Goal: Transaction & Acquisition: Purchase product/service

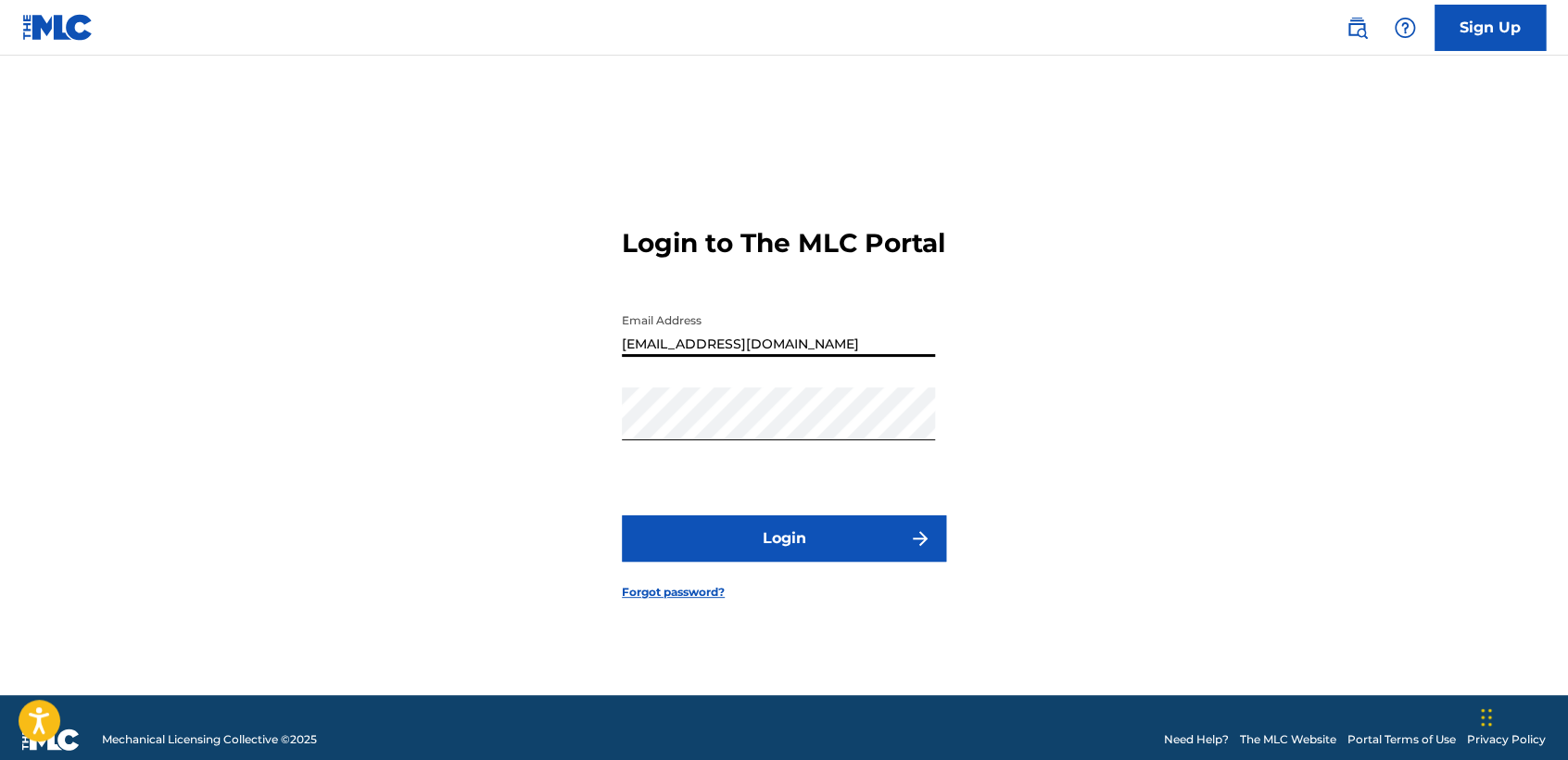
click at [852, 324] on input "inclanlopezjuliocesar2@gmail.com" at bounding box center [779, 330] width 314 height 53
click at [956, 305] on div "Login to The MLC Portal Email Address [EMAIL_ADDRESS][DOMAIN_NAME] Password Log…" at bounding box center [784, 398] width 1297 height 593
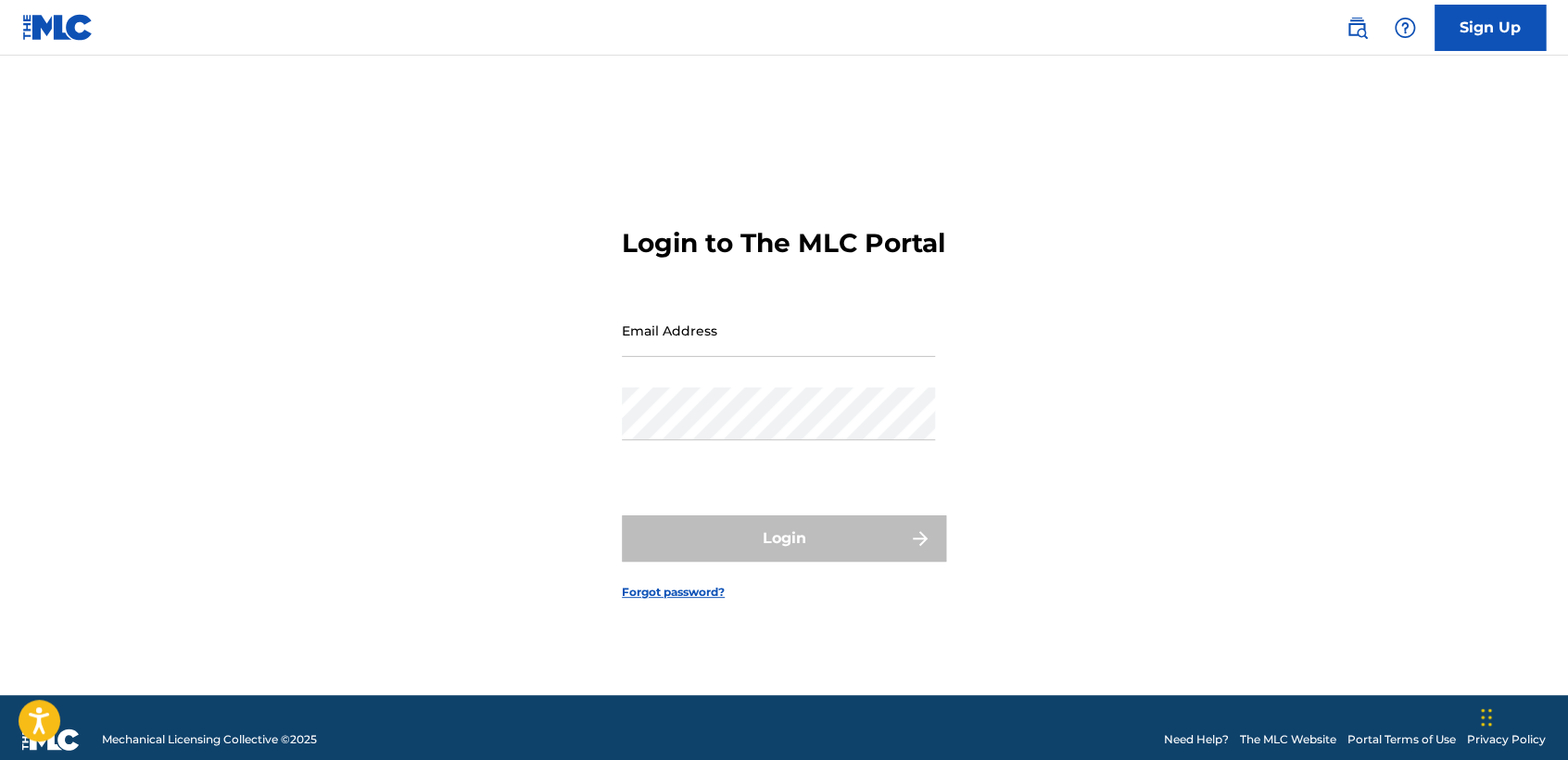
type input "[EMAIL_ADDRESS][DOMAIN_NAME]"
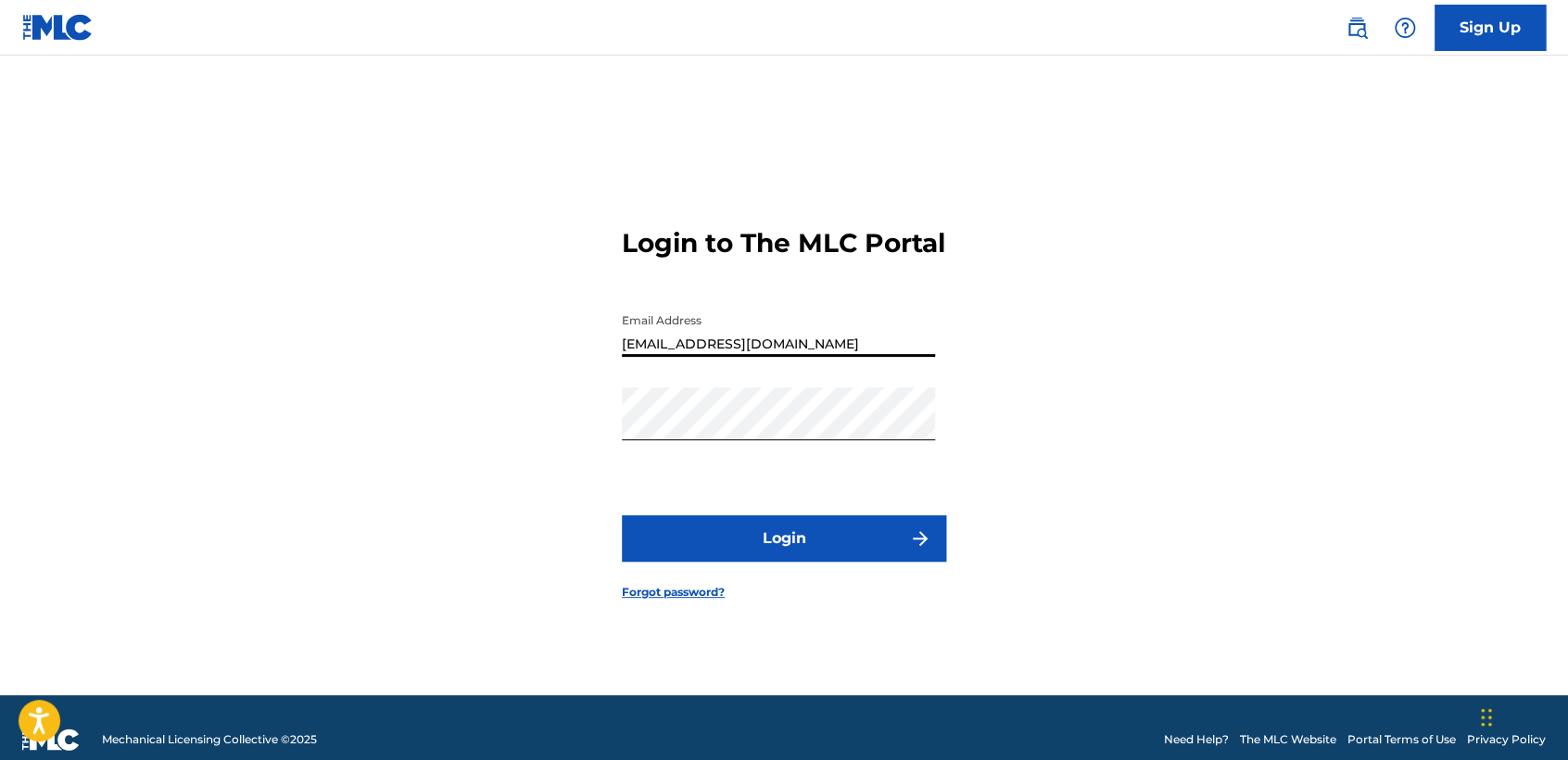
drag, startPoint x: 872, startPoint y: 342, endPoint x: 501, endPoint y: 352, distance: 371.1
click at [501, 352] on div "Login to The MLC Portal Email Address [EMAIL_ADDRESS][DOMAIN_NAME] Password Log…" at bounding box center [784, 398] width 1297 height 593
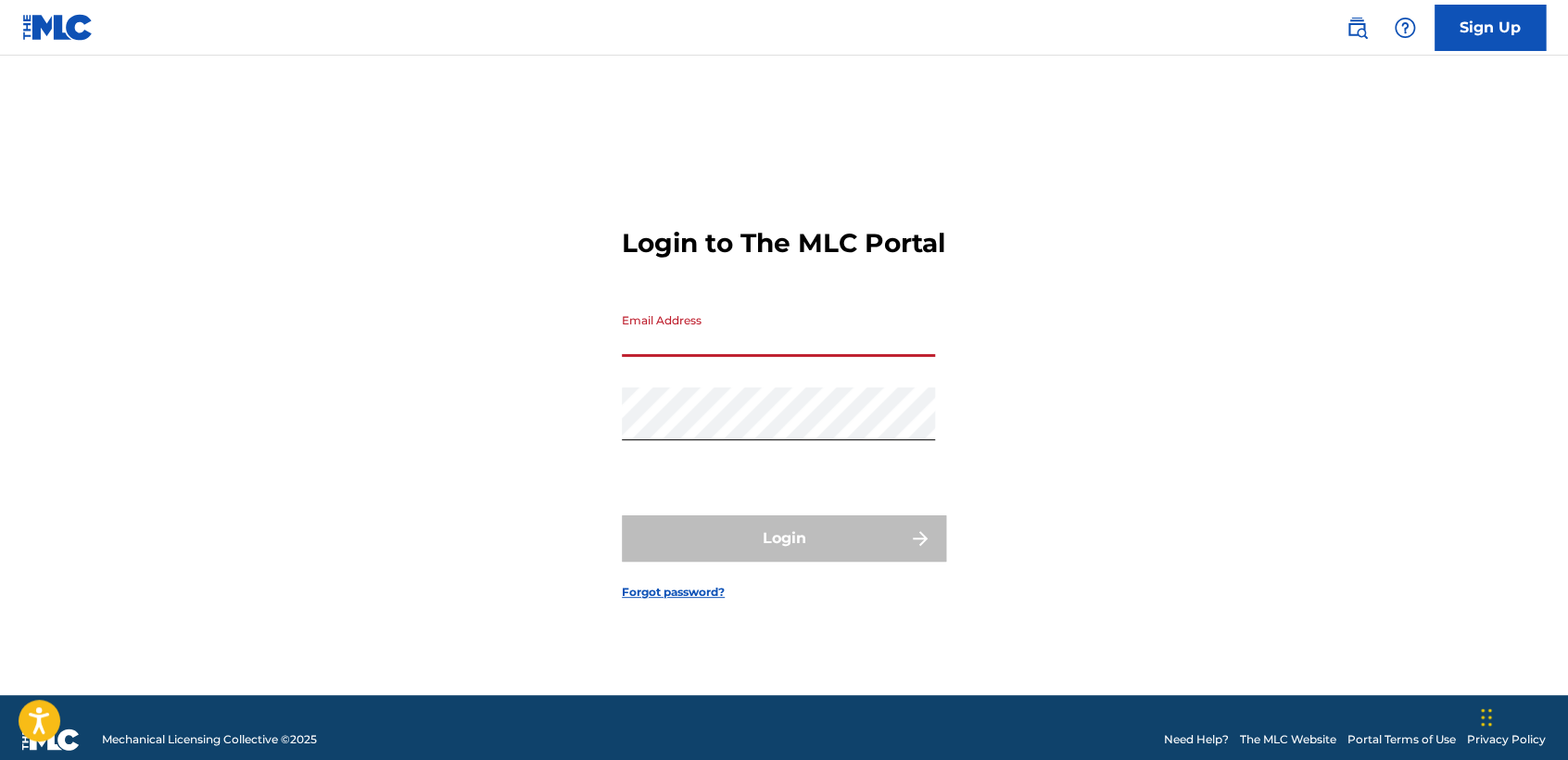
click at [1034, 207] on div "Login to The MLC Portal Email Address Password Login Forgot password?" at bounding box center [784, 398] width 1297 height 593
drag, startPoint x: 734, startPoint y: 456, endPoint x: 538, endPoint y: 466, distance: 196.3
click at [538, 466] on div "Login to The MLC Portal Email Address Password Login Forgot password?" at bounding box center [784, 398] width 1297 height 593
click at [694, 385] on div "Email Address" at bounding box center [779, 345] width 314 height 83
click at [577, 458] on div "Login to The MLC Portal Email Address Password Login Forgot password?" at bounding box center [784, 398] width 1297 height 593
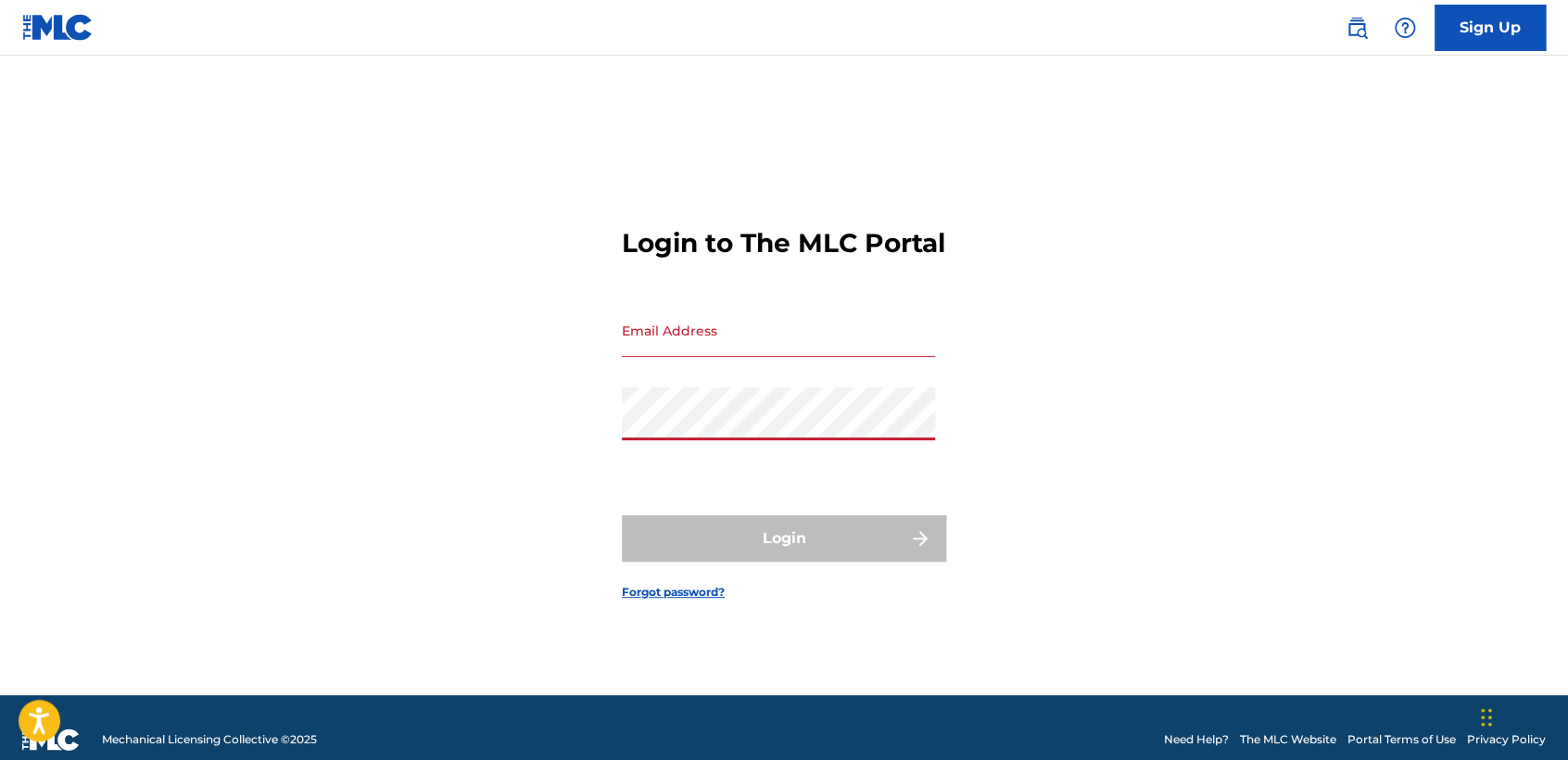
click at [853, 283] on form "Login to The MLC Portal Email Address Password Login Forgot password?" at bounding box center [784, 398] width 324 height 593
click at [789, 328] on input "Email Address" at bounding box center [779, 330] width 314 height 53
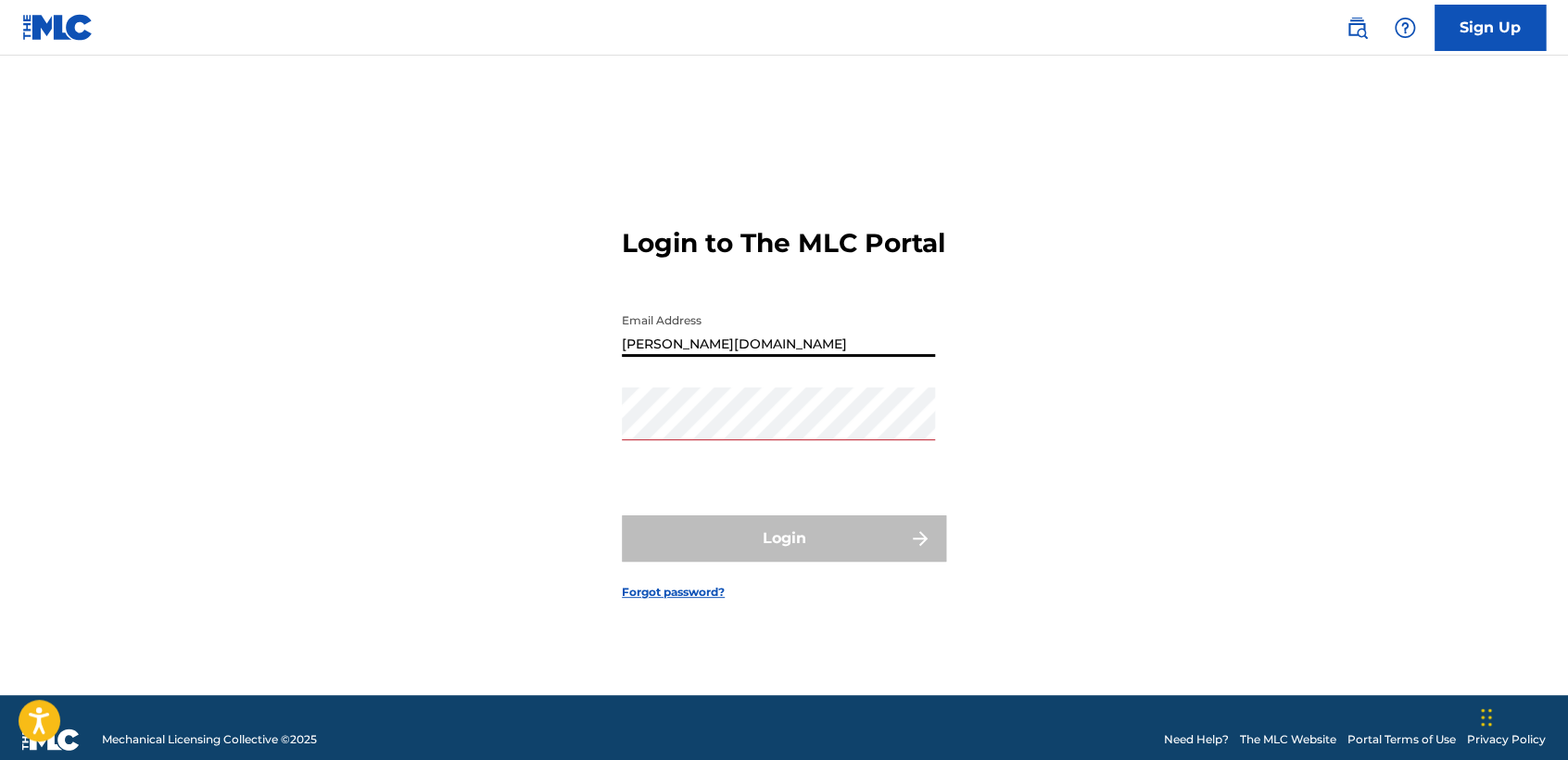
click at [753, 458] on div "Password" at bounding box center [779, 429] width 314 height 83
click at [756, 443] on div "Password" at bounding box center [779, 429] width 314 height 83
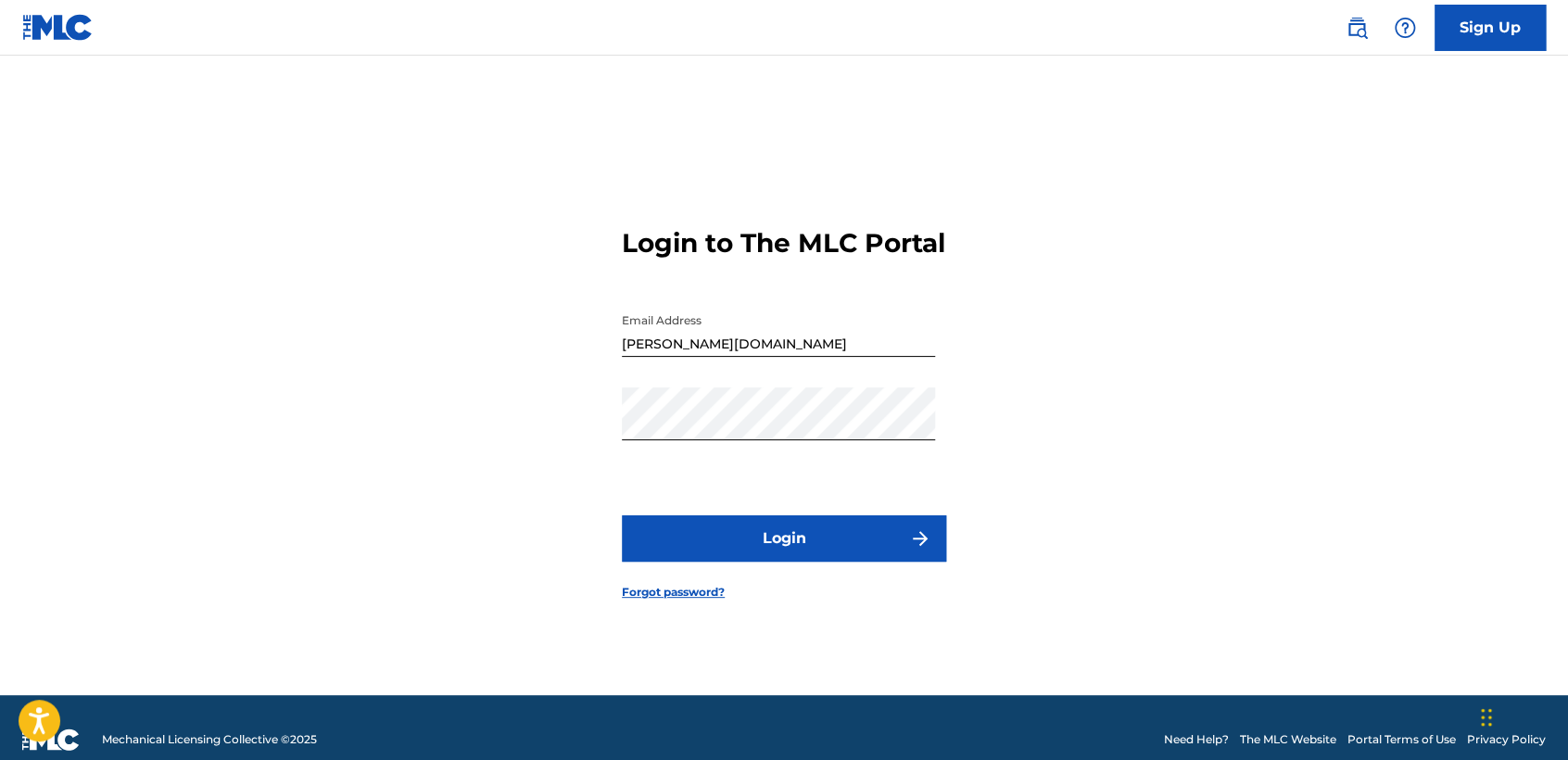
click at [655, 561] on button "Login" at bounding box center [784, 537] width 324 height 46
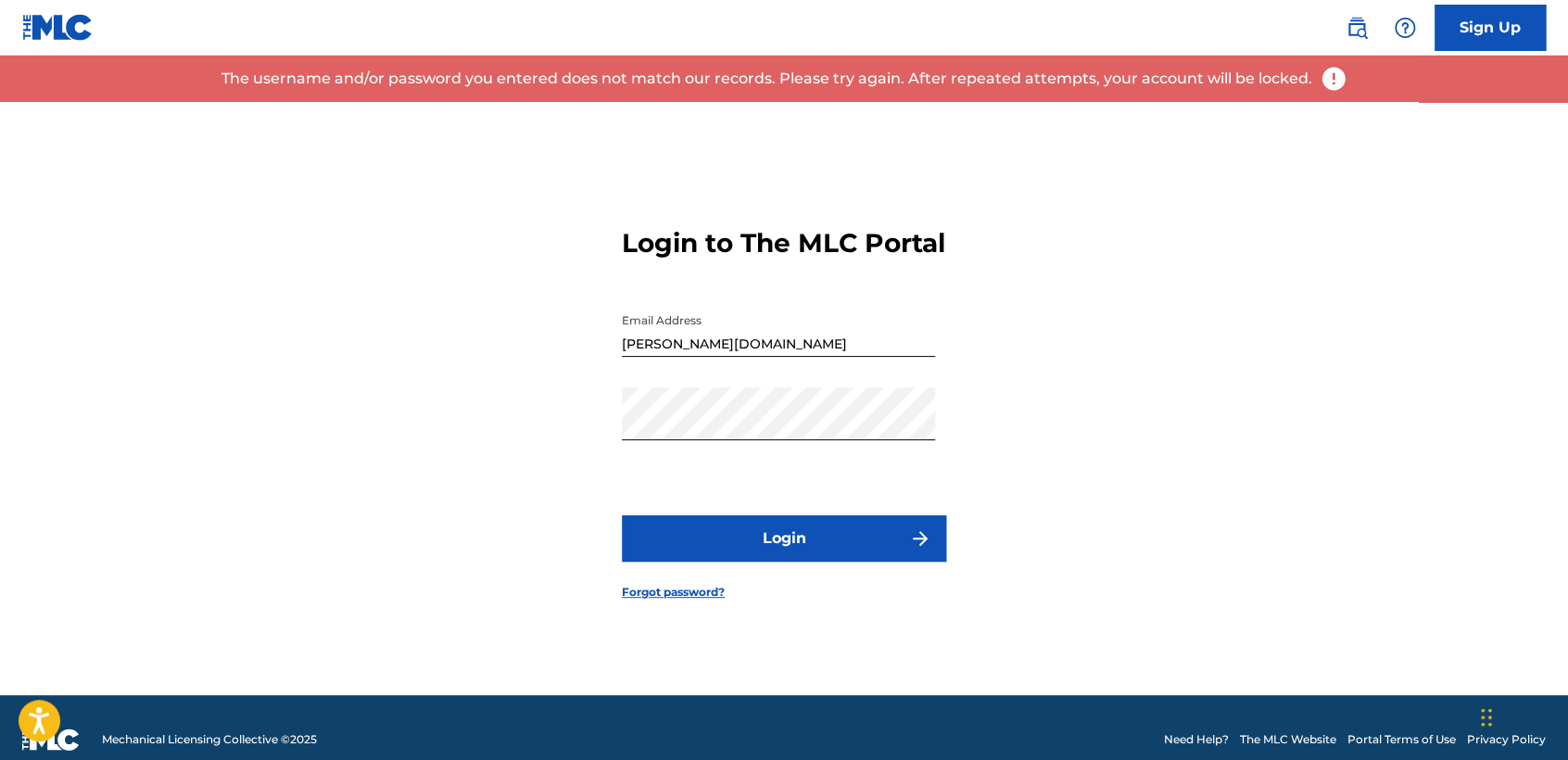
click at [733, 357] on input "rufino.martinez6icloud.com" at bounding box center [779, 330] width 314 height 53
click at [730, 357] on input "rufino.martinez6icloud.com" at bounding box center [779, 330] width 314 height 53
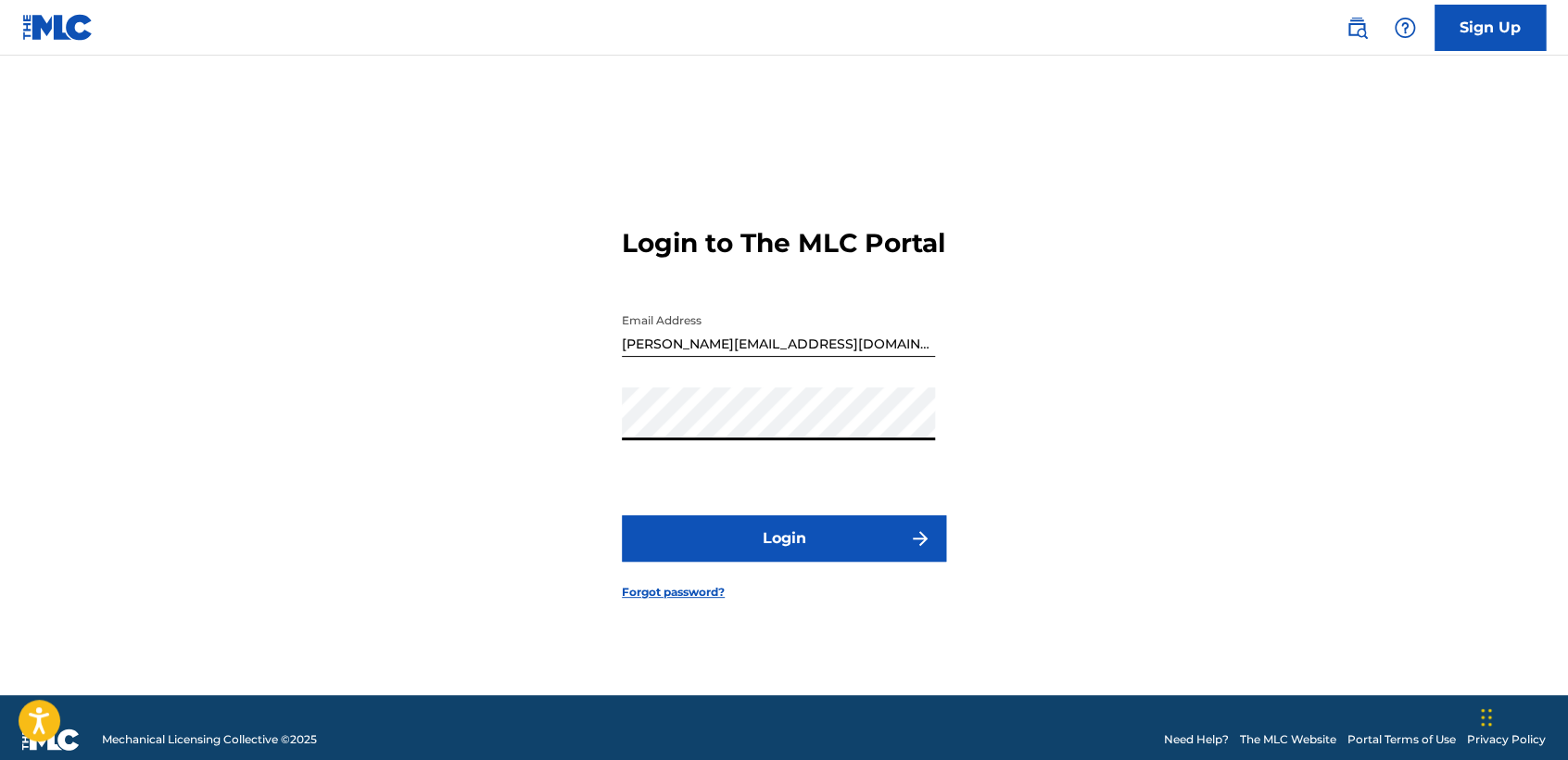
click at [644, 534] on button "Login" at bounding box center [784, 537] width 324 height 46
click at [838, 351] on input "[PERSON_NAME][EMAIL_ADDRESS][DOMAIN_NAME]" at bounding box center [779, 330] width 314 height 53
type input "[PERSON_NAME][EMAIL_ADDRESS][DOMAIN_NAME]"
click at [639, 562] on button "Login" at bounding box center [784, 537] width 324 height 46
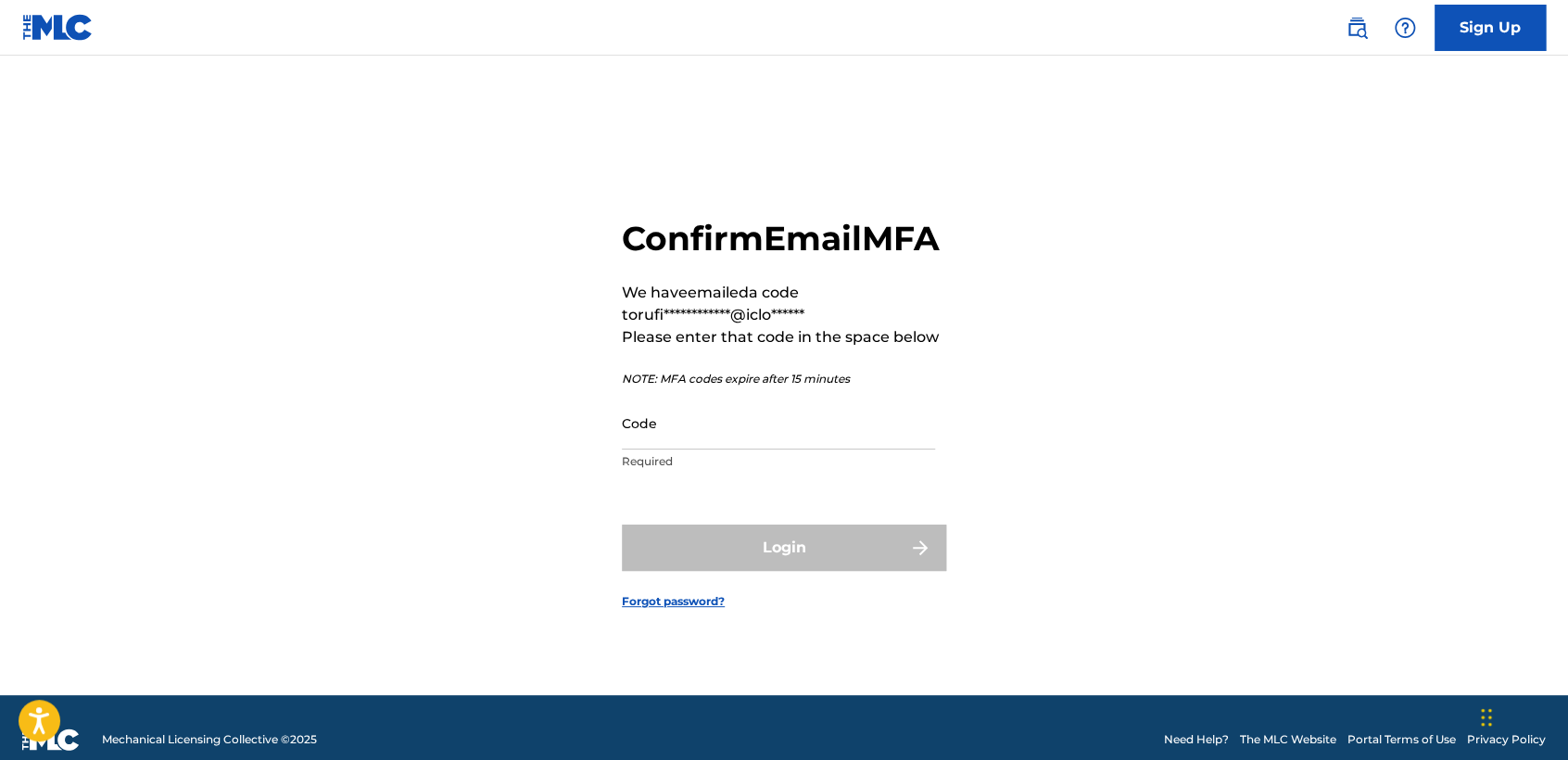
click at [737, 449] on input "Code" at bounding box center [779, 423] width 314 height 53
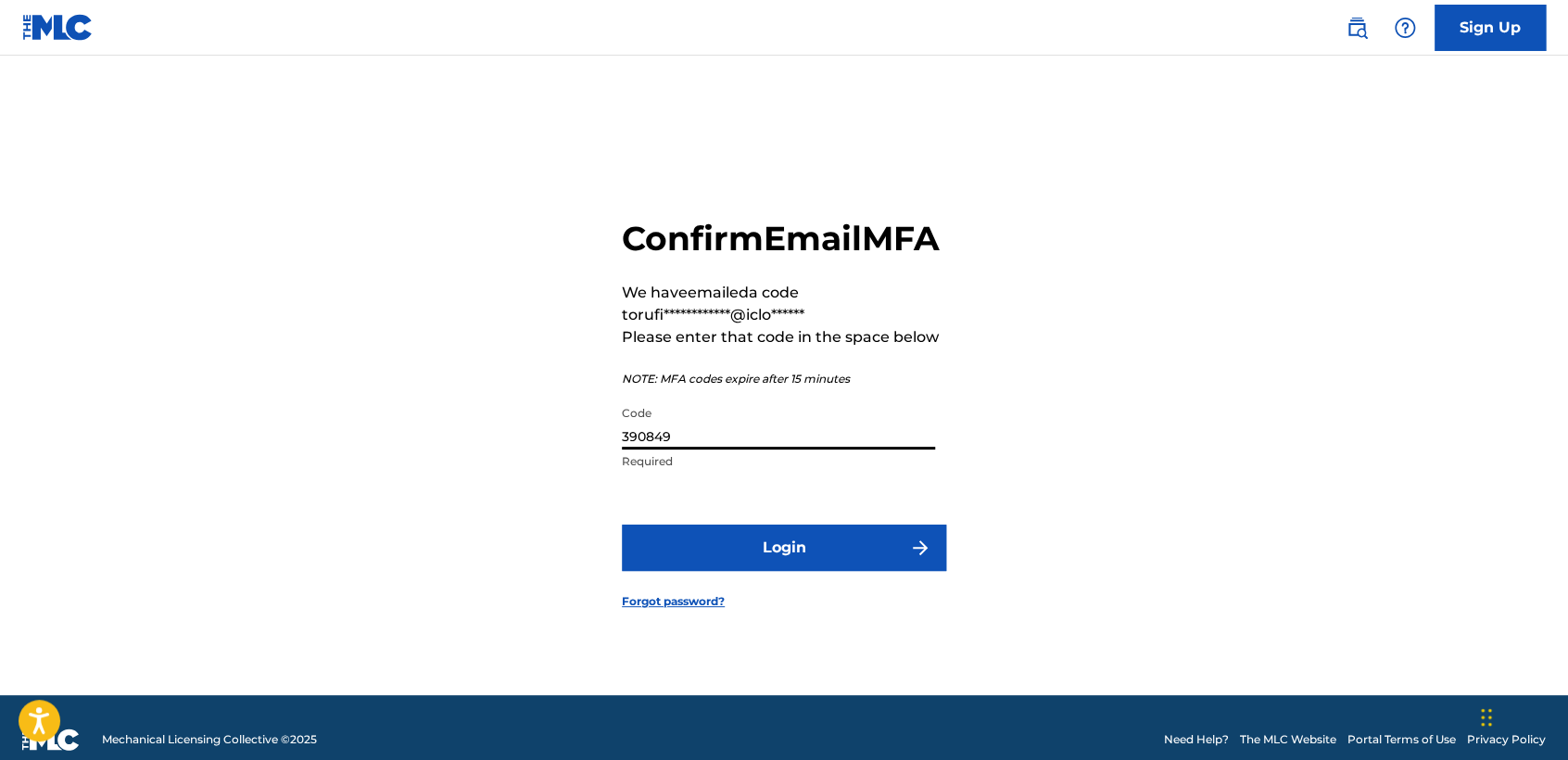
type input "390849"
click at [735, 559] on button "Login" at bounding box center [784, 547] width 324 height 46
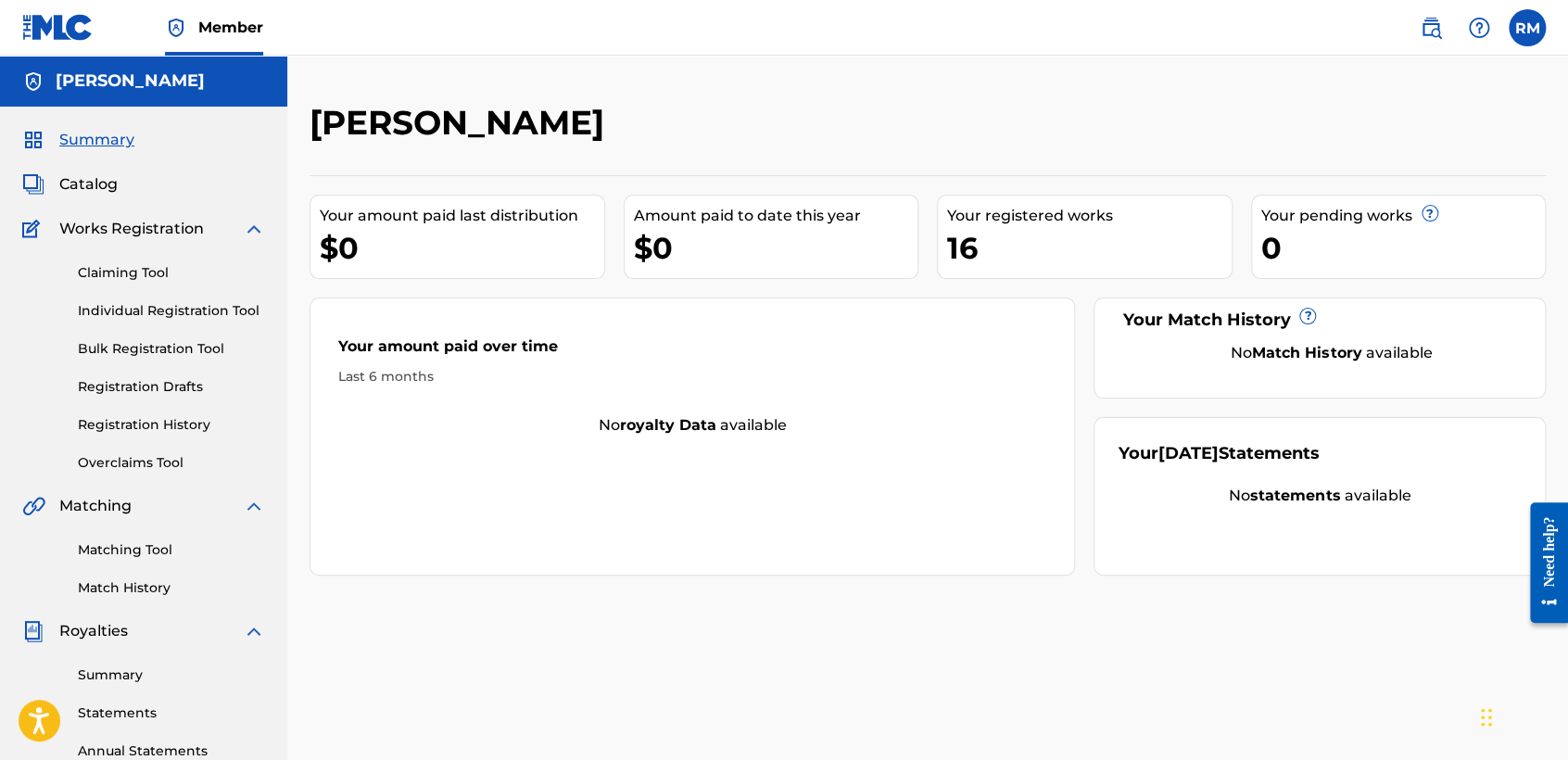
click at [190, 421] on link "Registration History" at bounding box center [172, 425] width 188 height 20
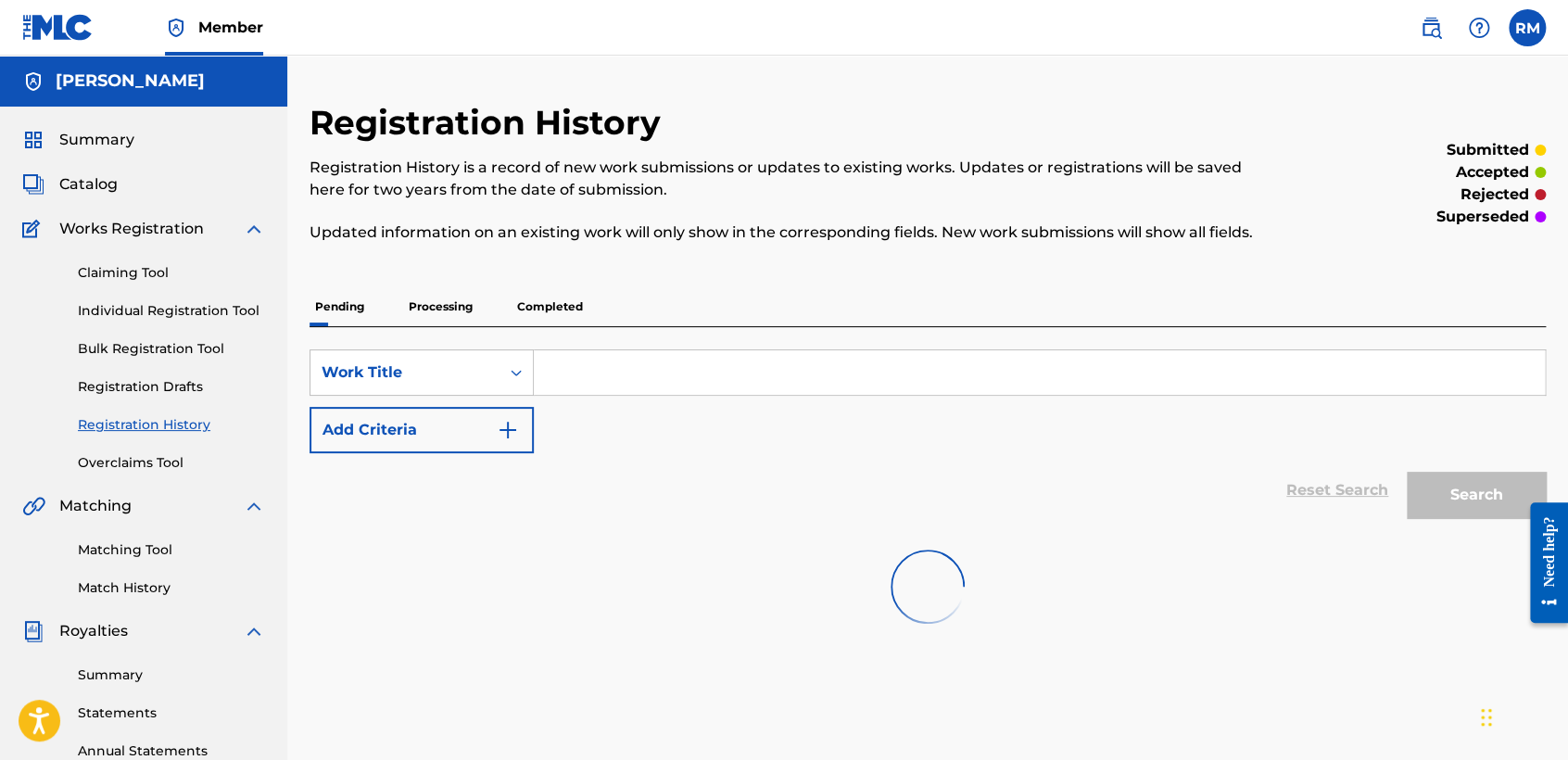
click at [190, 421] on link "Registration History" at bounding box center [172, 425] width 188 height 20
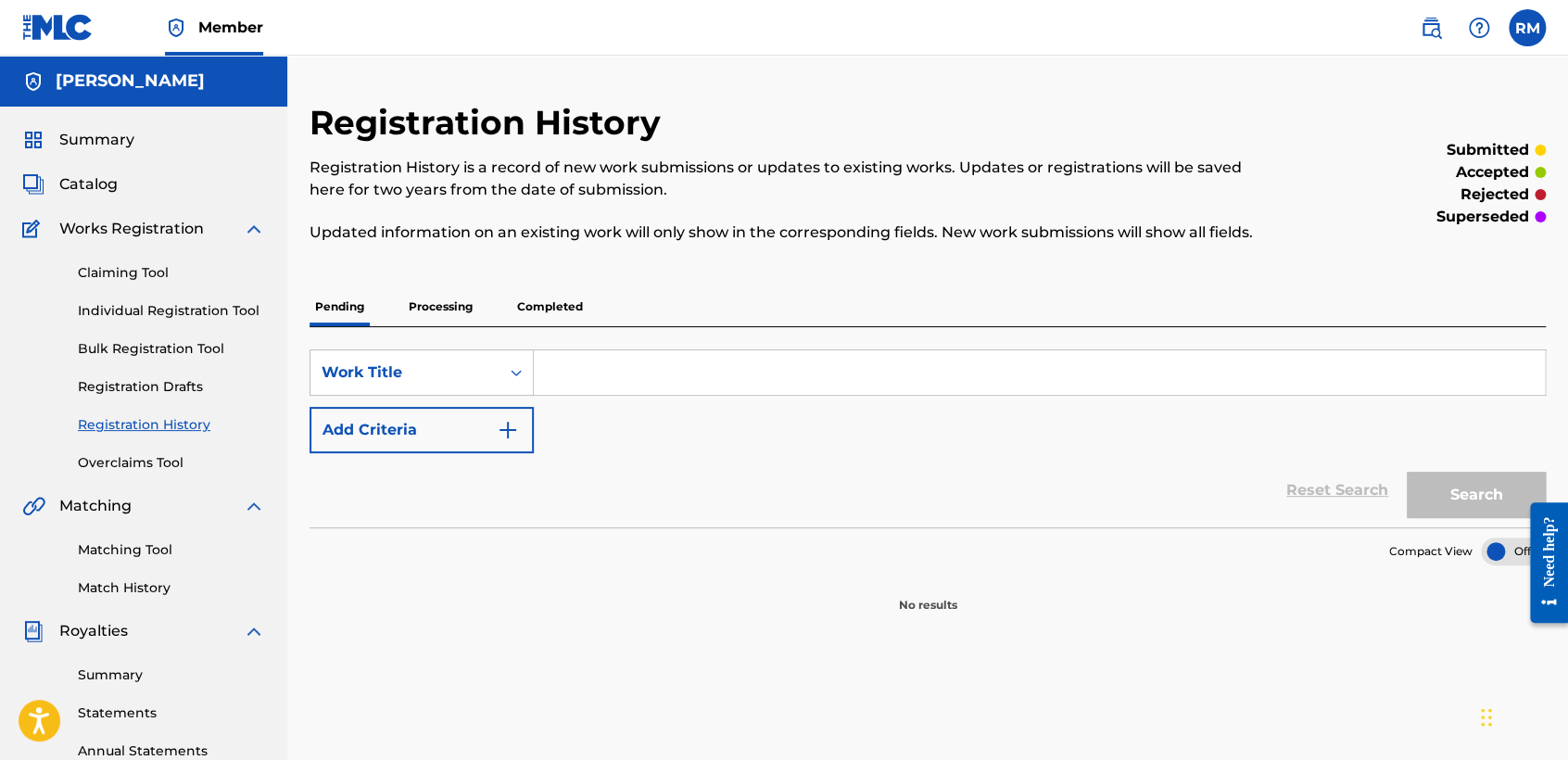
click at [190, 421] on link "Registration History" at bounding box center [172, 425] width 188 height 20
click at [223, 318] on link "Individual Registration Tool" at bounding box center [172, 311] width 188 height 20
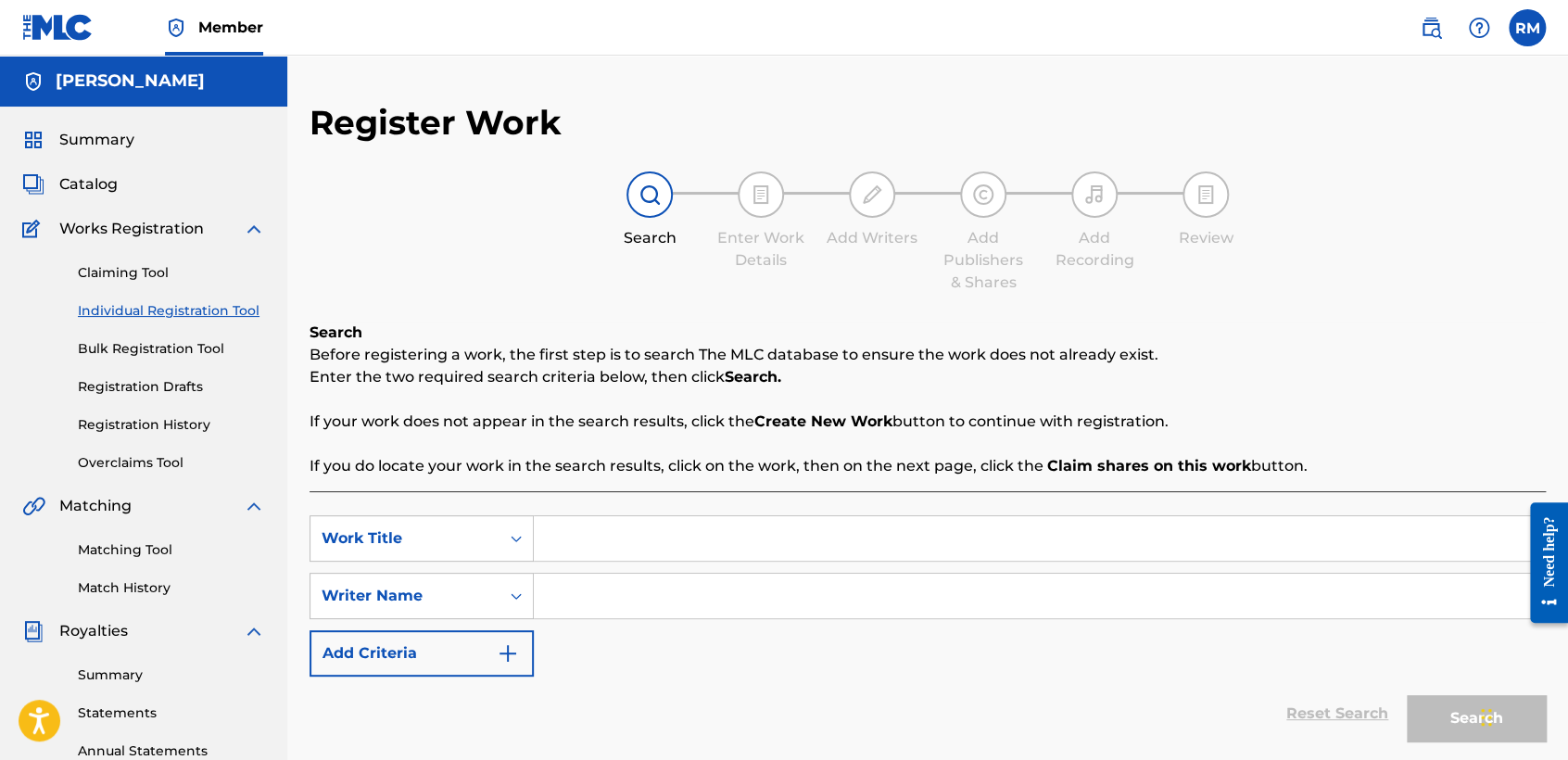
click at [613, 522] on input "Search Form" at bounding box center [1038, 538] width 1011 height 45
click at [613, 532] on input "Search Form" at bounding box center [1038, 538] width 1011 height 45
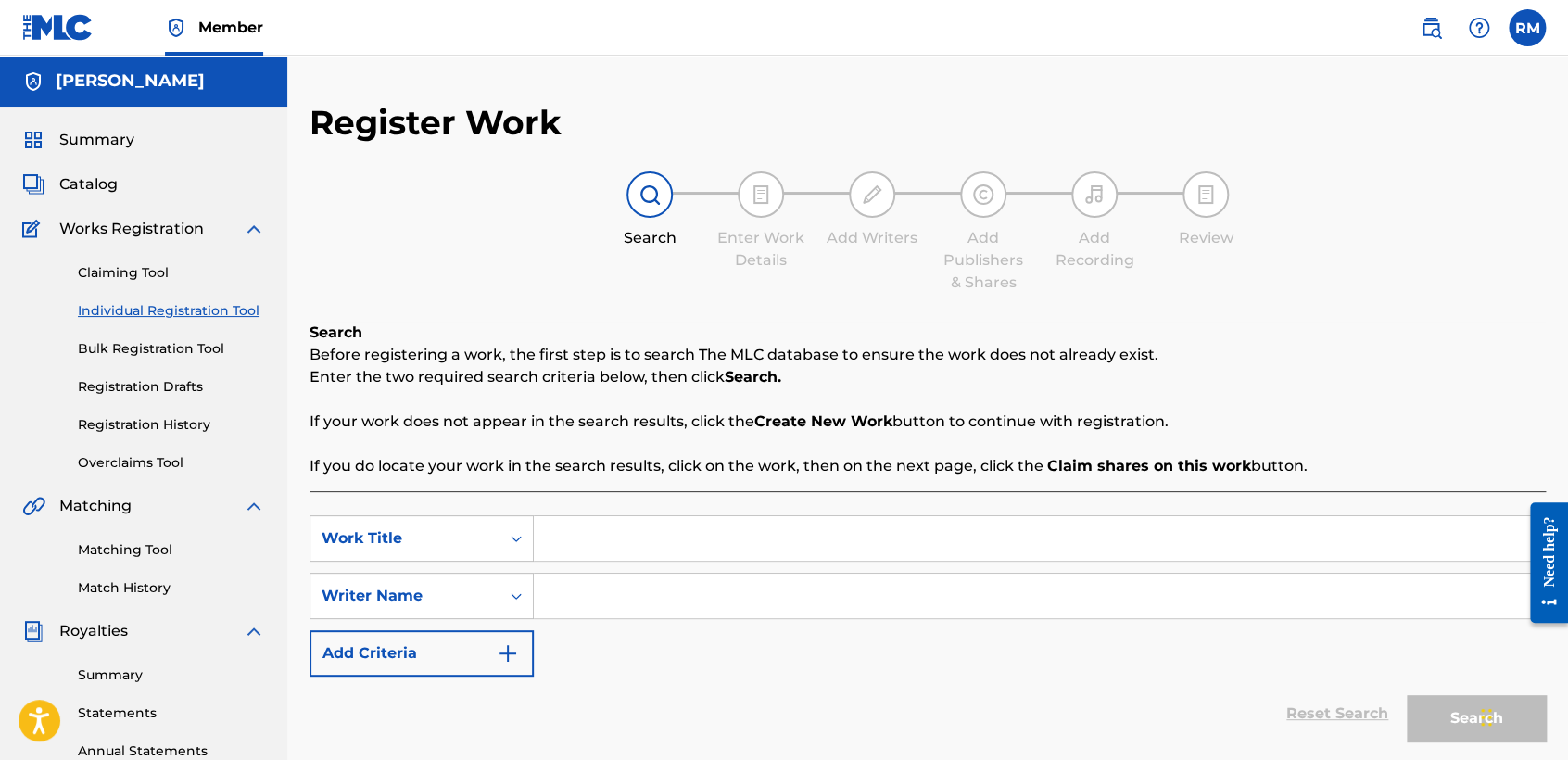
click at [613, 532] on input "Search Form" at bounding box center [1038, 538] width 1011 height 45
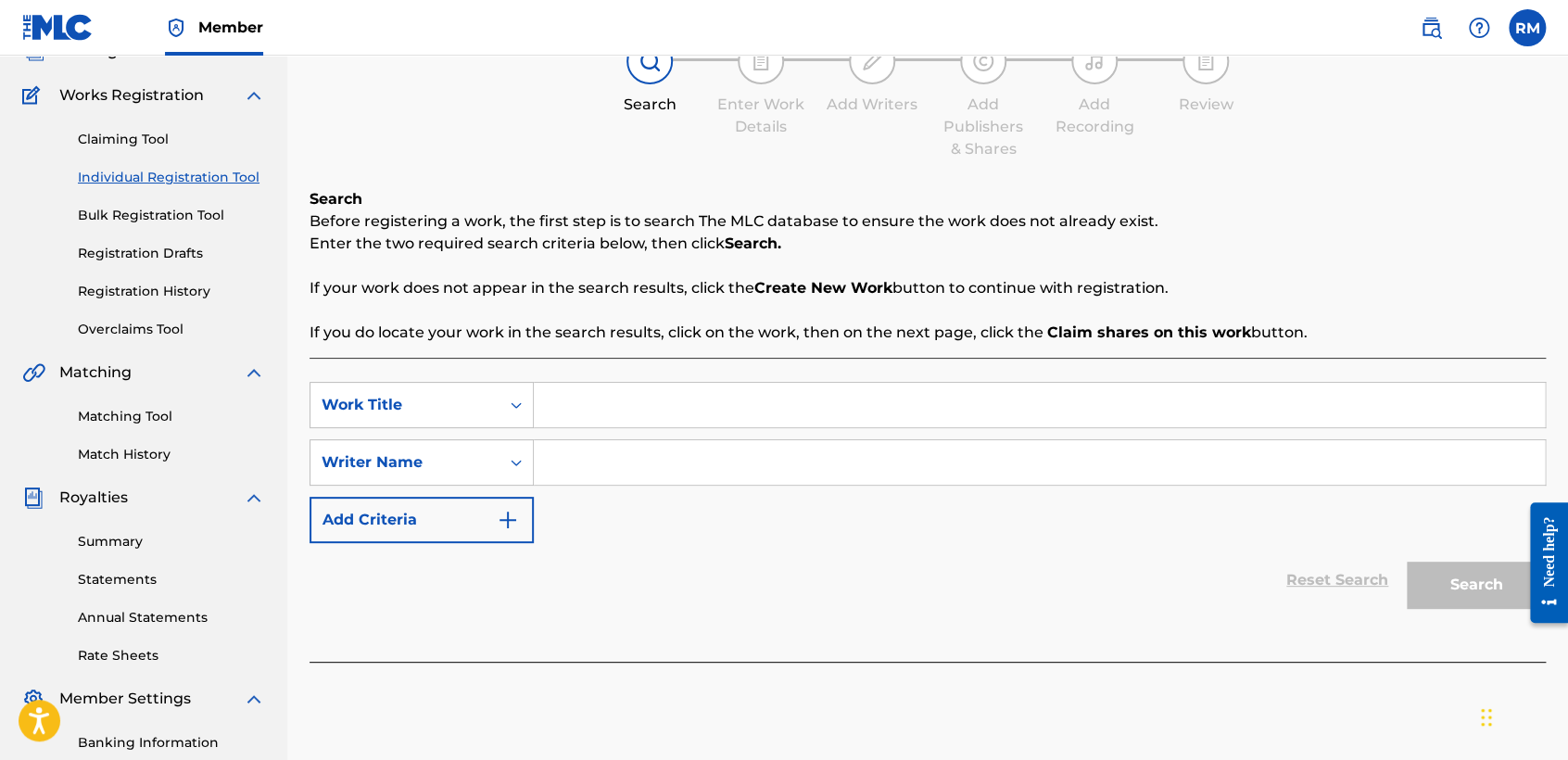
scroll to position [136, 0]
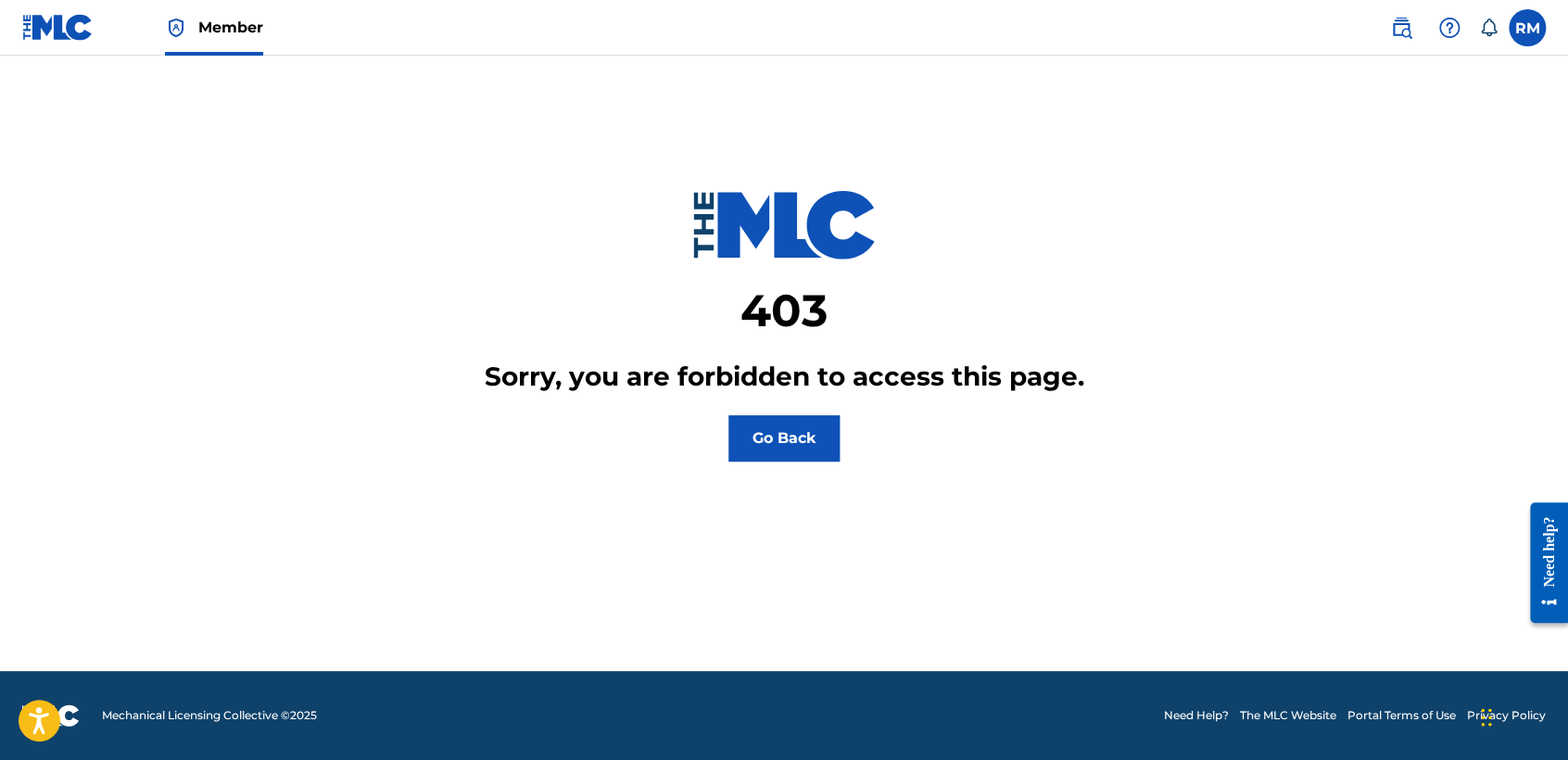
click at [798, 442] on button "Go Back" at bounding box center [784, 438] width 111 height 46
click at [1520, 15] on label at bounding box center [1527, 27] width 37 height 37
click at [1527, 27] on input "RM [PERSON_NAME] TORRES [EMAIL_ADDRESS][DOMAIN_NAME] Notification Preferences P…" at bounding box center [1527, 27] width 0 height 0
click at [1348, 235] on link "Profile" at bounding box center [1344, 231] width 37 height 17
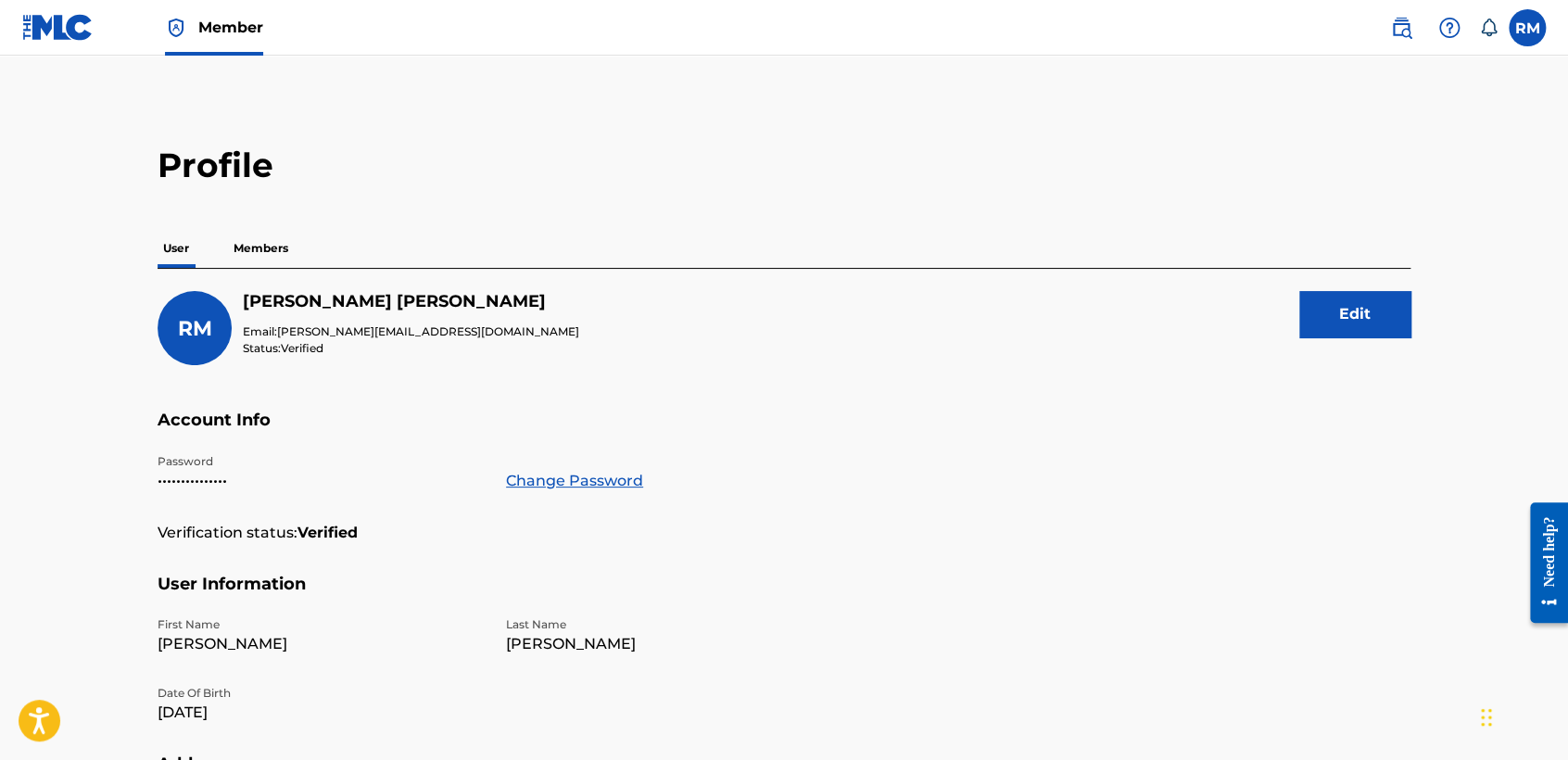
click at [260, 227] on div "Profile User Members RM [PERSON_NAME] Email: [PERSON_NAME][EMAIL_ADDRESS][DOMAI…" at bounding box center [784, 640] width 1297 height 992
click at [268, 247] on p "Members" at bounding box center [260, 248] width 65 height 39
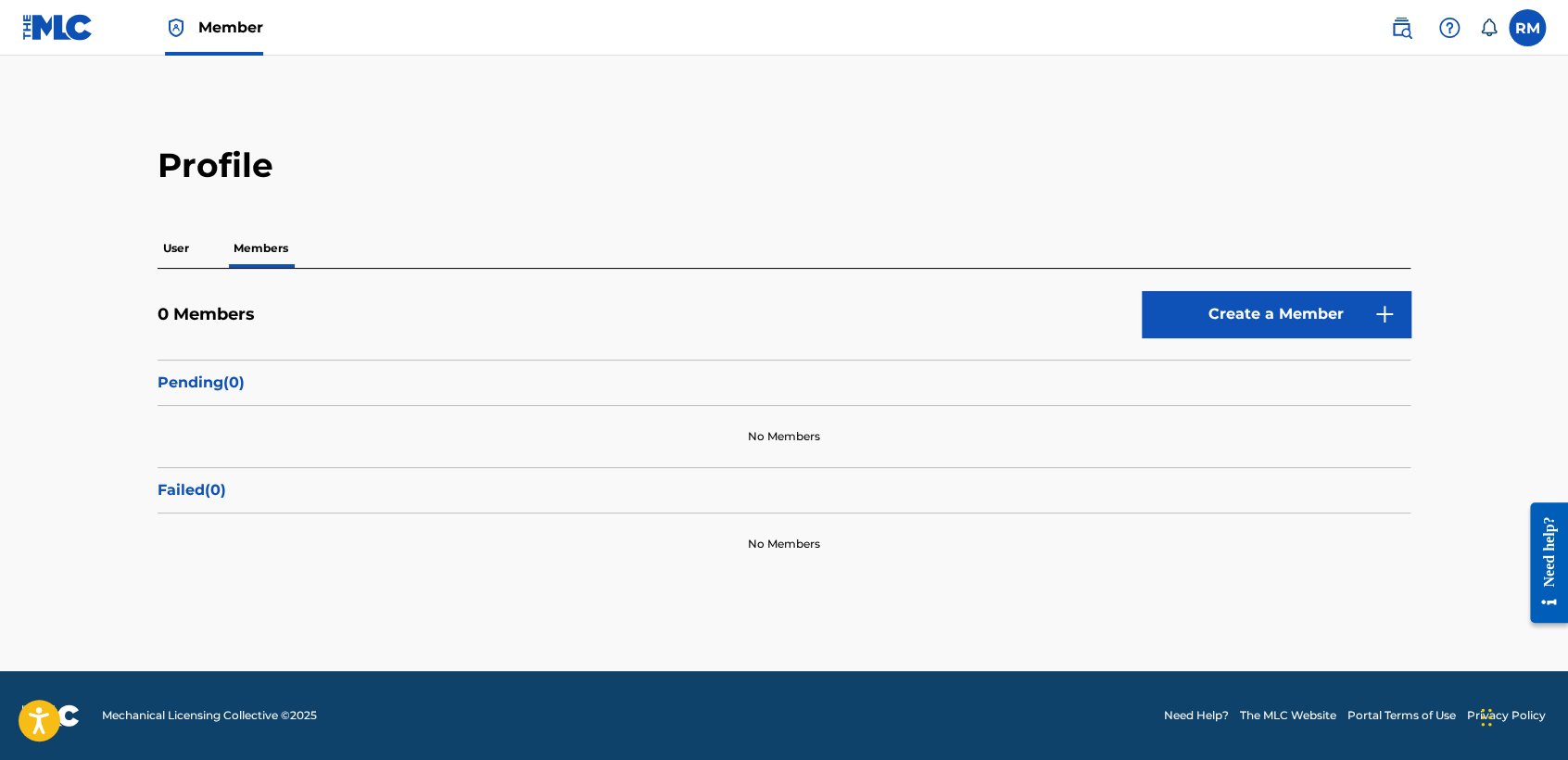
click at [173, 265] on p "User" at bounding box center [176, 248] width 37 height 39
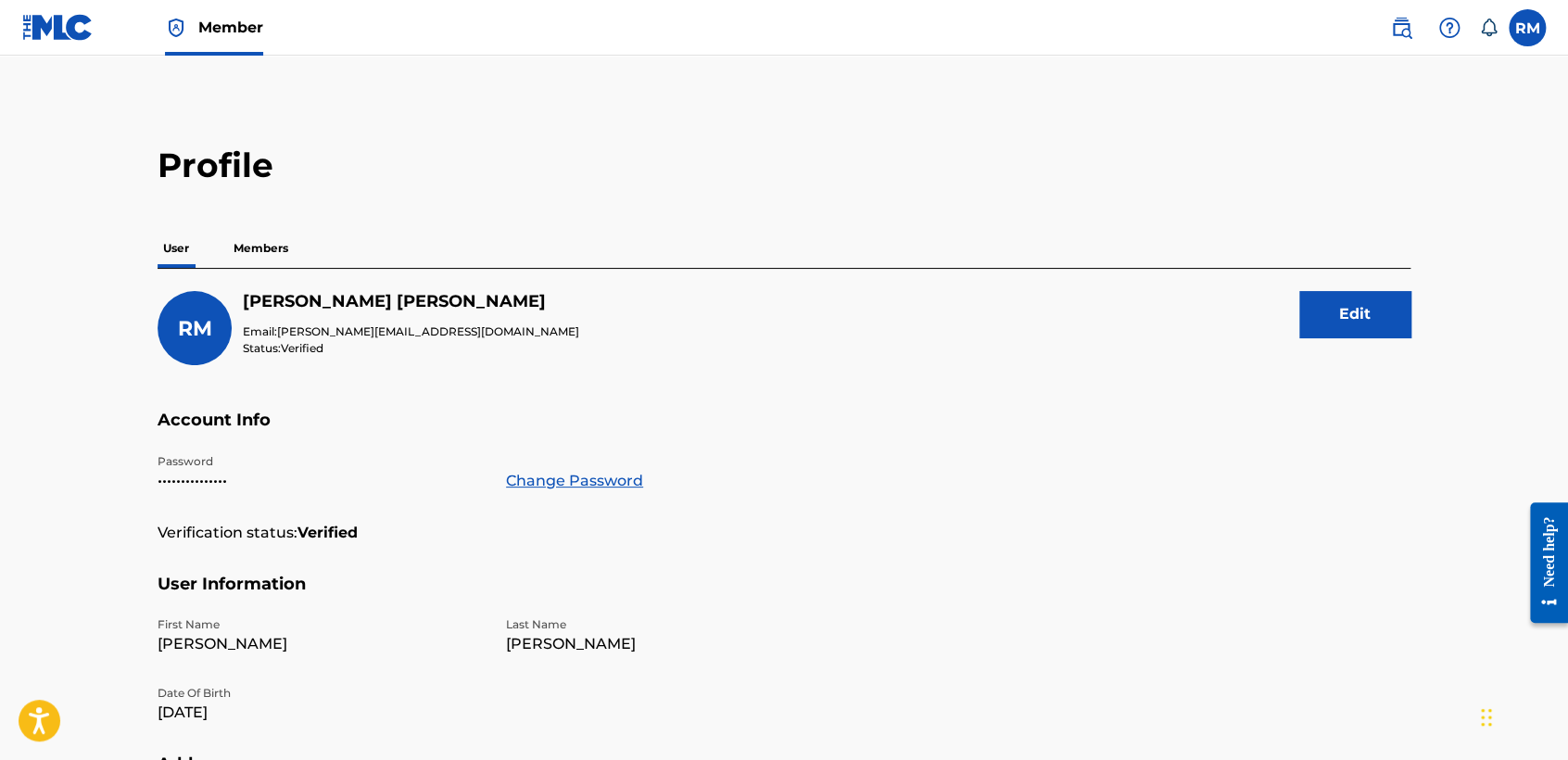
click at [220, 11] on link "Member" at bounding box center [214, 27] width 99 height 55
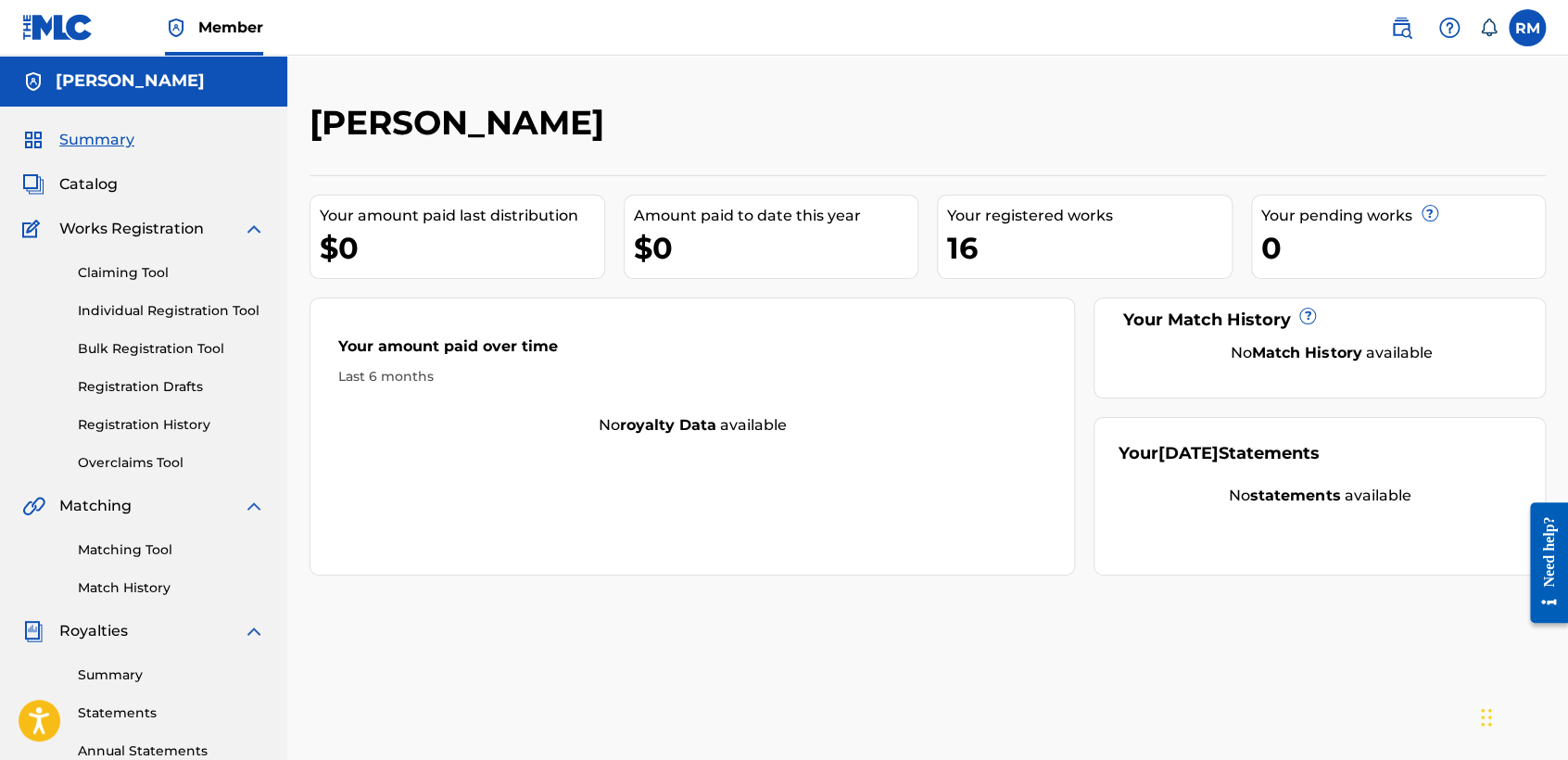
click at [147, 462] on link "Overclaims Tool" at bounding box center [172, 463] width 188 height 20
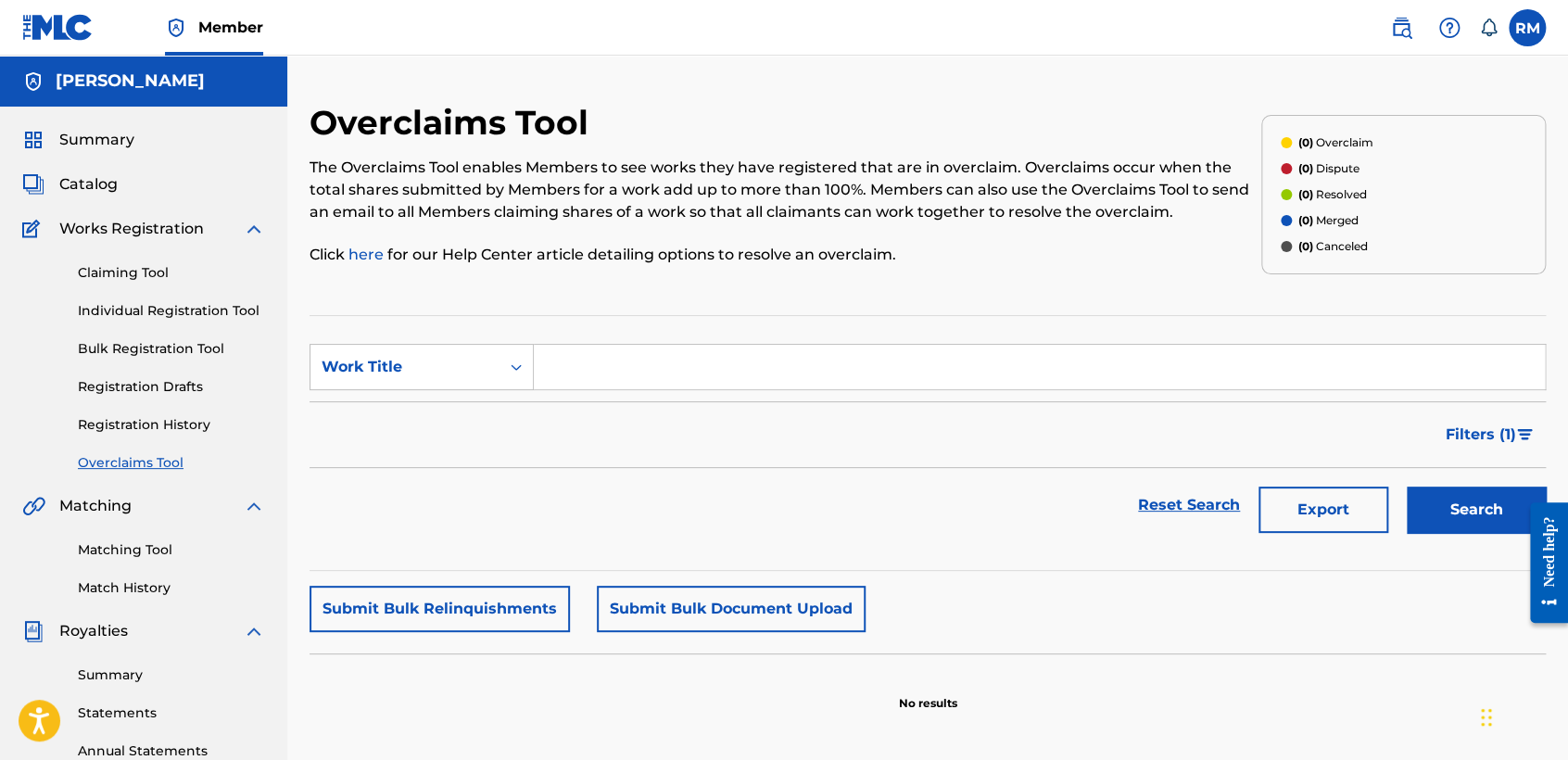
click at [167, 416] on link "Registration History" at bounding box center [172, 425] width 188 height 20
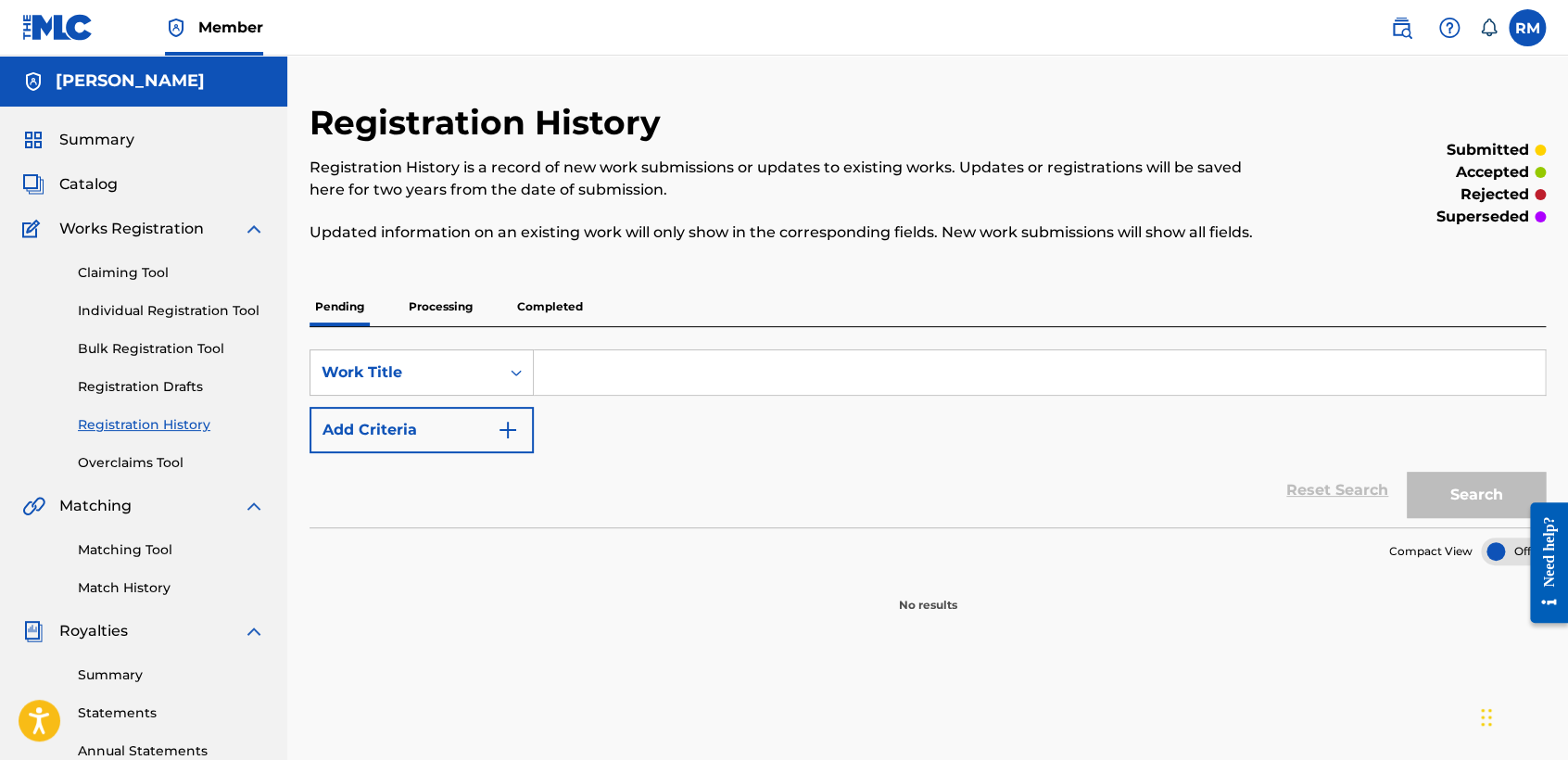
click at [178, 392] on link "Registration Drafts" at bounding box center [172, 387] width 188 height 20
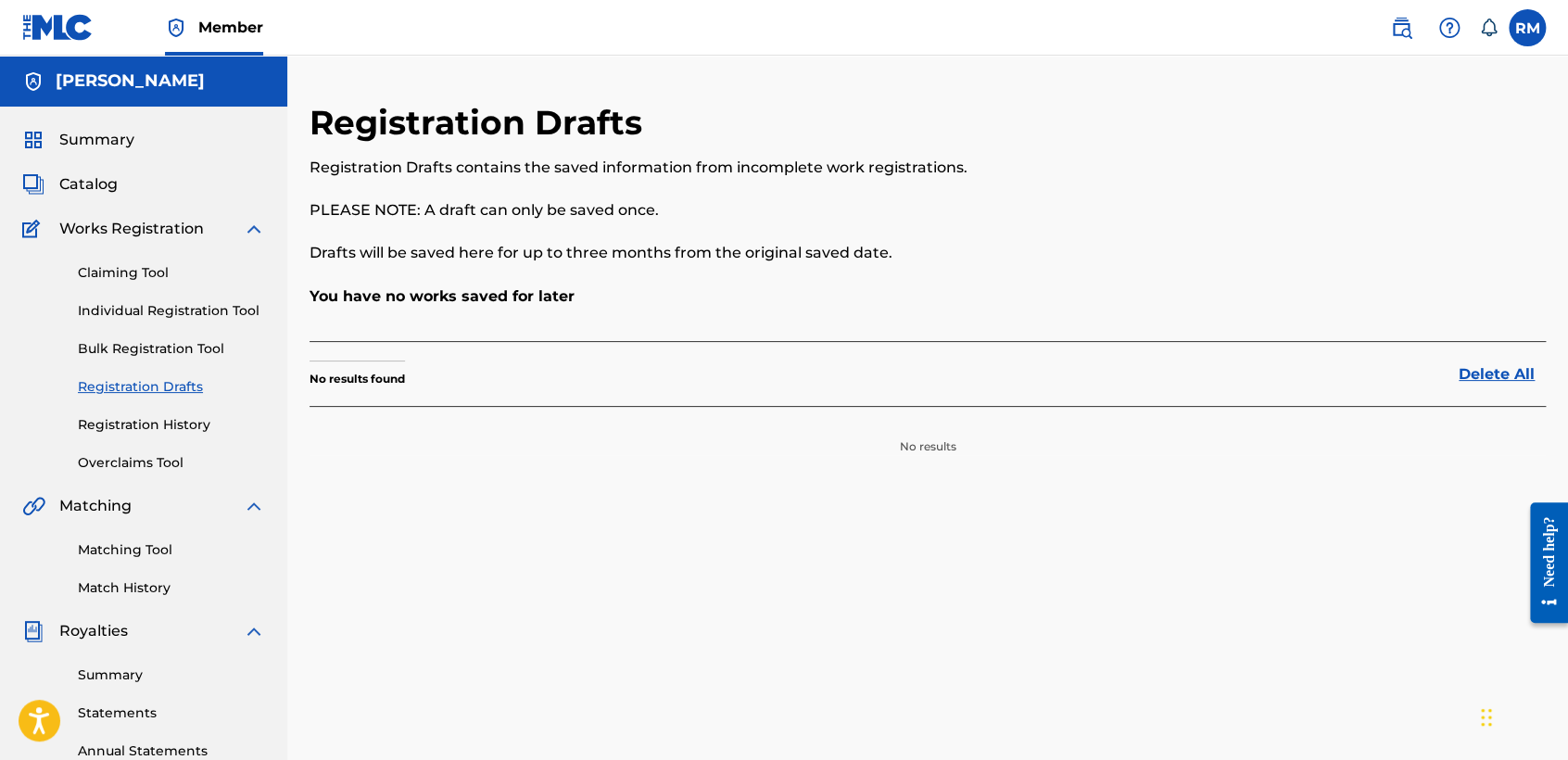
click at [187, 348] on link "Bulk Registration Tool" at bounding box center [172, 349] width 188 height 20
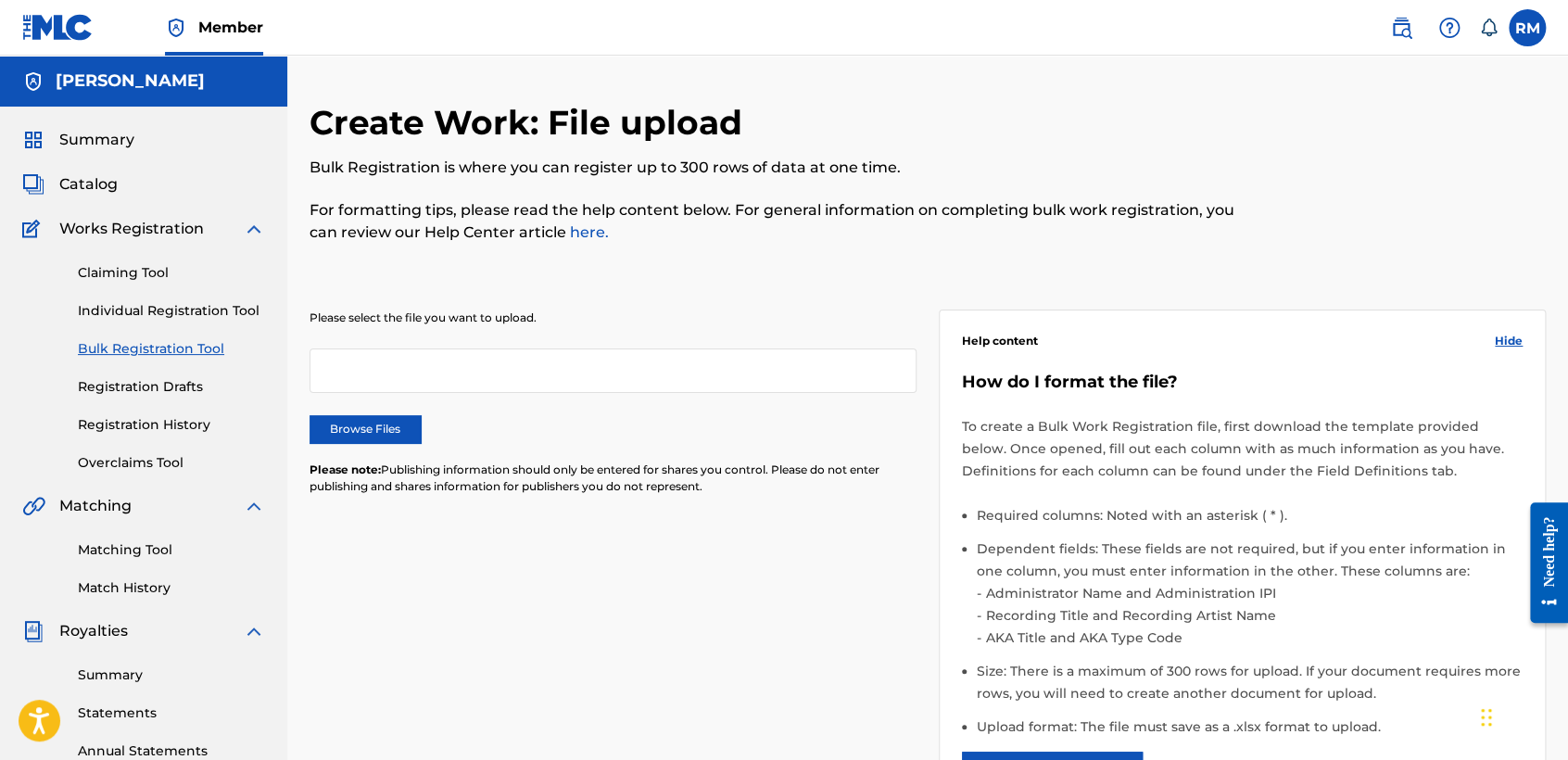
click at [207, 311] on link "Individual Registration Tool" at bounding box center [172, 311] width 188 height 20
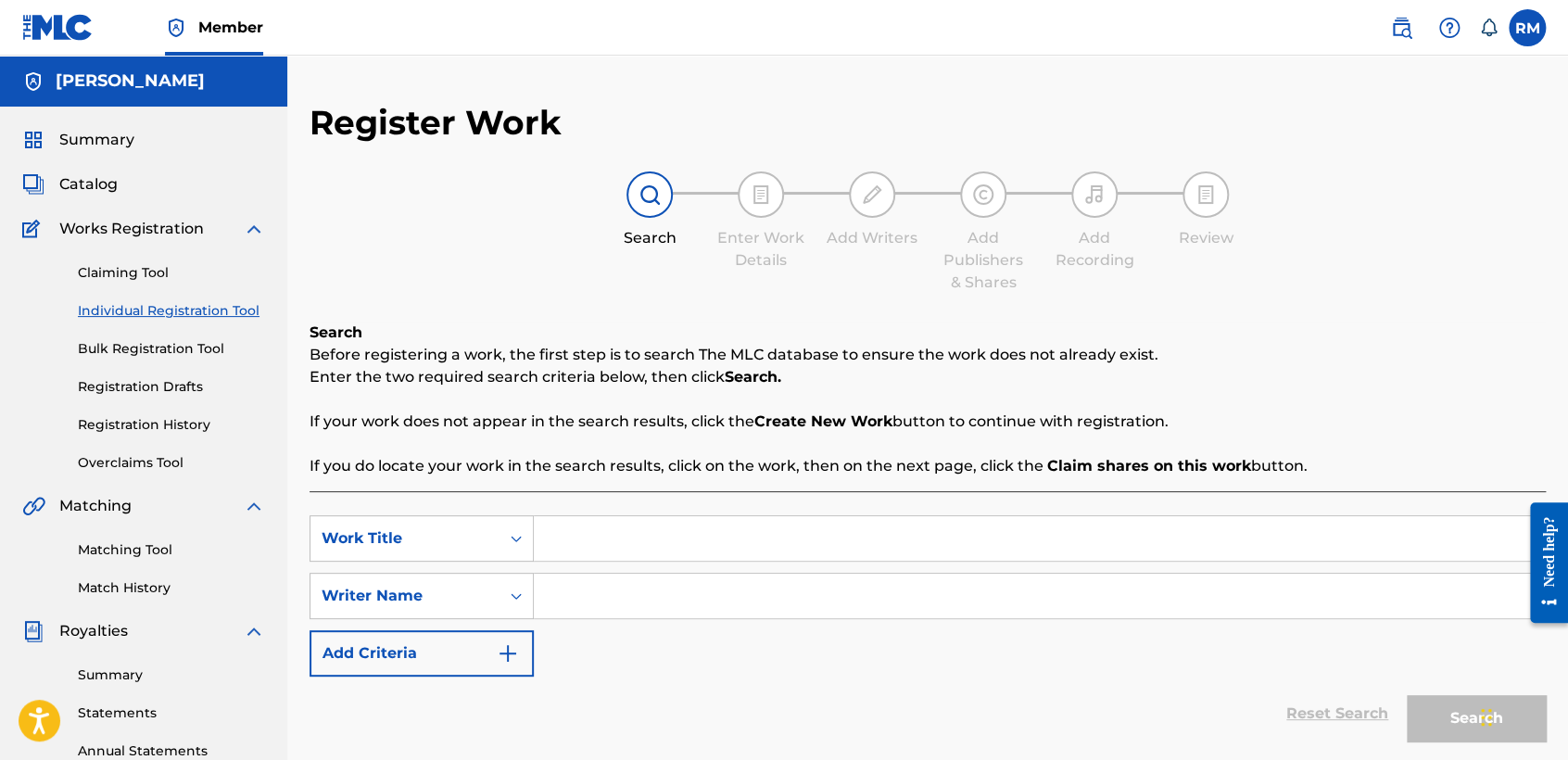
click at [104, 136] on span "Summary" at bounding box center [97, 140] width 75 height 22
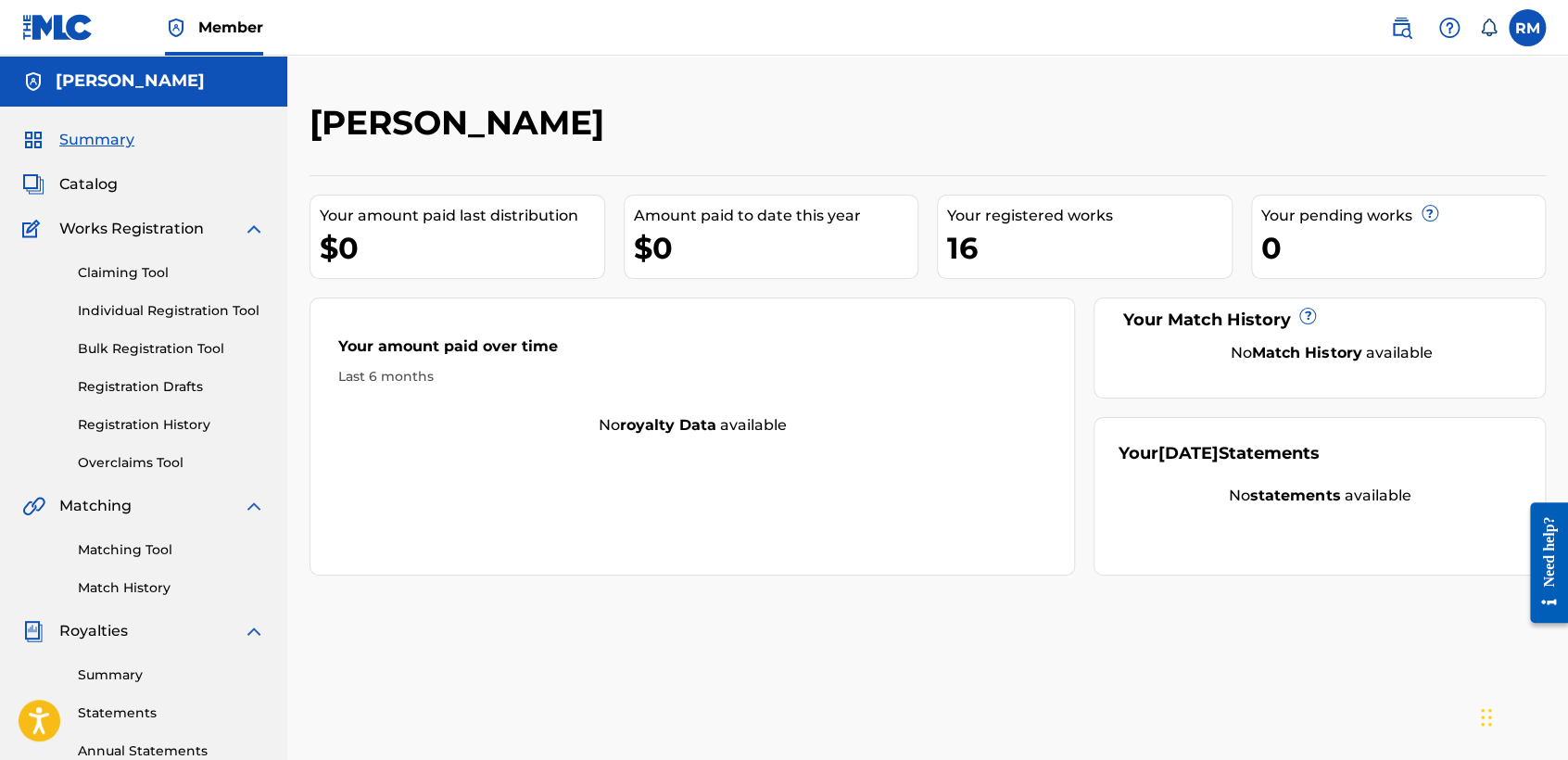
click at [59, 9] on link at bounding box center [58, 27] width 71 height 55
click at [230, 311] on link "Individual Registration Tool" at bounding box center [172, 311] width 188 height 20
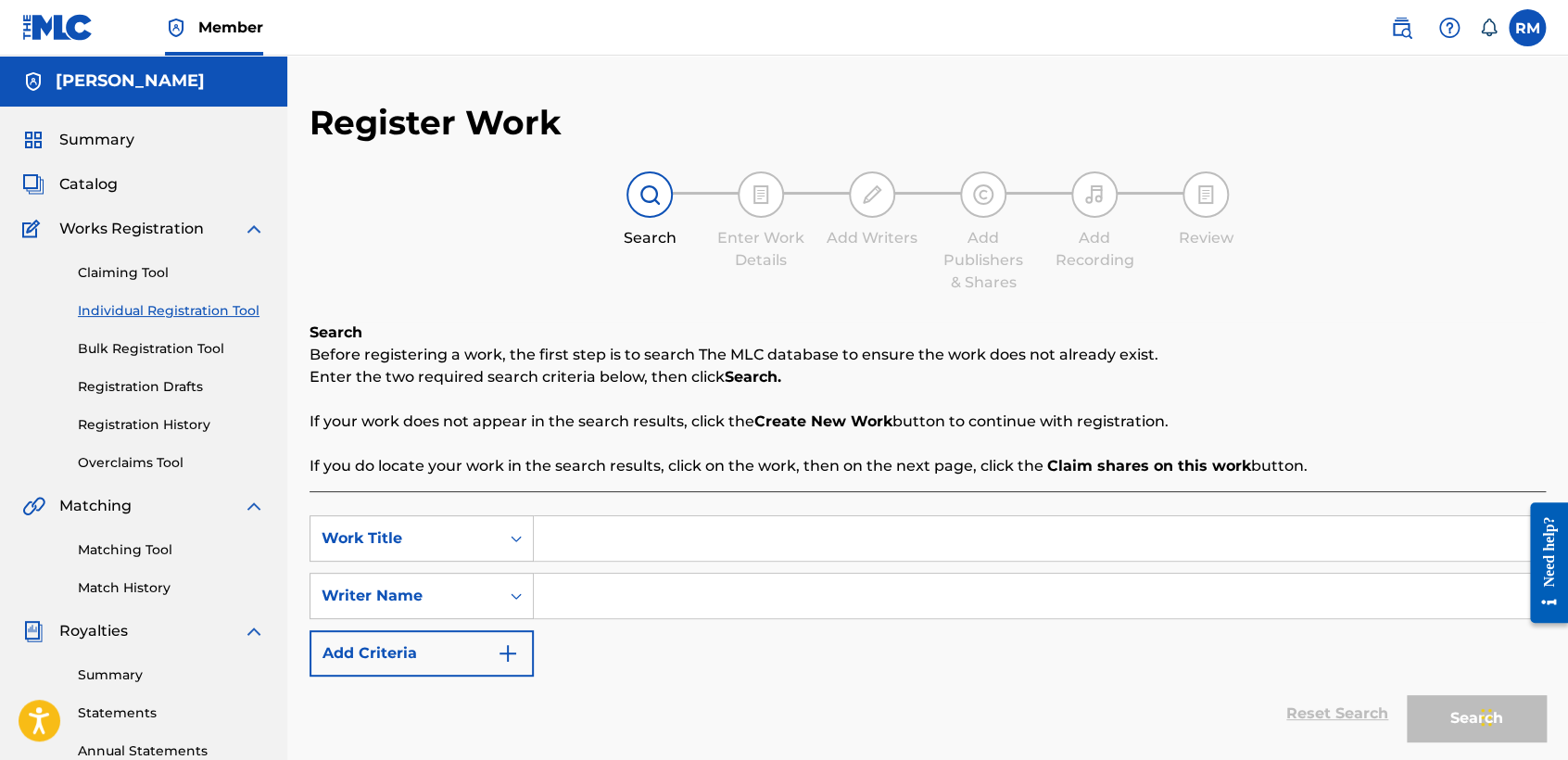
click at [628, 524] on input "Search Form" at bounding box center [1038, 538] width 1011 height 45
paste input "[PERSON_NAME]"
type input "[PERSON_NAME]"
click at [756, 285] on div "Search Enter Work Details Add Writers Add Publishers & Shares Add Recording Rev…" at bounding box center [927, 232] width 1236 height 122
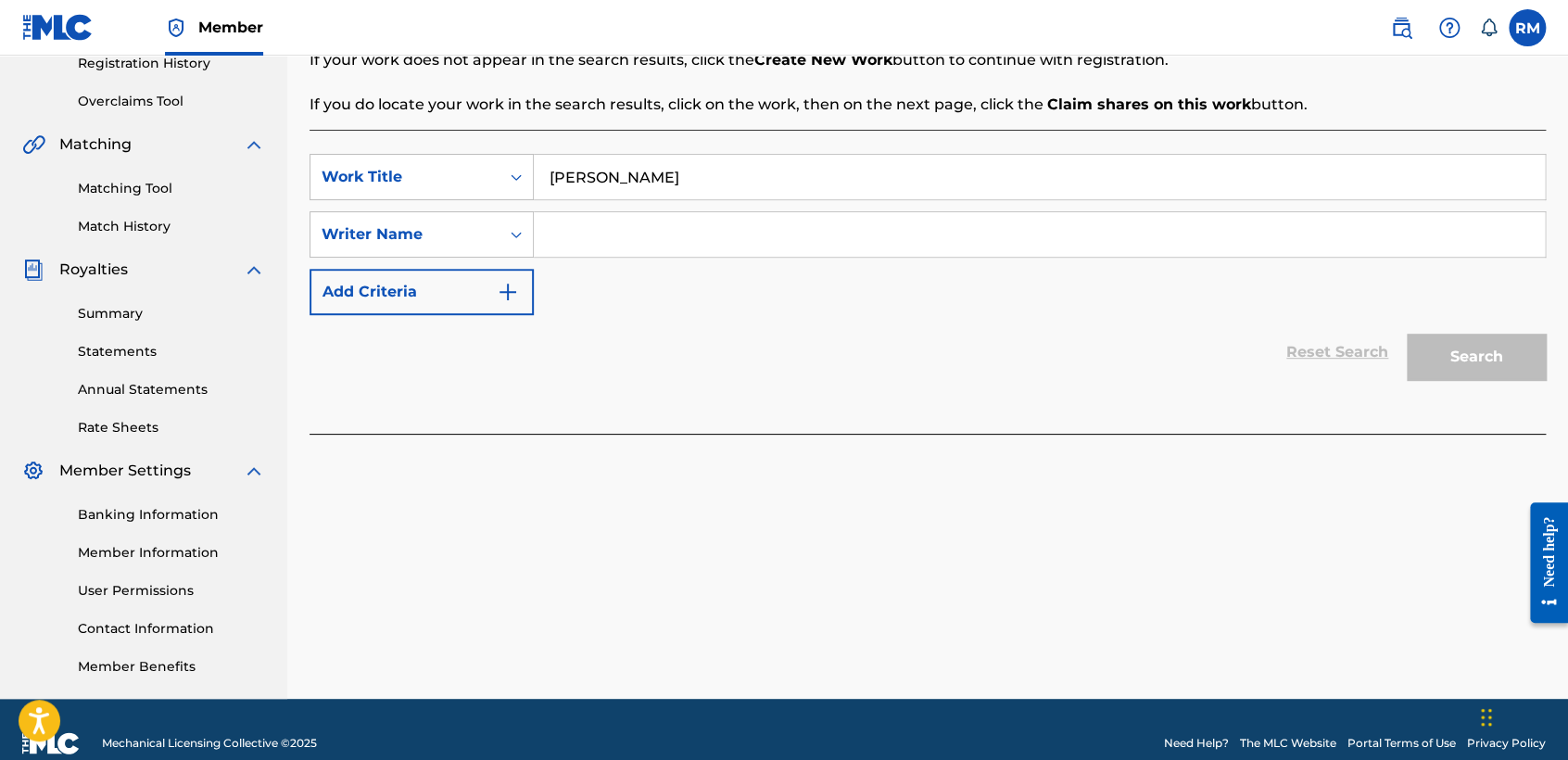
scroll to position [388, 0]
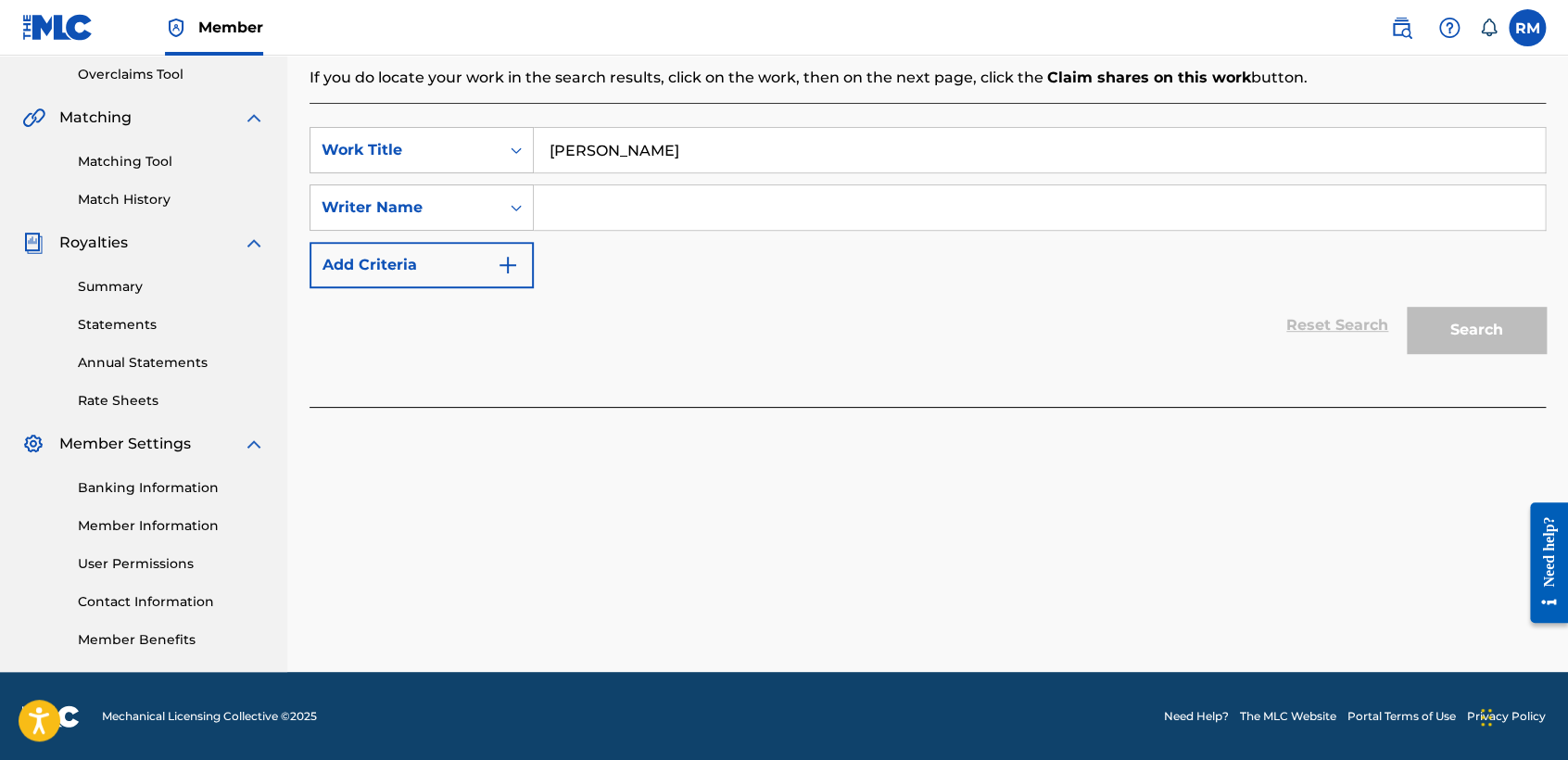
click at [800, 199] on input "Search Form" at bounding box center [1038, 208] width 1011 height 45
type input "ñ"
click at [1407, 307] on button "Search" at bounding box center [1476, 329] width 139 height 46
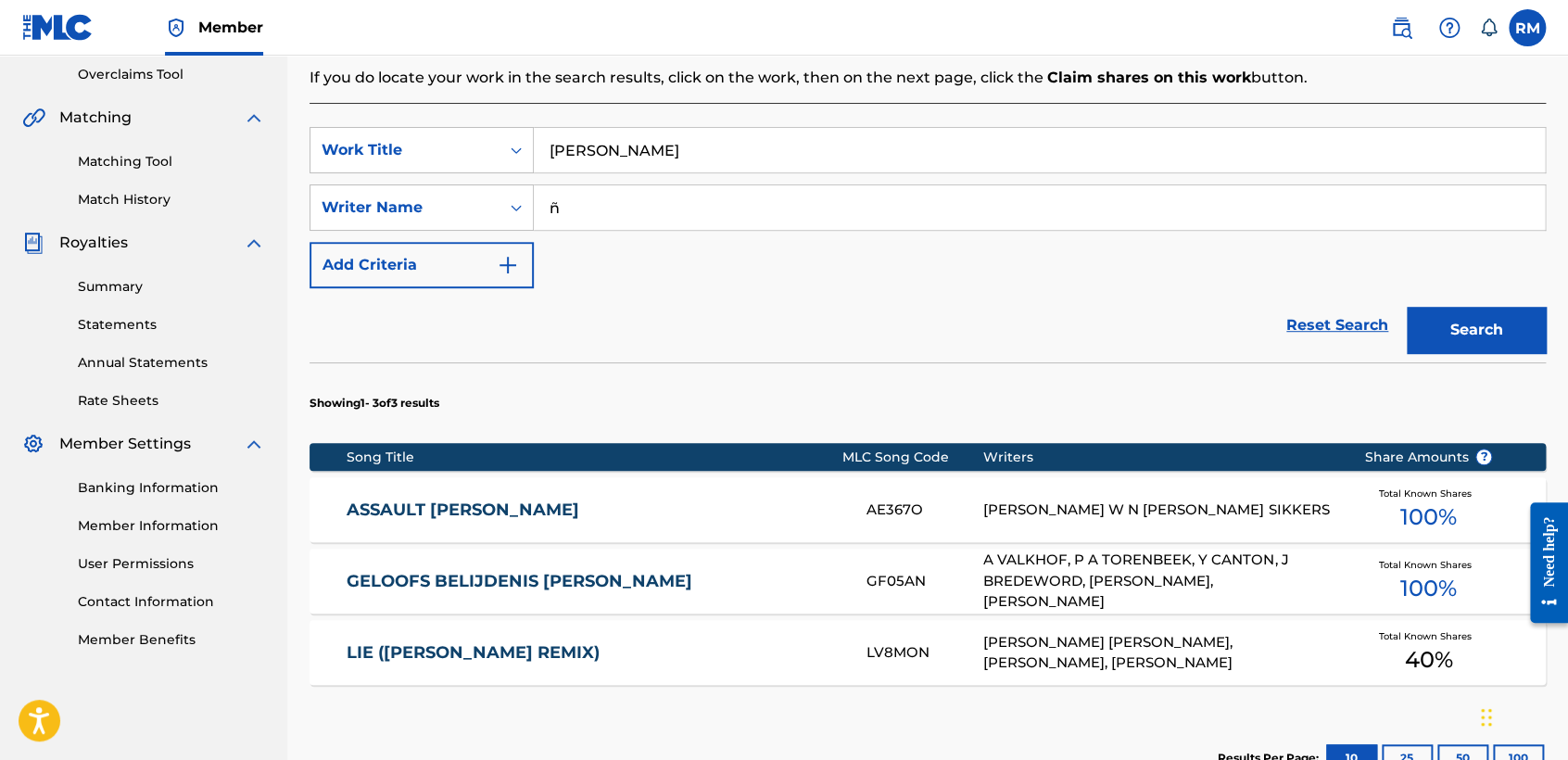
click at [1200, 341] on div "Reset Search Search" at bounding box center [927, 325] width 1236 height 74
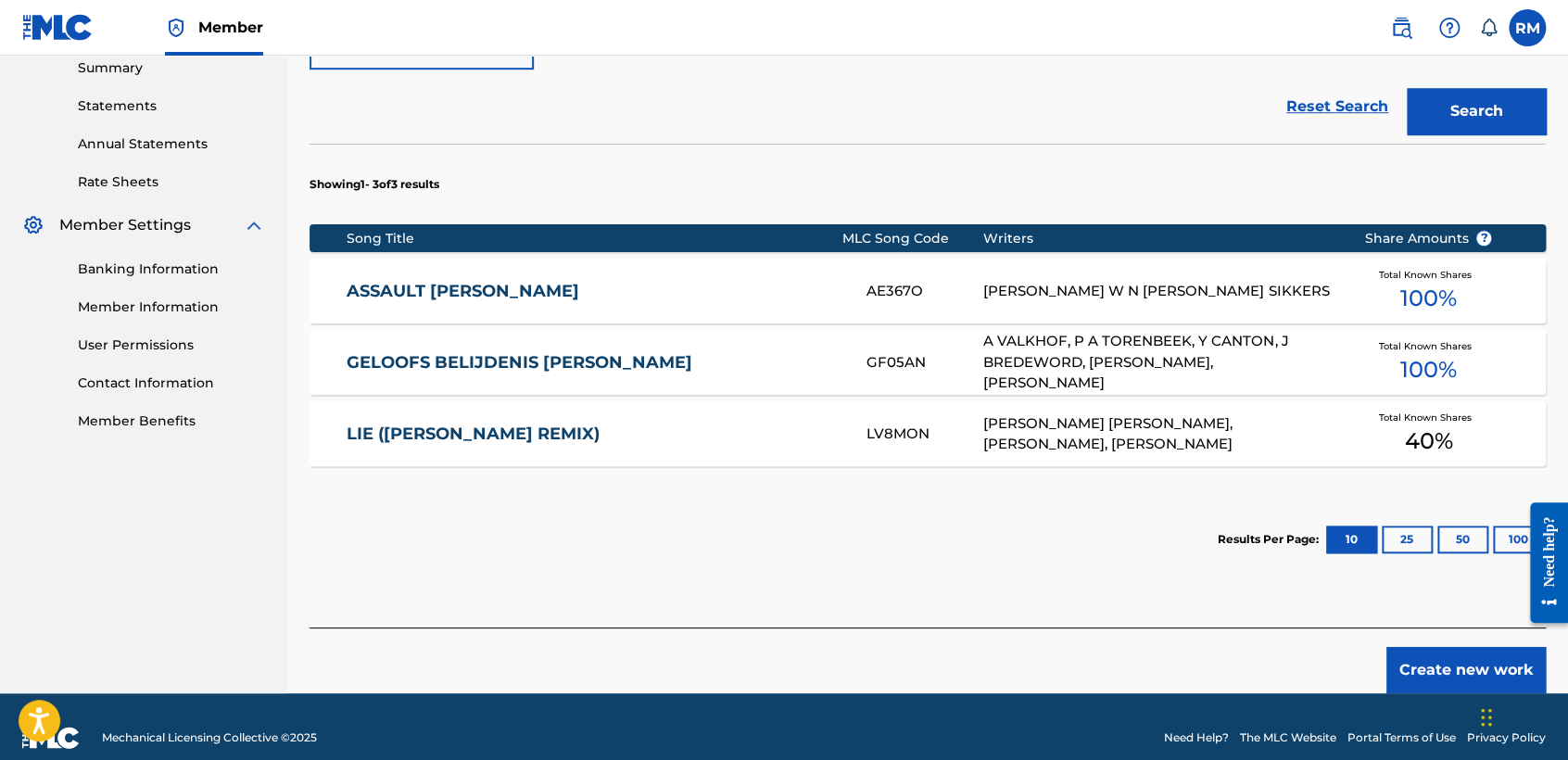
scroll to position [628, 0]
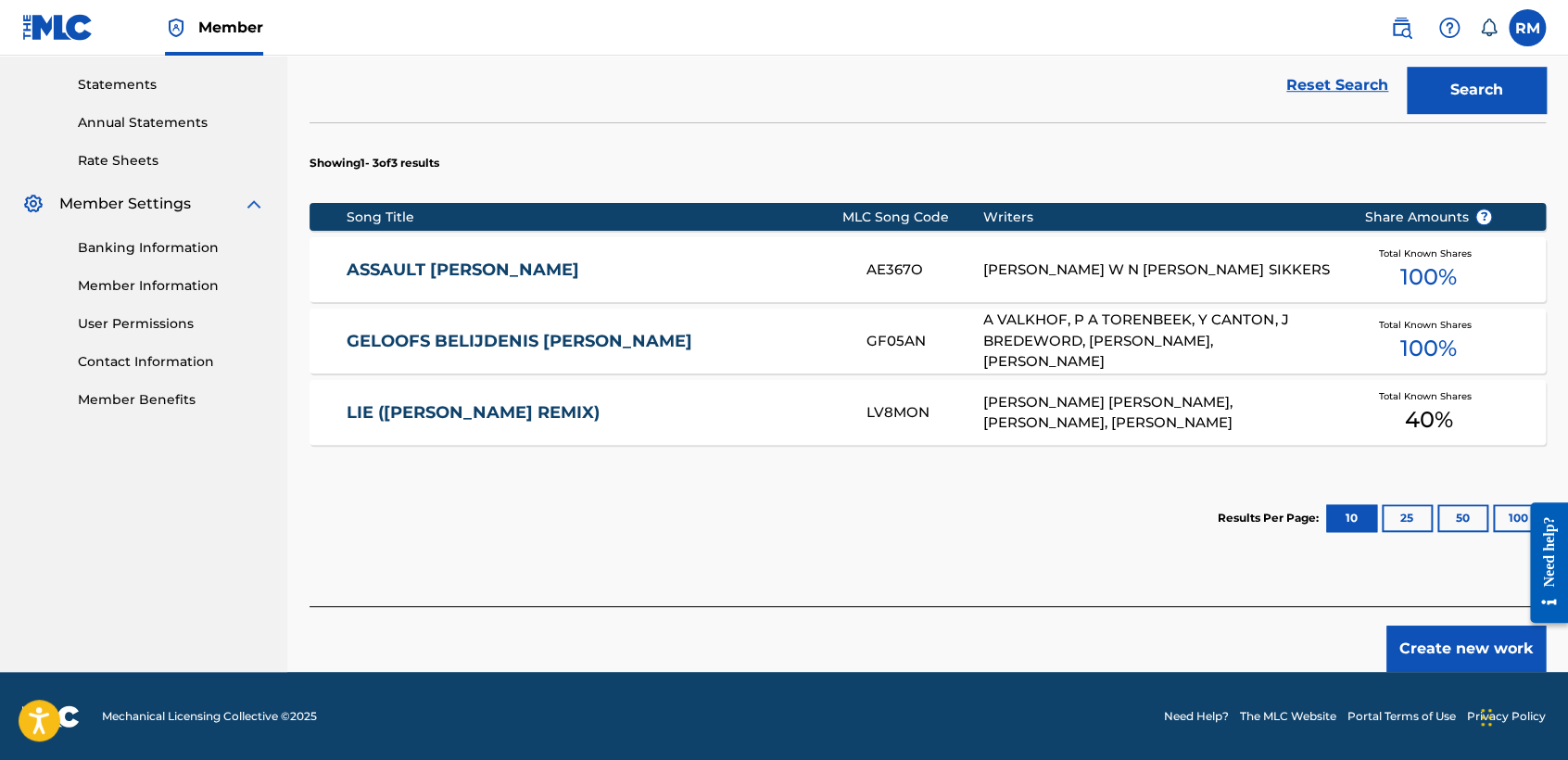
click at [1416, 634] on button "Create new work" at bounding box center [1465, 648] width 159 height 46
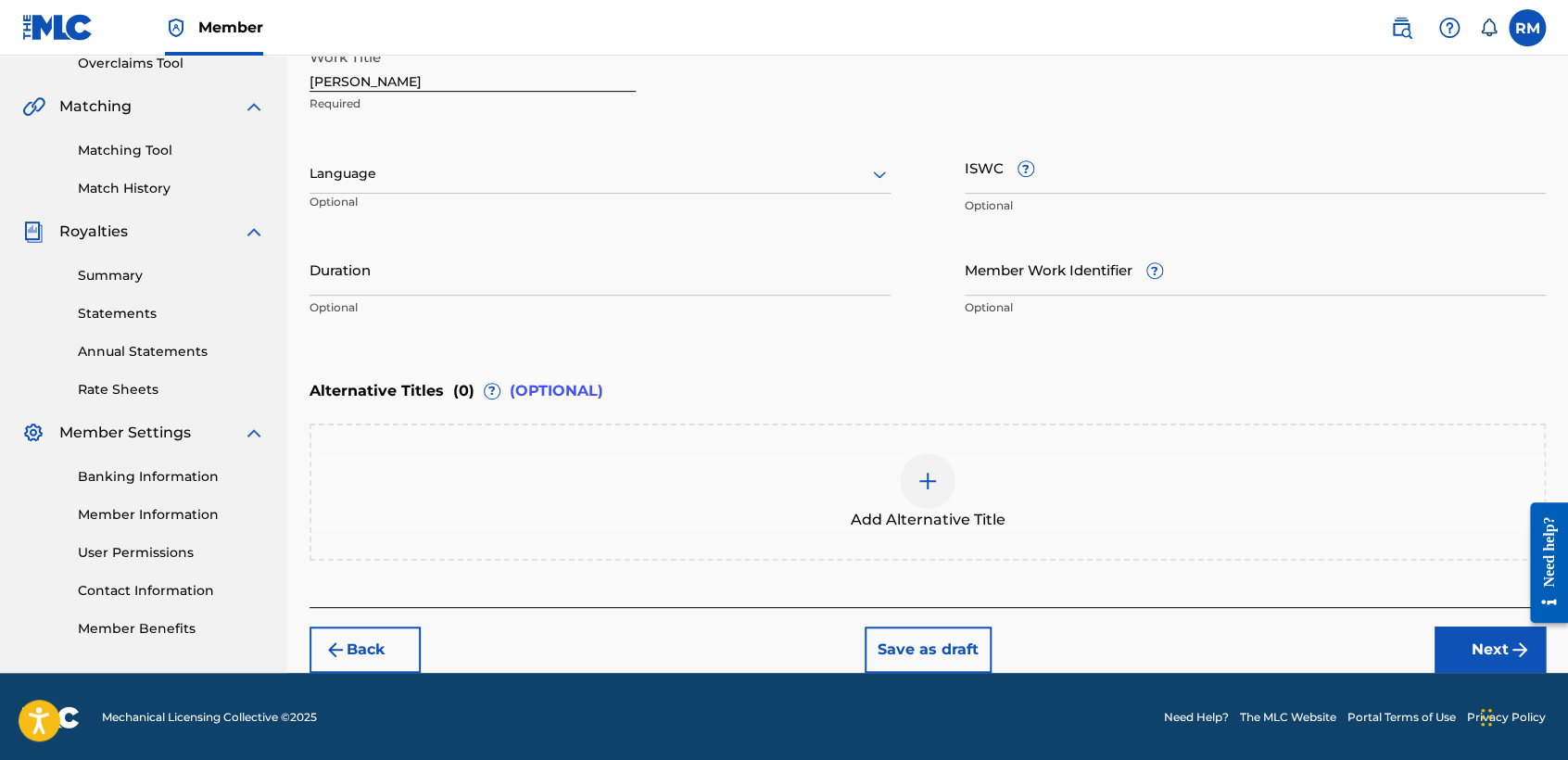
click at [802, 182] on div at bounding box center [600, 174] width 581 height 23
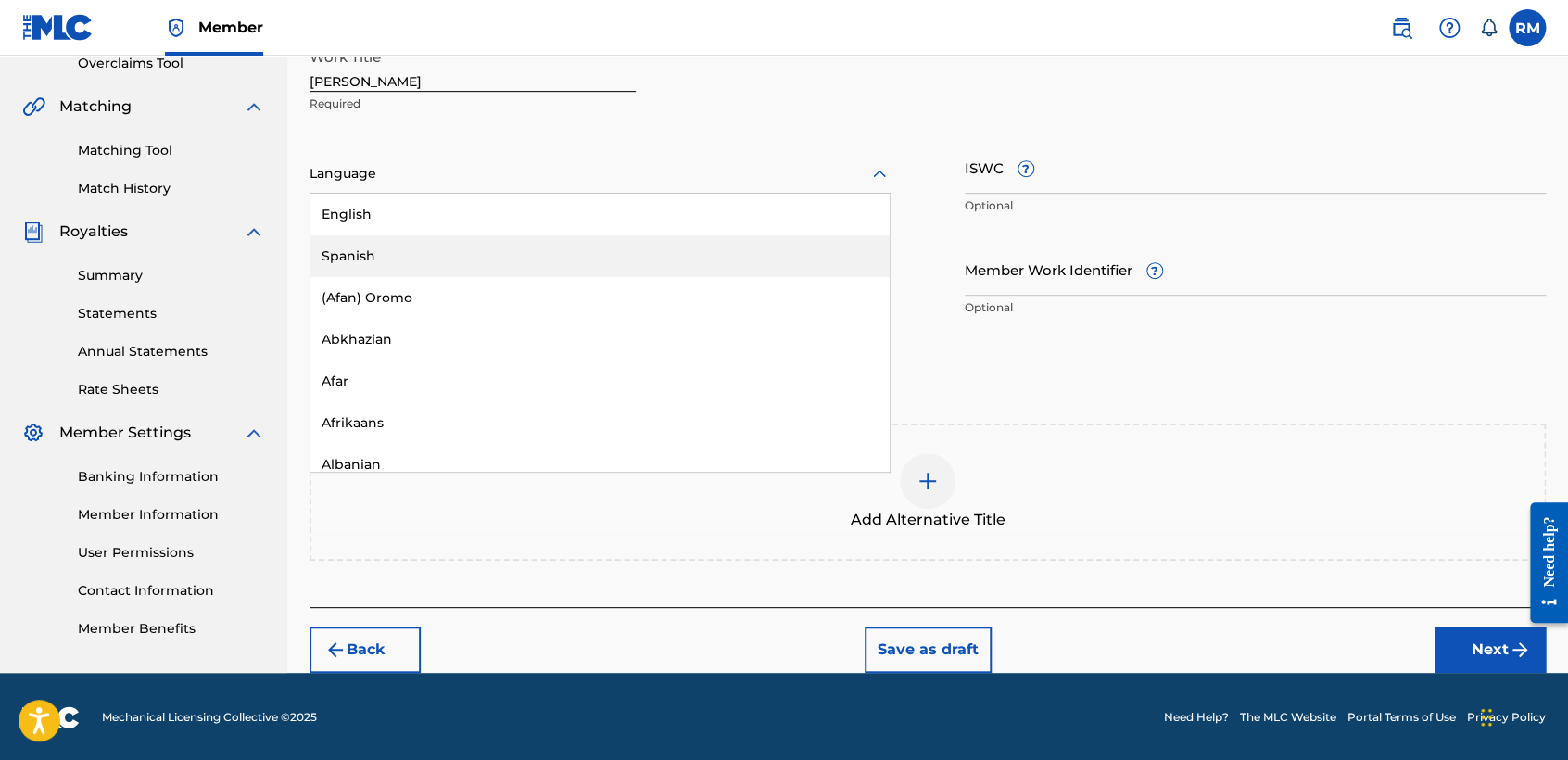
click at [571, 245] on div "Spanish" at bounding box center [600, 256] width 579 height 42
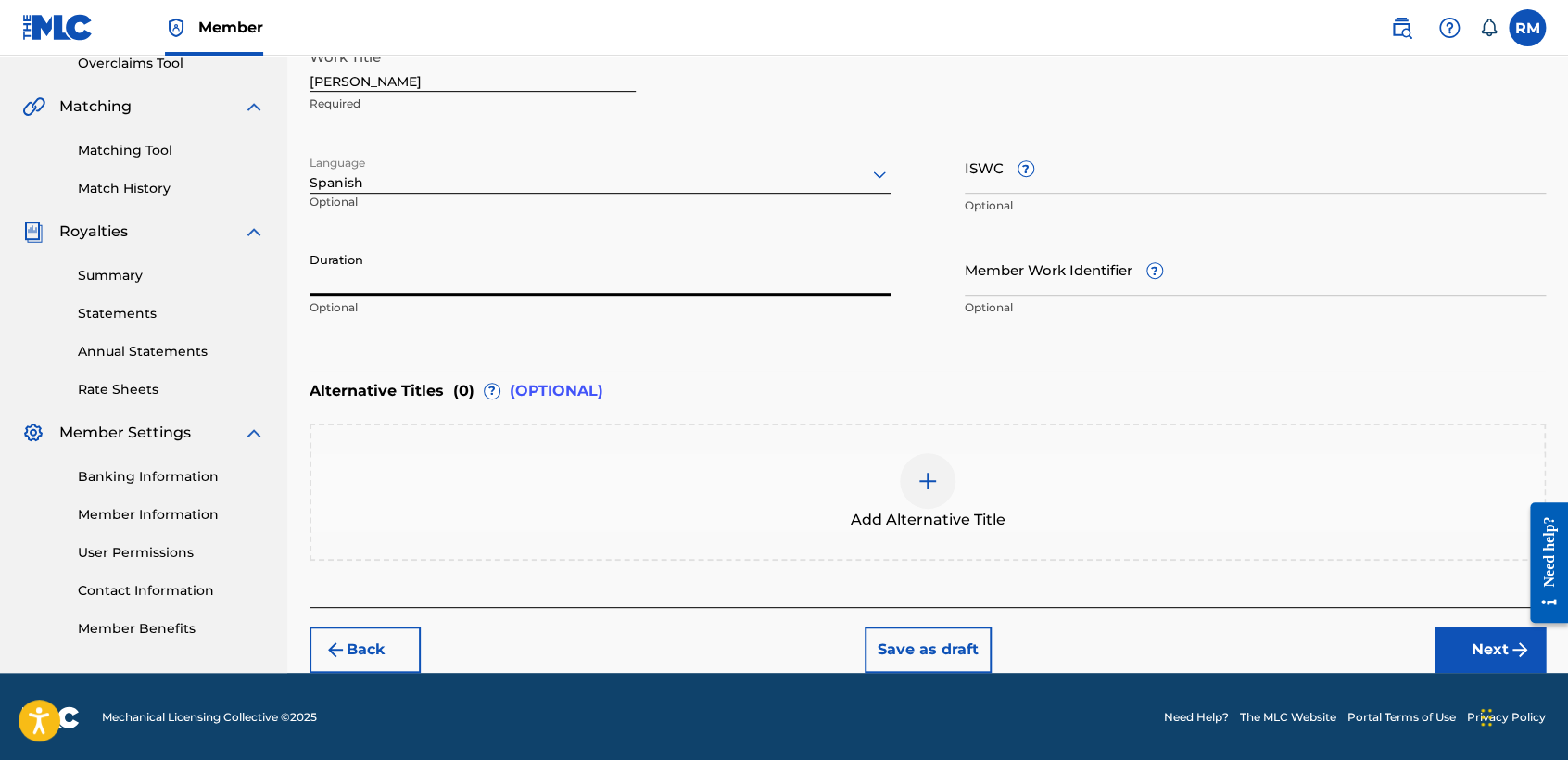
click at [487, 243] on input "Duration" at bounding box center [600, 270] width 581 height 53
type input "02:44"
click at [1467, 652] on button "Next" at bounding box center [1490, 649] width 111 height 46
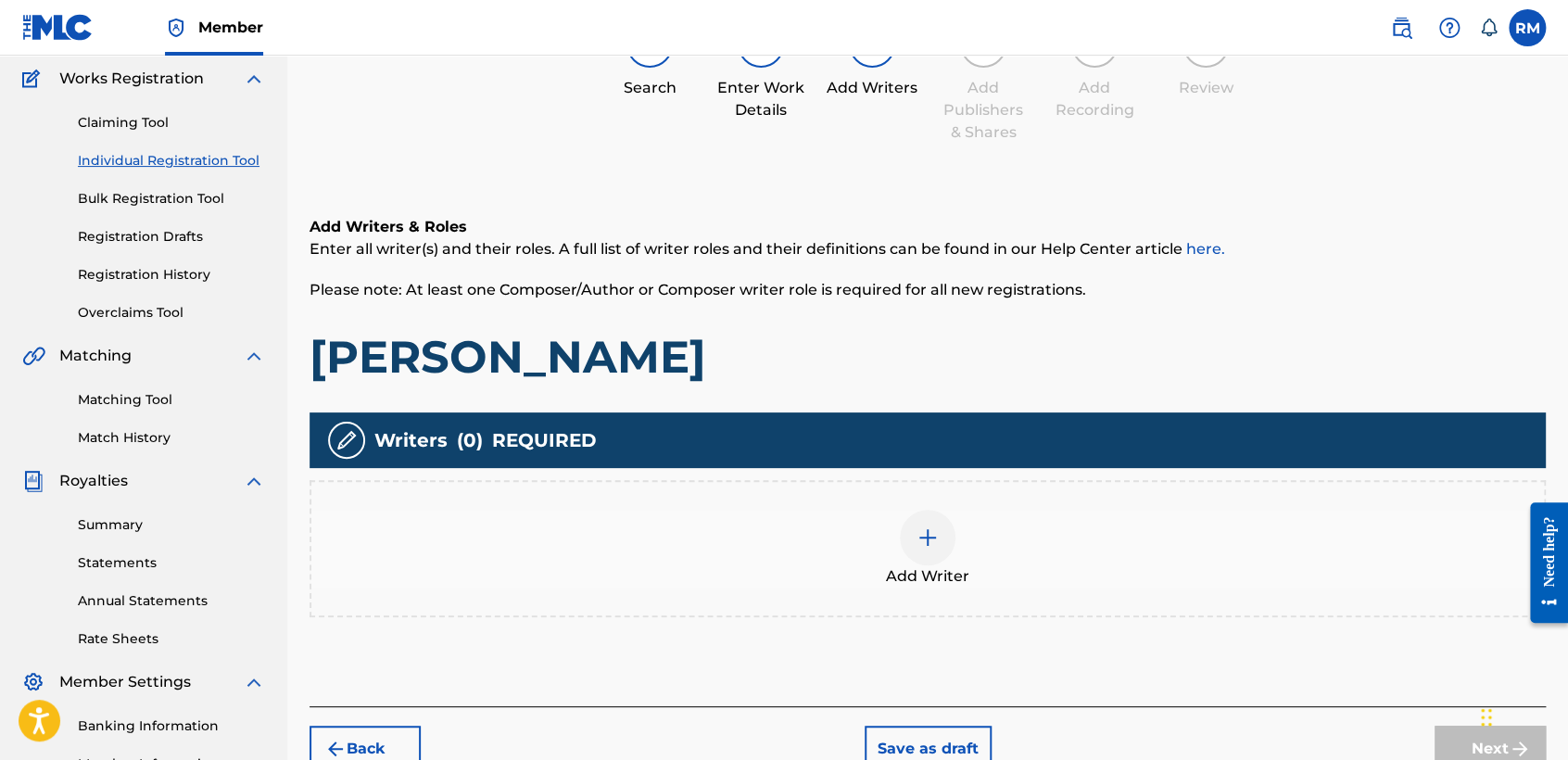
scroll to position [82, 0]
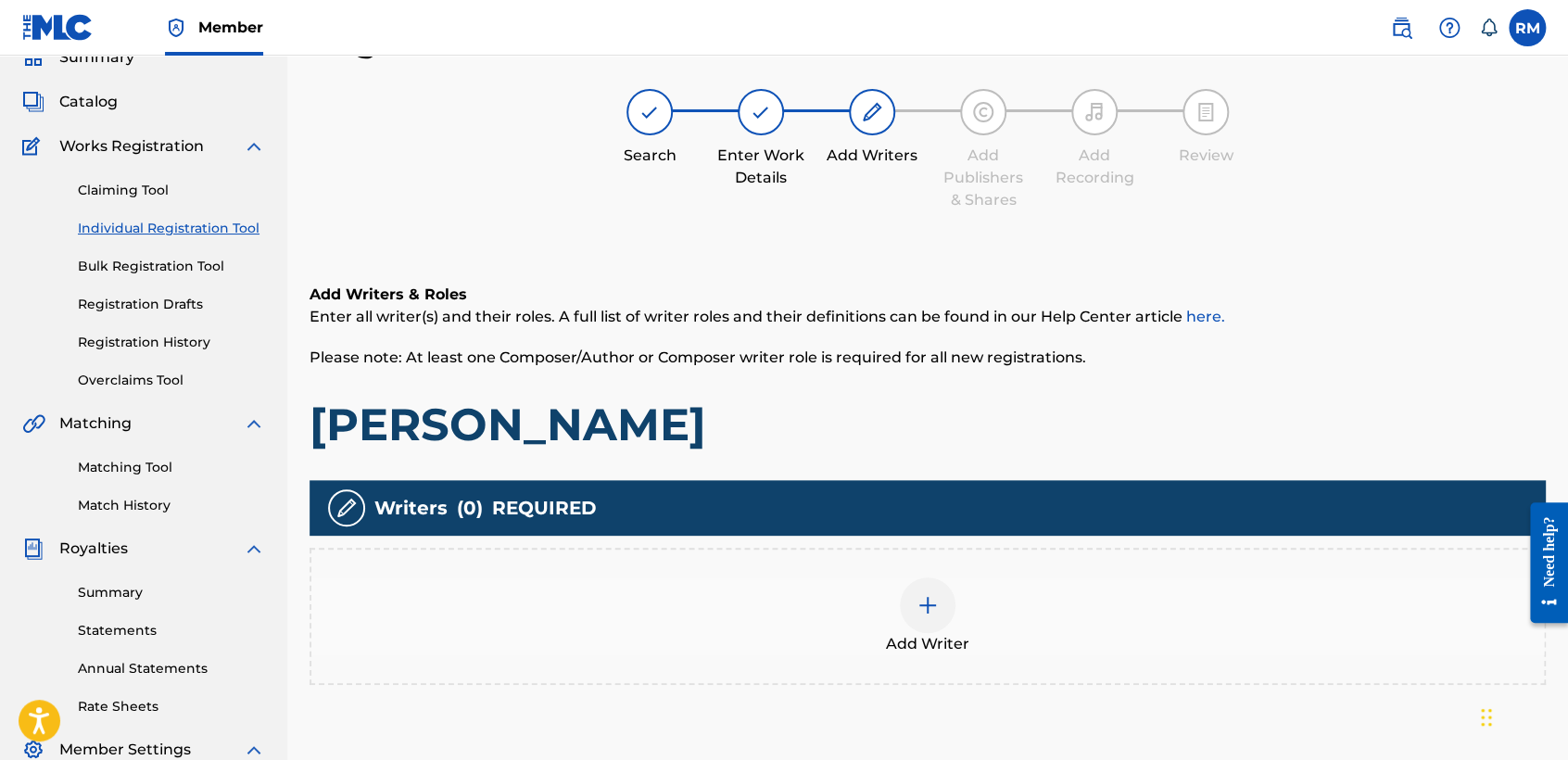
click at [939, 626] on div at bounding box center [927, 605] width 56 height 56
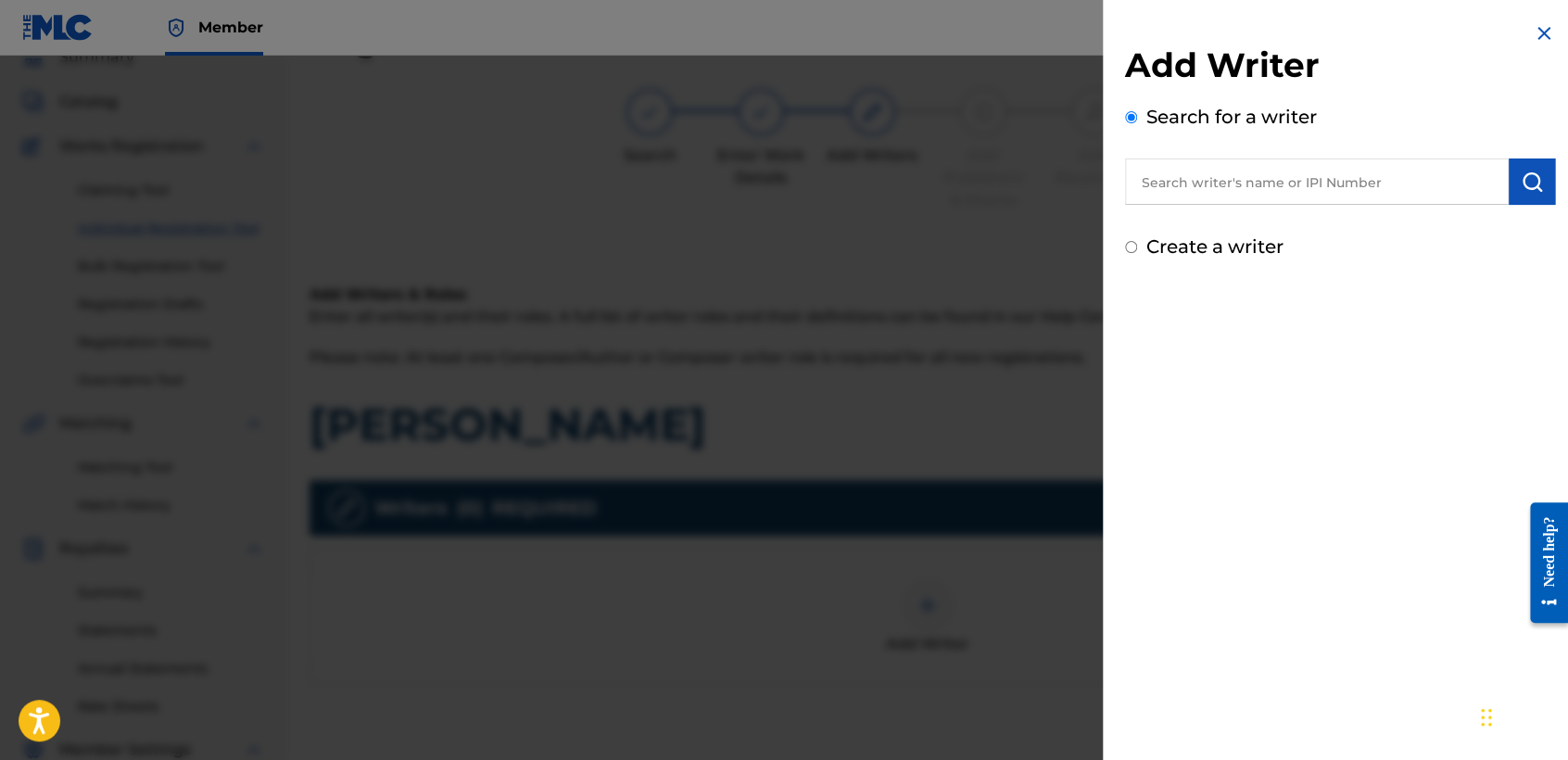
click at [1152, 188] on input "text" at bounding box center [1317, 181] width 384 height 46
click at [1130, 243] on input "Create a writer" at bounding box center [1131, 247] width 12 height 12
radio input "false"
radio input "true"
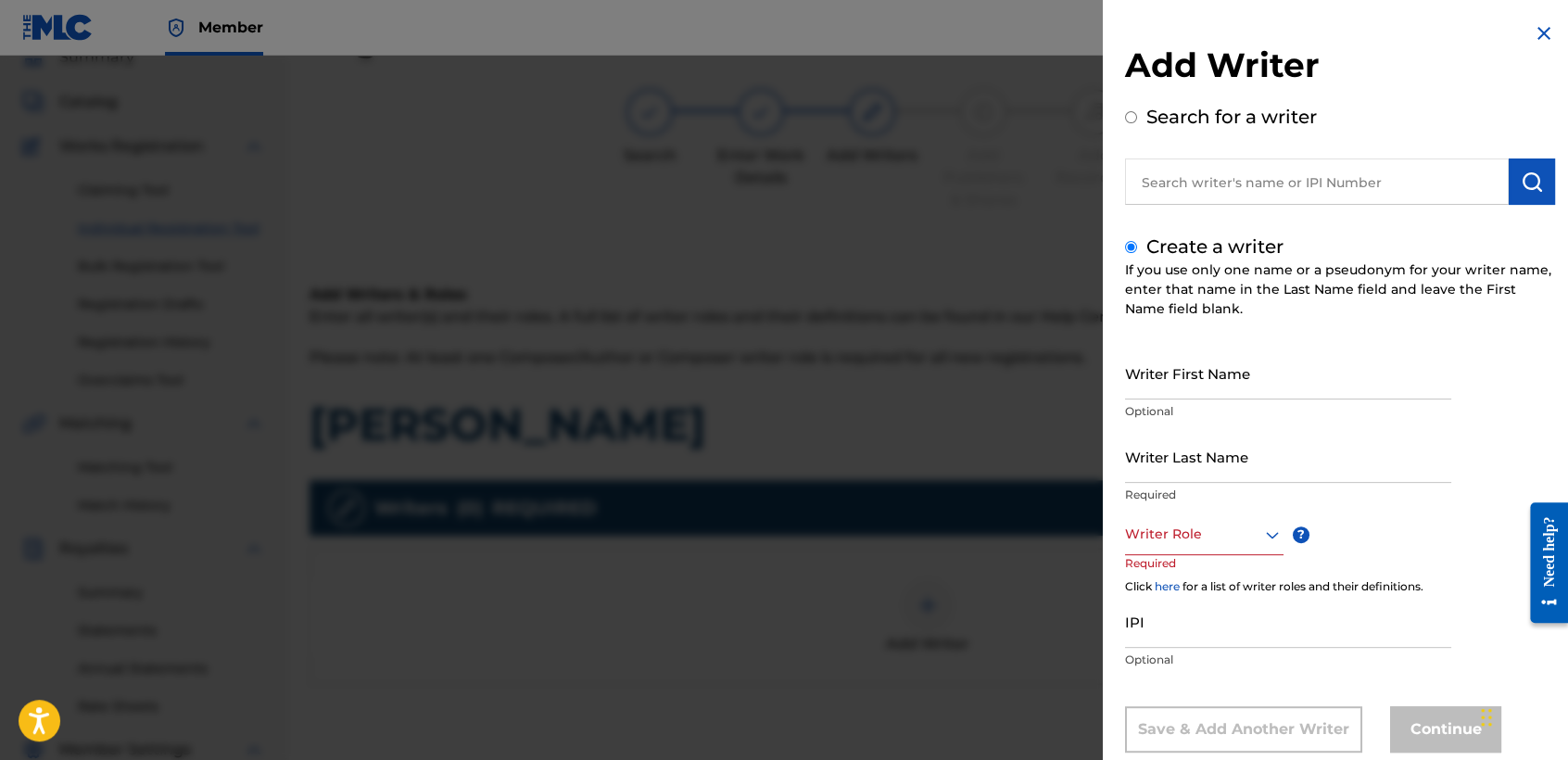
click at [1156, 374] on input "Writer First Name" at bounding box center [1289, 373] width 326 height 53
type input "[PERSON_NAME]"
click at [1154, 471] on input "Writer Last Name" at bounding box center [1289, 456] width 326 height 53
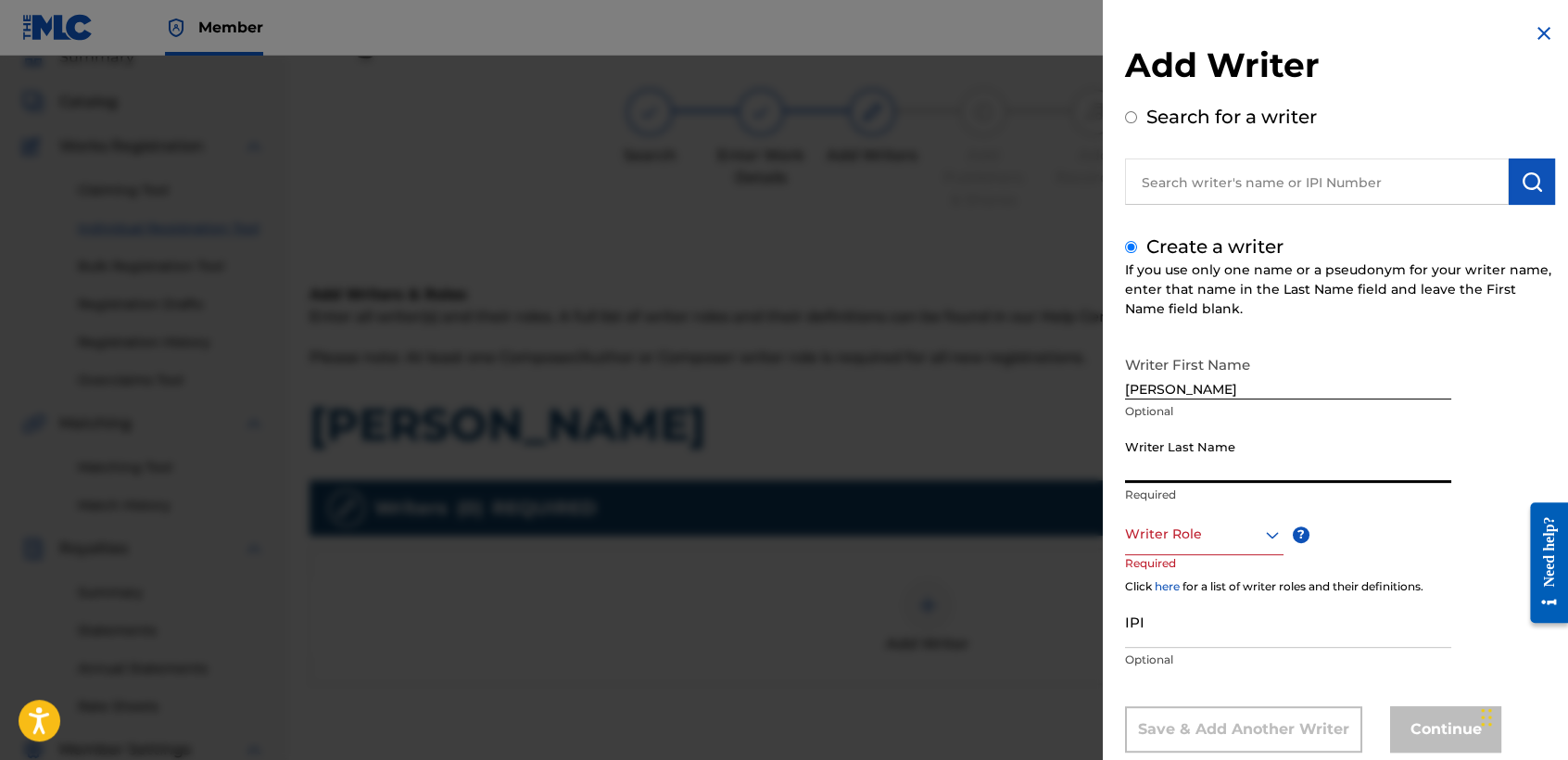
type input "N"
type input "[PERSON_NAME]"
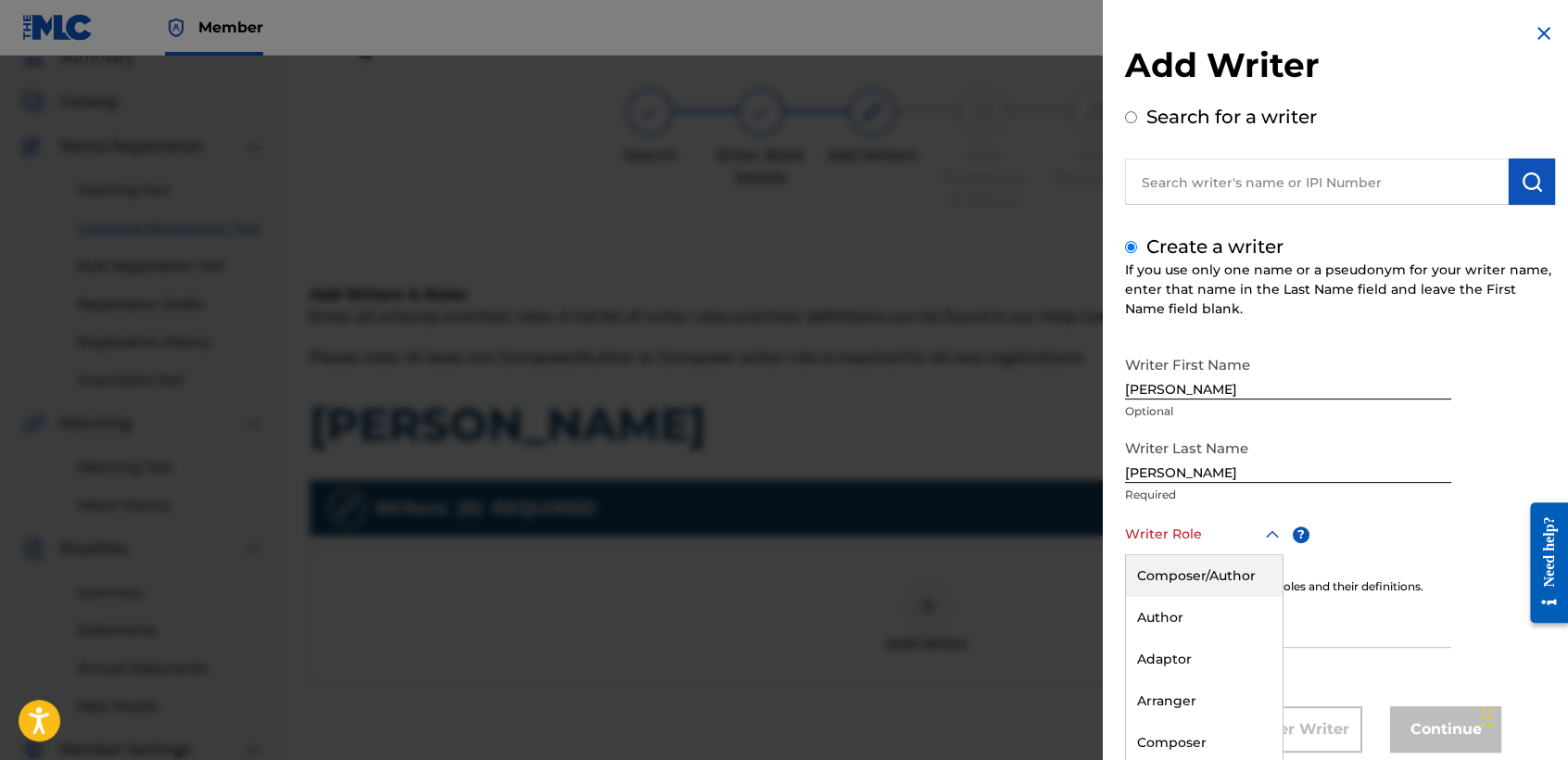
scroll to position [42, 0]
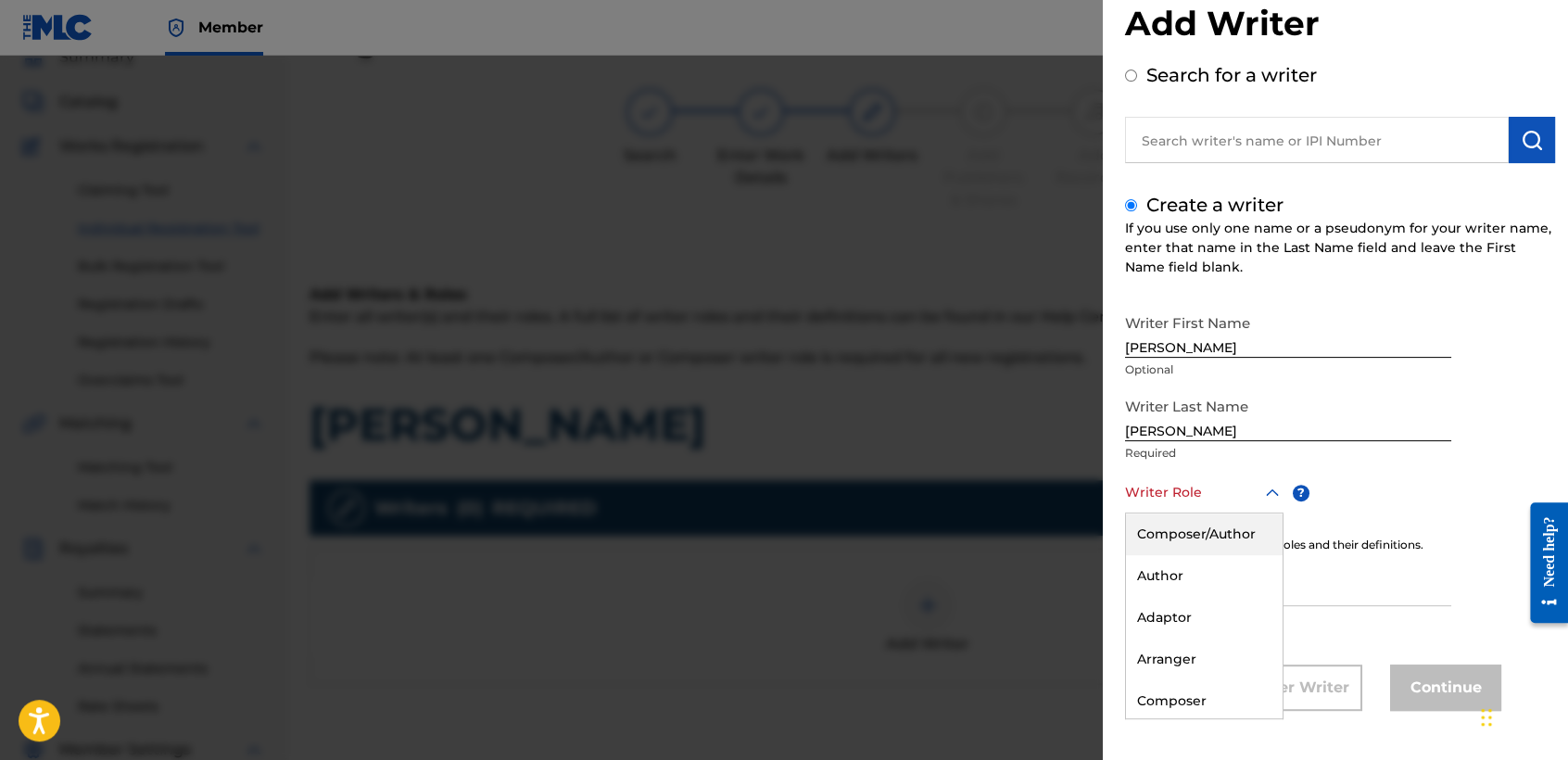
click at [1186, 514] on div "8 results available. Use Up and Down to choose options, press Enter to select t…" at bounding box center [1205, 492] width 158 height 42
click at [1186, 523] on div "Composer/Author" at bounding box center [1205, 534] width 156 height 42
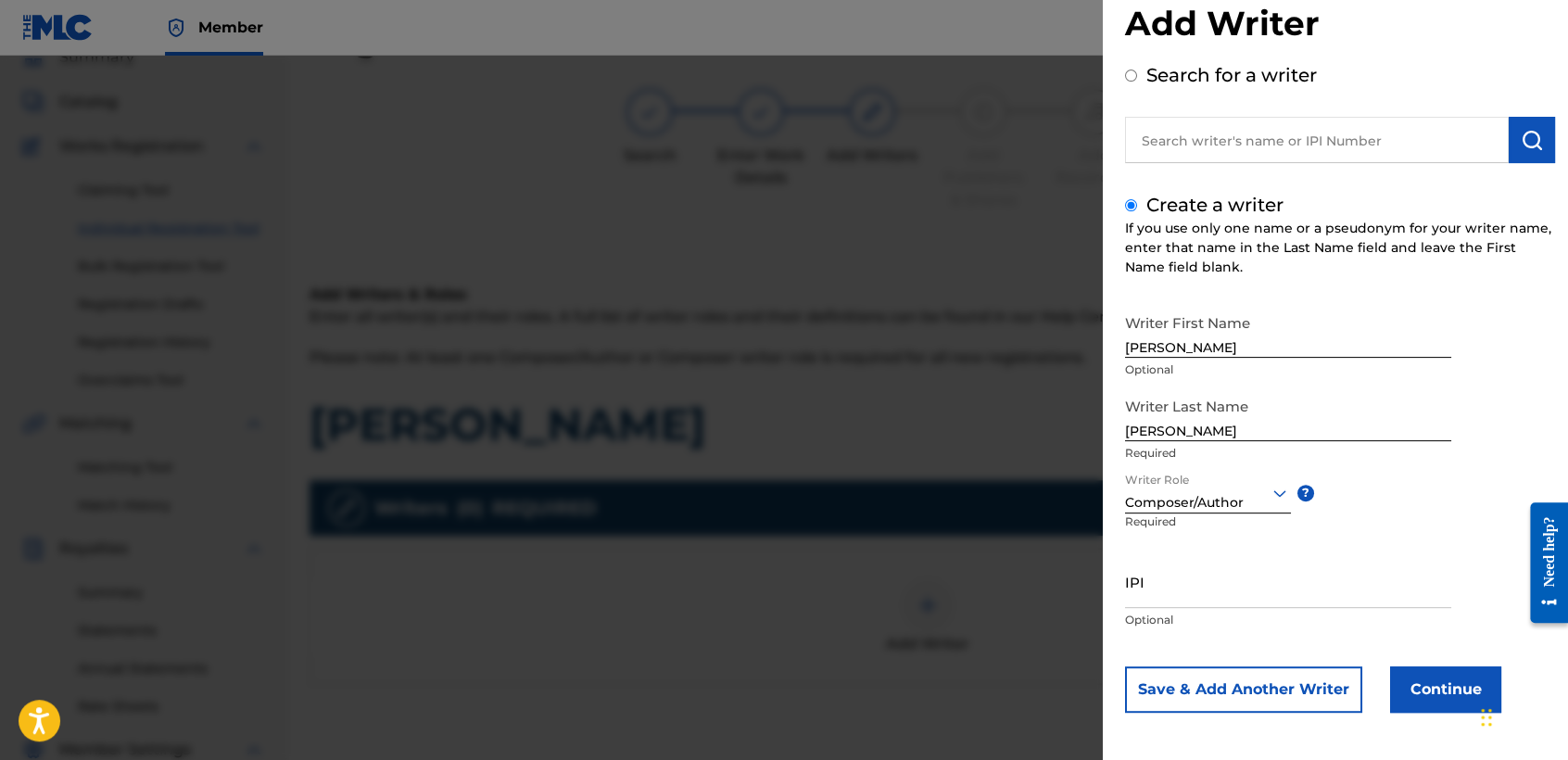
click at [1411, 686] on button "Continue" at bounding box center [1446, 689] width 111 height 46
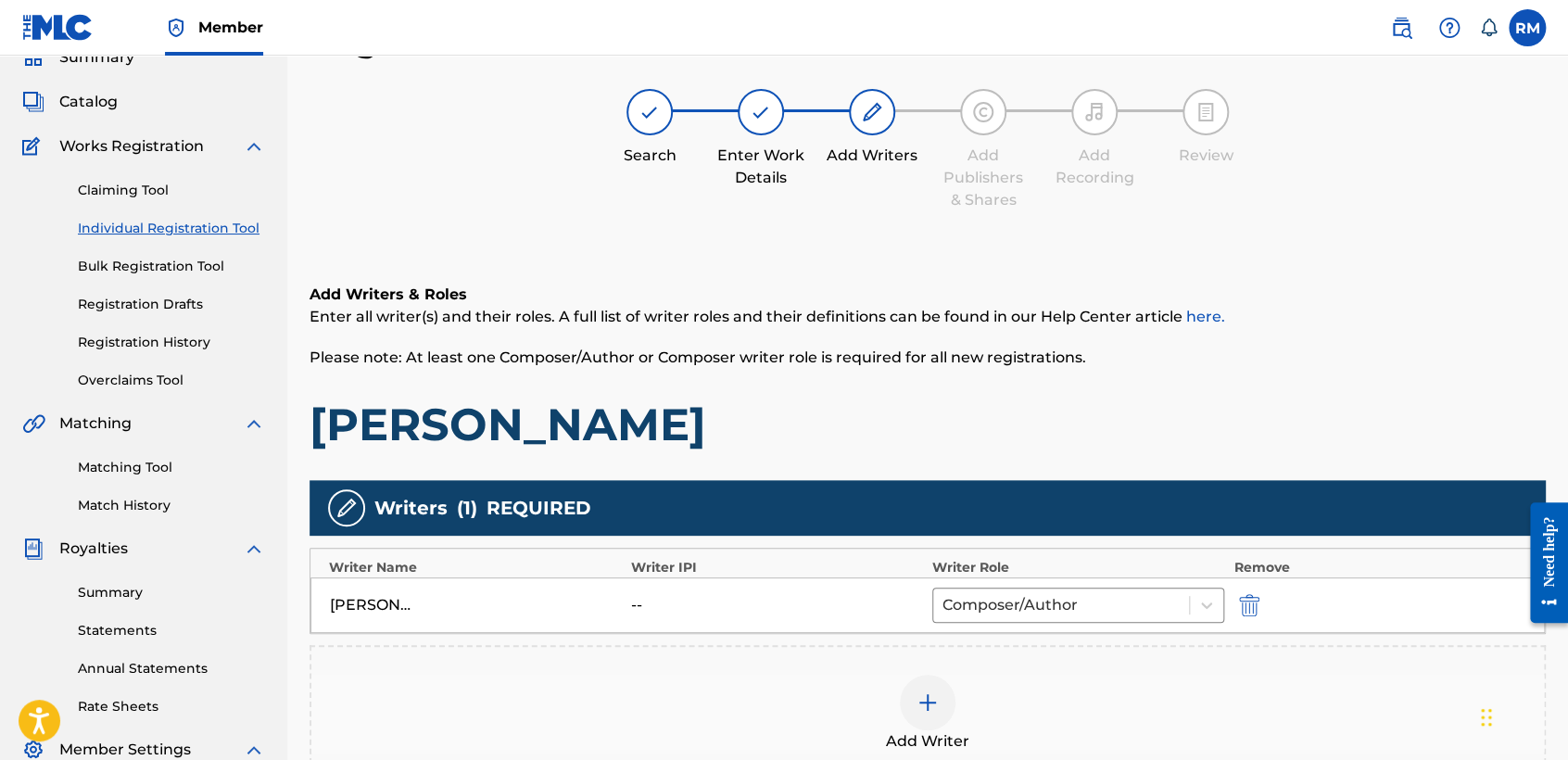
click at [985, 421] on h1 "[PERSON_NAME]" at bounding box center [927, 424] width 1236 height 56
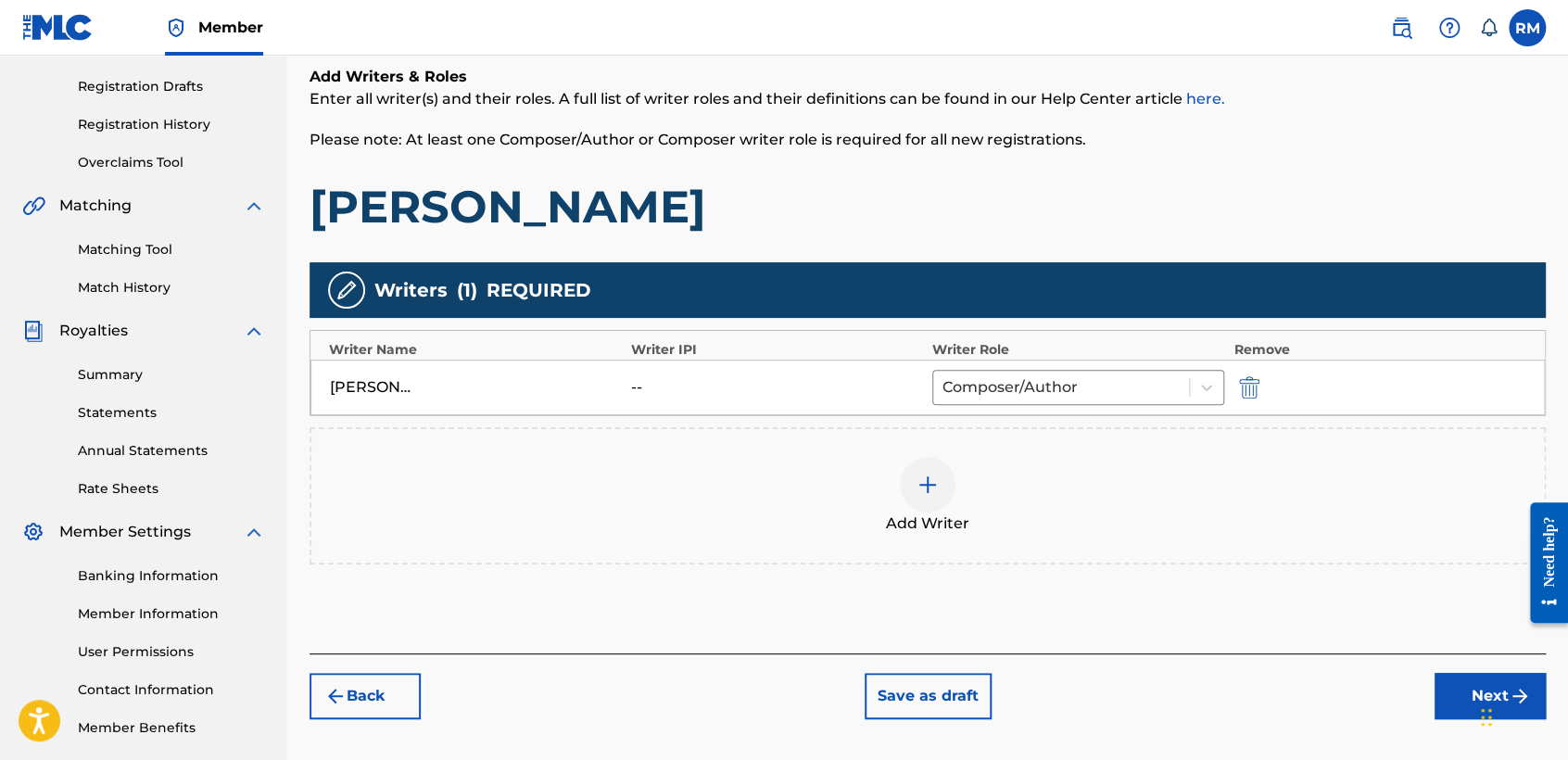
scroll to position [388, 0]
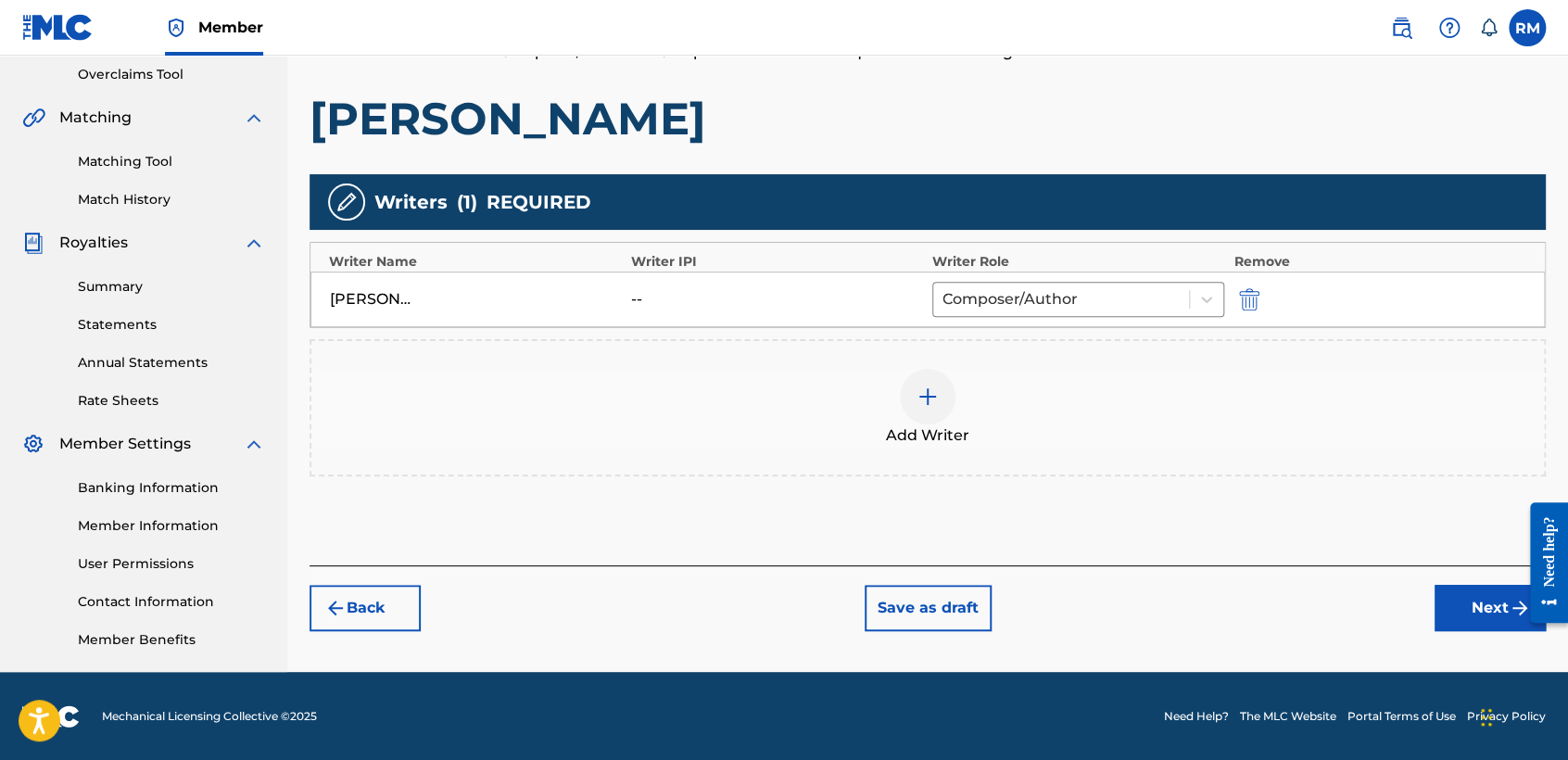
click at [1462, 601] on button "Next" at bounding box center [1490, 608] width 111 height 46
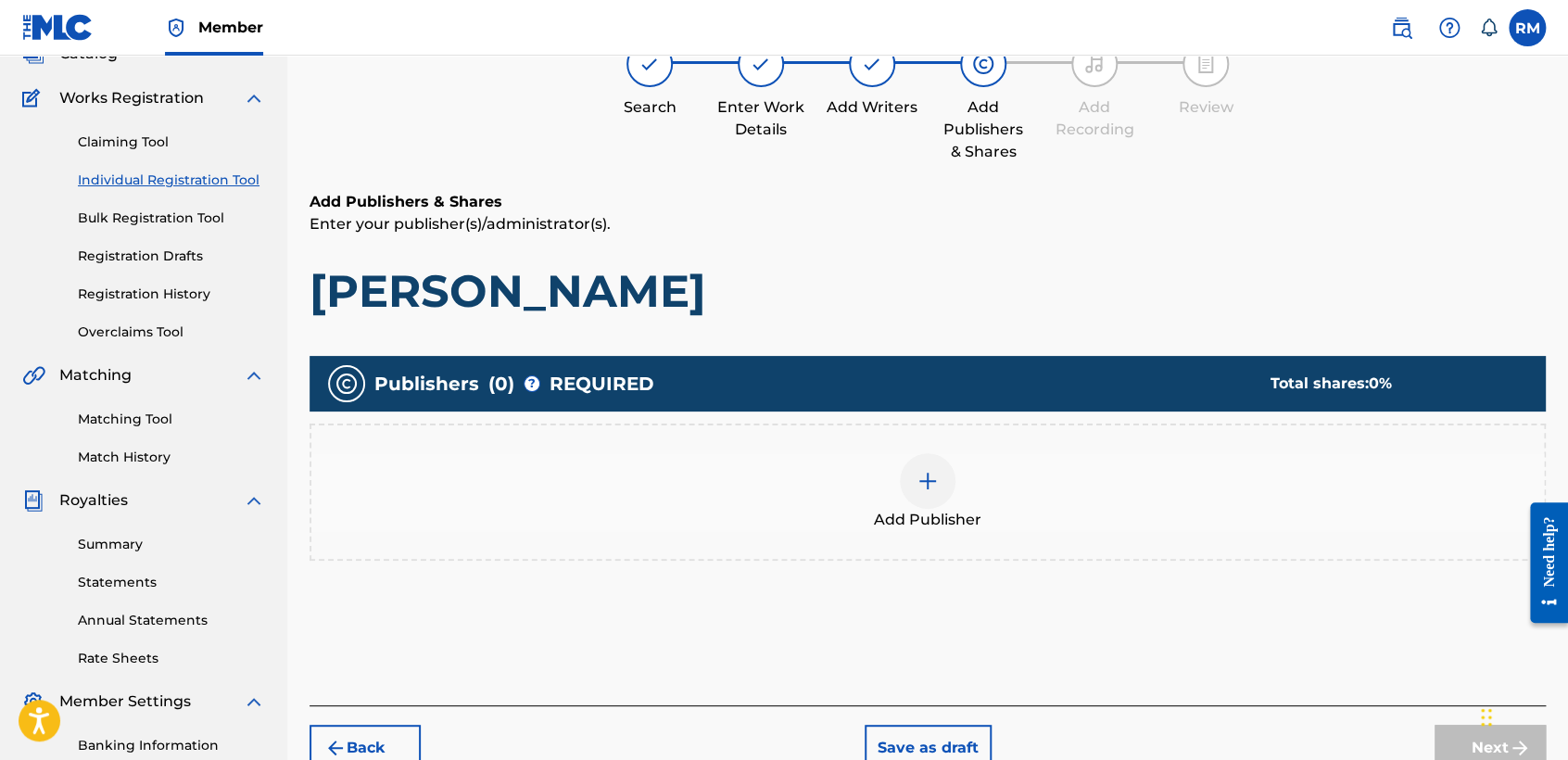
scroll to position [82, 0]
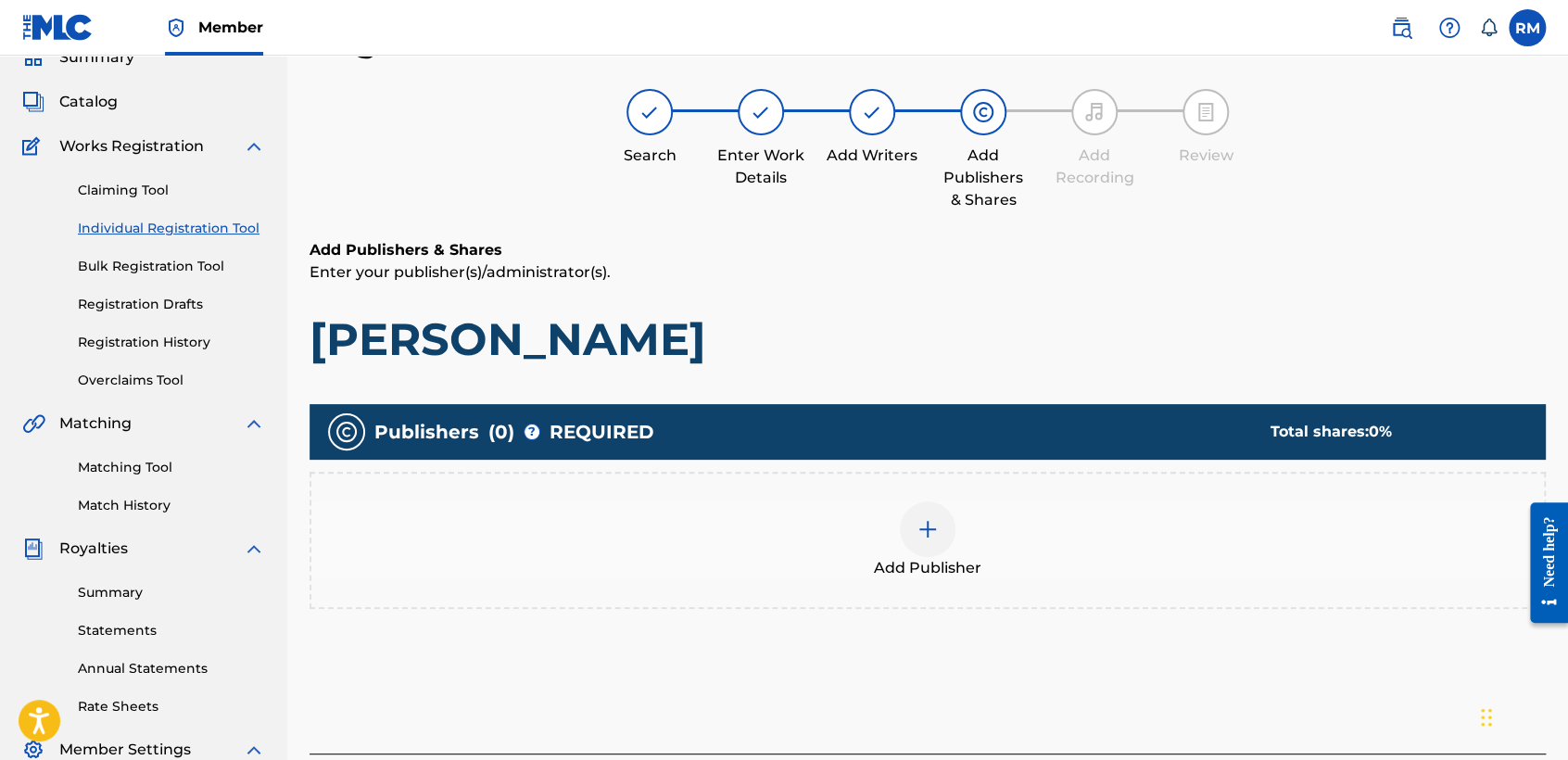
click at [885, 521] on div "Add Publisher" at bounding box center [928, 540] width 1233 height 78
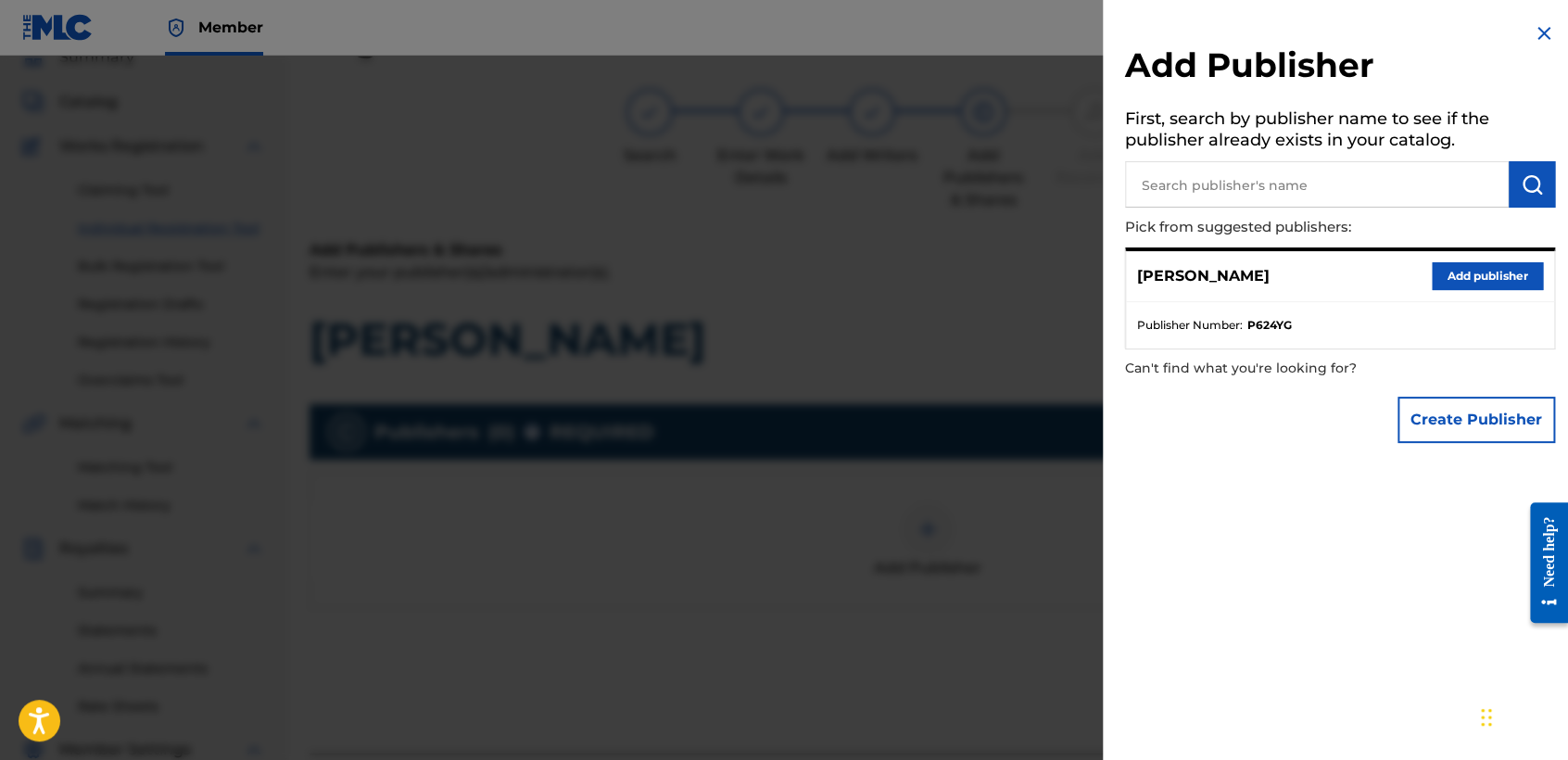
click at [1477, 262] on button "Add publisher" at bounding box center [1488, 275] width 111 height 27
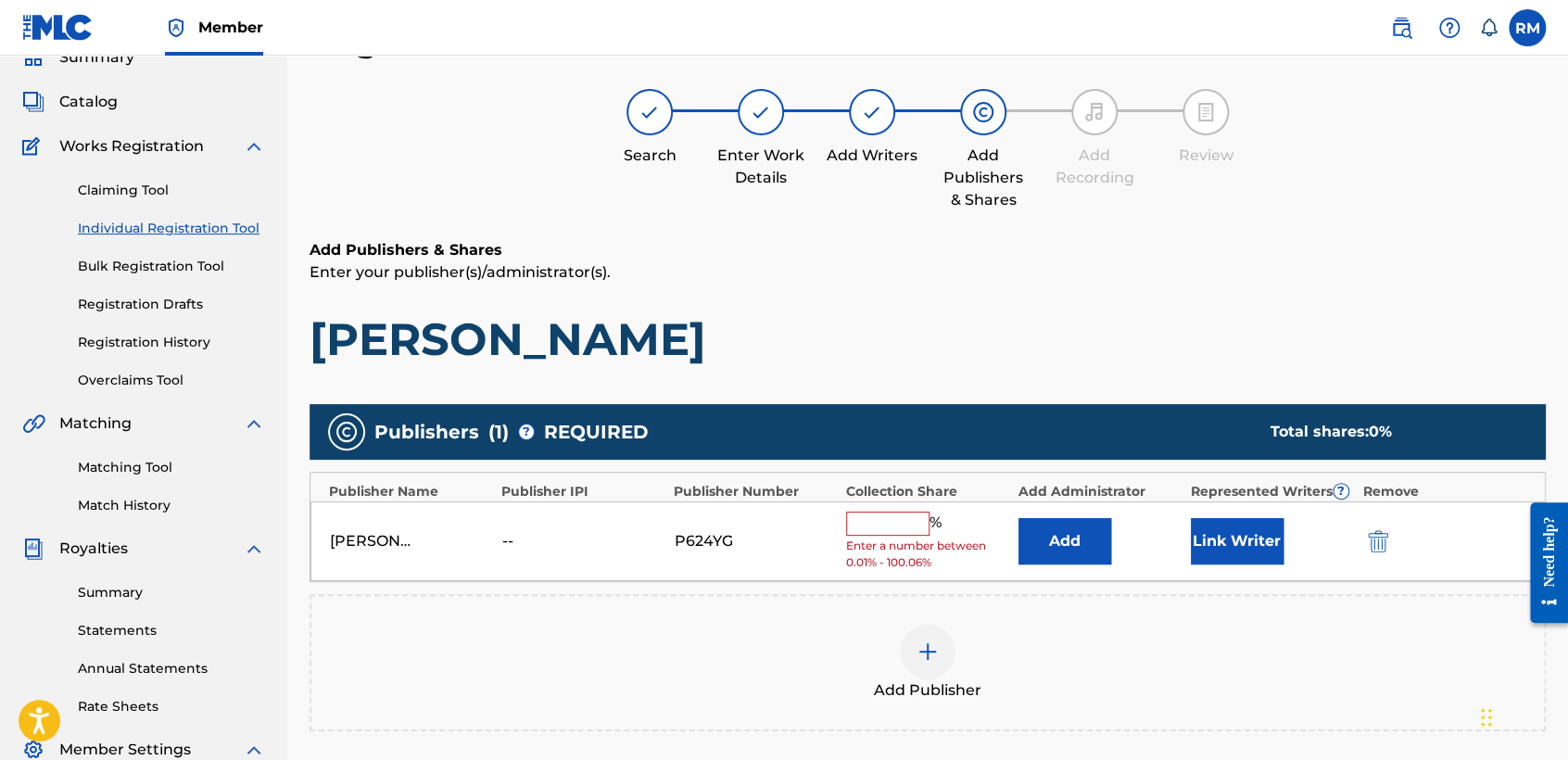
click at [867, 521] on input "text" at bounding box center [887, 524] width 83 height 24
type input "100"
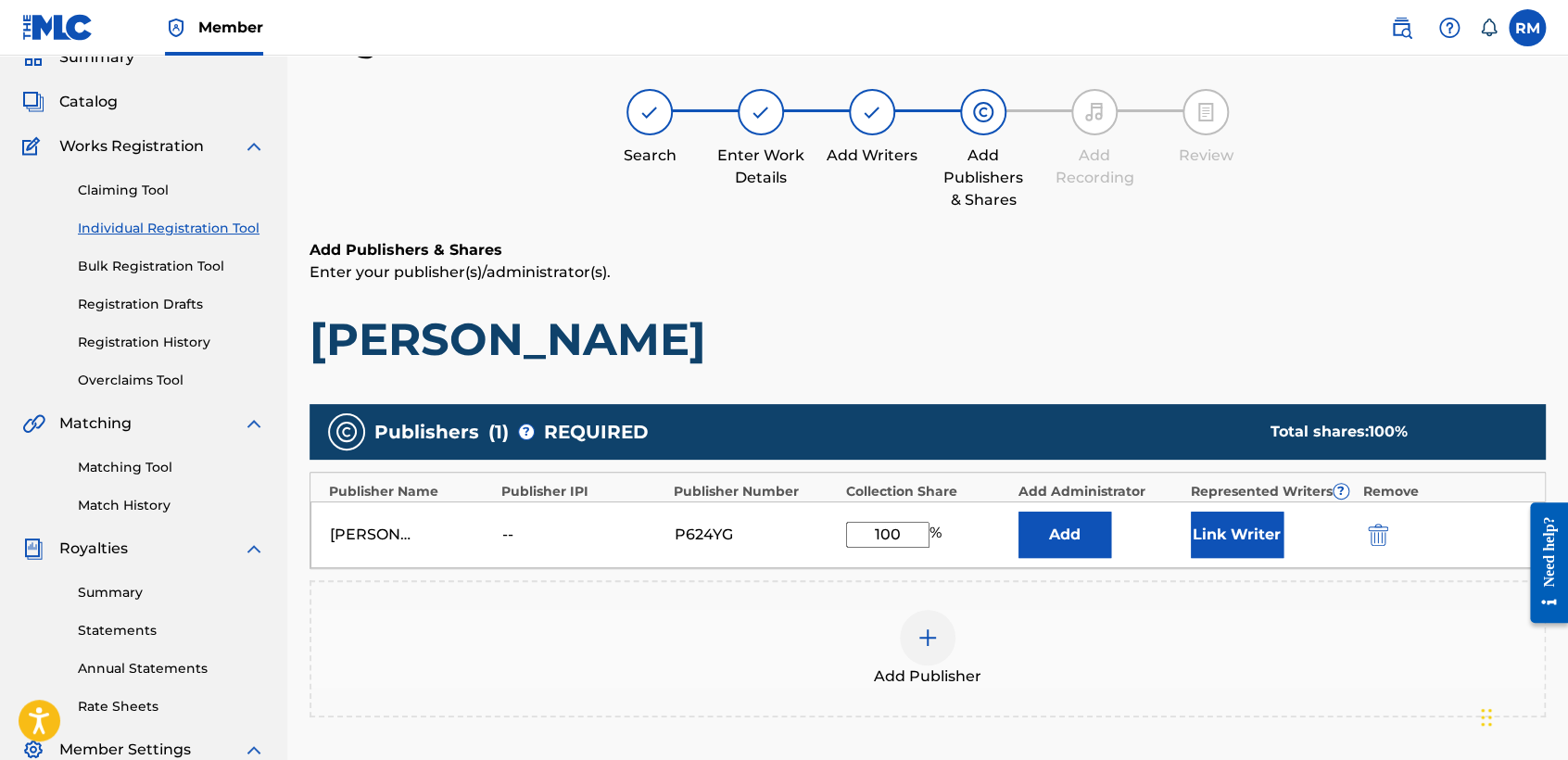
click at [1191, 534] on button "Link Writer" at bounding box center [1237, 534] width 93 height 46
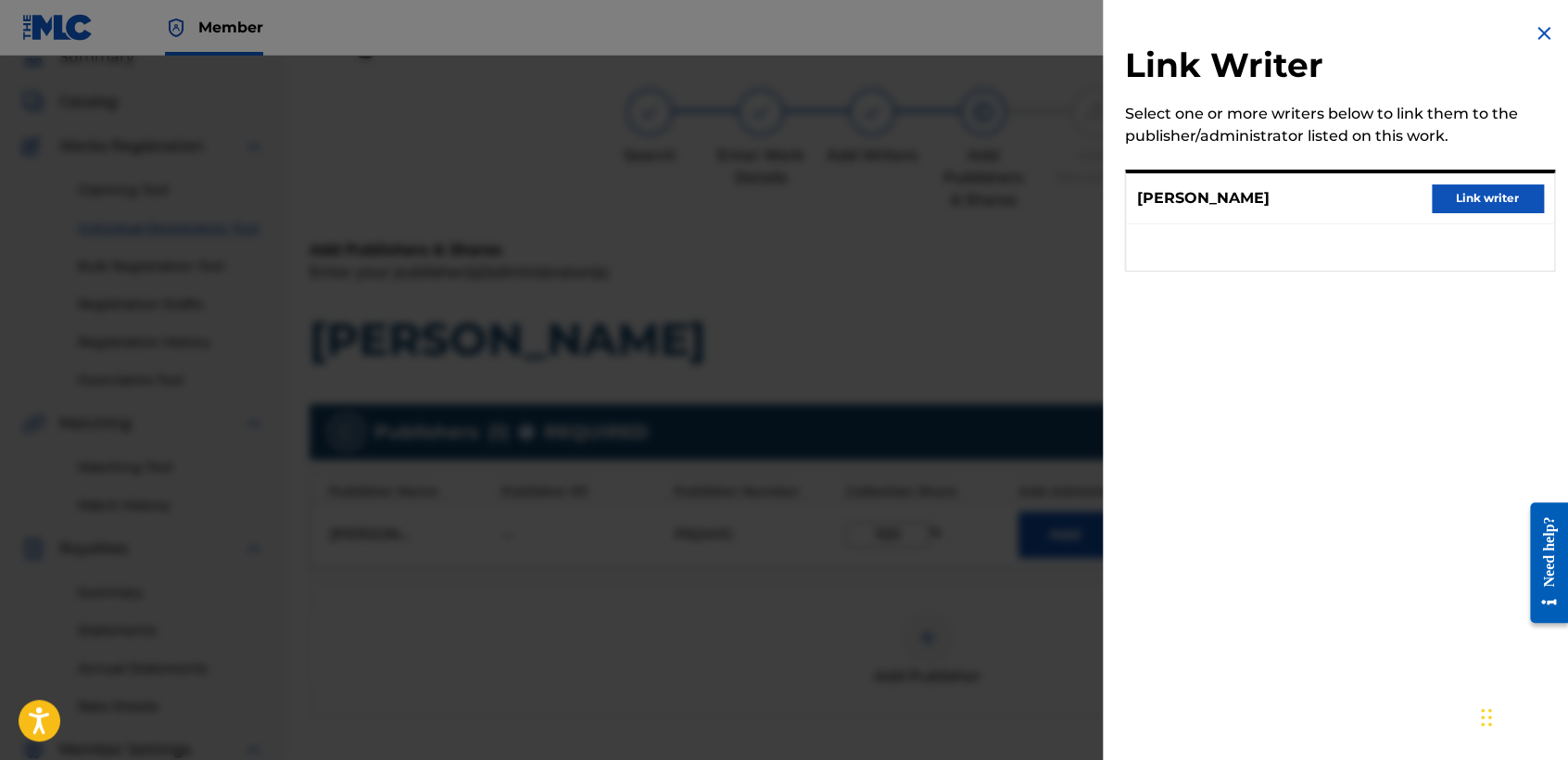
click at [1503, 194] on button "Link writer" at bounding box center [1488, 198] width 111 height 27
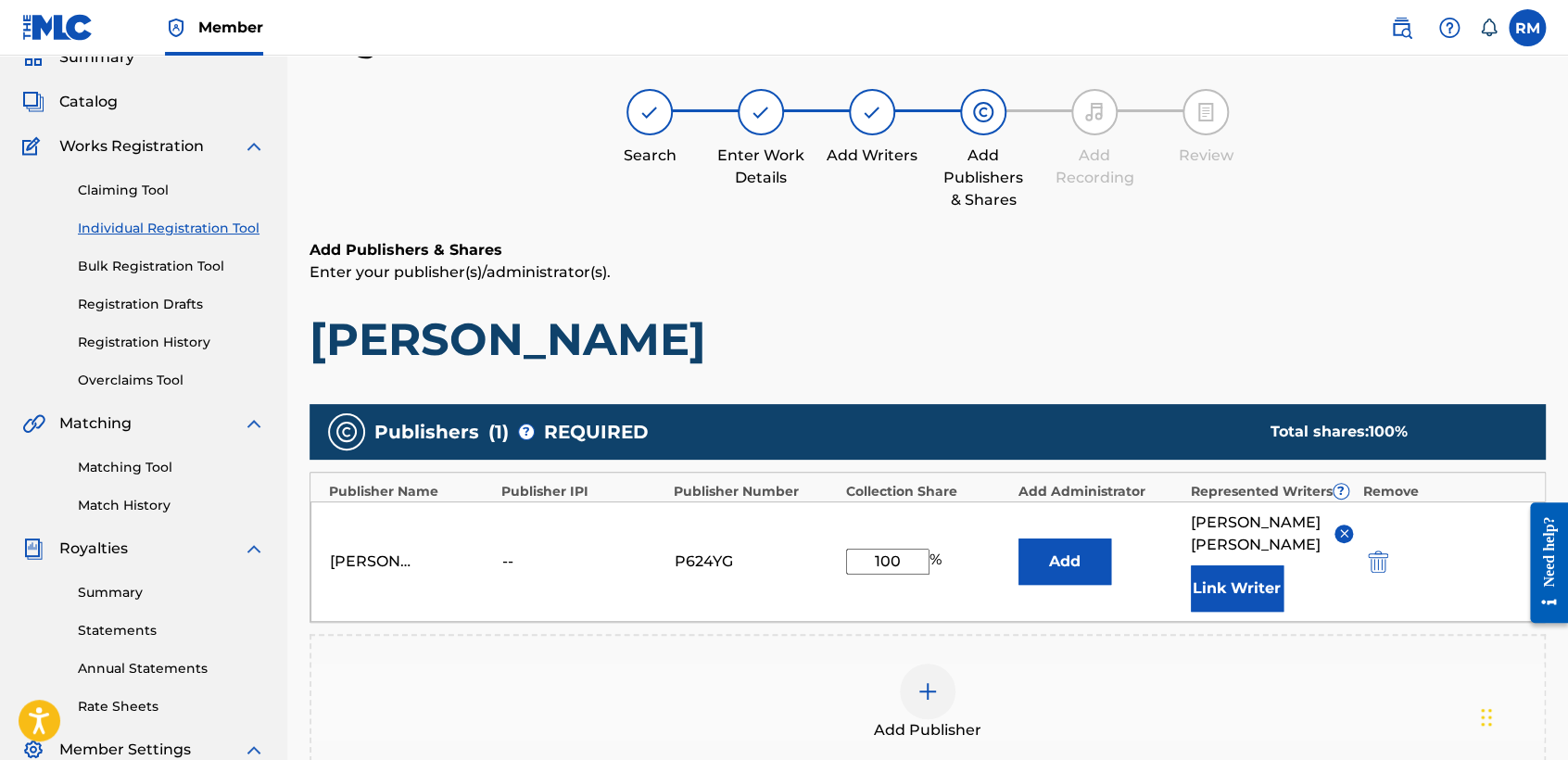
click at [1349, 676] on div "Add Publisher" at bounding box center [928, 702] width 1233 height 78
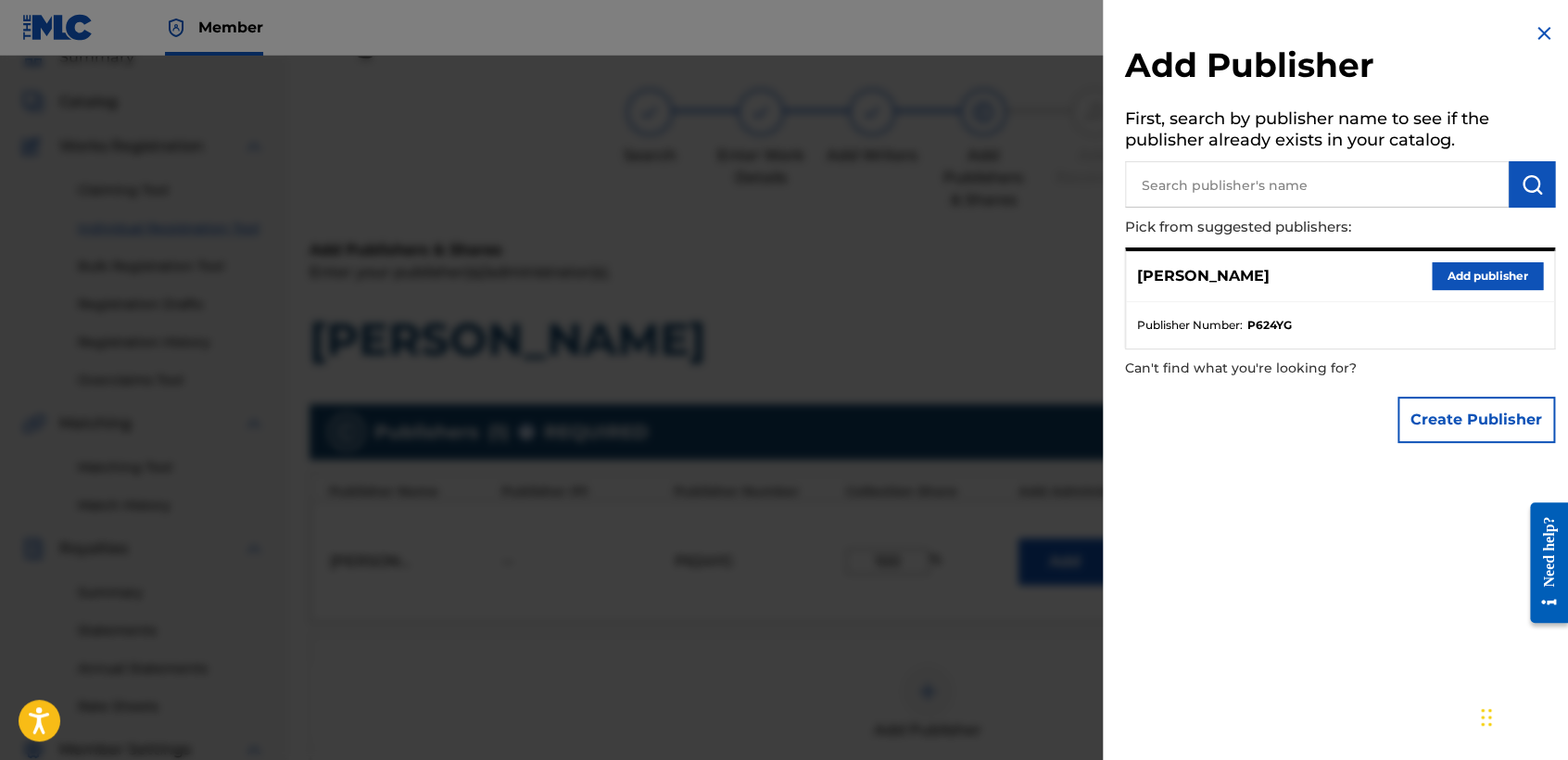
click at [1109, 317] on div "Add Publisher First, search by publisher name to see if the publisher already e…" at bounding box center [1340, 237] width 475 height 475
click at [970, 278] on div at bounding box center [784, 436] width 1568 height 760
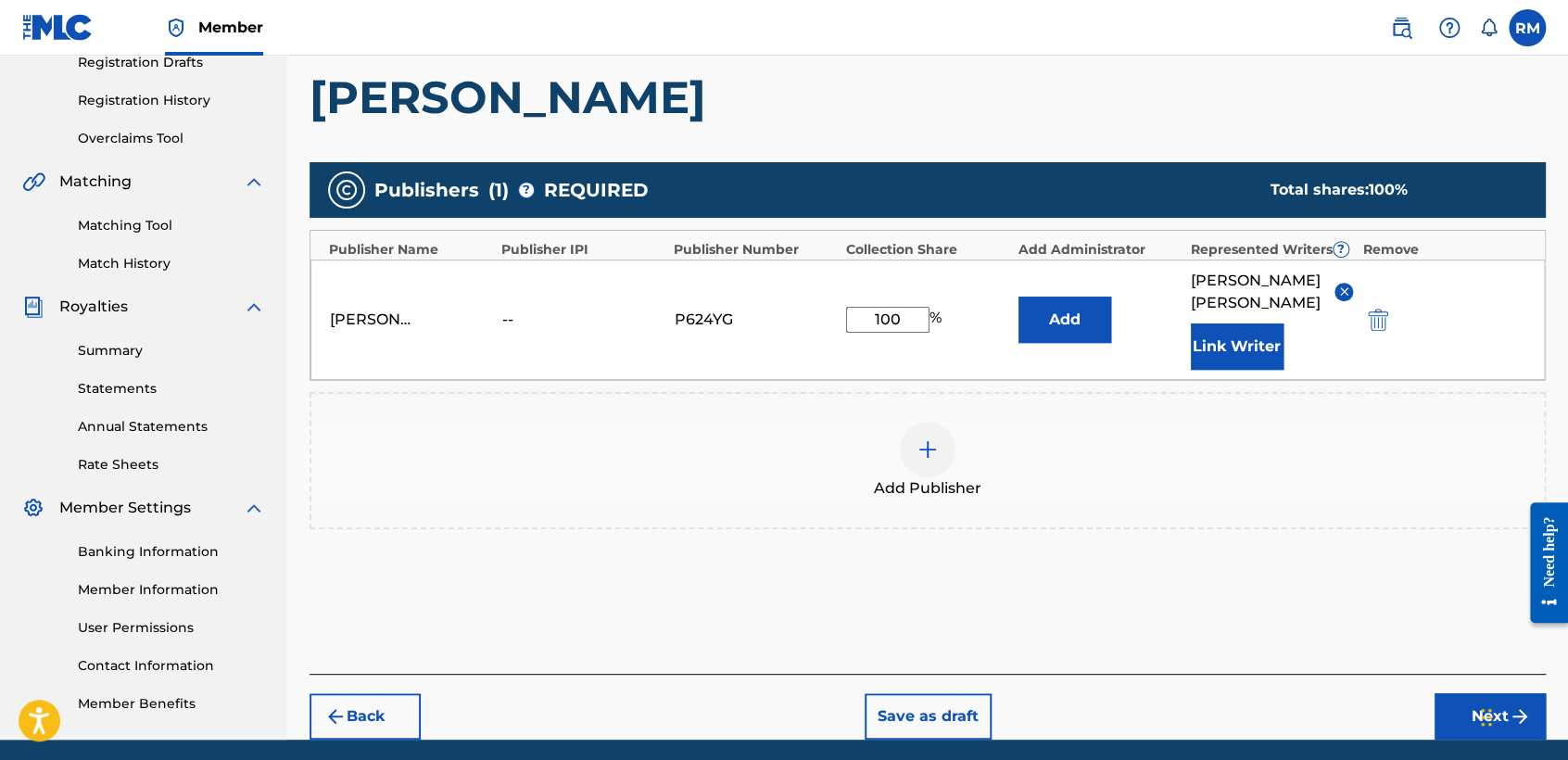
scroll to position [388, 0]
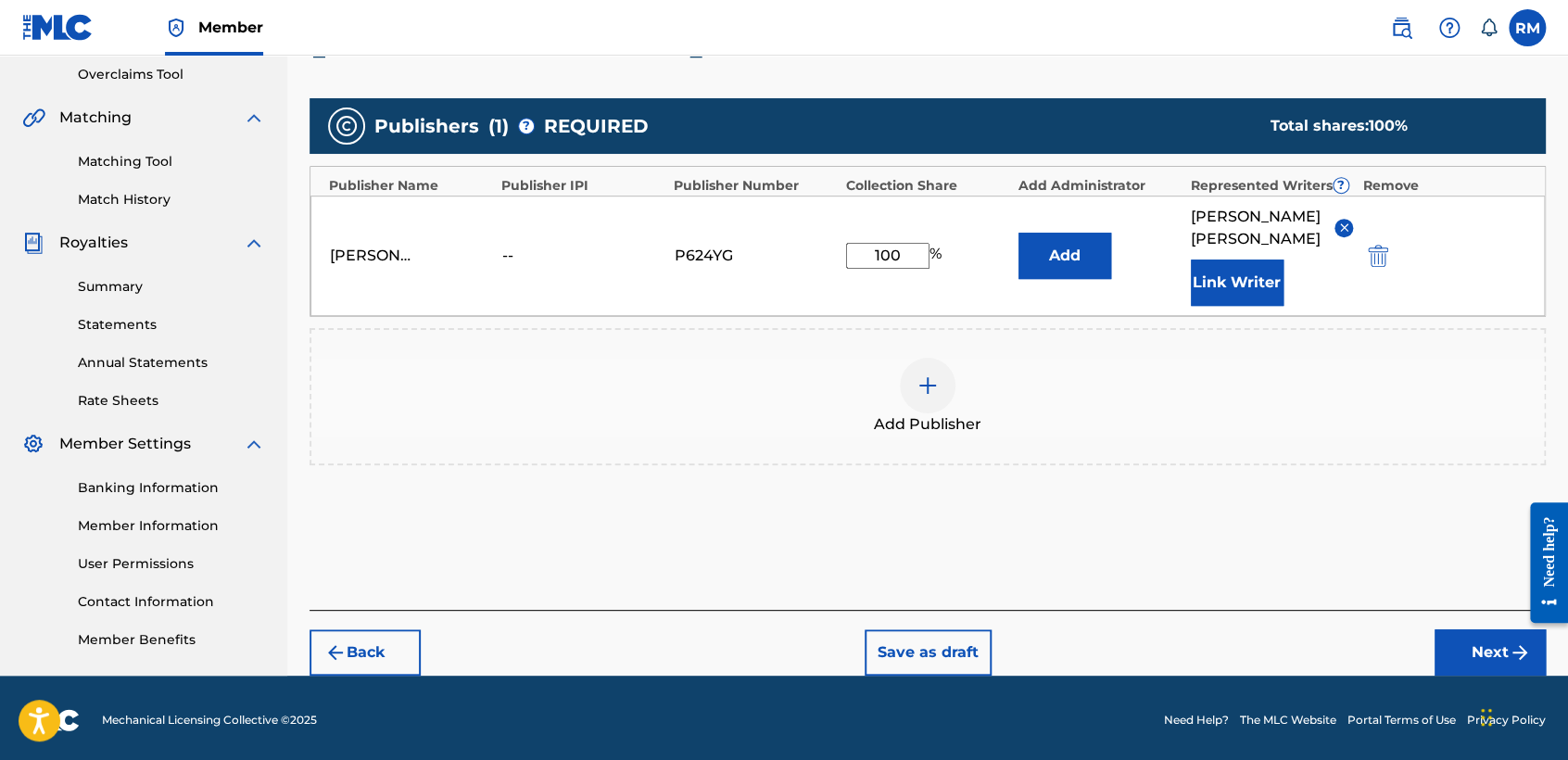
click at [1452, 630] on button "Next" at bounding box center [1490, 652] width 111 height 46
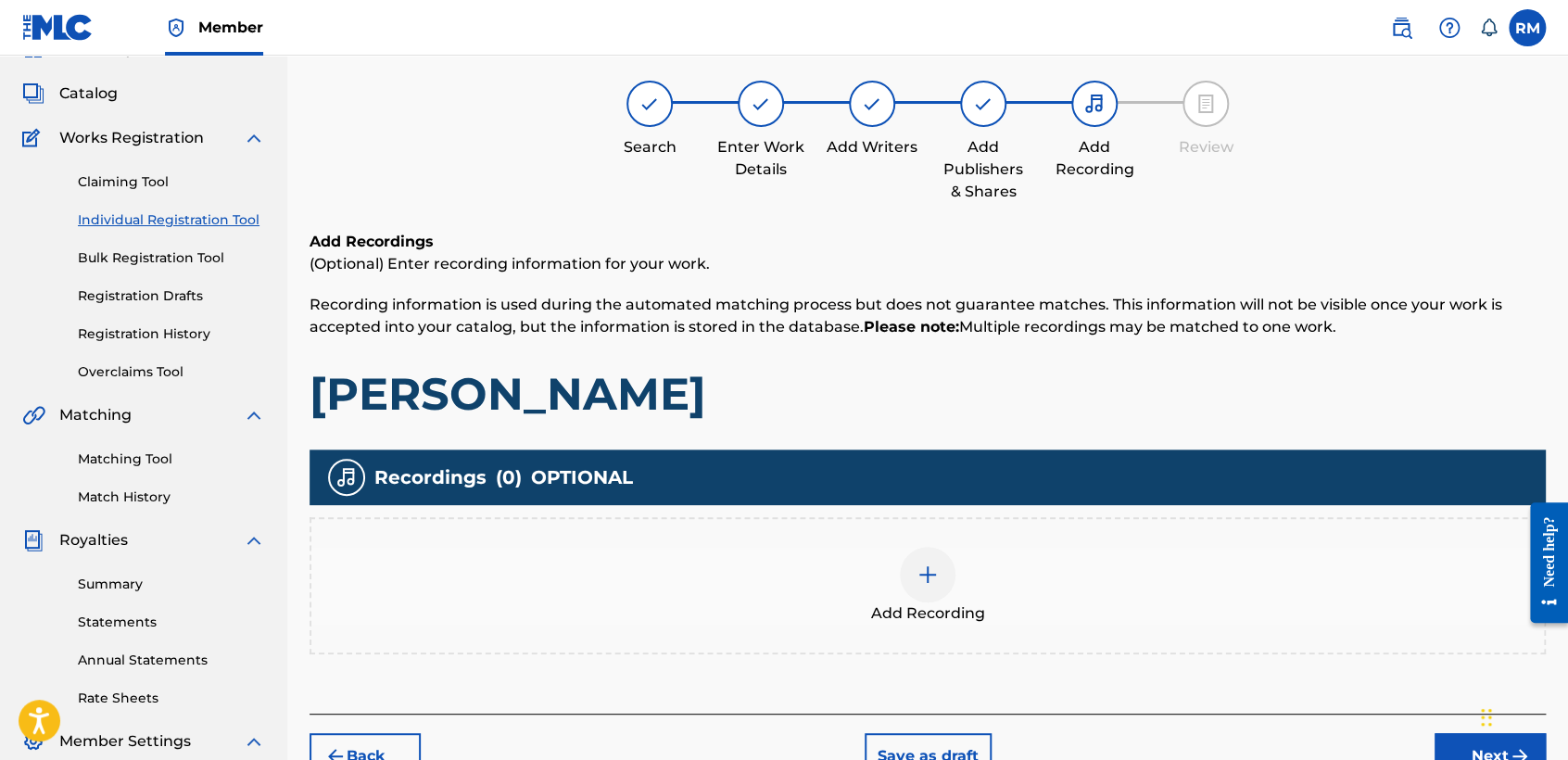
scroll to position [82, 0]
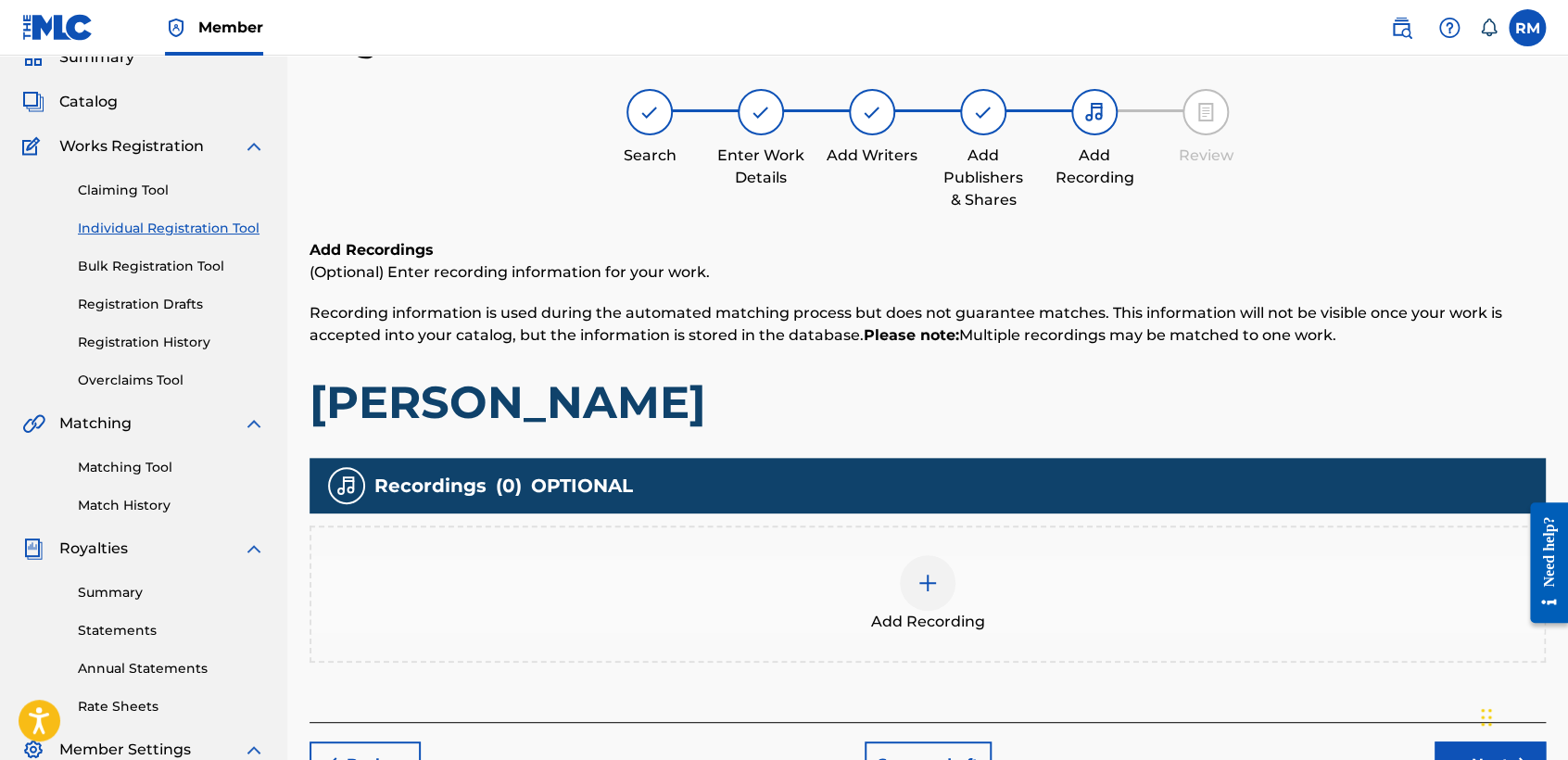
click at [934, 589] on img at bounding box center [927, 582] width 22 height 22
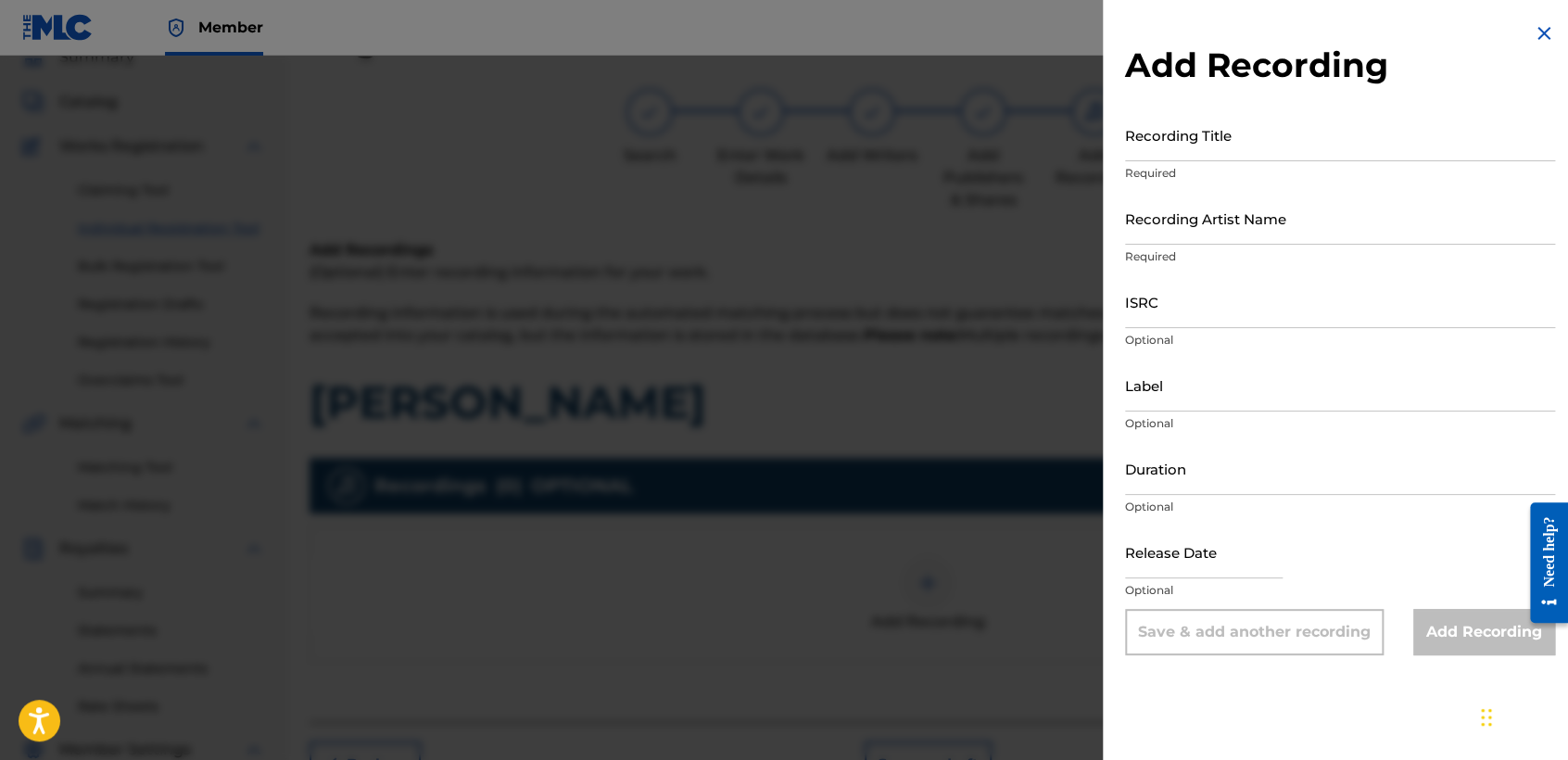
click at [1201, 145] on input "Recording Title" at bounding box center [1340, 135] width 430 height 53
paste input "[PERSON_NAME]"
type input "[PERSON_NAME]"
click at [1229, 212] on input "Recording Artist Name" at bounding box center [1340, 218] width 430 height 53
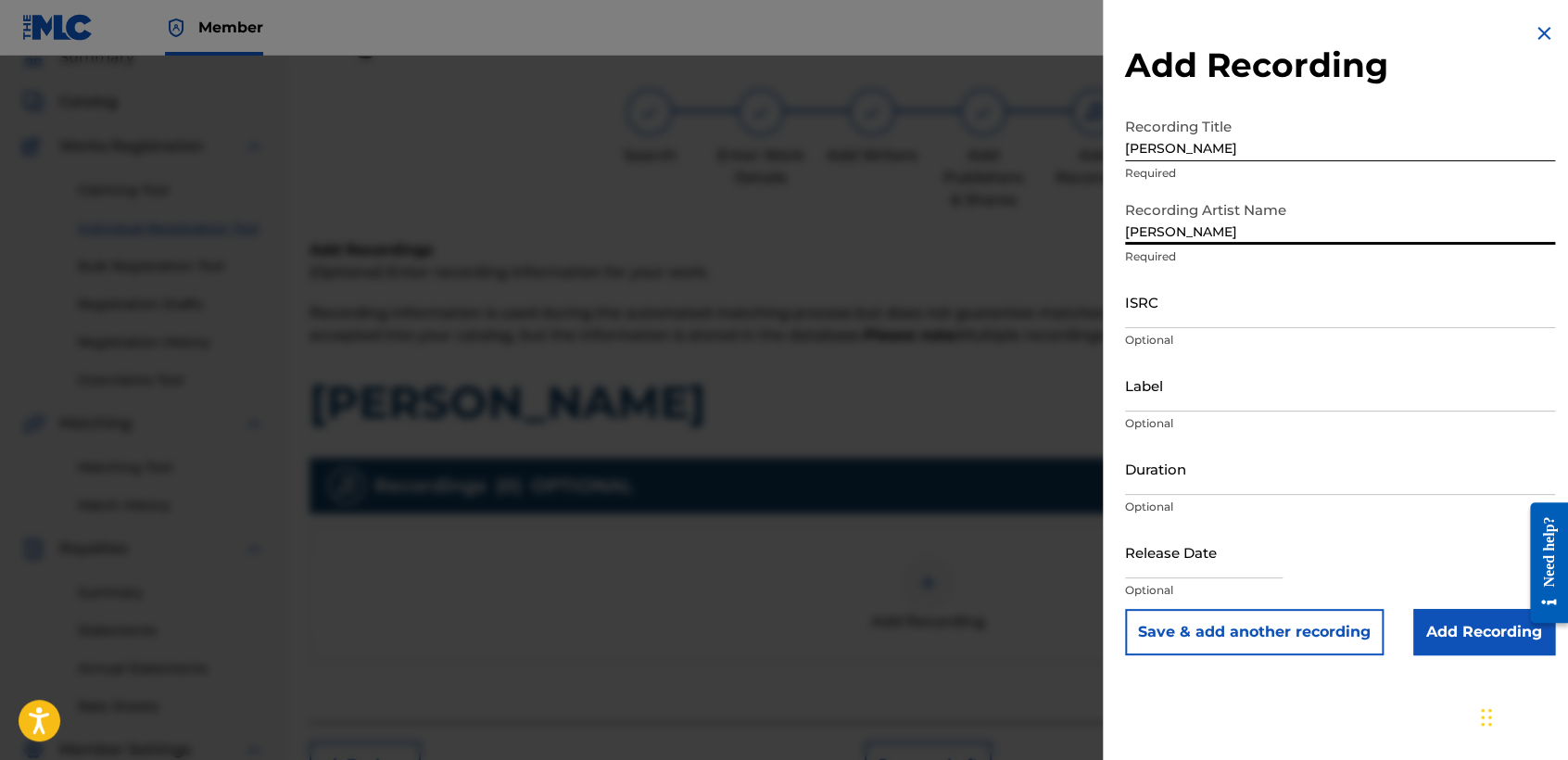
type input "[PERSON_NAME]"
click at [1265, 328] on div "ISRC Optional" at bounding box center [1340, 317] width 430 height 83
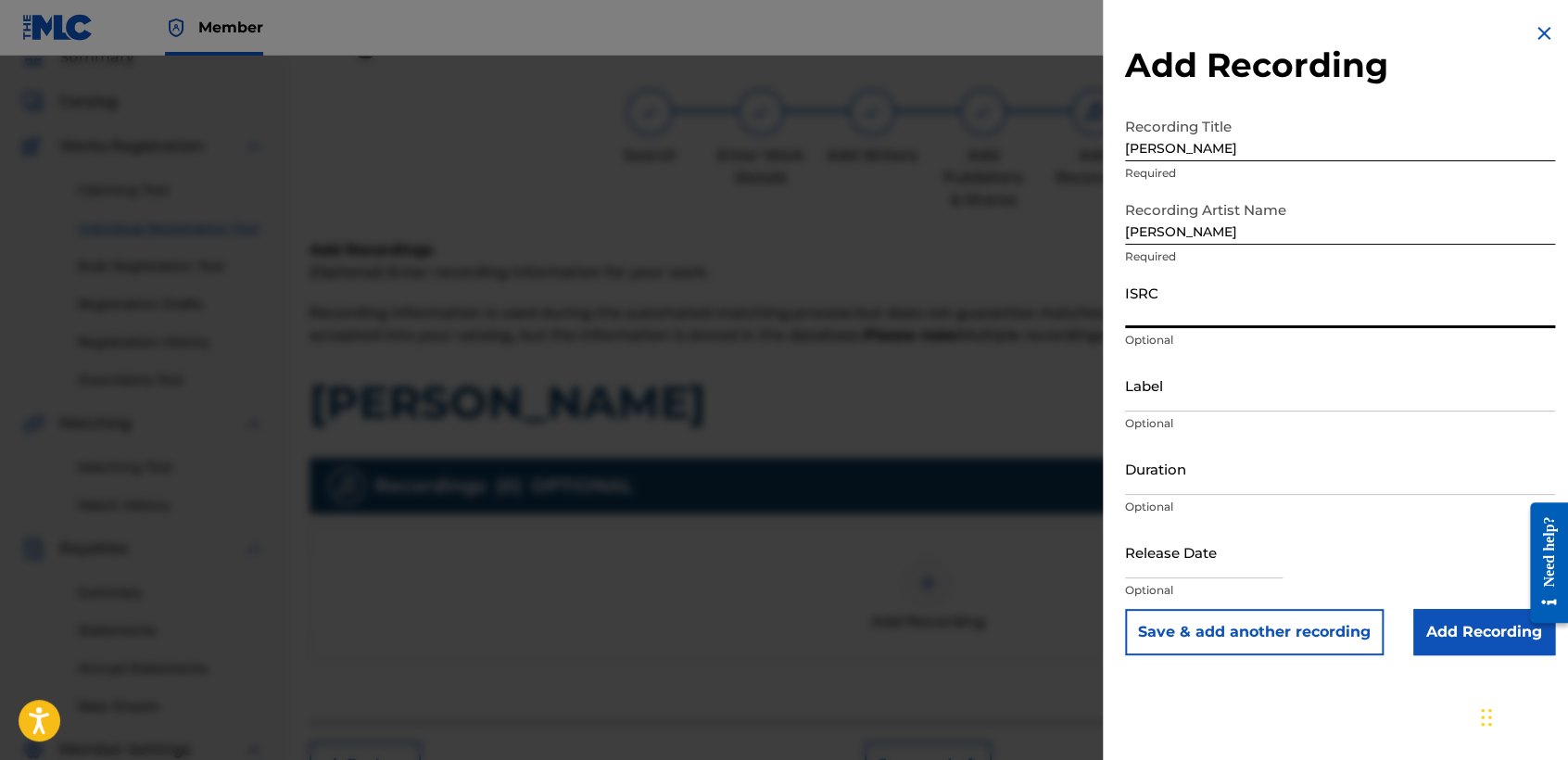
paste input "QZZ7V2575021"
type input "QZZ7V2575021"
click at [1223, 461] on input "Duration" at bounding box center [1340, 468] width 430 height 53
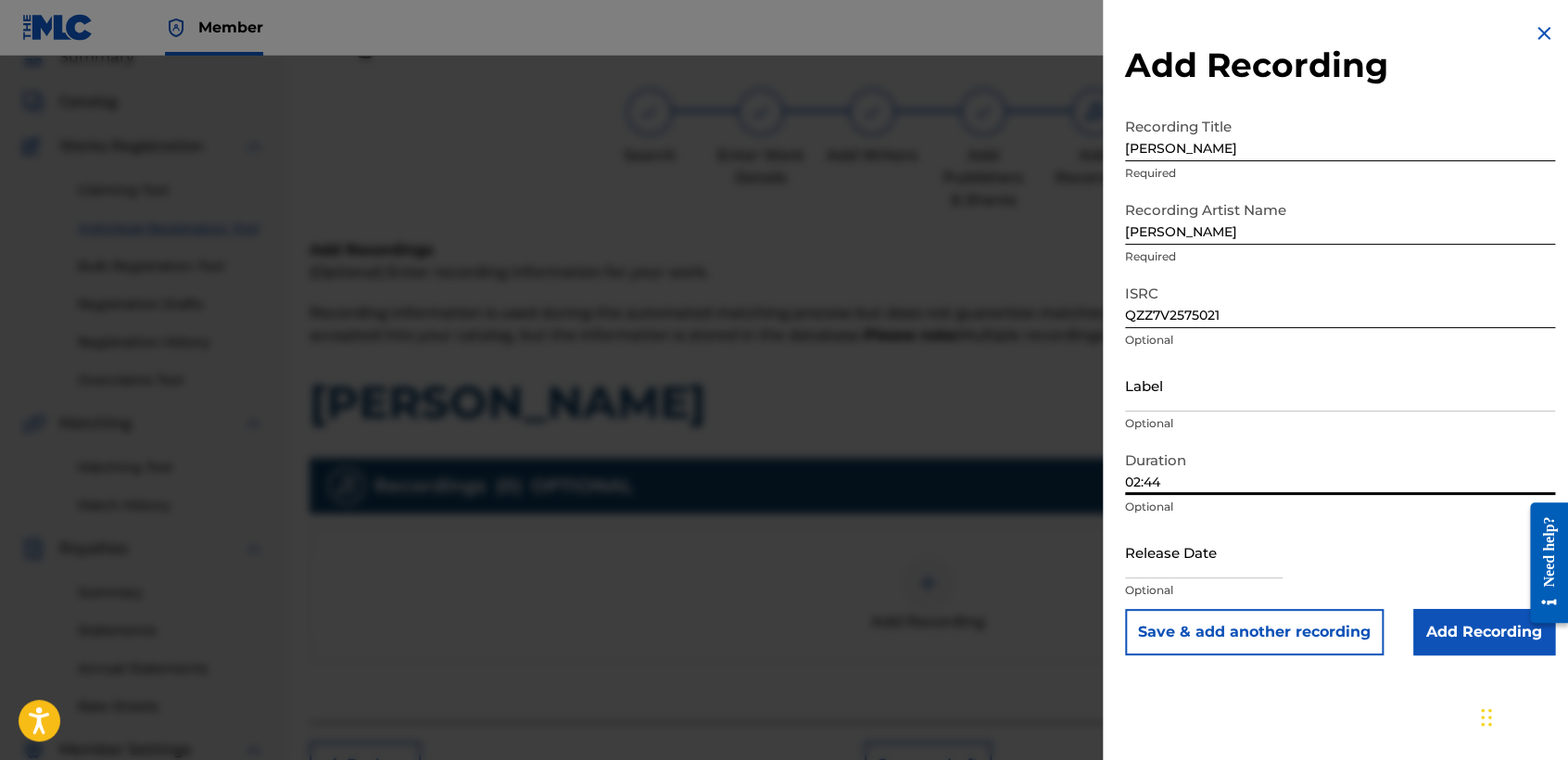
type input "02:44"
click at [1263, 528] on input "text" at bounding box center [1204, 552] width 157 height 53
select select "8"
select select "2025"
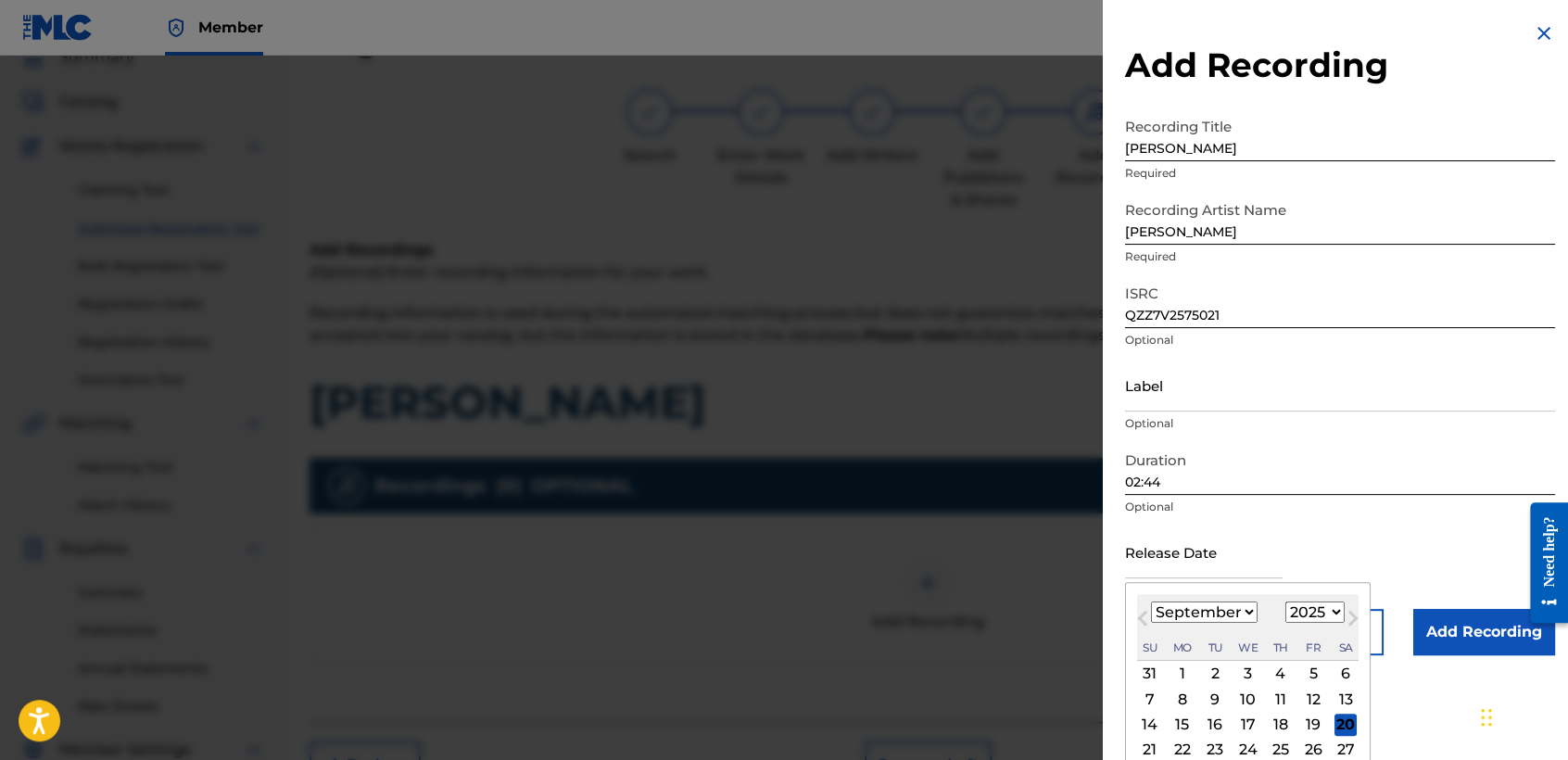
click at [1315, 699] on div "12" at bounding box center [1313, 698] width 22 height 22
type input "[DATE]"
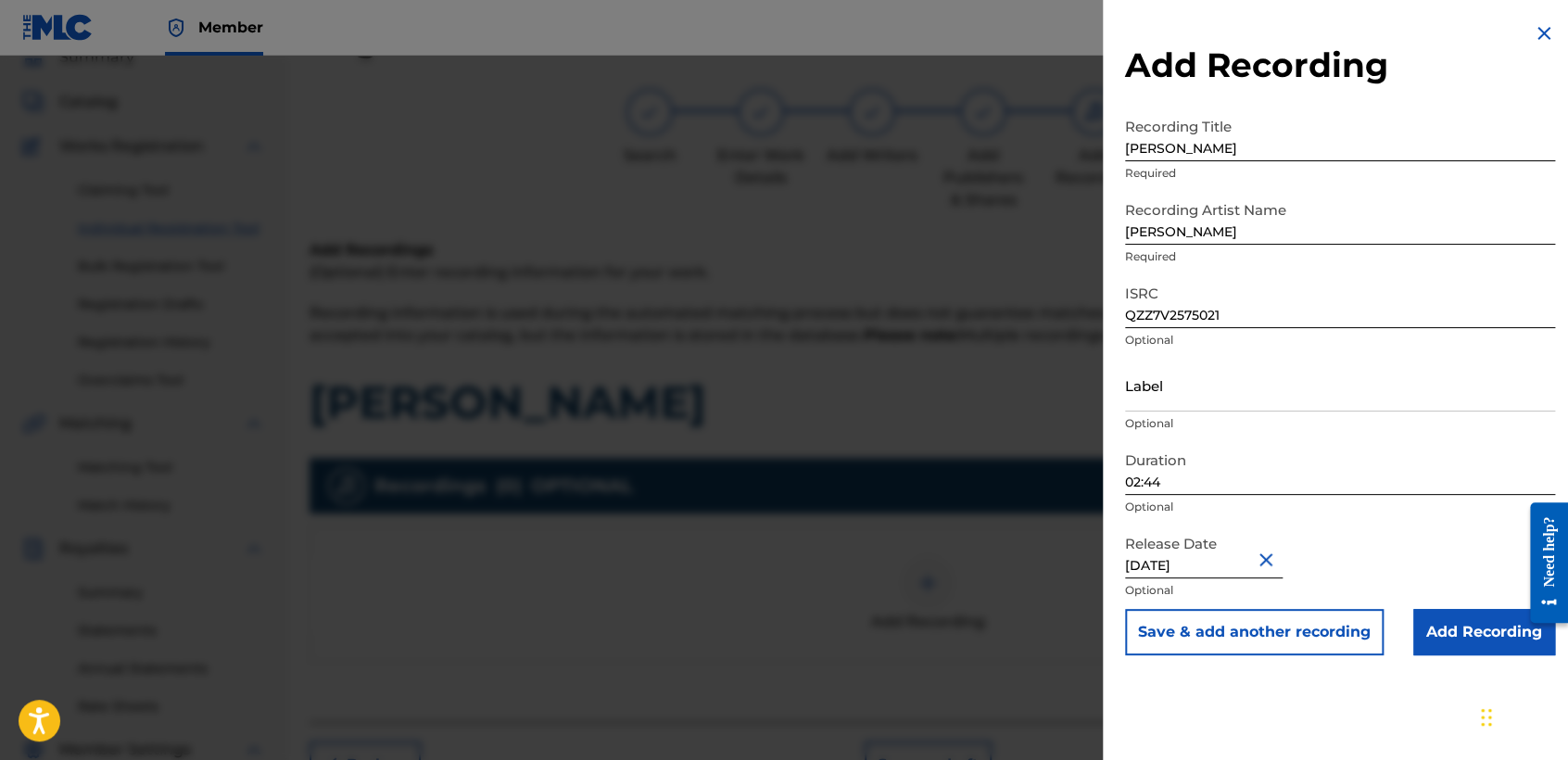
click at [1440, 651] on input "Add Recording" at bounding box center [1484, 631] width 142 height 46
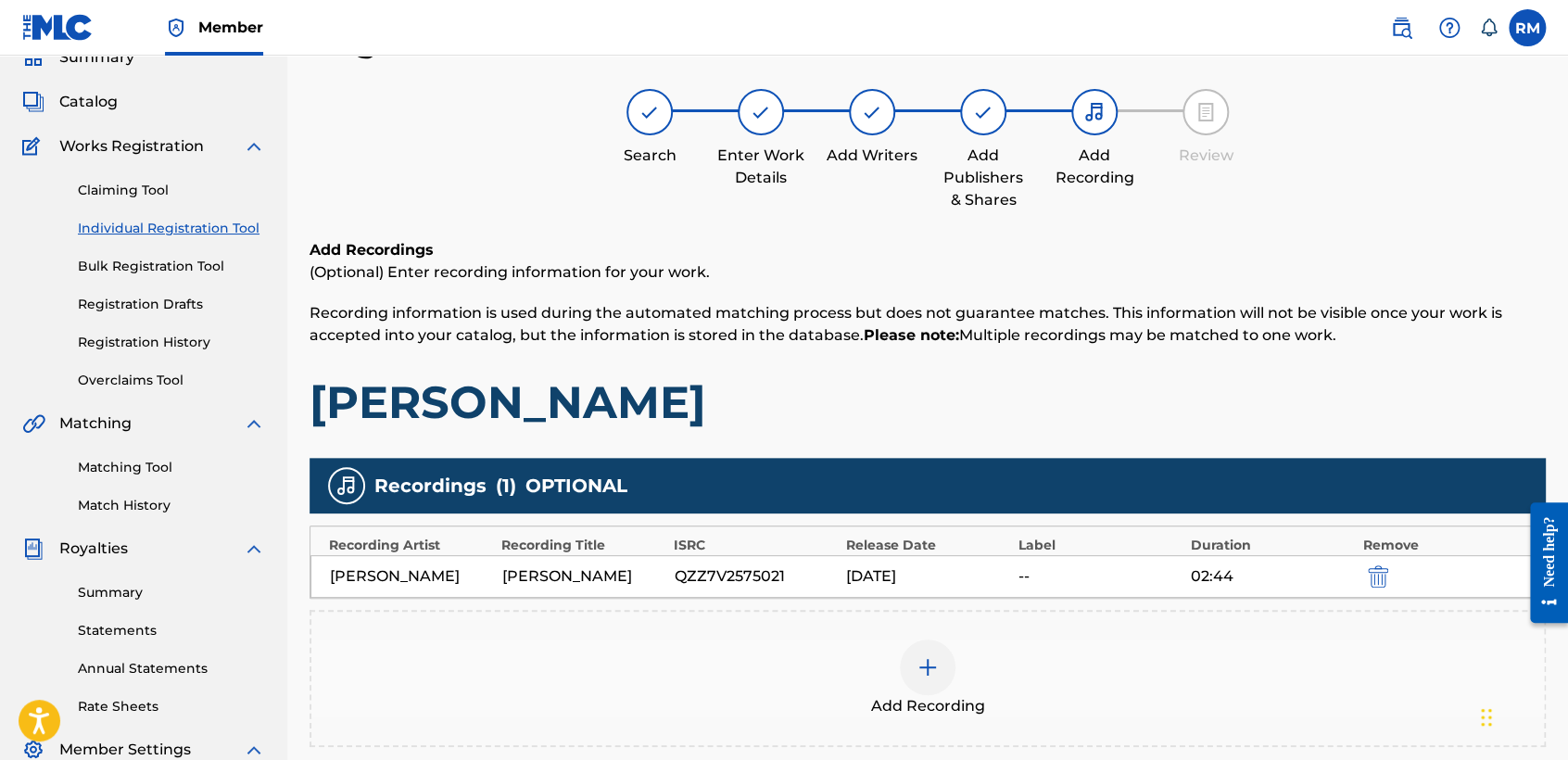
click at [1097, 406] on h1 "[PERSON_NAME]" at bounding box center [927, 401] width 1236 height 56
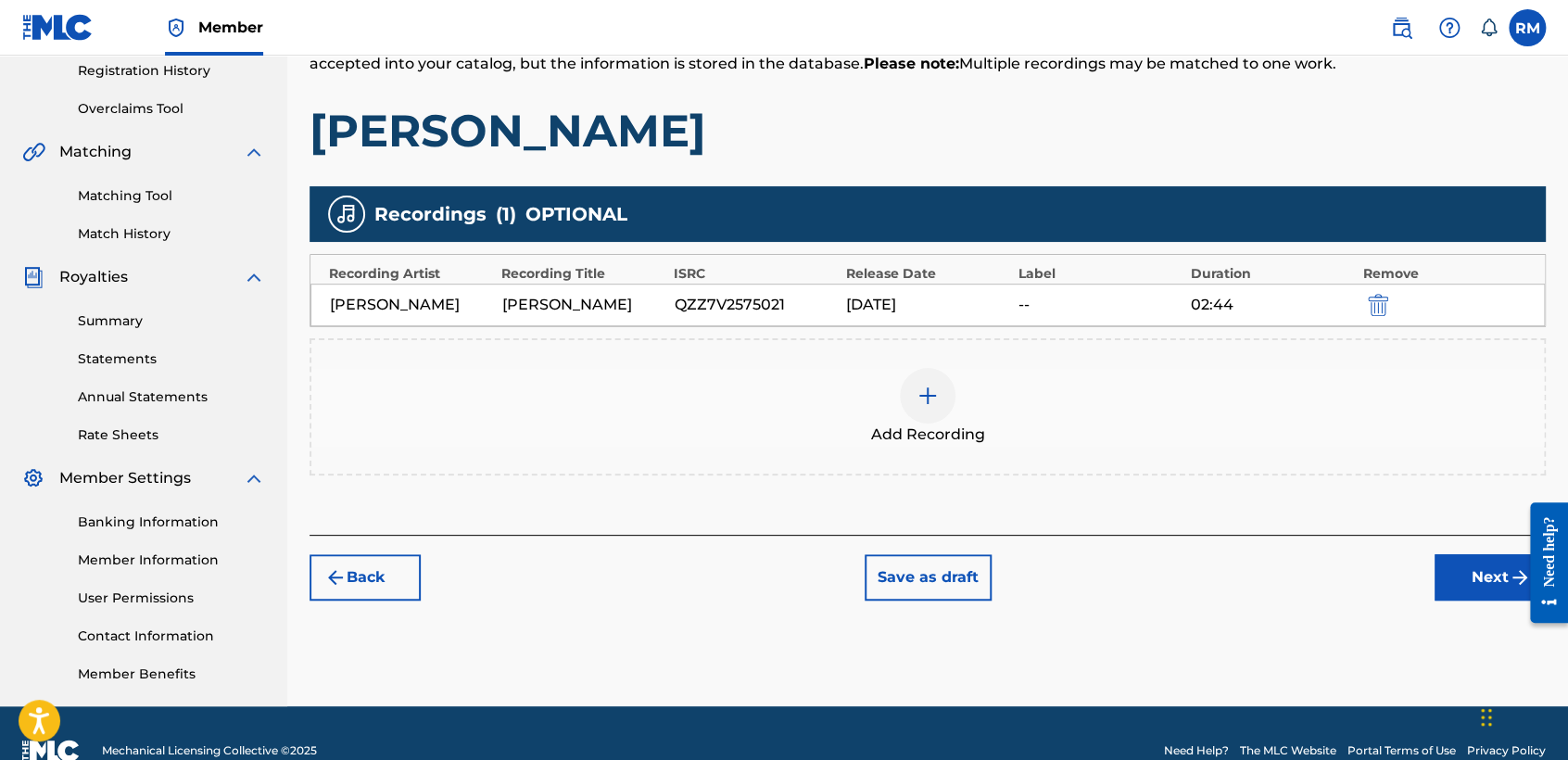
scroll to position [388, 0]
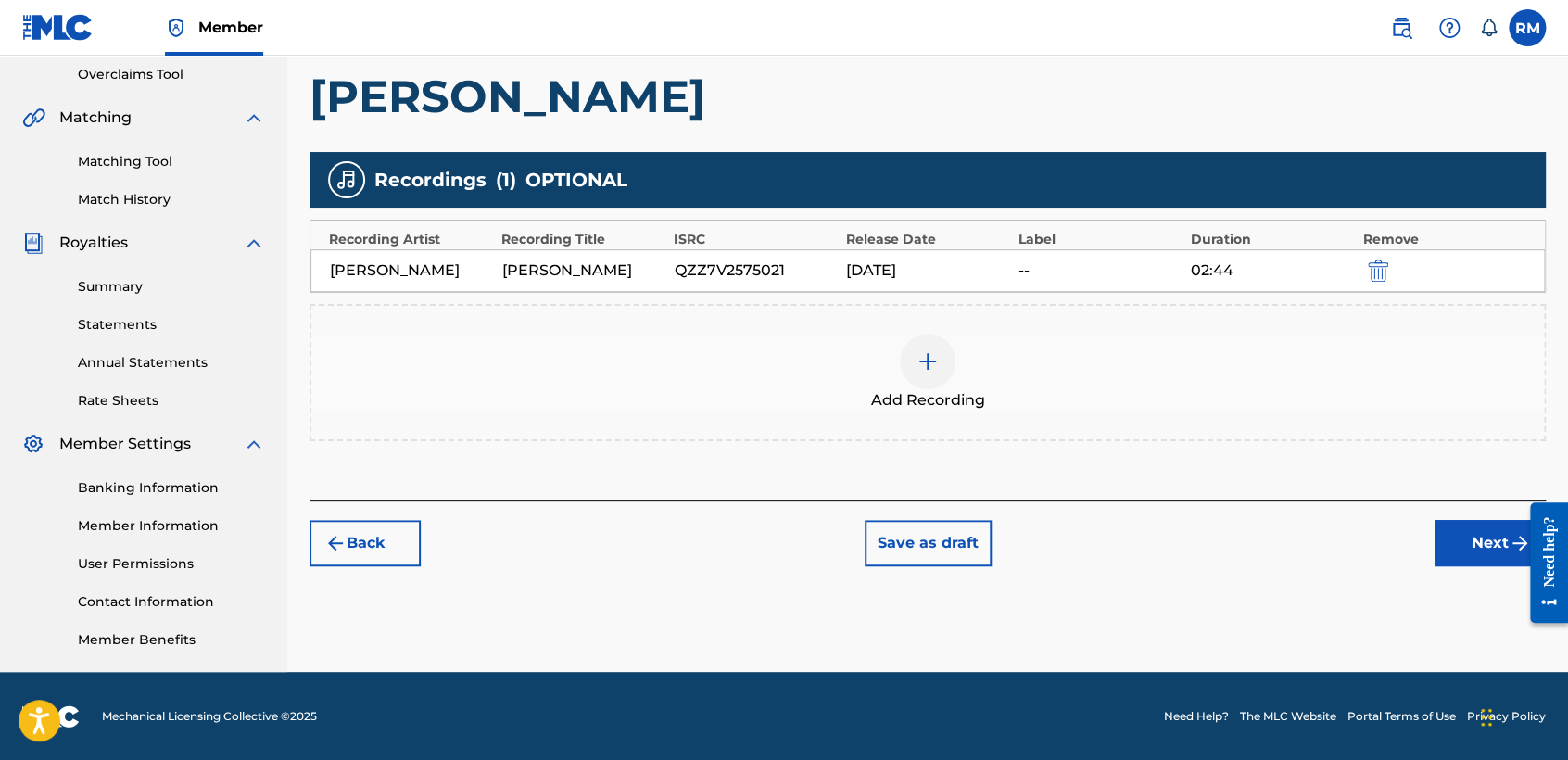
click at [1458, 534] on button "Next" at bounding box center [1490, 542] width 111 height 46
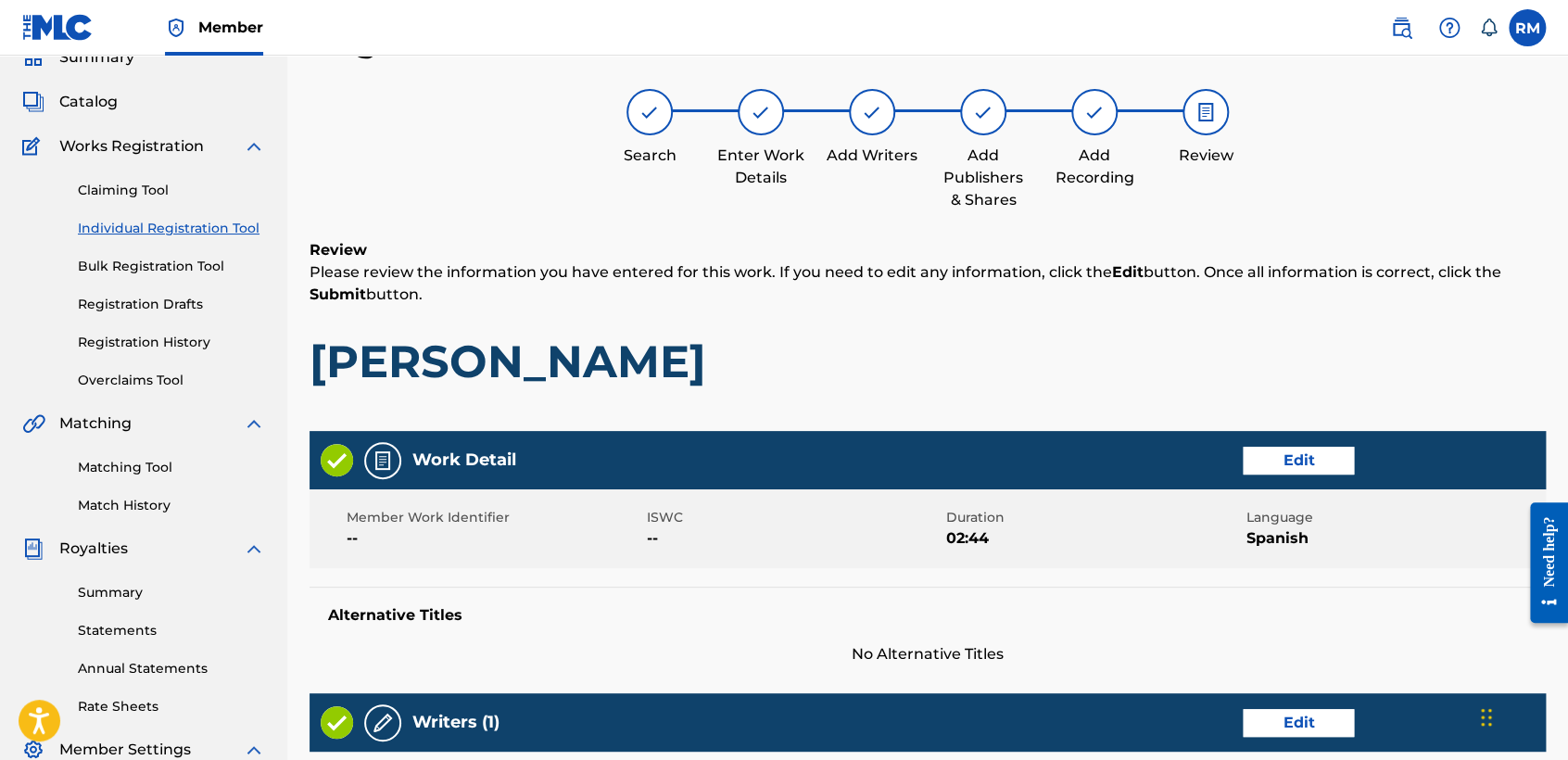
click at [1173, 340] on h1 "[PERSON_NAME]" at bounding box center [927, 360] width 1236 height 56
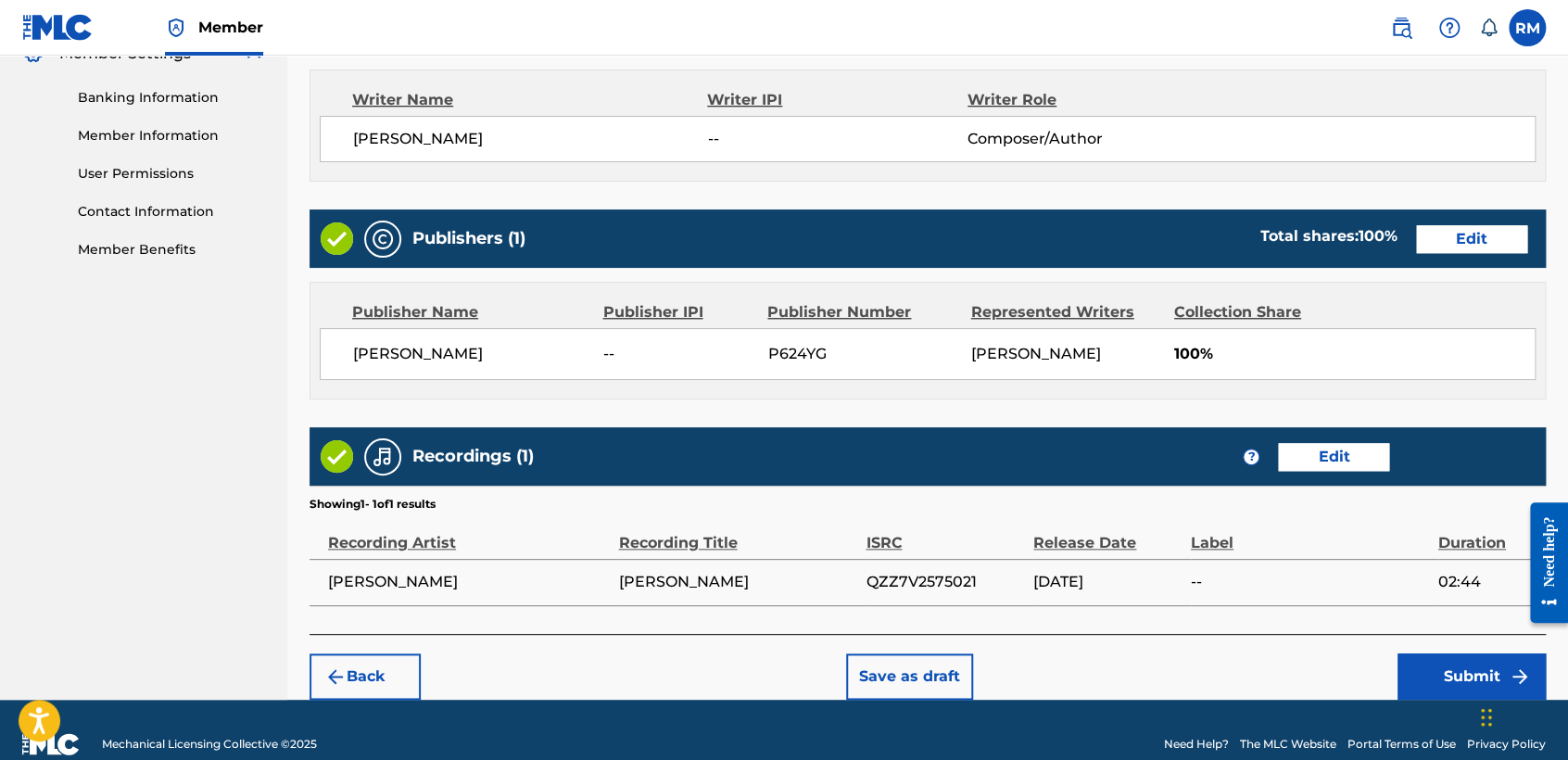
scroll to position [805, 0]
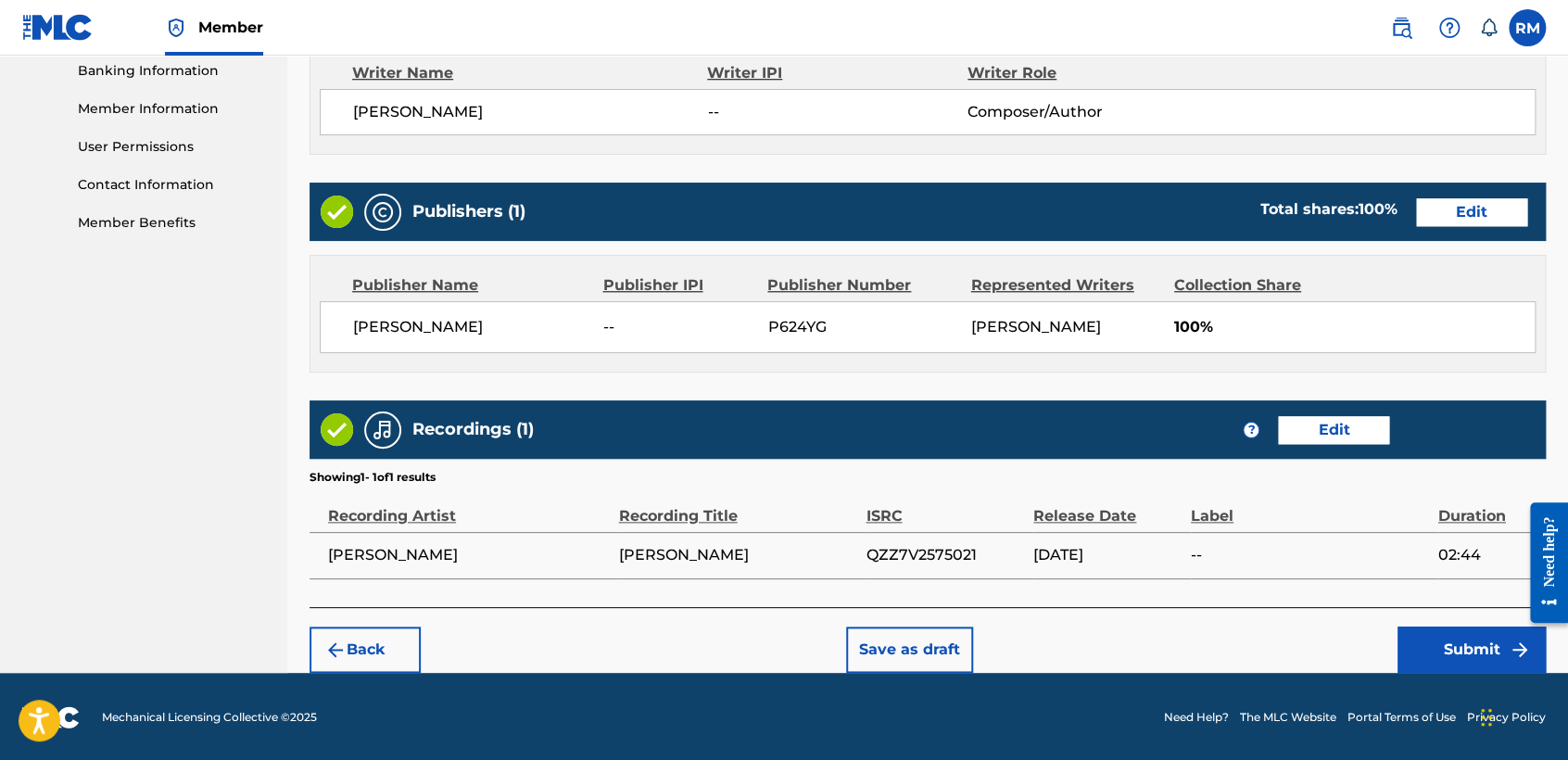
click at [1423, 640] on button "Submit" at bounding box center [1472, 649] width 148 height 46
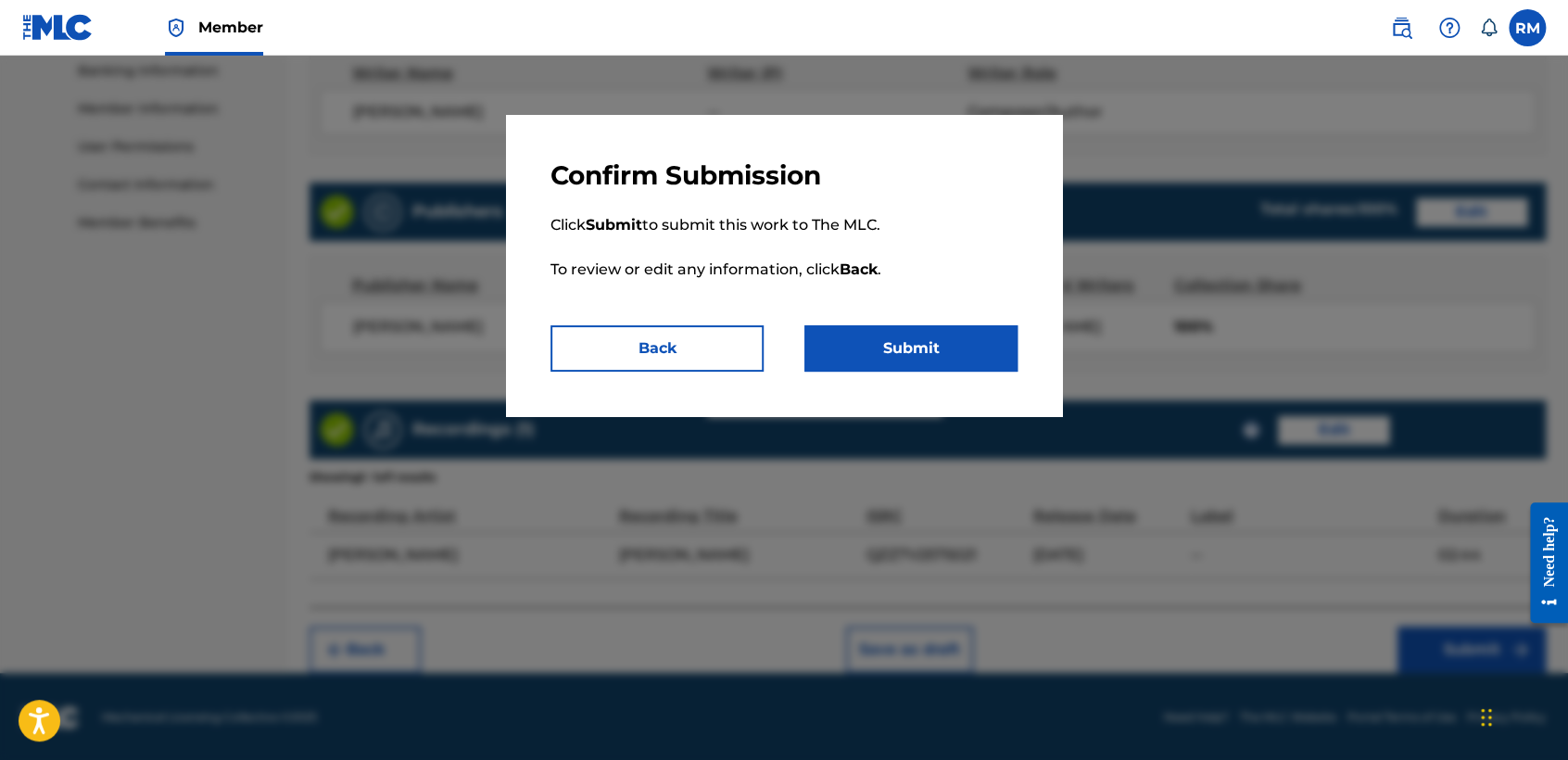
click at [894, 352] on button "Submit" at bounding box center [911, 348] width 213 height 46
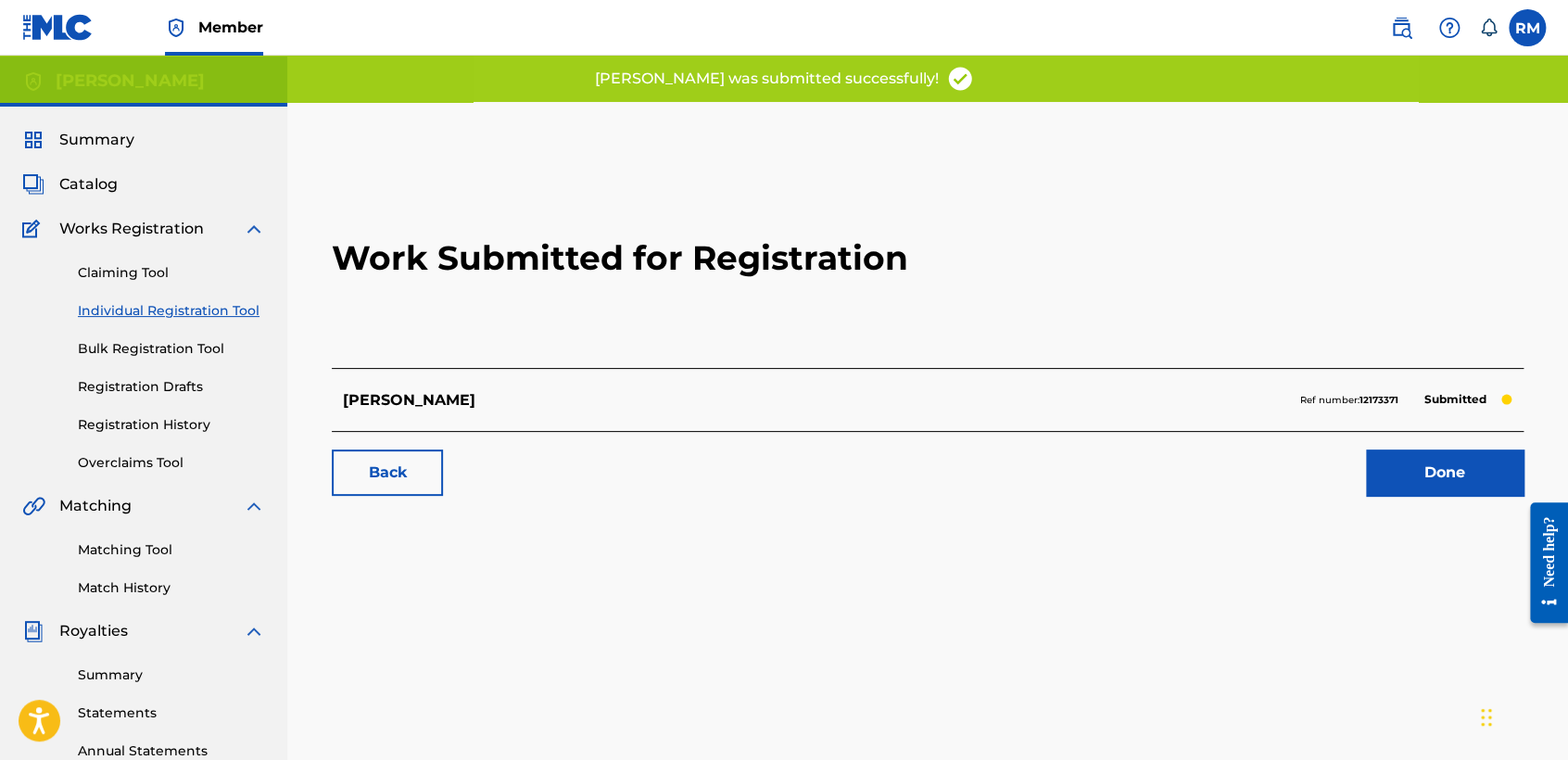
click at [157, 424] on link "Registration History" at bounding box center [172, 425] width 188 height 20
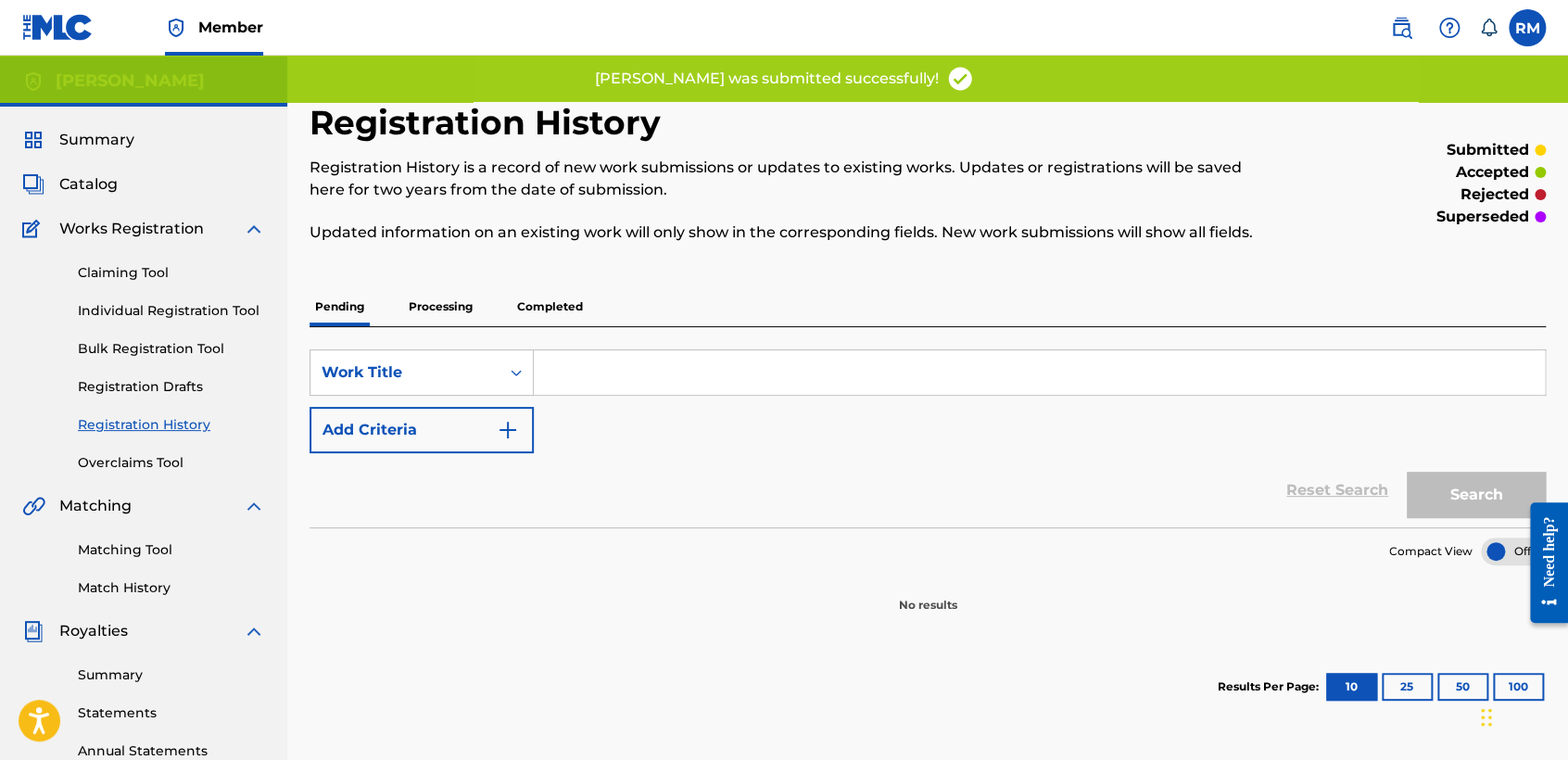
click at [425, 301] on p "Processing" at bounding box center [441, 307] width 75 height 39
click at [578, 296] on p "Completed" at bounding box center [550, 307] width 77 height 39
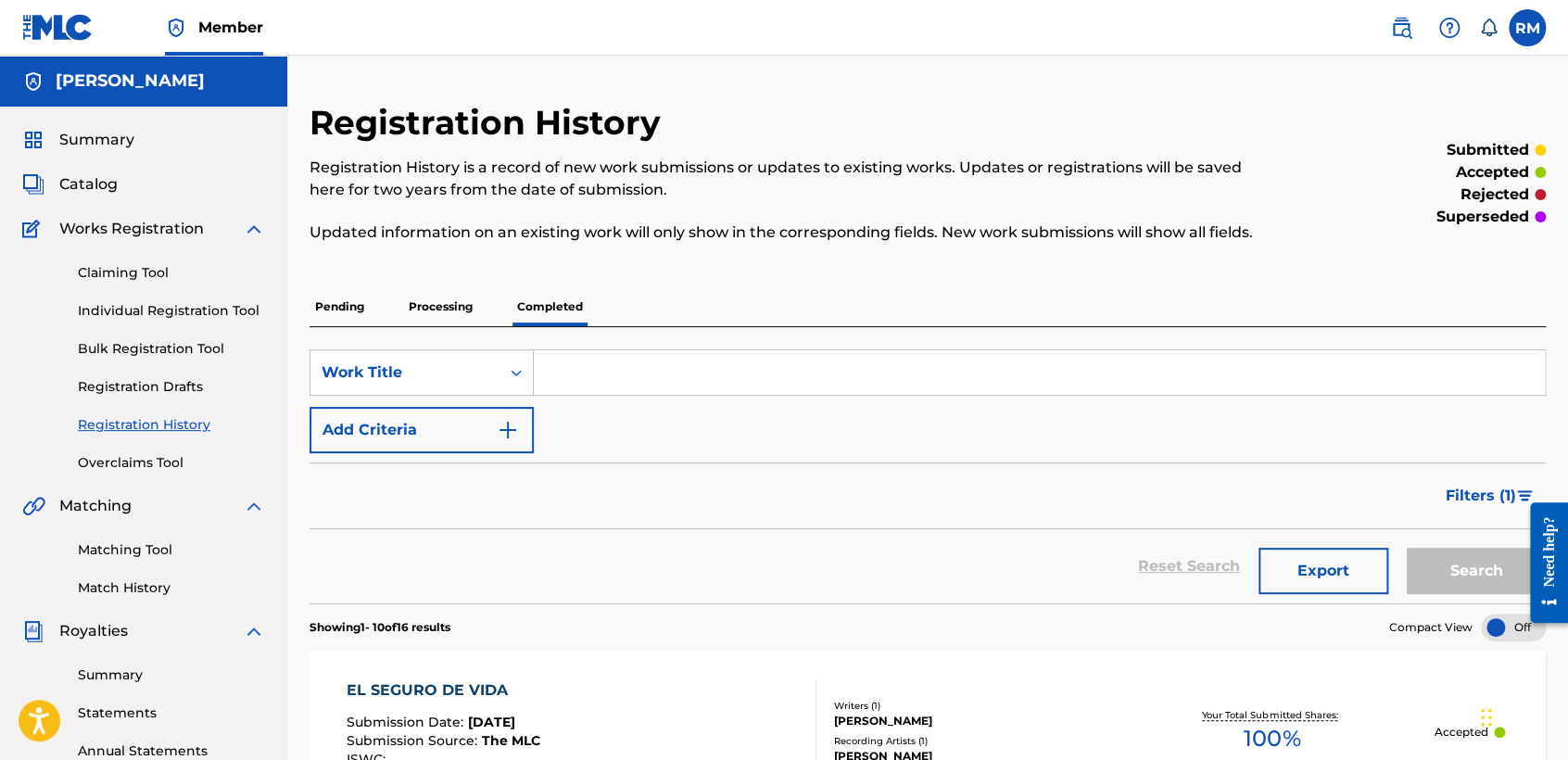
click at [191, 325] on div "Claiming Tool Individual Registration Tool Bulk Registration Tool Registration …" at bounding box center [144, 357] width 243 height 232
click at [207, 304] on link "Individual Registration Tool" at bounding box center [172, 311] width 188 height 20
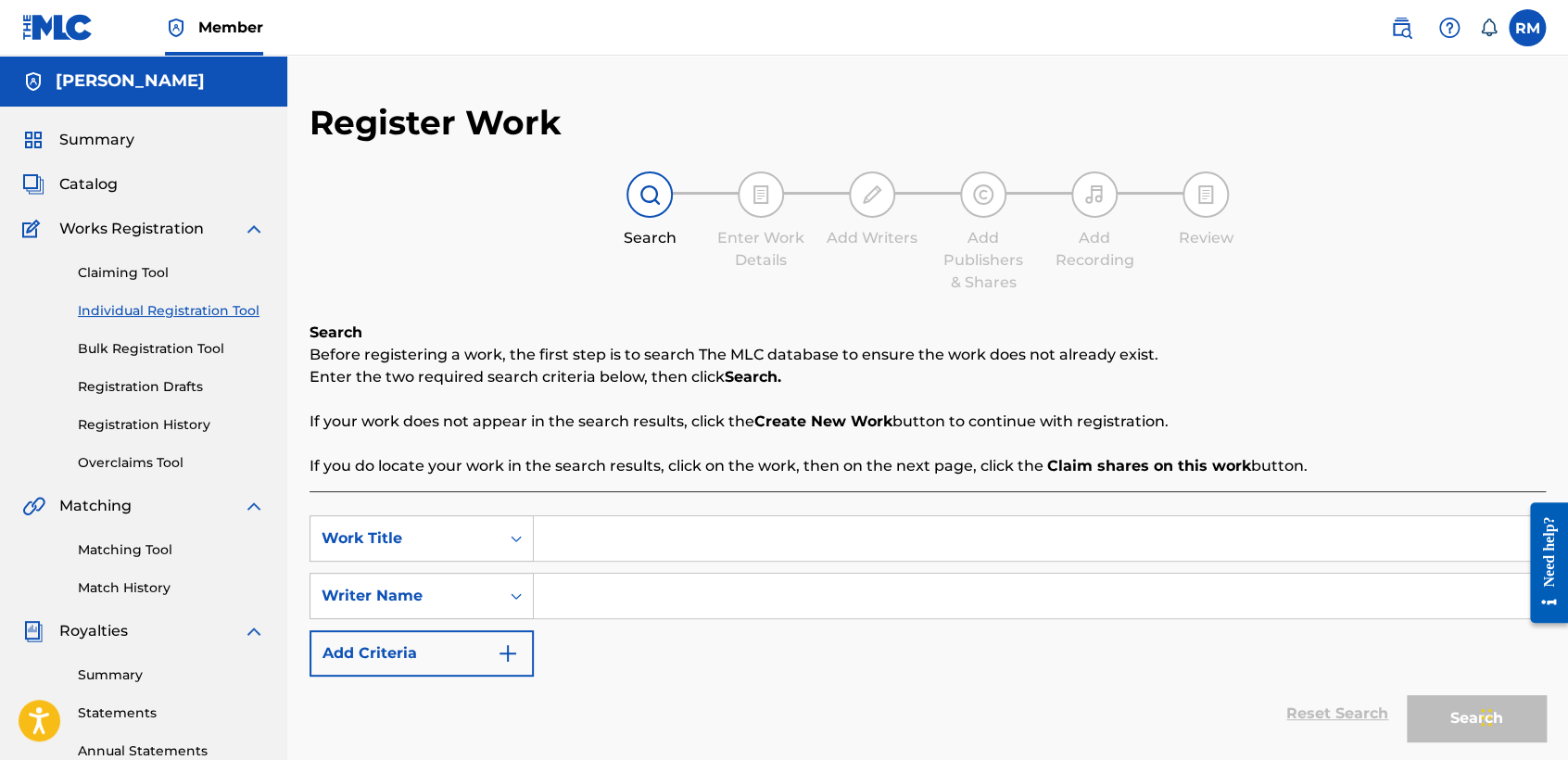
click at [592, 547] on input "Search Form" at bounding box center [1038, 538] width 1011 height 45
paste input "Es amor"
type input "Es amor"
click at [604, 602] on input "Search Form" at bounding box center [1038, 596] width 1011 height 45
paste input "Es amor"
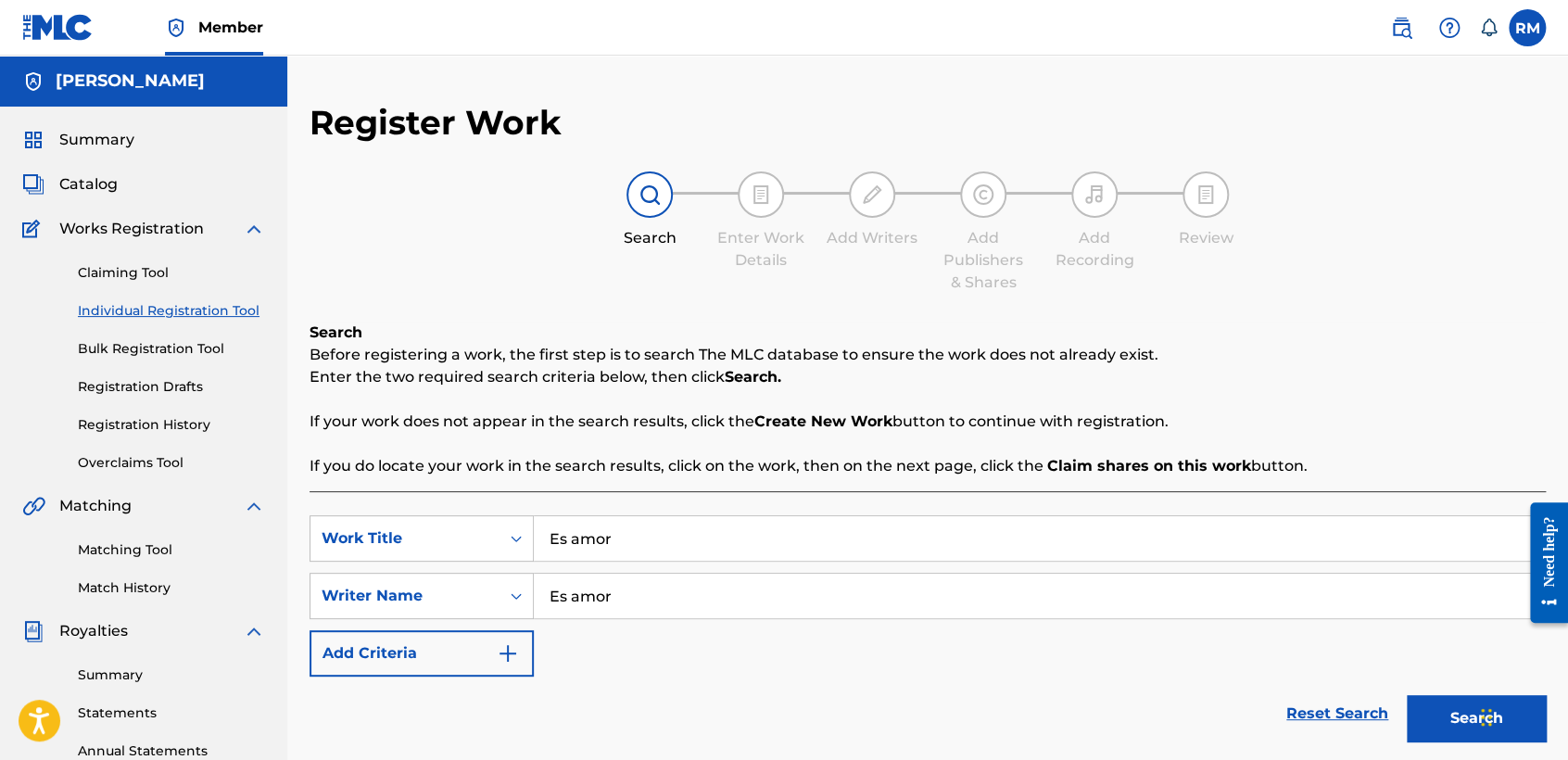
type input "Es amor"
click at [1420, 709] on button "Search" at bounding box center [1476, 717] width 139 height 46
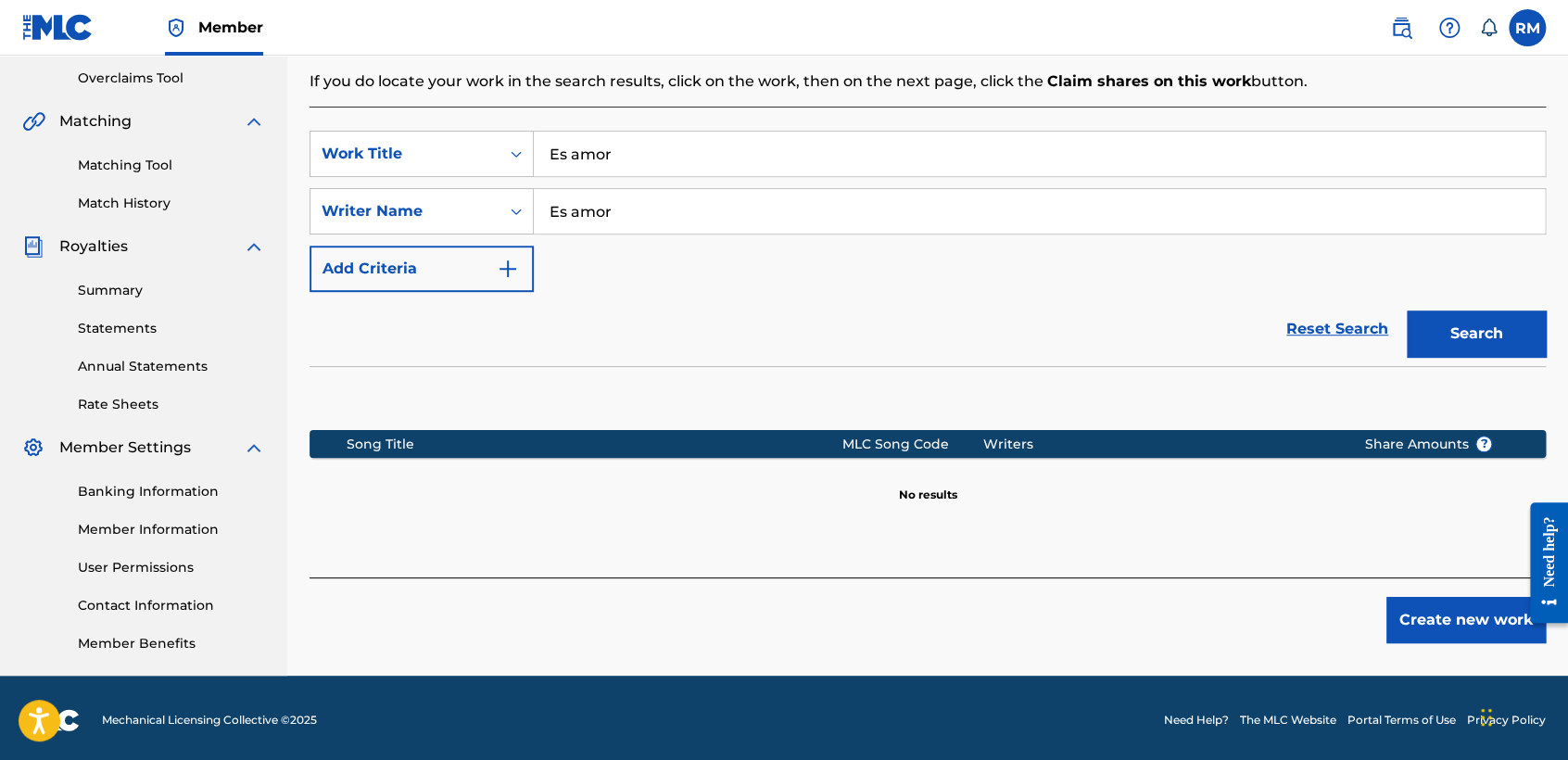
scroll to position [388, 0]
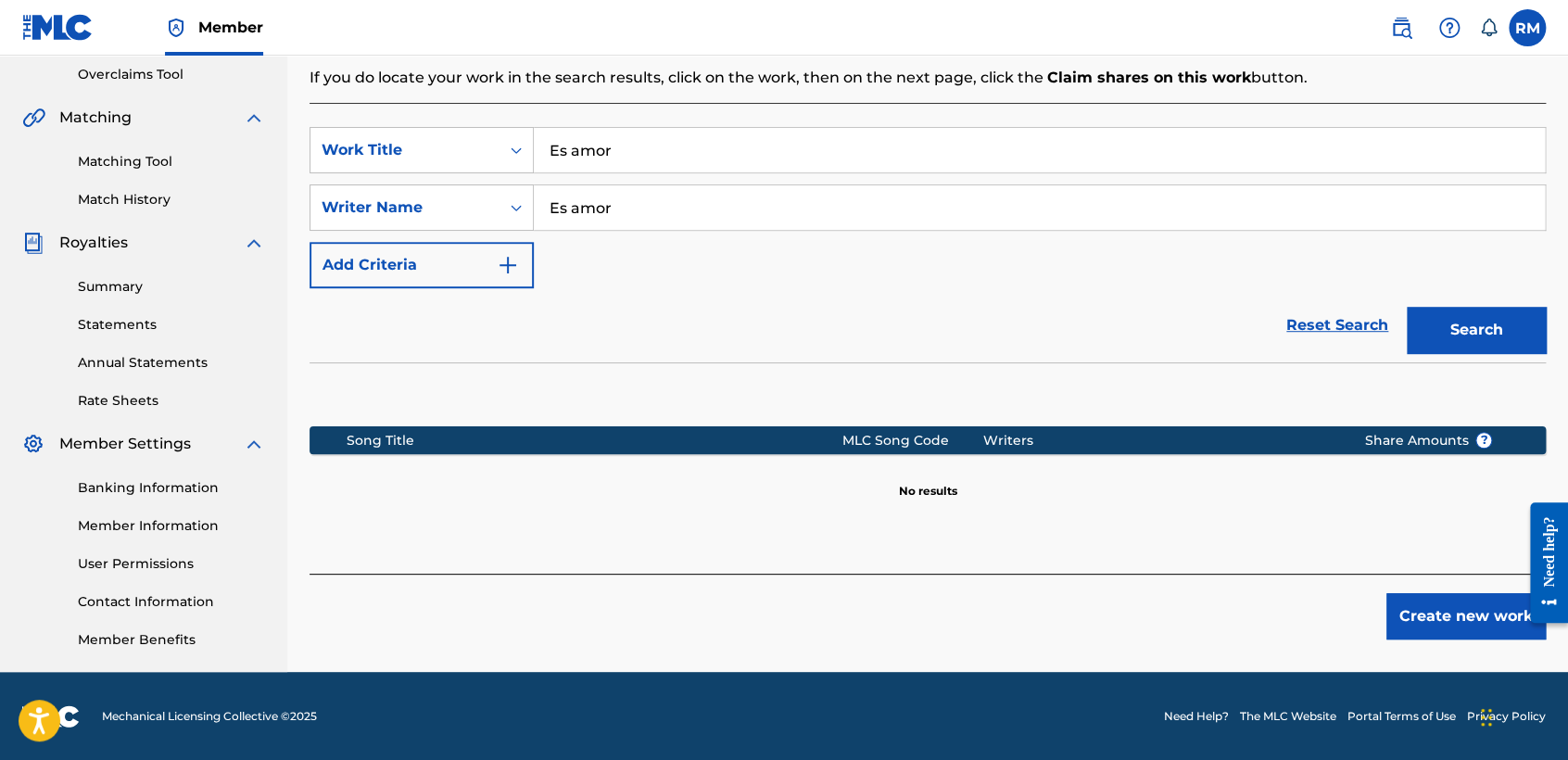
click at [1445, 623] on button "Create new work" at bounding box center [1465, 615] width 159 height 46
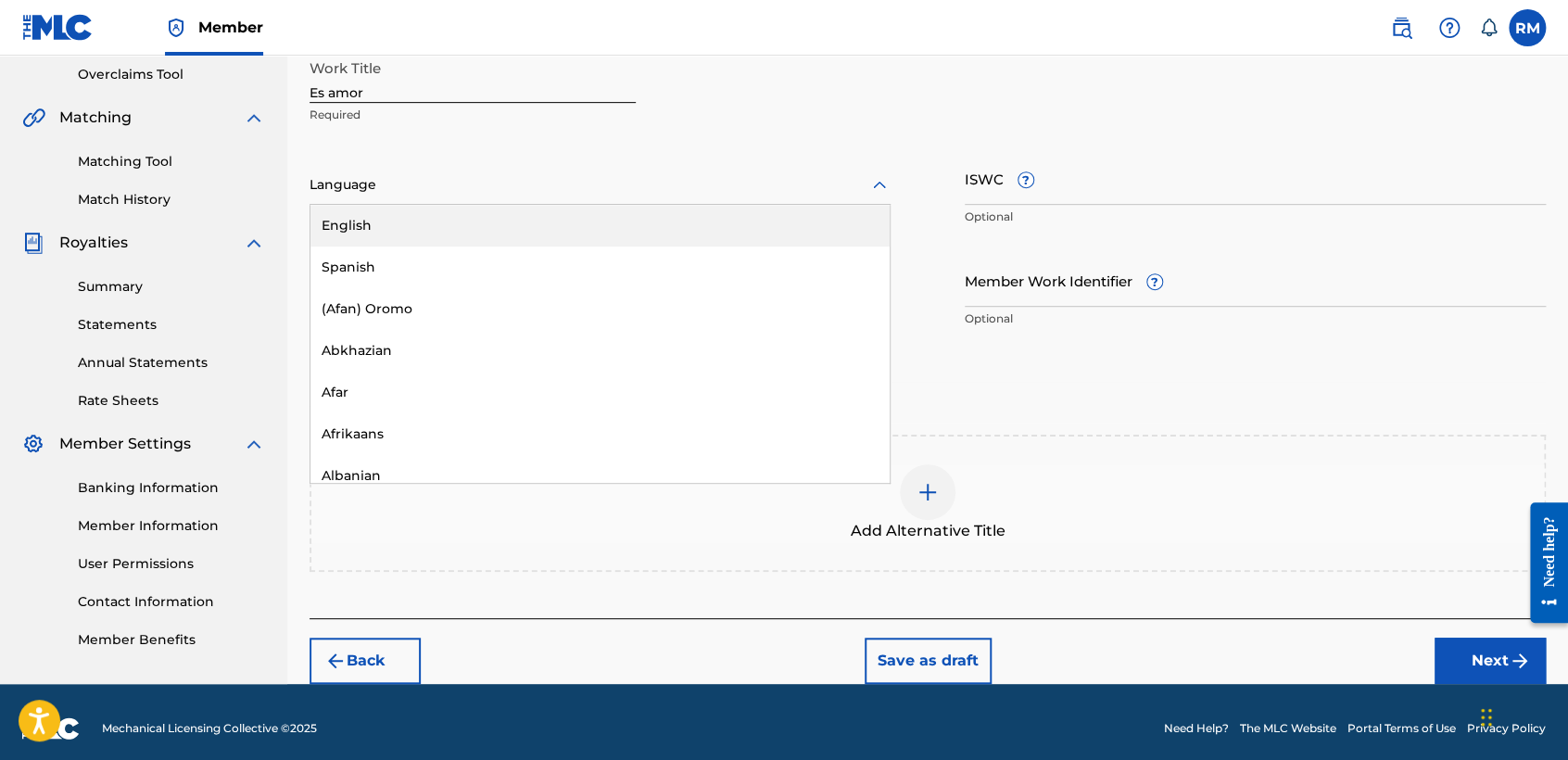
drag, startPoint x: 664, startPoint y: 186, endPoint x: 533, endPoint y: 253, distance: 147.1
click at [659, 189] on div at bounding box center [600, 185] width 581 height 23
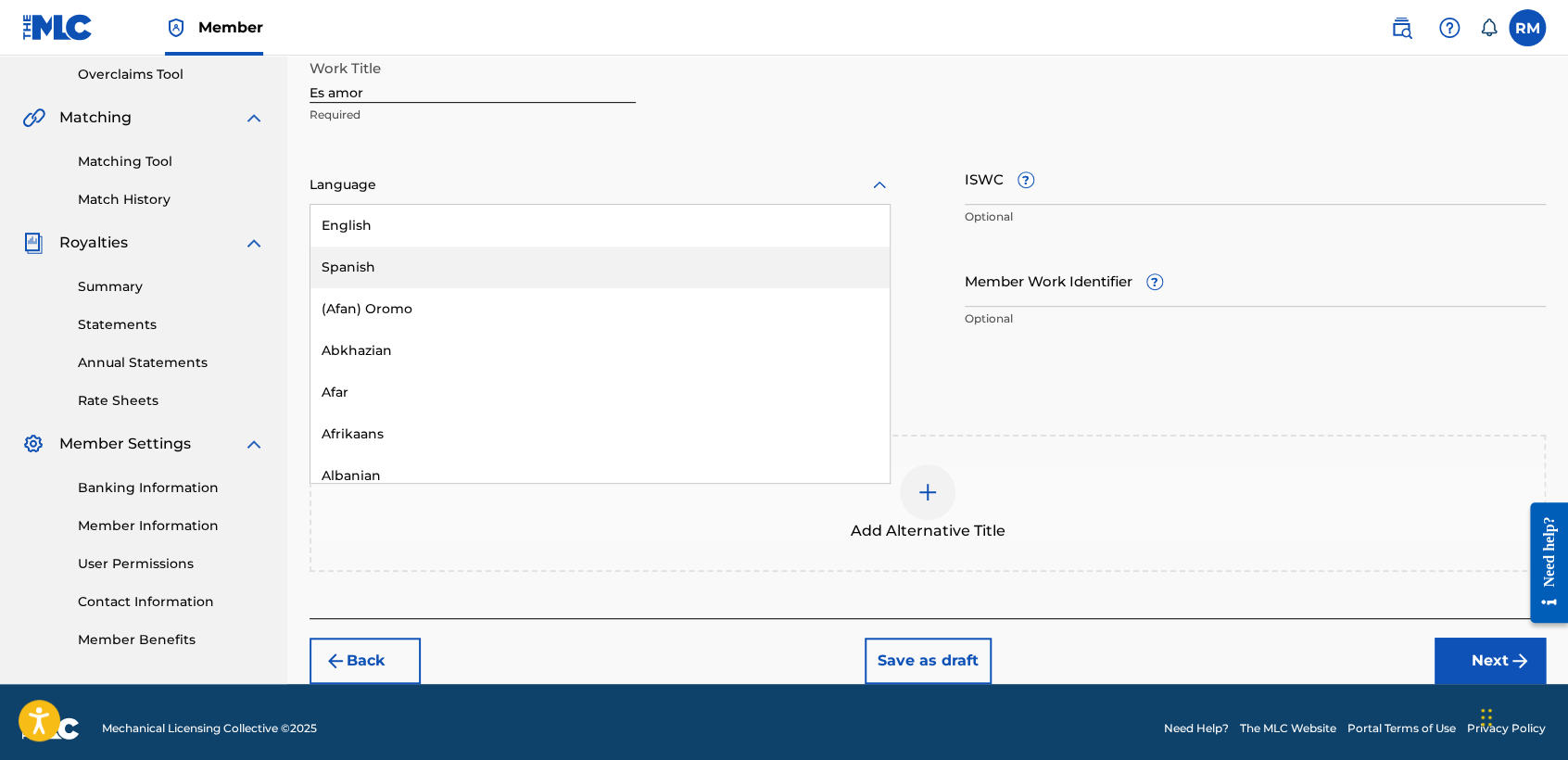
click at [525, 260] on div "Spanish" at bounding box center [600, 267] width 579 height 42
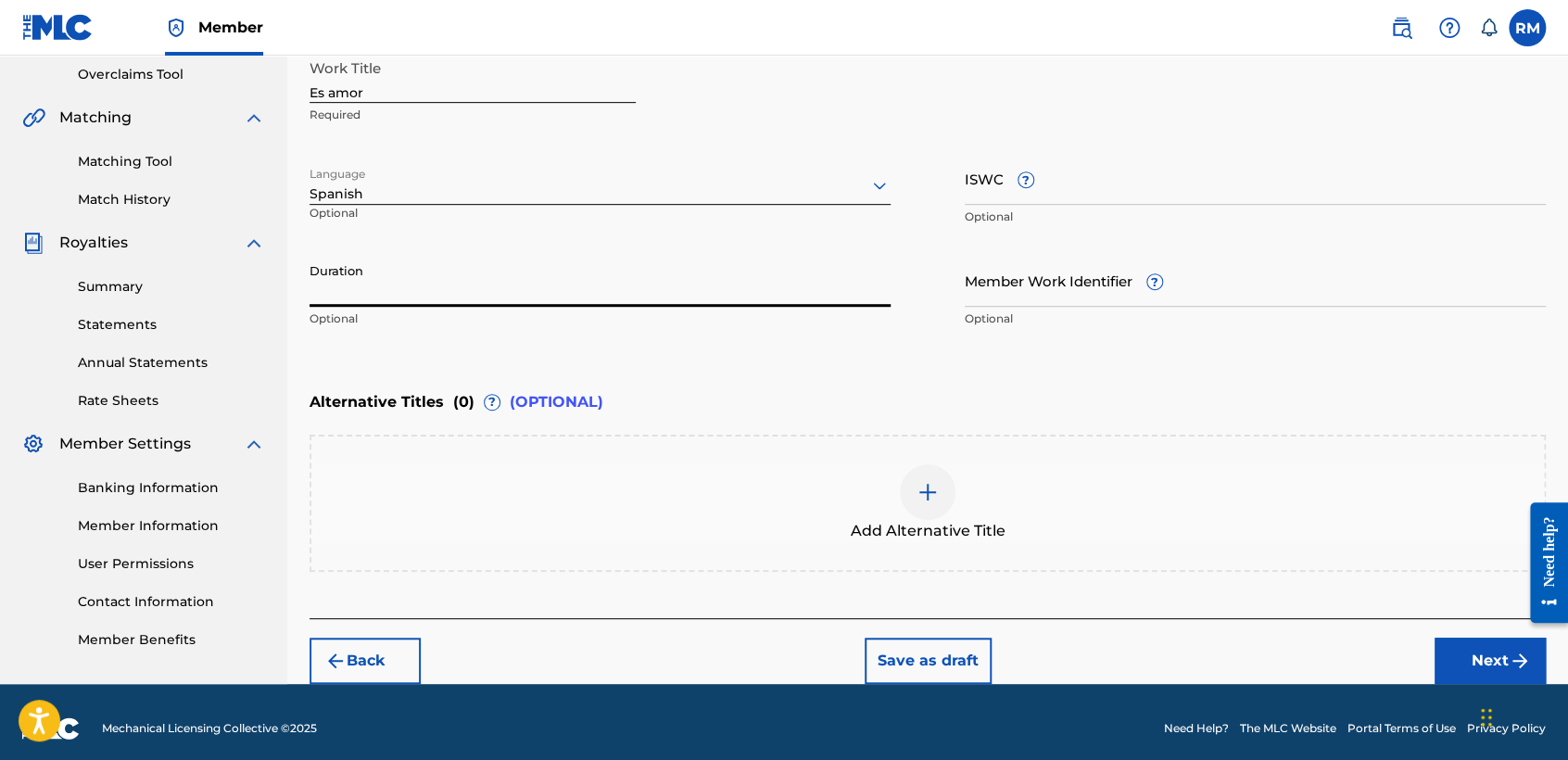
click at [525, 260] on input "Duration" at bounding box center [600, 280] width 581 height 53
type input "03:17"
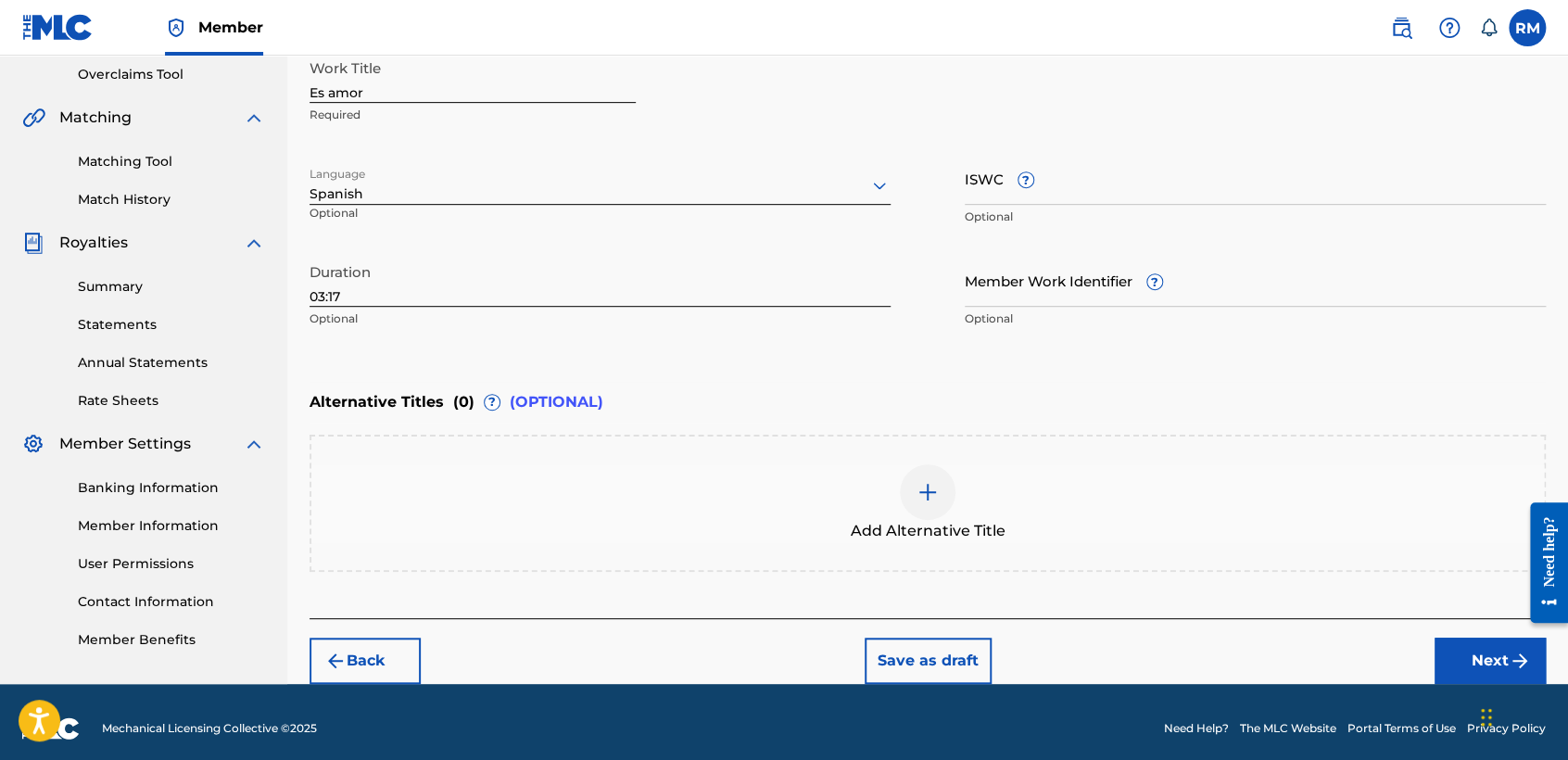
click at [1443, 643] on button "Next" at bounding box center [1490, 660] width 111 height 46
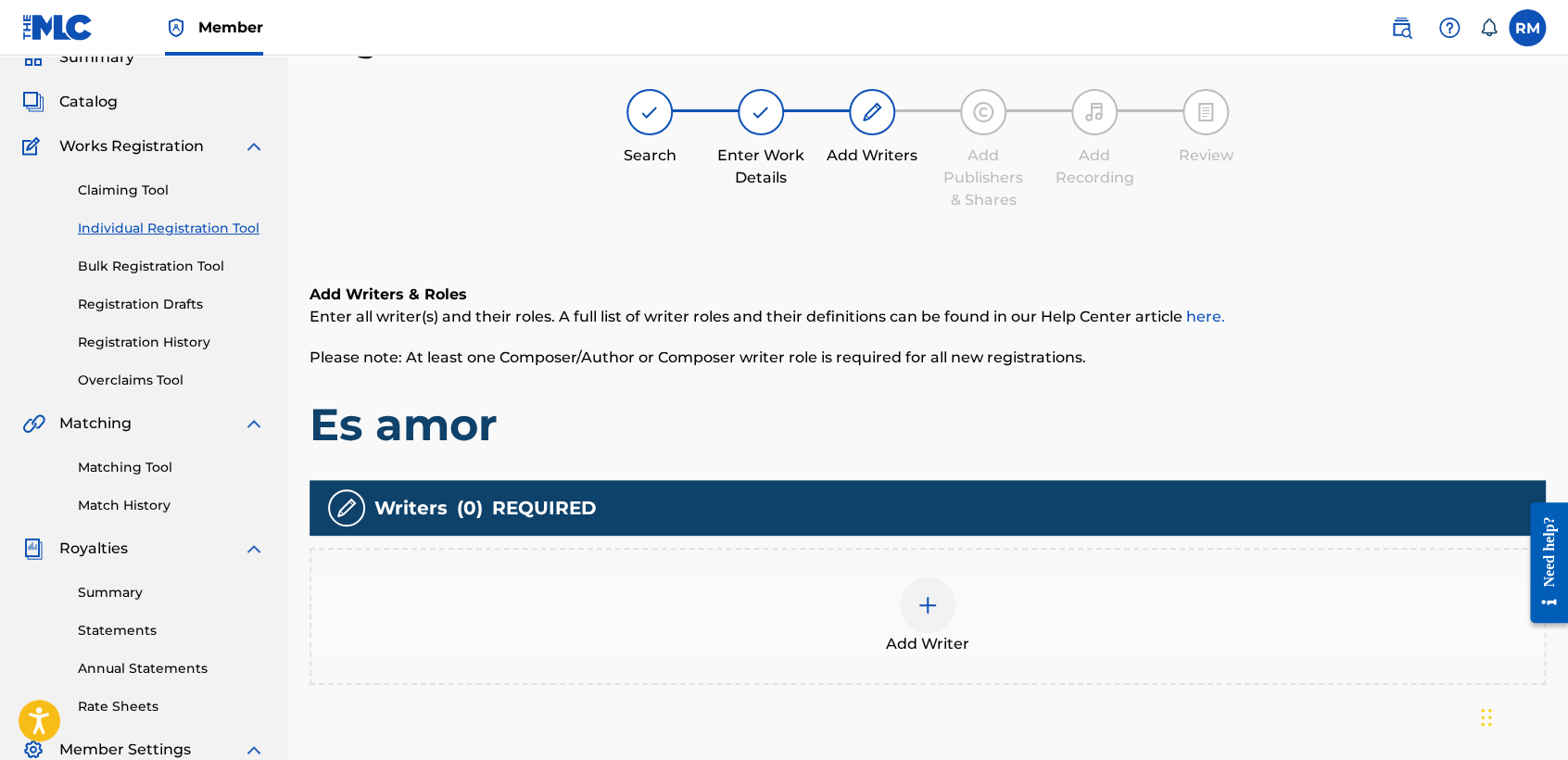
scroll to position [385, 0]
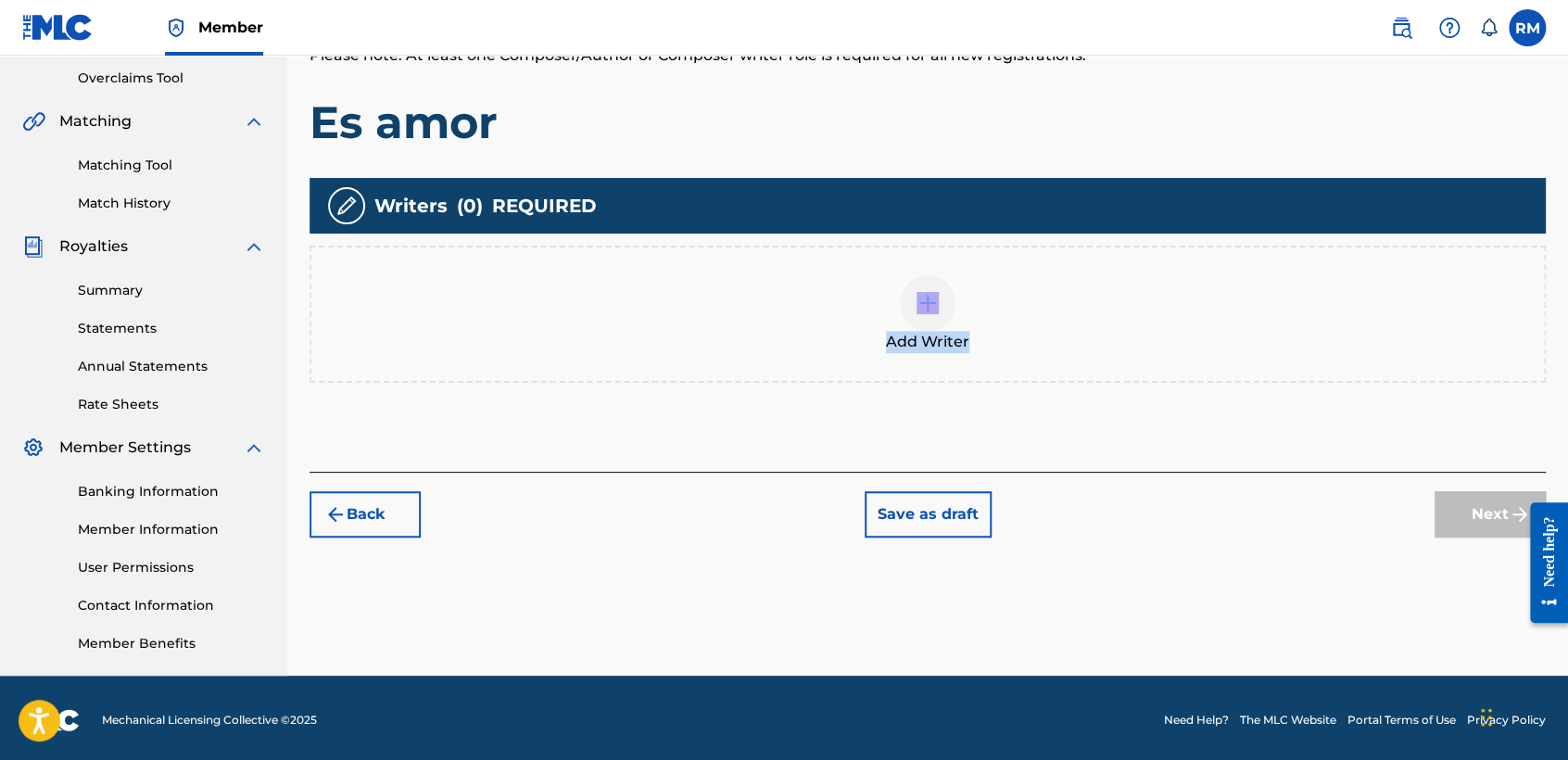
drag, startPoint x: 1443, startPoint y: 643, endPoint x: 965, endPoint y: 277, distance: 602.0
click at [965, 277] on div "Add Writer" at bounding box center [928, 315] width 1233 height 78
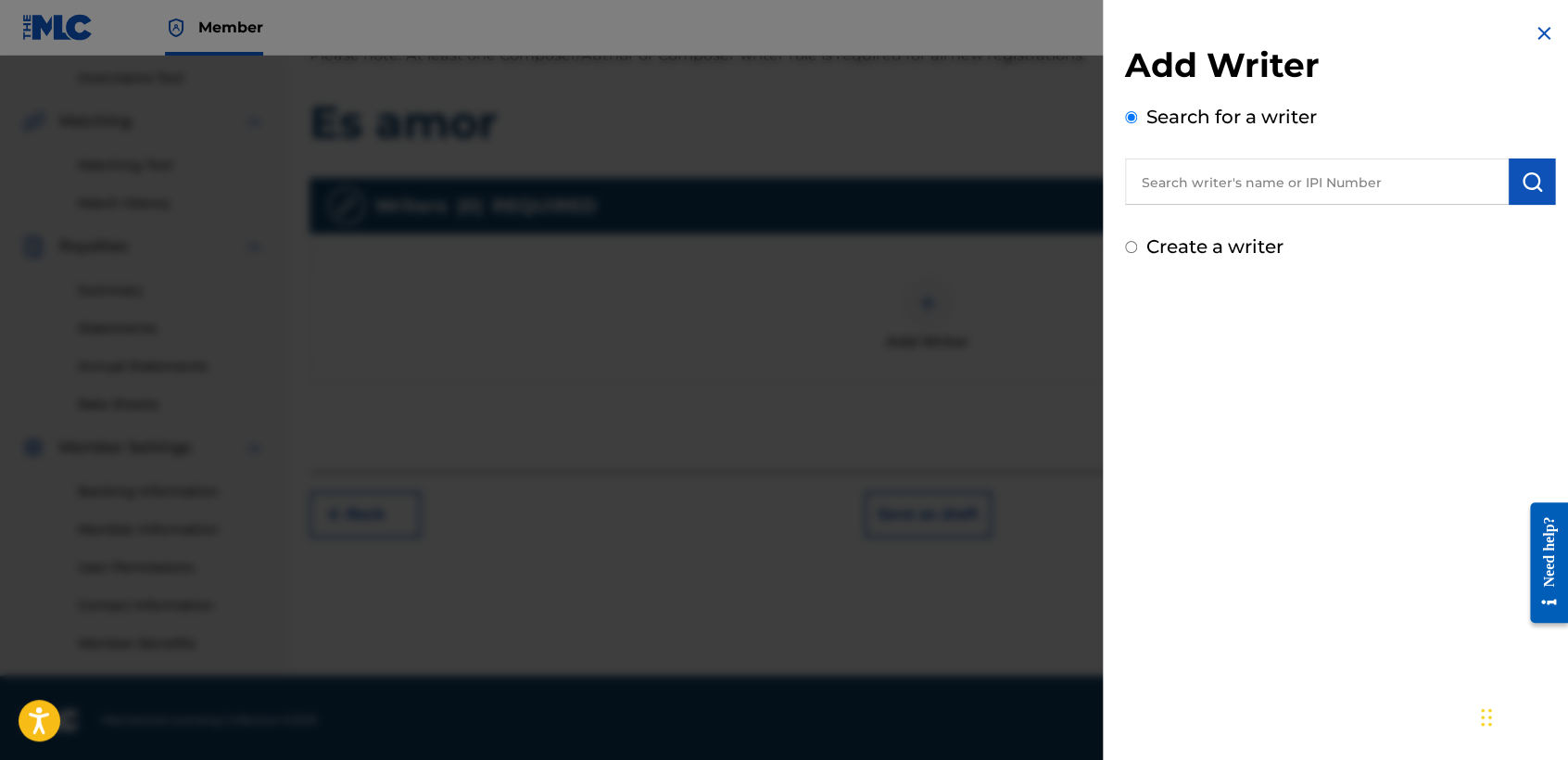
click at [965, 277] on div at bounding box center [784, 436] width 1568 height 760
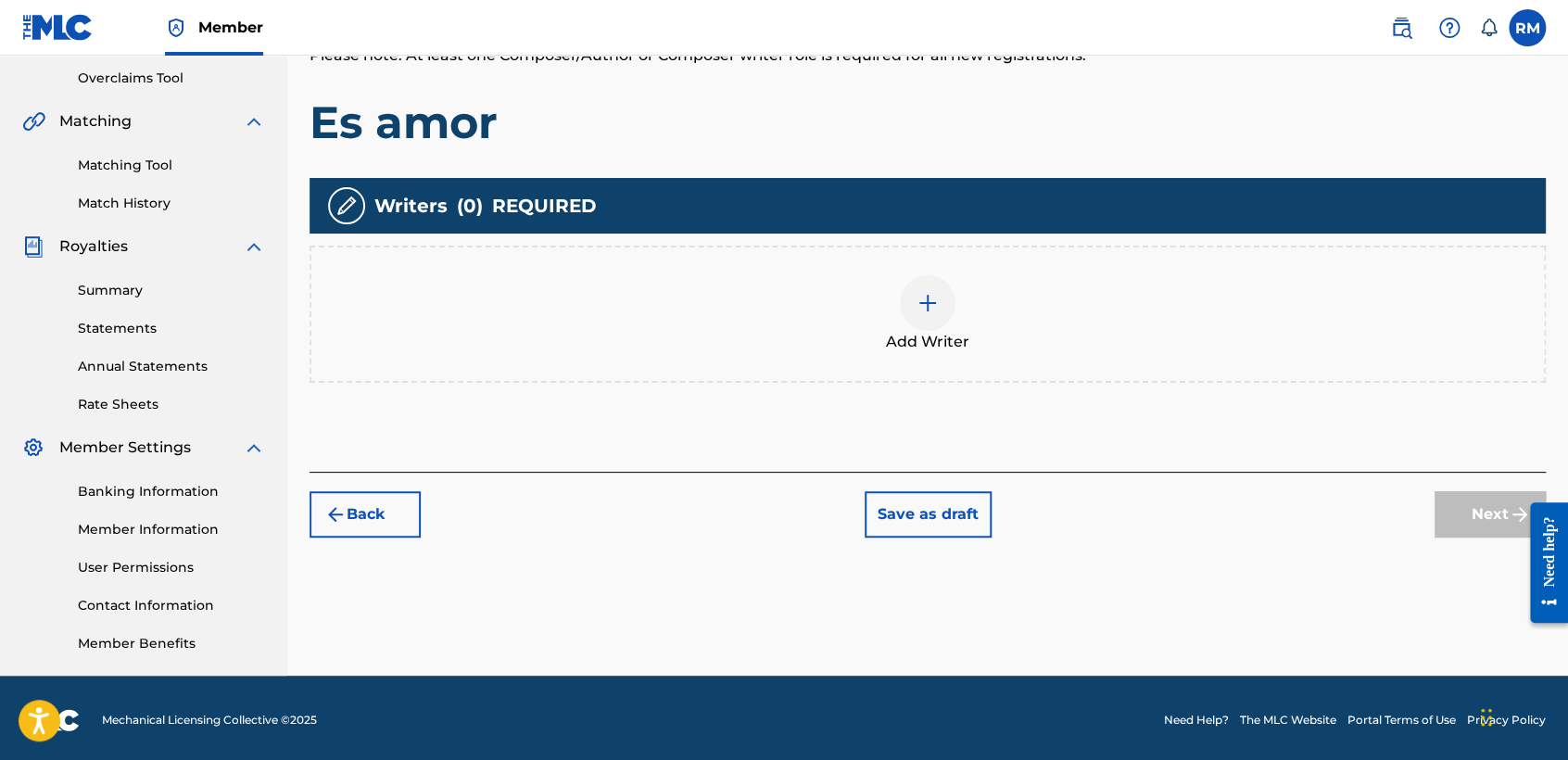
click at [965, 296] on div "Add Writer" at bounding box center [928, 315] width 1233 height 78
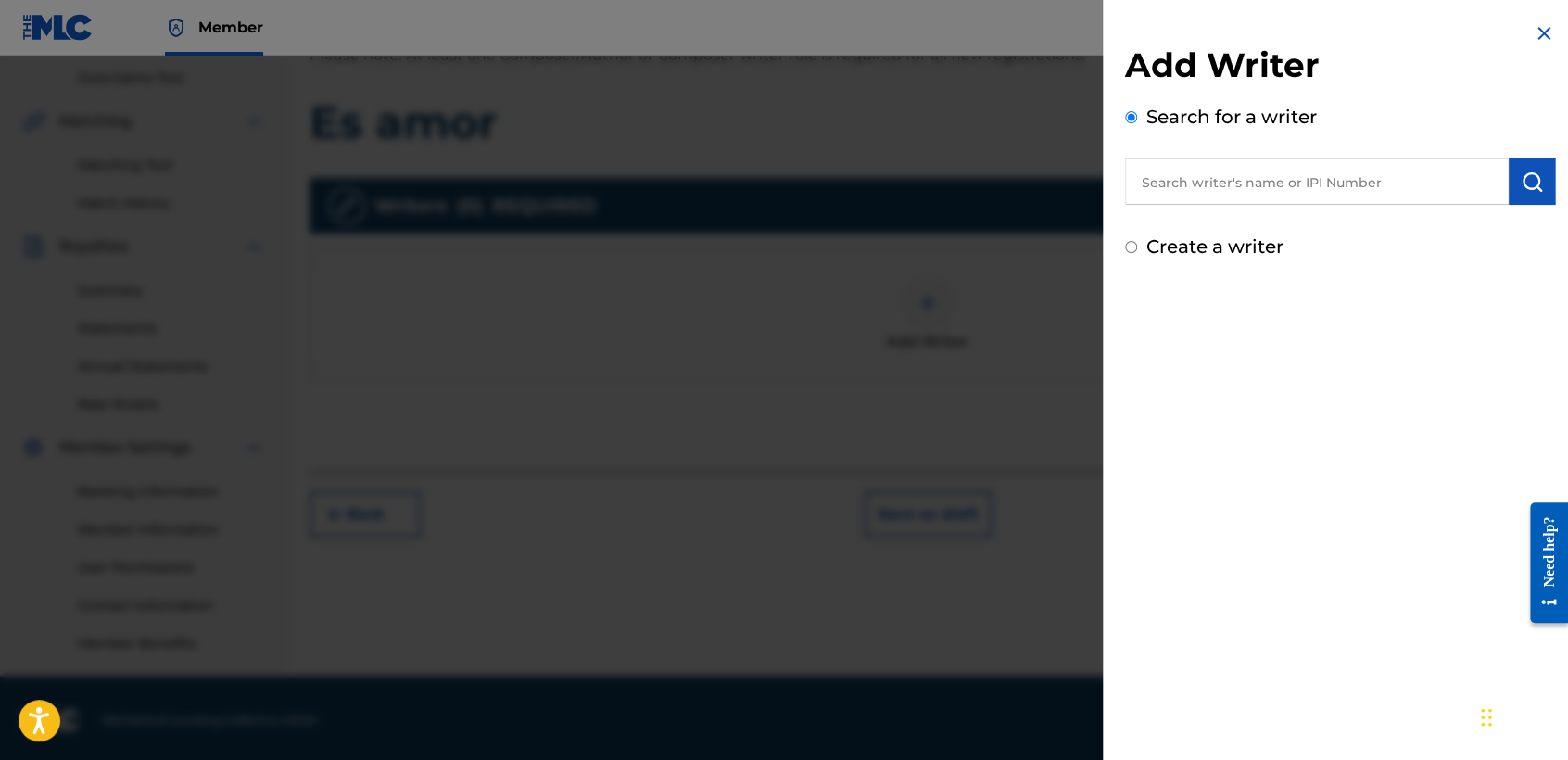
click at [1129, 248] on input "Create a writer" at bounding box center [1131, 247] width 12 height 12
radio input "false"
radio input "true"
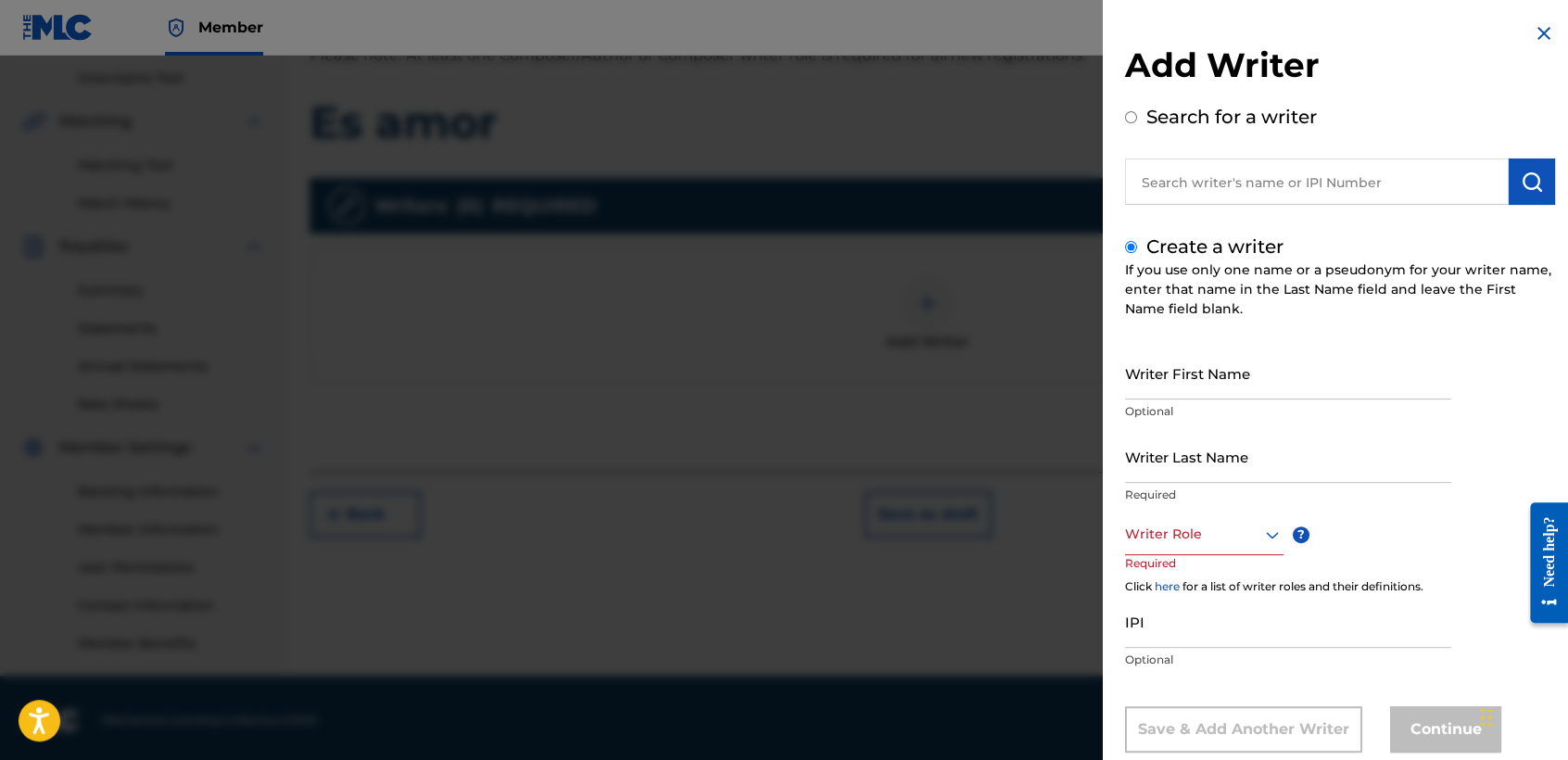
click at [1154, 379] on input "Writer First Name" at bounding box center [1289, 373] width 326 height 53
type input "[PERSON_NAME]"
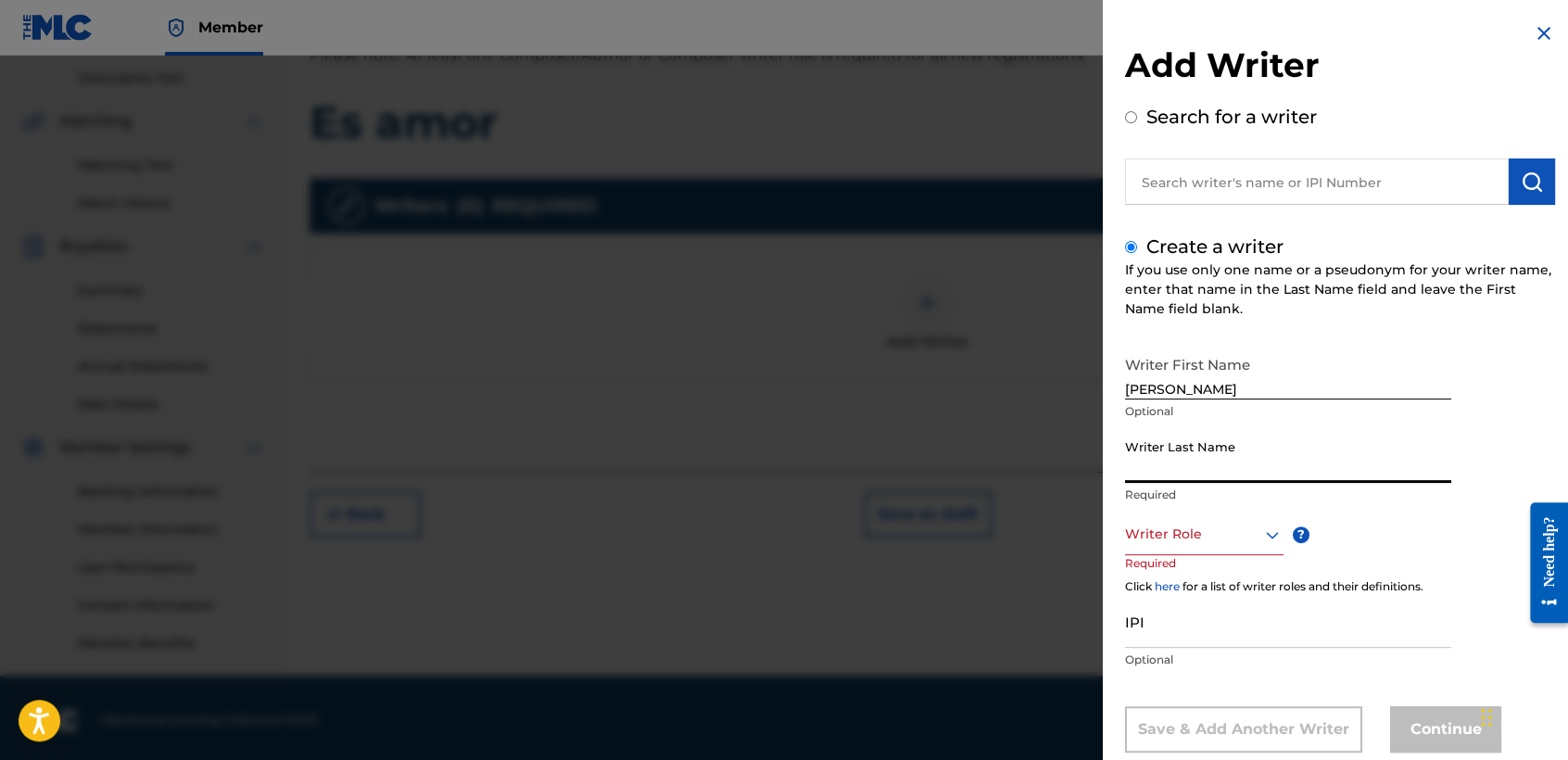
click at [1177, 455] on input "Writer Last Name" at bounding box center [1289, 456] width 326 height 53
type input "[PERSON_NAME]"
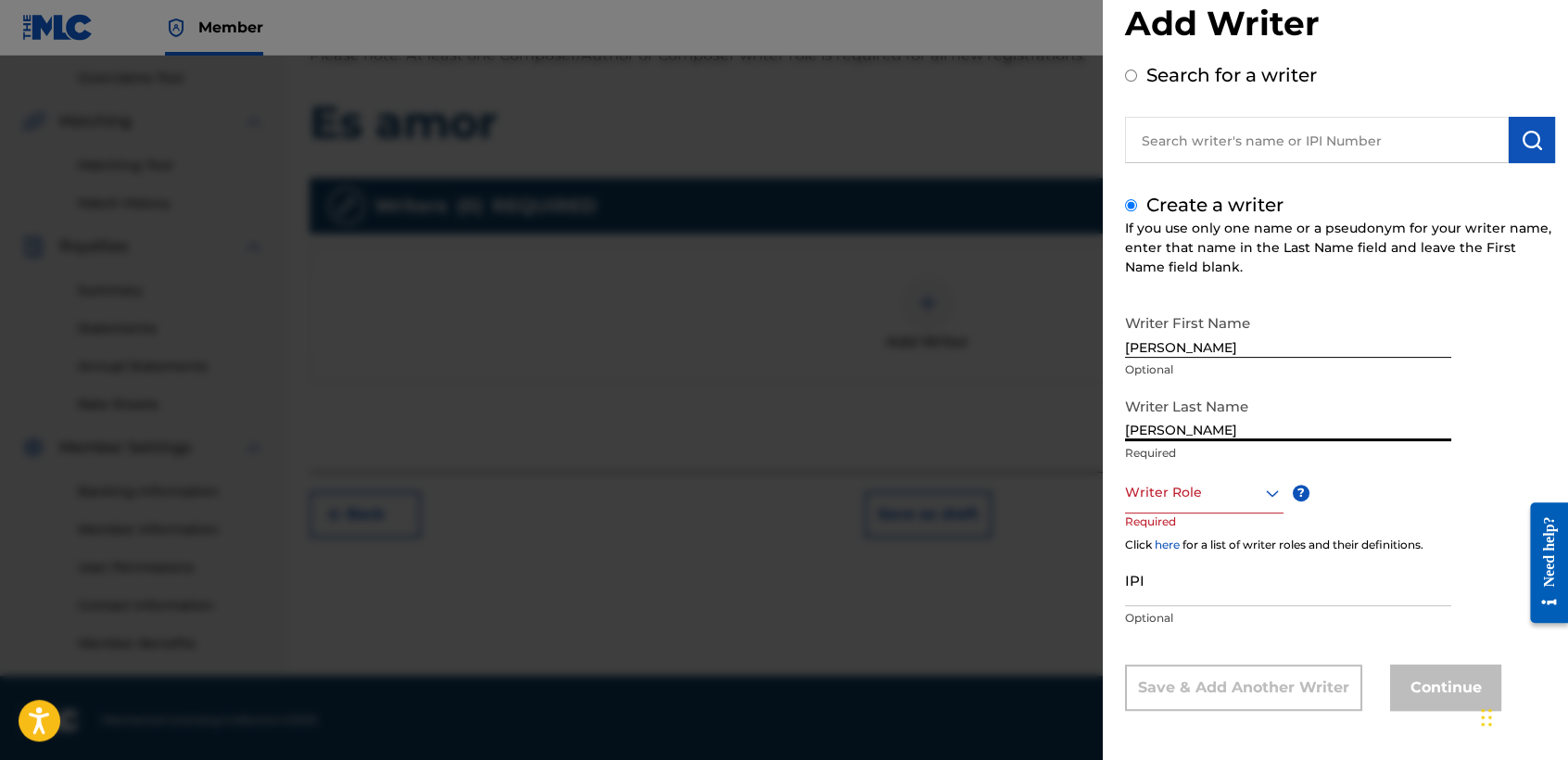
click at [1179, 514] on div "Writer Role" at bounding box center [1205, 492] width 158 height 42
click at [1179, 538] on div "Composer/Author" at bounding box center [1205, 534] width 156 height 42
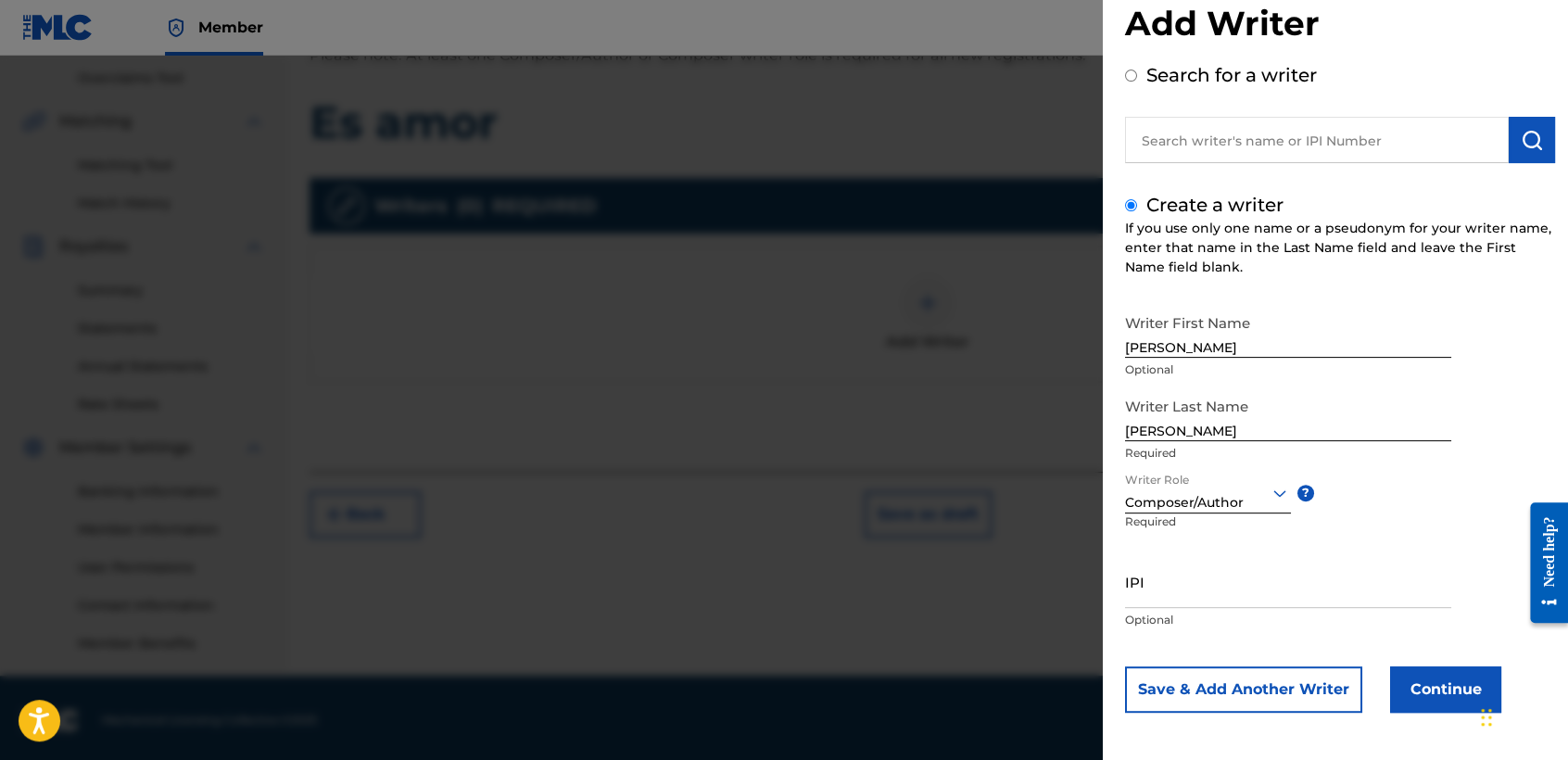
click at [1391, 690] on button "Continue" at bounding box center [1446, 689] width 111 height 46
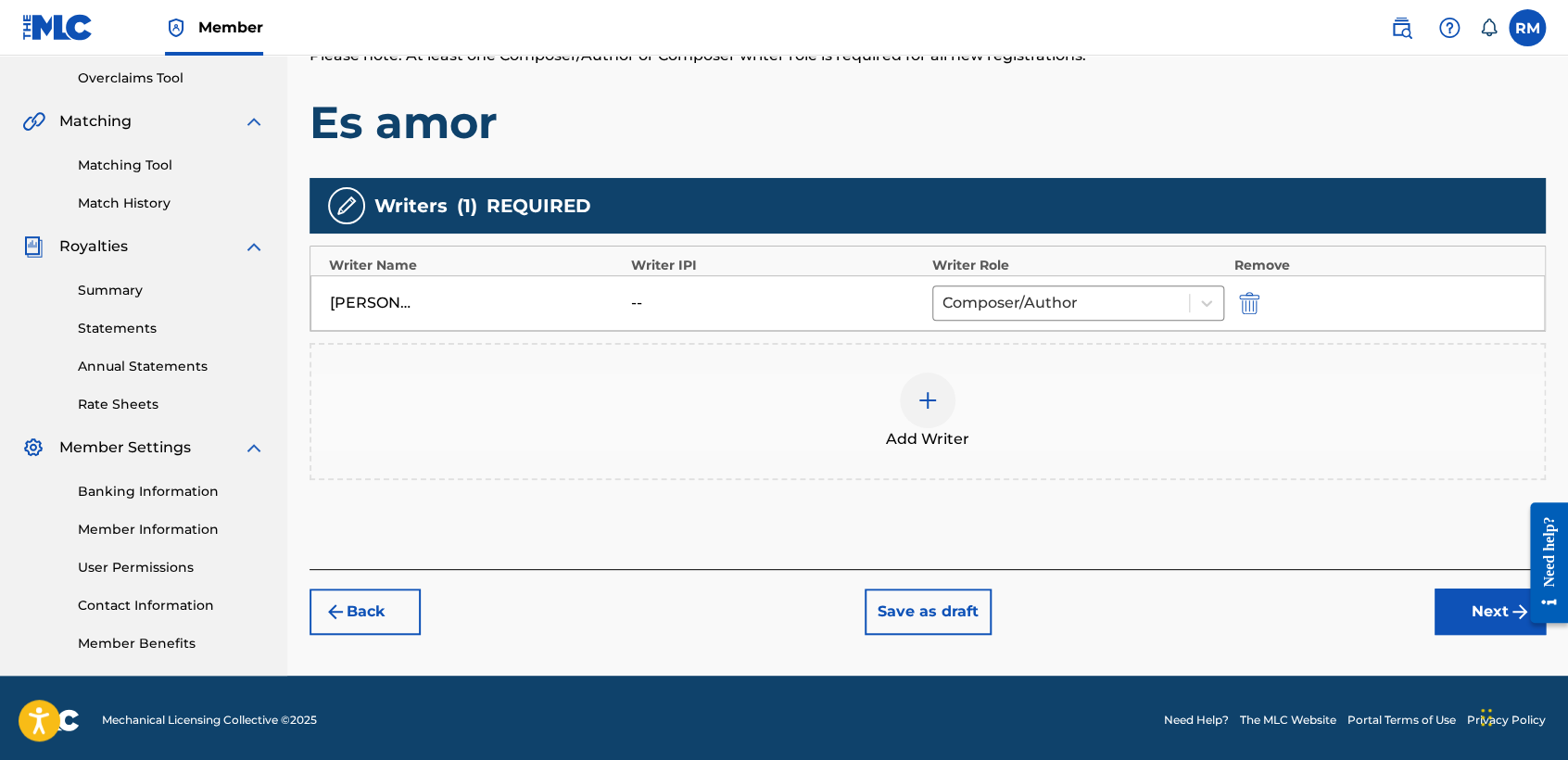
click at [1460, 612] on button "Next" at bounding box center [1490, 611] width 111 height 46
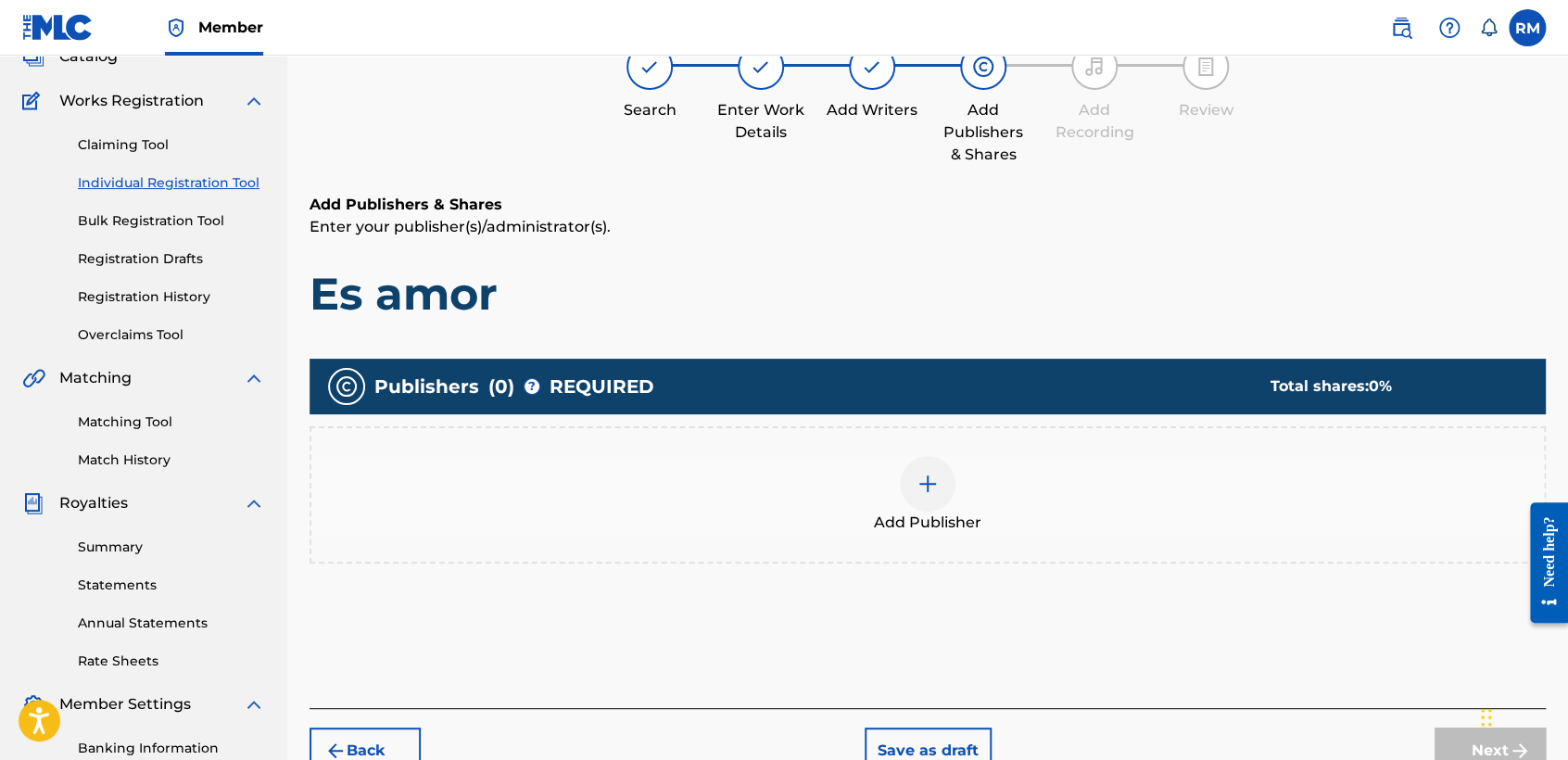
scroll to position [82, 0]
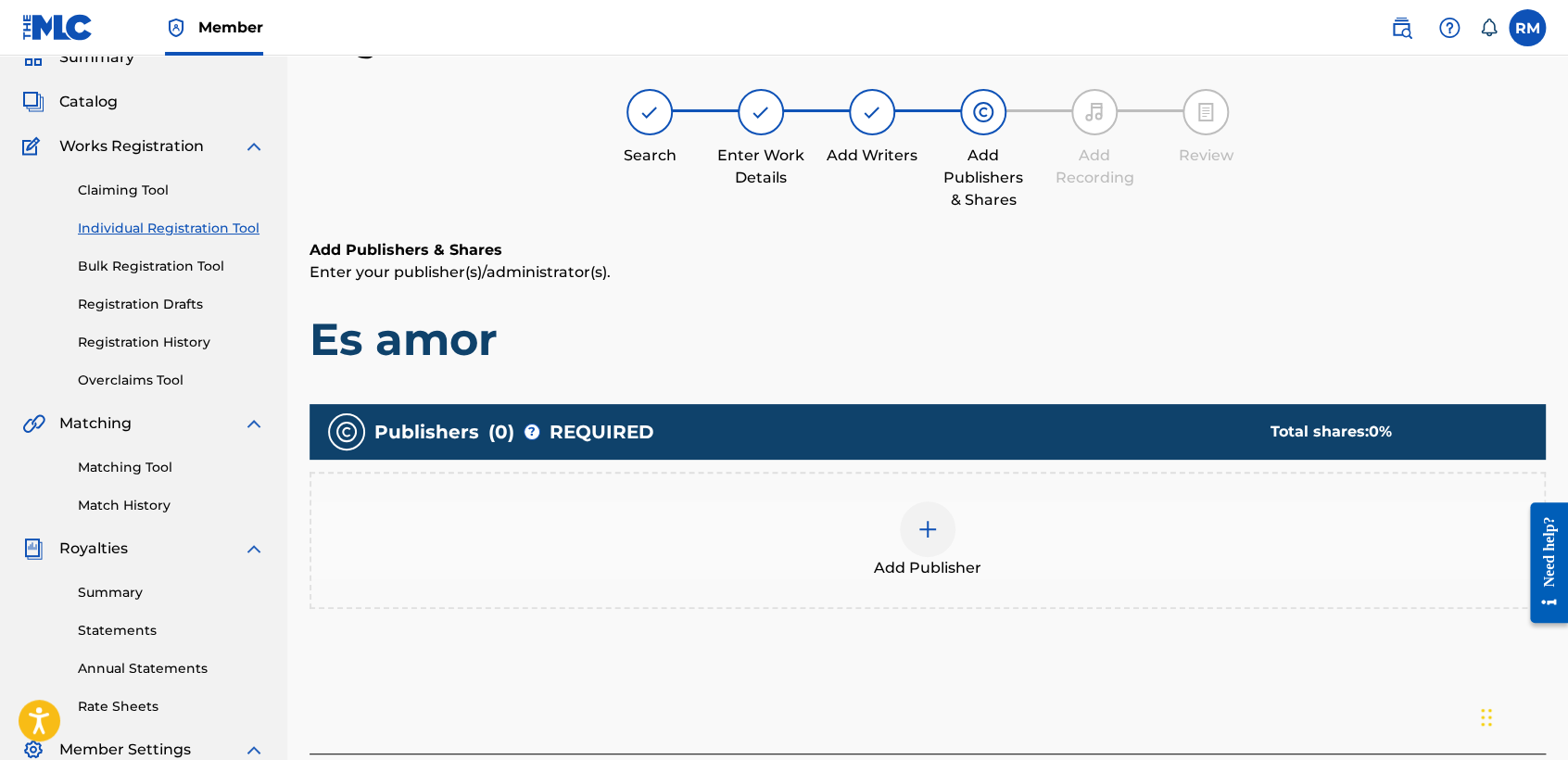
click at [934, 483] on div "Add Publisher" at bounding box center [927, 540] width 1236 height 137
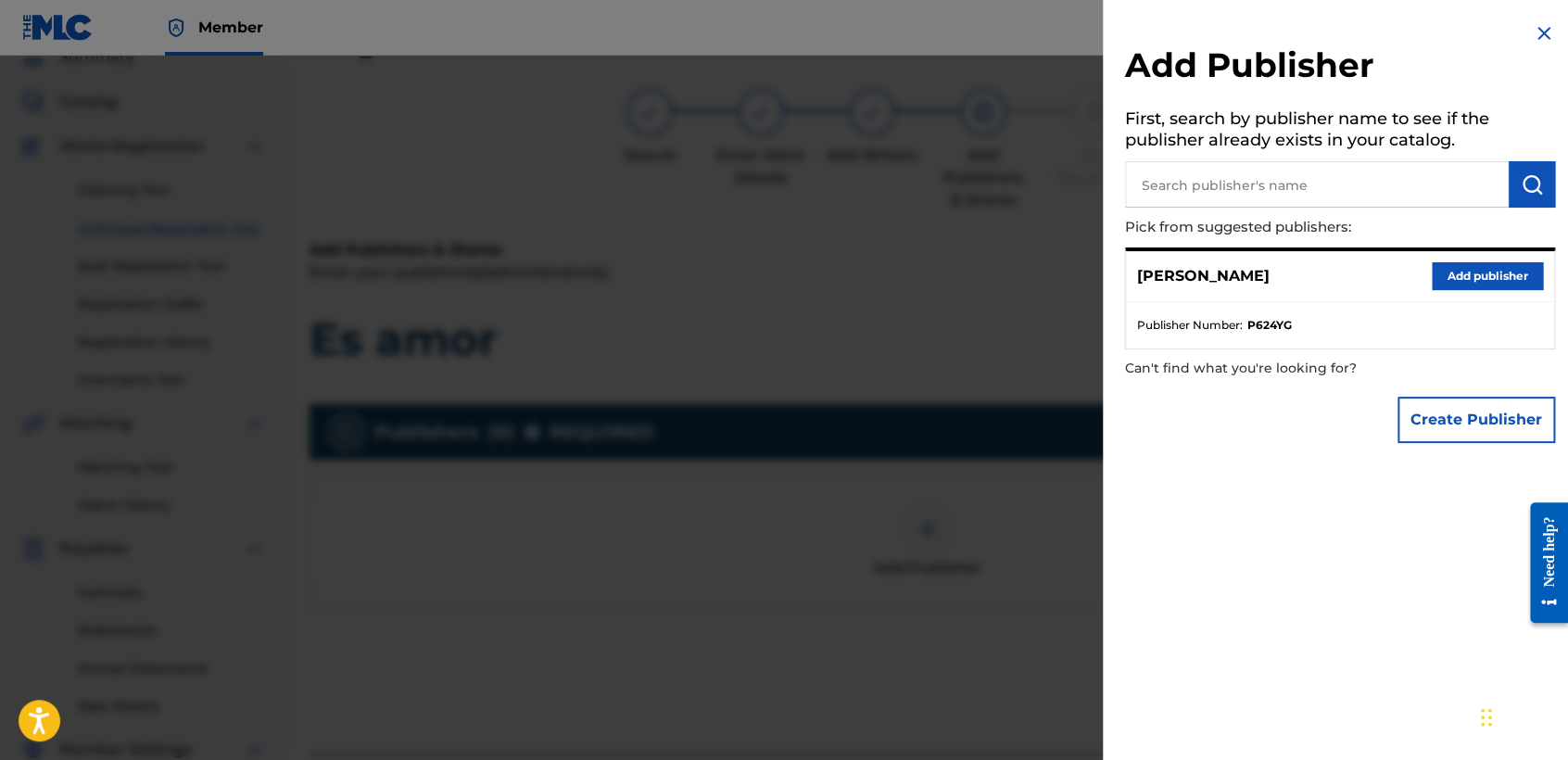
click at [1483, 252] on div "[PERSON_NAME] Add publisher" at bounding box center [1340, 276] width 428 height 51
click at [1483, 255] on div "[PERSON_NAME] Add publisher" at bounding box center [1340, 276] width 428 height 51
click at [1471, 272] on button "Add publisher" at bounding box center [1488, 275] width 111 height 27
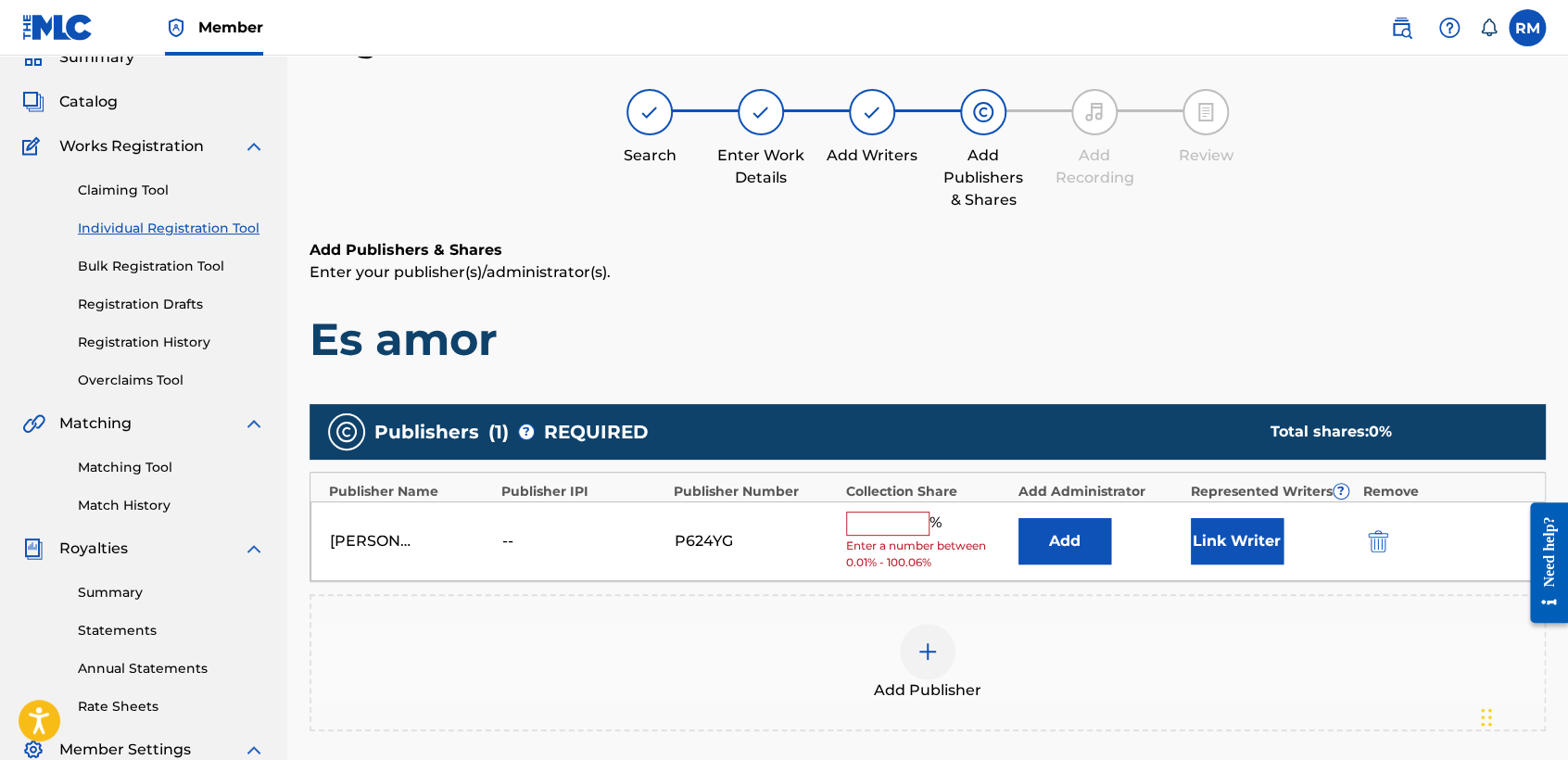
click at [874, 541] on span "Enter a number between 0.01% - 100.06%" at bounding box center [927, 554] width 163 height 33
click at [889, 524] on input "text" at bounding box center [887, 524] width 83 height 24
type input "100"
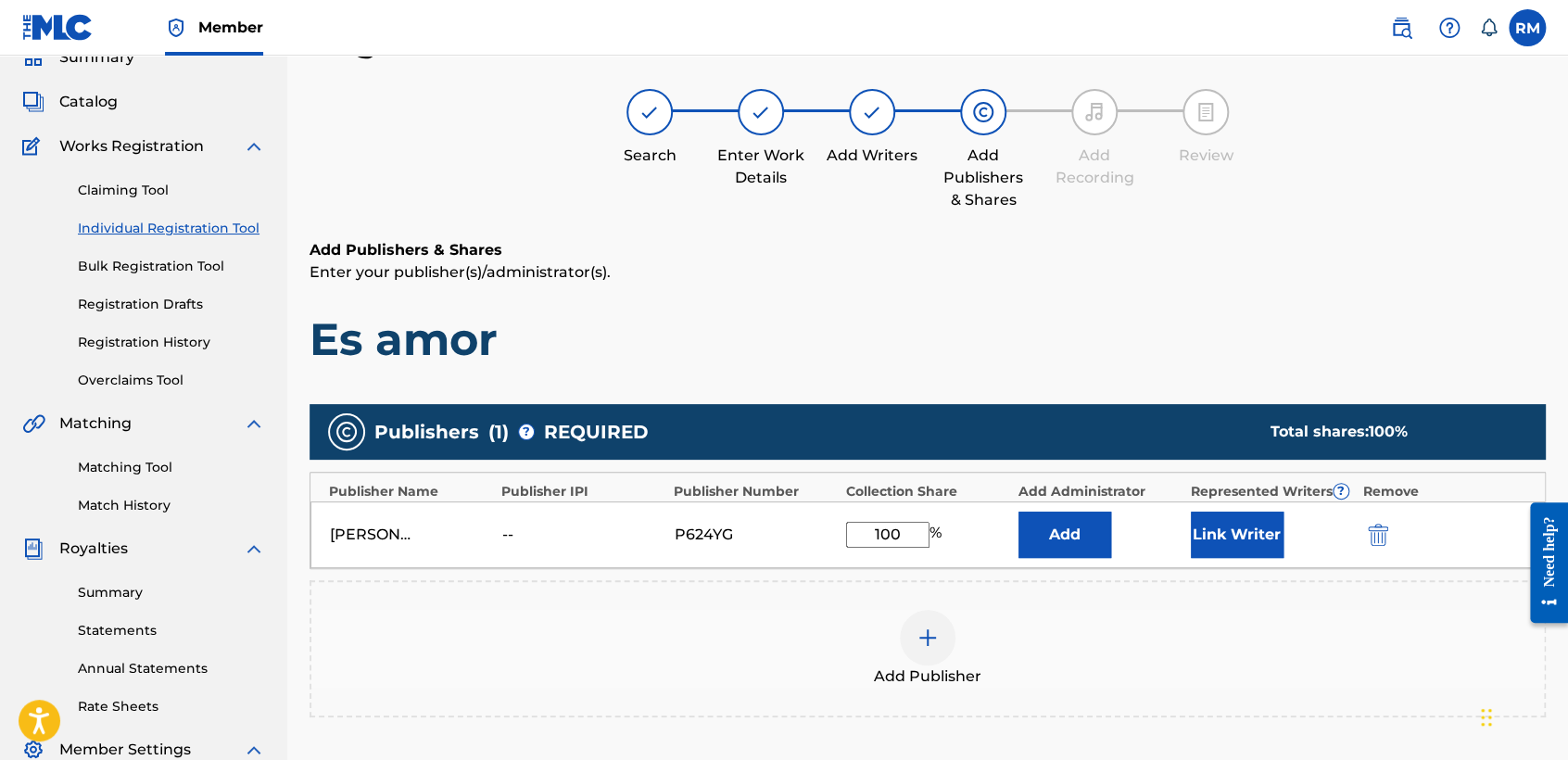
click at [1208, 550] on button "Link Writer" at bounding box center [1237, 534] width 93 height 46
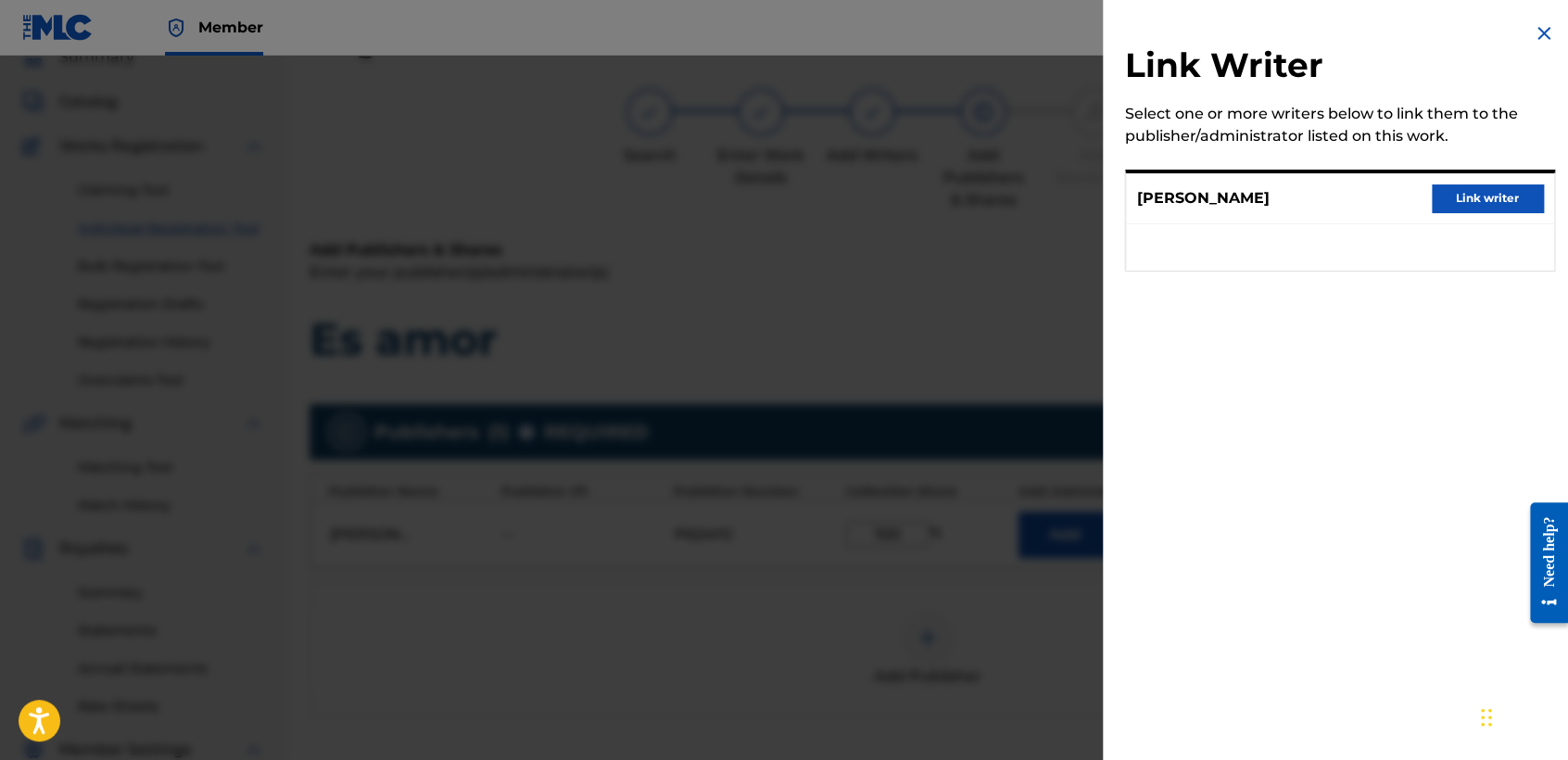
click at [1451, 194] on button "Link writer" at bounding box center [1488, 198] width 111 height 27
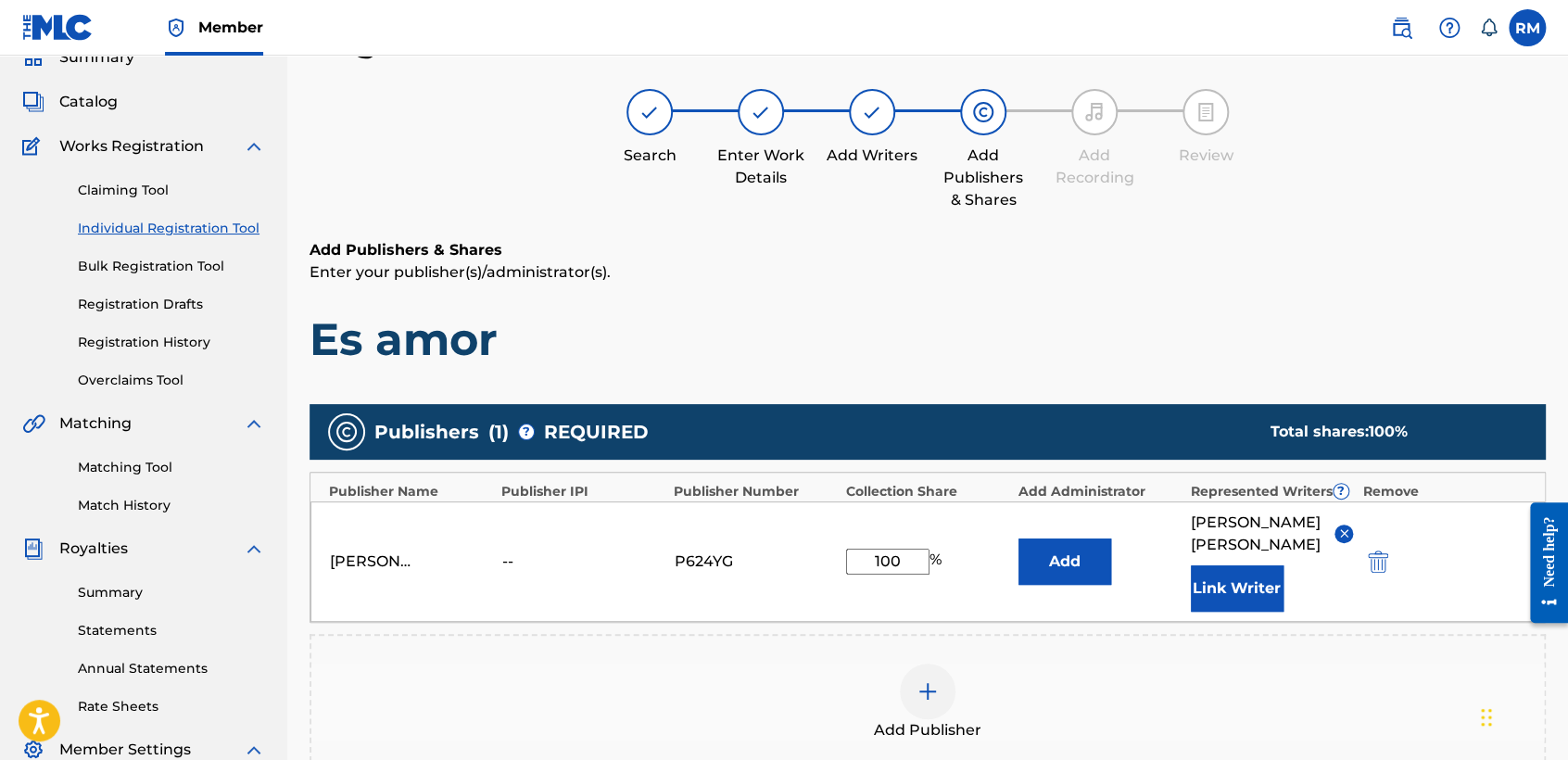
click at [1229, 283] on div "Add Publishers & Shares Enter your publisher(s)/administrator(s). Es amor" at bounding box center [927, 303] width 1236 height 128
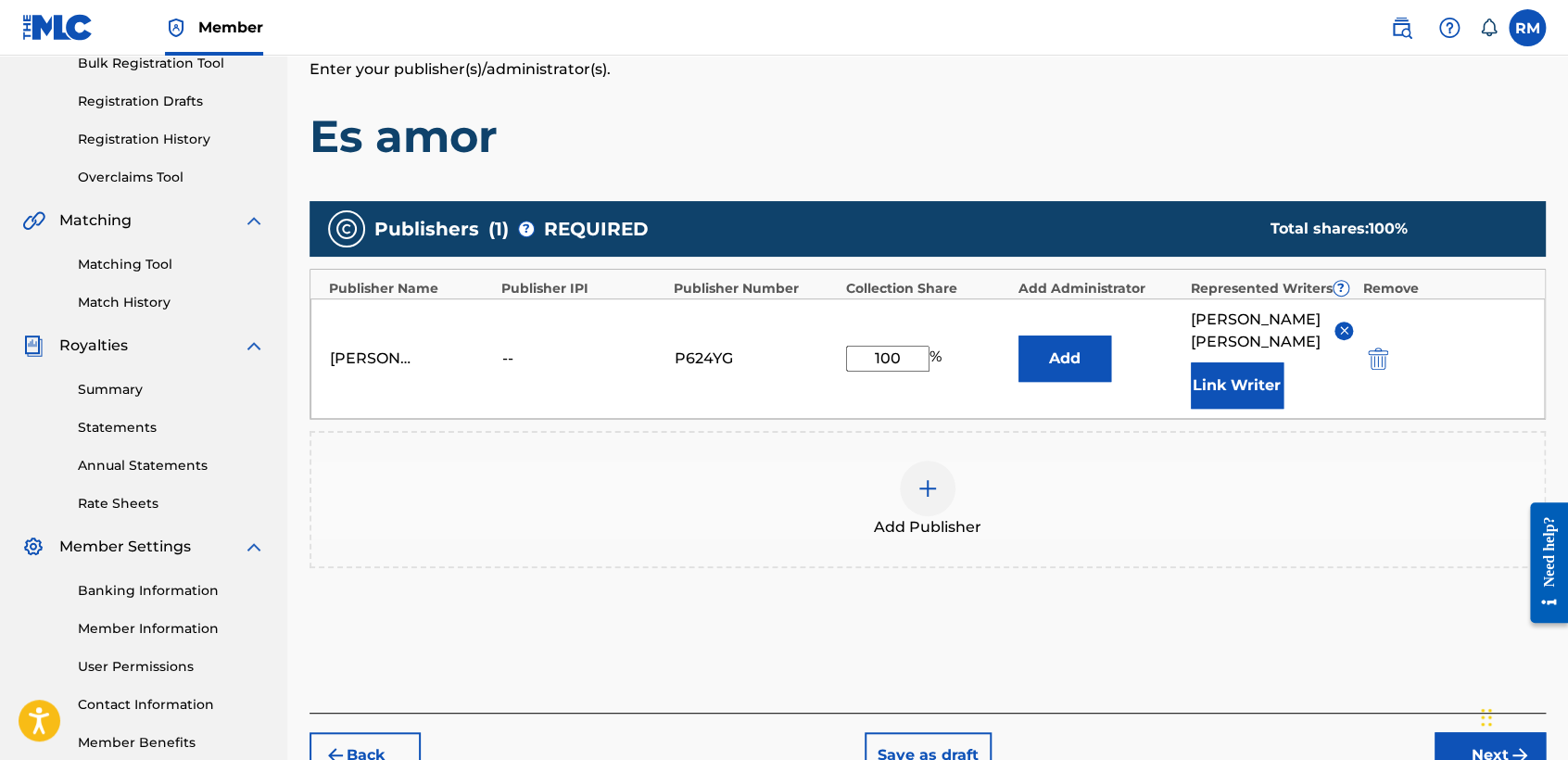
scroll to position [388, 0]
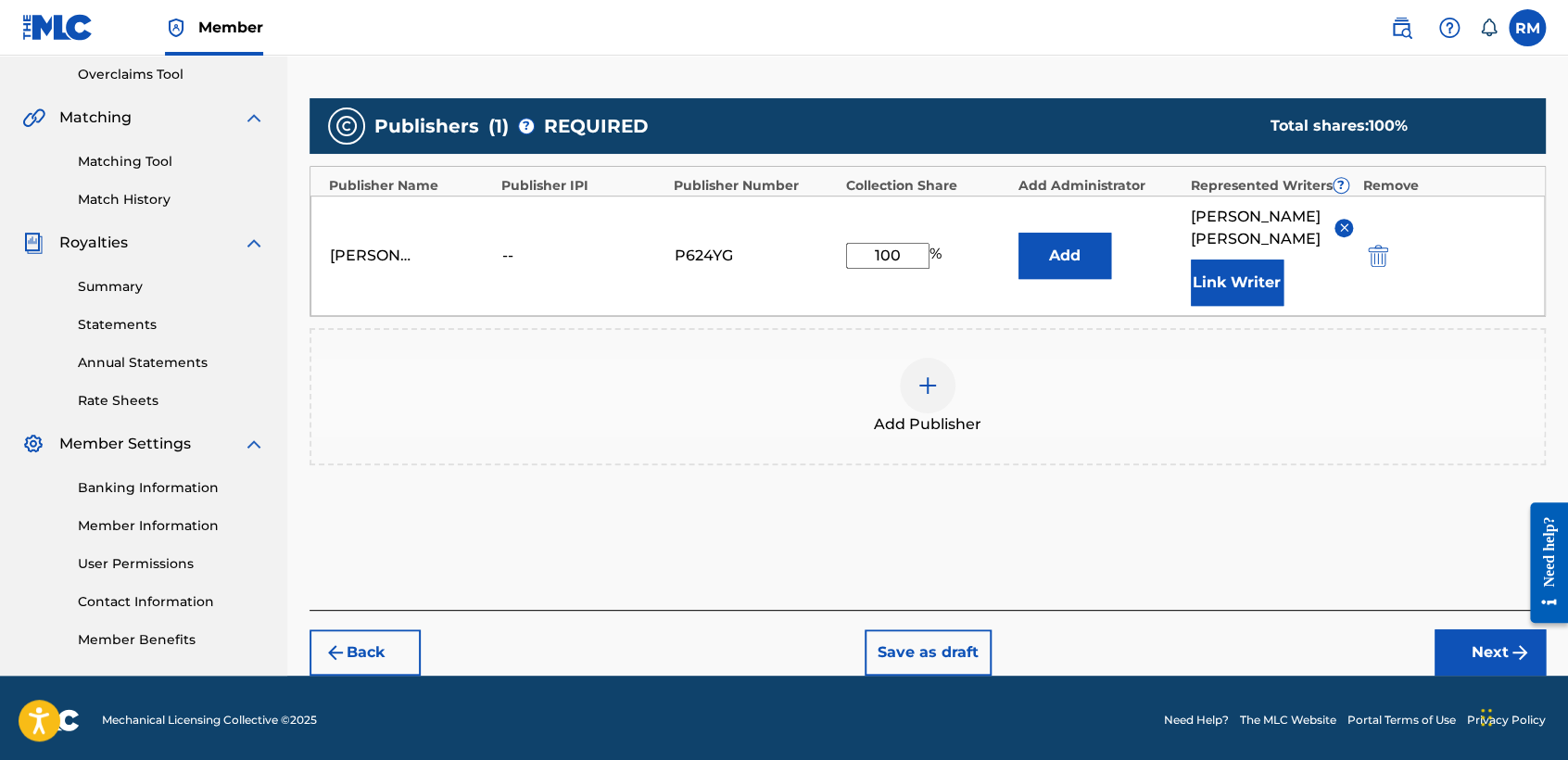
click at [1452, 646] on button "Next" at bounding box center [1490, 652] width 111 height 46
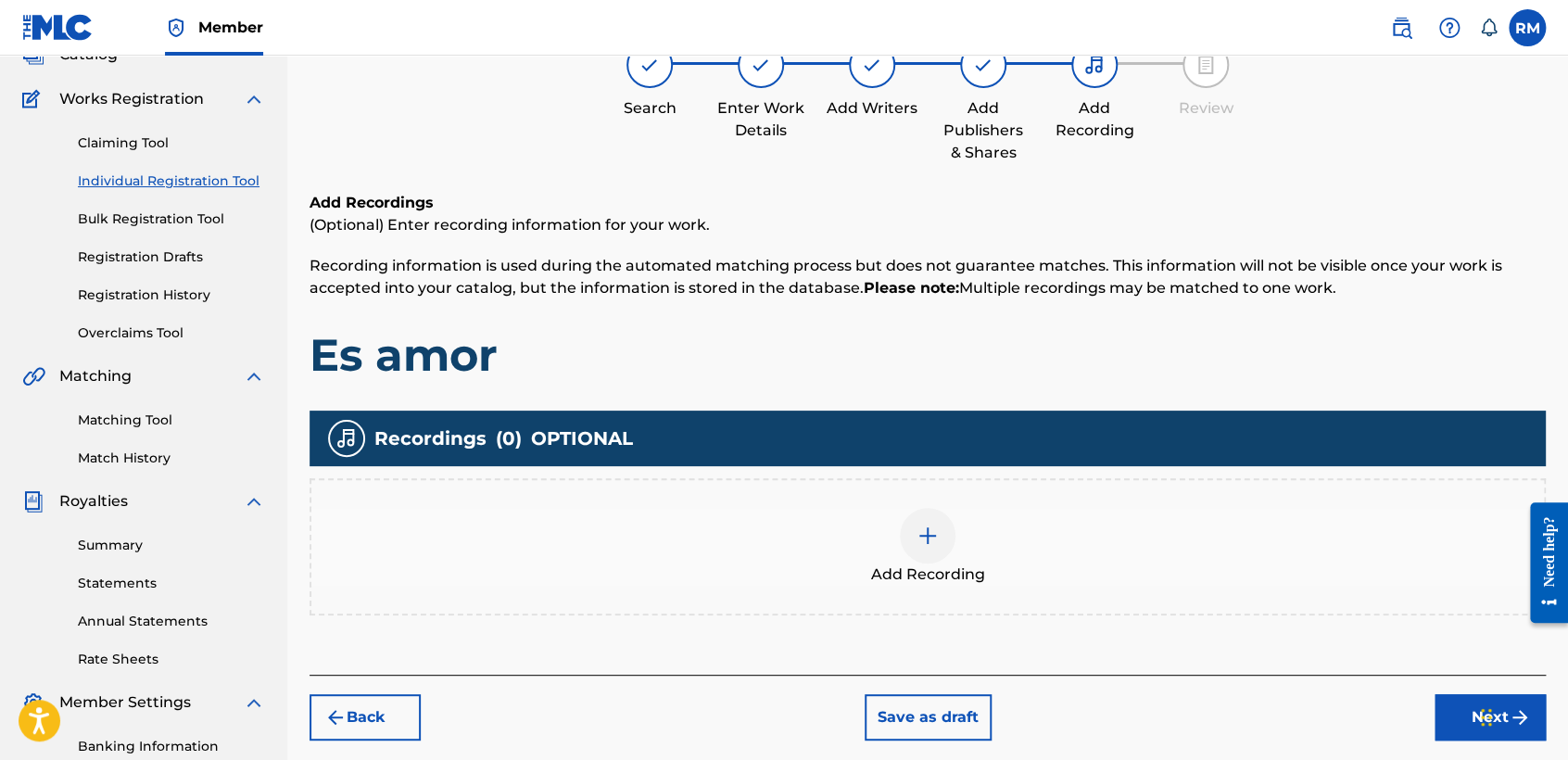
scroll to position [82, 0]
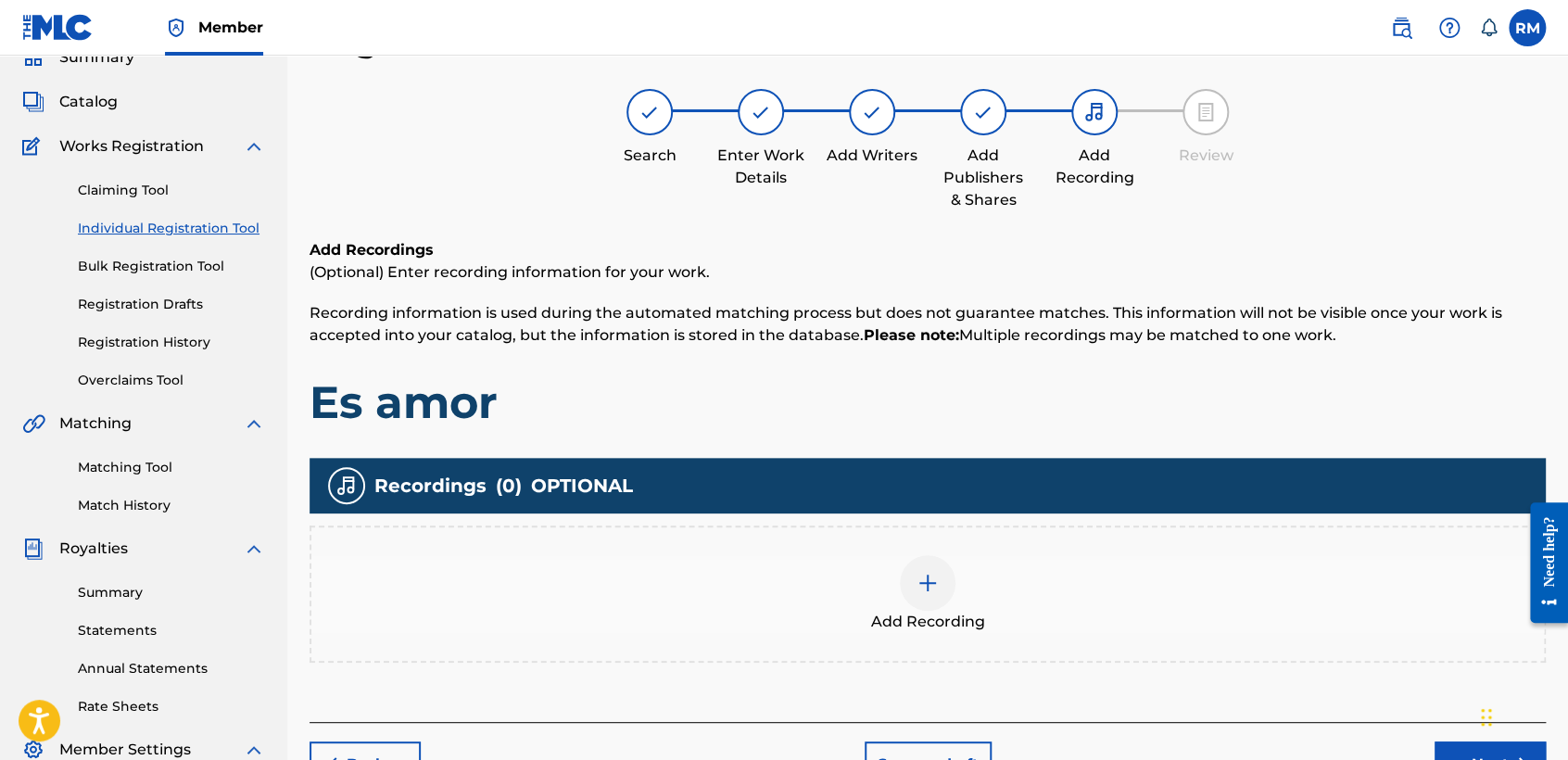
click at [867, 583] on div "Add Recording" at bounding box center [928, 594] width 1233 height 78
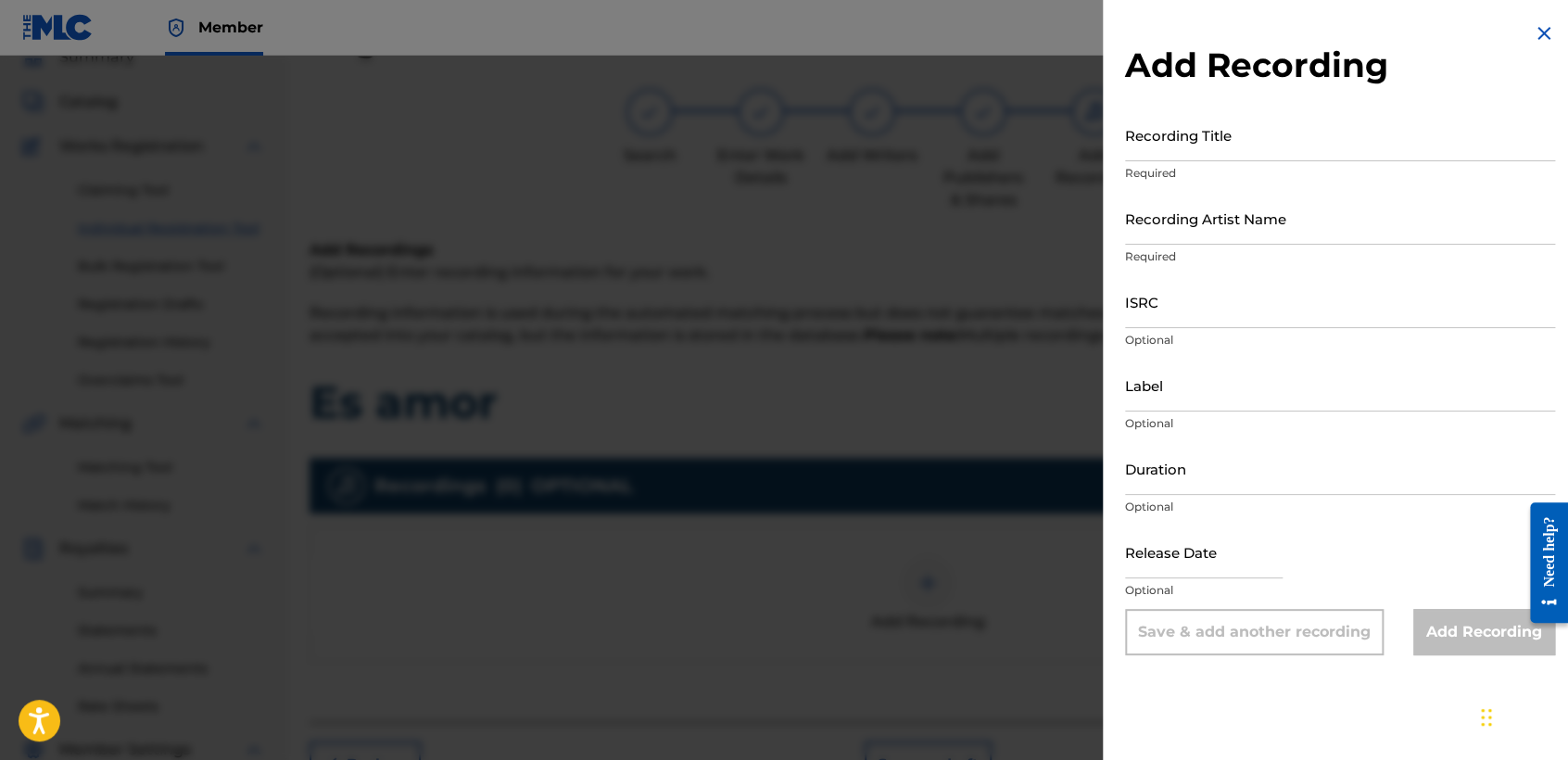
click at [1164, 150] on input "Recording Title" at bounding box center [1340, 135] width 430 height 53
paste input "Es amor"
type input "Es amor"
click at [1216, 204] on input "Recording Artist Name" at bounding box center [1340, 218] width 430 height 53
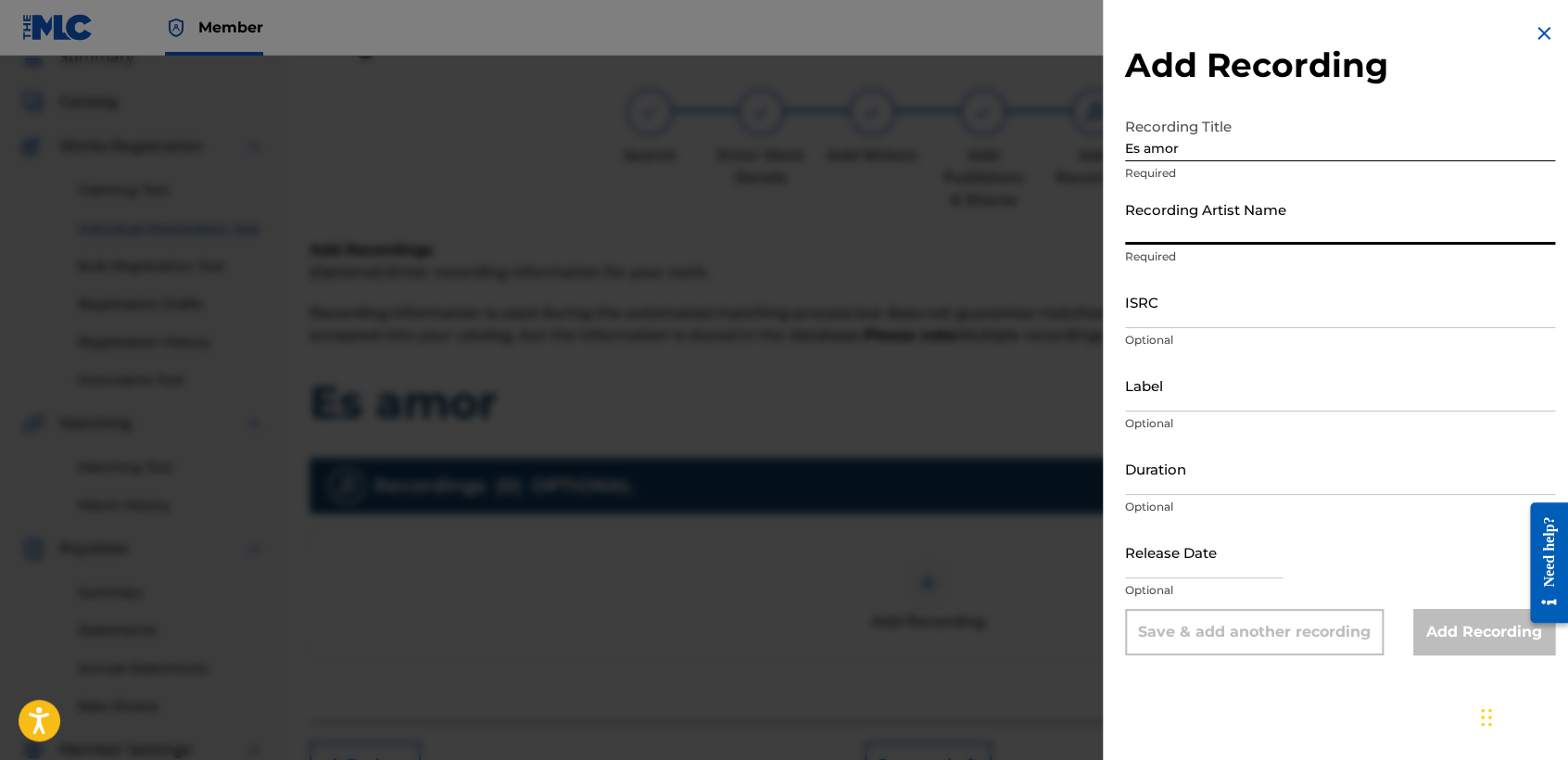
type input "[PERSON_NAME]"
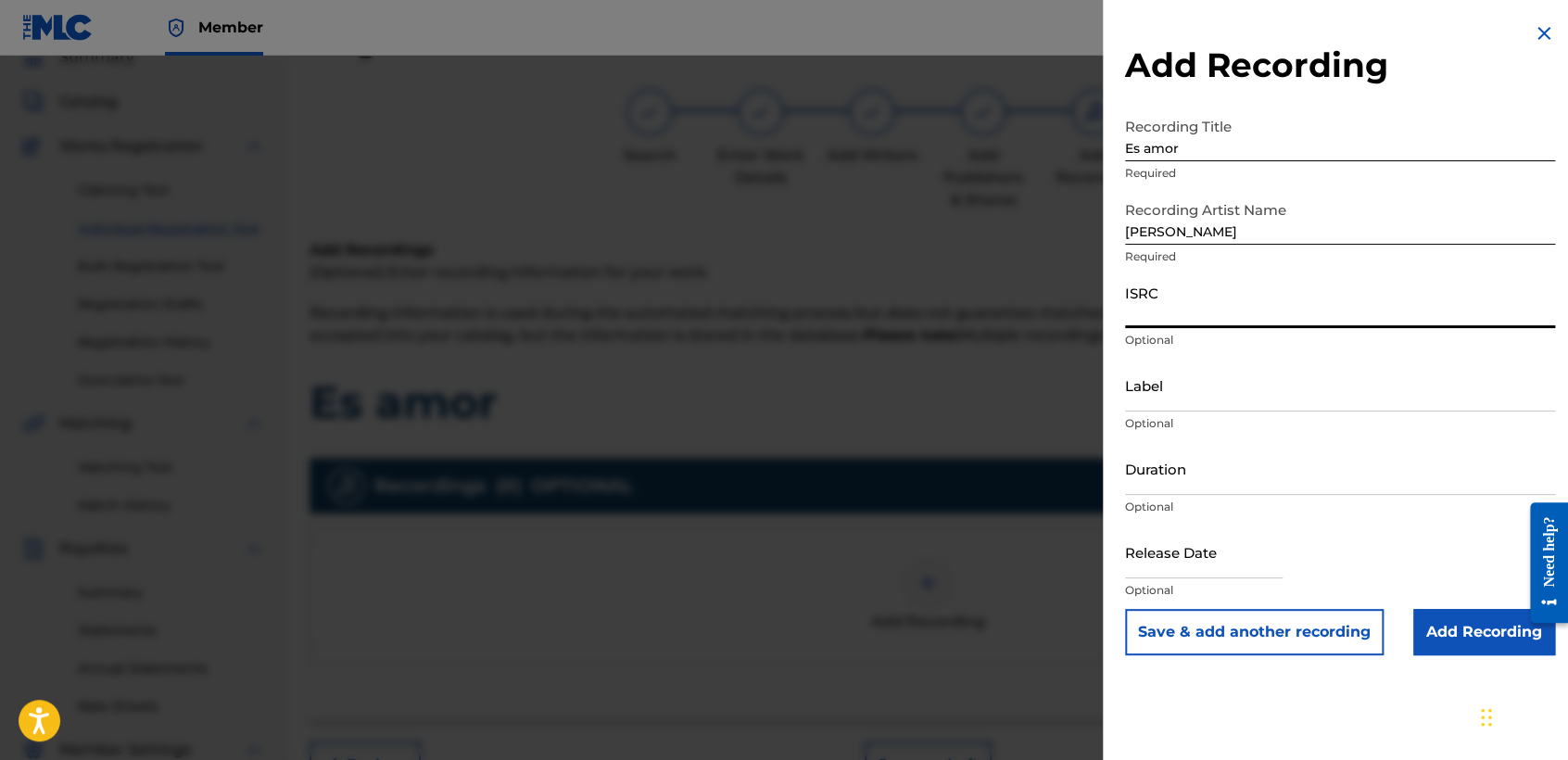
click at [1230, 313] on input "ISRC" at bounding box center [1340, 302] width 430 height 53
paste input "QZZ7V2575020"
type input "QZZ7V2575020"
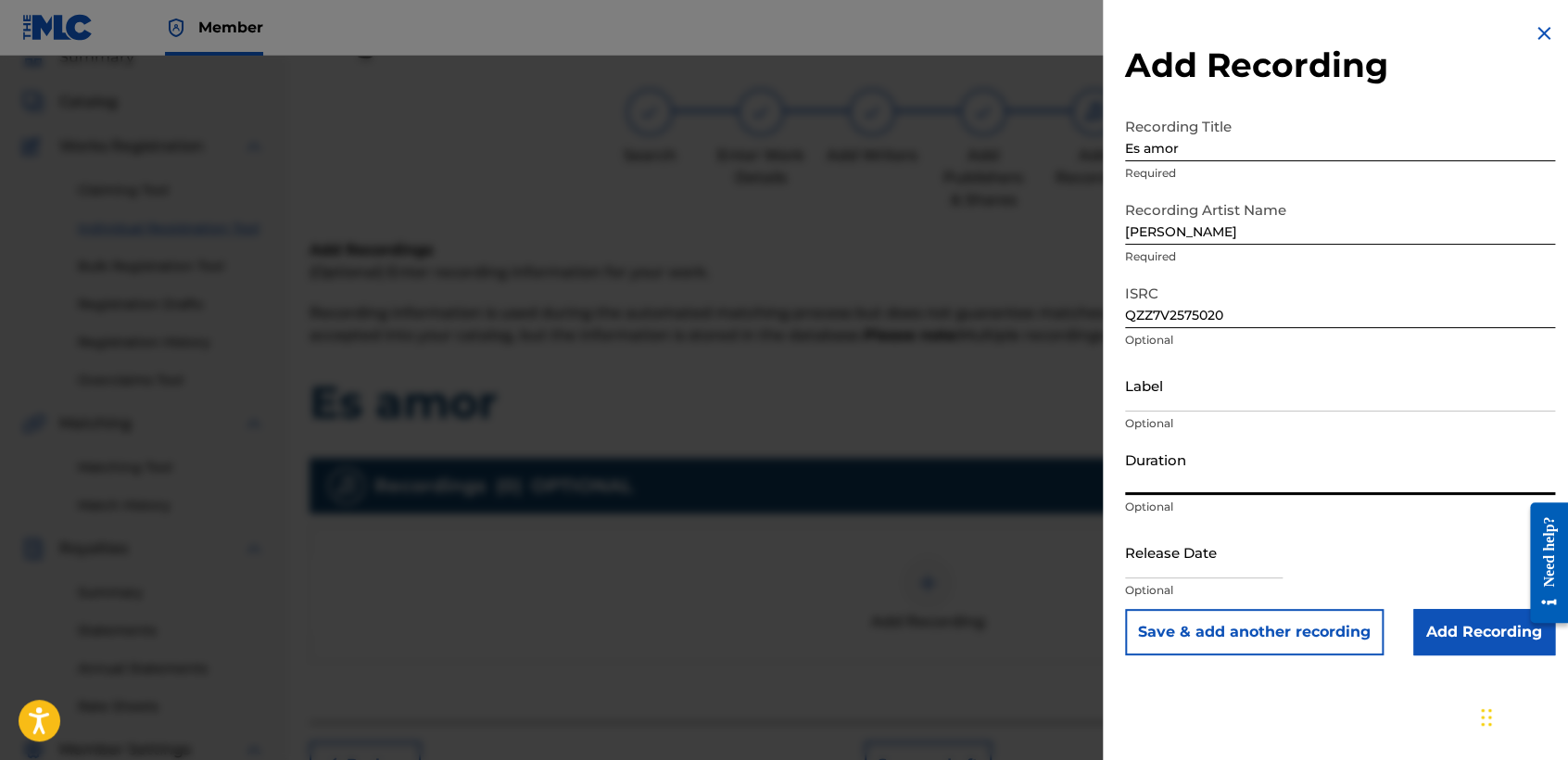
click at [1258, 474] on input "Duration" at bounding box center [1340, 468] width 430 height 53
type input "03:17"
click at [1232, 553] on input "text" at bounding box center [1204, 552] width 157 height 53
select select "8"
select select "2025"
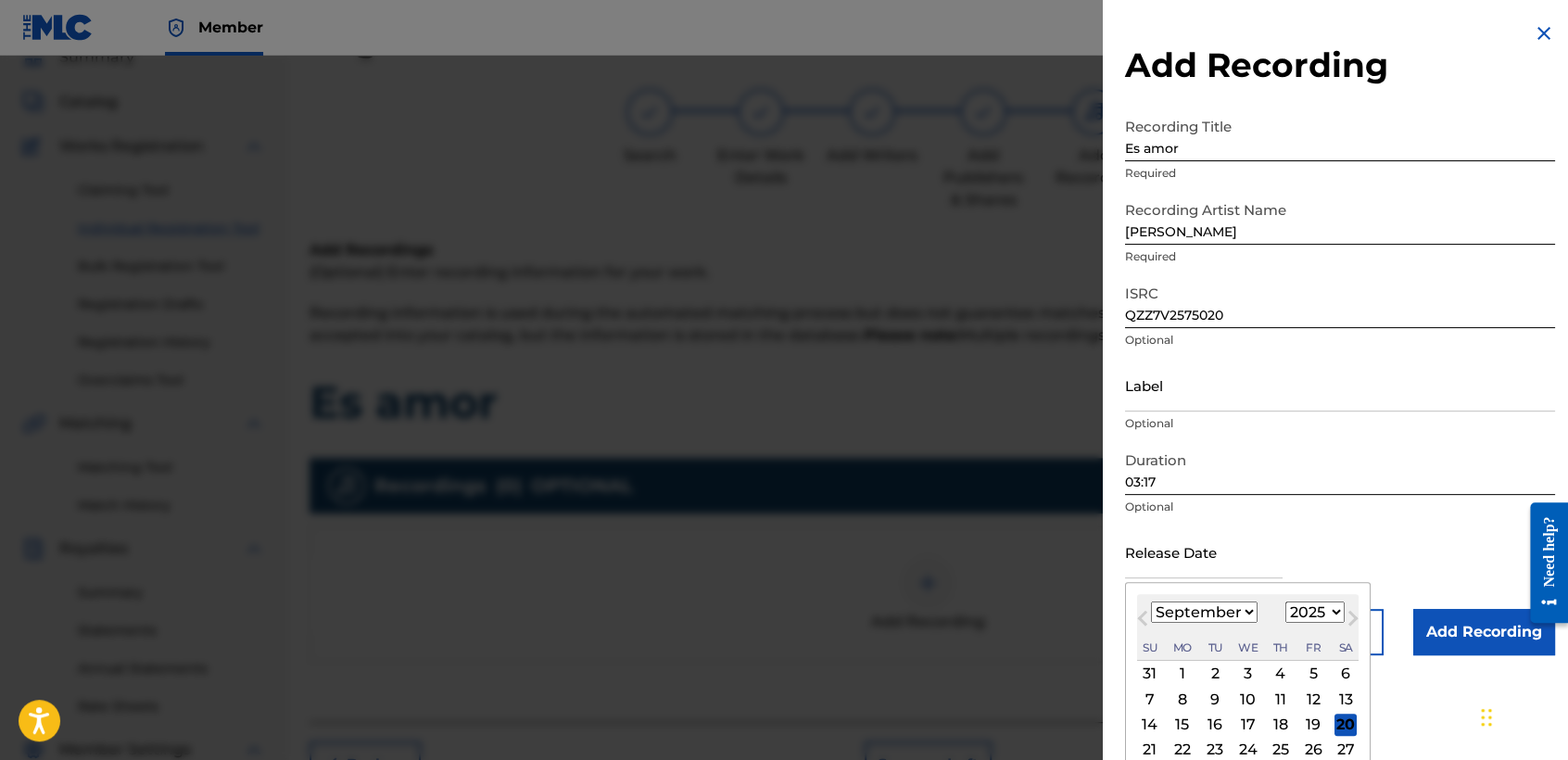
click at [1307, 695] on div "12" at bounding box center [1313, 698] width 22 height 22
type input "[DATE]"
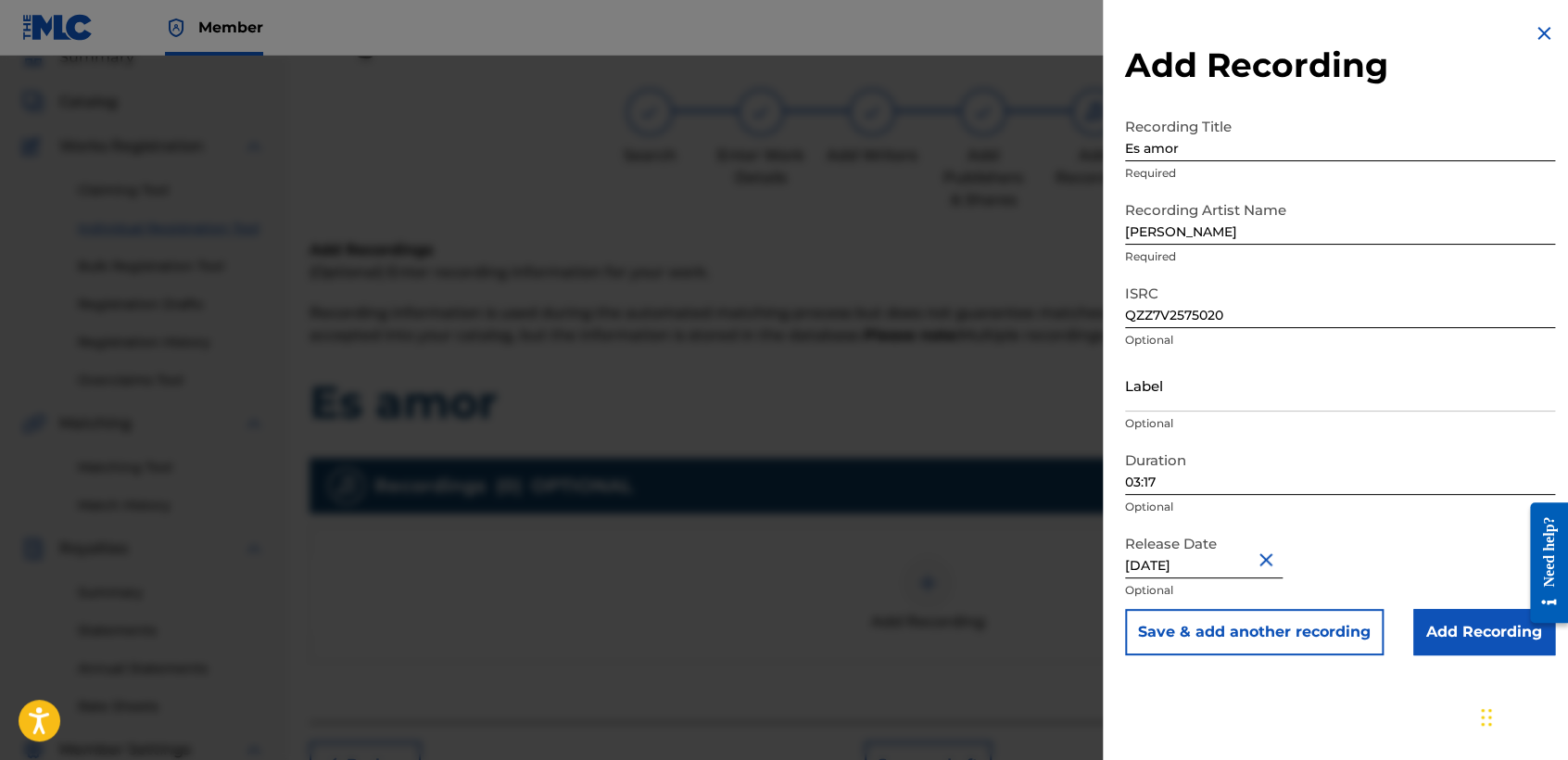
click at [1462, 630] on input "Add Recording" at bounding box center [1484, 631] width 142 height 46
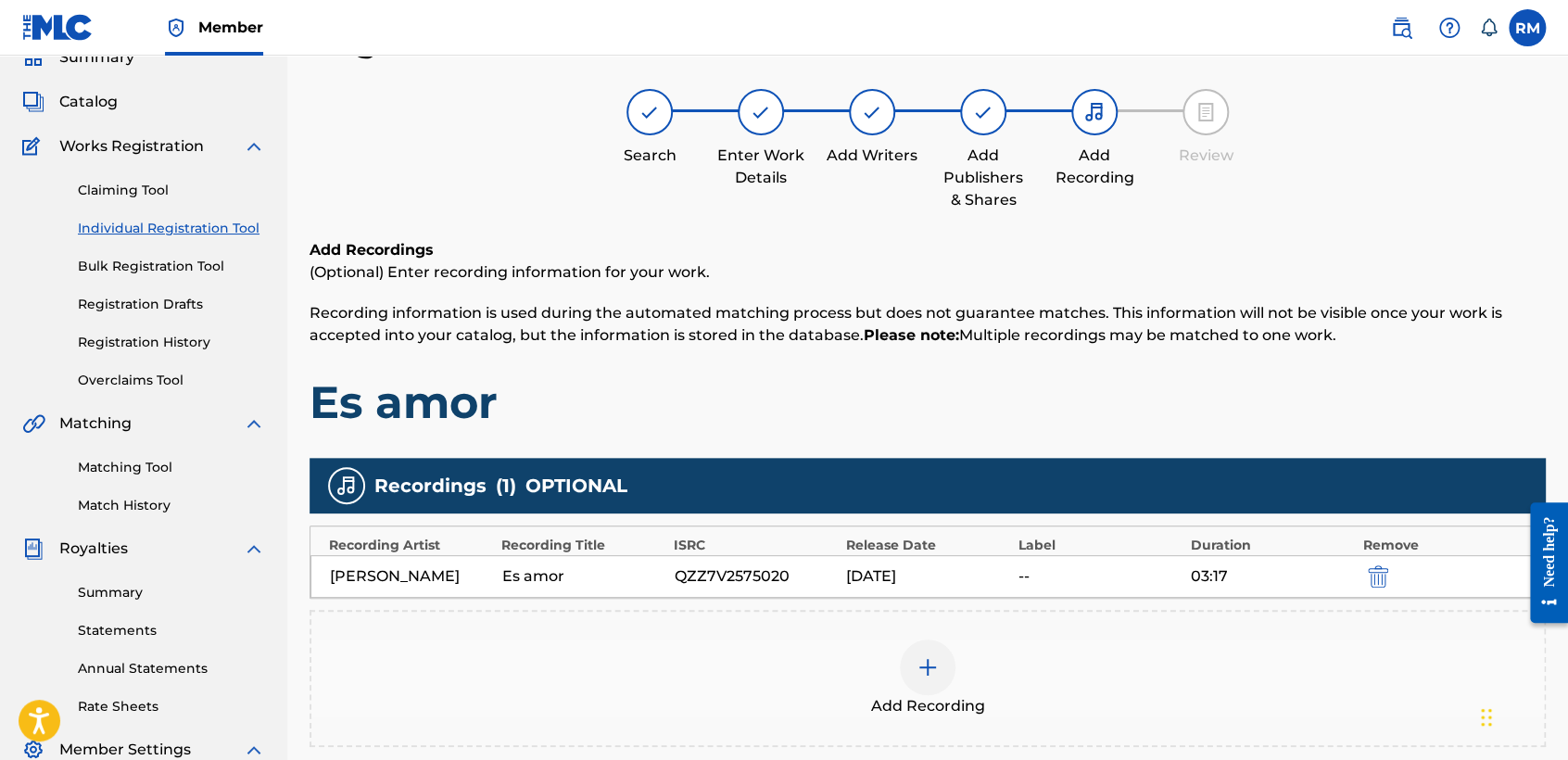
click at [1133, 418] on h1 "Es amor" at bounding box center [927, 401] width 1236 height 56
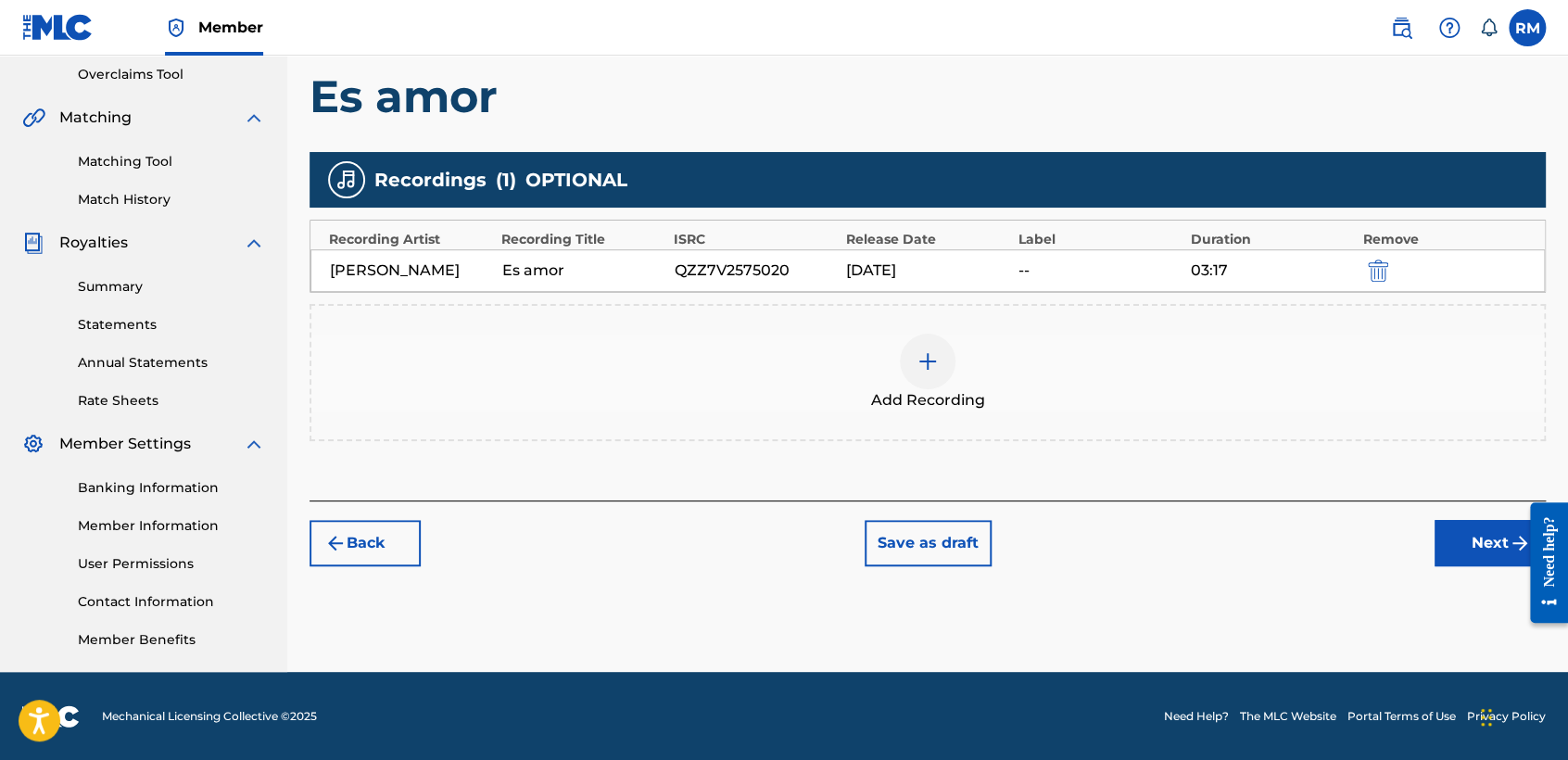
click at [1468, 550] on button "Next" at bounding box center [1490, 542] width 111 height 46
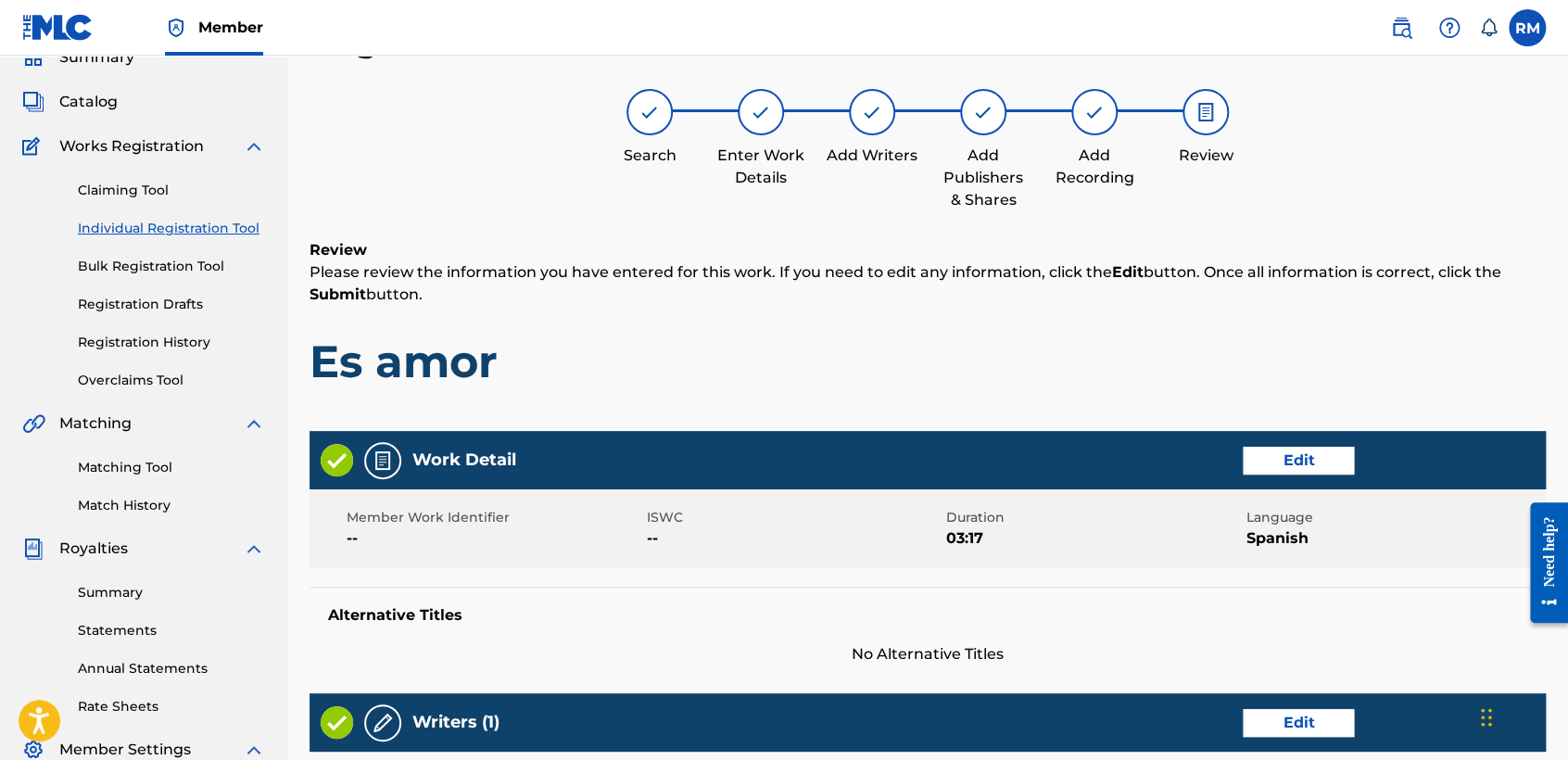
click at [1043, 392] on div "Review Please review the information you have entered for this work. If you nee…" at bounding box center [927, 328] width 1236 height 178
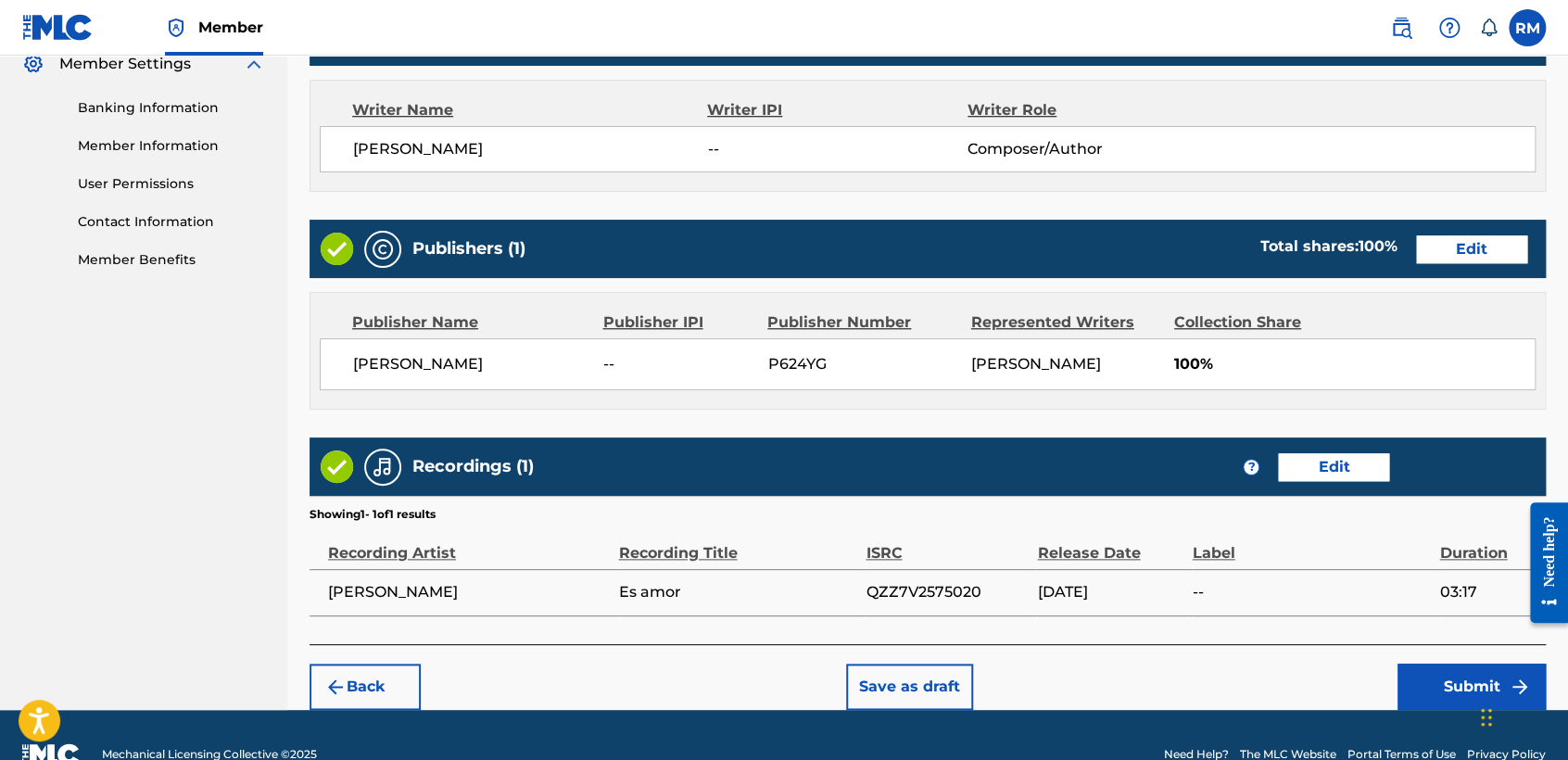
scroll to position [805, 0]
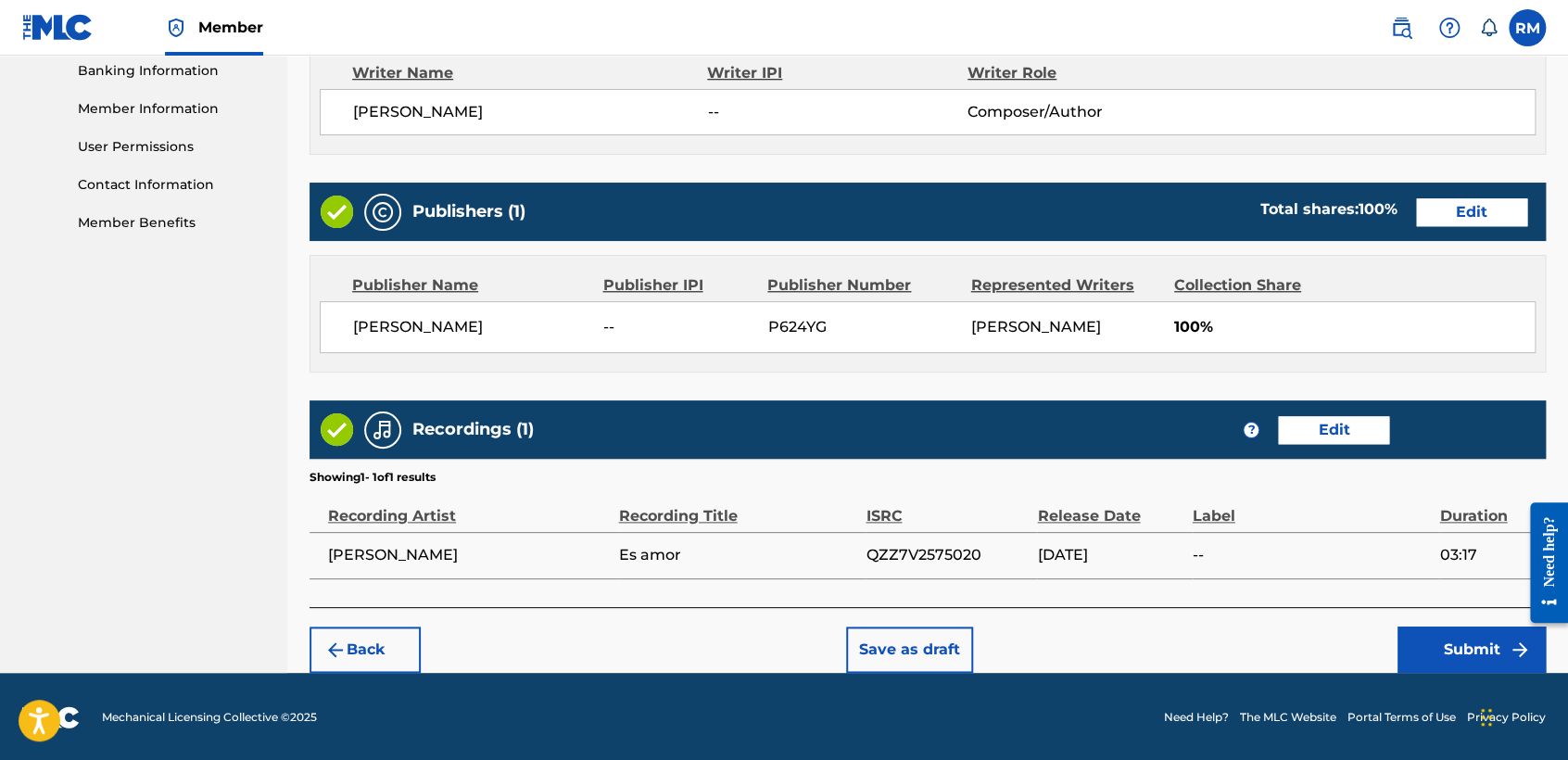
click at [1440, 654] on button "Submit" at bounding box center [1472, 649] width 148 height 46
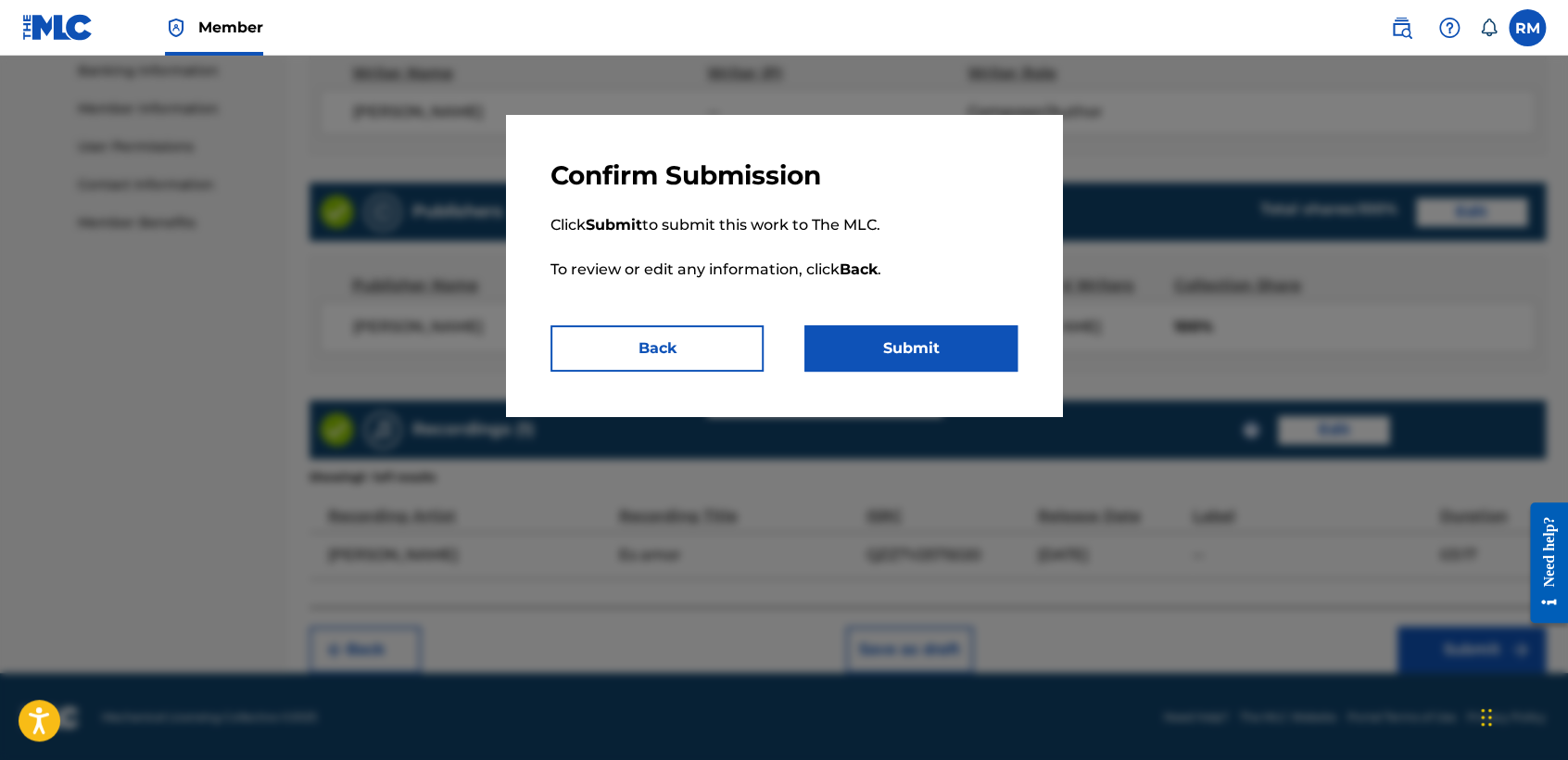
click at [926, 369] on button "Submit" at bounding box center [911, 348] width 213 height 46
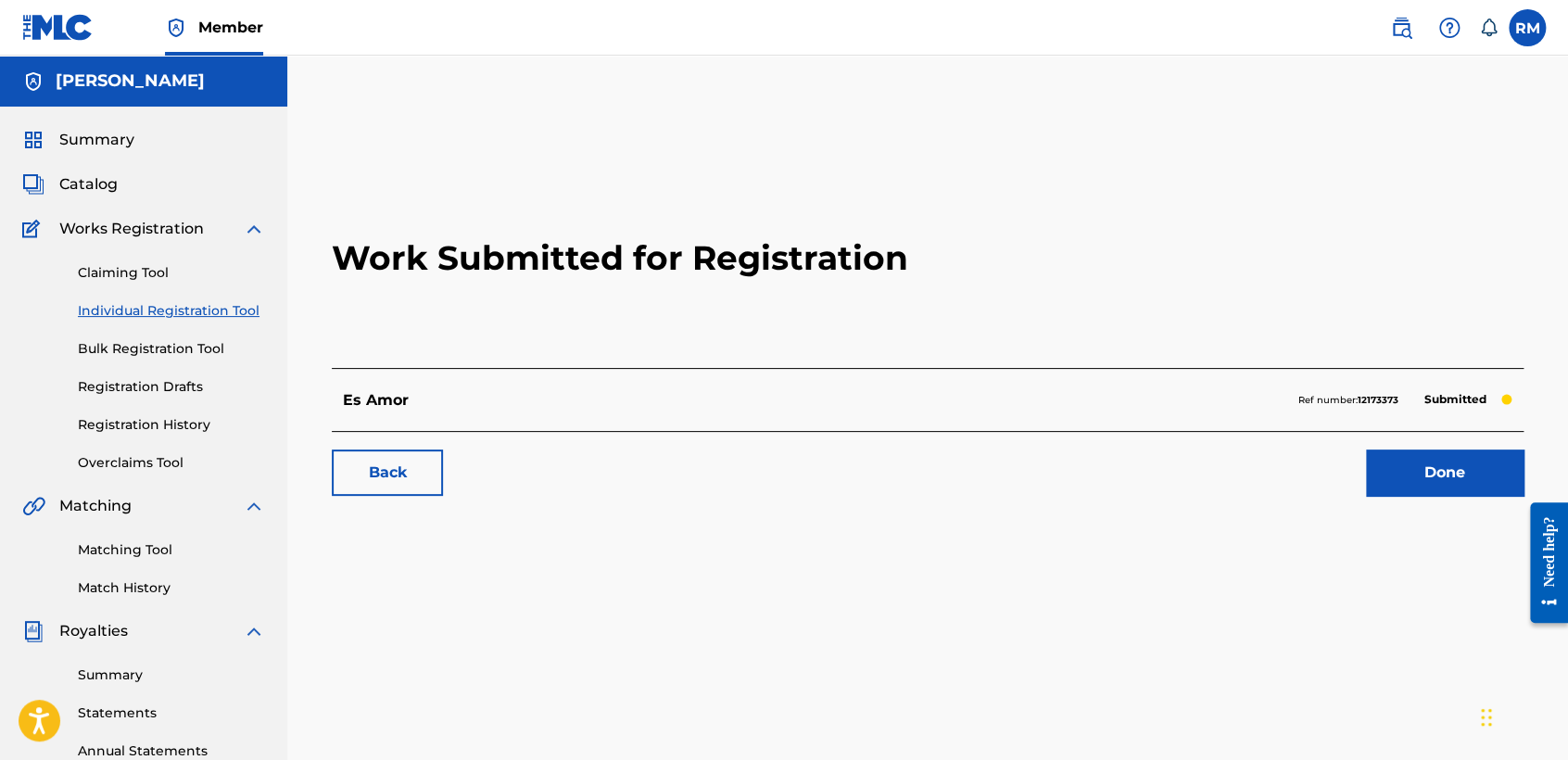
click at [258, 316] on link "Individual Registration Tool" at bounding box center [172, 311] width 188 height 20
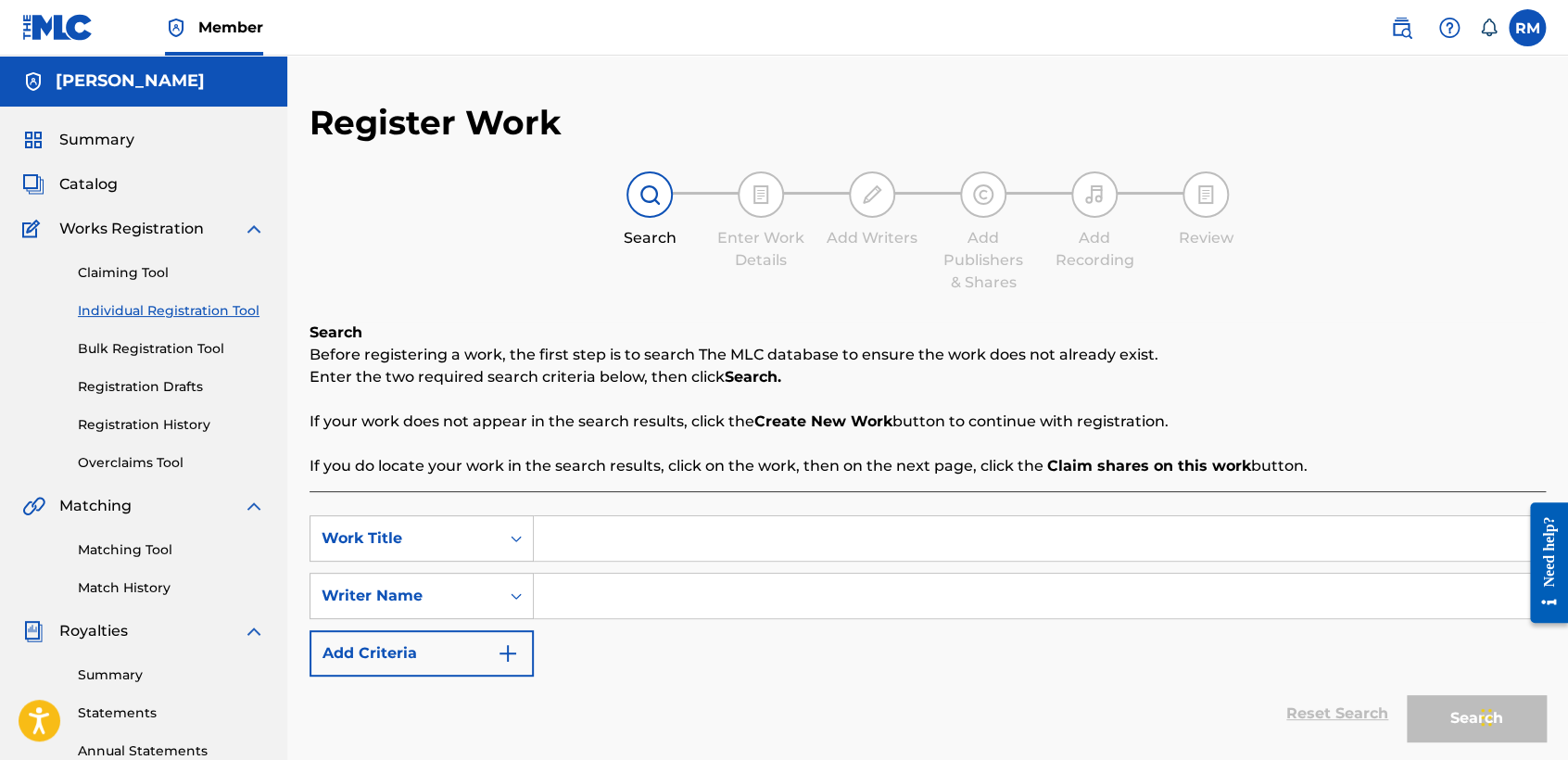
click at [592, 524] on input "Search Form" at bounding box center [1038, 538] width 1011 height 45
paste input "Perseguir un sueño"
type input "Perseguir un sueño"
click at [654, 597] on input "Search Form" at bounding box center [1038, 596] width 1011 height 45
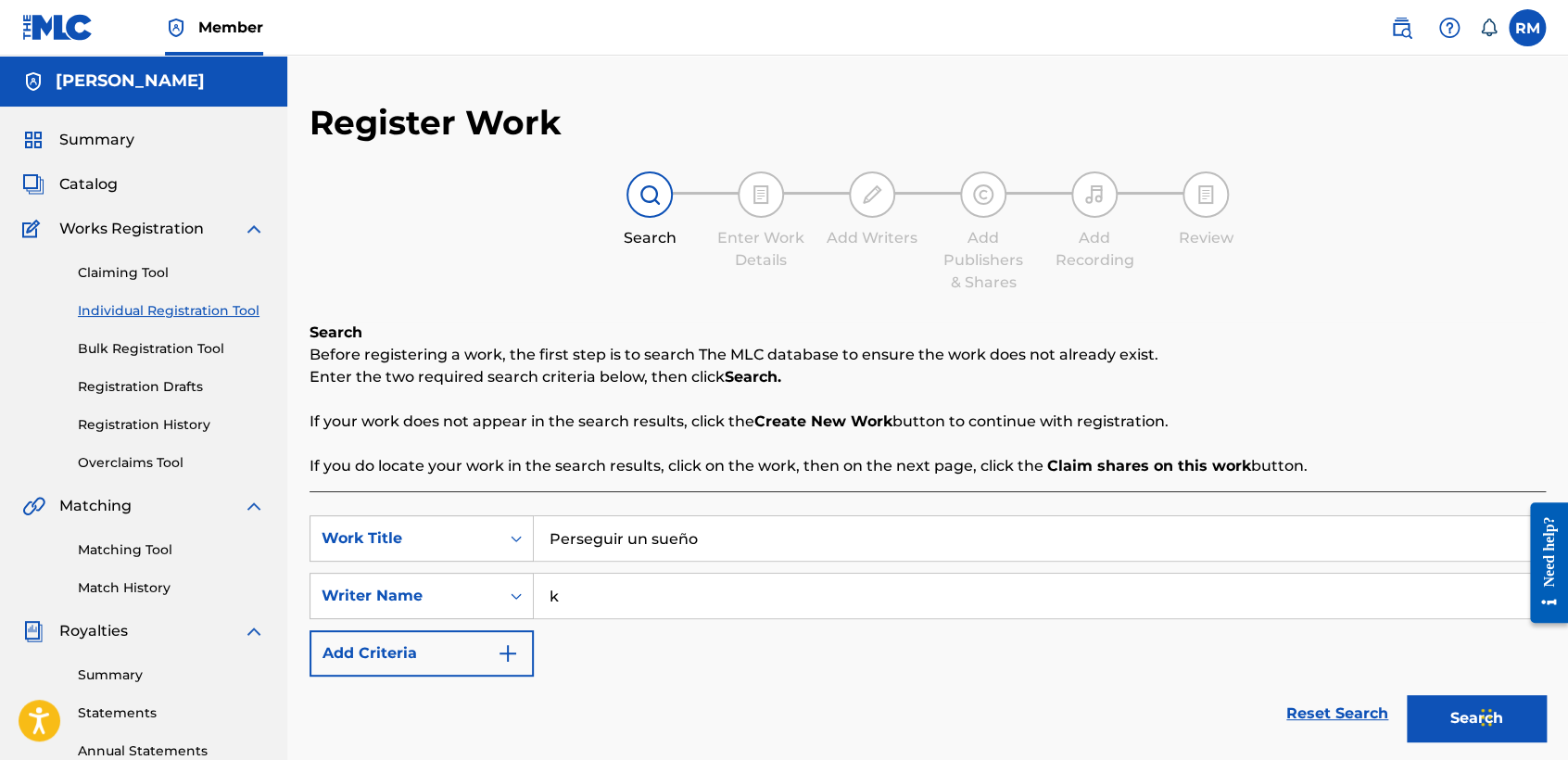
type input "k"
click at [1440, 726] on button "Search" at bounding box center [1476, 717] width 139 height 46
click at [1406, 293] on div "Search Enter Work Details Add Writers Add Publishers & Shares Add Recording Rev…" at bounding box center [927, 232] width 1236 height 122
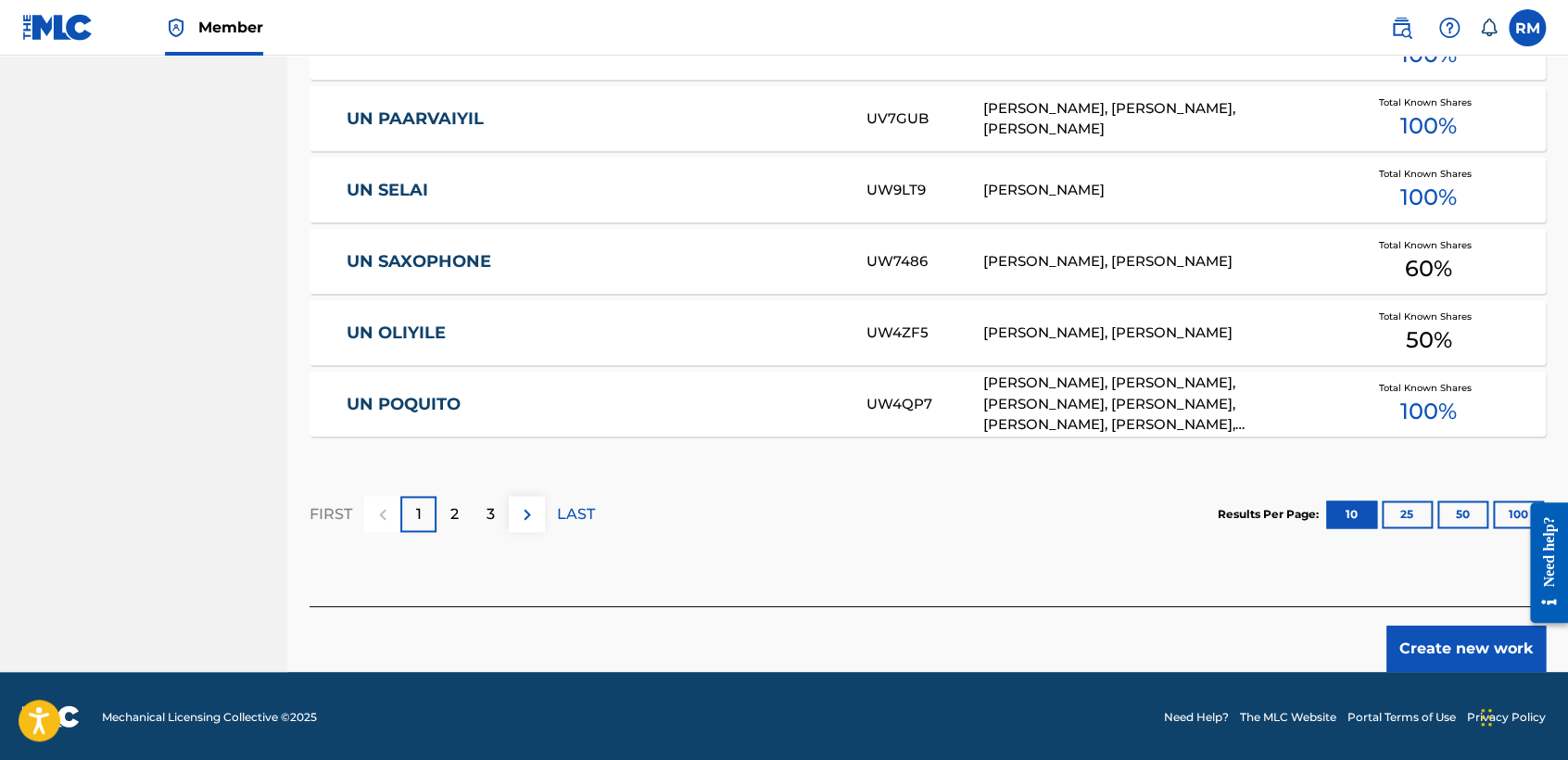
click at [1413, 642] on button "Create new work" at bounding box center [1465, 648] width 159 height 46
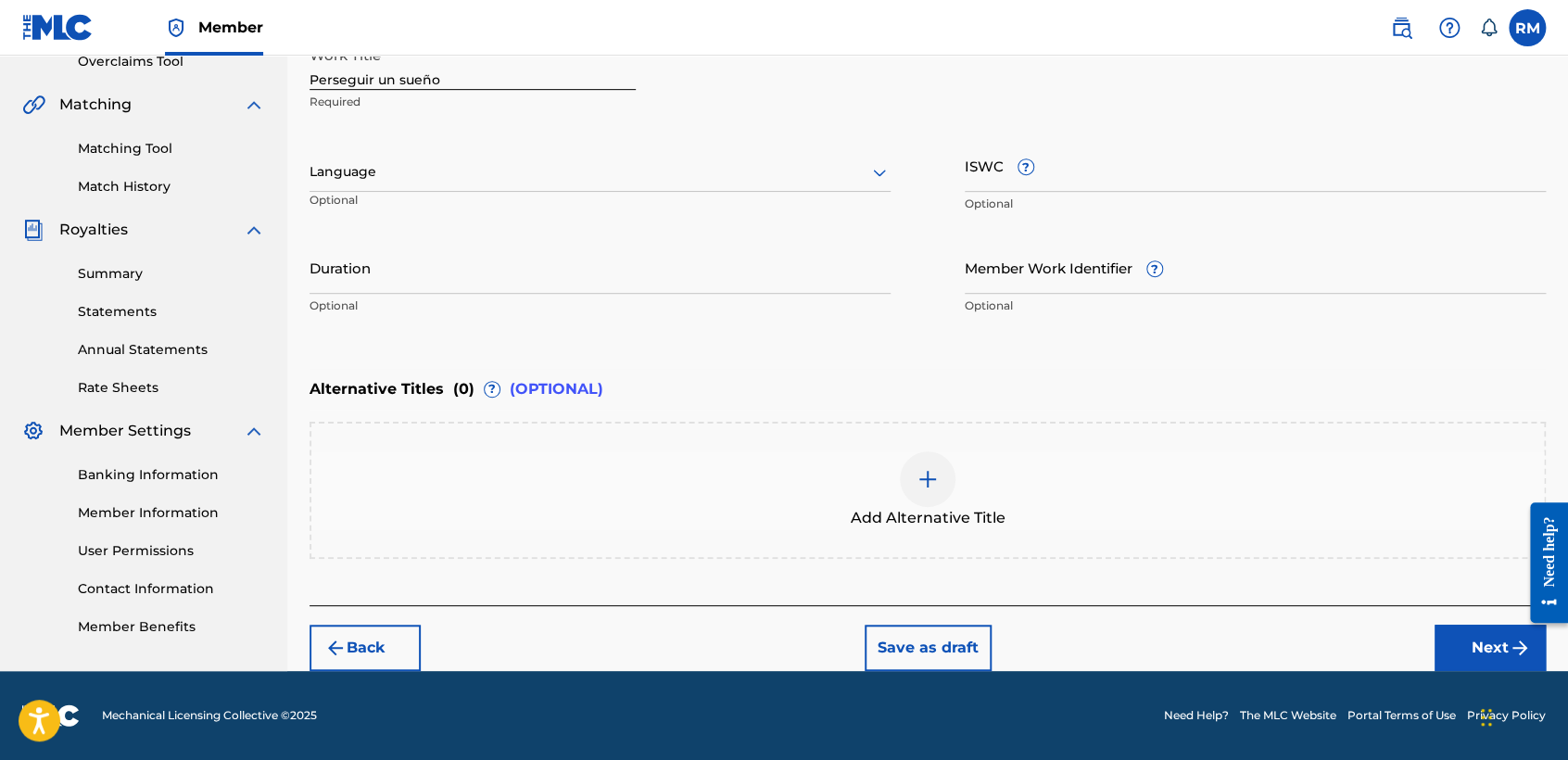
scroll to position [400, 0]
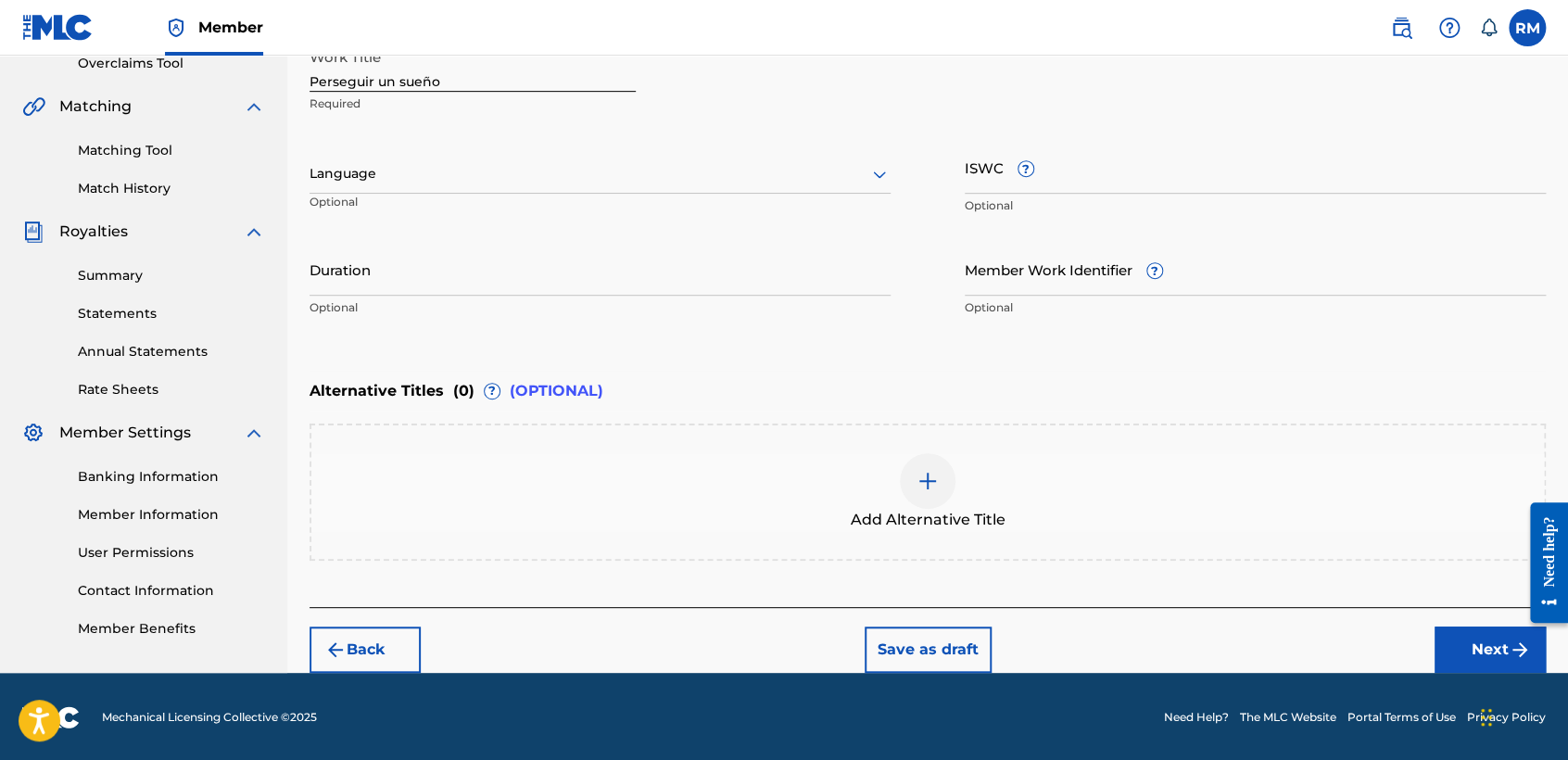
click at [844, 166] on div at bounding box center [600, 174] width 581 height 23
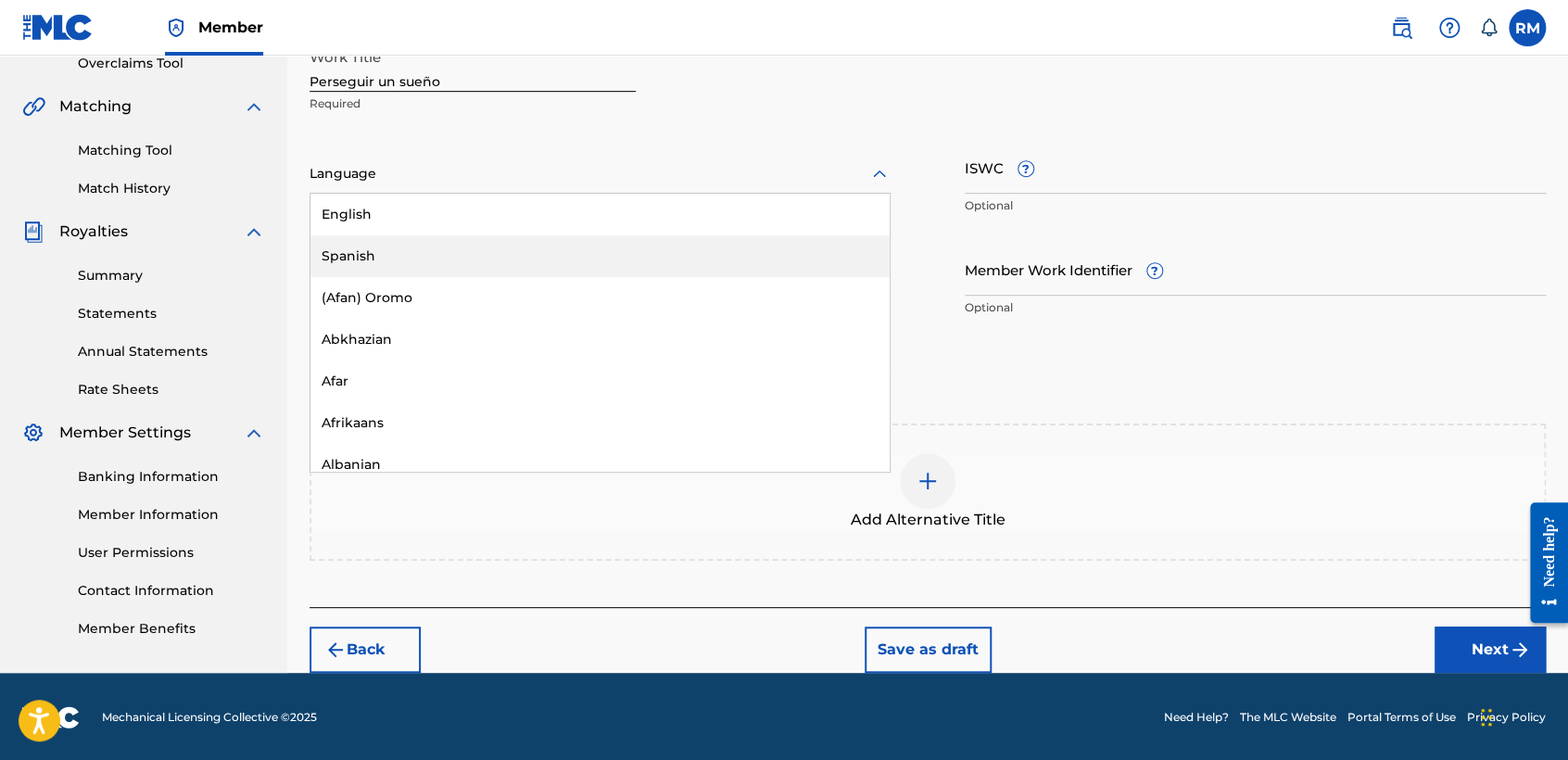
click at [512, 271] on div "Spanish" at bounding box center [600, 256] width 579 height 42
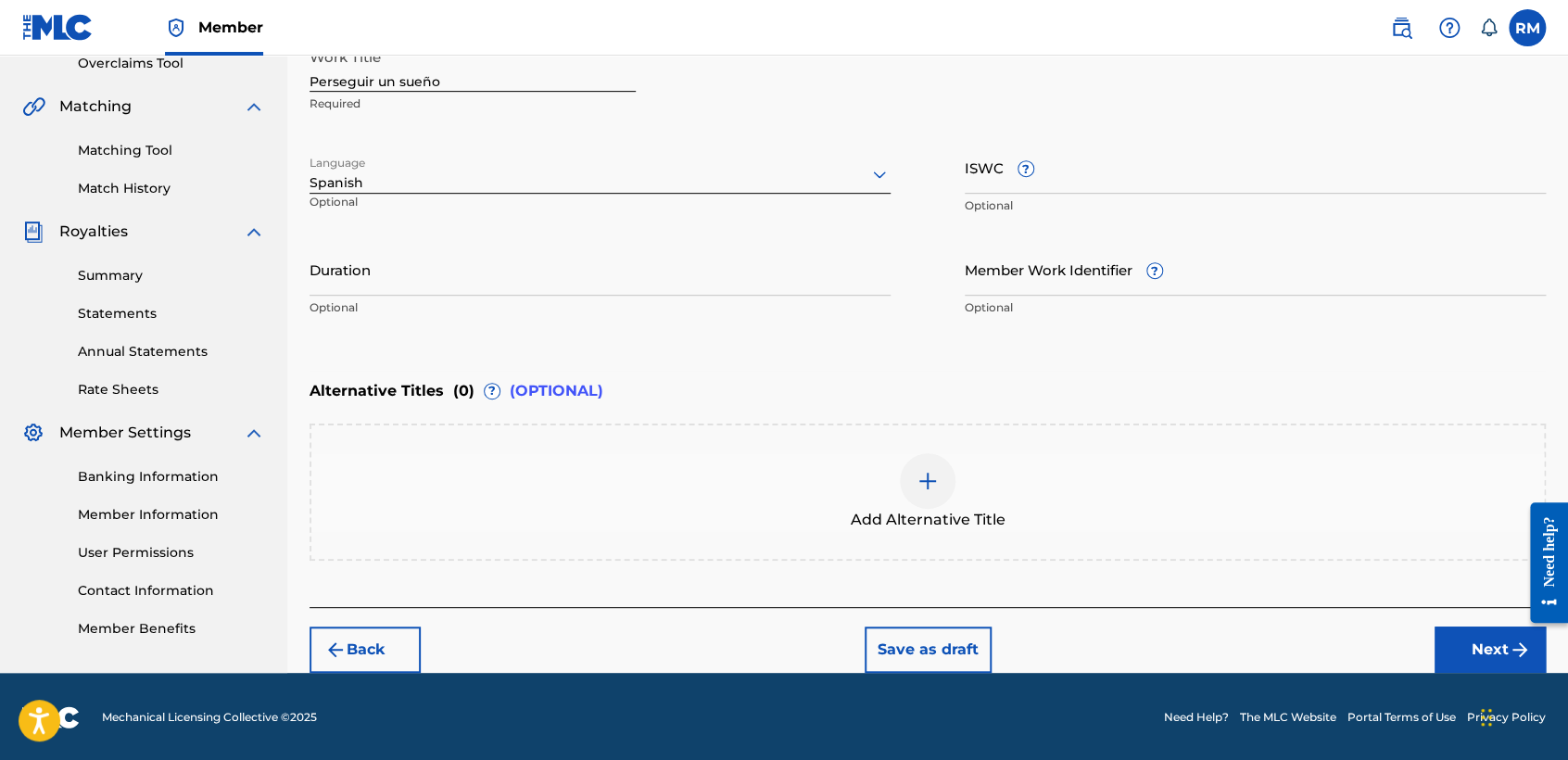
click at [480, 272] on input "Duration" at bounding box center [600, 270] width 581 height 53
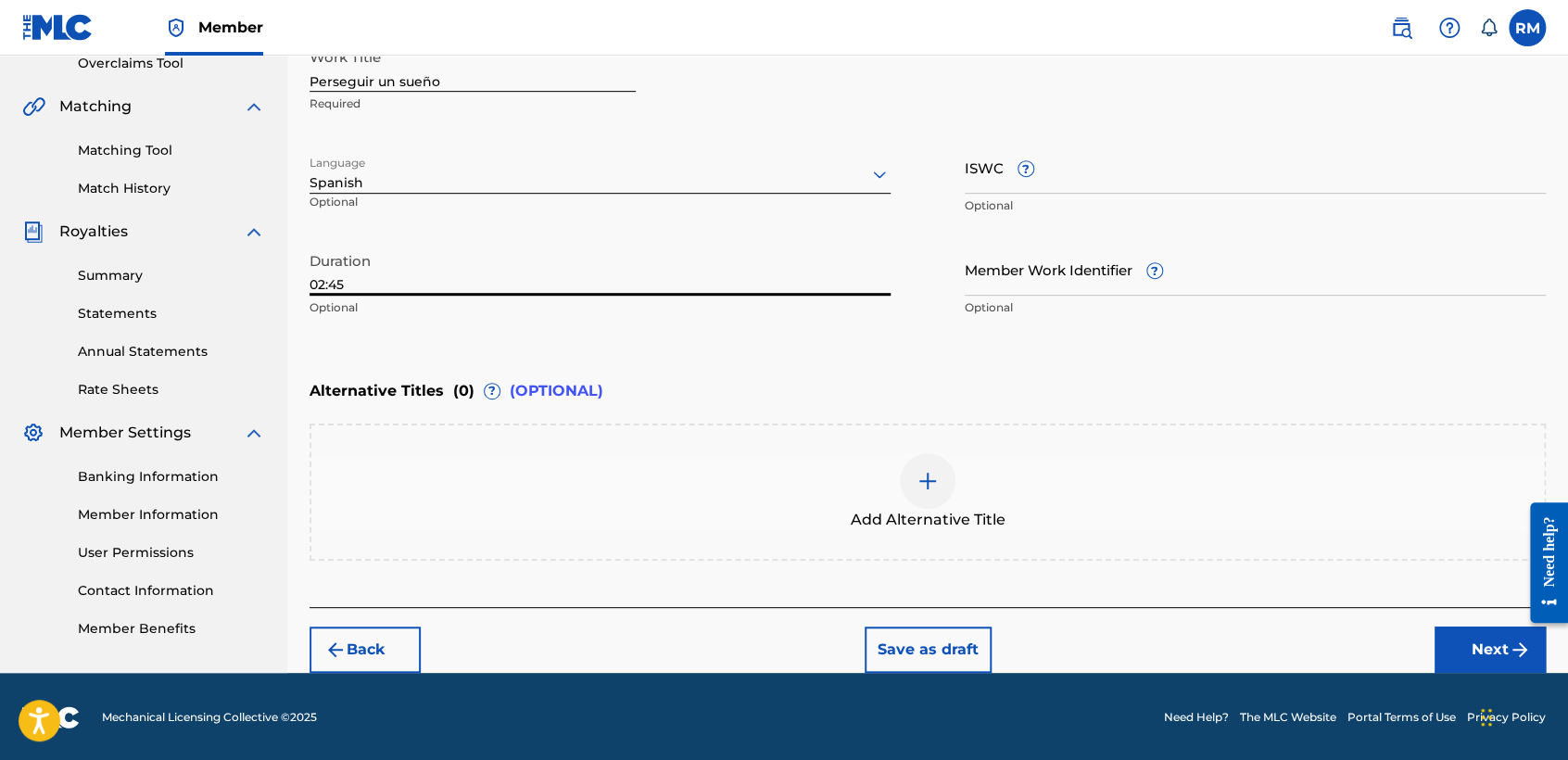
type input "02:45"
click at [1475, 653] on button "Next" at bounding box center [1490, 649] width 111 height 46
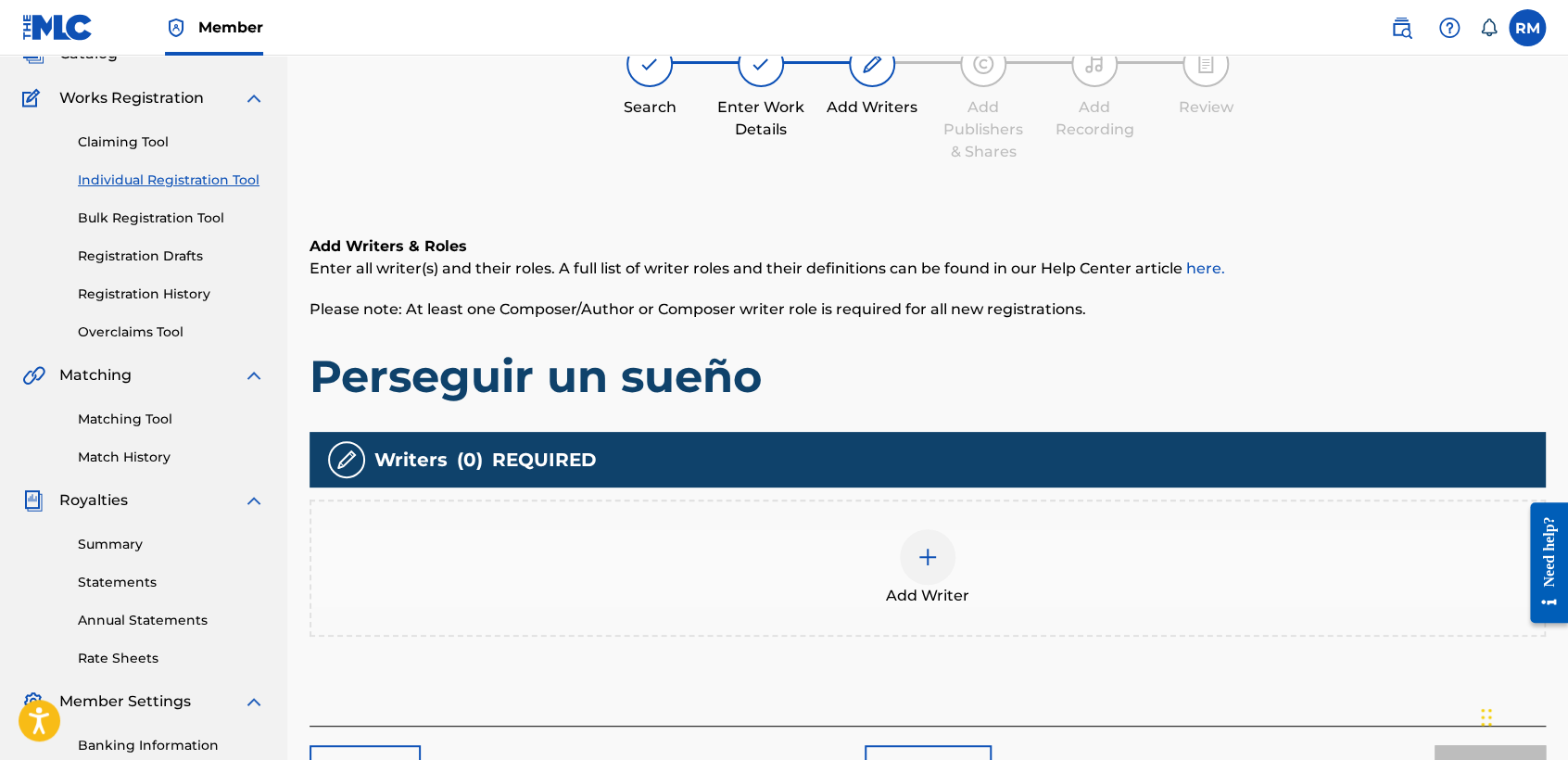
scroll to position [82, 0]
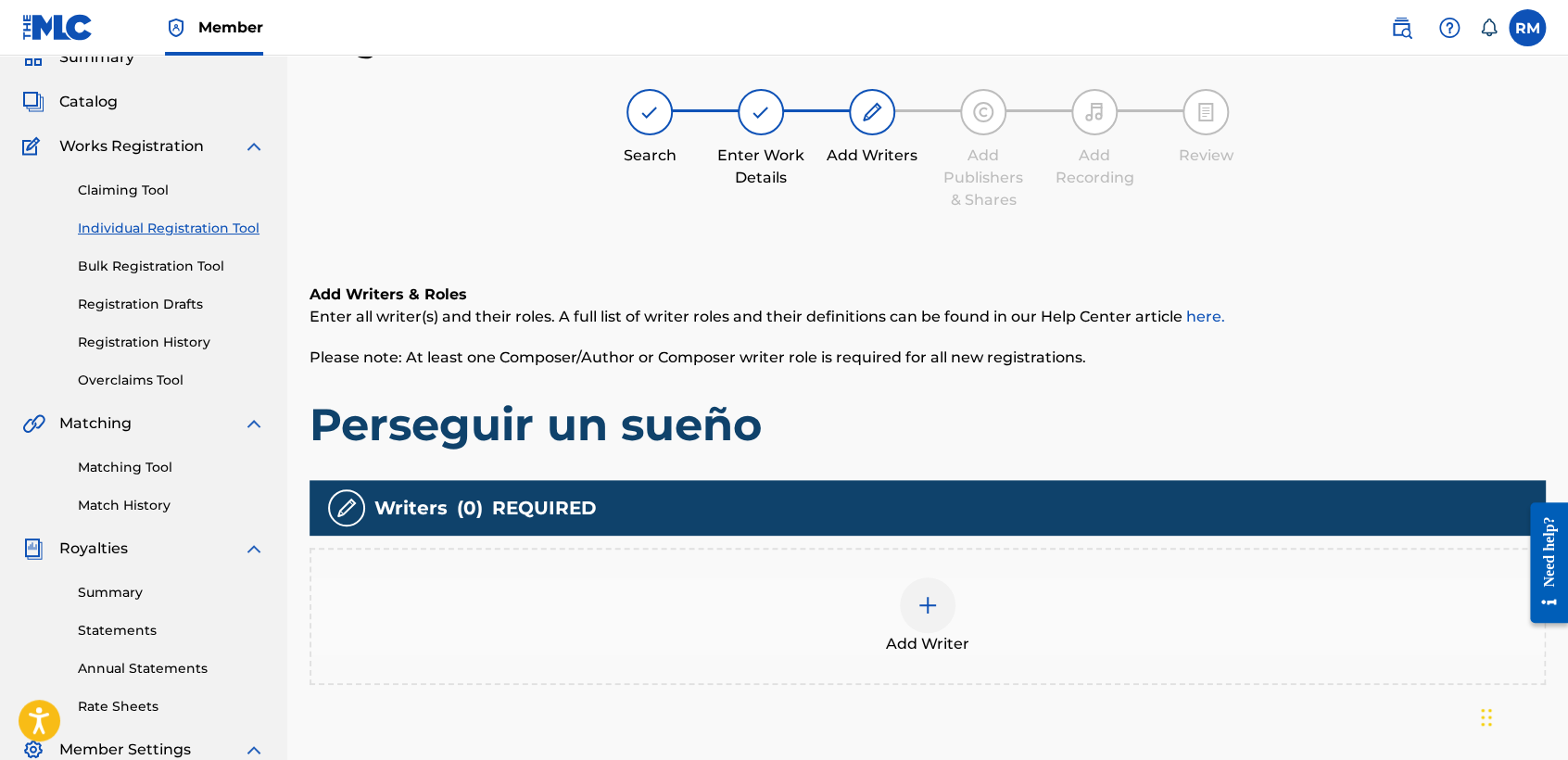
click at [931, 602] on img at bounding box center [927, 605] width 22 height 22
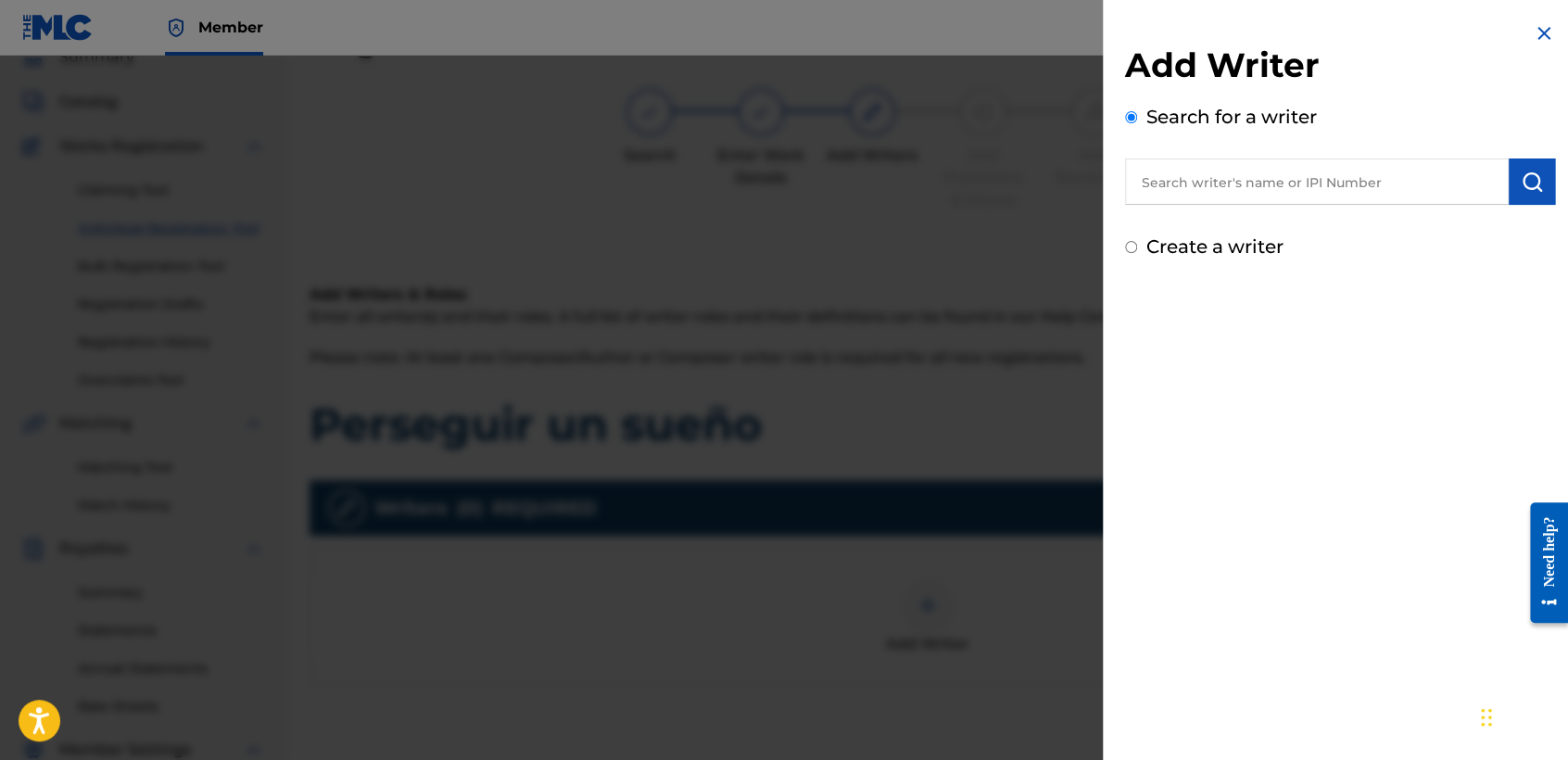
click at [1130, 243] on input "Create a writer" at bounding box center [1131, 247] width 12 height 12
radio input "false"
radio input "true"
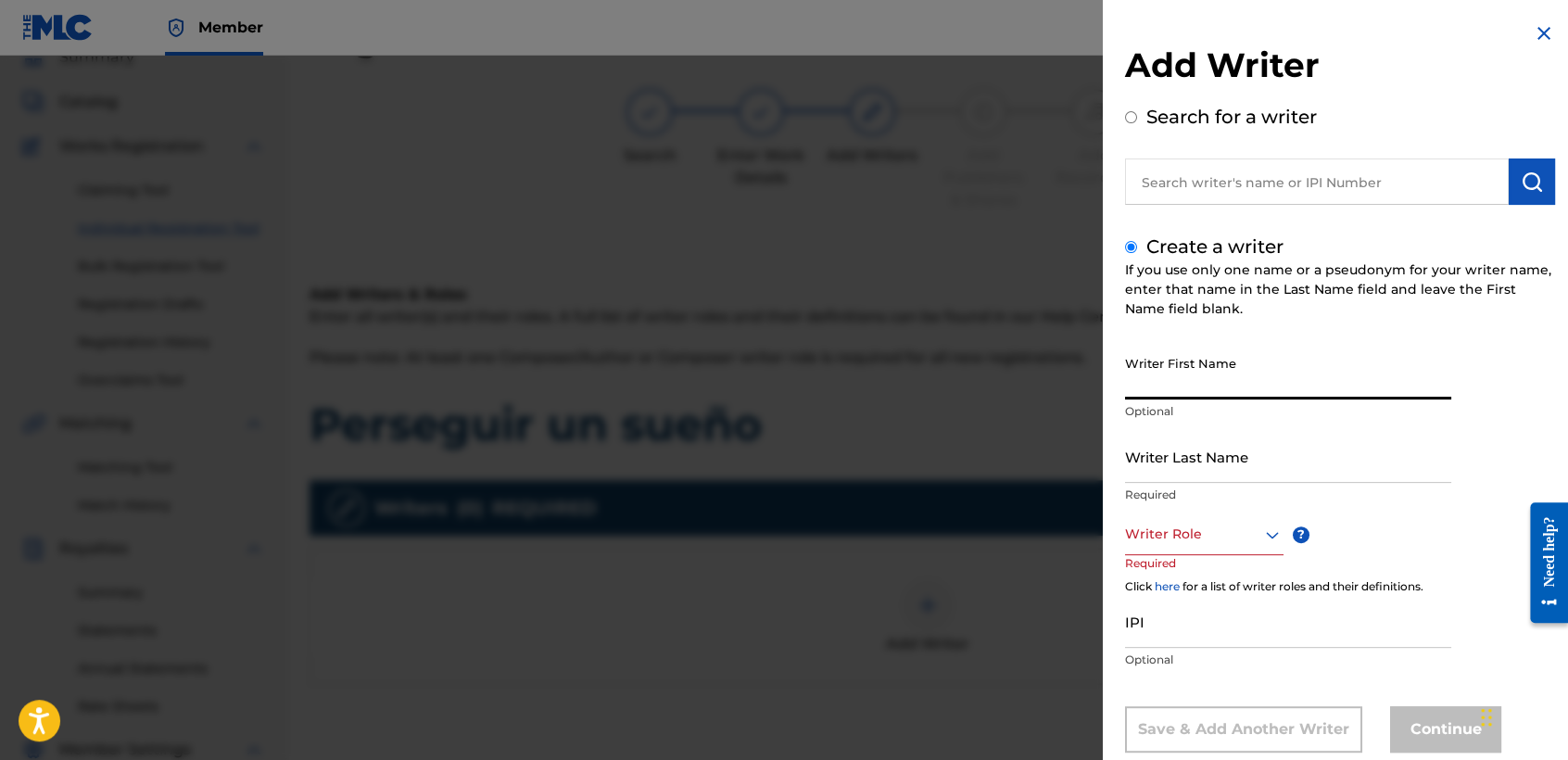
click at [1141, 383] on input "Writer First Name" at bounding box center [1289, 373] width 326 height 53
type input "[PERSON_NAME]"
click at [1175, 456] on input "Writer Last Name" at bounding box center [1289, 456] width 326 height 53
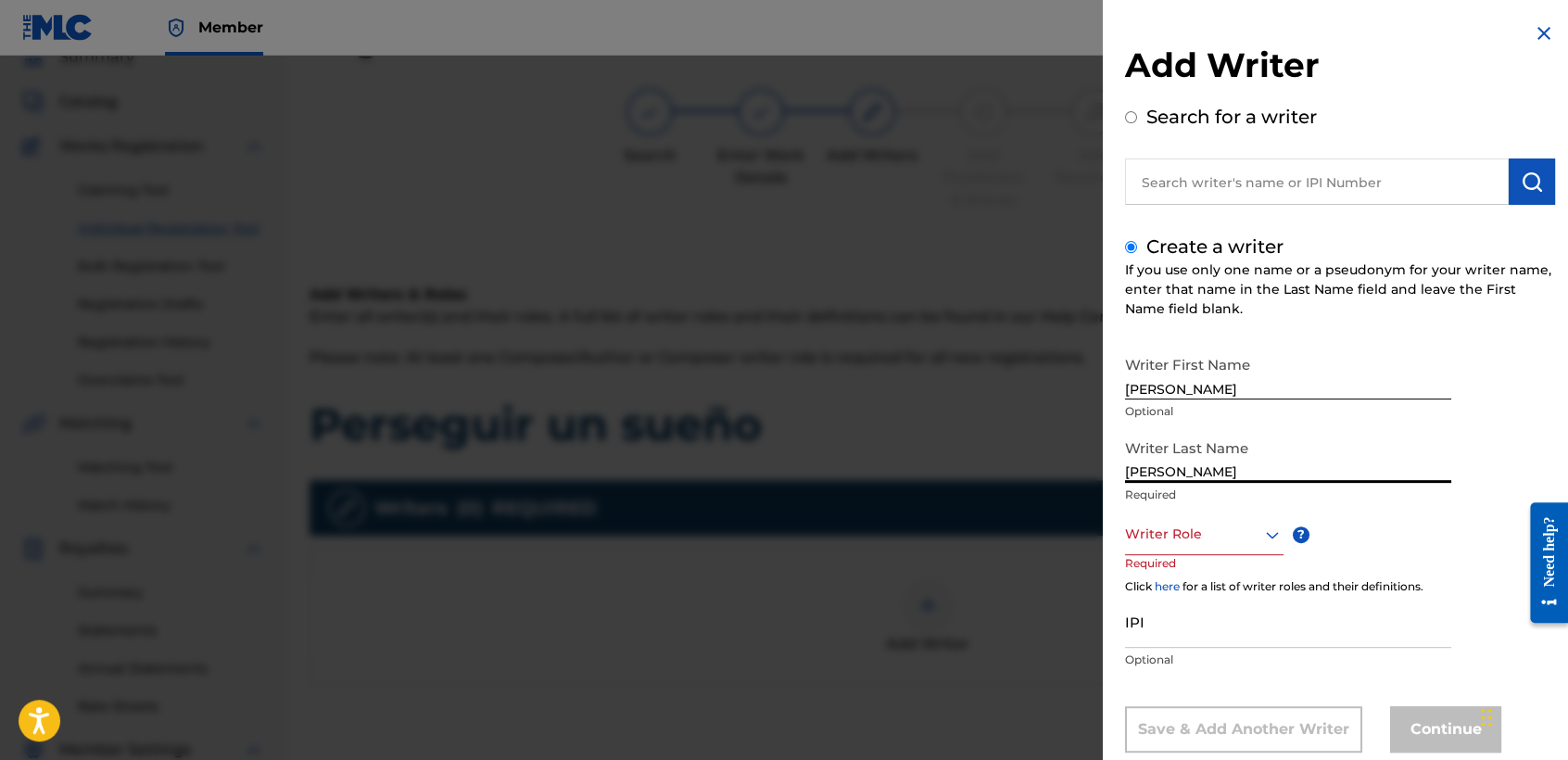
type input "[PERSON_NAME]"
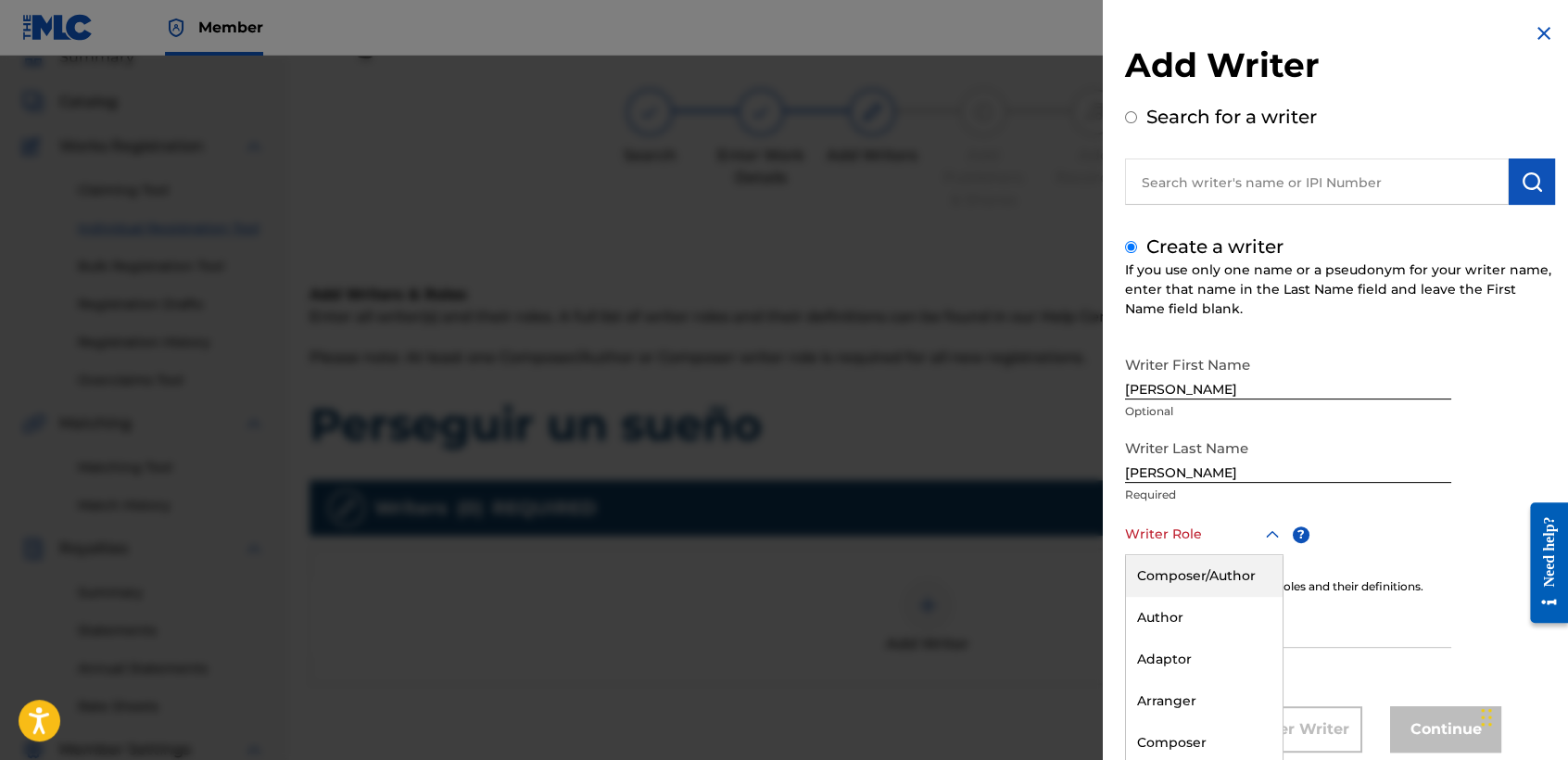
scroll to position [42, 0]
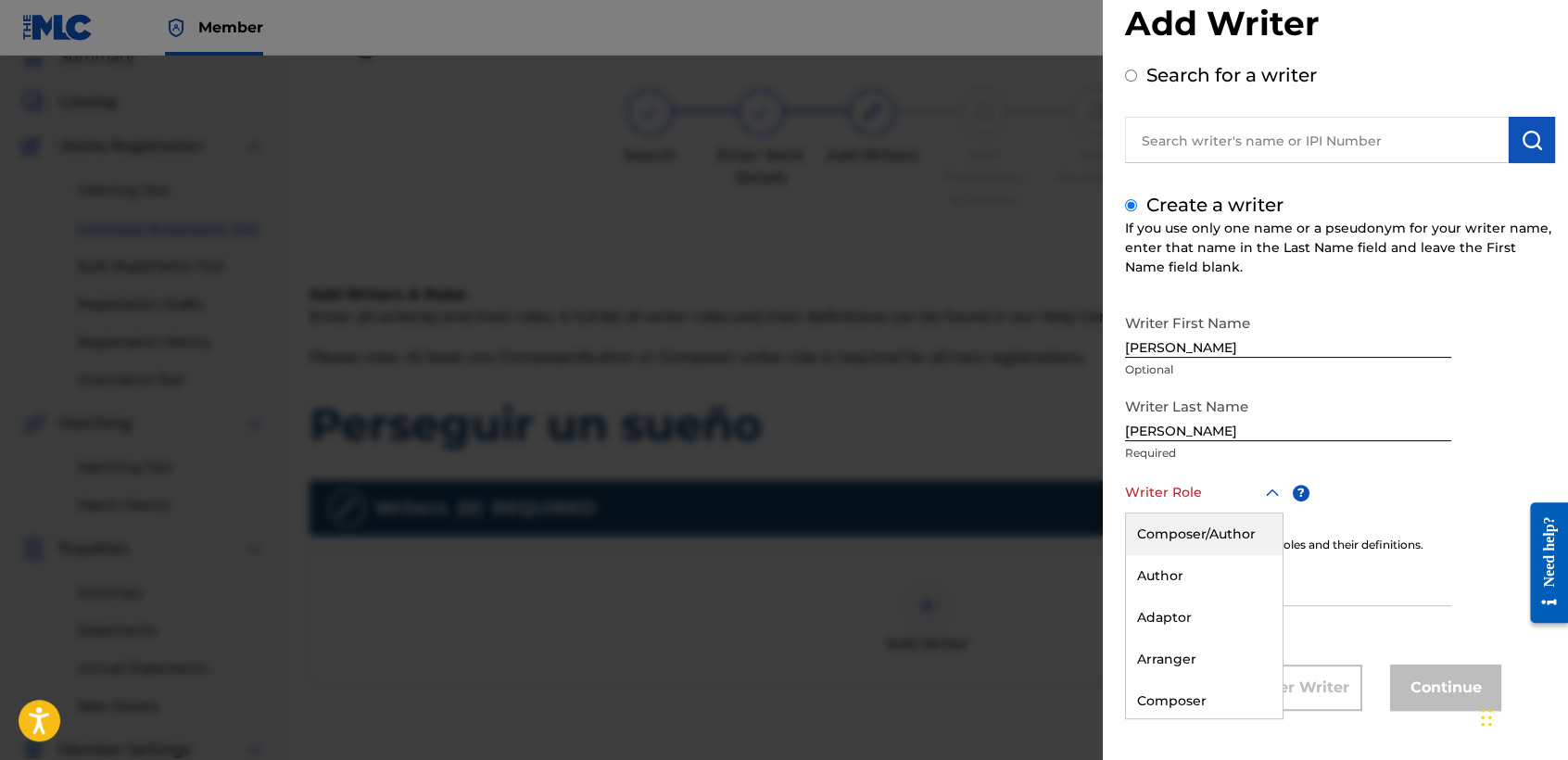
click at [1191, 514] on div "8 results available. Use Up and Down to choose options, press Enter to select t…" at bounding box center [1205, 492] width 158 height 42
click at [1191, 514] on div "Composer/Author" at bounding box center [1205, 534] width 156 height 42
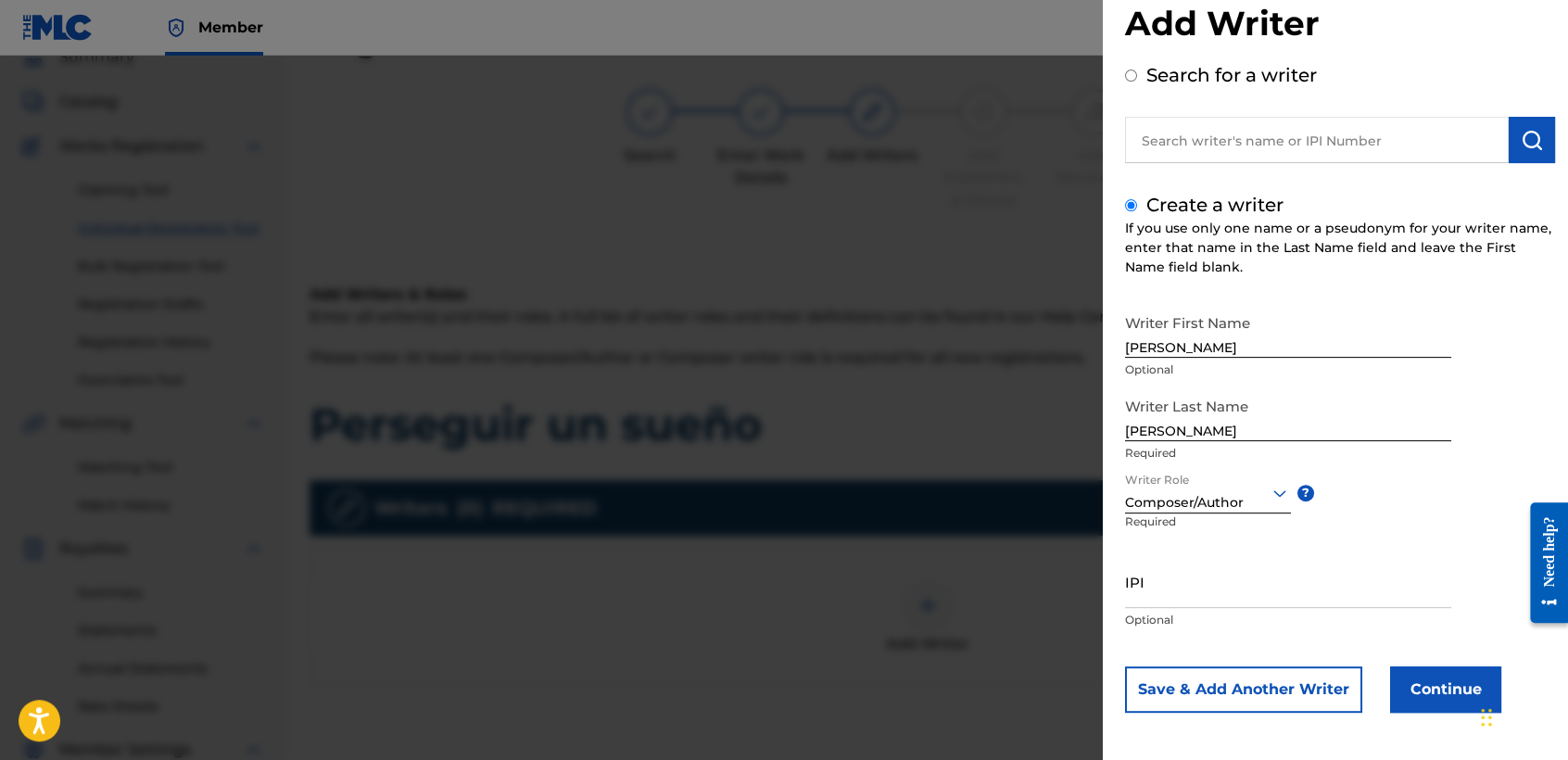
click at [1395, 685] on button "Continue" at bounding box center [1446, 689] width 111 height 46
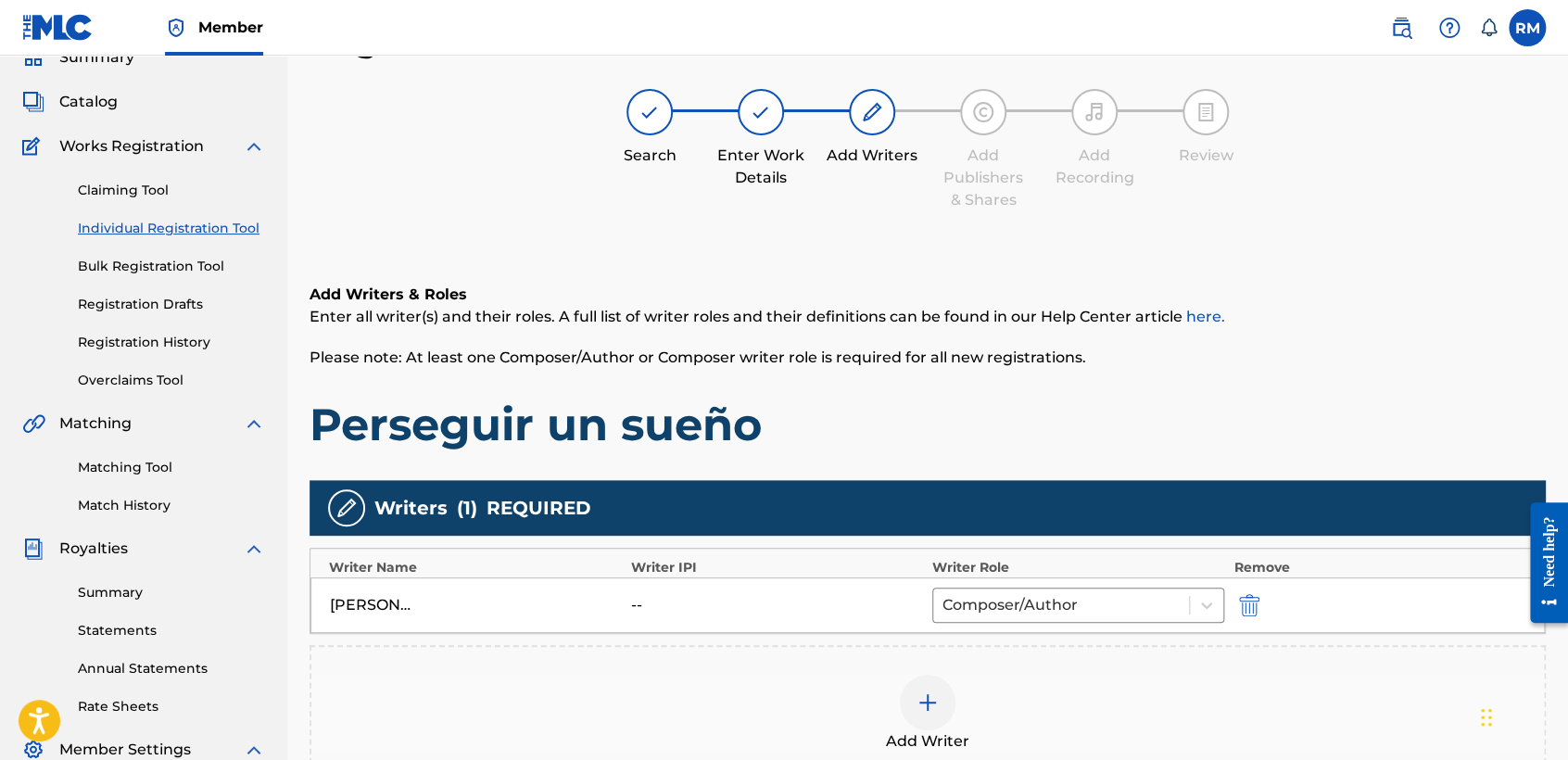
click at [982, 310] on span "Enter all writer(s) and their roles. A full list of writer roles and their defi…" at bounding box center [767, 317] width 915 height 18
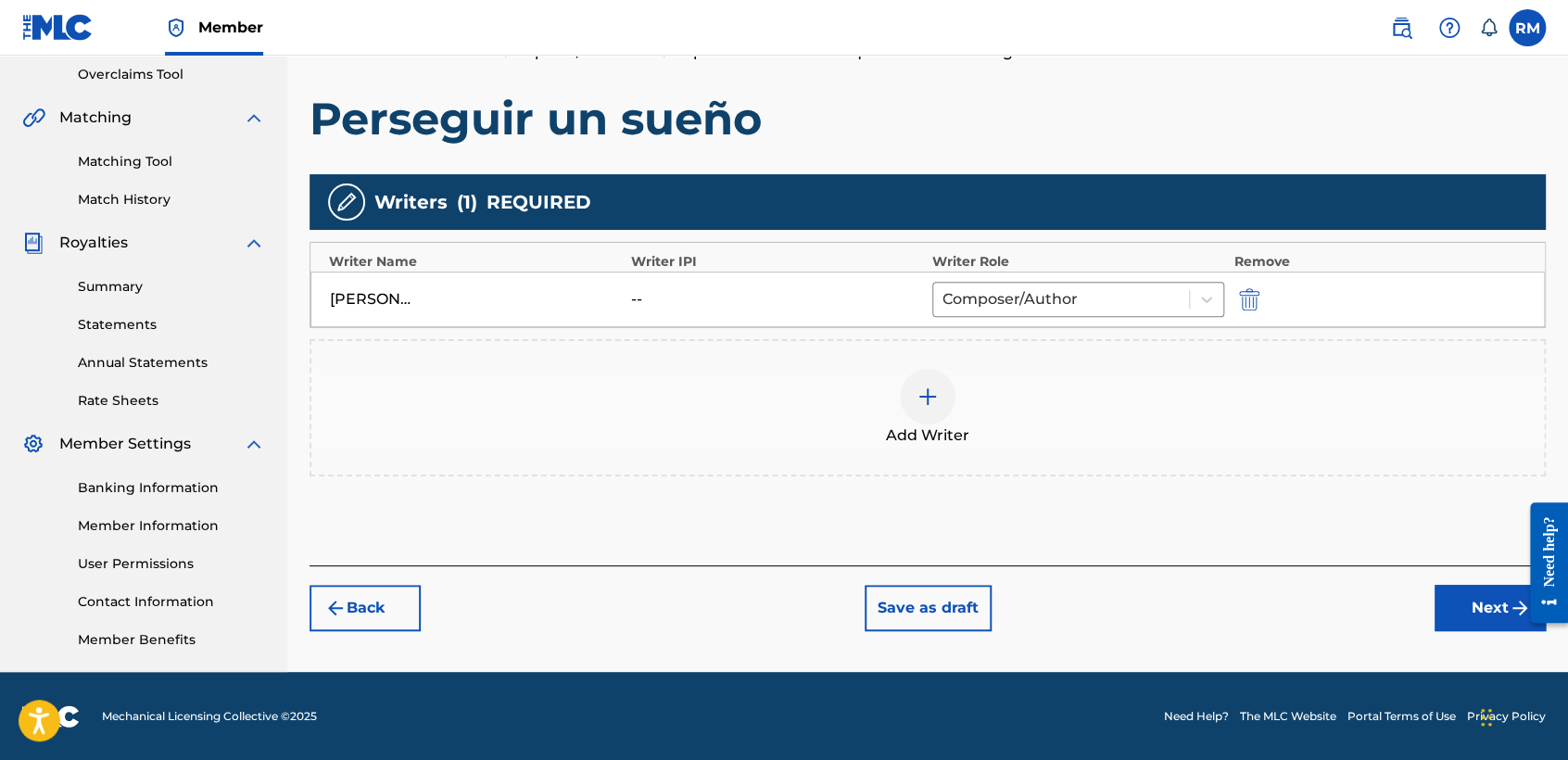
click at [1453, 610] on button "Next" at bounding box center [1490, 608] width 111 height 46
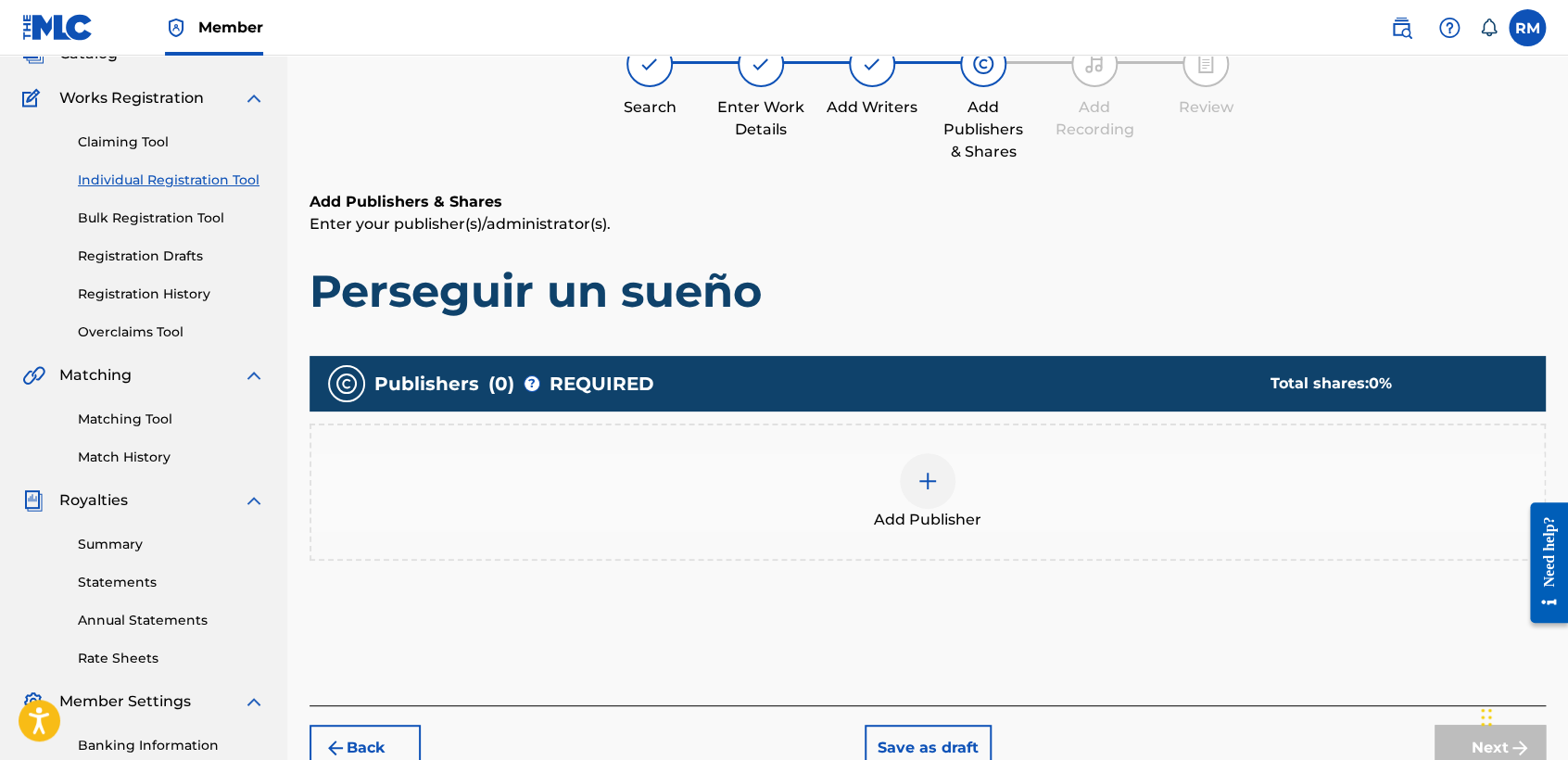
scroll to position [82, 0]
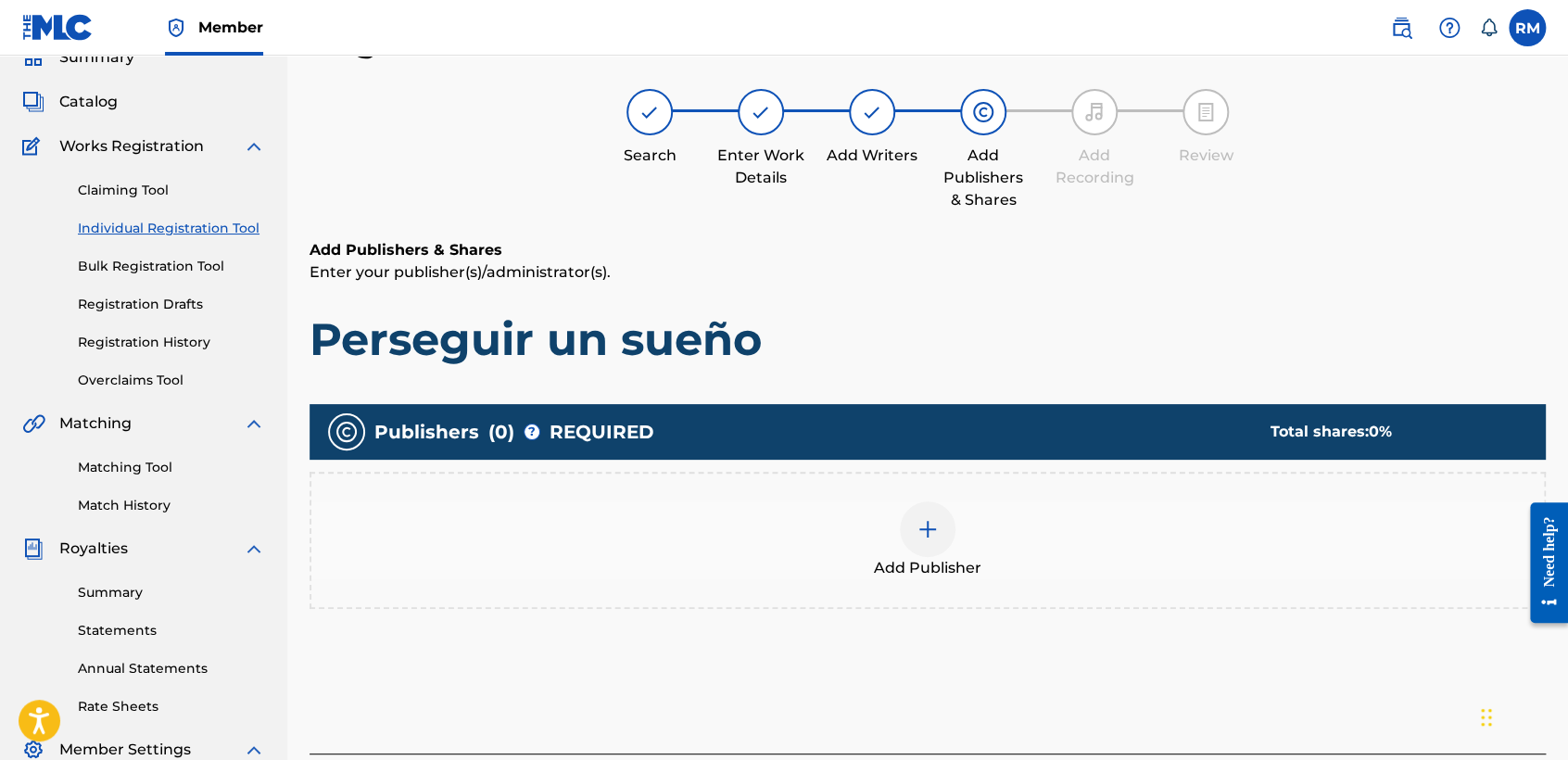
click at [936, 514] on div at bounding box center [927, 528] width 56 height 56
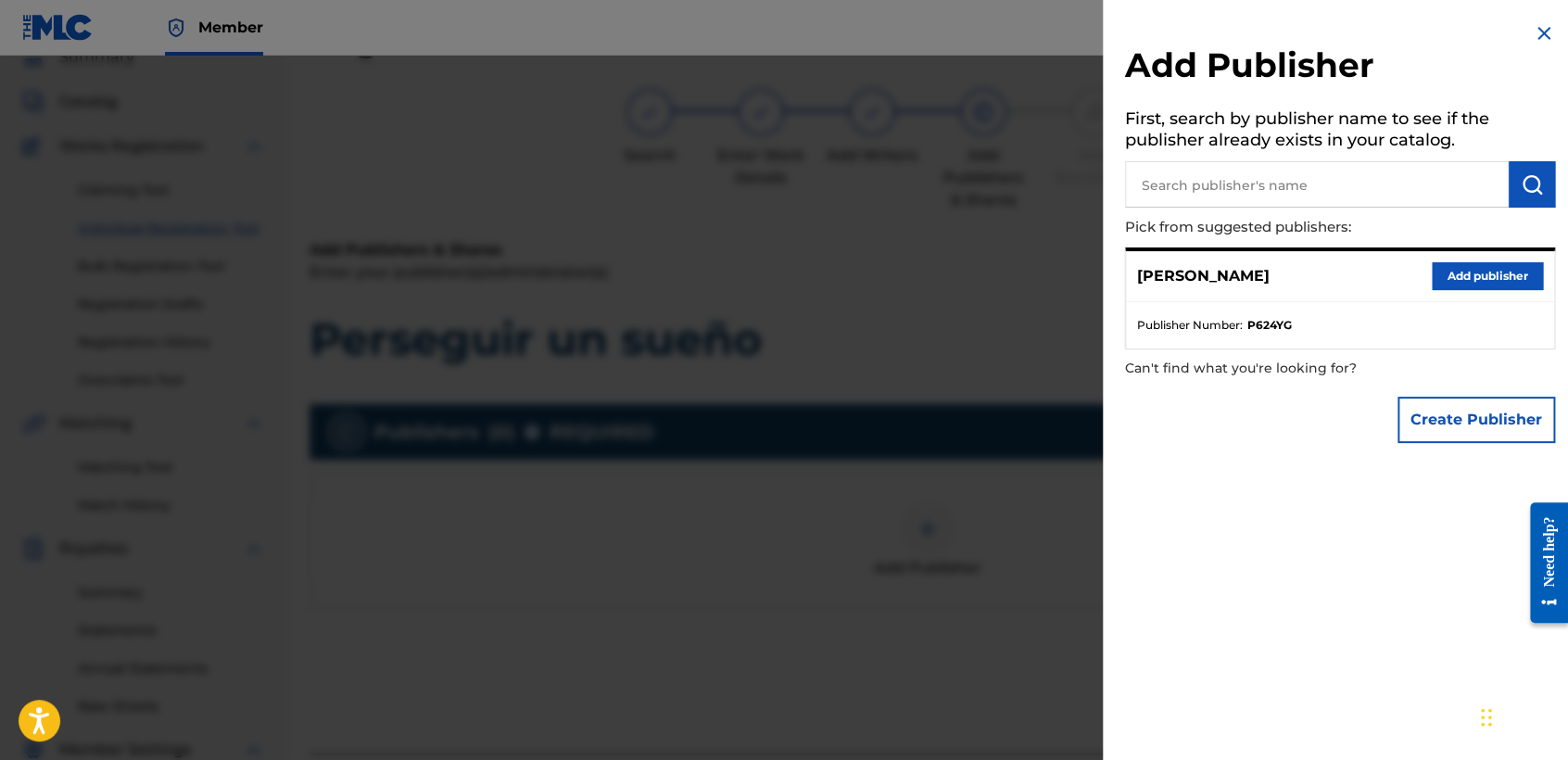
click at [1464, 275] on button "Add publisher" at bounding box center [1488, 275] width 111 height 27
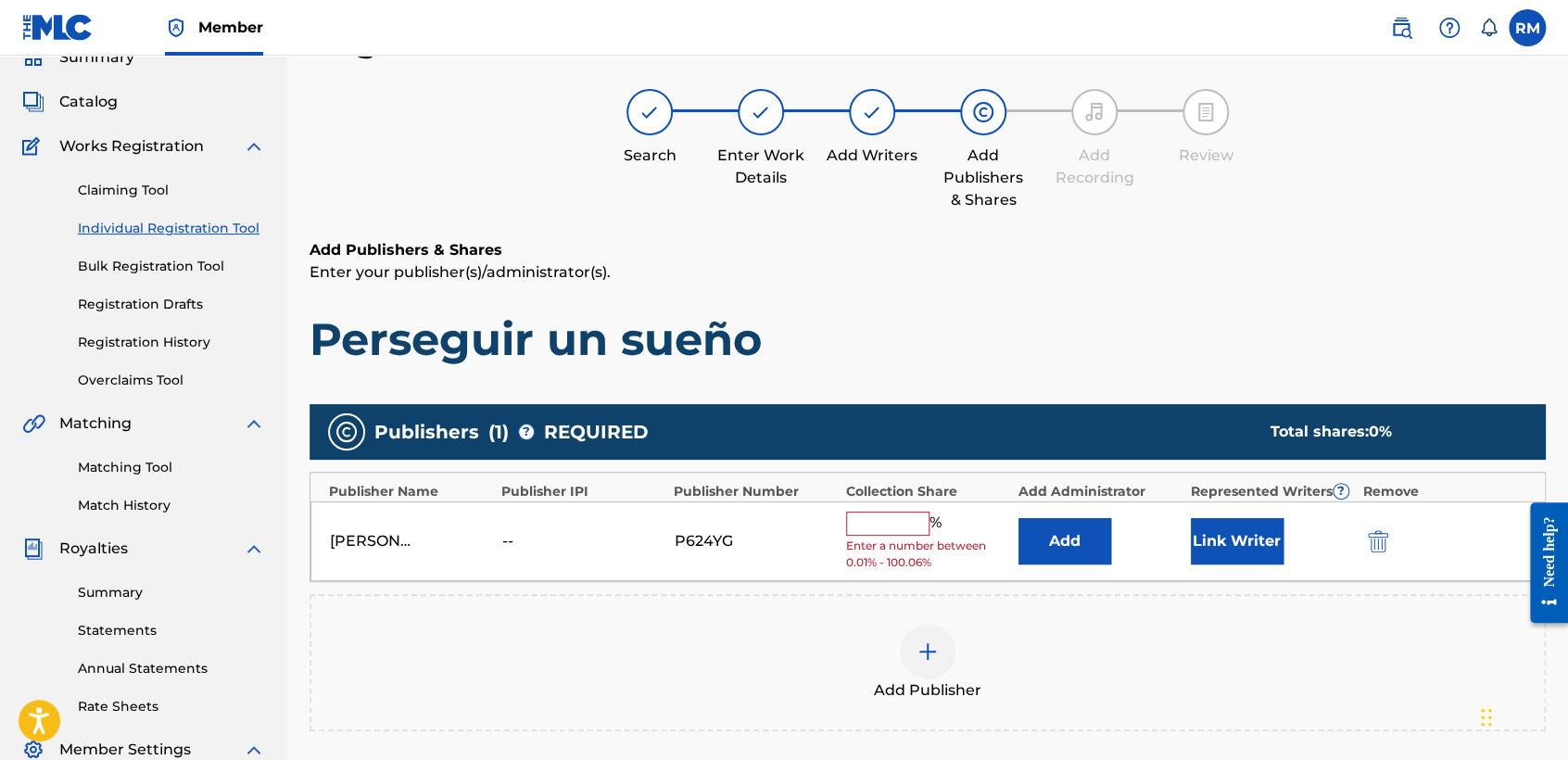
click at [892, 521] on input "text" at bounding box center [887, 524] width 83 height 24
type input "100"
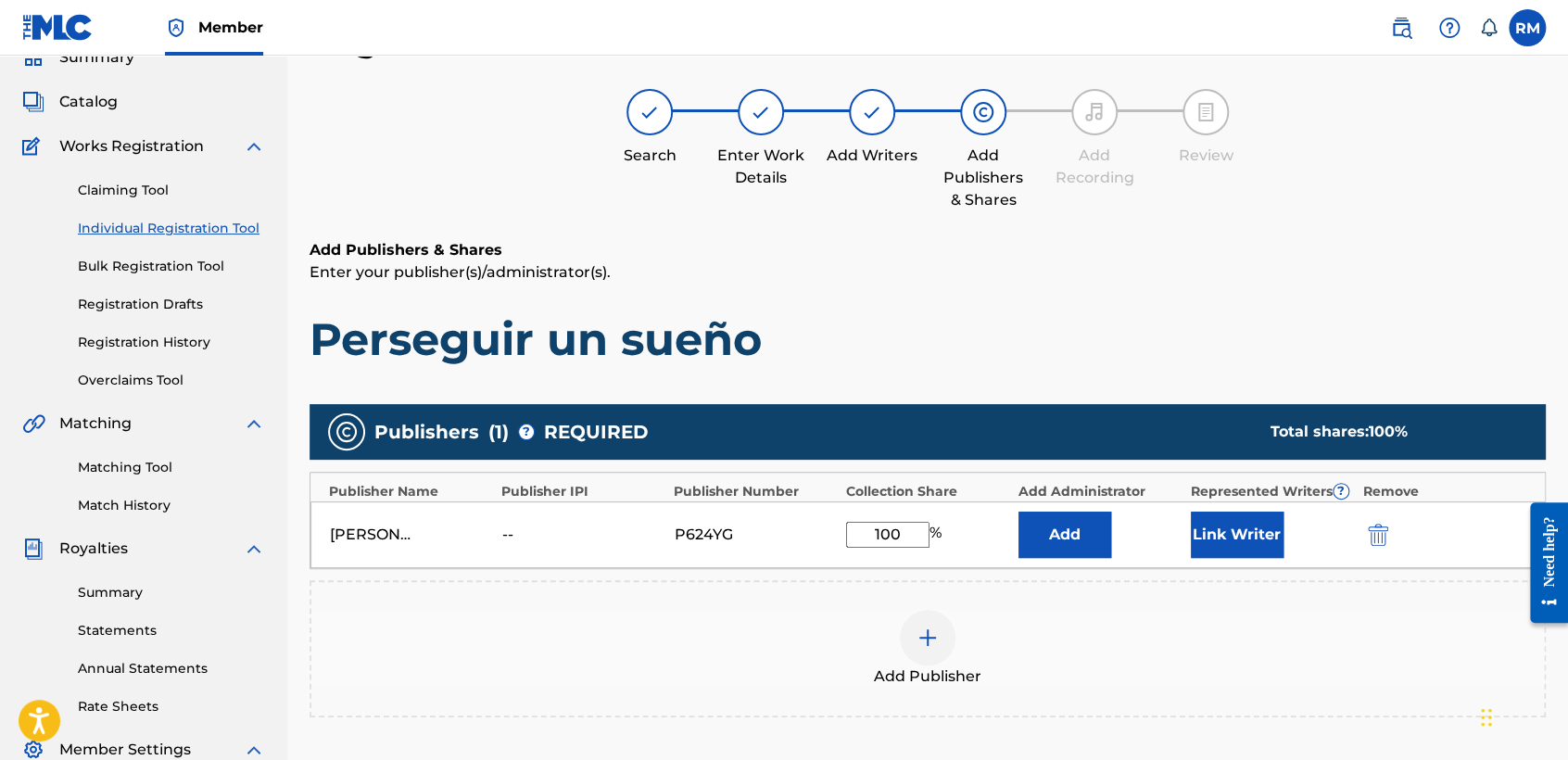
click at [1223, 514] on button "Link Writer" at bounding box center [1237, 534] width 93 height 46
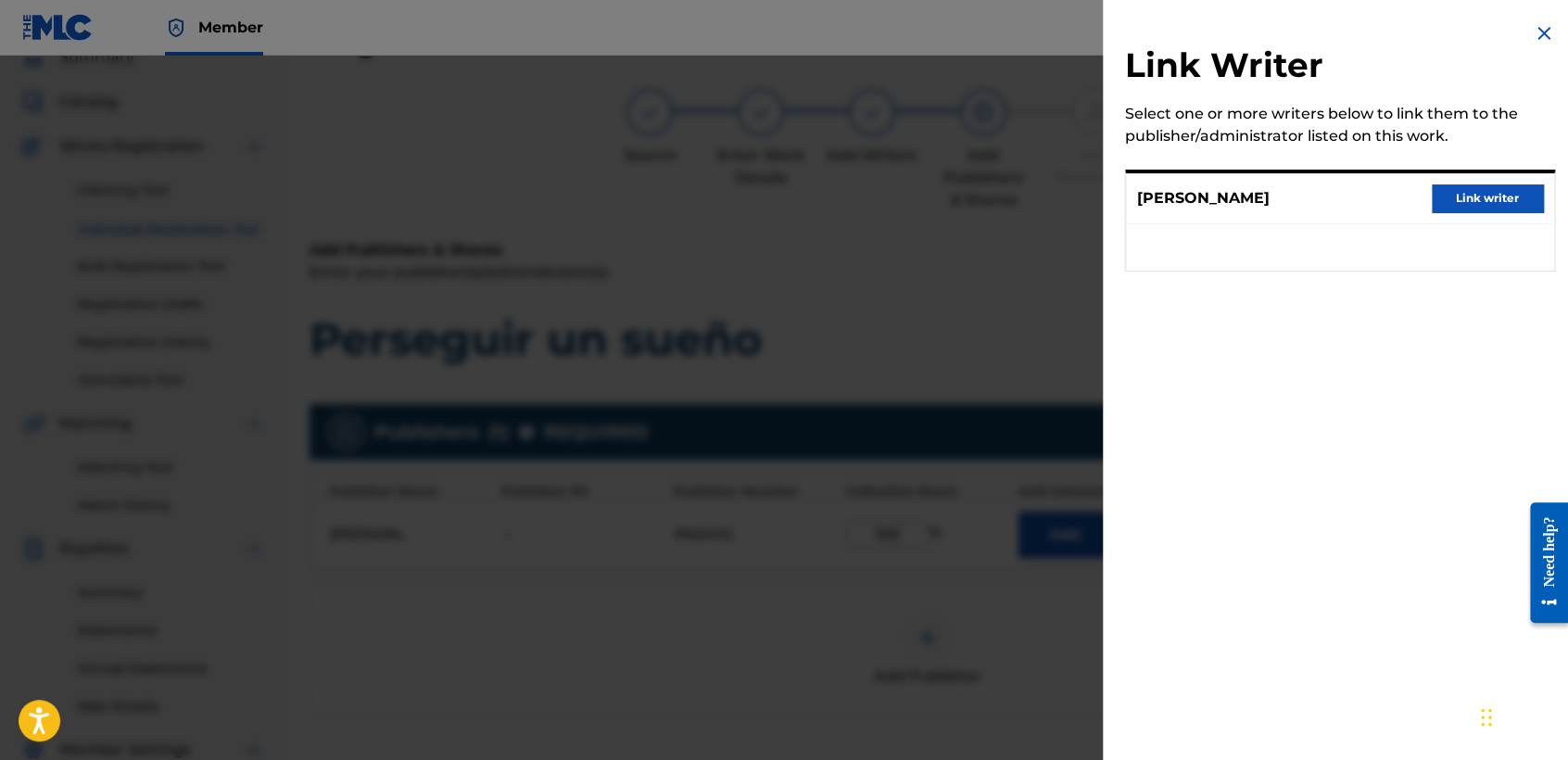
click at [1469, 190] on button "Link writer" at bounding box center [1488, 198] width 111 height 27
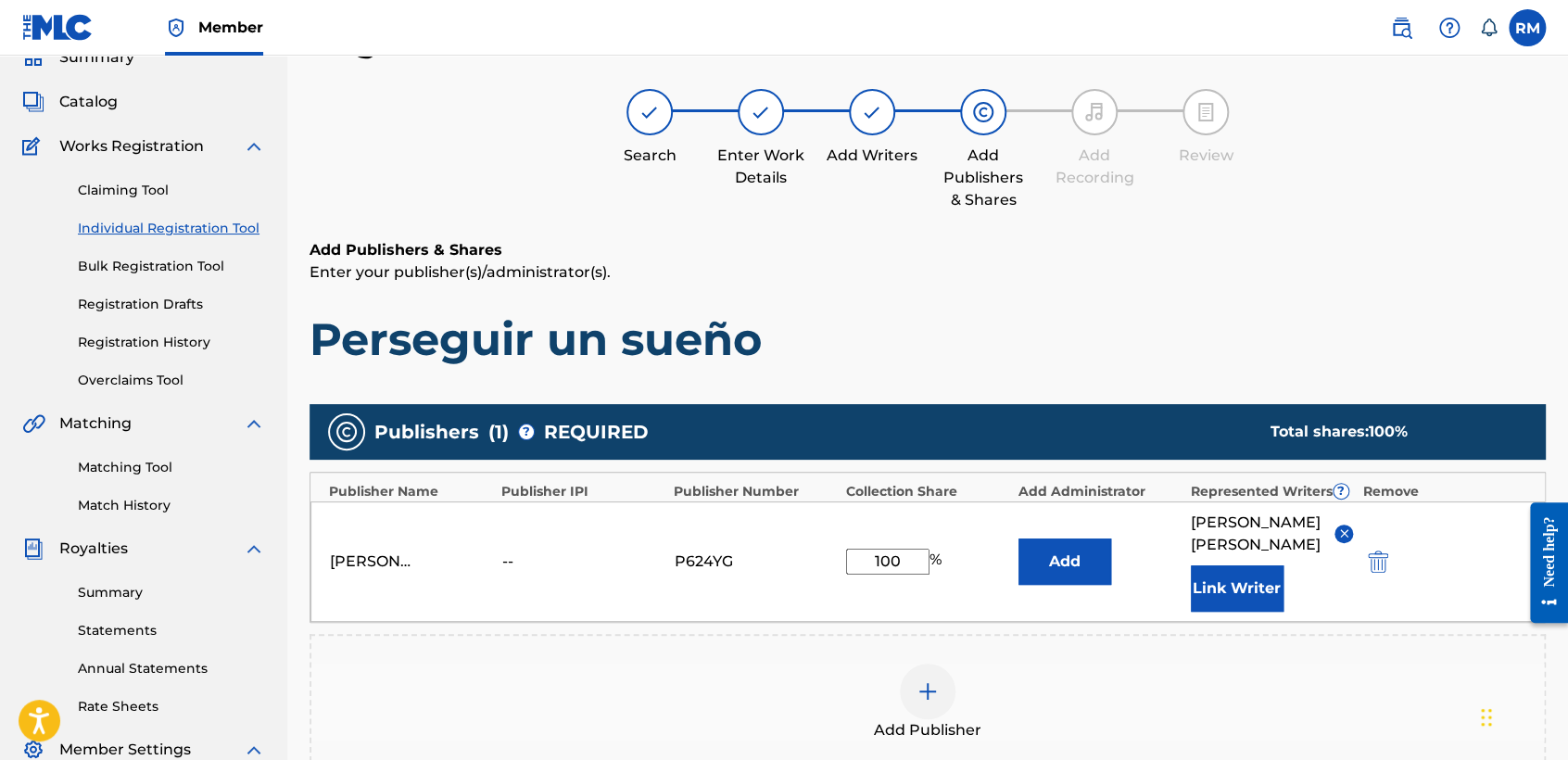
click at [1303, 211] on div "Register Work Search Enter Work Details Add Writers Add Publishers & Shares Add…" at bounding box center [927, 500] width 1236 height 962
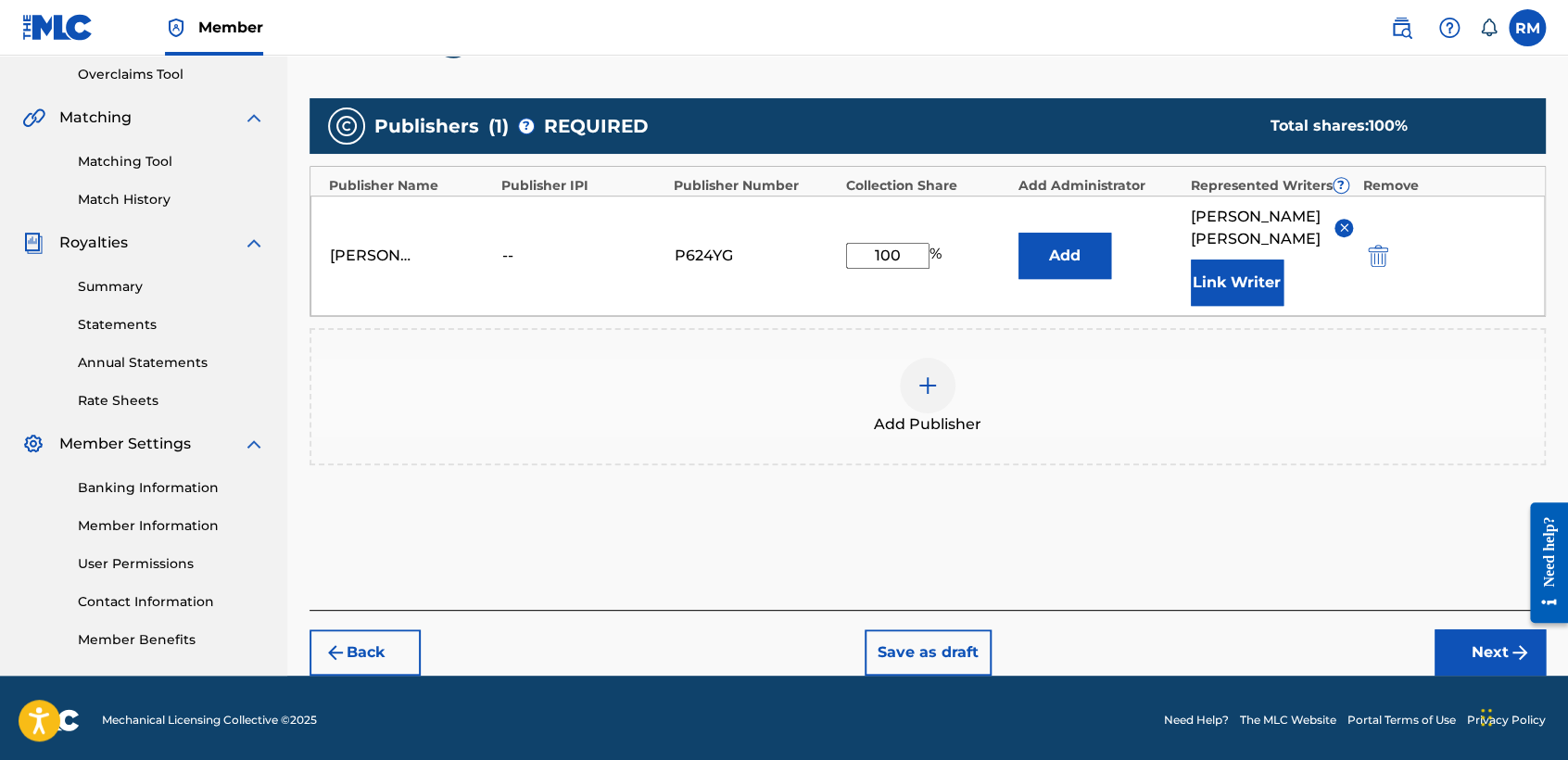
click at [1484, 650] on button "Next" at bounding box center [1490, 652] width 111 height 46
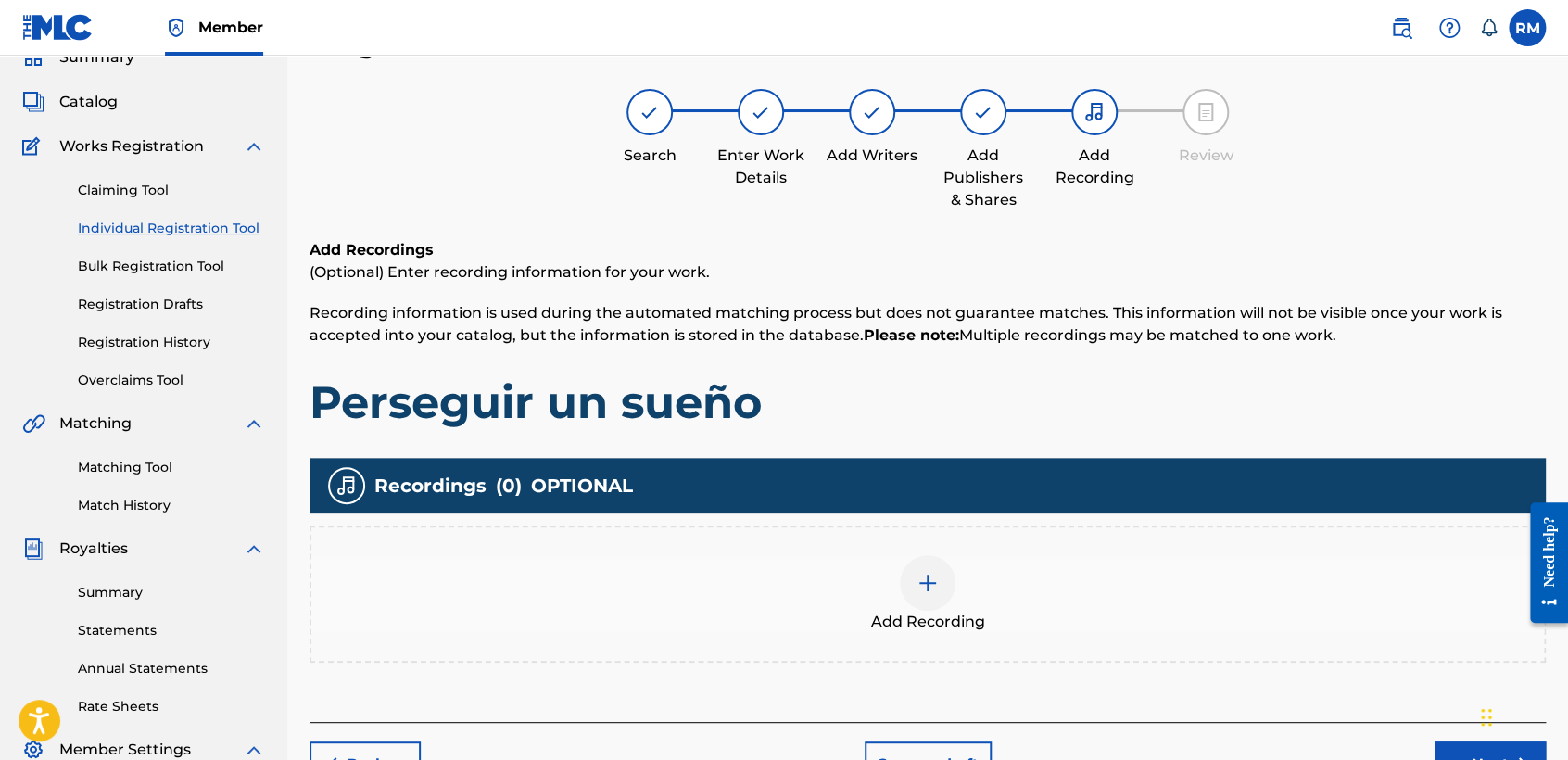
click at [956, 575] on div "Add Recording" at bounding box center [928, 594] width 1233 height 78
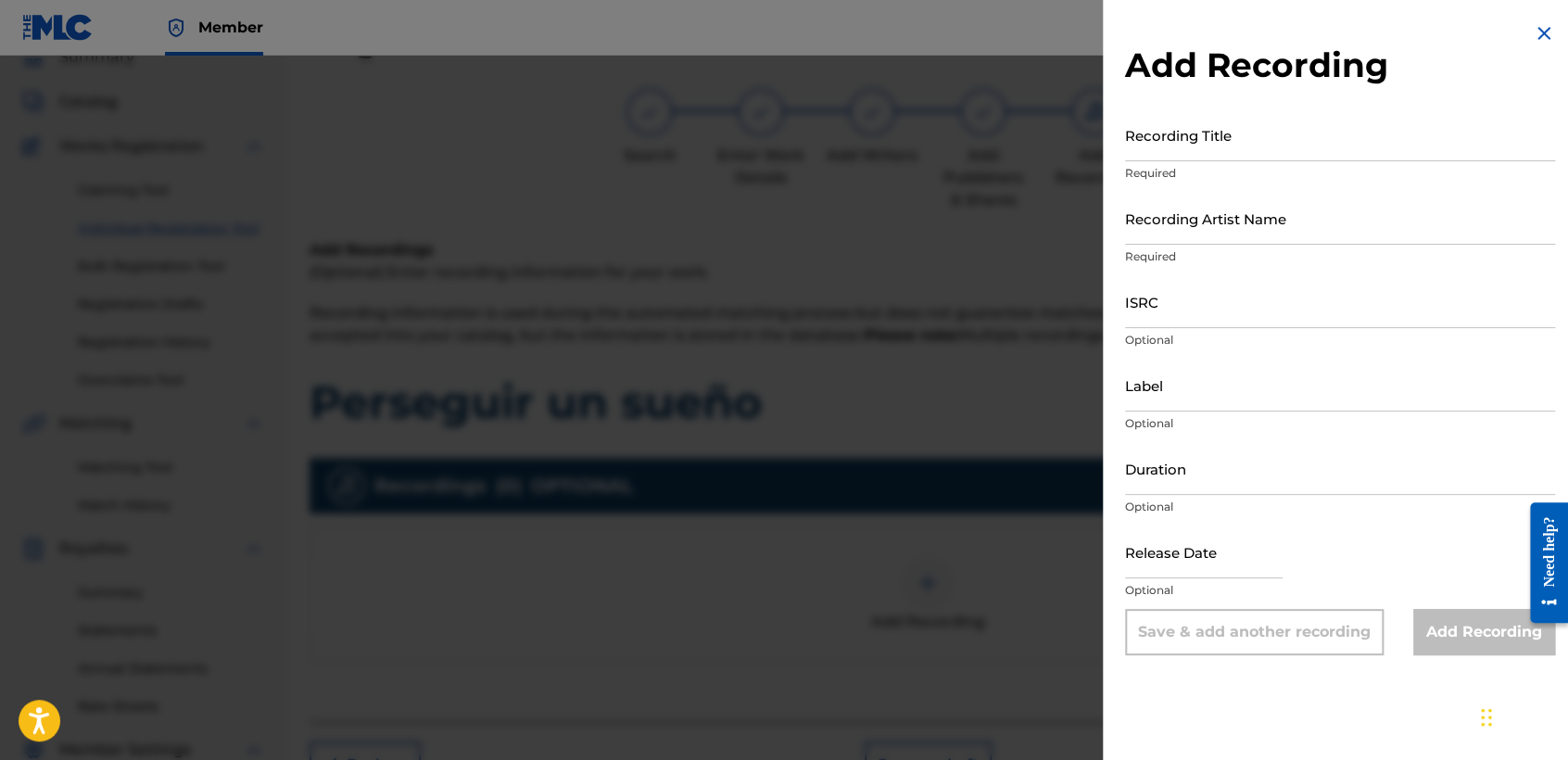
click at [1204, 152] on input "Recording Title" at bounding box center [1340, 135] width 430 height 53
paste input "Perseguir un sueño"
type input "Perseguir un sueño"
click at [1252, 248] on p "Required" at bounding box center [1340, 256] width 430 height 17
click at [1256, 226] on input "Recording Artist Name" at bounding box center [1340, 218] width 430 height 53
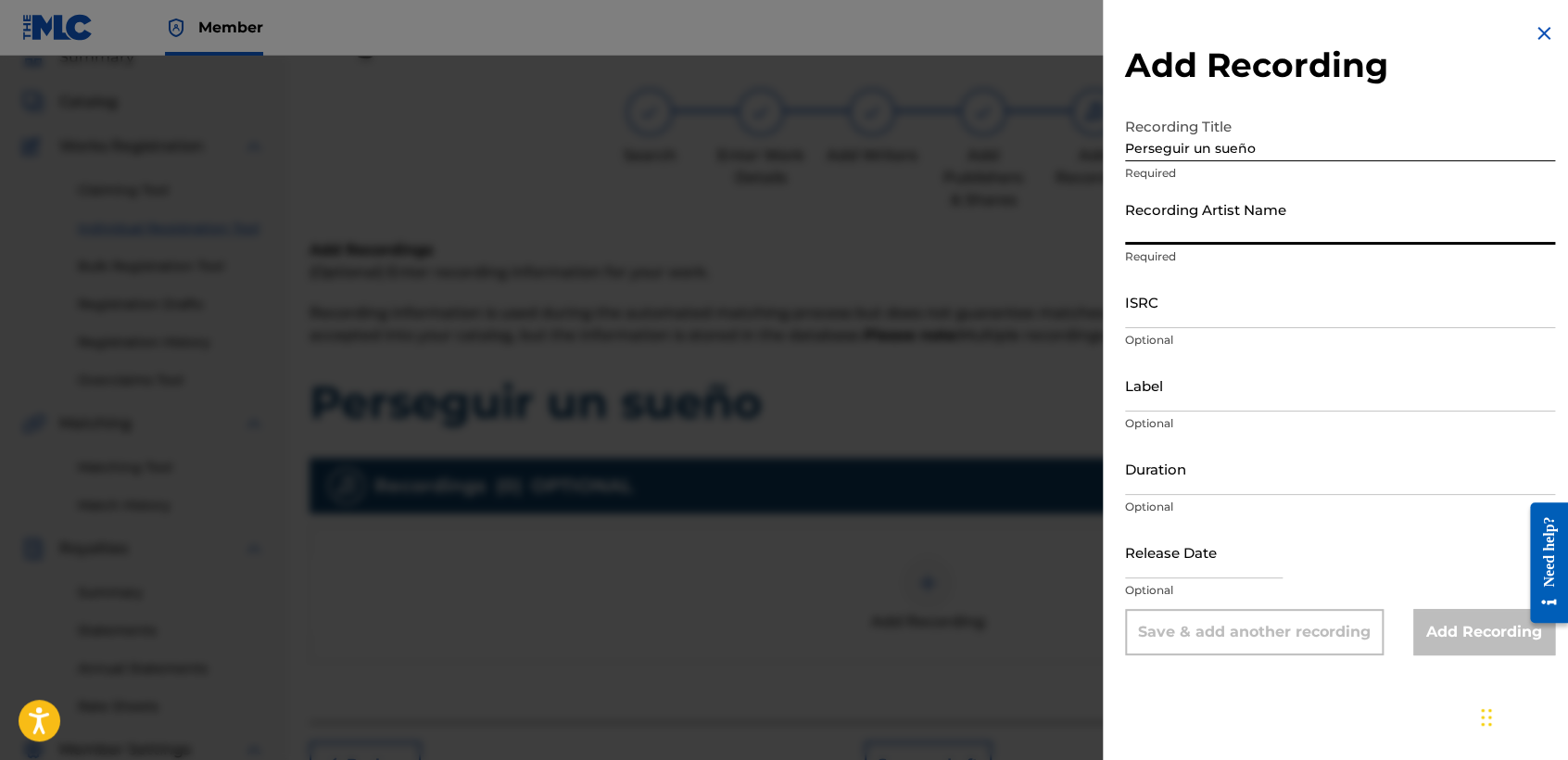
type input "[PERSON_NAME]"
type input "[DATE]"
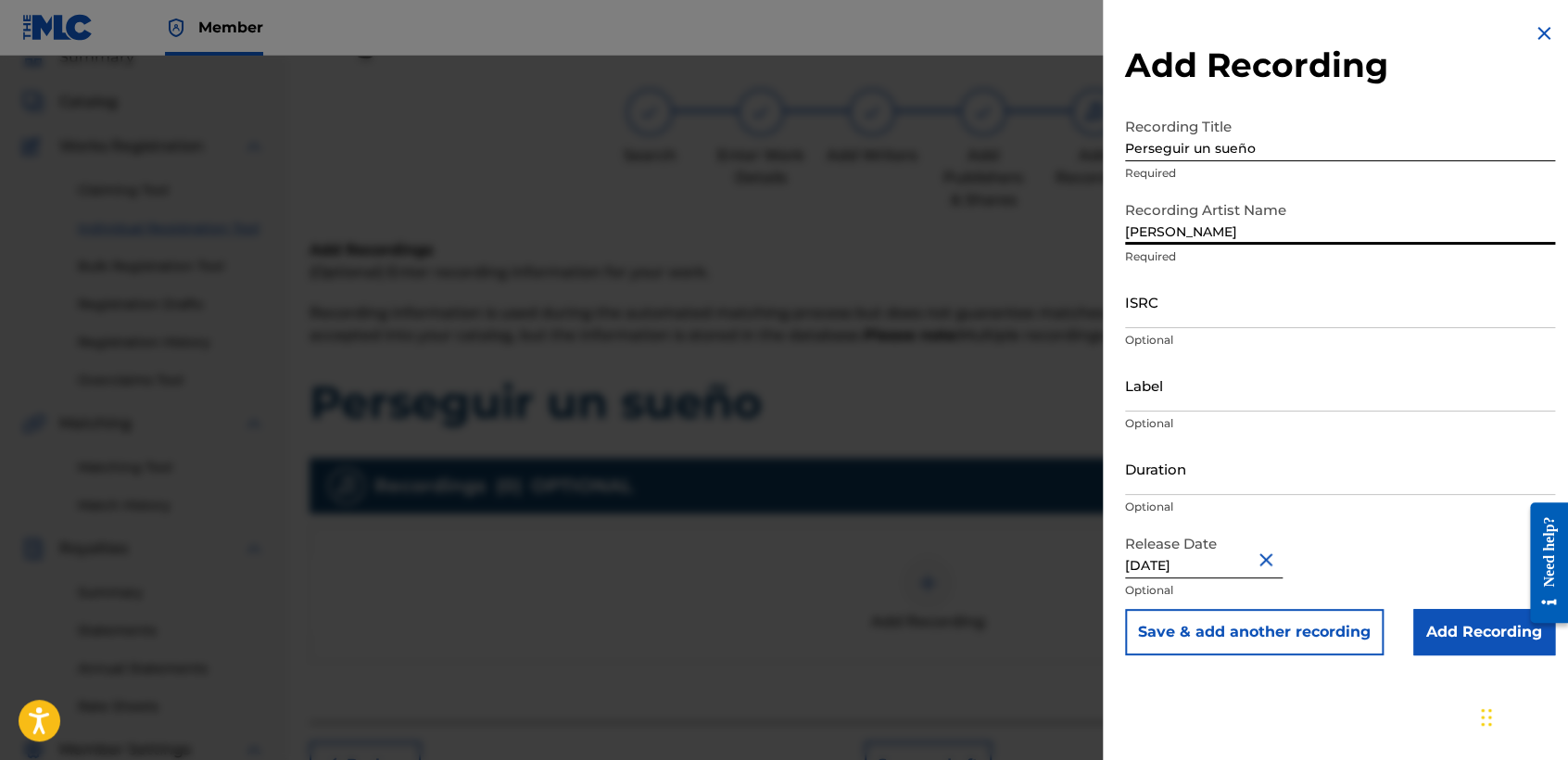
click at [1190, 322] on input "ISRC" at bounding box center [1340, 302] width 430 height 53
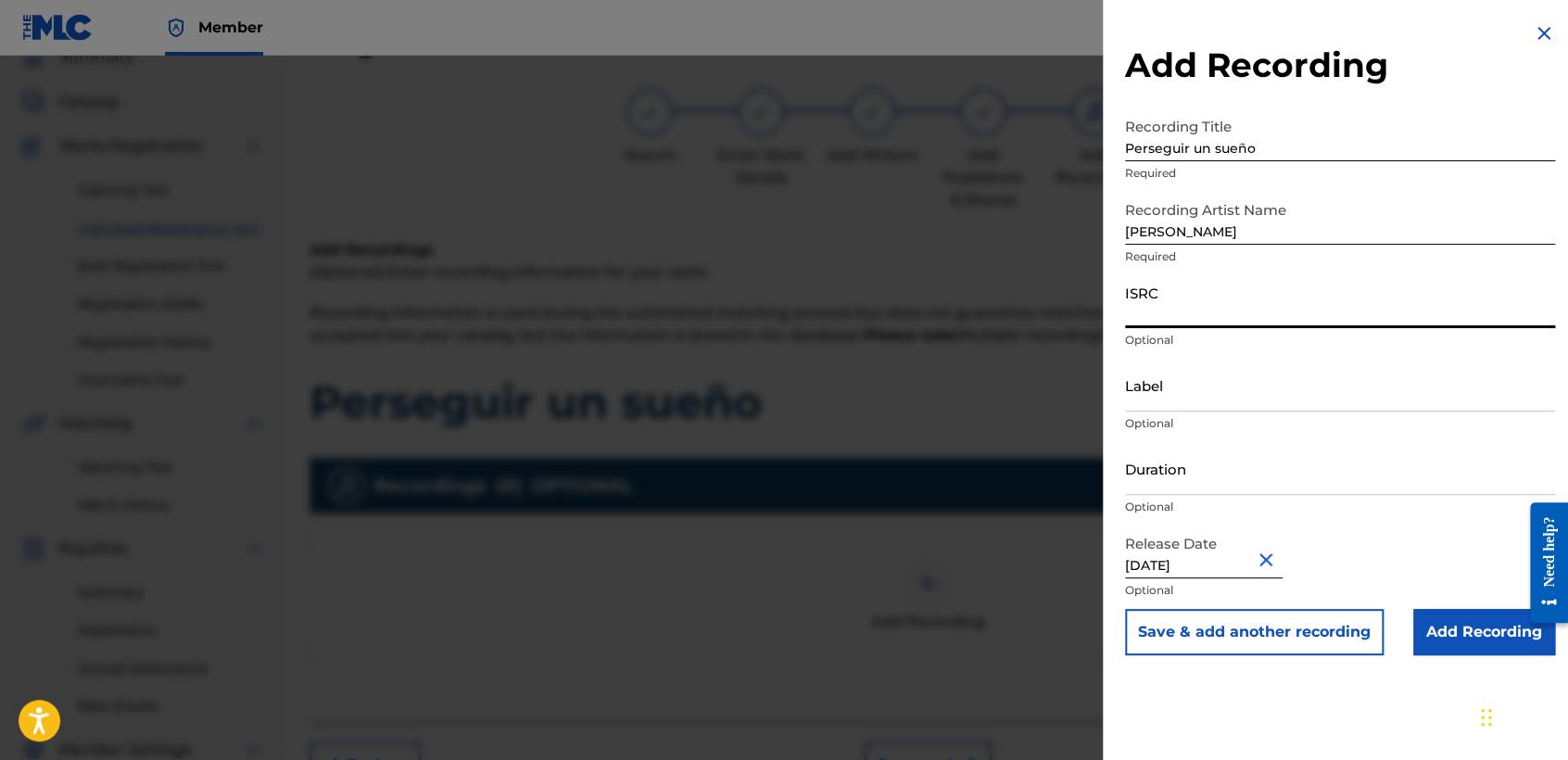
paste input "QZZ7V2575019"
type input "QZZ7V2575019"
click at [1190, 466] on input "Duration" at bounding box center [1340, 468] width 430 height 53
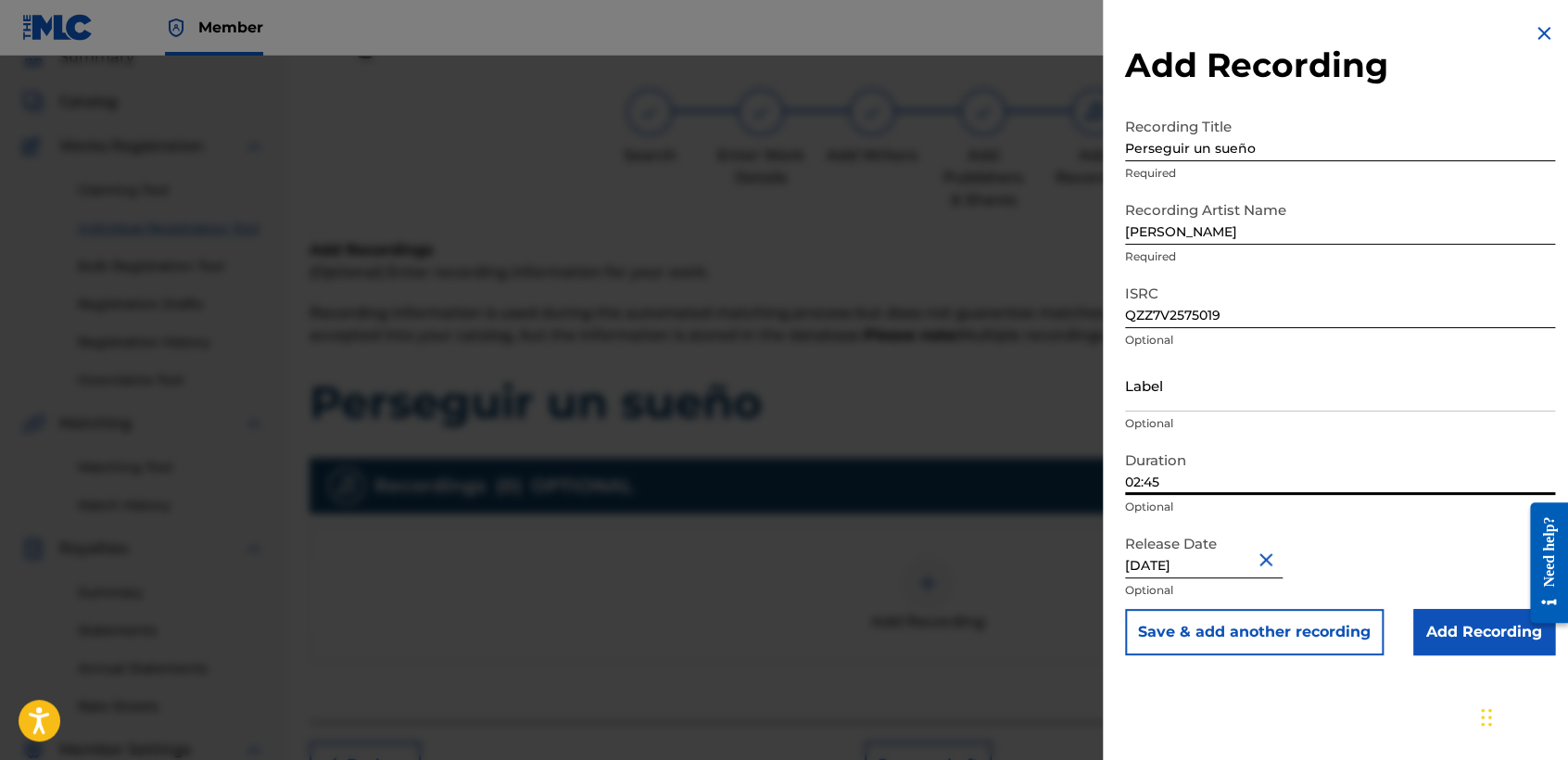
type input "02:45"
click at [1420, 632] on input "Add Recording" at bounding box center [1484, 631] width 142 height 46
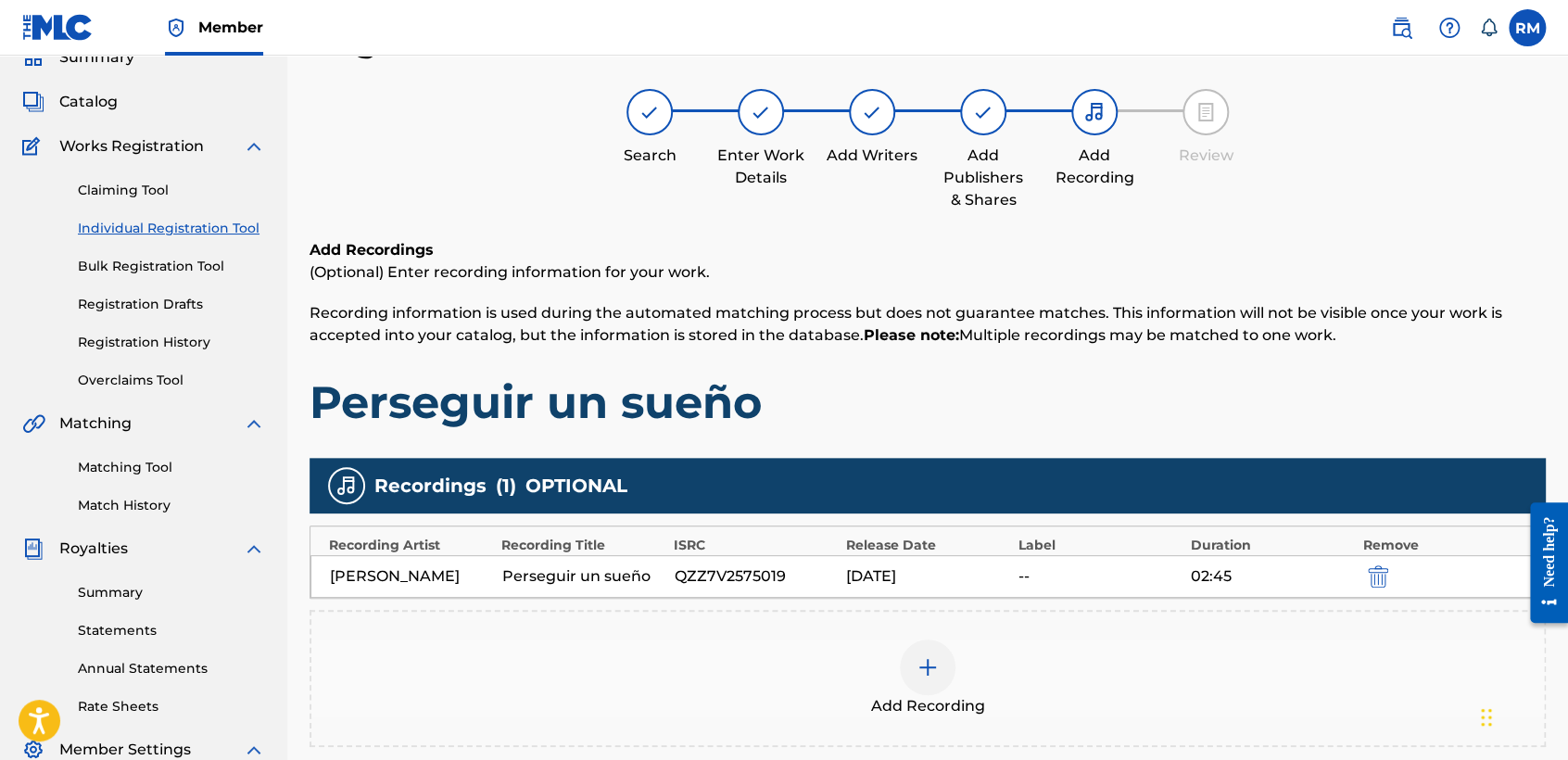
click at [1118, 402] on h1 "Perseguir un sueño" at bounding box center [927, 401] width 1236 height 56
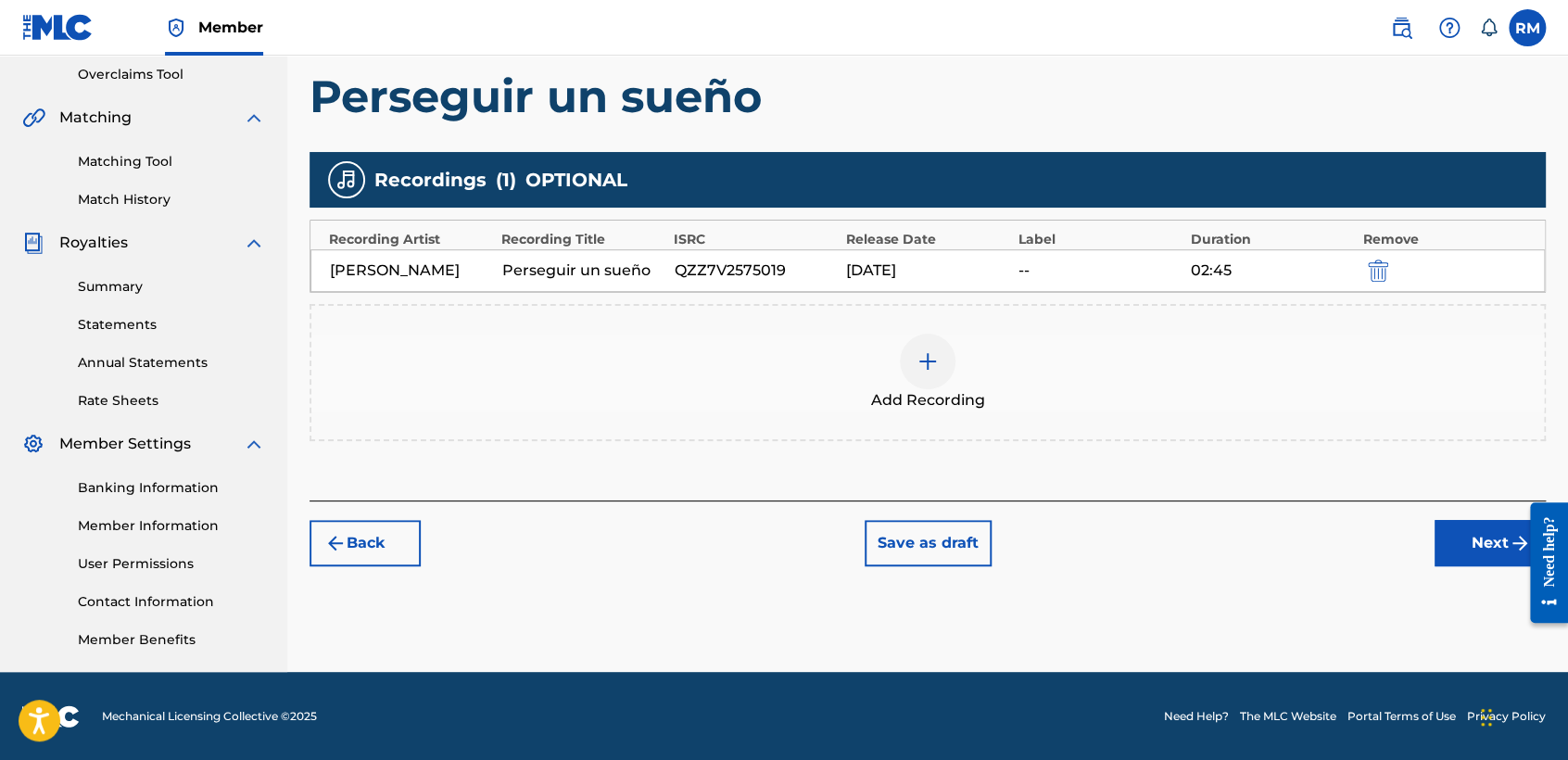
click at [1457, 550] on button "Next" at bounding box center [1490, 542] width 111 height 46
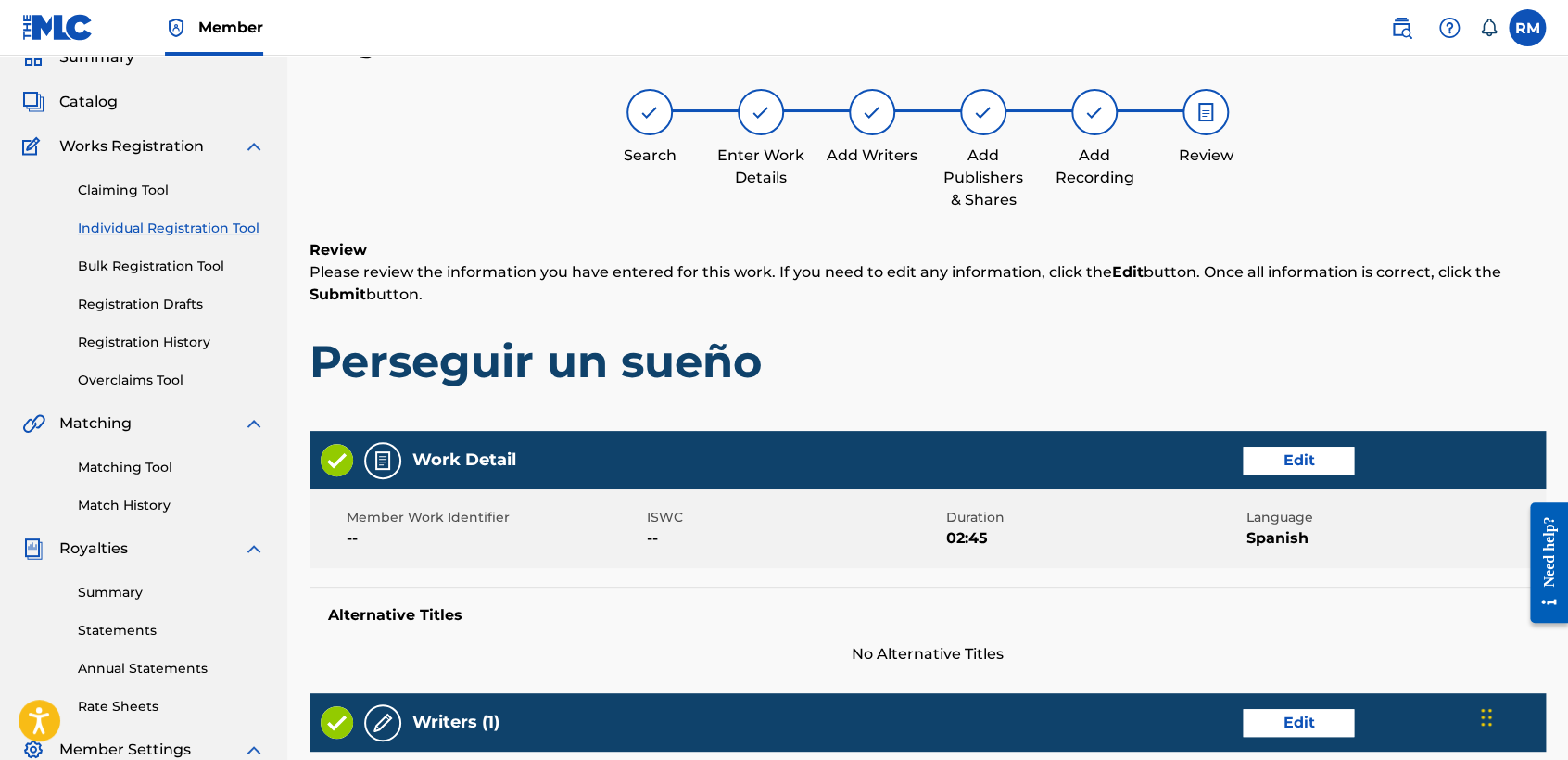
click at [1015, 272] on p "Please review the information you have entered for this work. If you need to ed…" at bounding box center [927, 284] width 1236 height 45
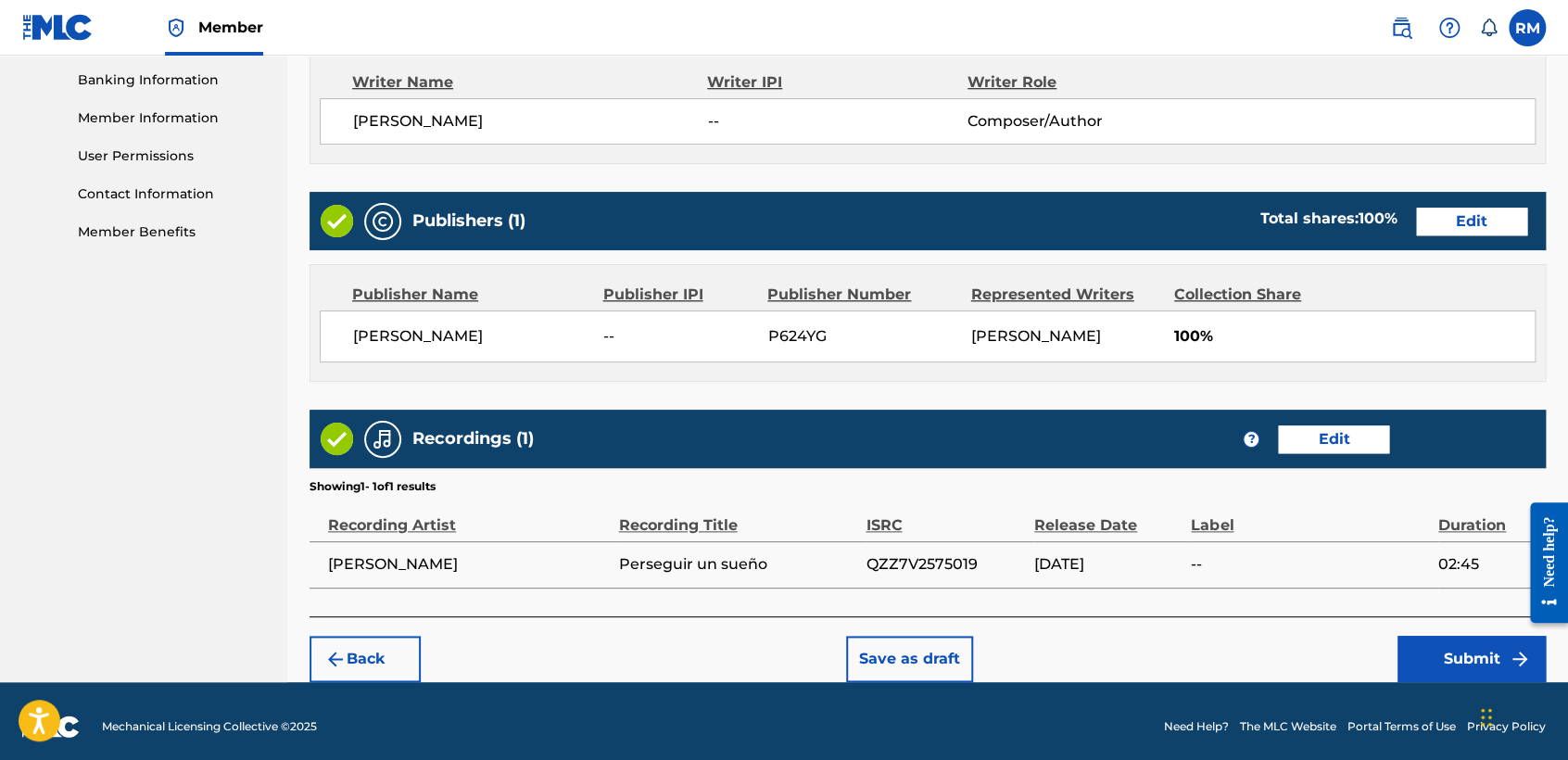
scroll to position [805, 0]
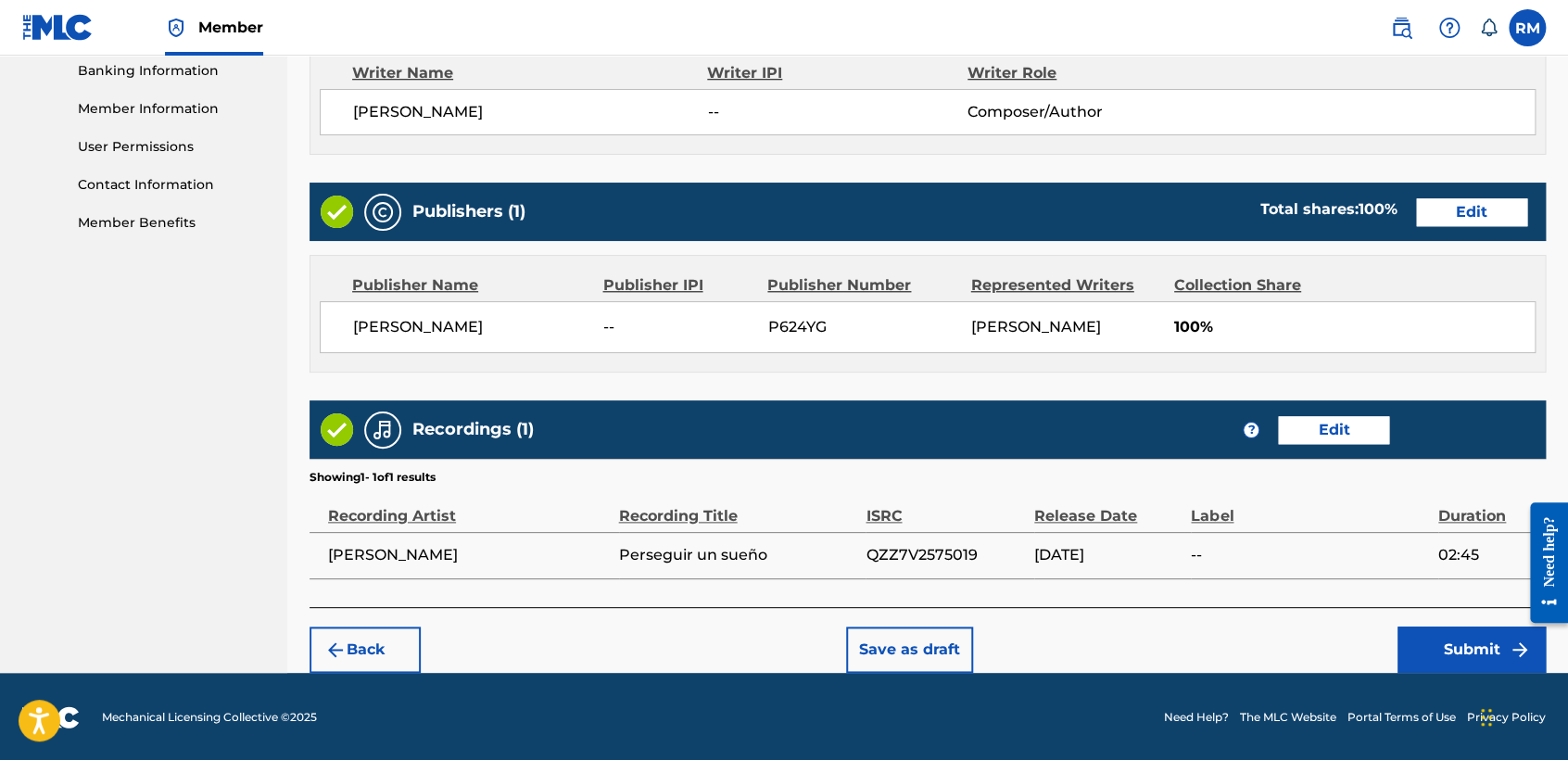
click at [1438, 664] on button "Submit" at bounding box center [1472, 649] width 148 height 46
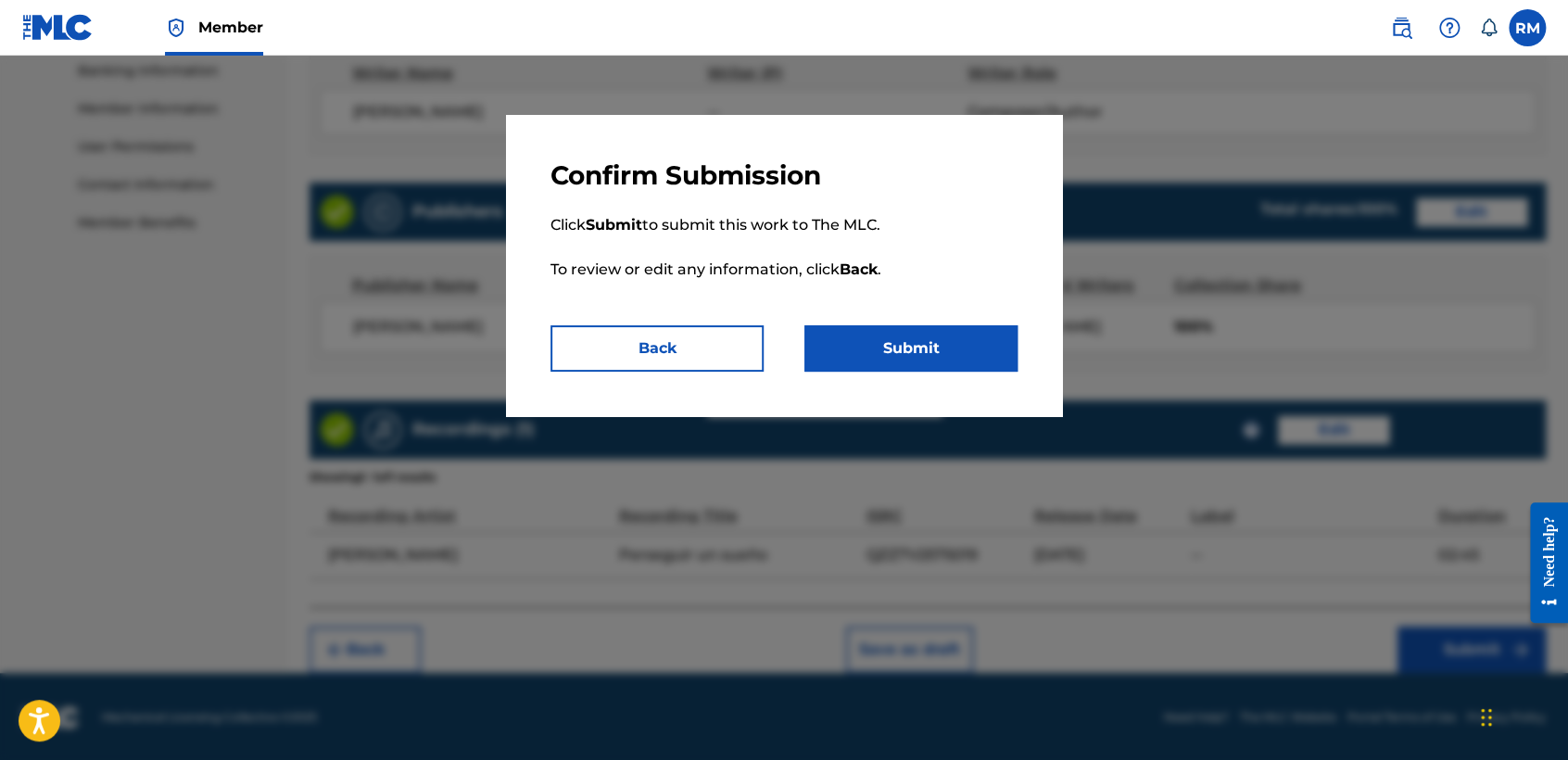
click at [937, 337] on button "Submit" at bounding box center [911, 348] width 213 height 46
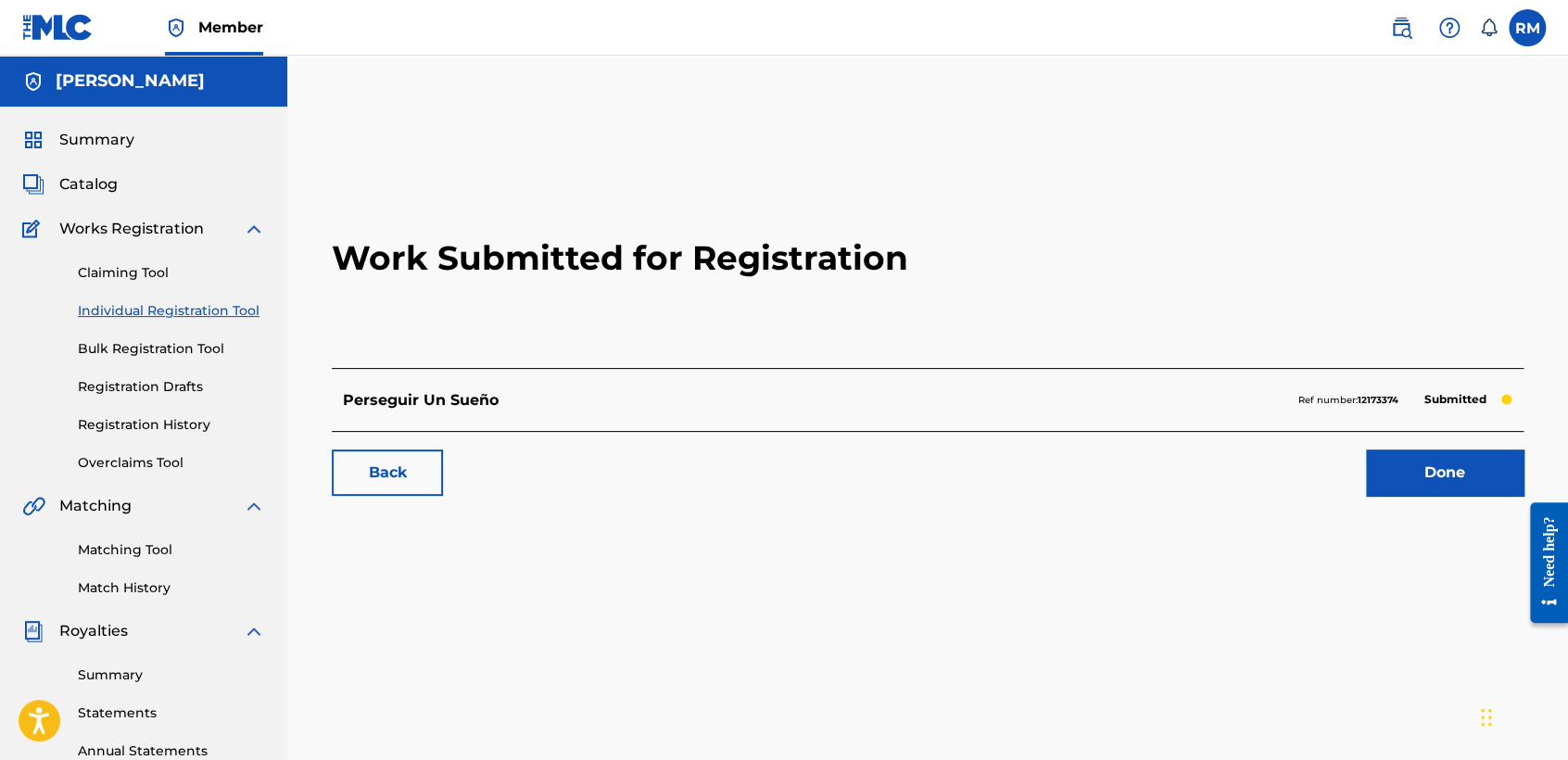
click at [233, 302] on link "Individual Registration Tool" at bounding box center [172, 311] width 188 height 20
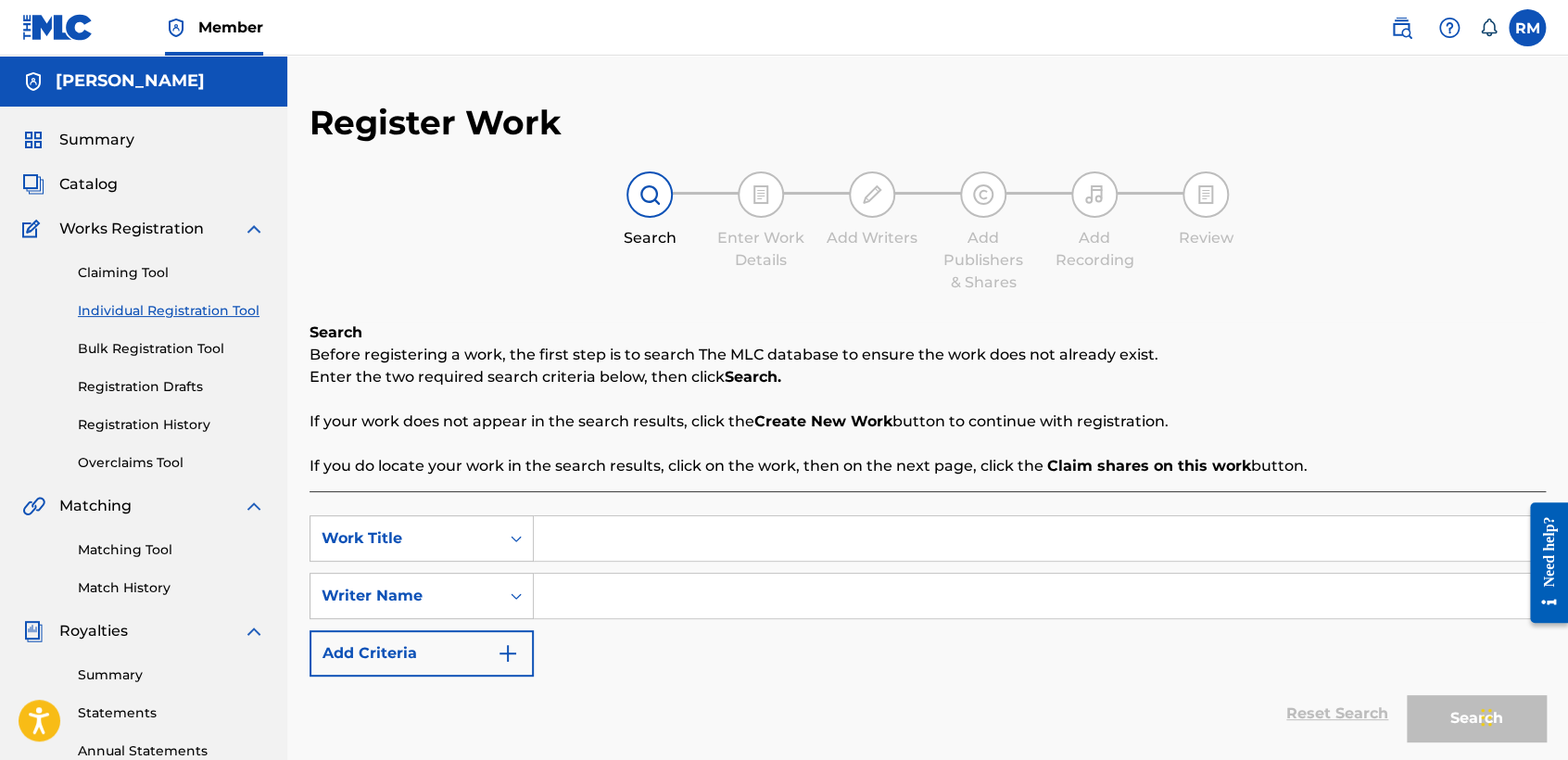
click at [582, 525] on input "Search Form" at bounding box center [1038, 538] width 1011 height 45
paste input "Mi [PERSON_NAME]"
type input "Mi [PERSON_NAME]"
click at [659, 623] on div "SearchWithCriteria05145ee2-36c5-4f6c-a48e-303dff49b258 Work Title Mi [PERSON_NA…" at bounding box center [927, 595] width 1236 height 161
click at [665, 604] on input "Search Form" at bounding box center [1038, 596] width 1011 height 45
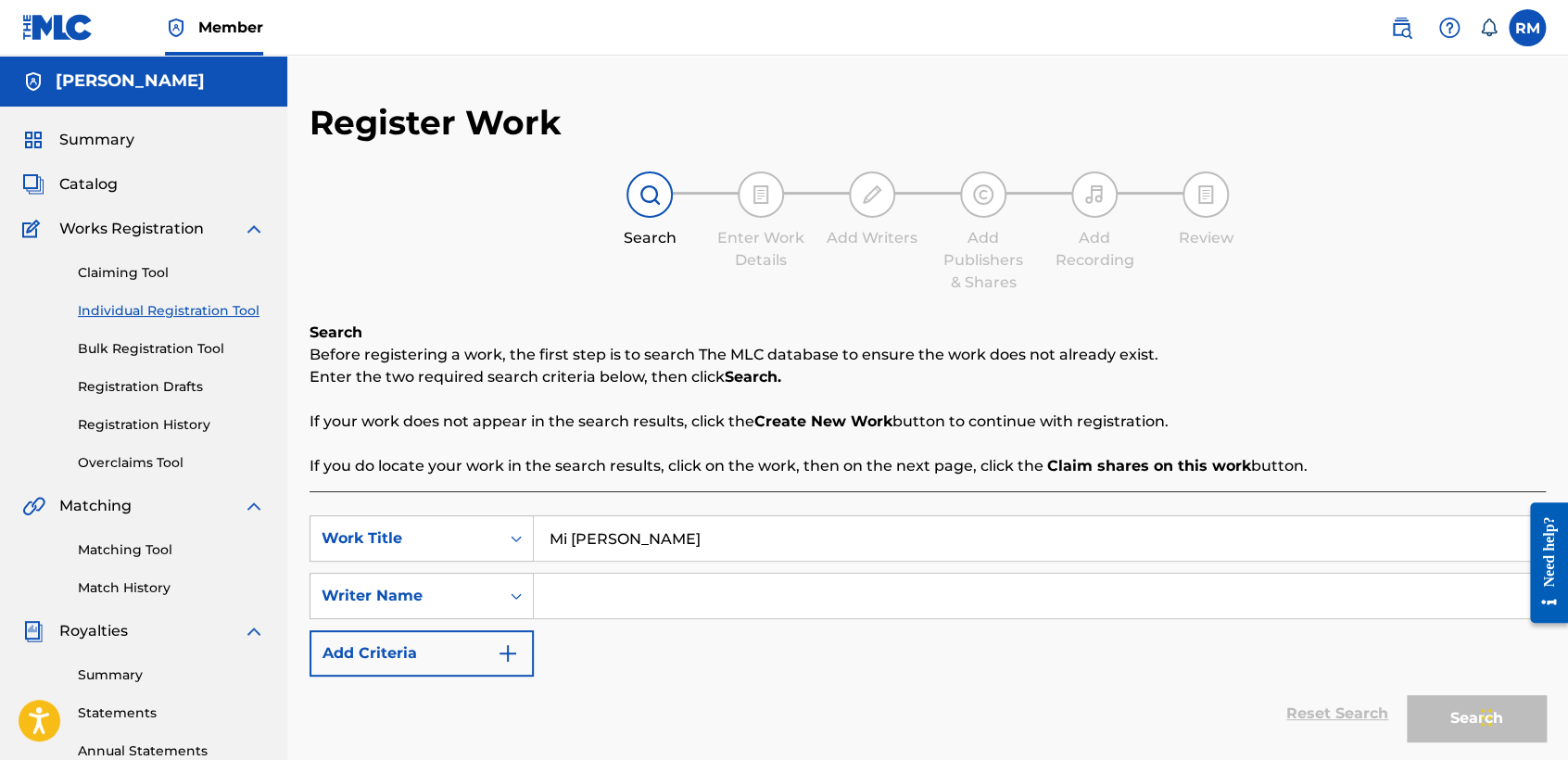
paste input "Mi [PERSON_NAME]"
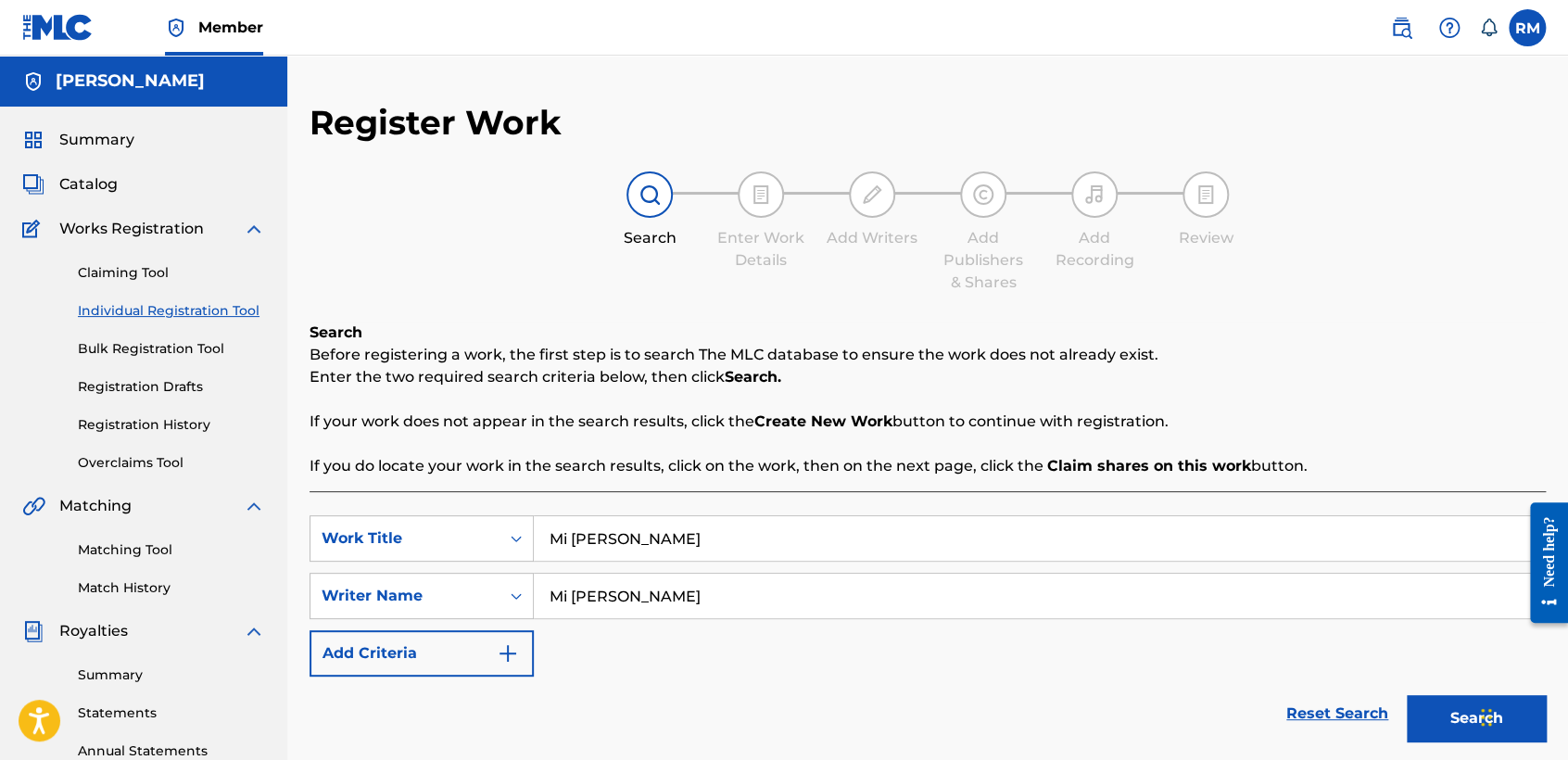
type input "Mi [PERSON_NAME]"
click at [1450, 708] on button "Search" at bounding box center [1476, 717] width 139 height 46
click at [1352, 381] on p "Enter the two required search criteria below, then click Search." at bounding box center [927, 377] width 1236 height 22
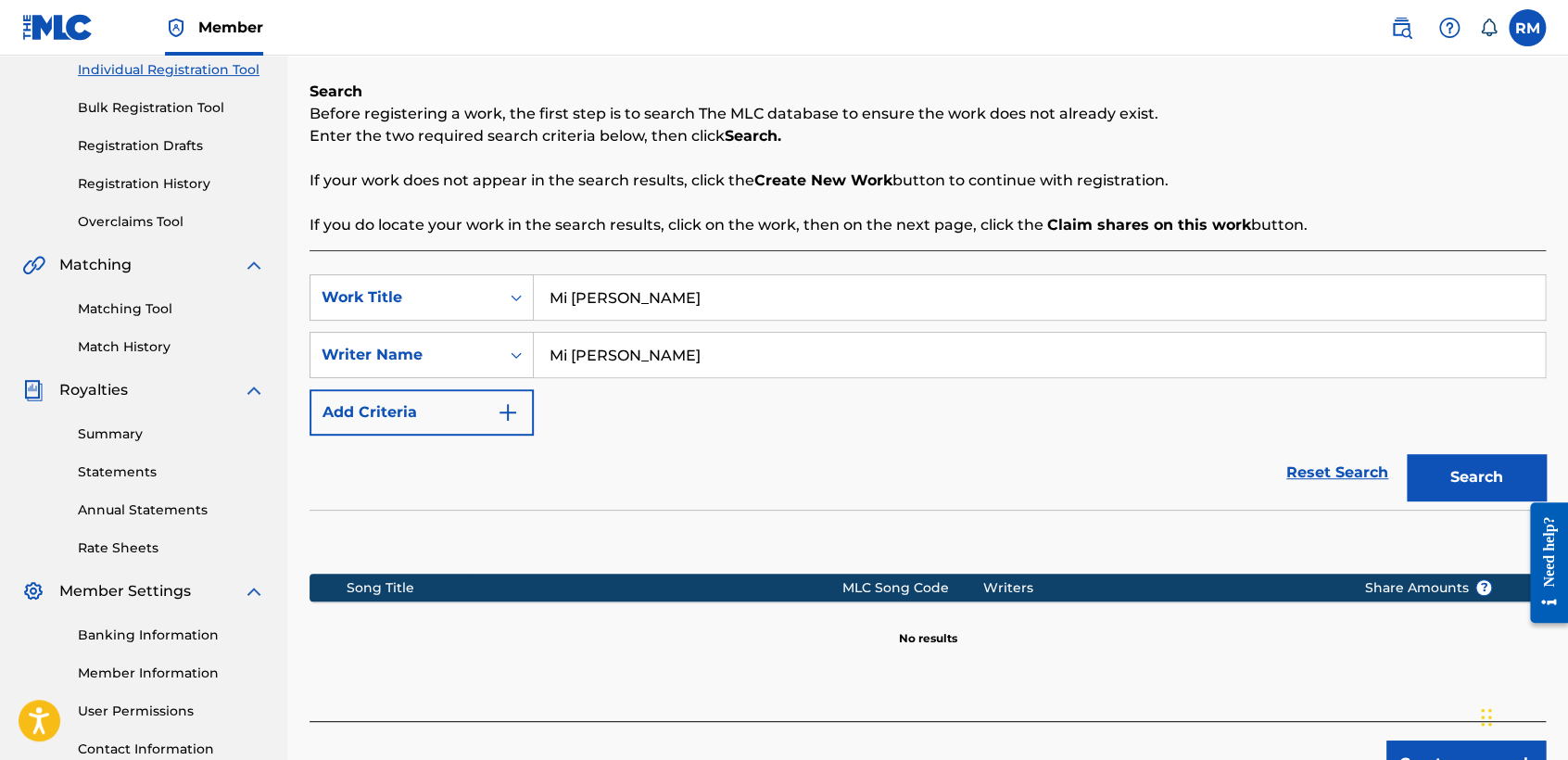
scroll to position [388, 0]
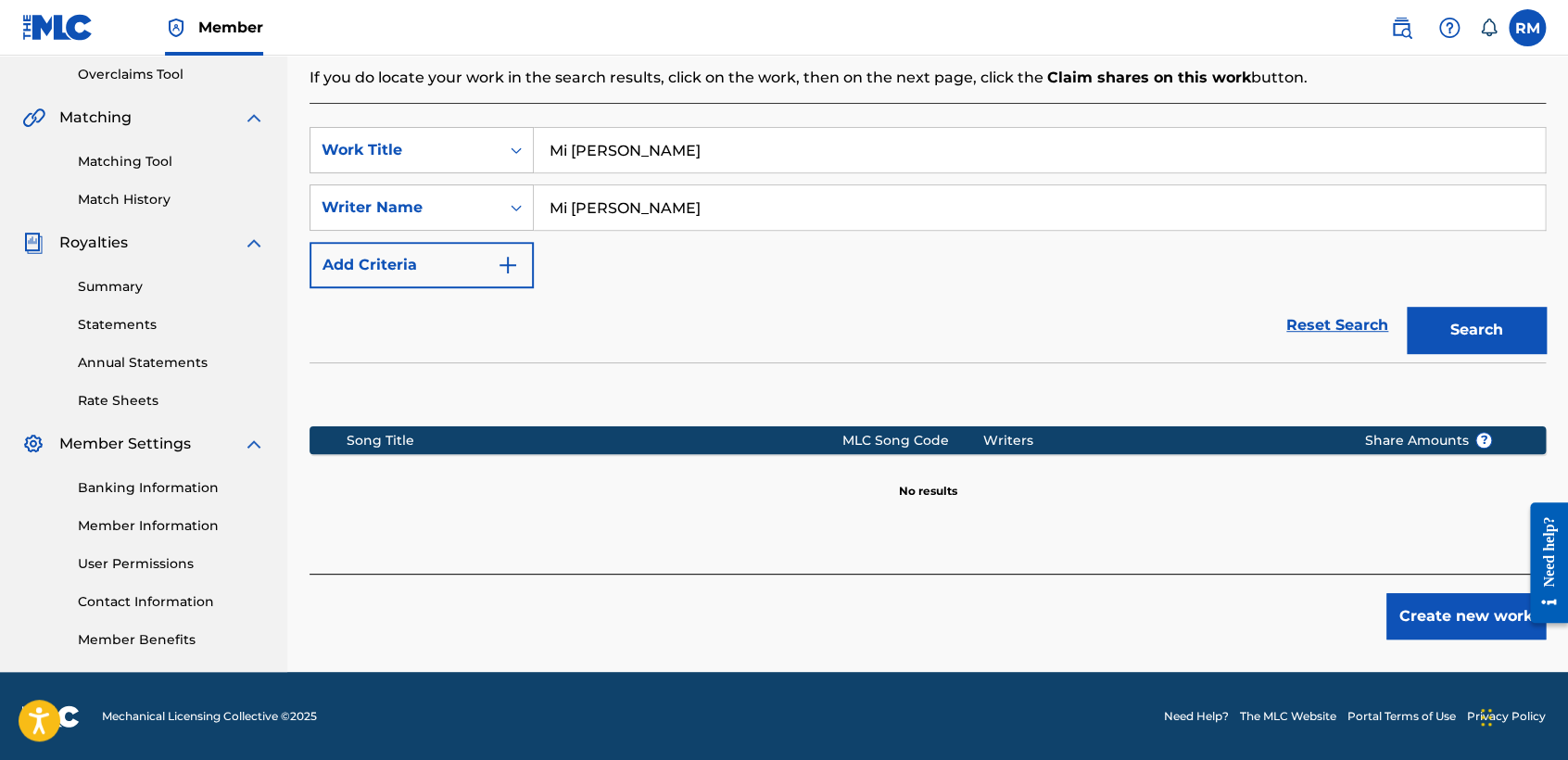
click at [1451, 612] on button "Create new work" at bounding box center [1465, 615] width 159 height 46
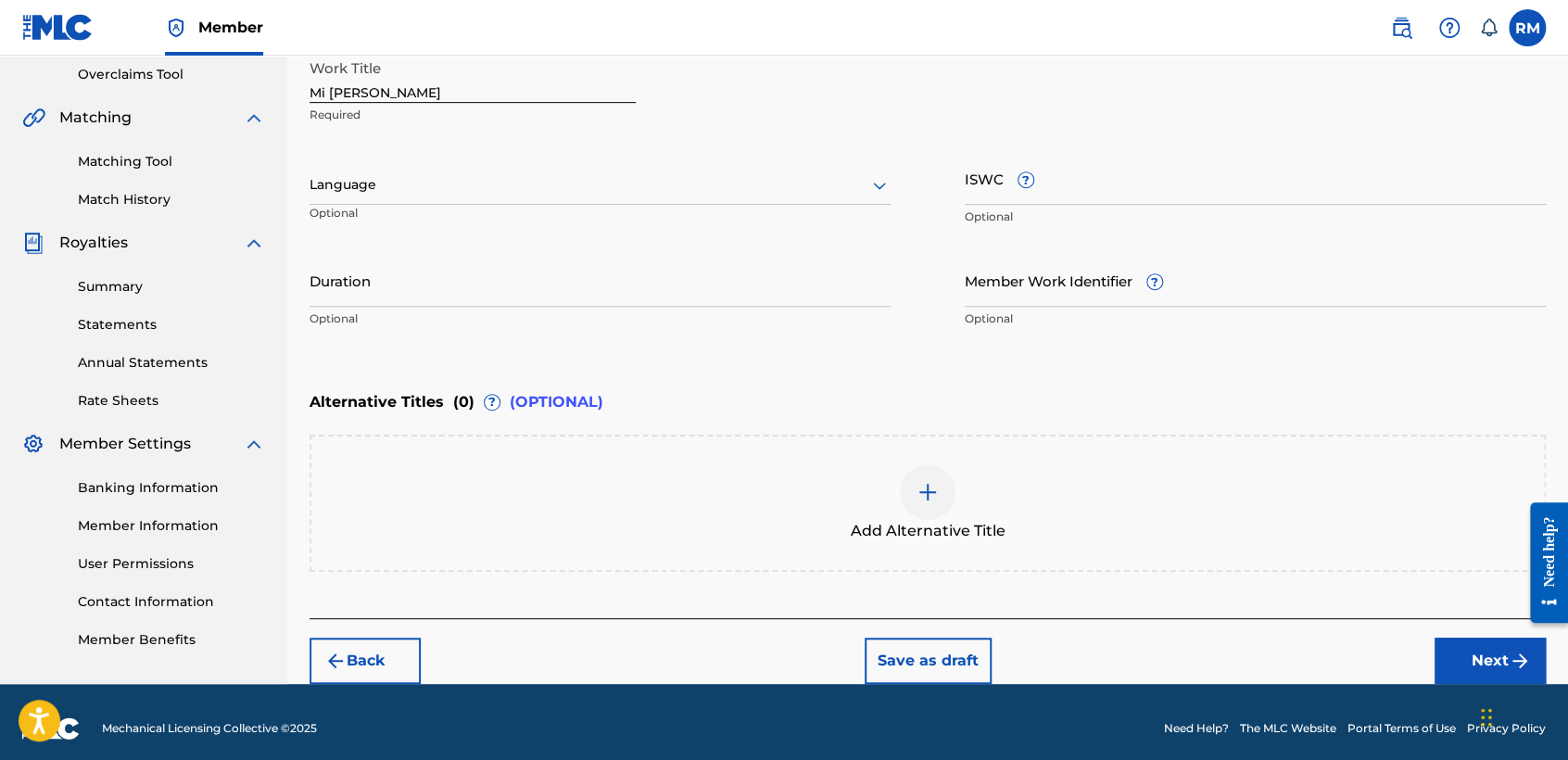
click at [623, 170] on div "Language" at bounding box center [600, 186] width 581 height 39
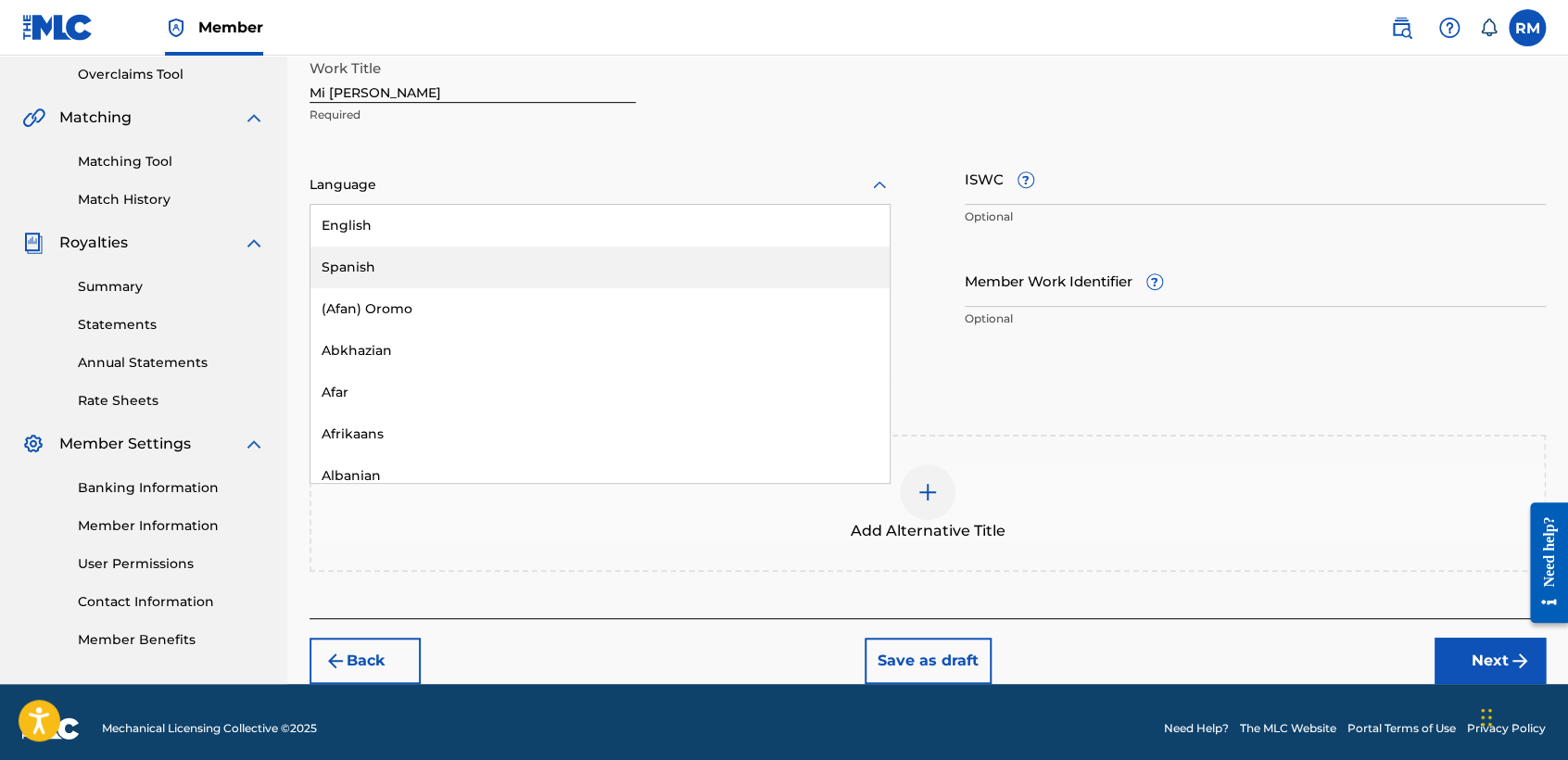
click at [439, 277] on div "Spanish" at bounding box center [600, 267] width 579 height 42
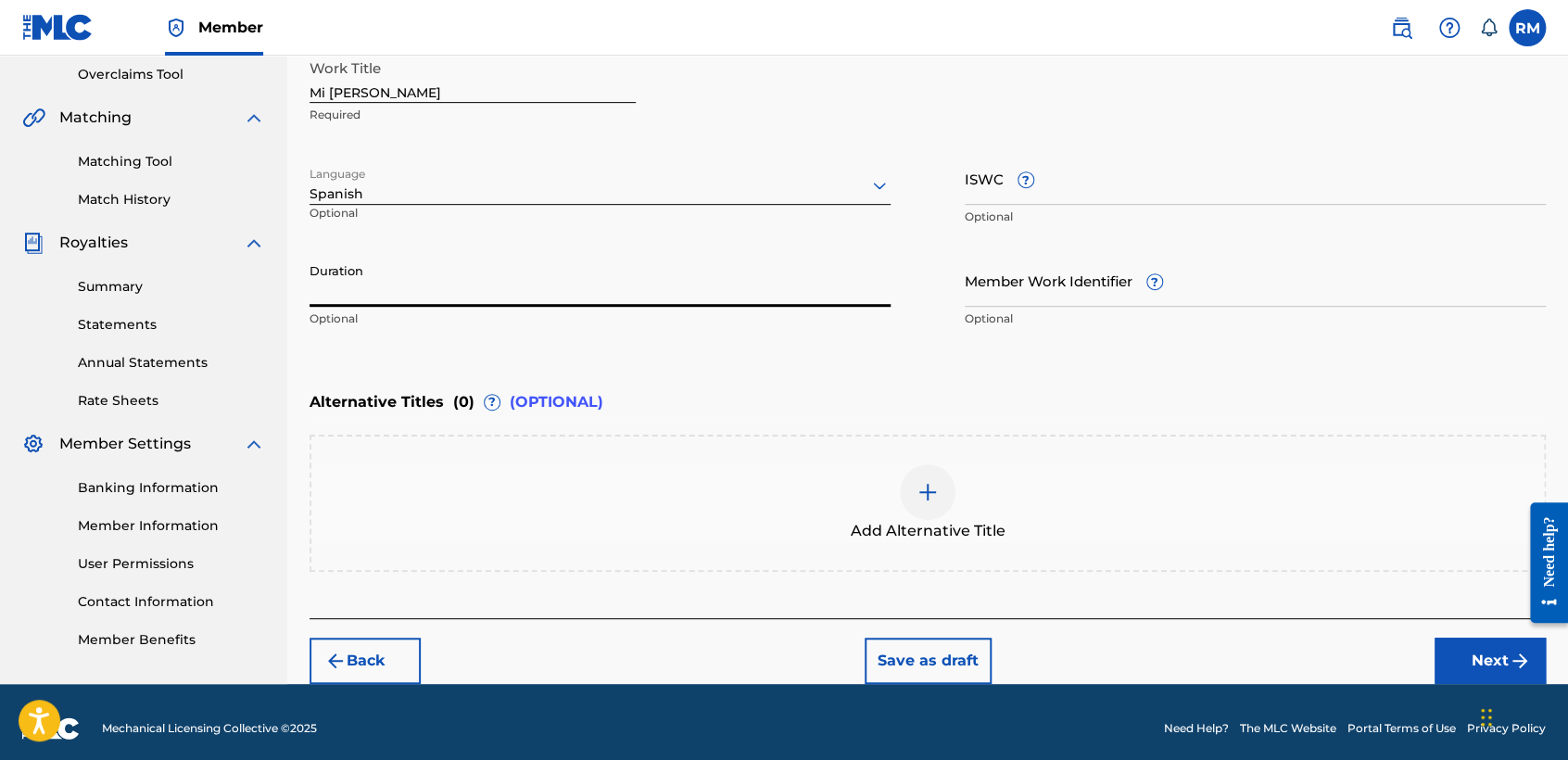
click at [439, 277] on input "Duration" at bounding box center [600, 280] width 581 height 53
type input "04:32"
click at [1478, 658] on button "Next" at bounding box center [1490, 660] width 111 height 46
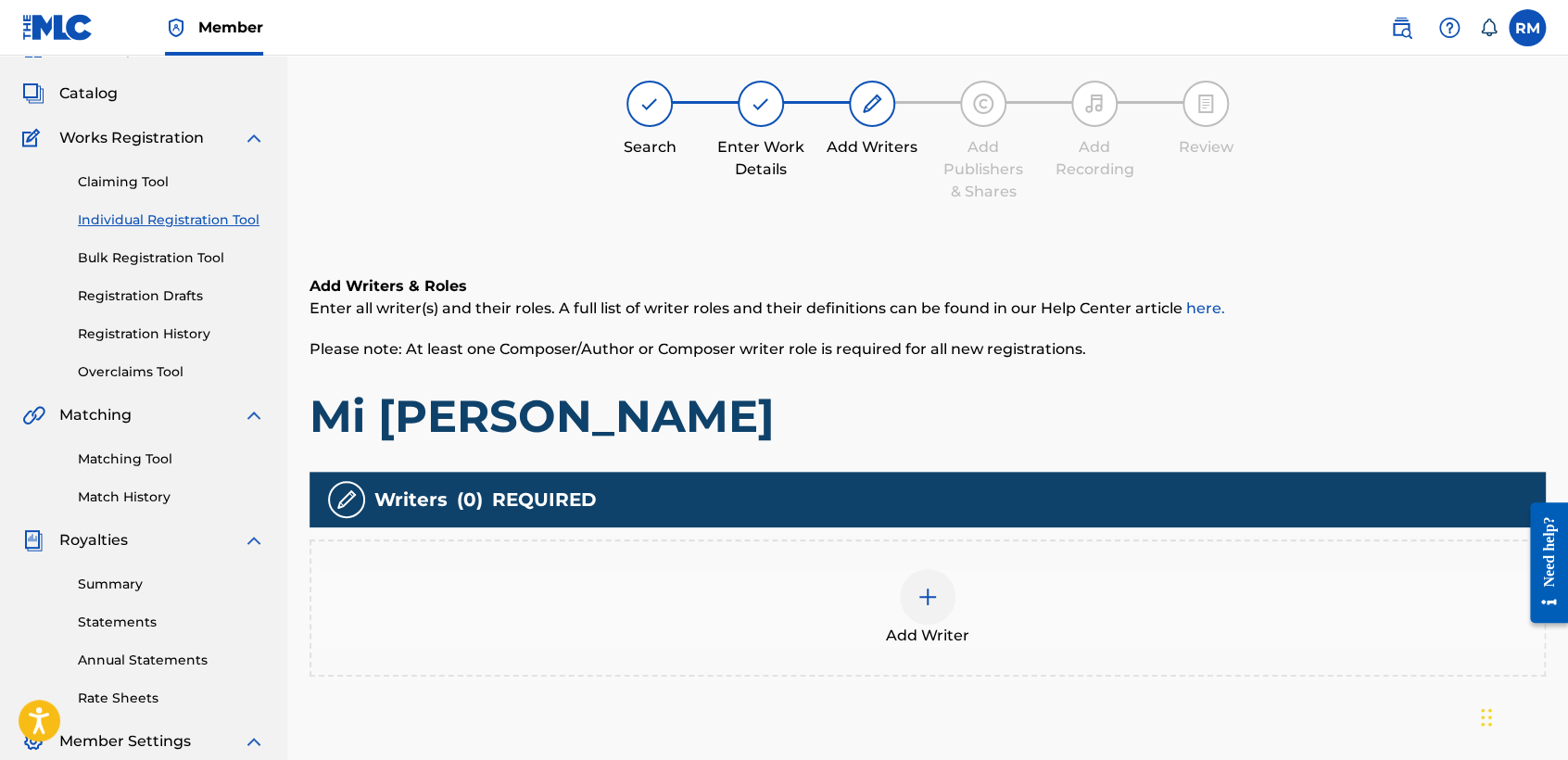
scroll to position [82, 0]
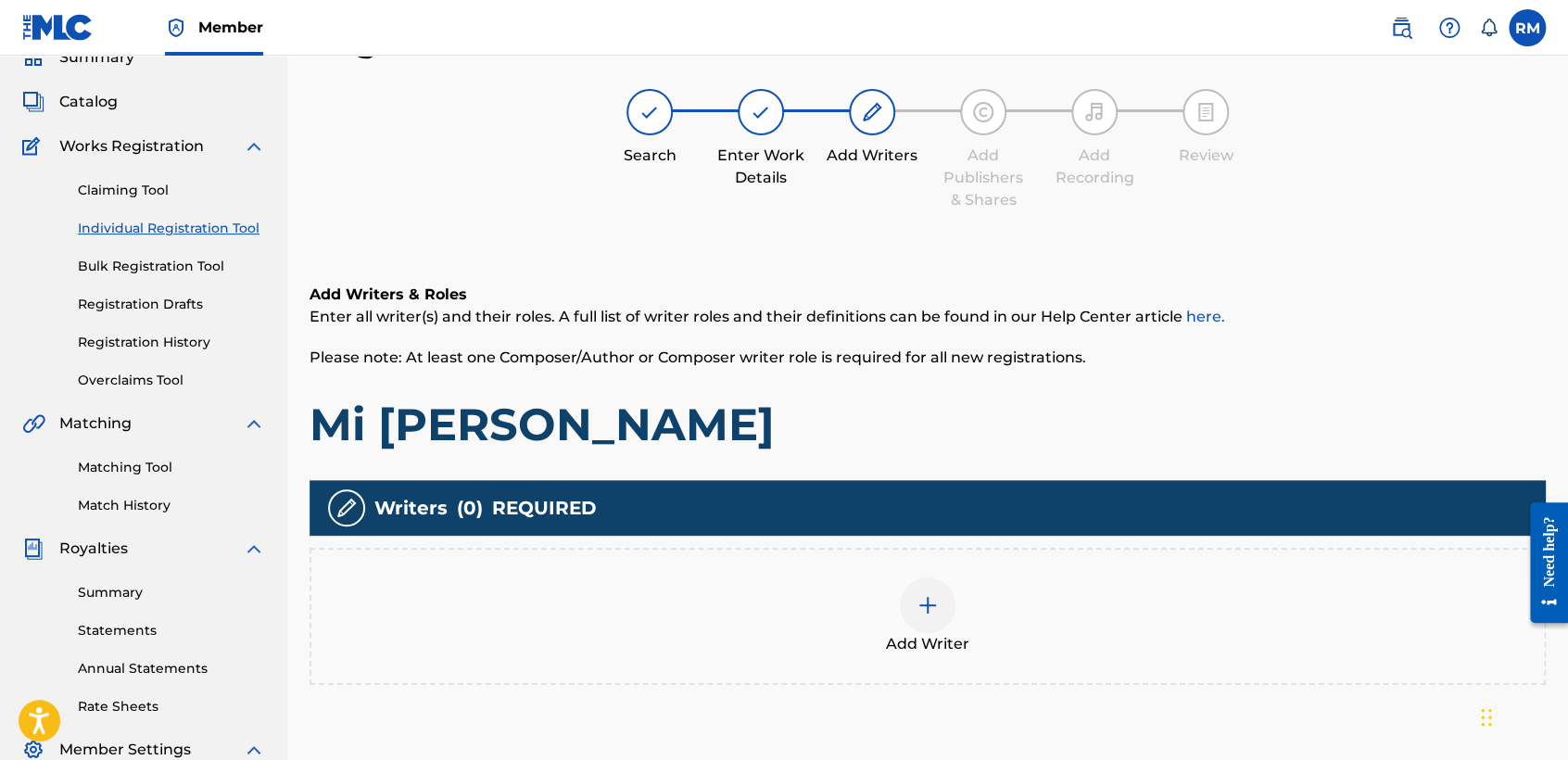
click at [944, 591] on div at bounding box center [927, 605] width 56 height 56
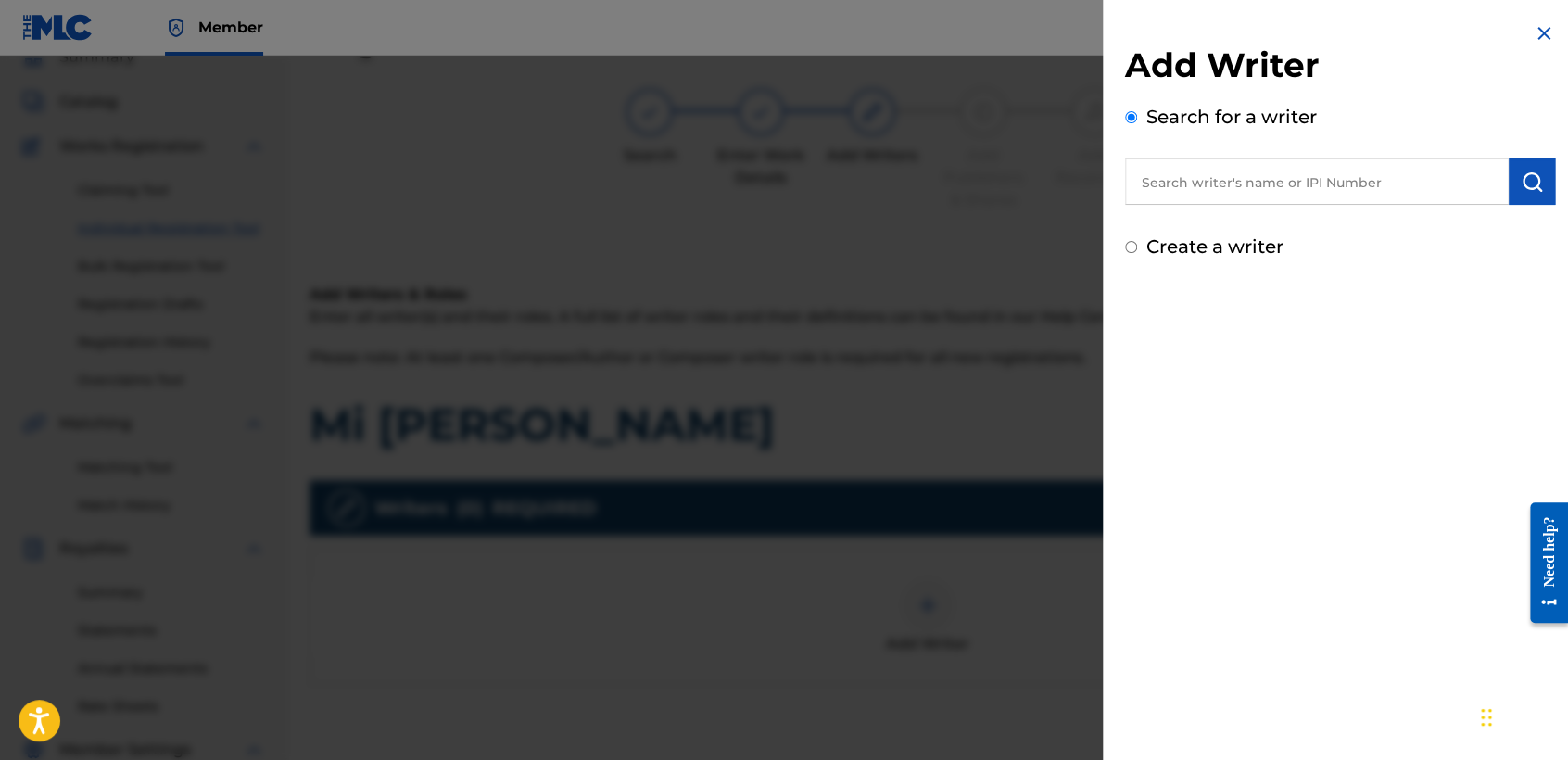
click at [1128, 243] on input "Create a writer" at bounding box center [1131, 247] width 12 height 12
radio input "false"
radio input "true"
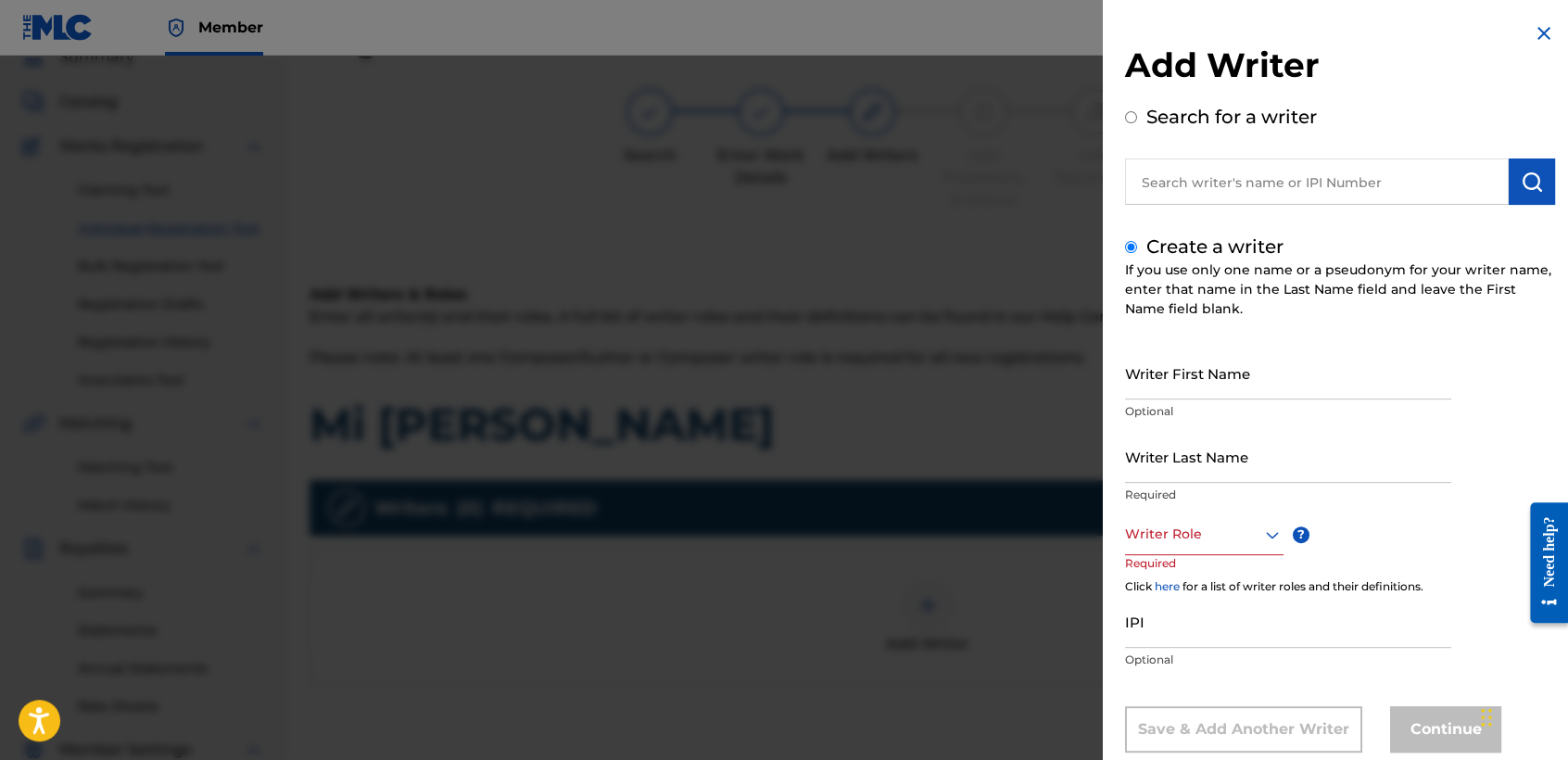
click at [1118, 360] on div "Add Writer Search for a writer Create a writer If you use only one name or a ps…" at bounding box center [1340, 401] width 475 height 802
click at [1145, 371] on input "Writer First Name" at bounding box center [1289, 373] width 326 height 53
type input "[PERSON_NAME]"
click at [1159, 443] on input "Writer Last Name" at bounding box center [1289, 456] width 326 height 53
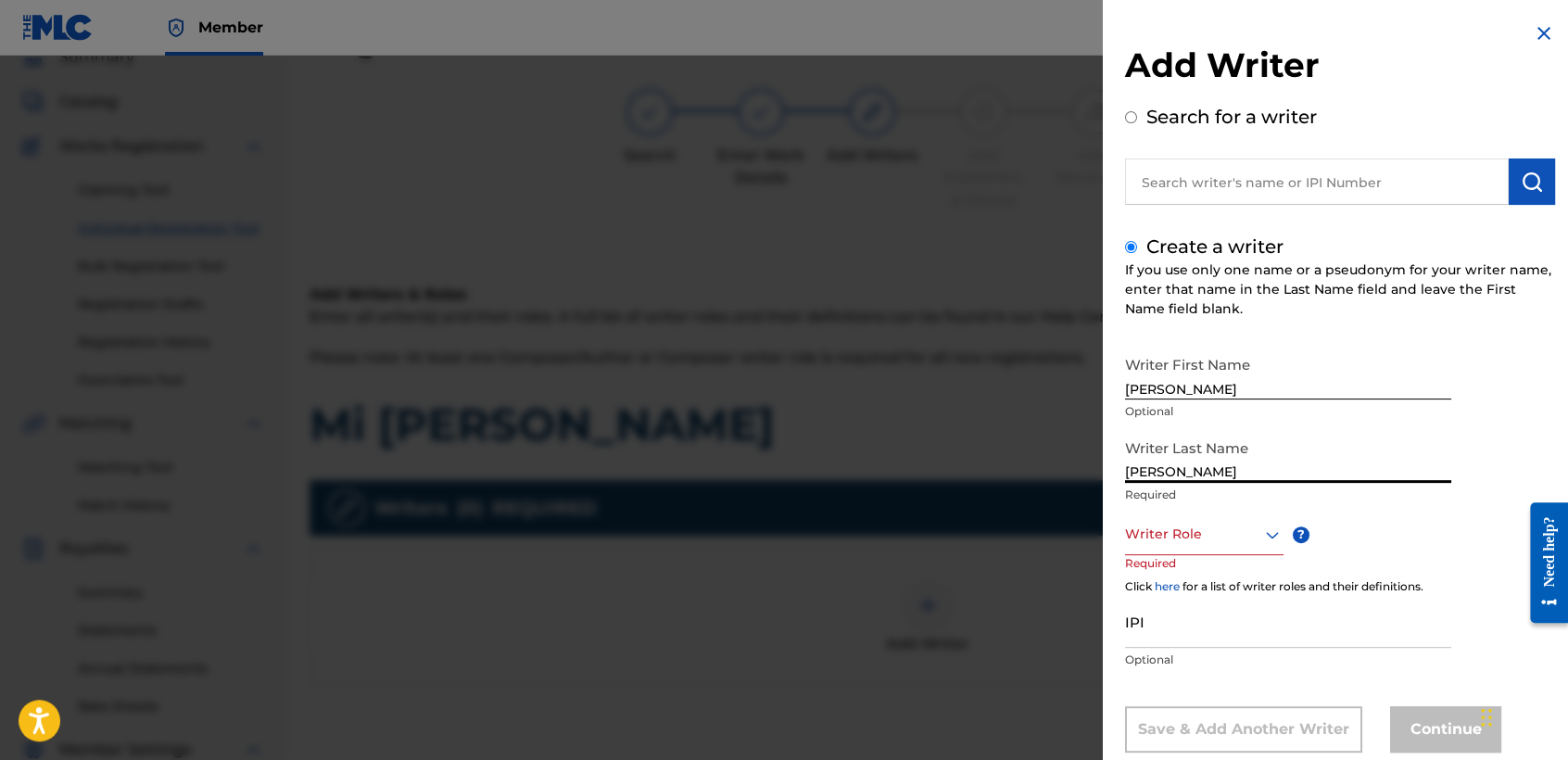
type input "[PERSON_NAME]"
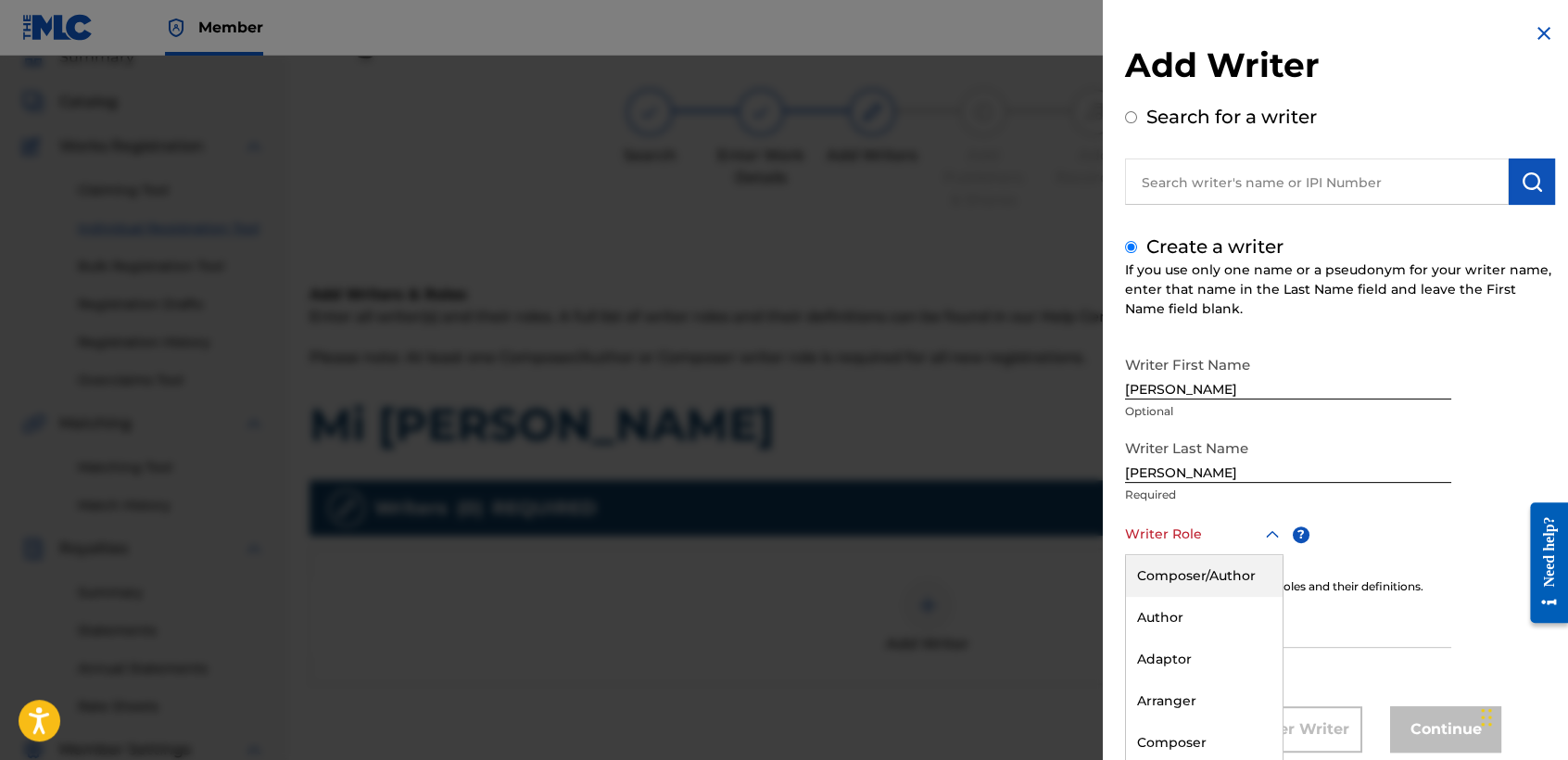
scroll to position [42, 0]
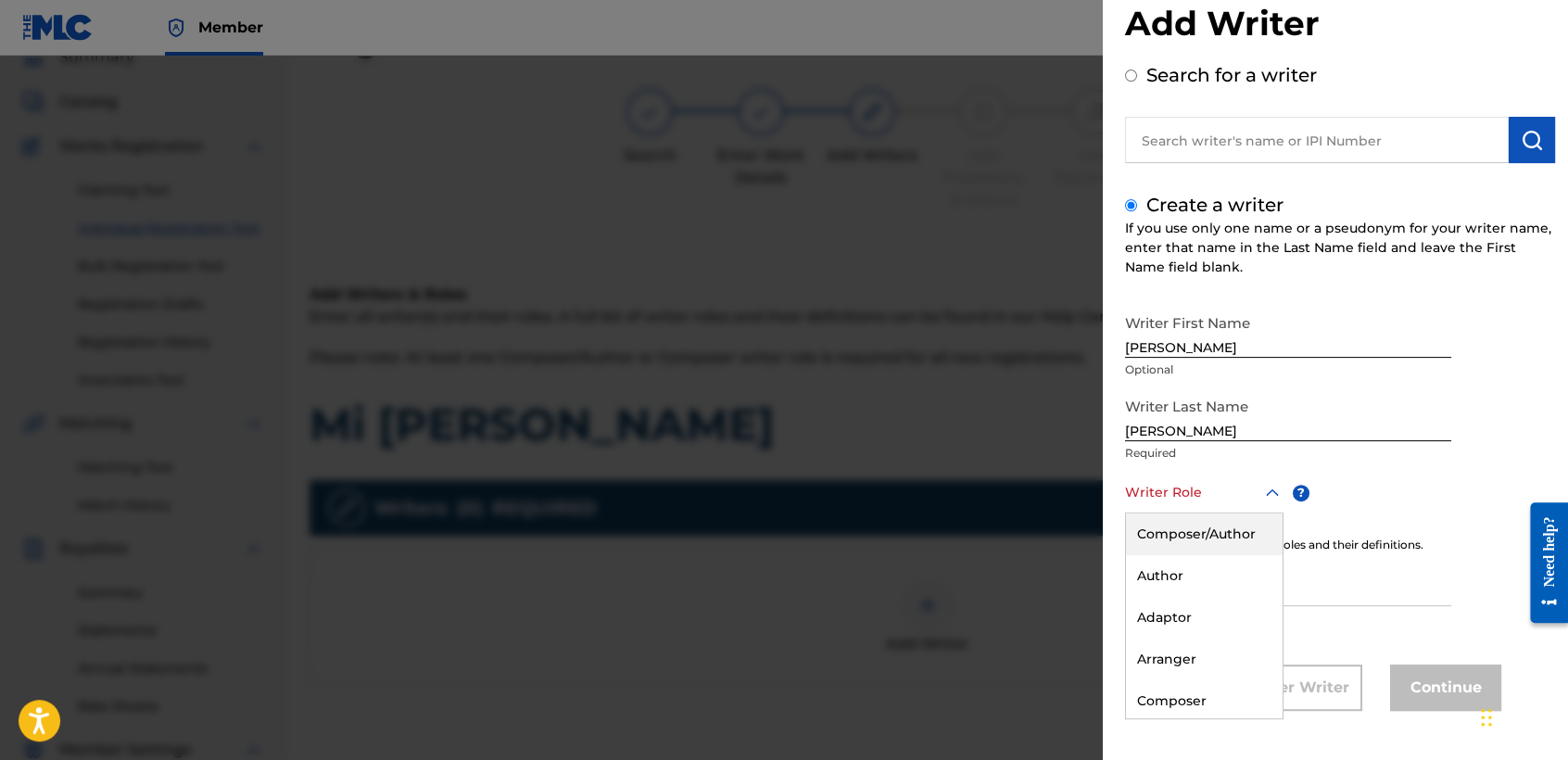
click at [1179, 514] on div "8 results available. Use Up and Down to choose options, press Enter to select t…" at bounding box center [1205, 492] width 158 height 42
click at [1186, 528] on div "Composer/Author" at bounding box center [1205, 534] width 156 height 42
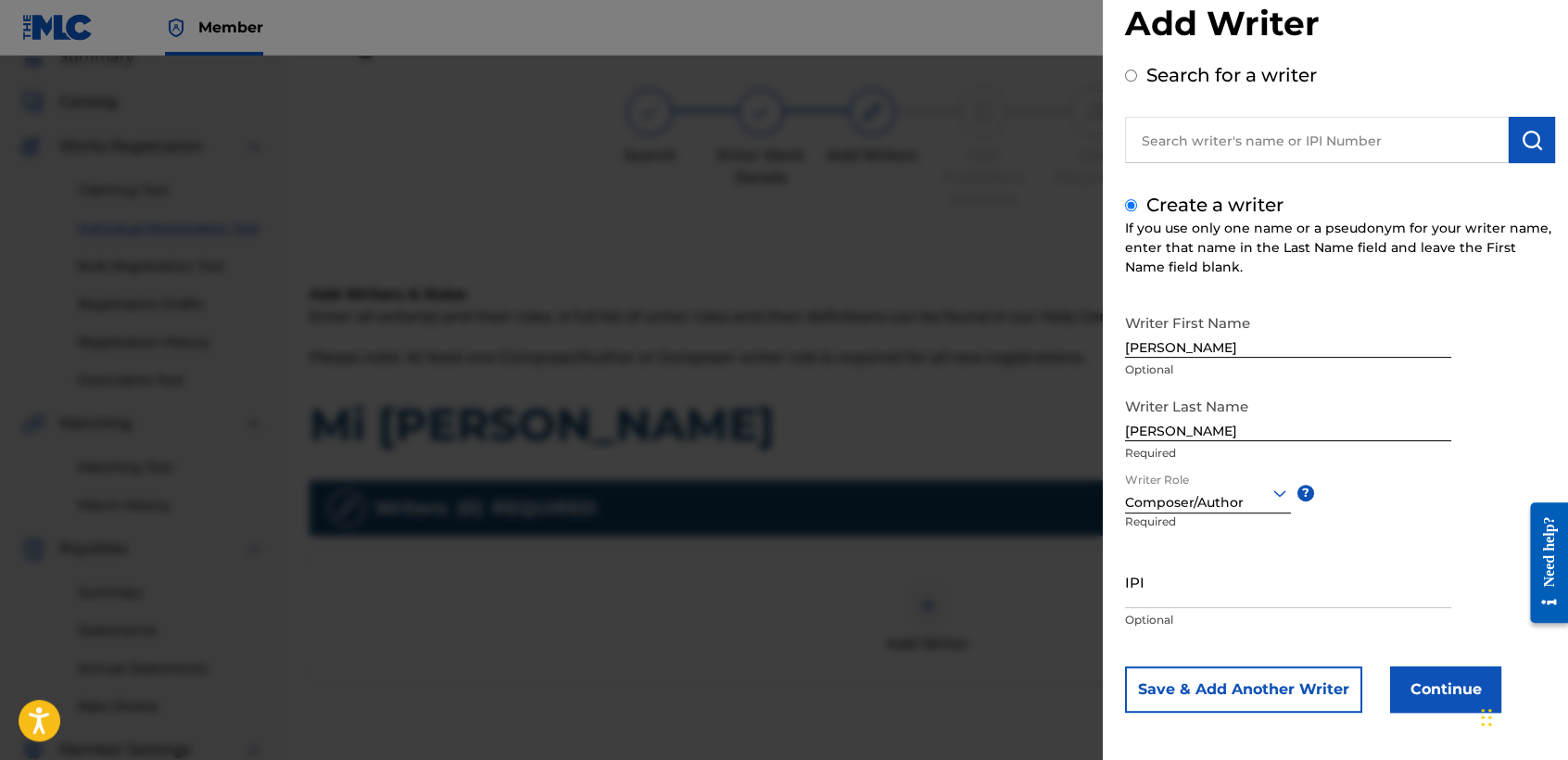
click at [1410, 678] on button "Continue" at bounding box center [1446, 689] width 111 height 46
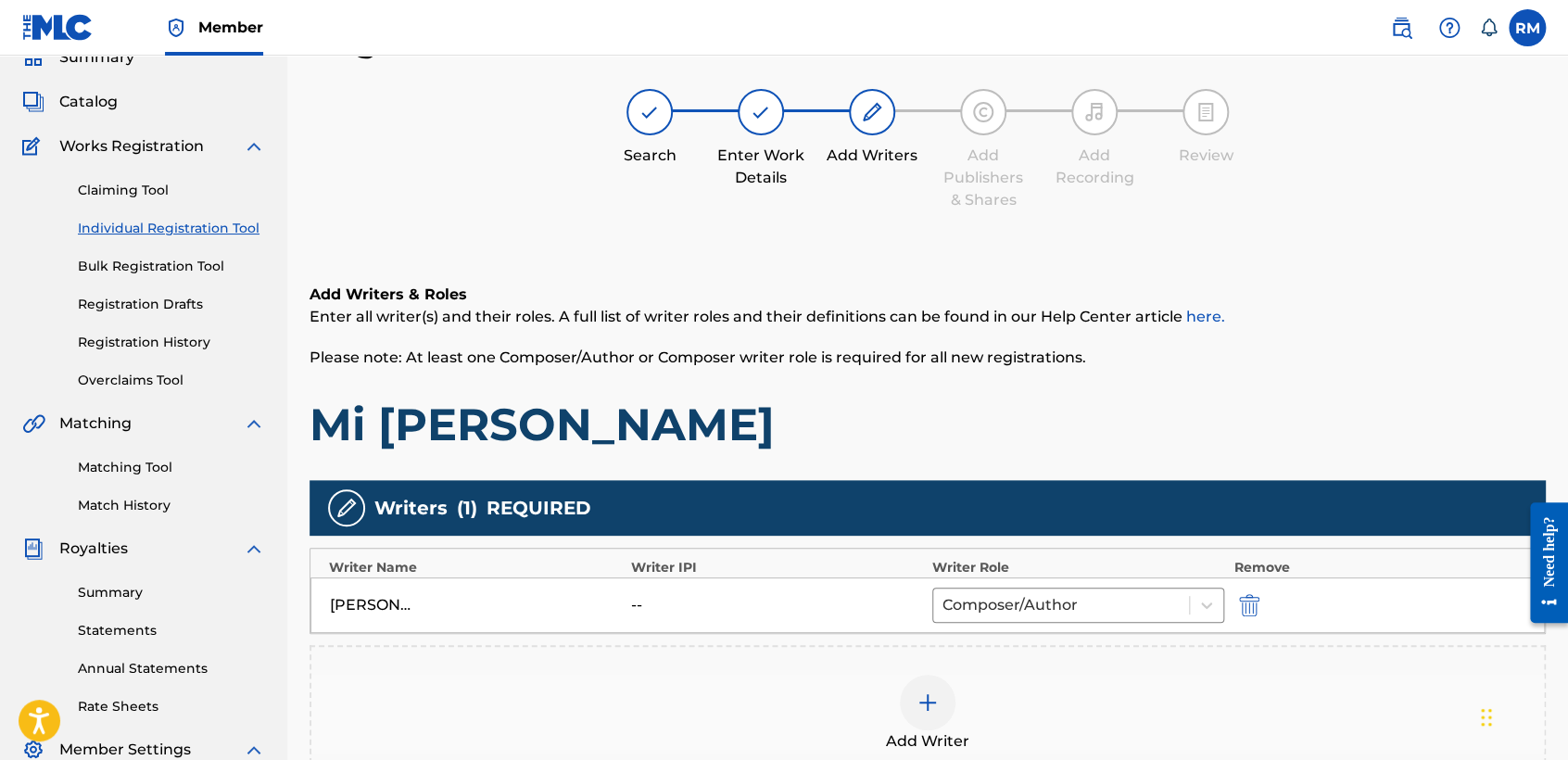
click at [929, 273] on div "Add Writers & Roles Enter all writer(s) and their roles. A full list of writer …" at bounding box center [927, 555] width 1236 height 632
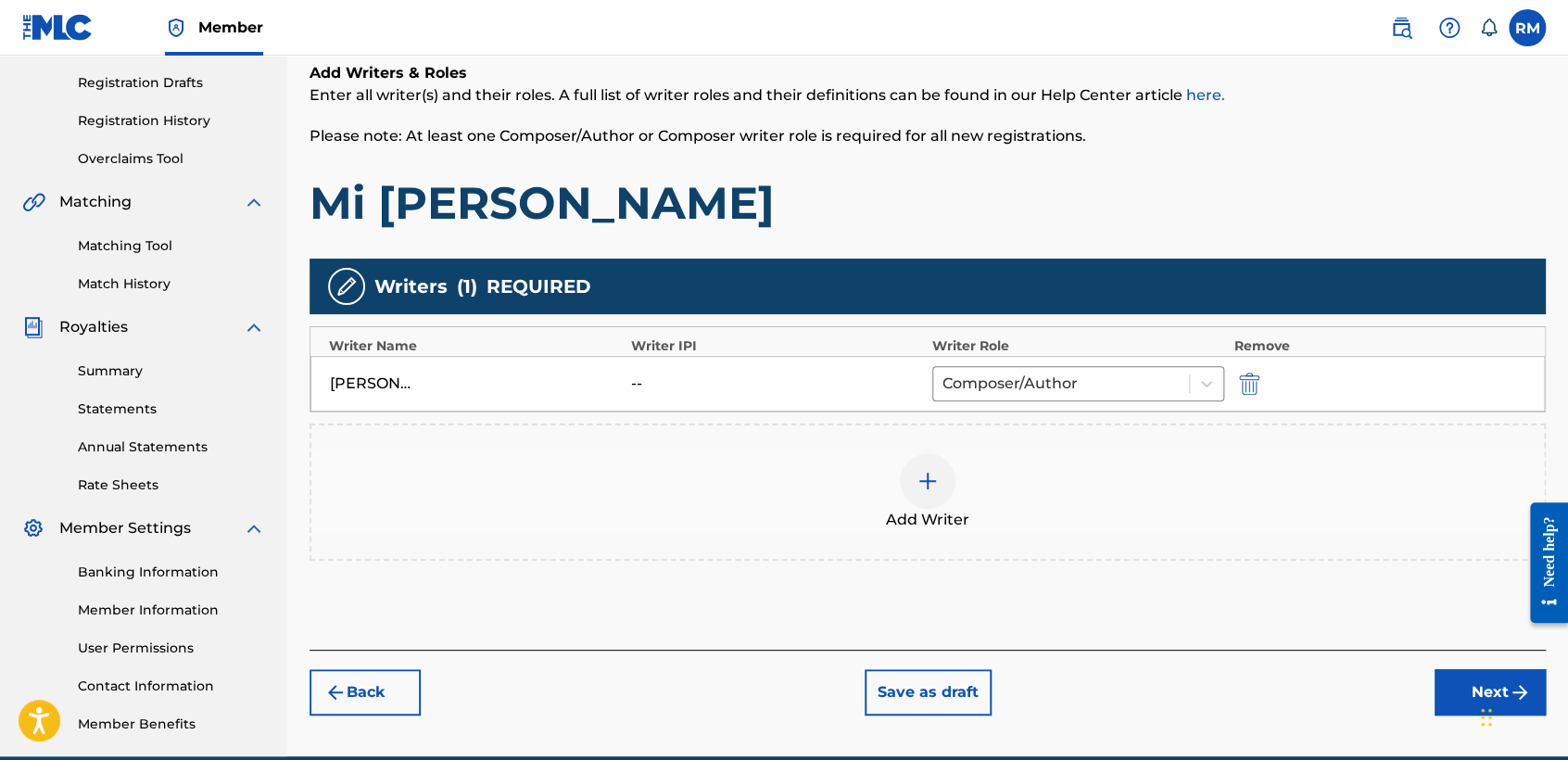
scroll to position [388, 0]
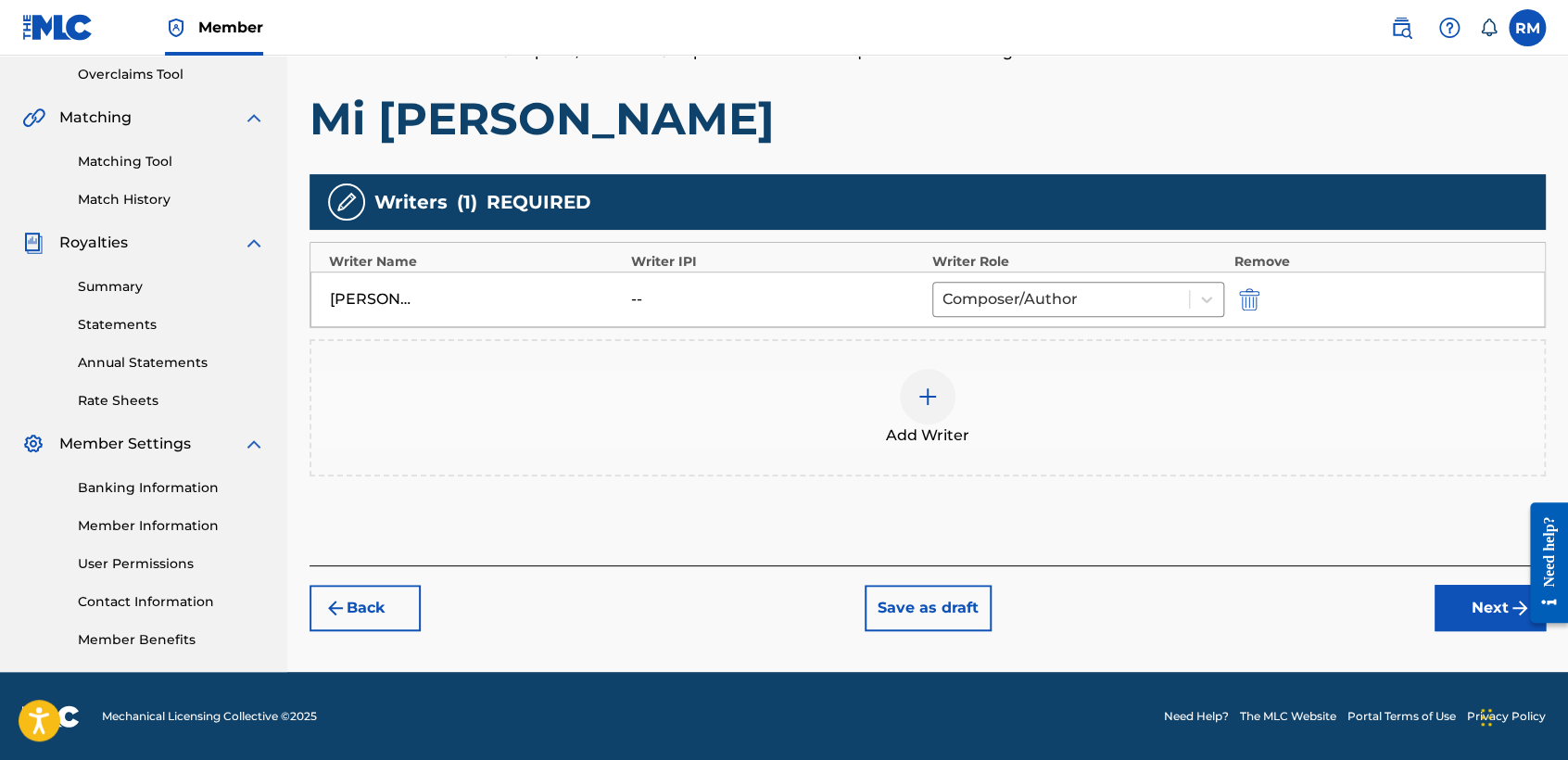
click at [1460, 609] on button "Next" at bounding box center [1490, 608] width 111 height 46
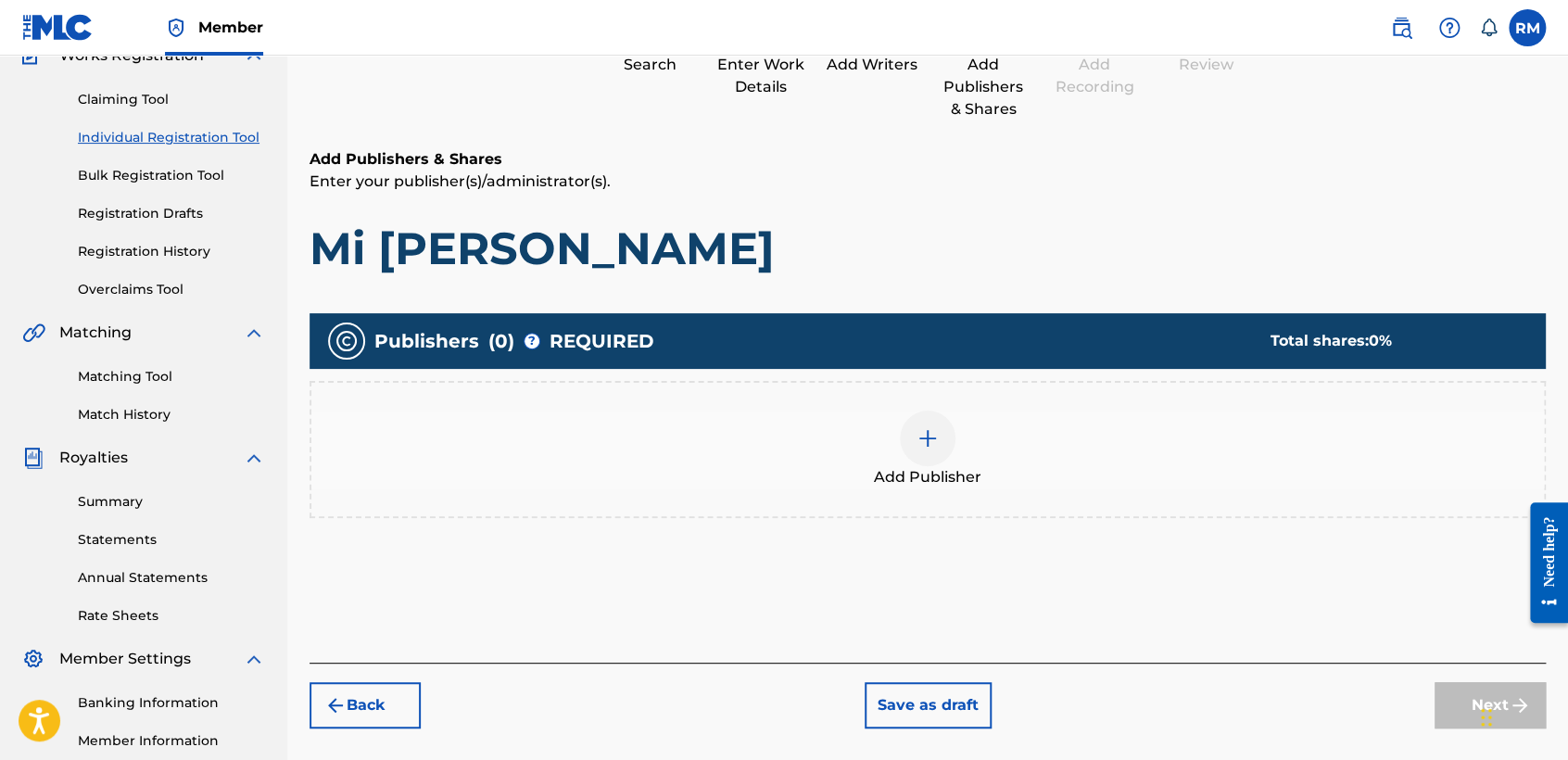
scroll to position [82, 0]
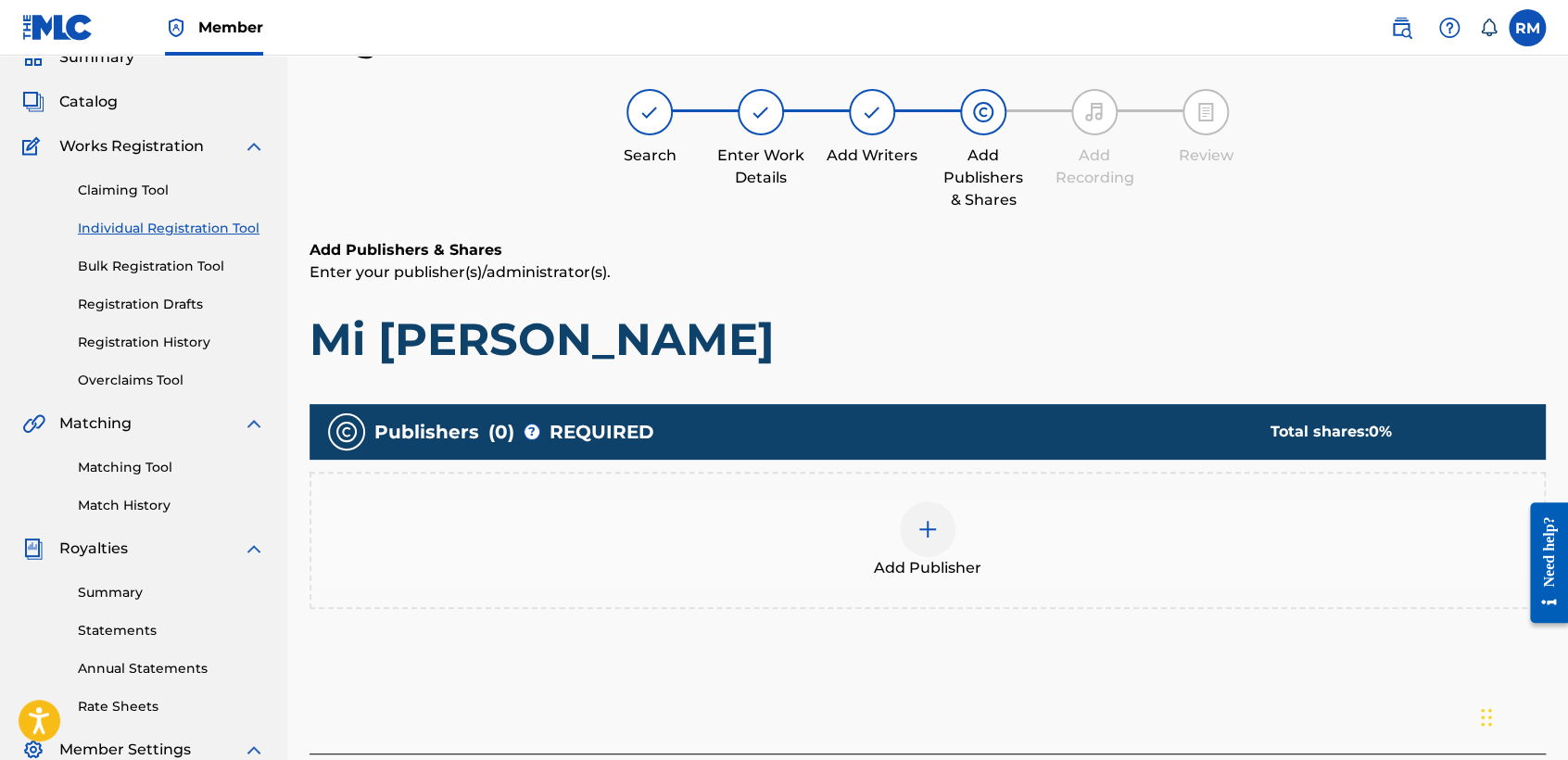
click at [937, 501] on div at bounding box center [927, 528] width 56 height 56
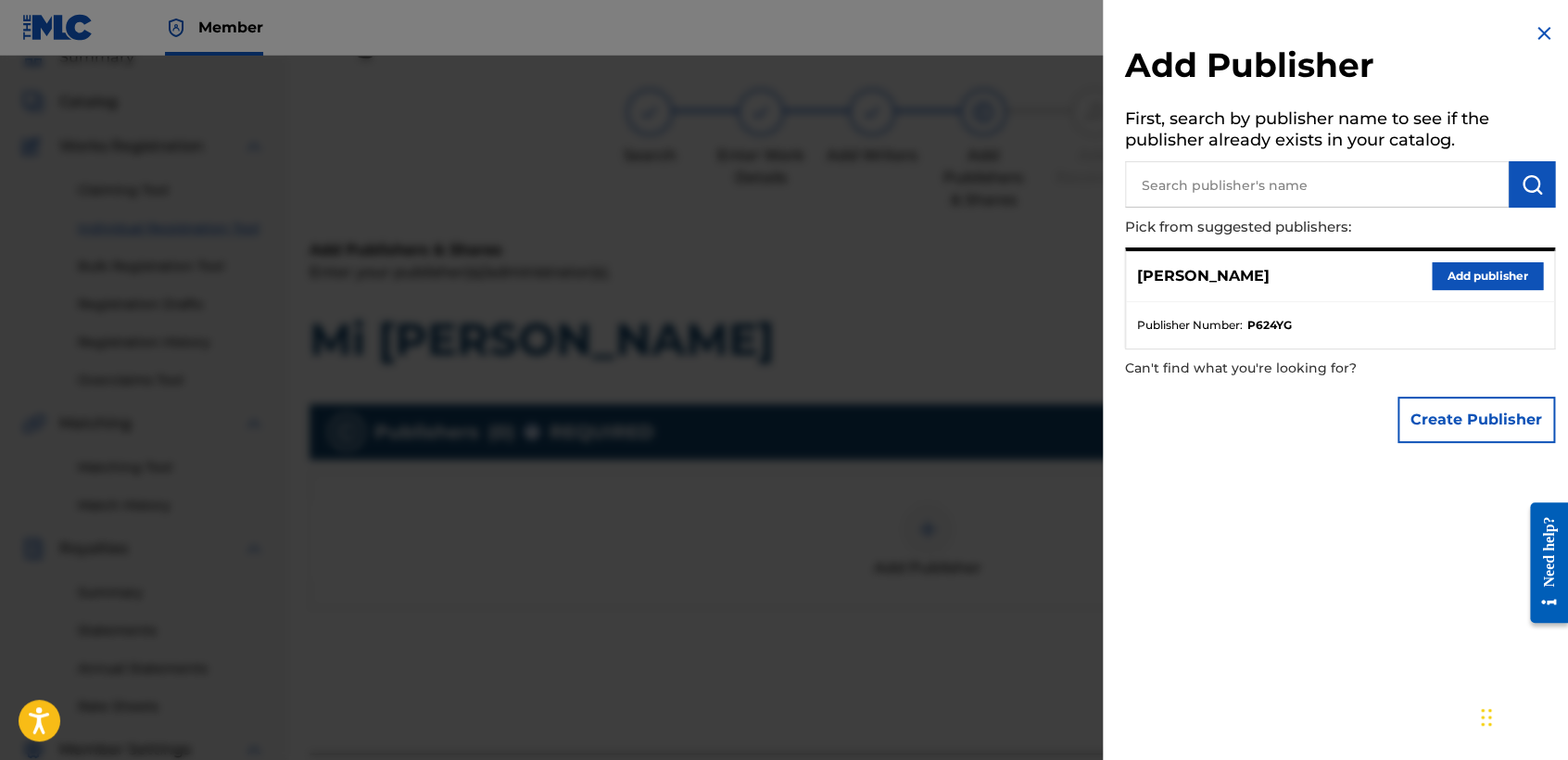
click at [1470, 268] on button "Add publisher" at bounding box center [1488, 275] width 111 height 27
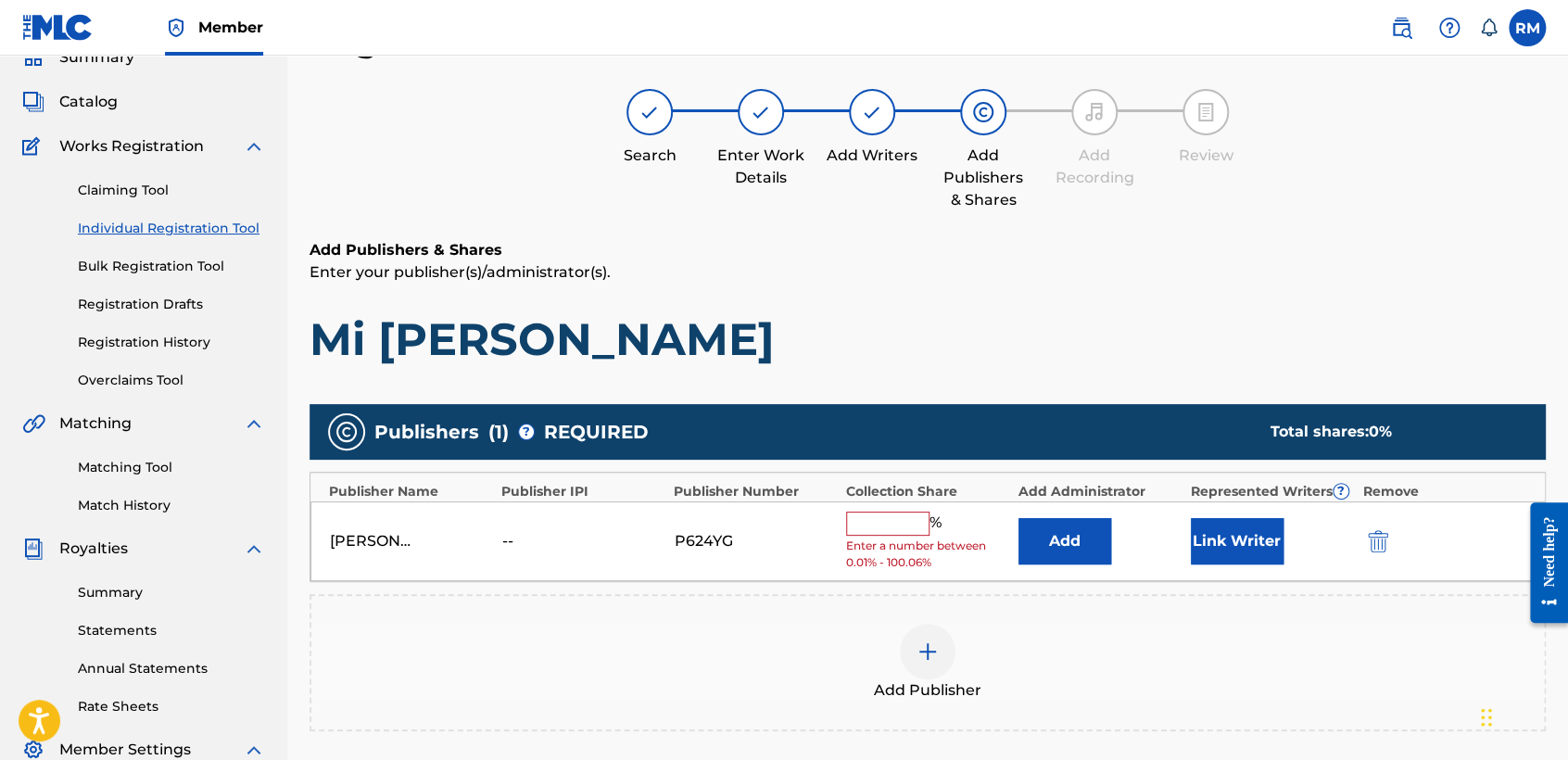
click at [874, 522] on input "text" at bounding box center [887, 524] width 83 height 24
type input "100"
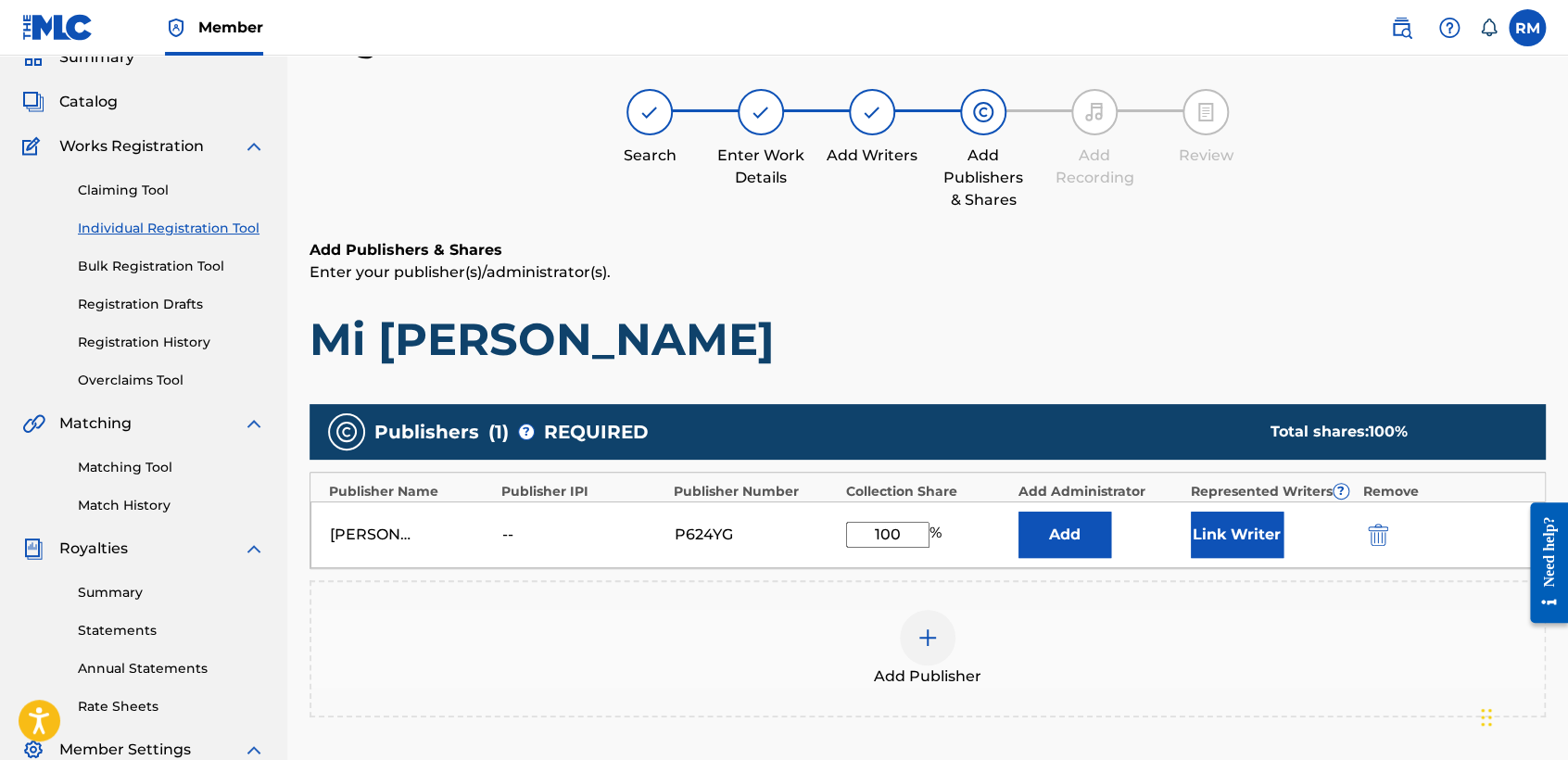
click at [1218, 527] on button "Link Writer" at bounding box center [1237, 534] width 93 height 46
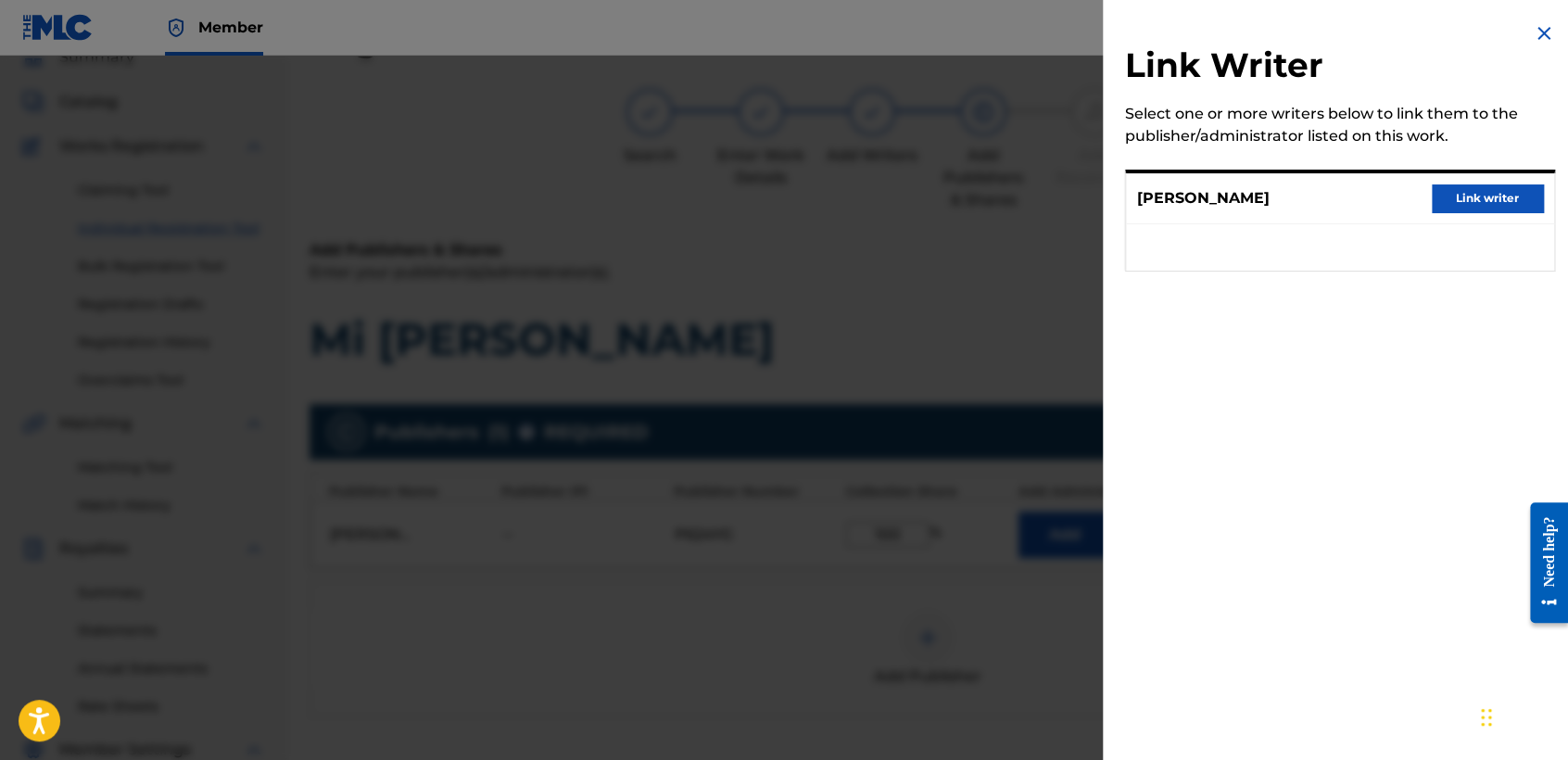
click at [1462, 195] on button "Link writer" at bounding box center [1488, 198] width 111 height 27
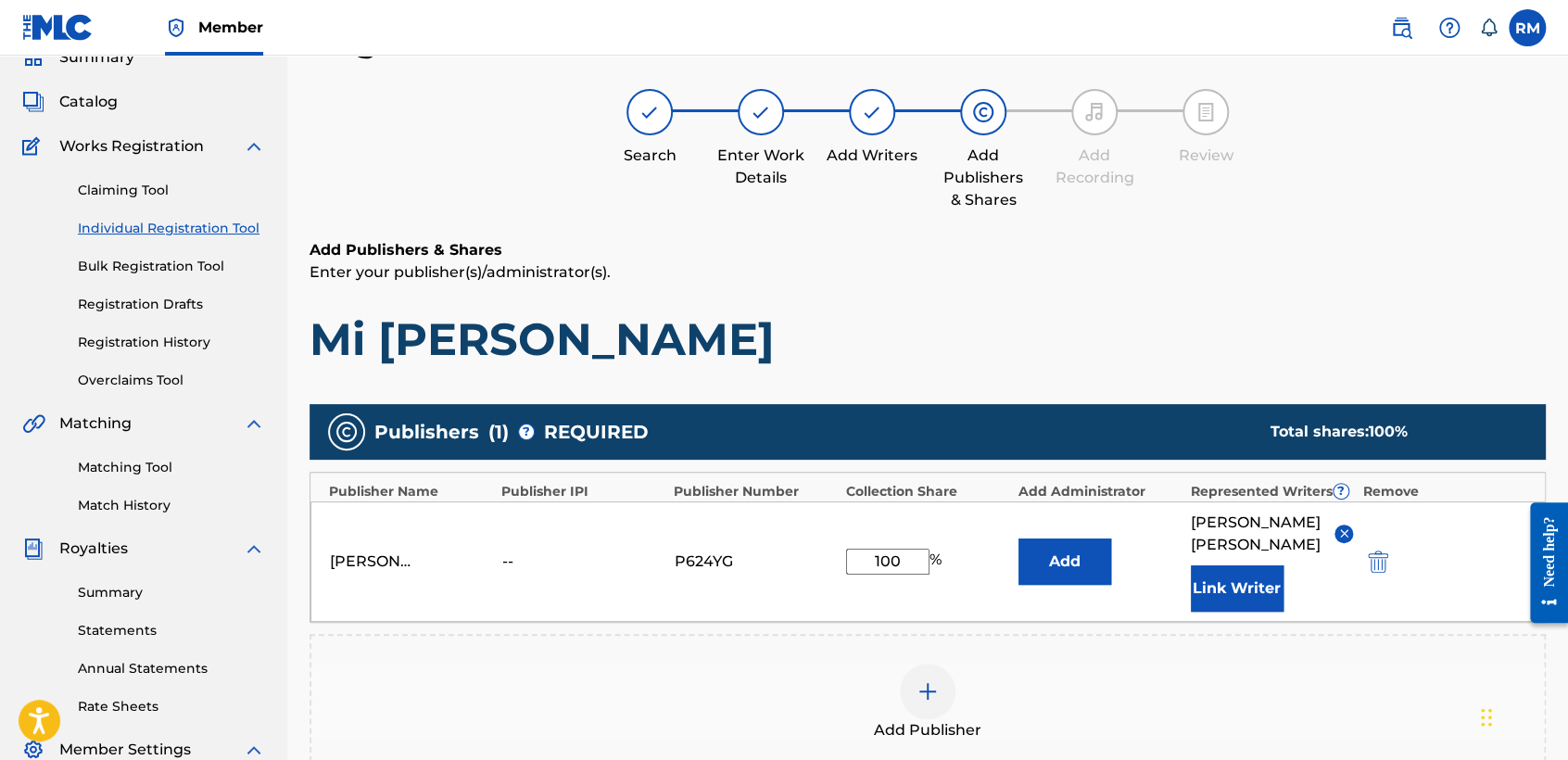
click at [1117, 293] on div "Add Publishers & Shares Enter your publisher(s)/administrator(s). Mi [PERSON_NA…" at bounding box center [927, 303] width 1236 height 128
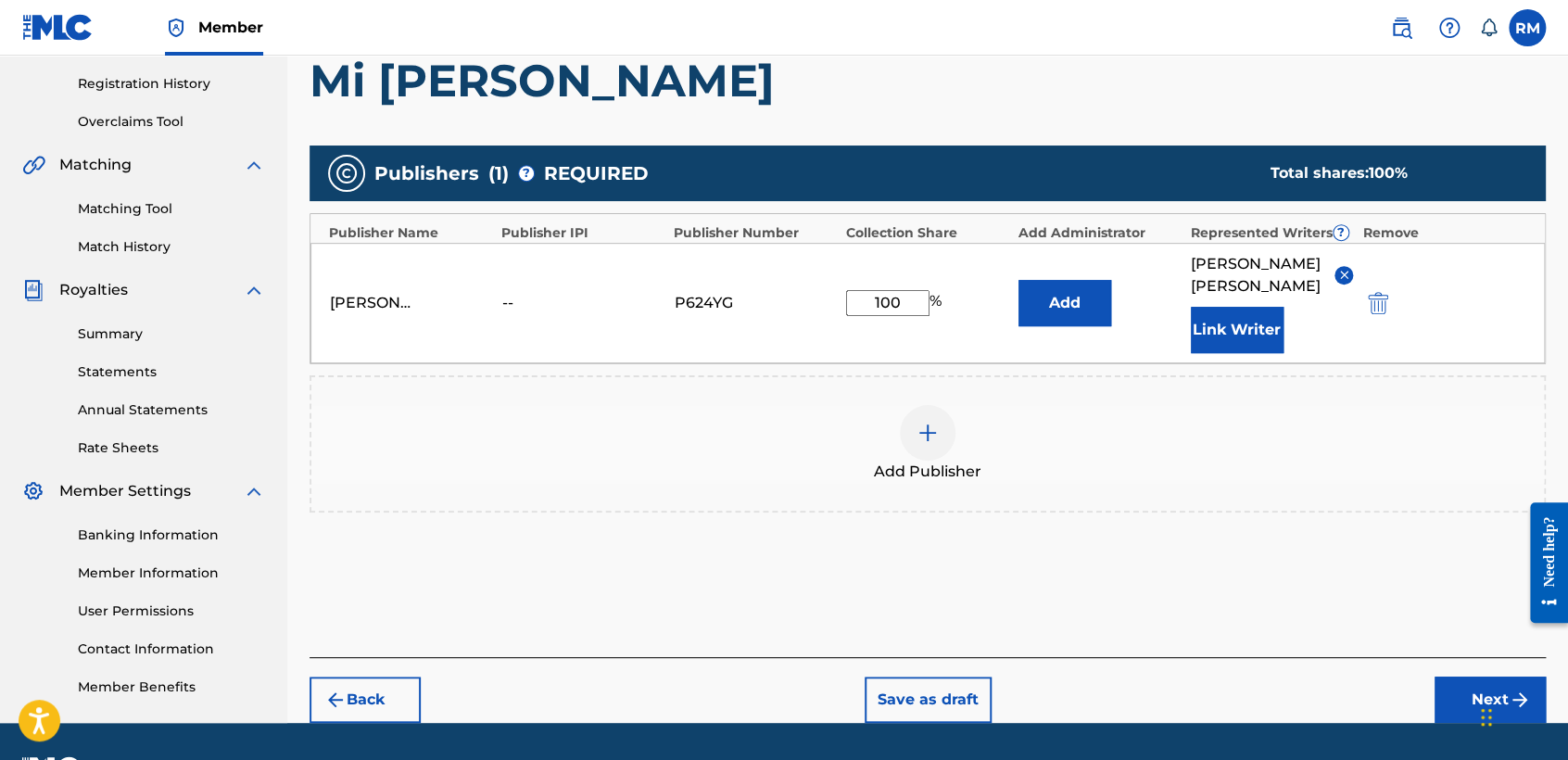
scroll to position [388, 0]
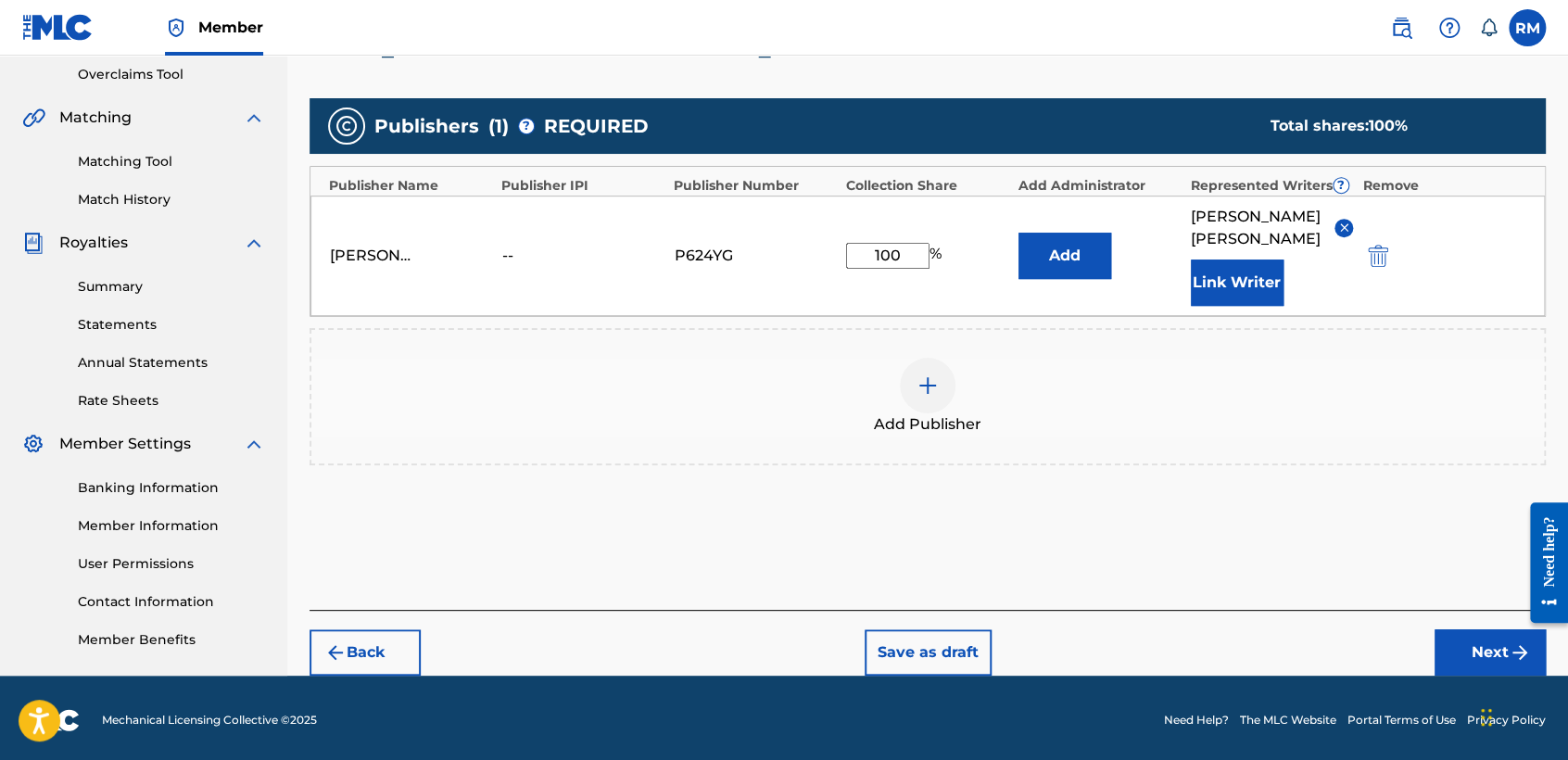
click at [1464, 629] on button "Next" at bounding box center [1490, 652] width 111 height 46
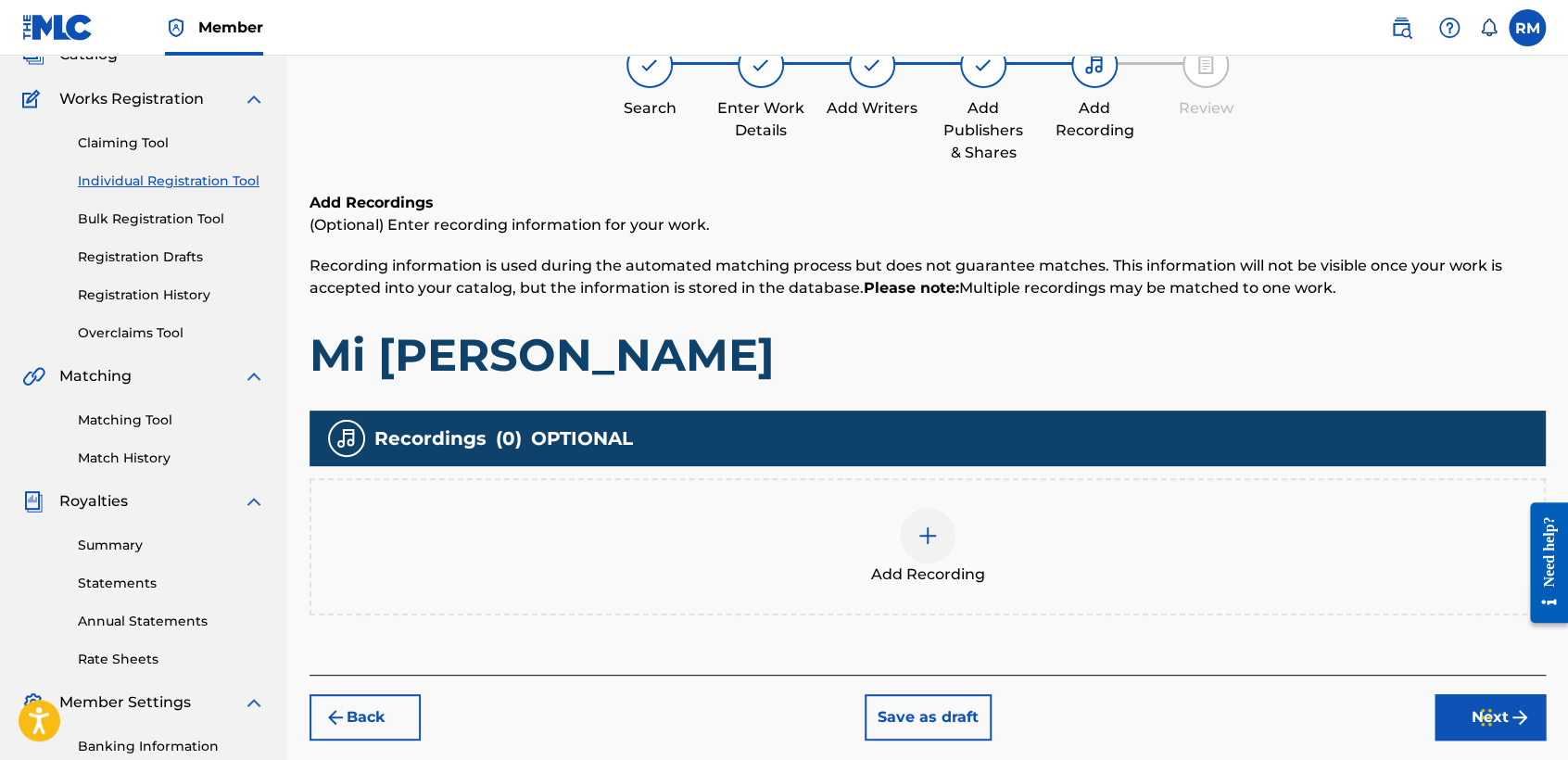
scroll to position [82, 0]
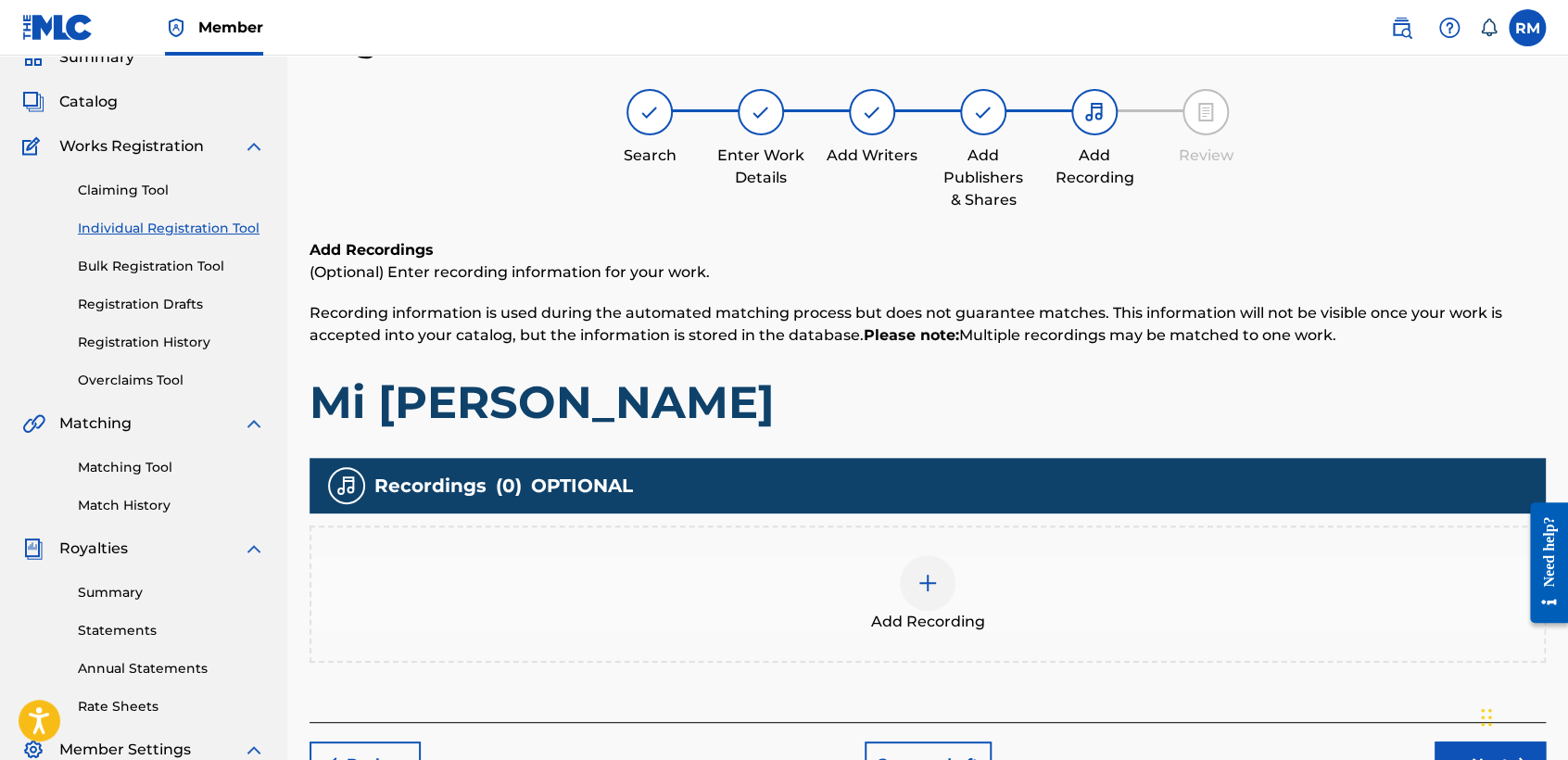
click at [911, 595] on div at bounding box center [927, 582] width 56 height 56
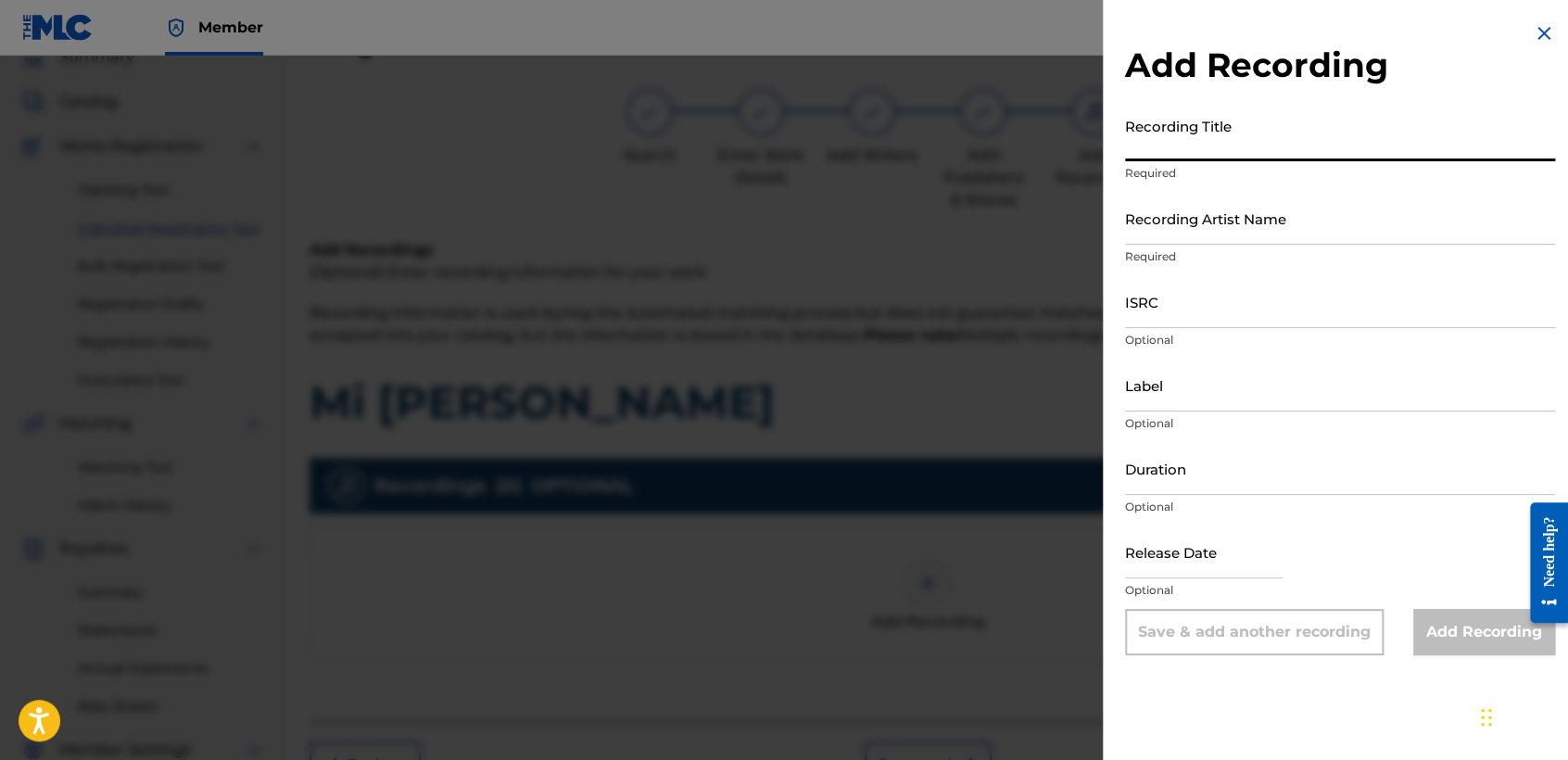
click at [1167, 135] on input "Recording Title" at bounding box center [1340, 135] width 430 height 53
paste input "Mi [PERSON_NAME]"
type input "Mi [PERSON_NAME]"
click at [1235, 199] on input "Recording Artist Name" at bounding box center [1340, 218] width 430 height 53
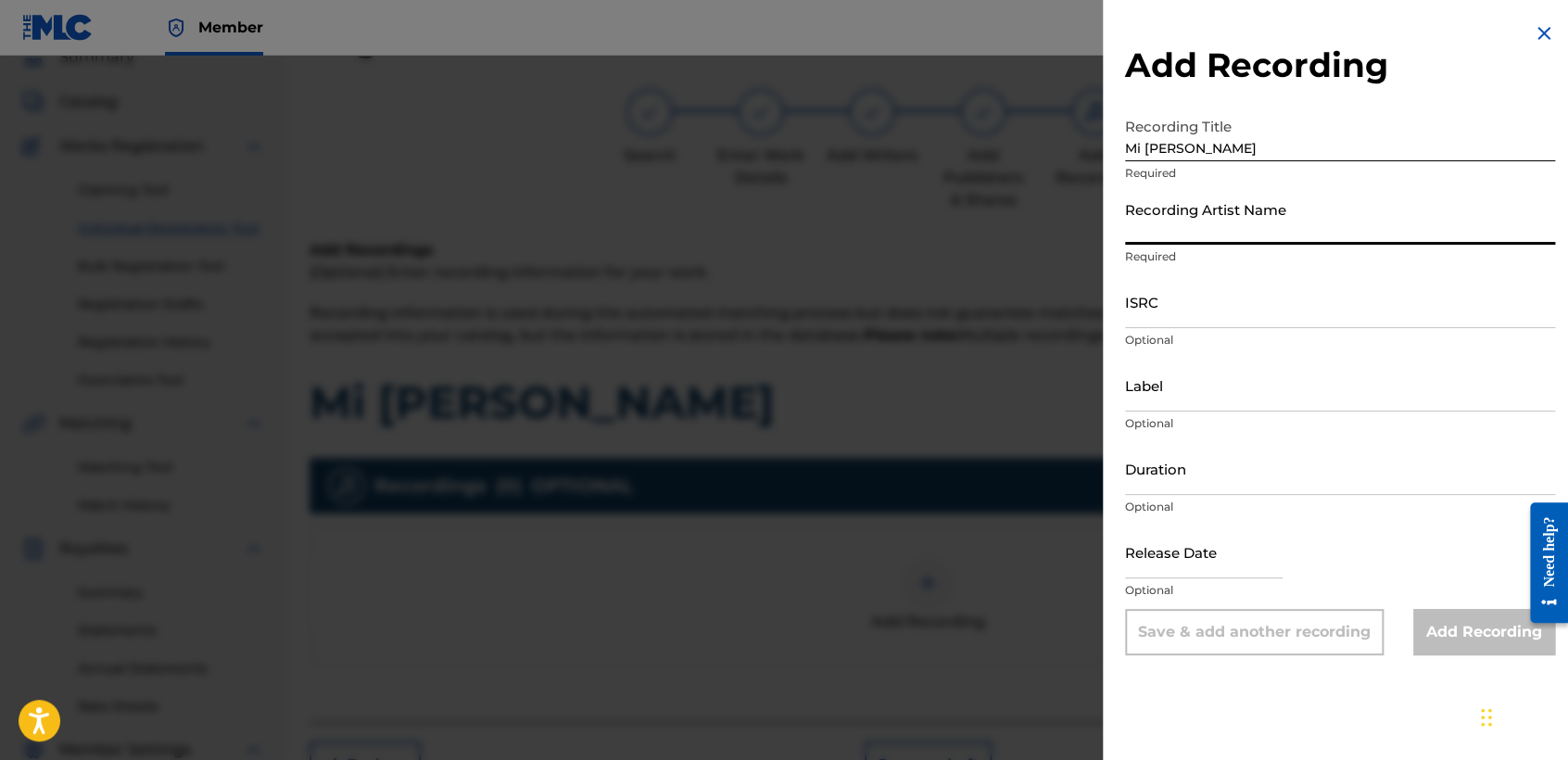
type input "[PERSON_NAME]"
type input "[DATE]"
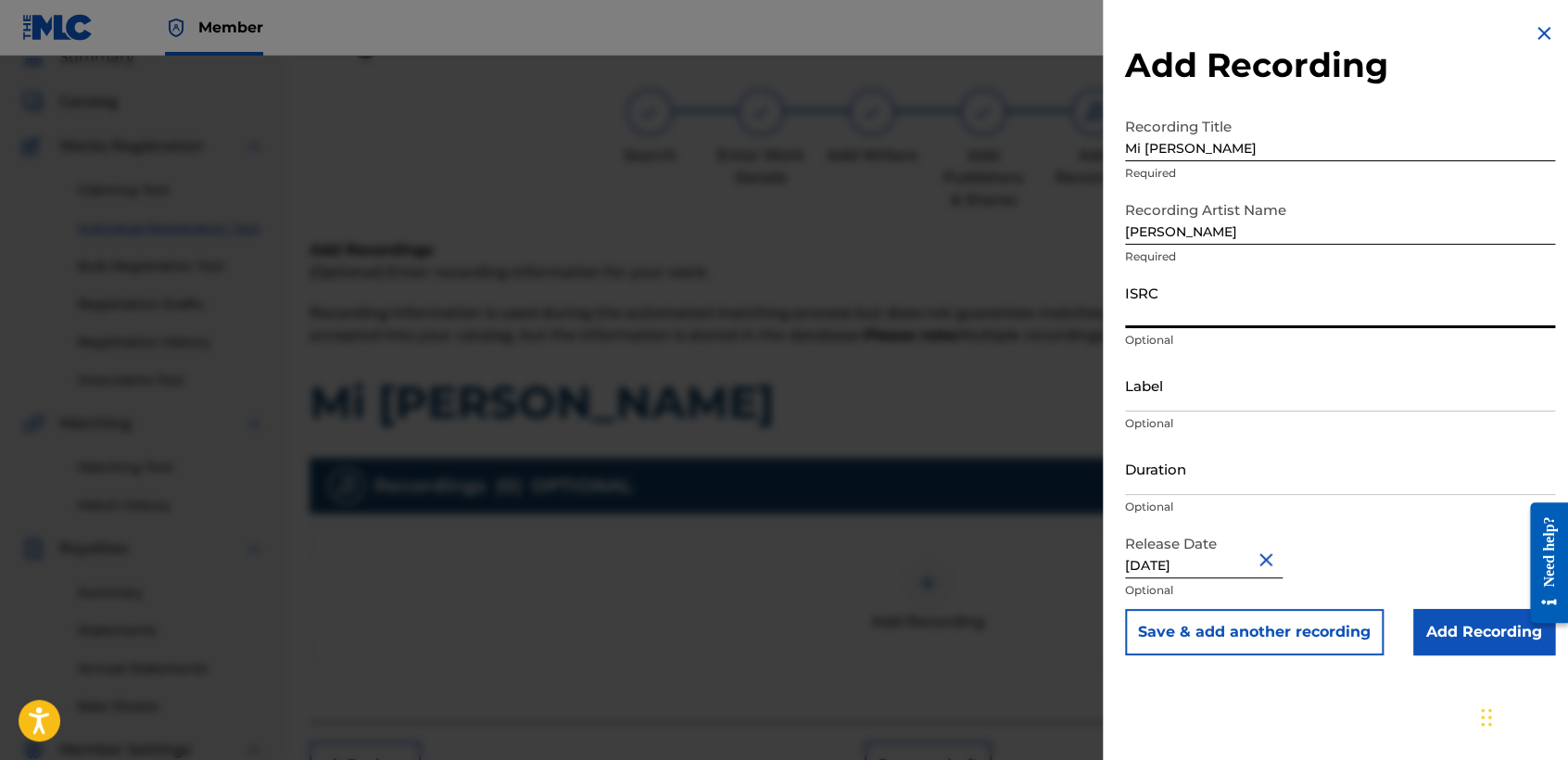
click at [1193, 308] on input "ISRC" at bounding box center [1340, 302] width 430 height 53
paste input "QZZ7V2575018"
type input "QZZ7V2575018"
click at [1225, 461] on form "Recording Title Mi [PERSON_NAME] Required Recording Artist Name [PERSON_NAME] R…" at bounding box center [1340, 382] width 430 height 547
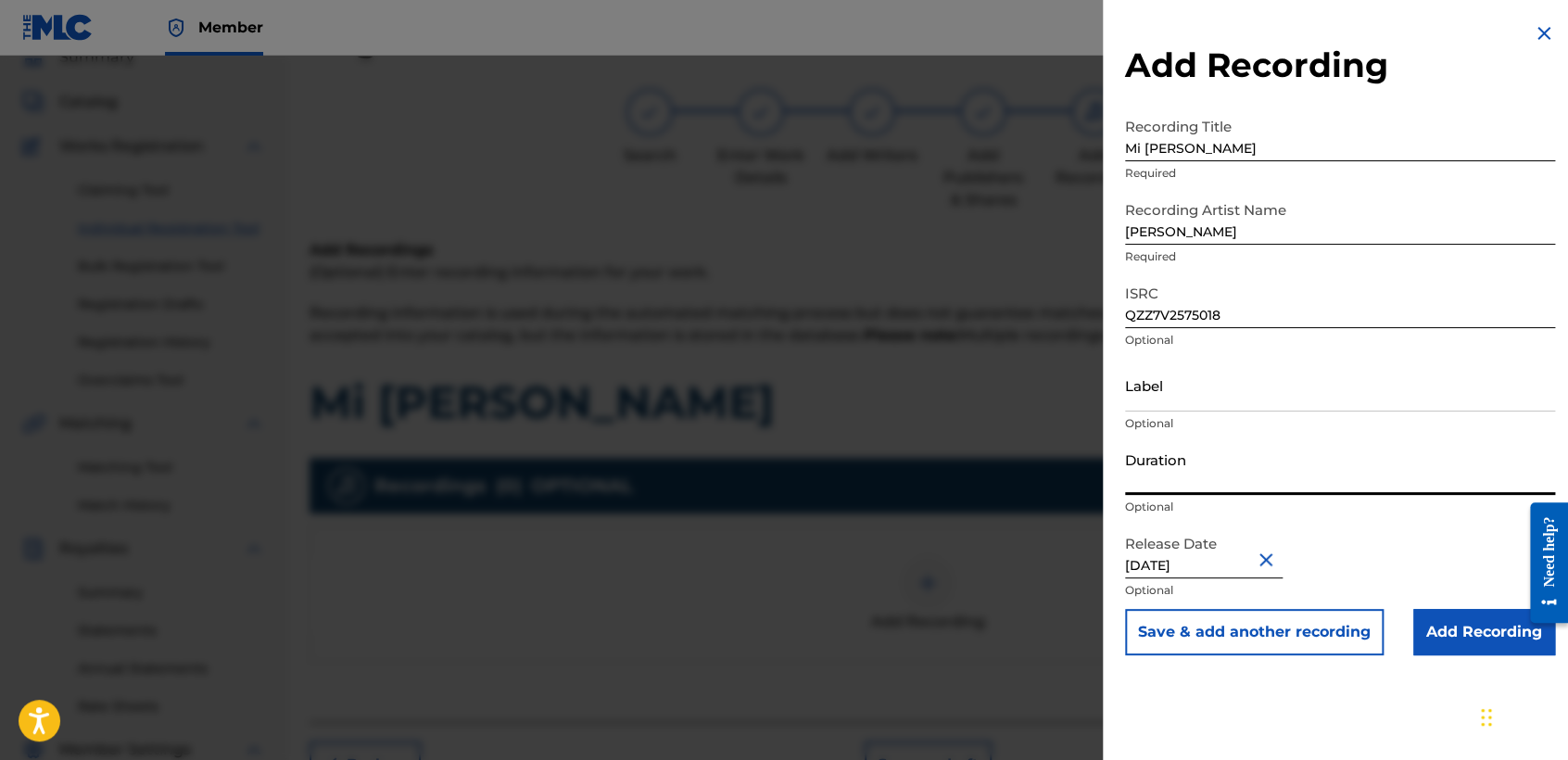
click at [1225, 461] on input "Duration" at bounding box center [1340, 468] width 430 height 53
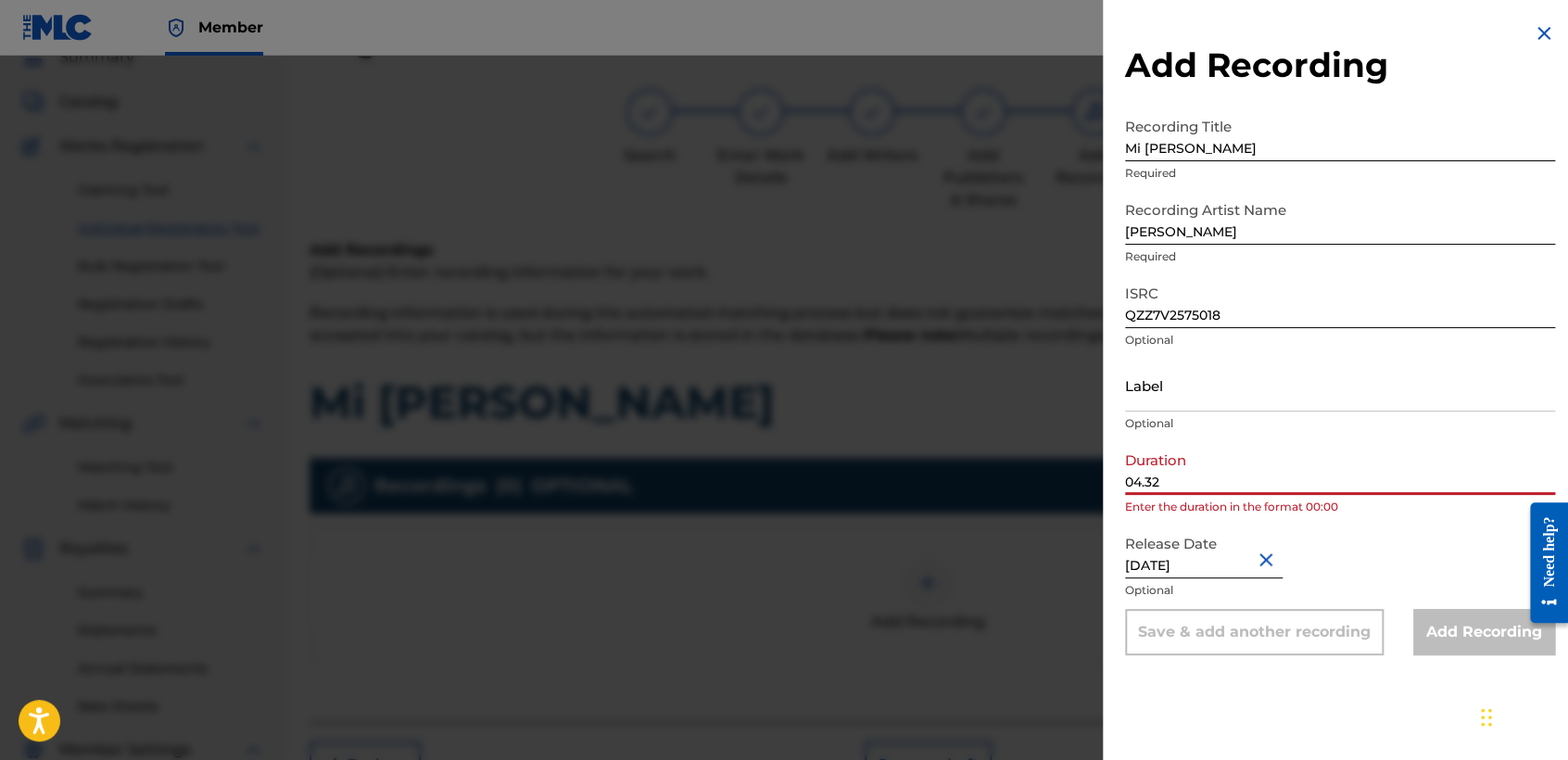
click at [1145, 475] on input "04.32" at bounding box center [1340, 468] width 430 height 53
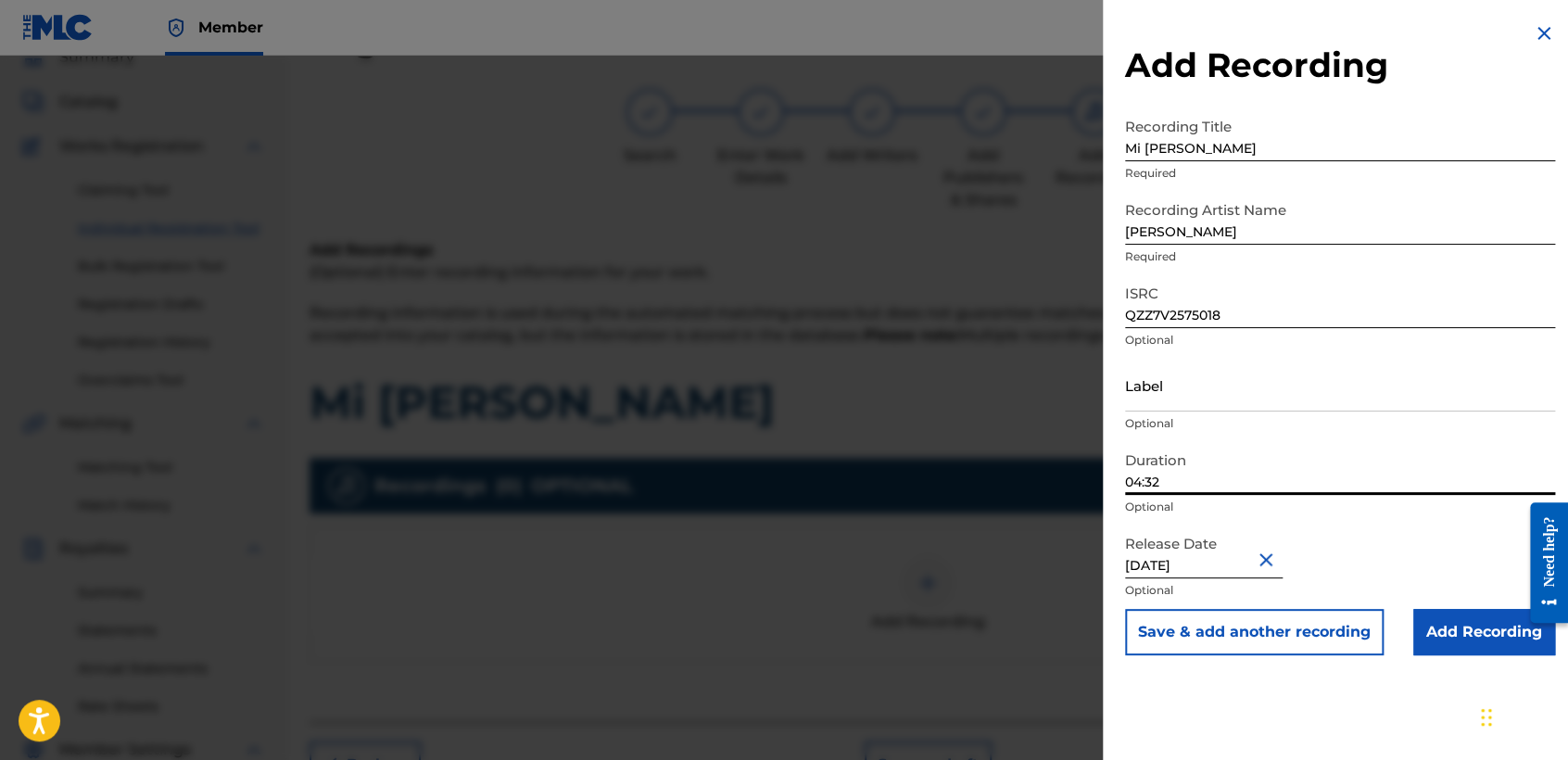
type input "04:32"
click at [1449, 665] on div "Add Recording Recording Title Mi [PERSON_NAME] Required Recording Artist Name […" at bounding box center [1340, 338] width 475 height 677
click at [1447, 644] on input "Add Recording" at bounding box center [1484, 631] width 142 height 46
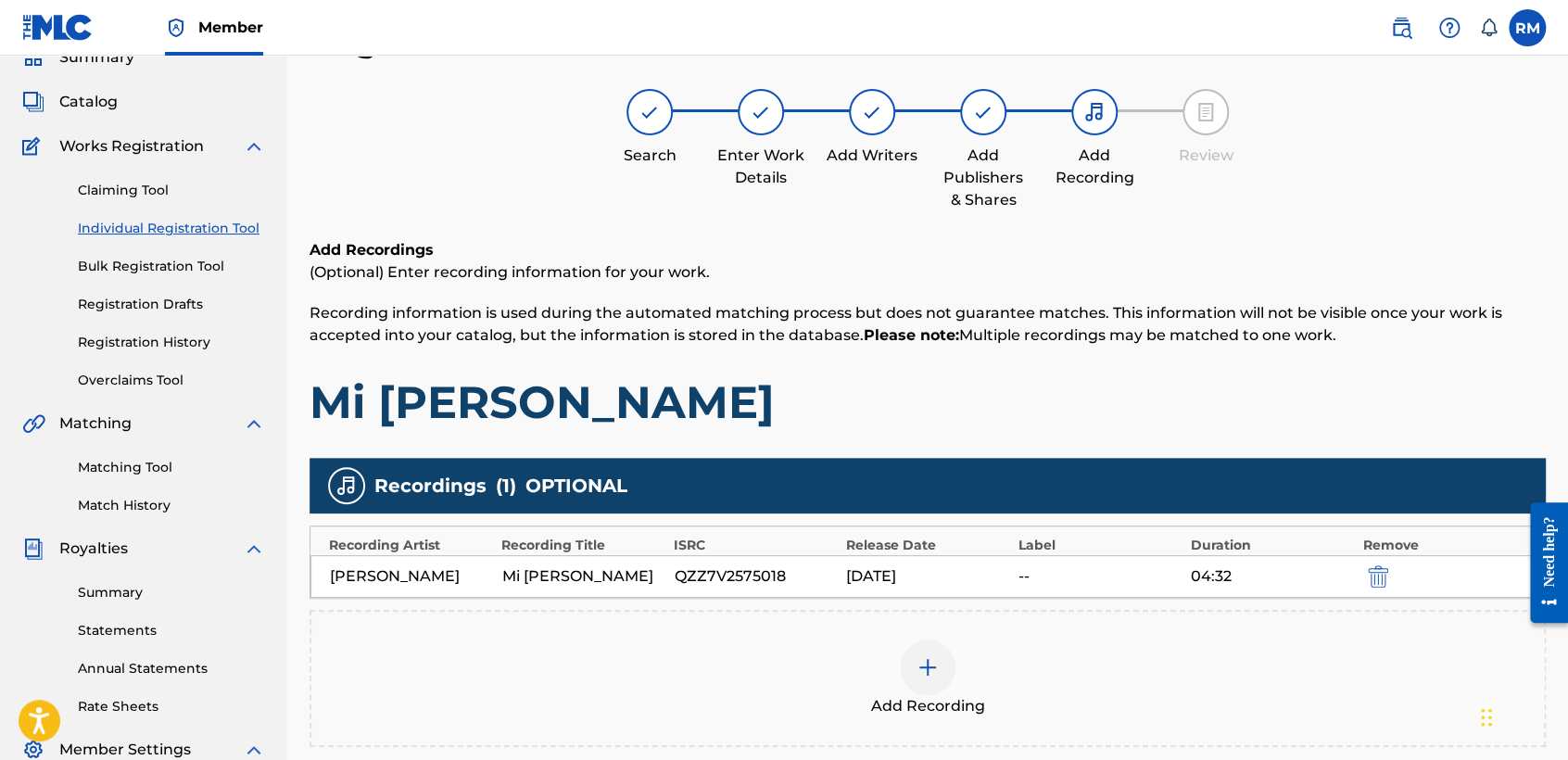
click at [1121, 424] on h1 "Mi [PERSON_NAME]" at bounding box center [927, 401] width 1236 height 56
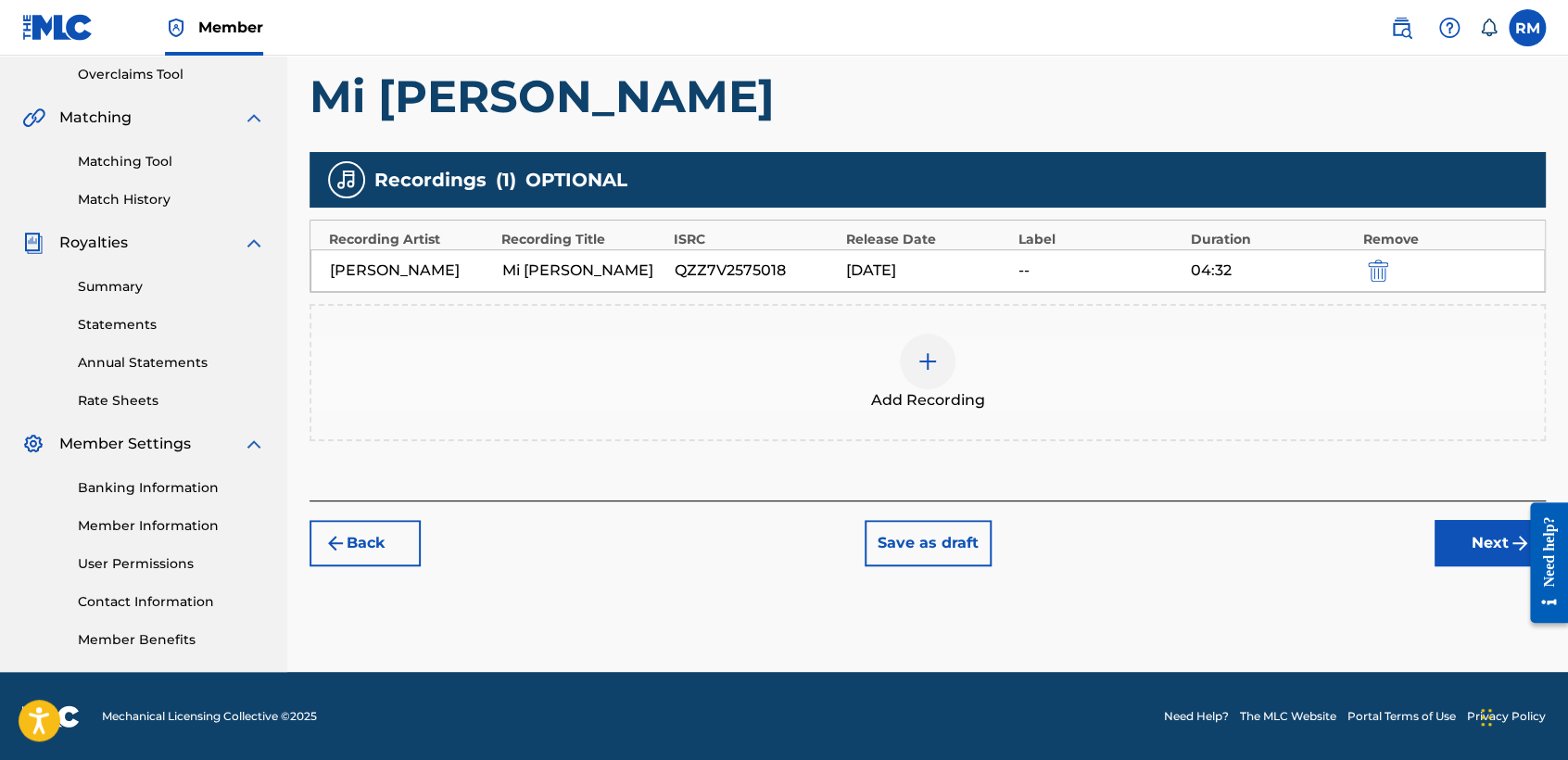
click at [1451, 557] on button "Next" at bounding box center [1490, 542] width 111 height 46
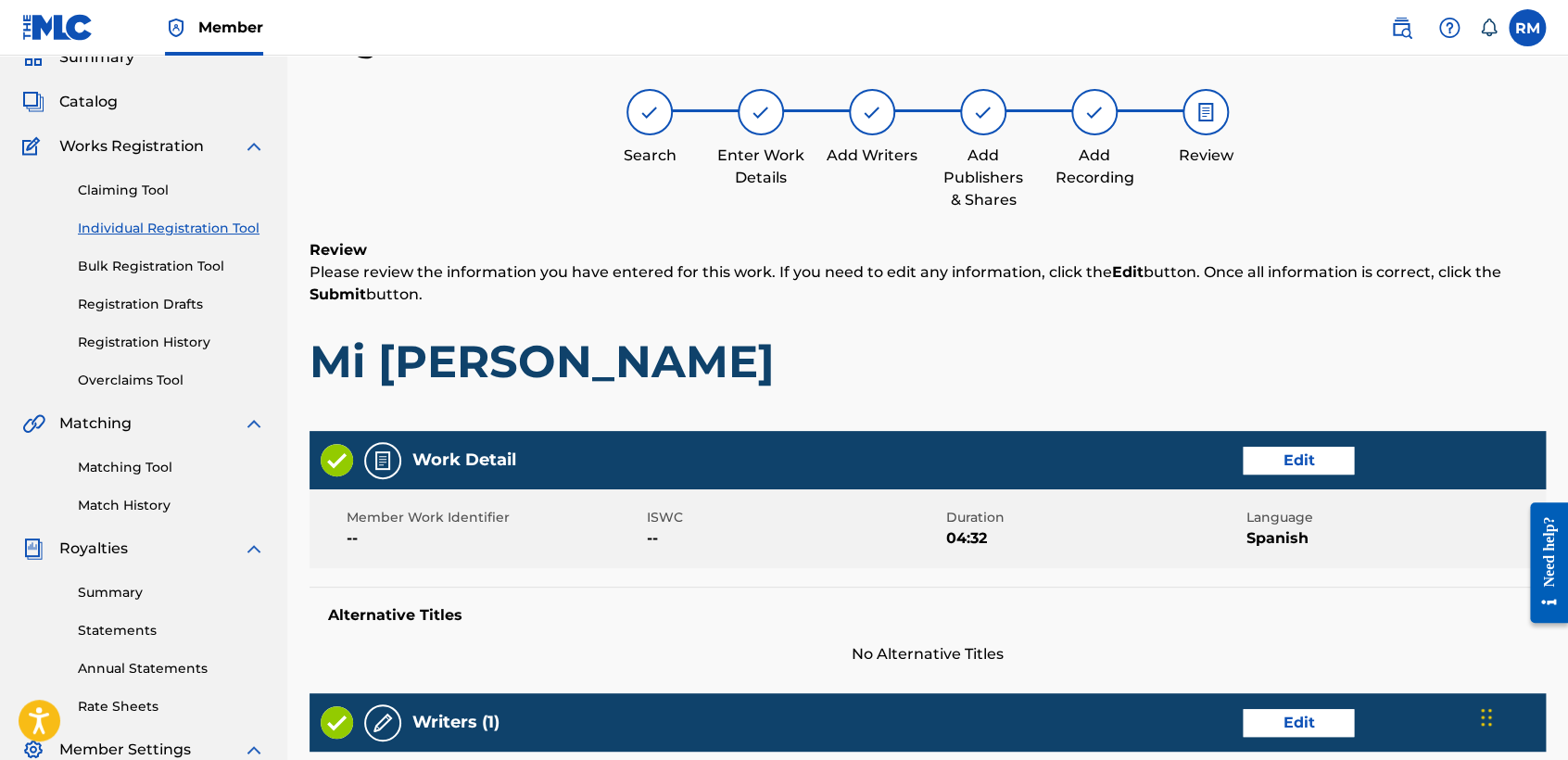
click at [1023, 376] on h1 "Mi [PERSON_NAME]" at bounding box center [927, 360] width 1236 height 56
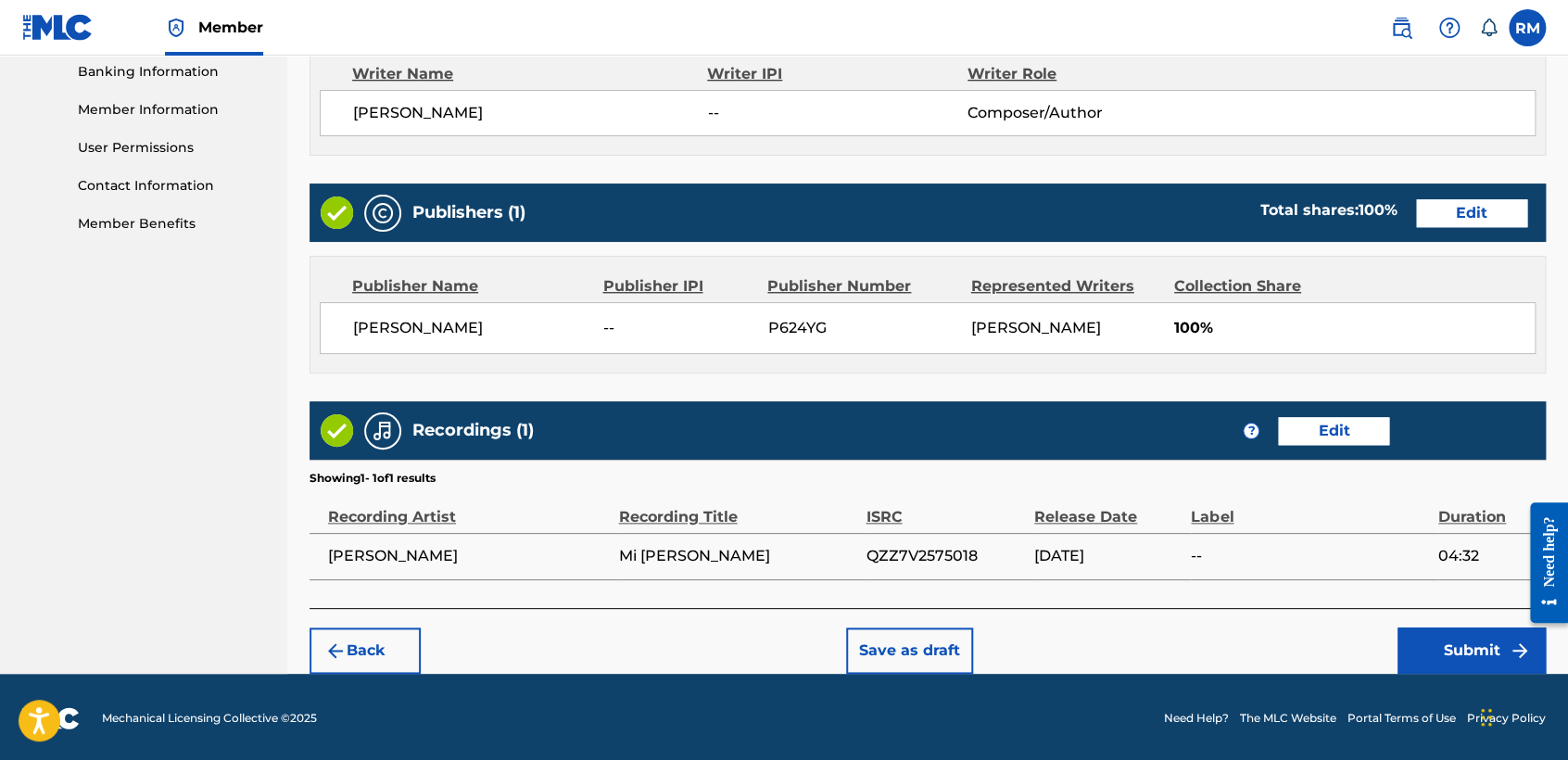
scroll to position [805, 0]
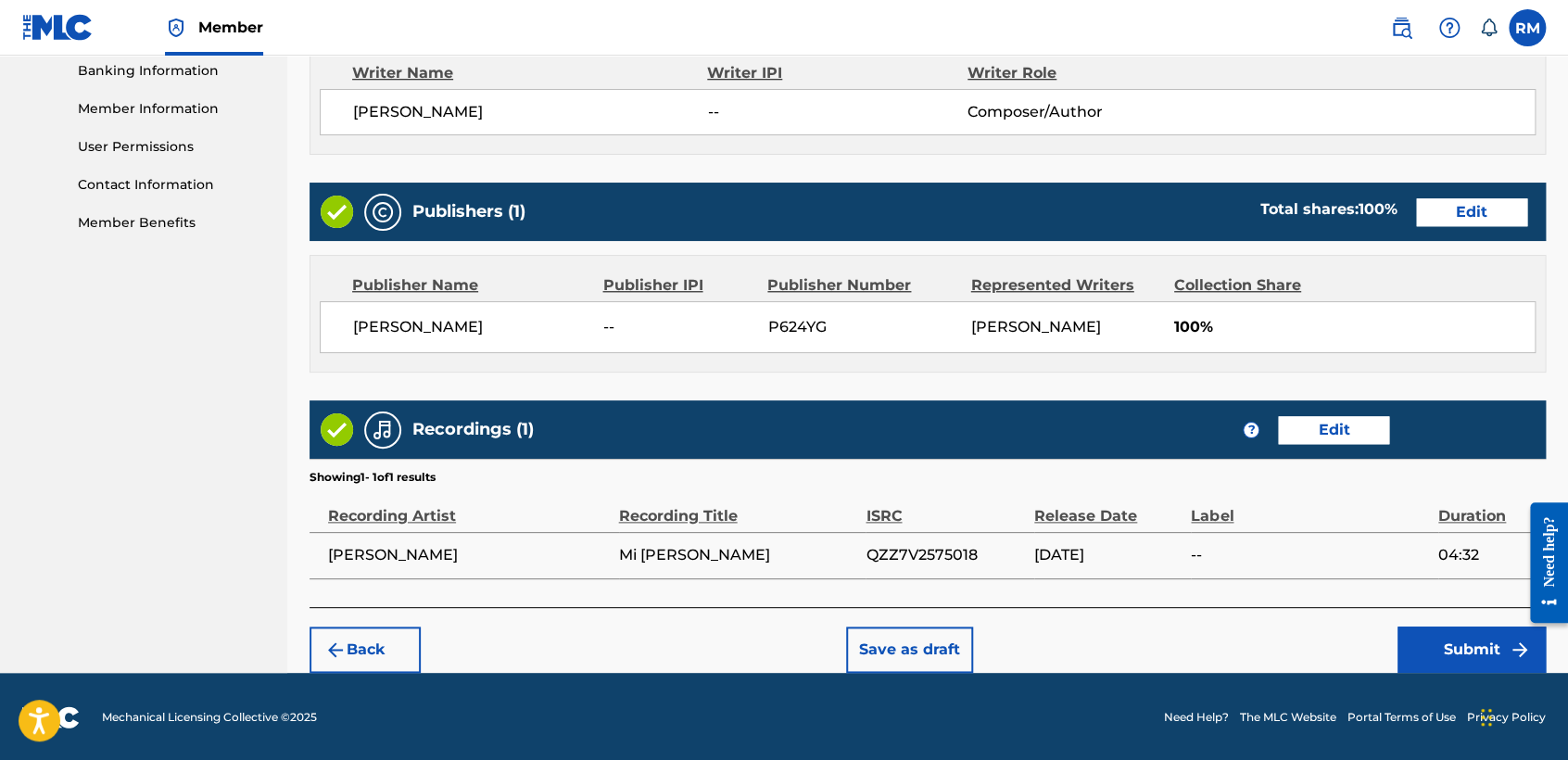
click at [1416, 646] on button "Submit" at bounding box center [1472, 649] width 148 height 46
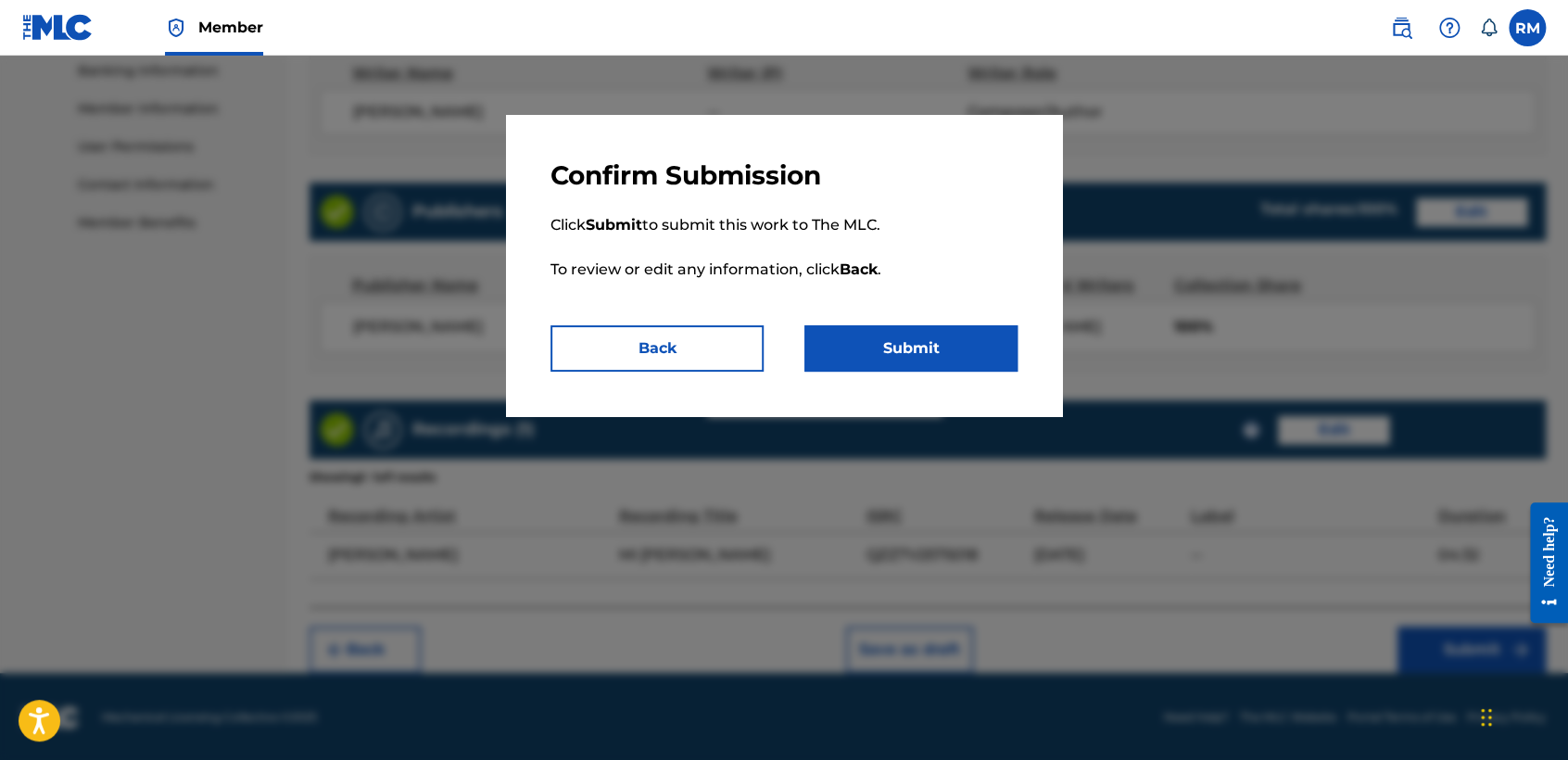
click at [936, 345] on button "Submit" at bounding box center [911, 348] width 213 height 46
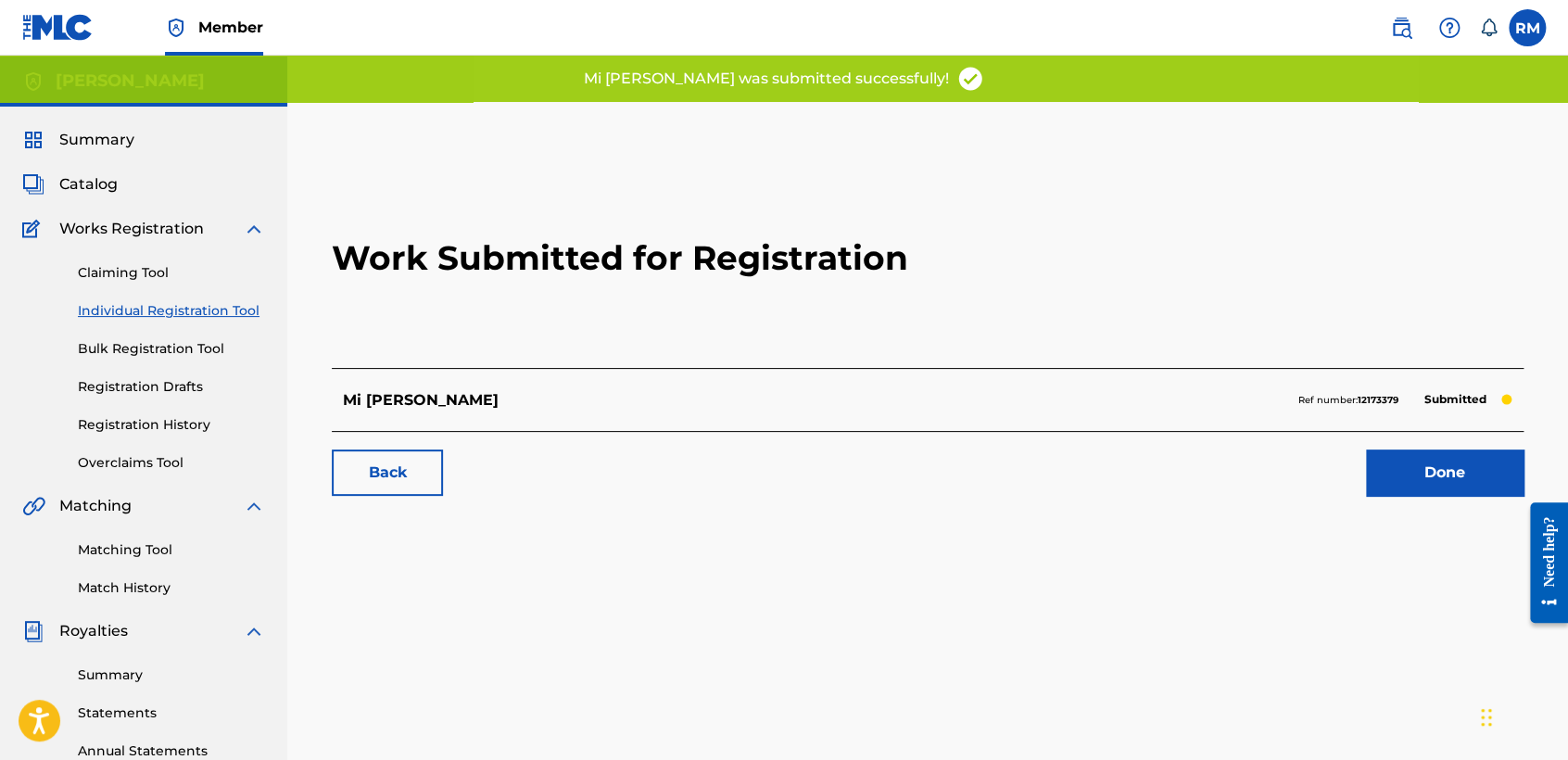
click at [401, 121] on div "Work Submitted for Registration Mi [PERSON_NAME] Ref number: 12173379 Submitted…" at bounding box center [927, 580] width 1281 height 958
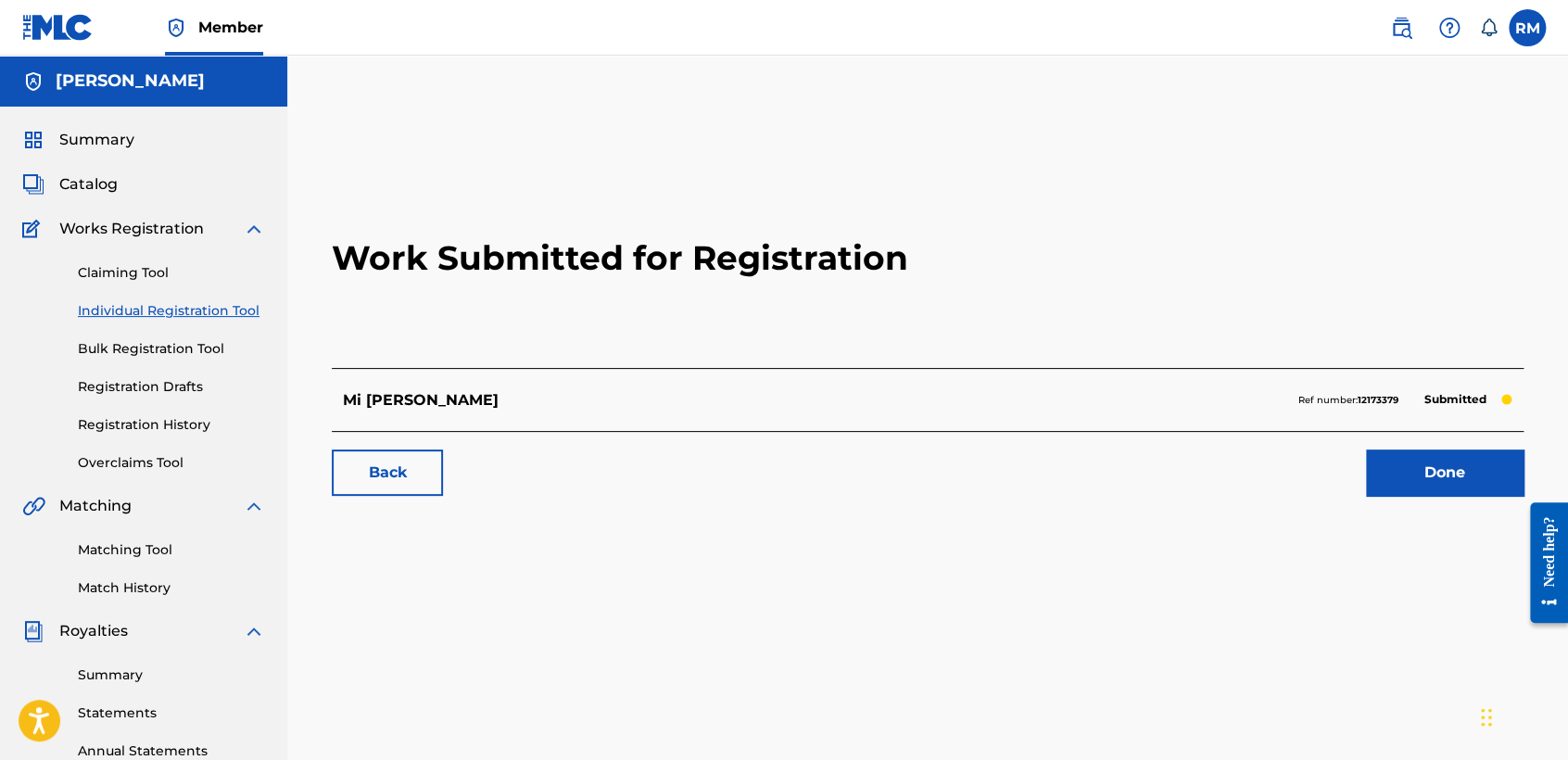
click at [181, 427] on link "Registration History" at bounding box center [172, 425] width 188 height 20
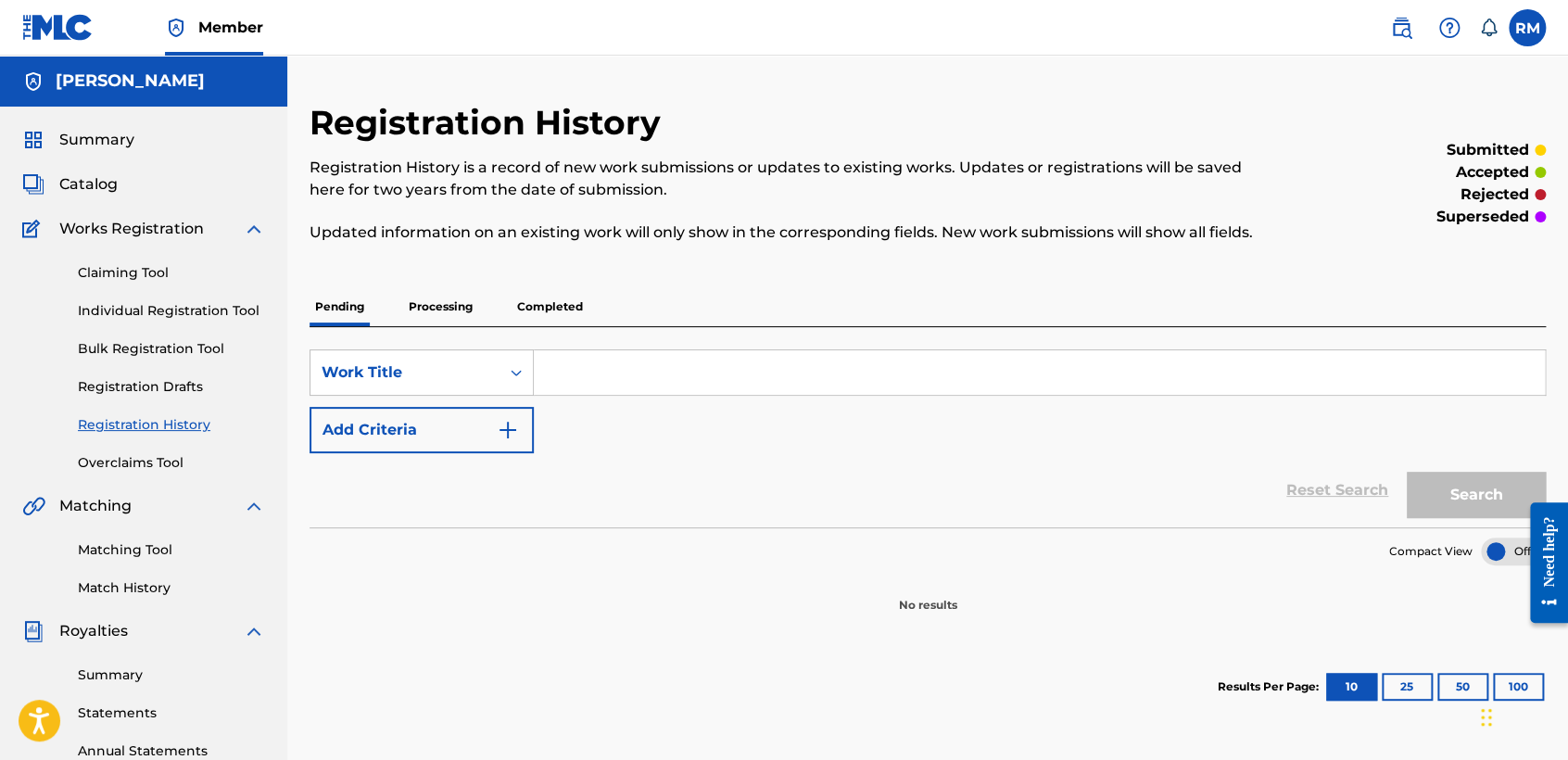
click at [222, 311] on link "Individual Registration Tool" at bounding box center [172, 311] width 188 height 20
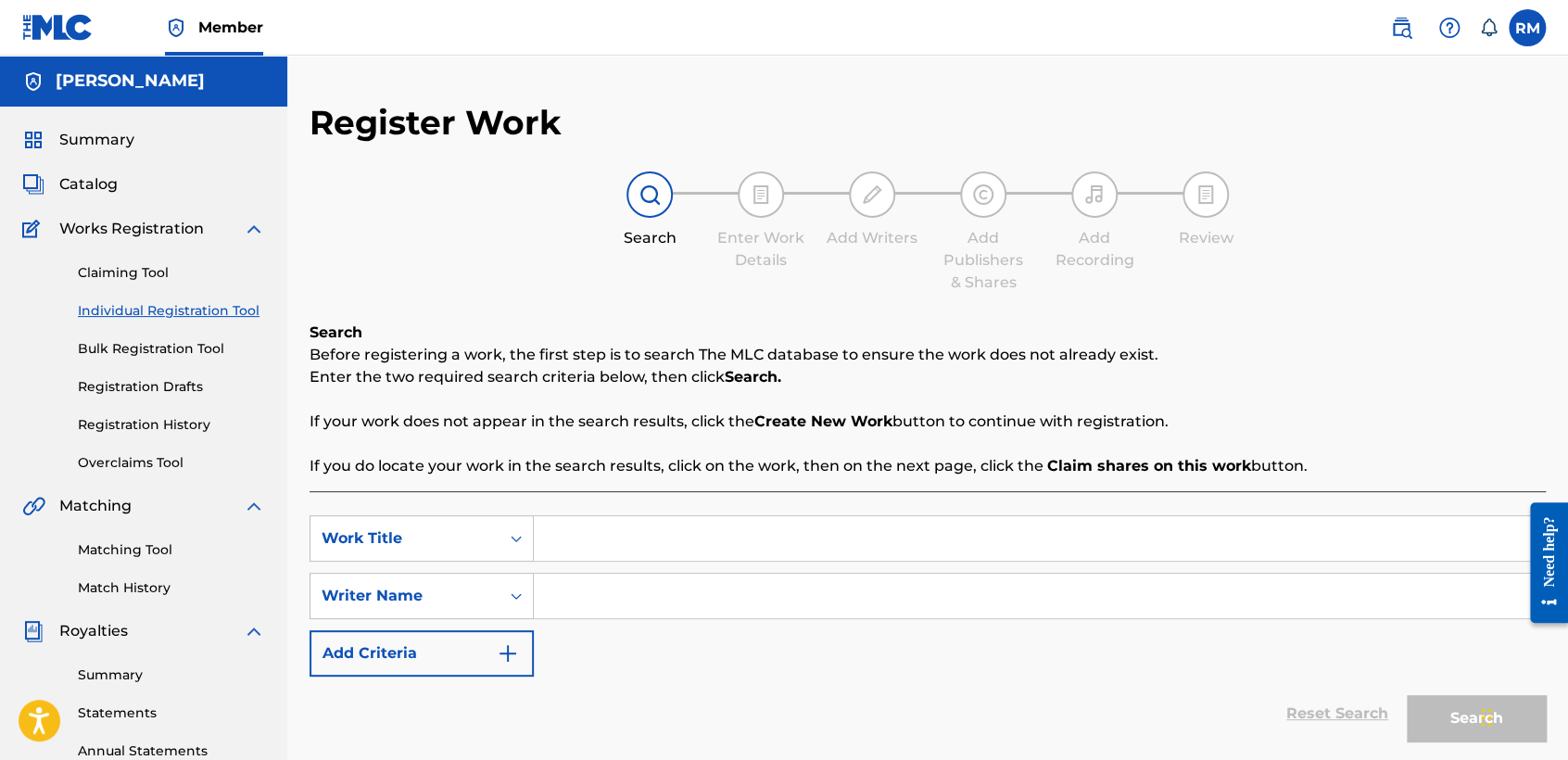
click at [178, 435] on div "Claiming Tool Individual Registration Tool Bulk Registration Tool Registration …" at bounding box center [144, 357] width 243 height 232
click at [179, 434] on link "Registration History" at bounding box center [172, 425] width 188 height 20
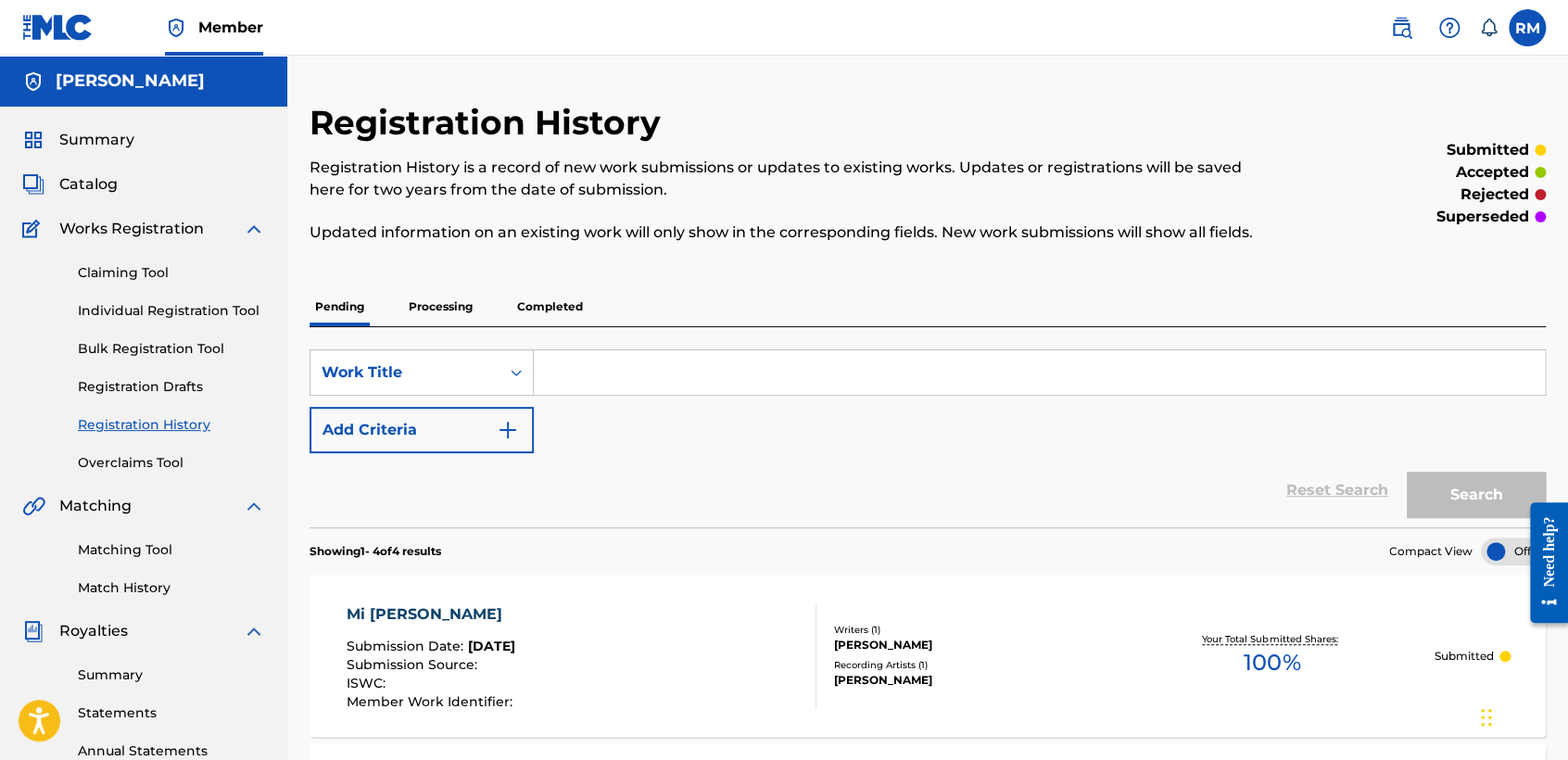
click at [655, 278] on div "Registration History Registration History is a record of new work submissions o…" at bounding box center [927, 730] width 1236 height 1257
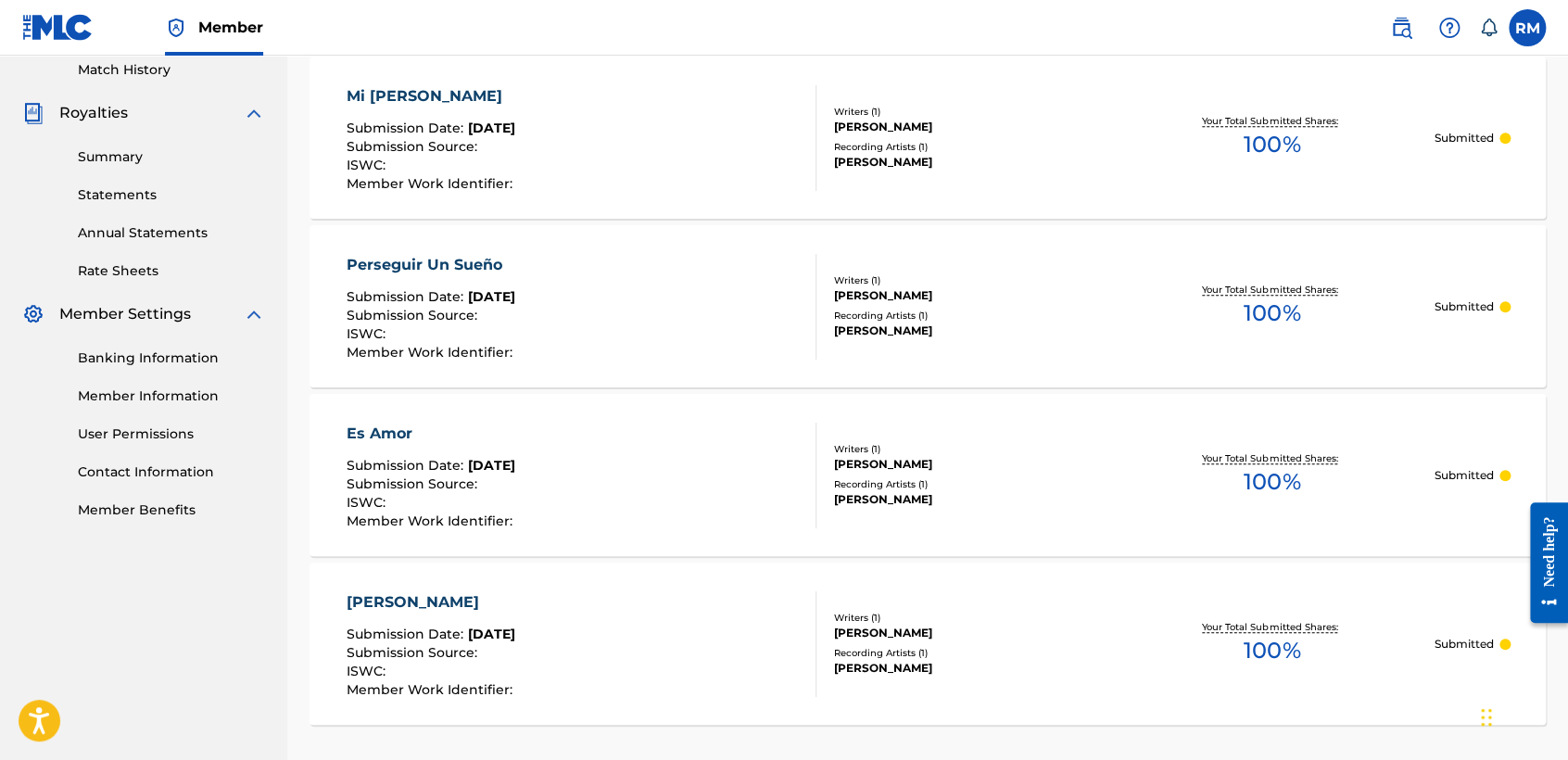
scroll to position [534, 0]
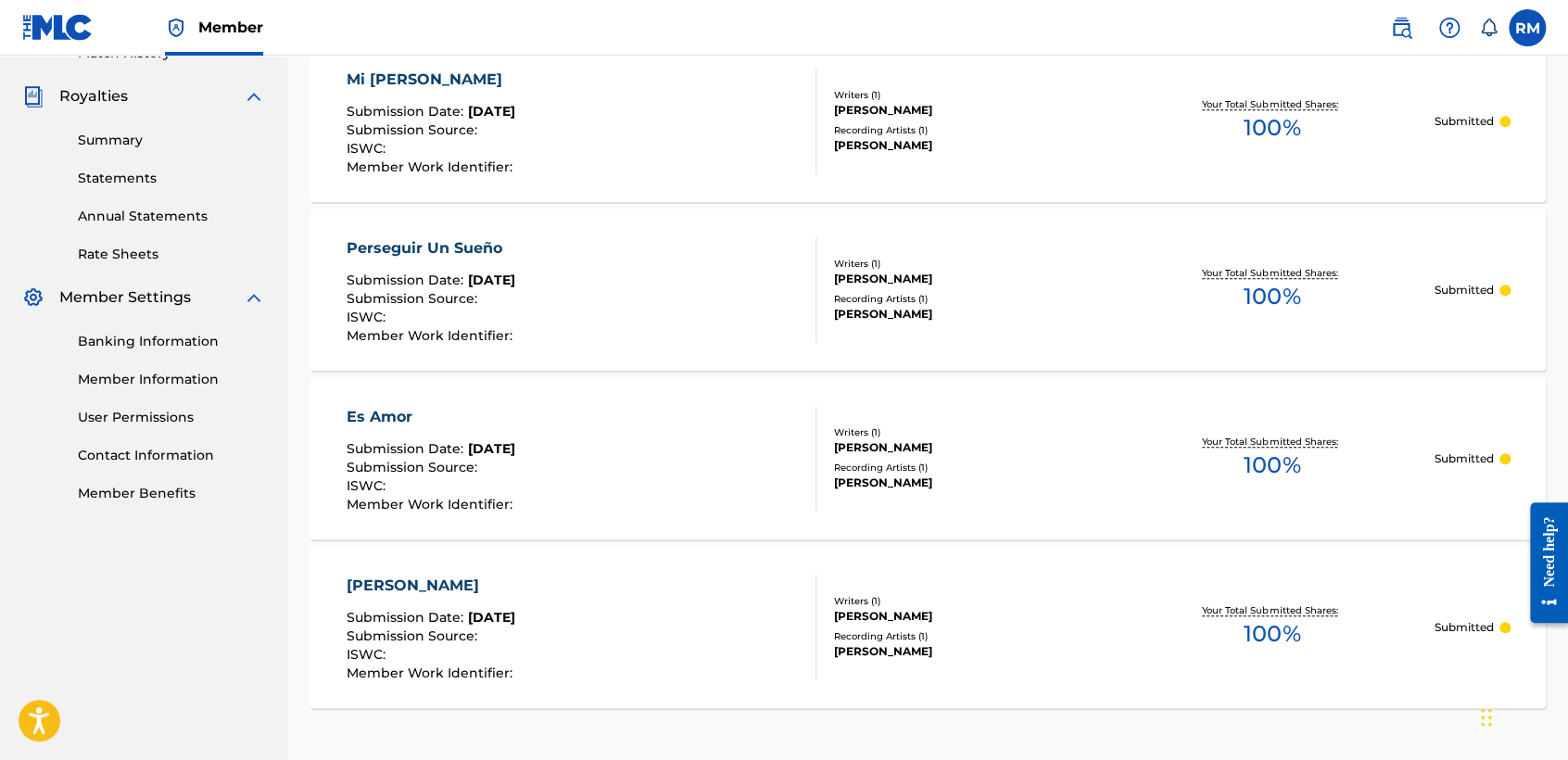
click at [655, 278] on div "Perseguir Un Sueño Submission Date : [DATE] Submission Source : ISWC : Member W…" at bounding box center [581, 290] width 470 height 106
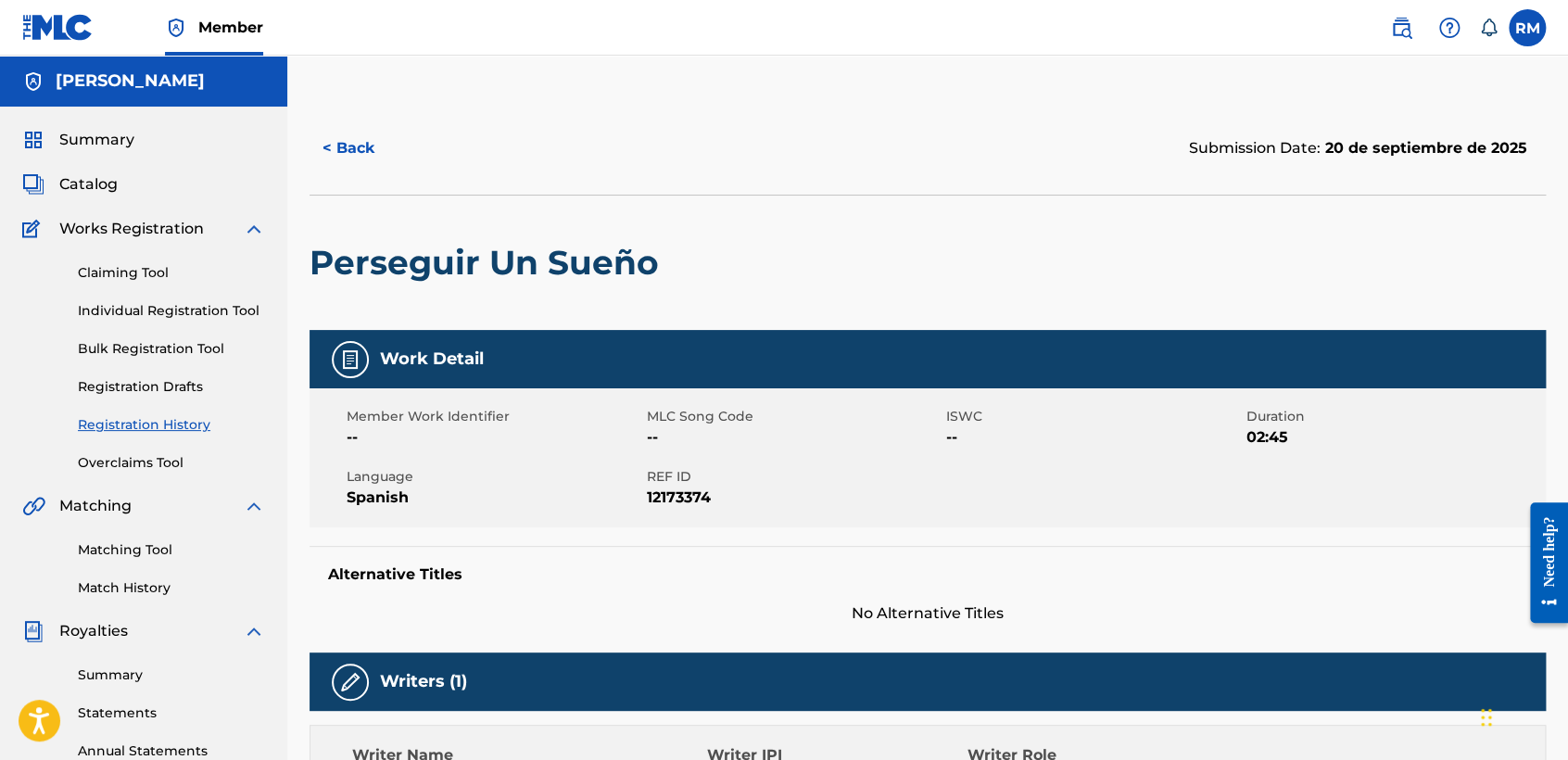
click at [1531, 33] on label at bounding box center [1527, 27] width 37 height 37
click at [1527, 27] on input "RM [PERSON_NAME] TORRES [EMAIL_ADDRESS][DOMAIN_NAME] Notification Preferences P…" at bounding box center [1527, 27] width 0 height 0
click at [1349, 268] on p "Log out" at bounding box center [1347, 262] width 44 height 17
click at [1527, 27] on input "RM [PERSON_NAME] TORRES [EMAIL_ADDRESS][DOMAIN_NAME] Notification Preferences P…" at bounding box center [1527, 27] width 0 height 0
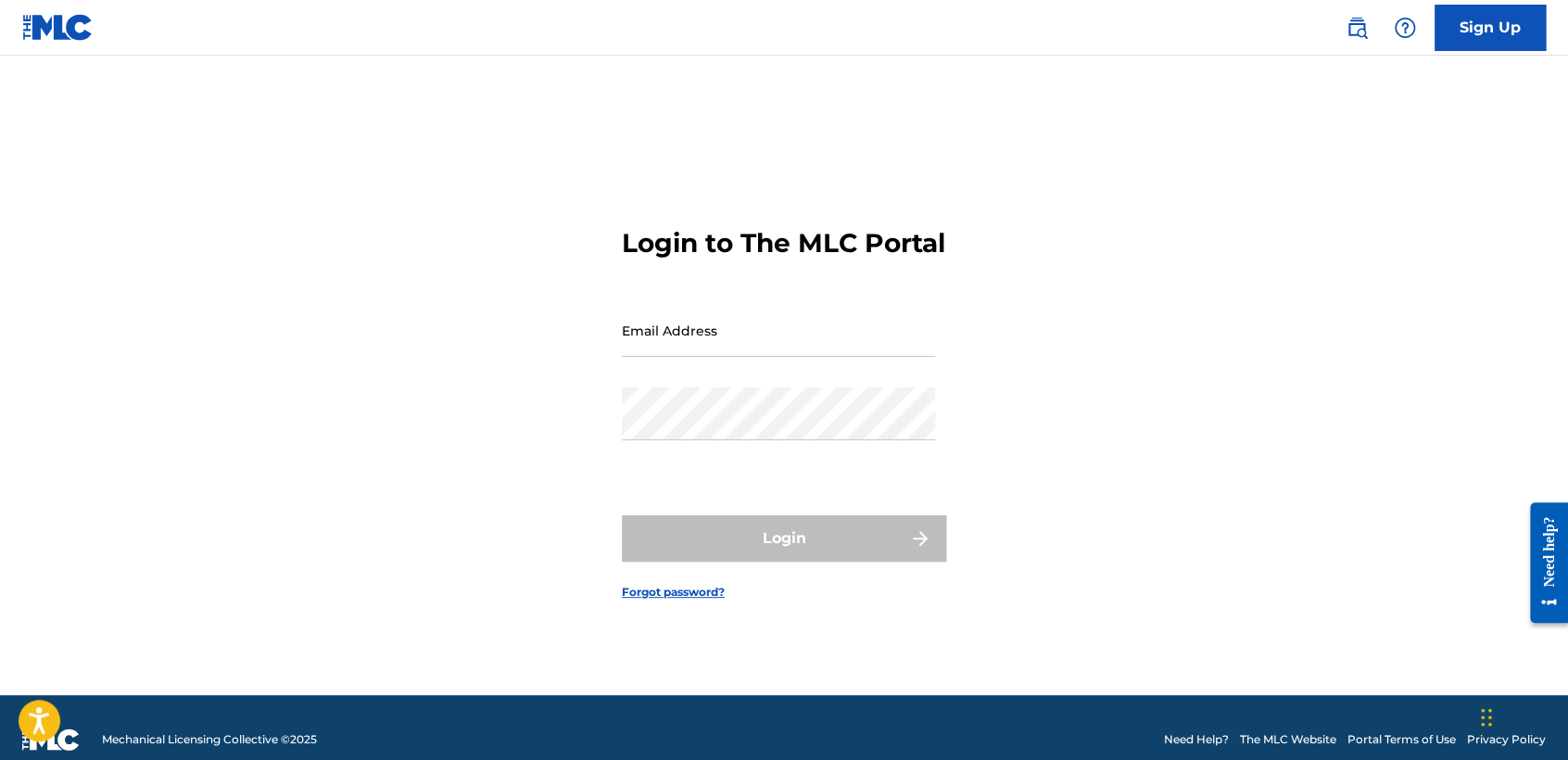
type input "[EMAIL_ADDRESS][DOMAIN_NAME]"
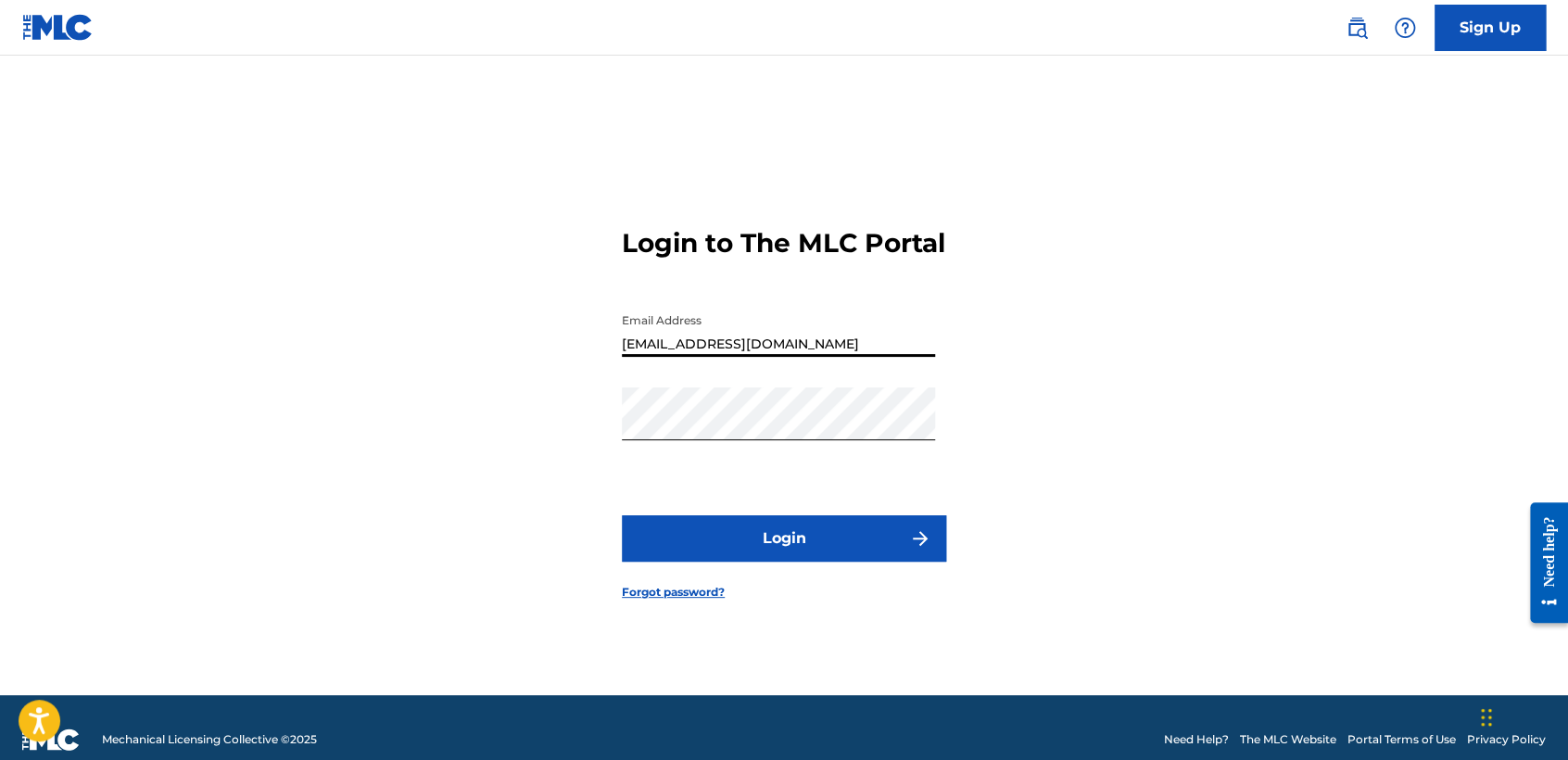
drag, startPoint x: 886, startPoint y: 346, endPoint x: 369, endPoint y: 443, distance: 526.0
click at [369, 443] on div "Login to The MLC Portal Email Address [EMAIL_ADDRESS][DOMAIN_NAME] Password Log…" at bounding box center [784, 398] width 1297 height 593
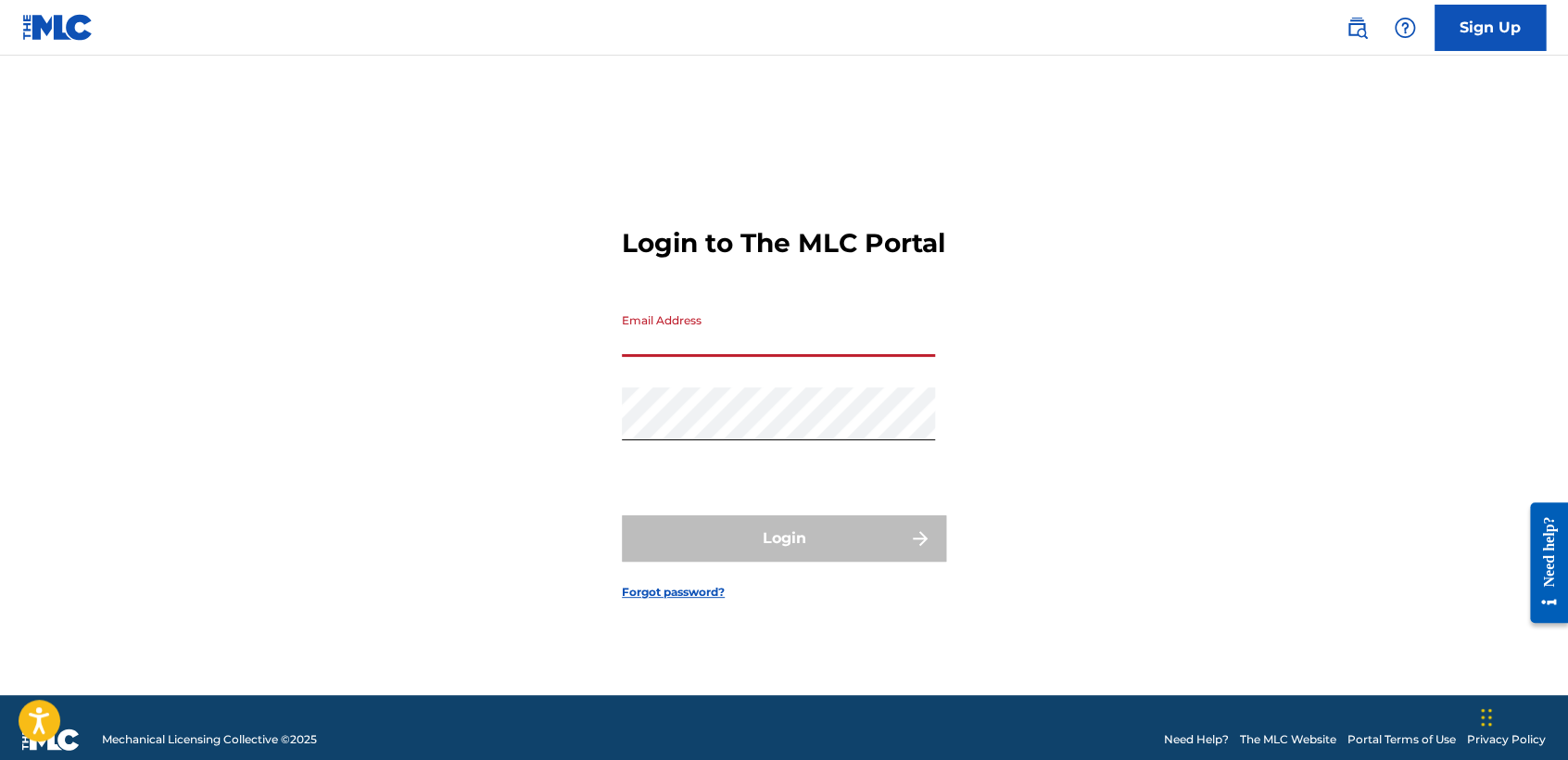
click at [407, 316] on div "Login to The MLC Portal Email Address Password Login Forgot password?" at bounding box center [784, 398] width 1297 height 593
click at [506, 442] on div "Login to The MLC Portal Email Address Password Login Forgot password?" at bounding box center [784, 398] width 1297 height 593
click at [675, 357] on input "Email Address" at bounding box center [779, 330] width 314 height 53
click at [903, 341] on input "[EMAIL_ADDRESS][DOMAIN_NAME]" at bounding box center [779, 330] width 314 height 53
type input "f"
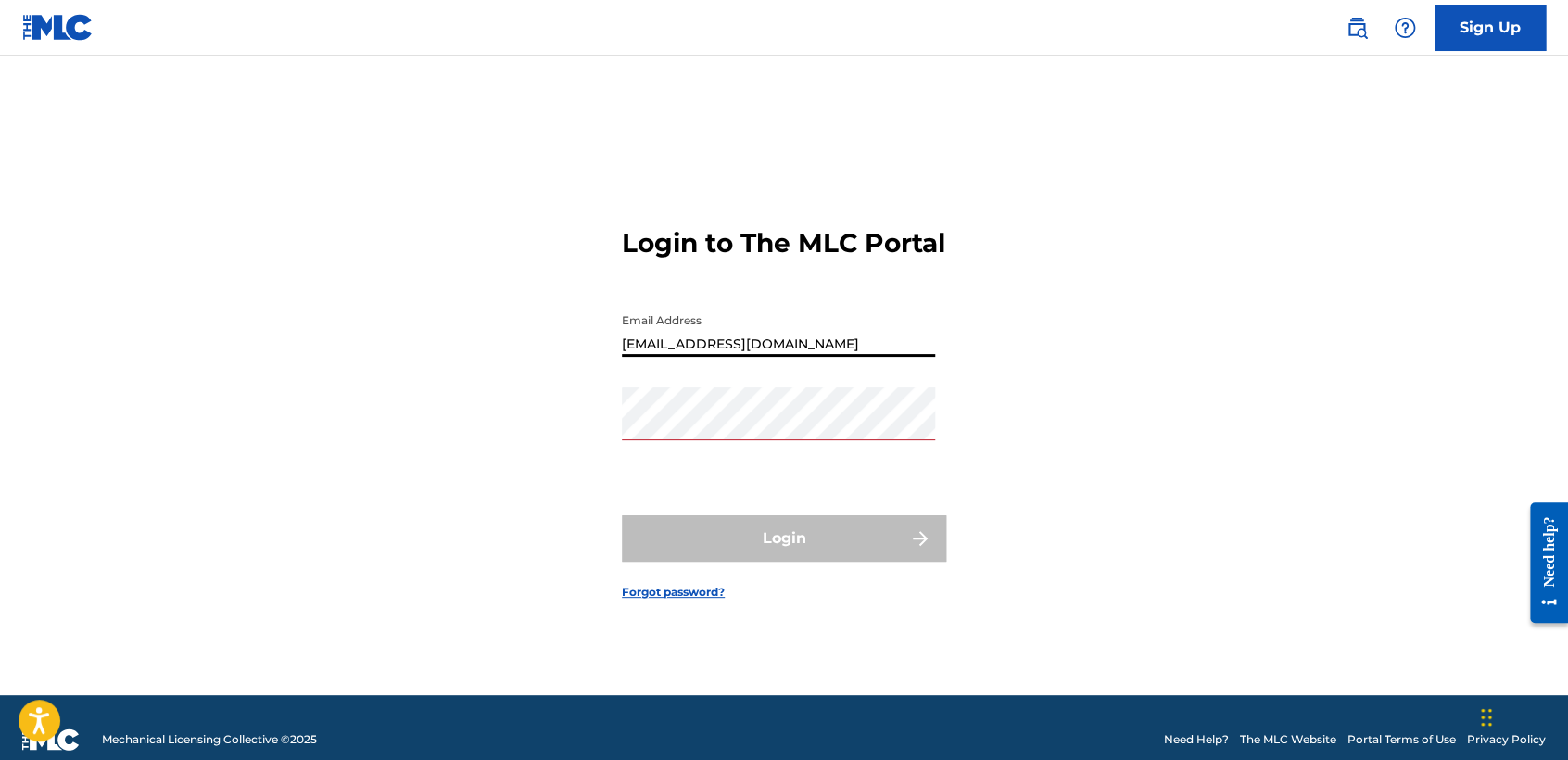
type input "[EMAIL_ADDRESS][DOMAIN_NAME]"
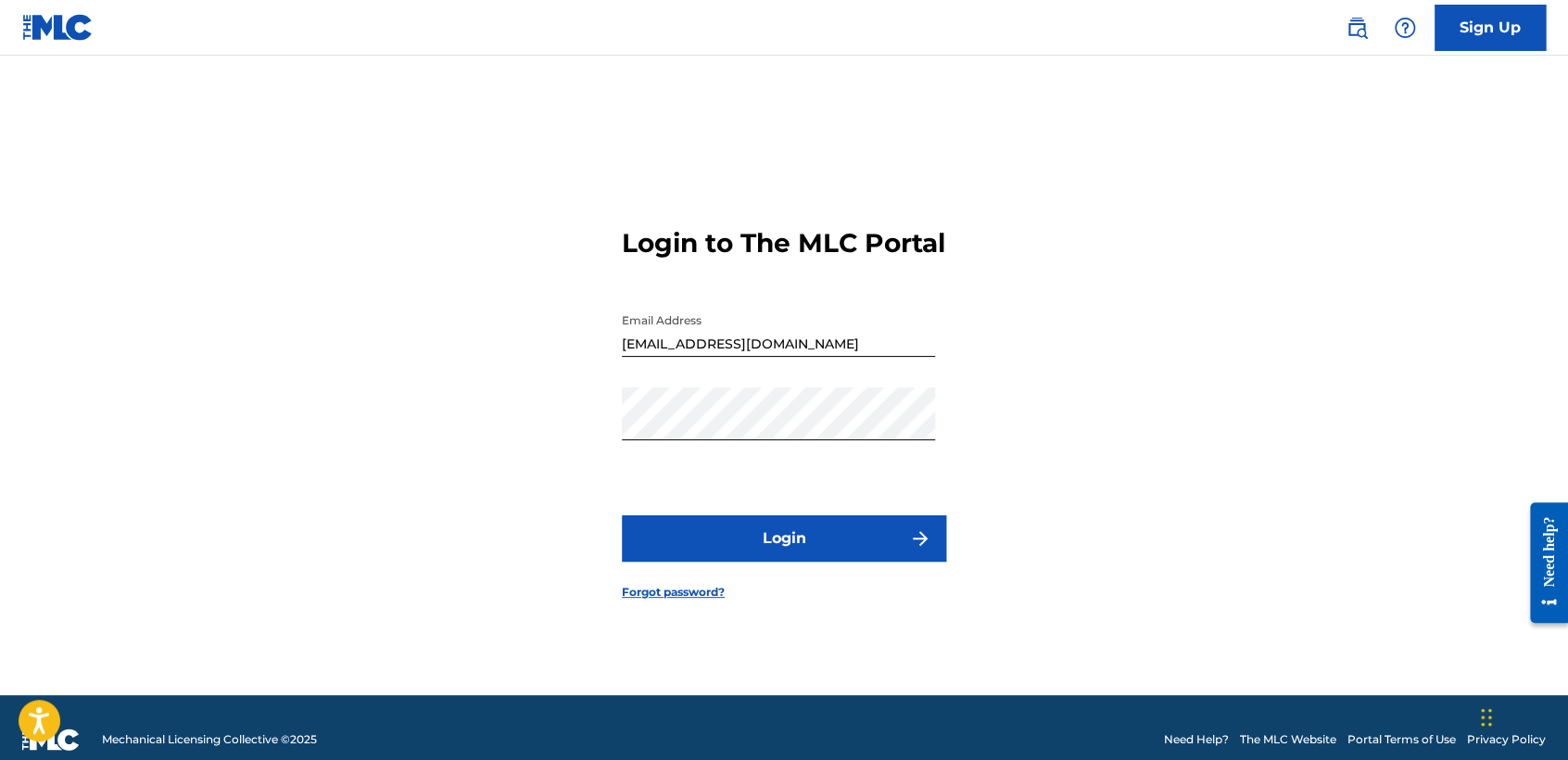
click at [643, 553] on button "Login" at bounding box center [784, 537] width 324 height 46
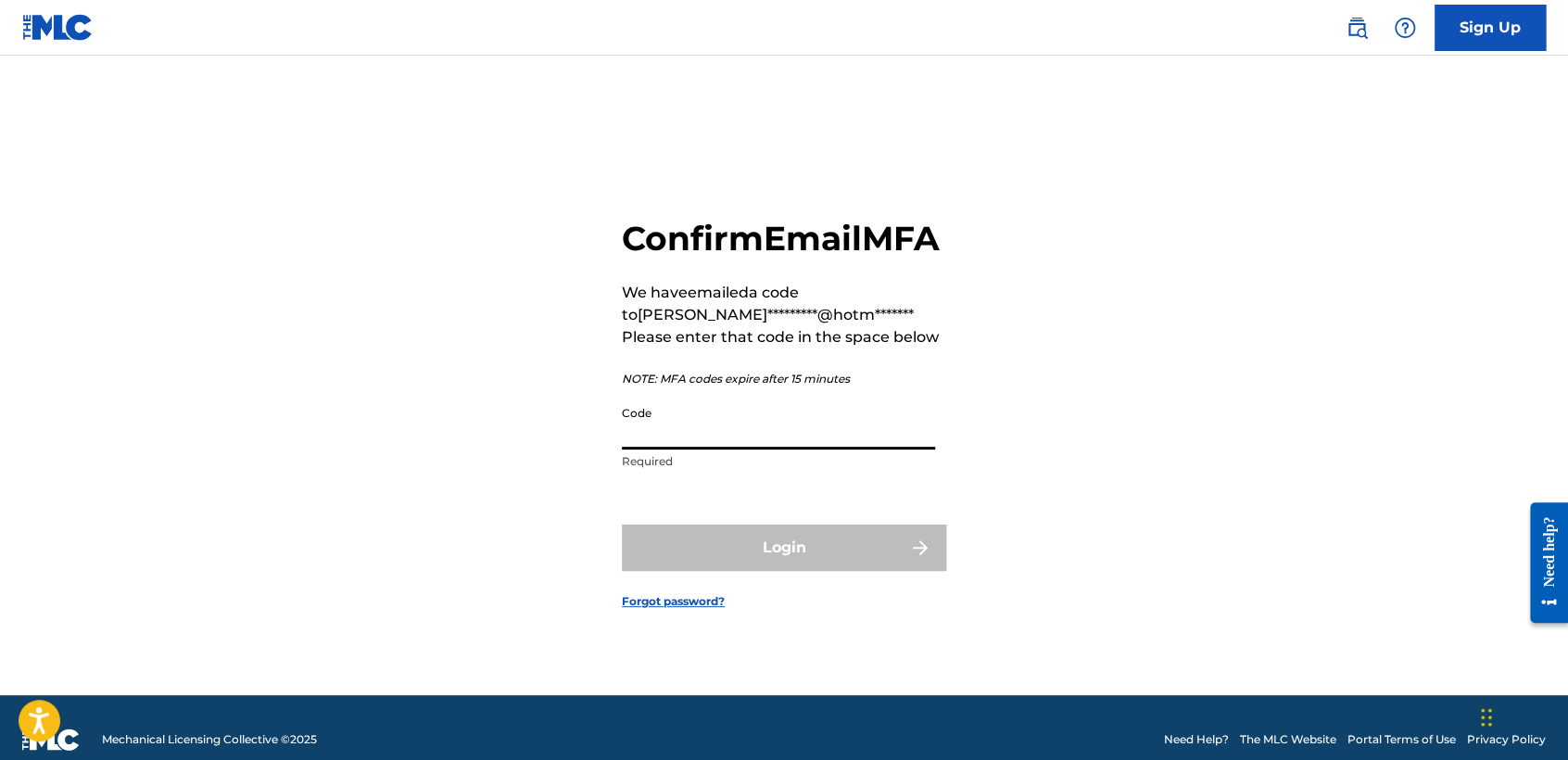
click at [703, 449] on input "Code" at bounding box center [779, 423] width 314 height 53
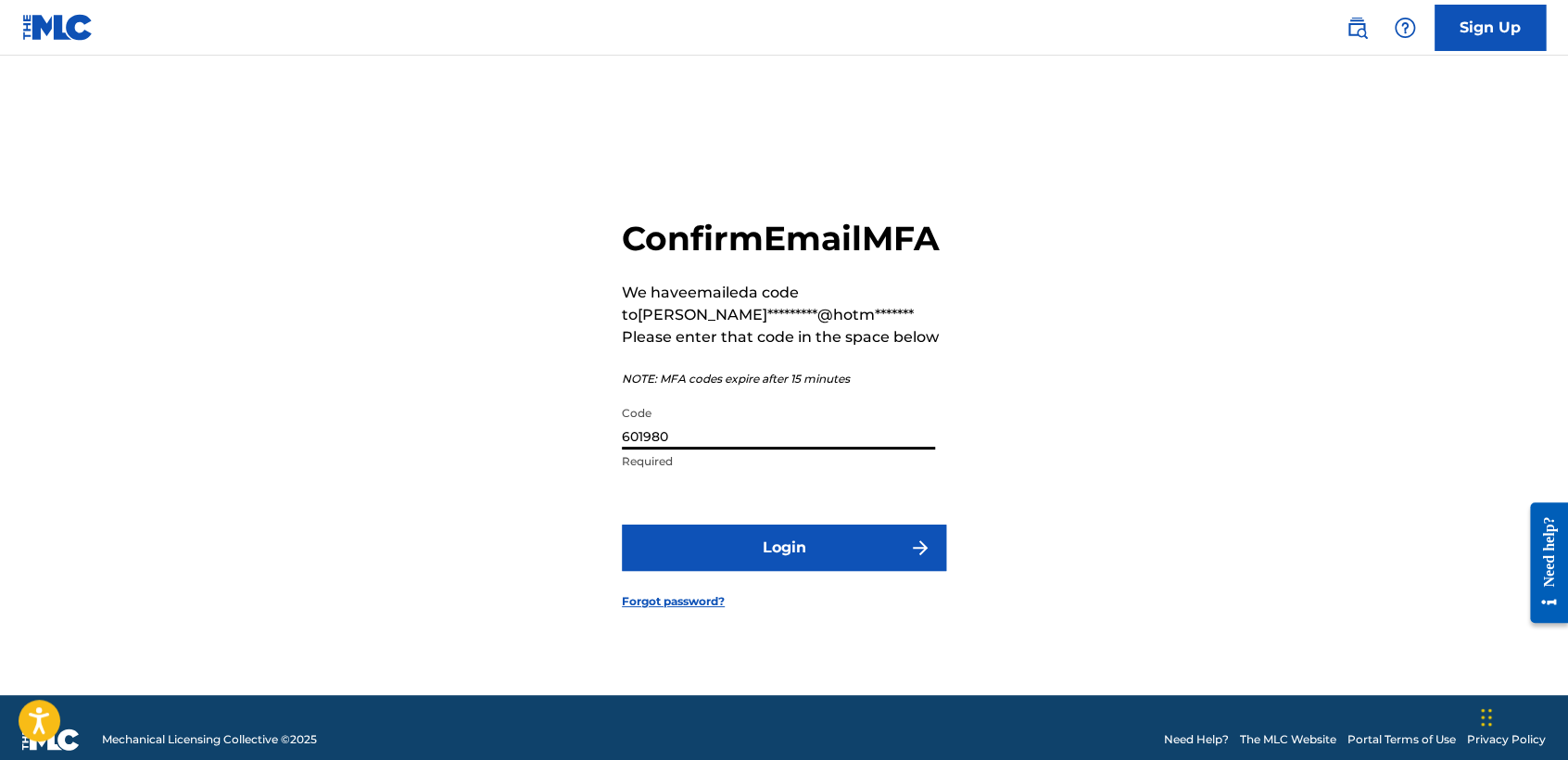
type input "601980"
click at [692, 560] on button "Login" at bounding box center [784, 547] width 324 height 46
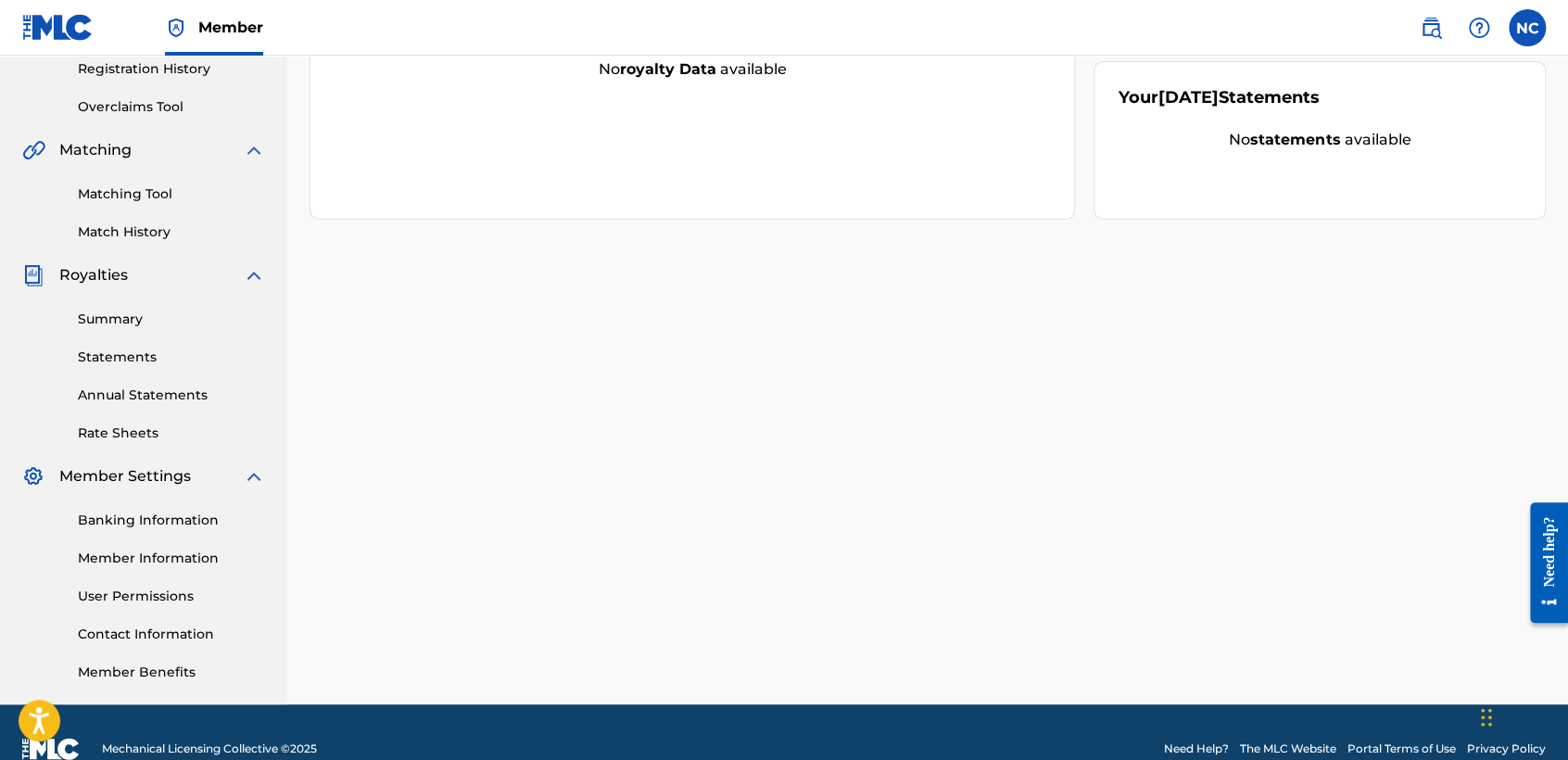
scroll to position [388, 0]
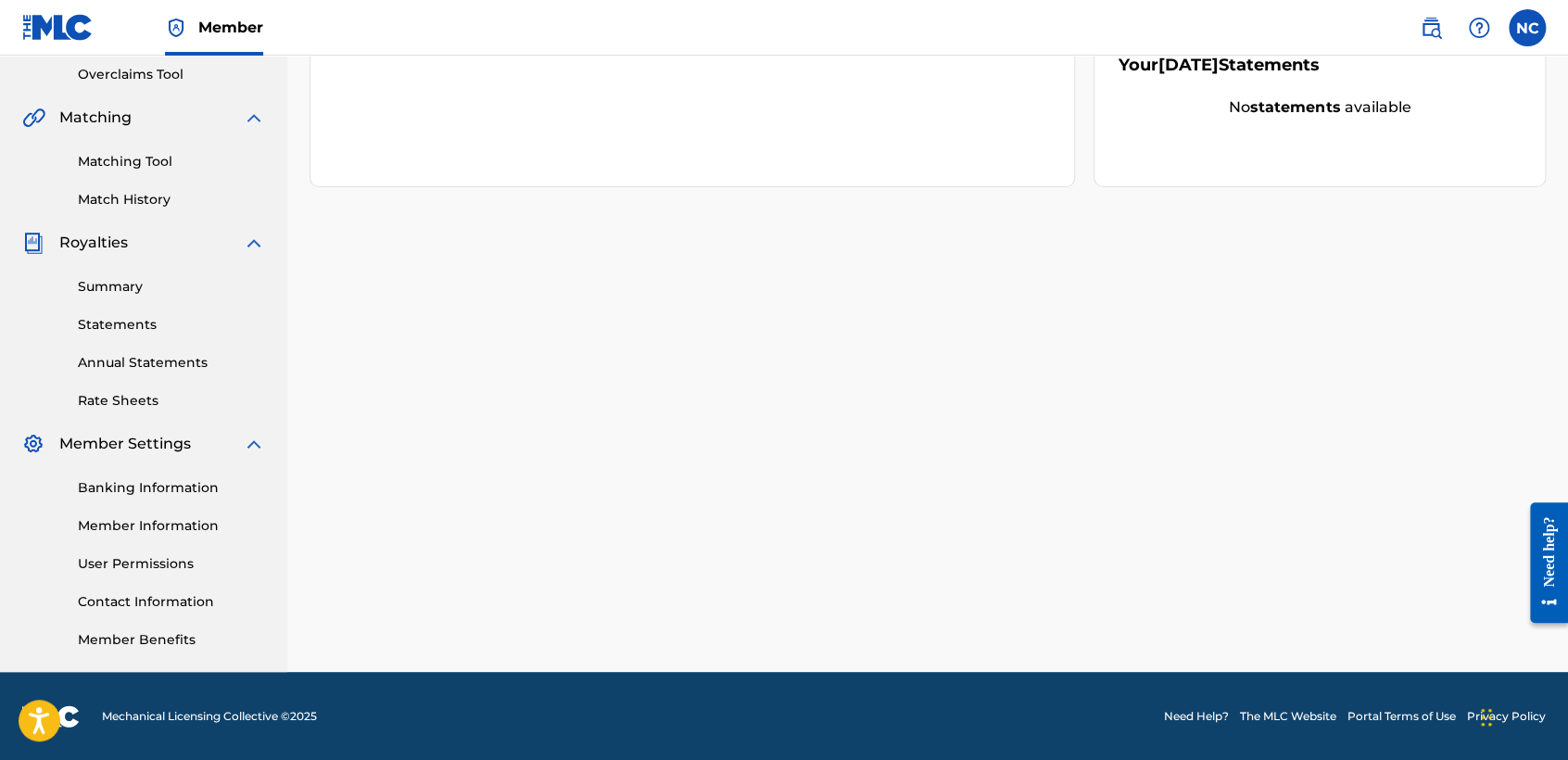
click at [184, 496] on link "Banking Information" at bounding box center [172, 487] width 188 height 20
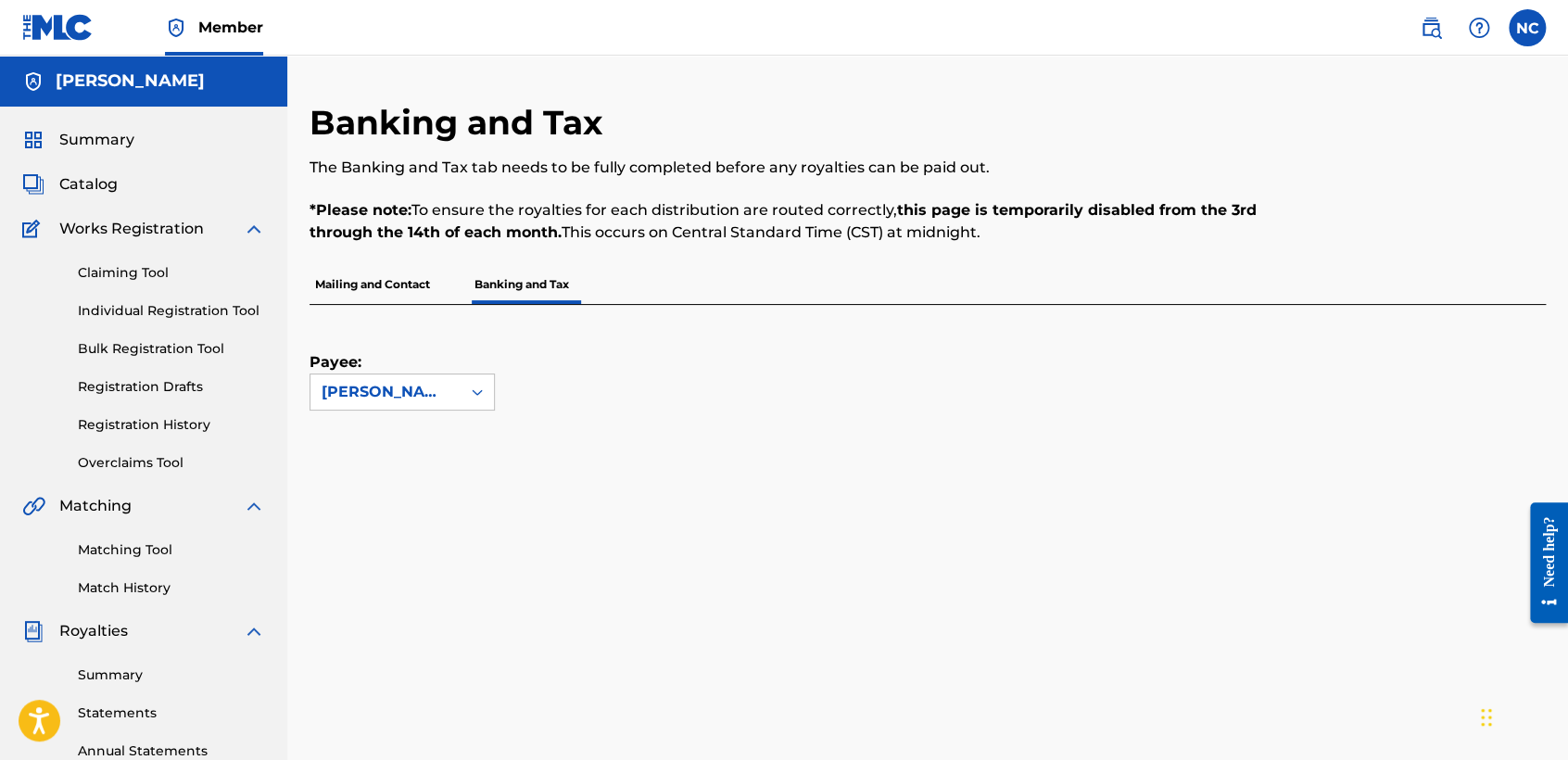
click at [607, 345] on div "Payee: [PERSON_NAME]" at bounding box center [906, 358] width 1192 height 106
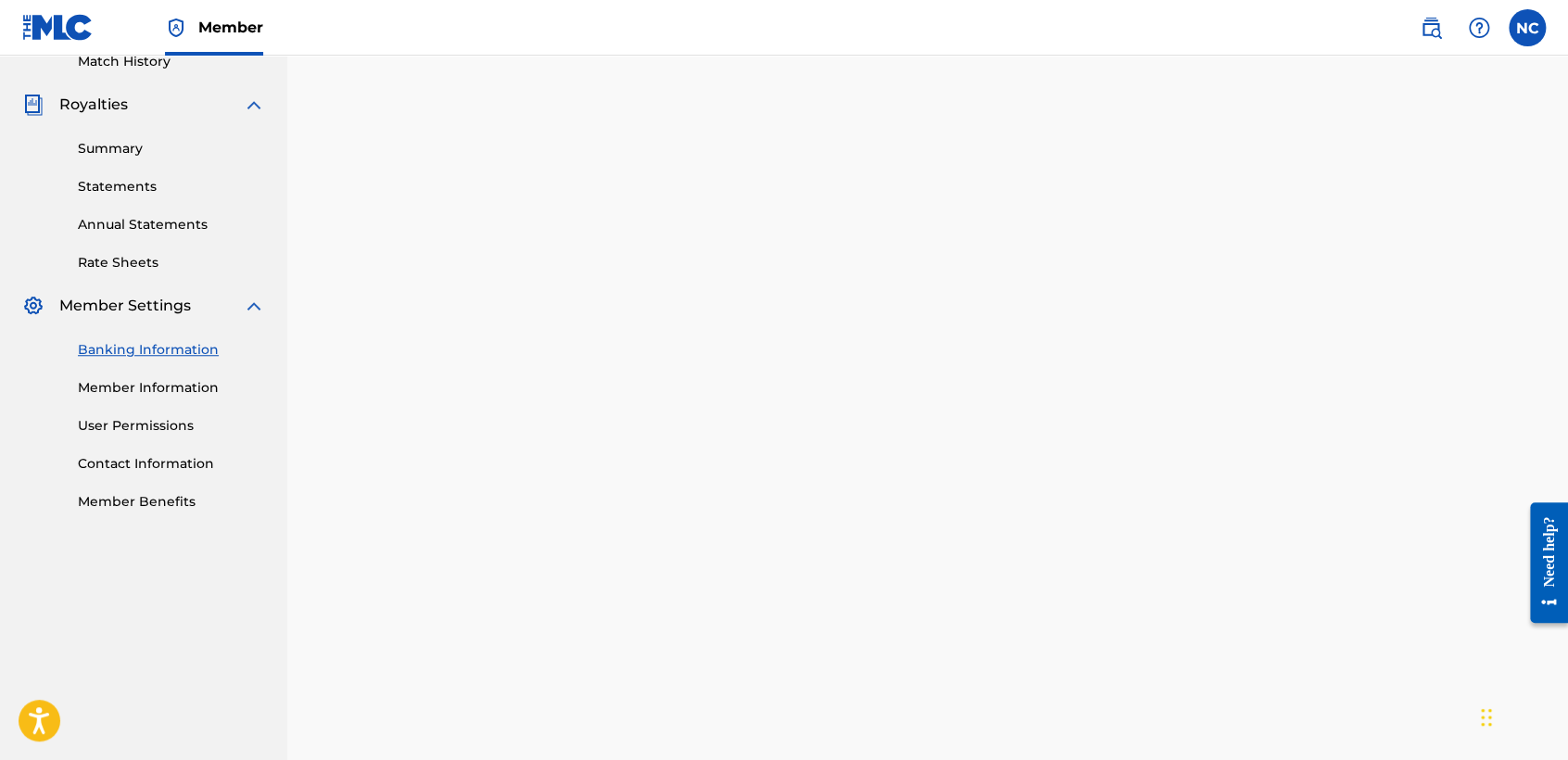
scroll to position [388, 0]
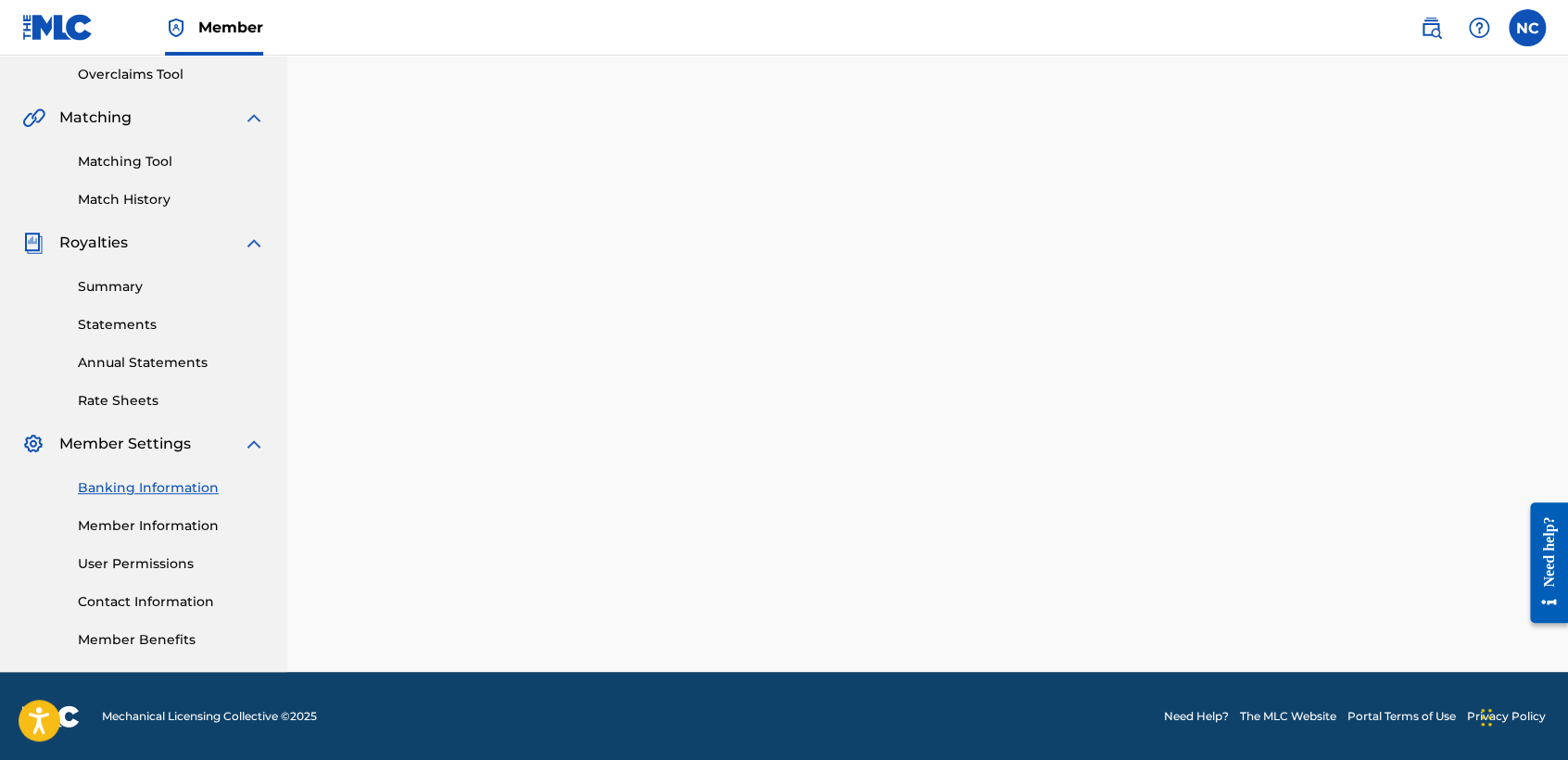
click at [192, 496] on div "Banking Information Member Information User Permissions Contact Information Mem…" at bounding box center [144, 552] width 243 height 194
click at [197, 493] on link "Banking Information" at bounding box center [172, 487] width 188 height 20
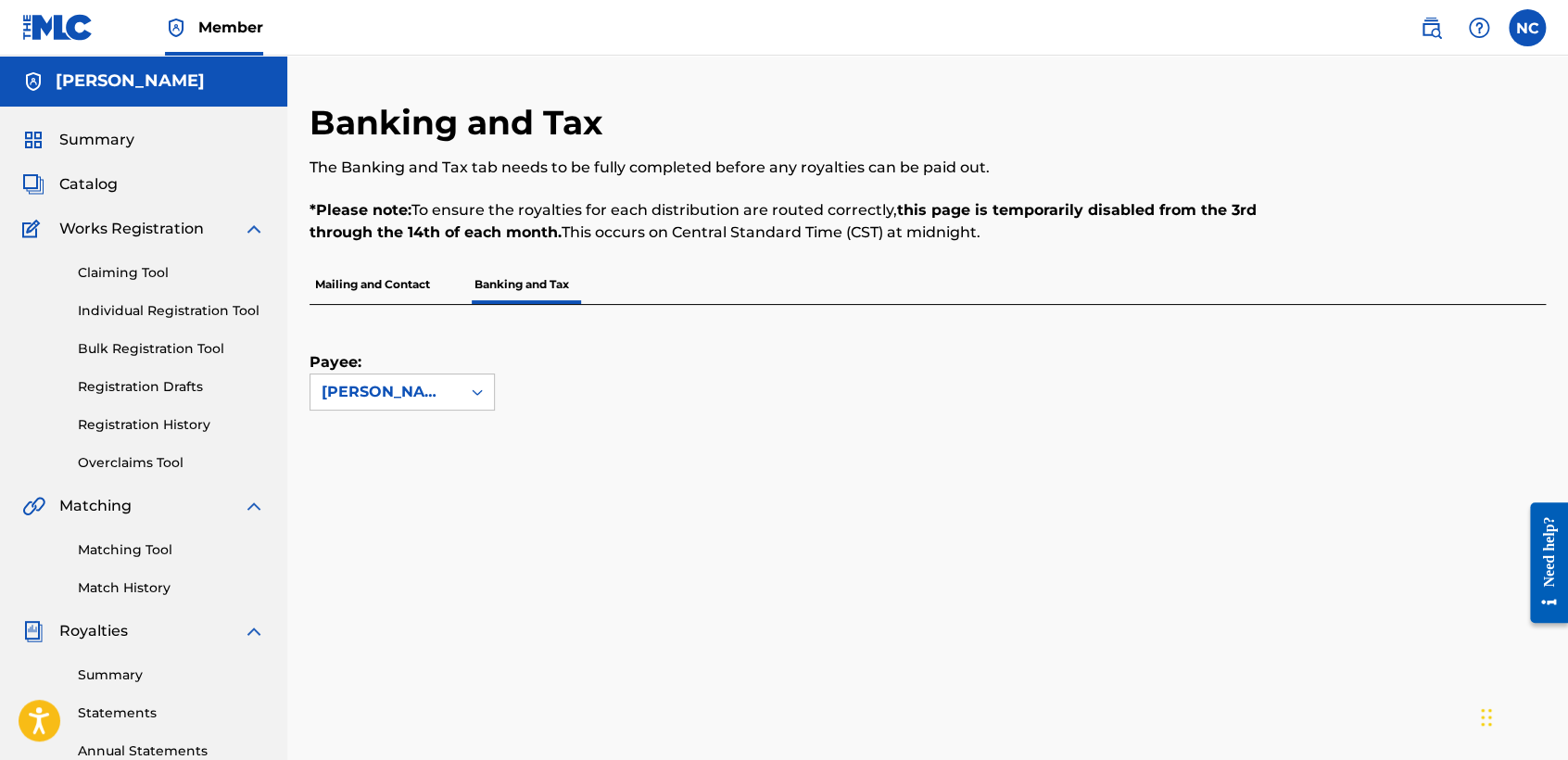
click at [704, 463] on div "Payee: [PERSON_NAME]" at bounding box center [927, 484] width 1236 height 359
click at [794, 399] on div "Payee: [PERSON_NAME]" at bounding box center [906, 358] width 1192 height 106
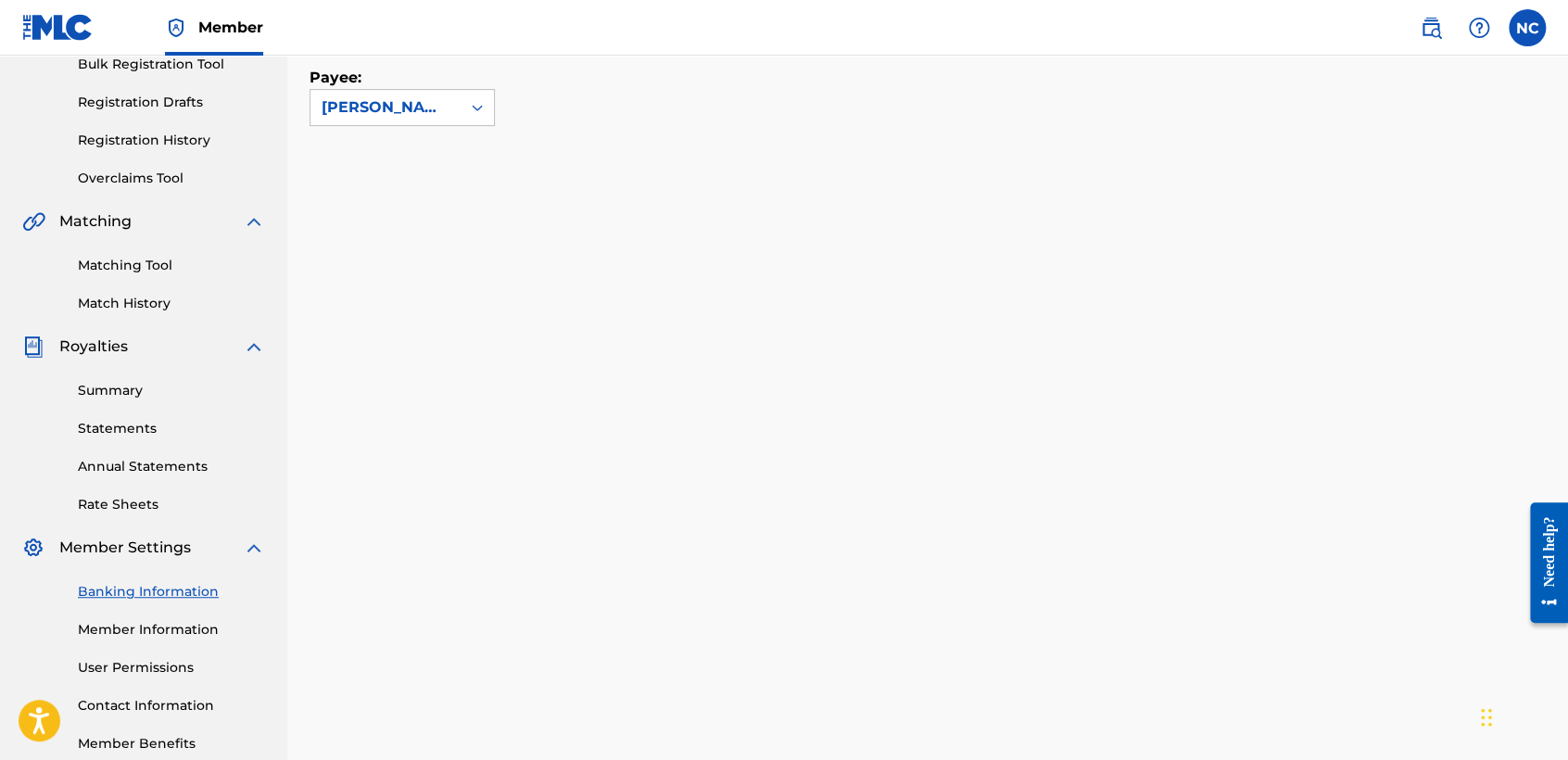
scroll to position [288, 0]
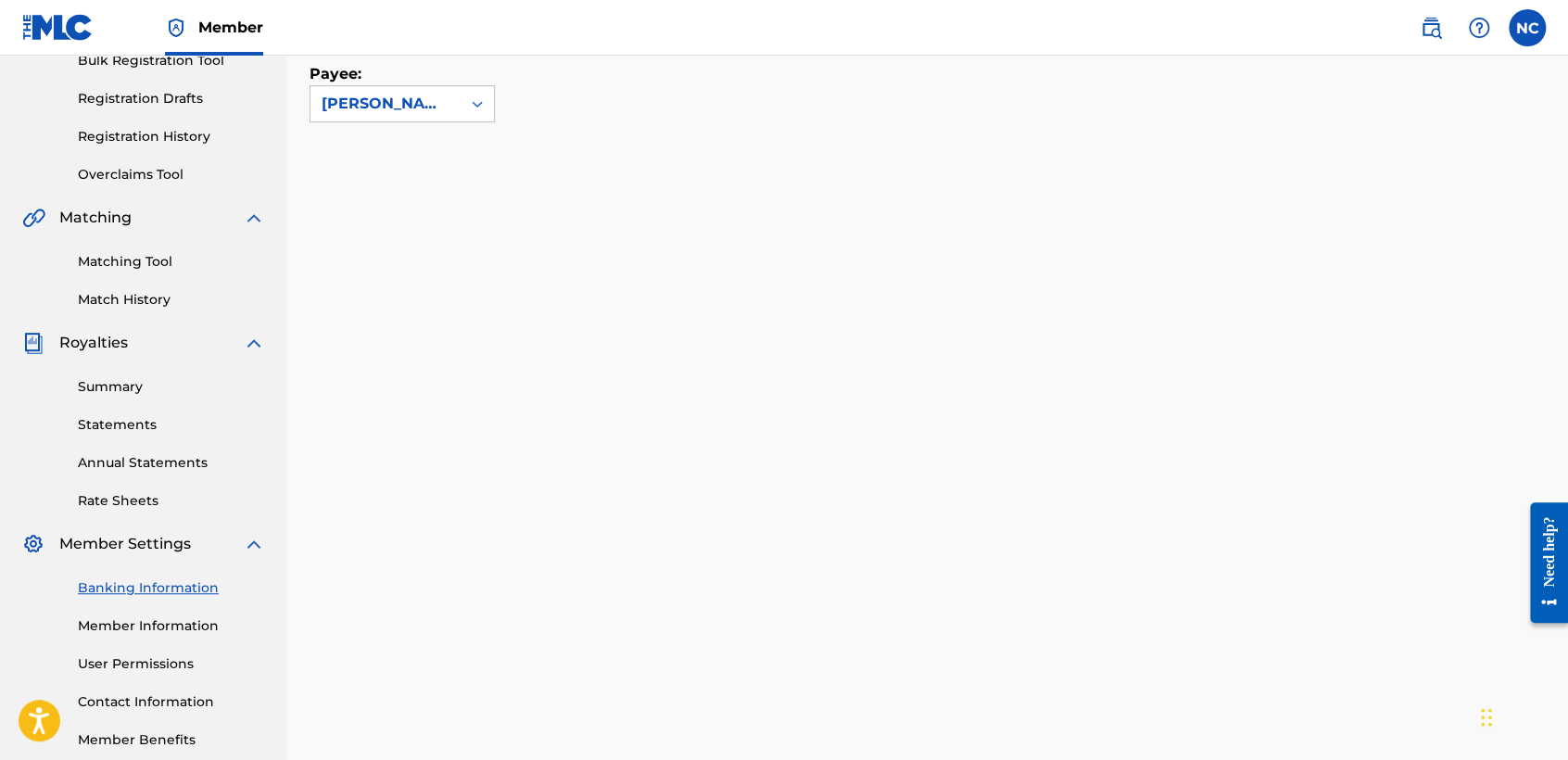
click at [186, 592] on link "Banking Information" at bounding box center [172, 588] width 188 height 20
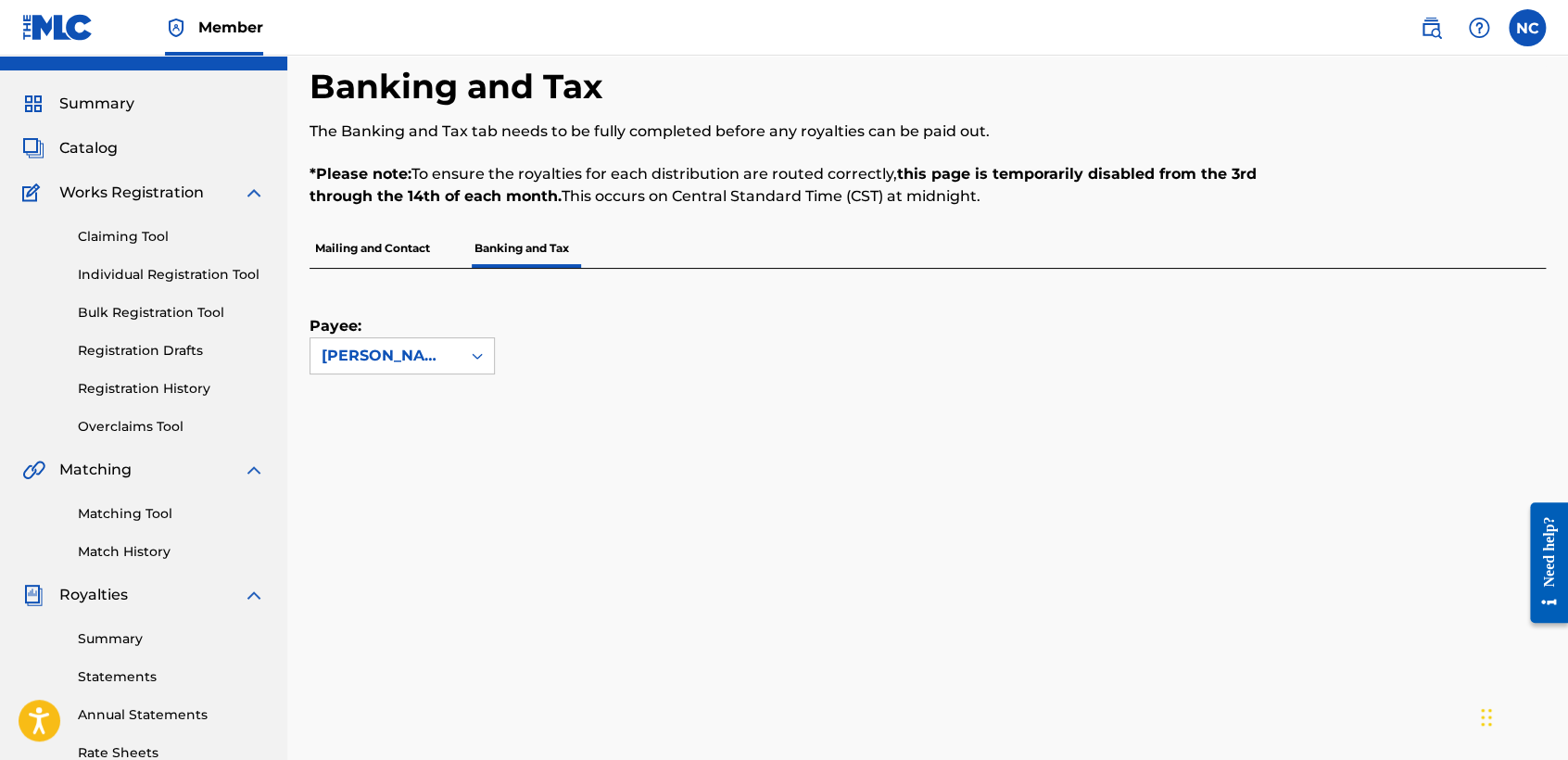
scroll to position [41, 0]
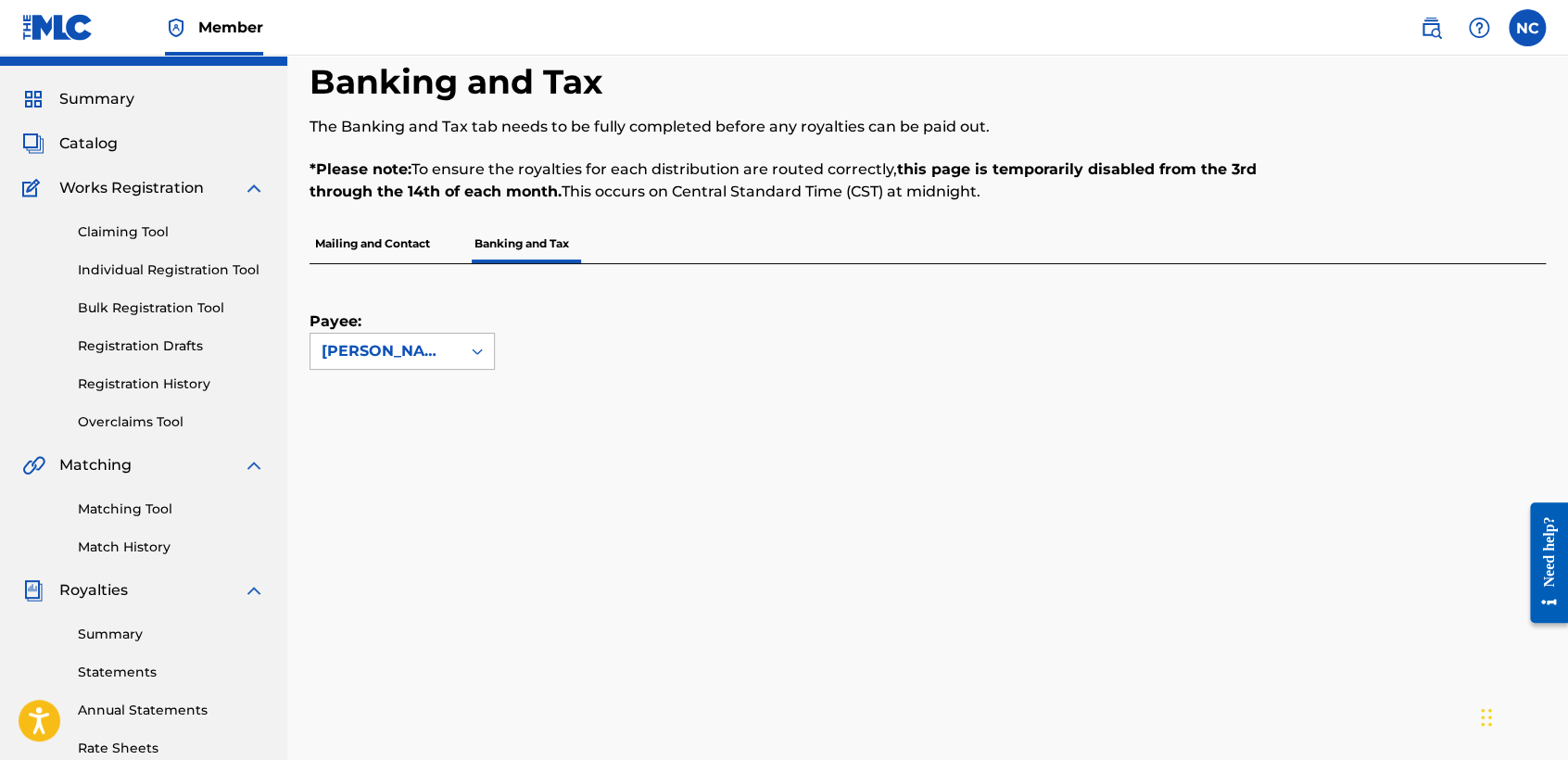
click at [456, 366] on div "[PERSON_NAME]" at bounding box center [386, 351] width 150 height 35
click at [526, 297] on div "Payee: Use Up and Down to choose options, press Enter to select the currently f…" at bounding box center [906, 317] width 1192 height 106
click at [134, 665] on link "Statements" at bounding box center [172, 672] width 188 height 20
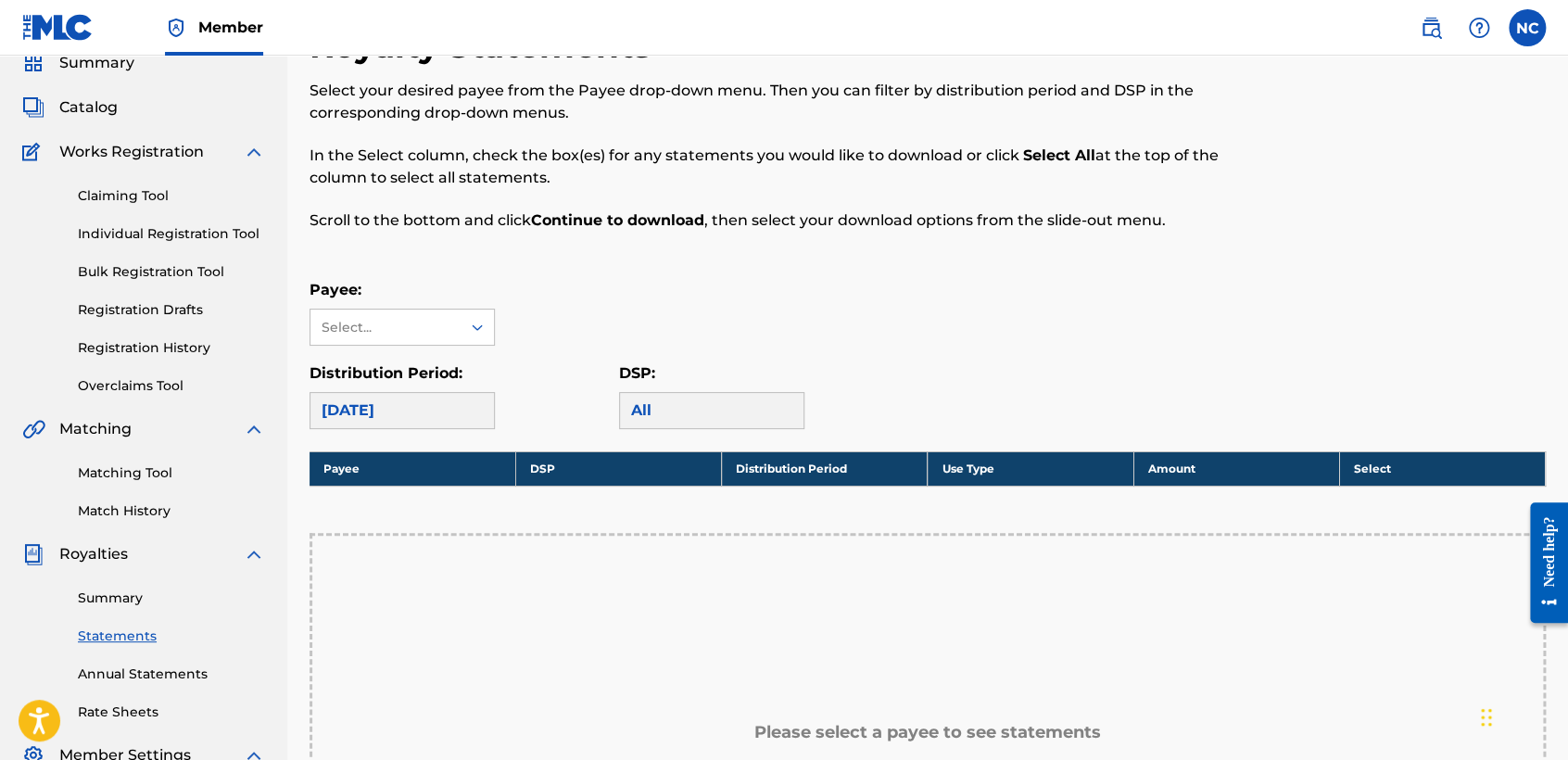
scroll to position [206, 0]
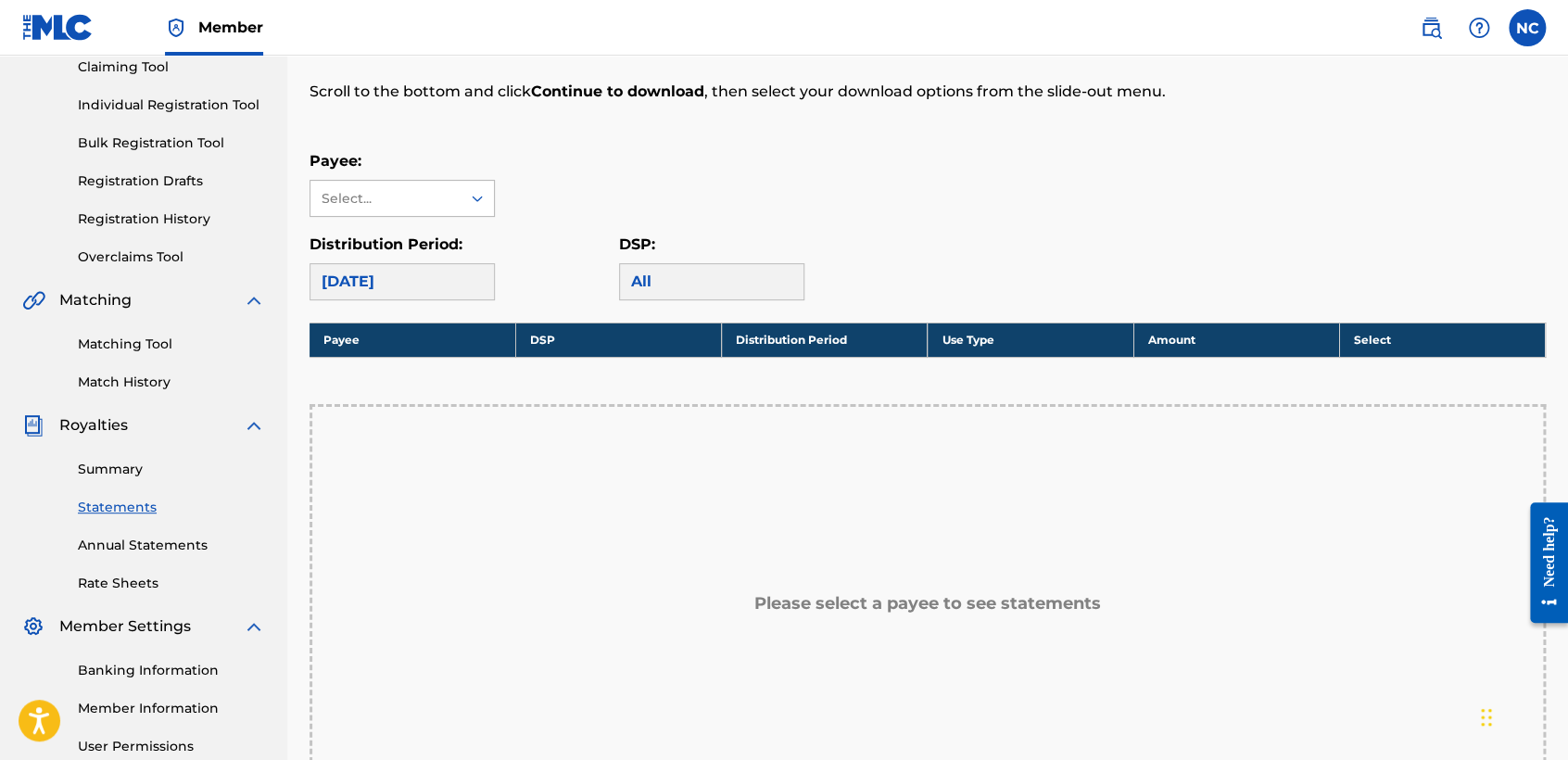
click at [436, 193] on div "Select..." at bounding box center [384, 199] width 126 height 20
click at [703, 215] on div "Payee: Use Up and Down to choose options, press Enter to select the currently f…" at bounding box center [927, 184] width 1236 height 66
click at [198, 673] on link "Banking Information" at bounding box center [172, 670] width 188 height 20
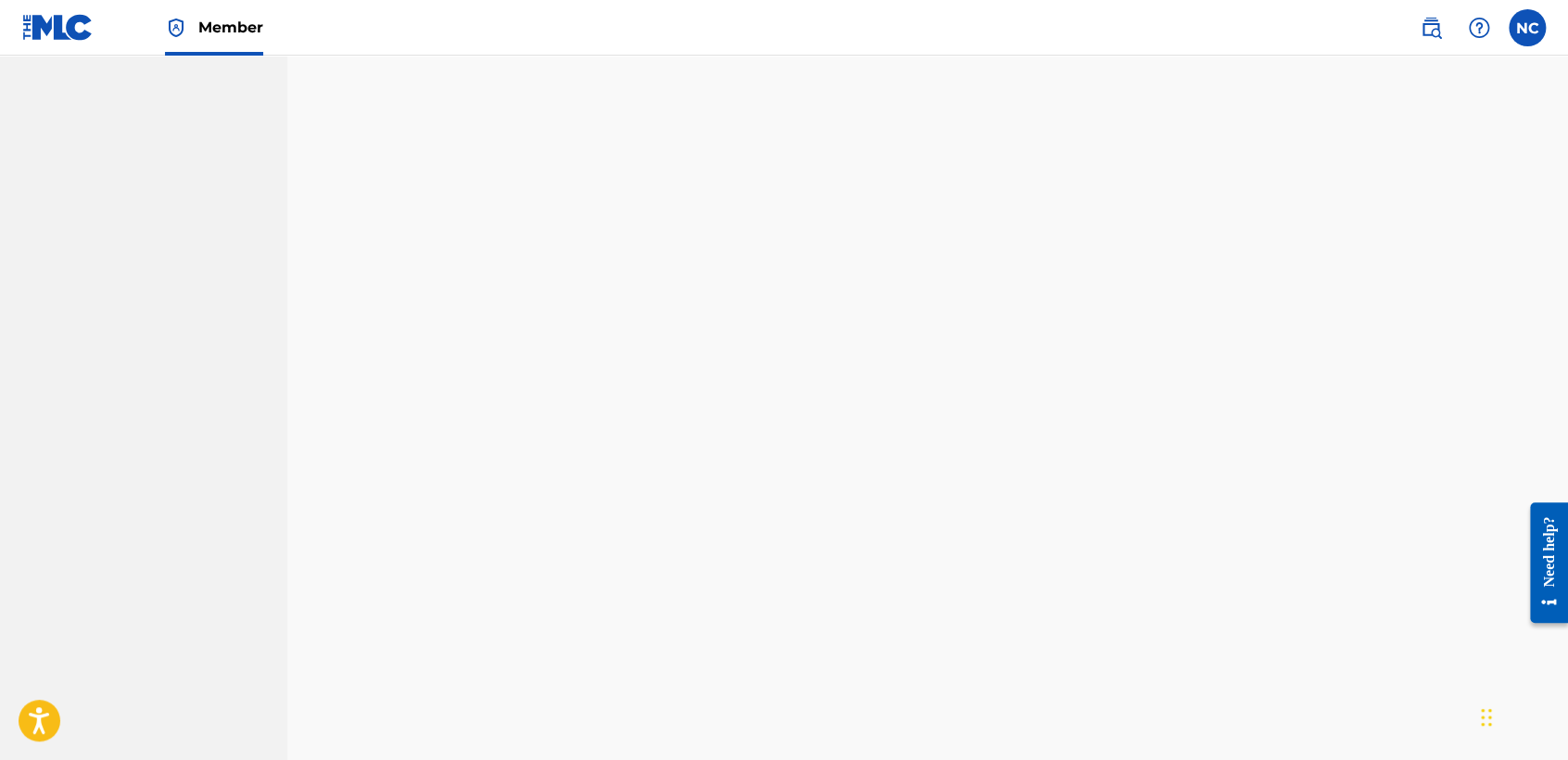
scroll to position [388, 0]
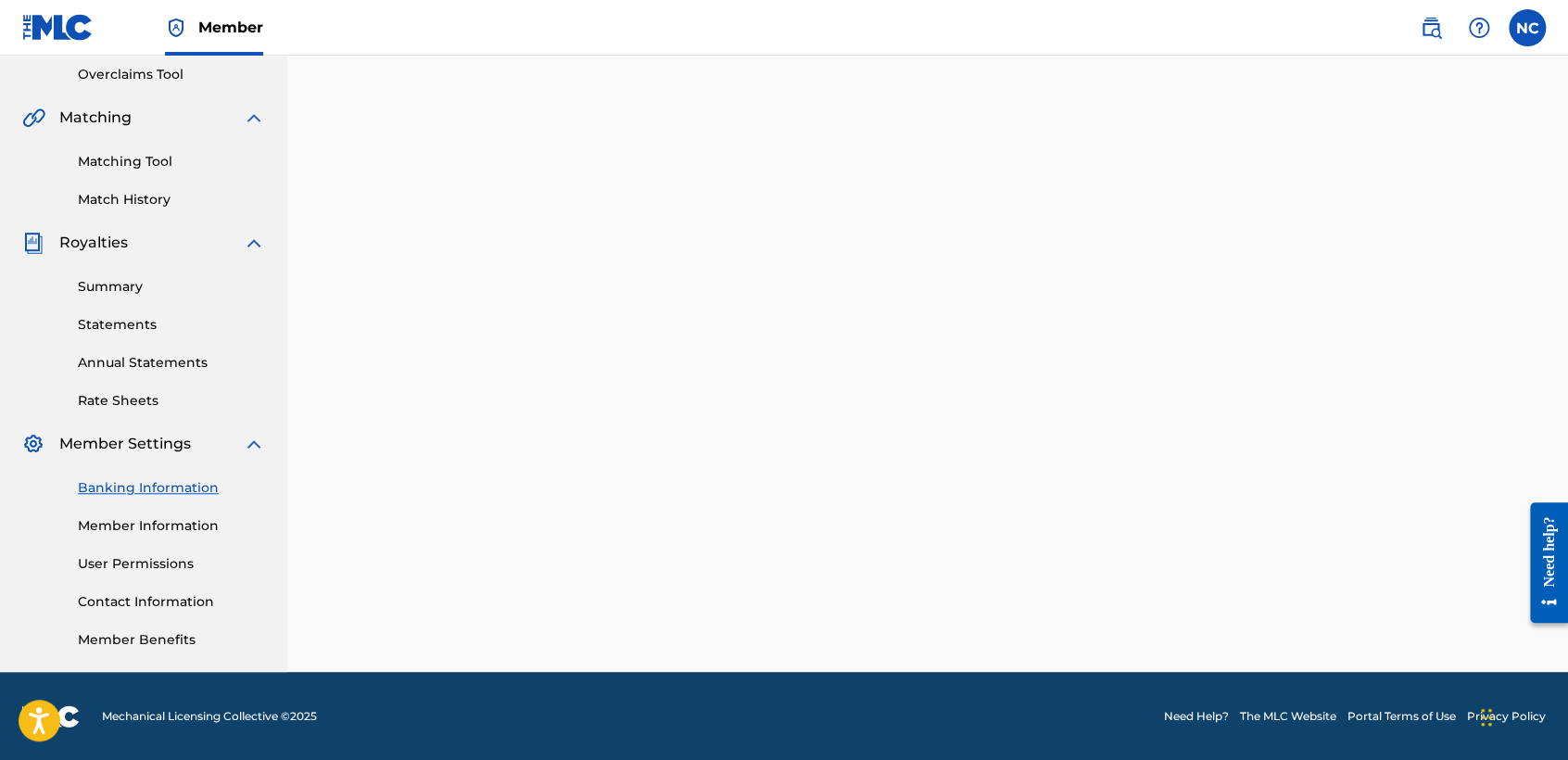
click at [200, 489] on link "Banking Information" at bounding box center [172, 487] width 188 height 20
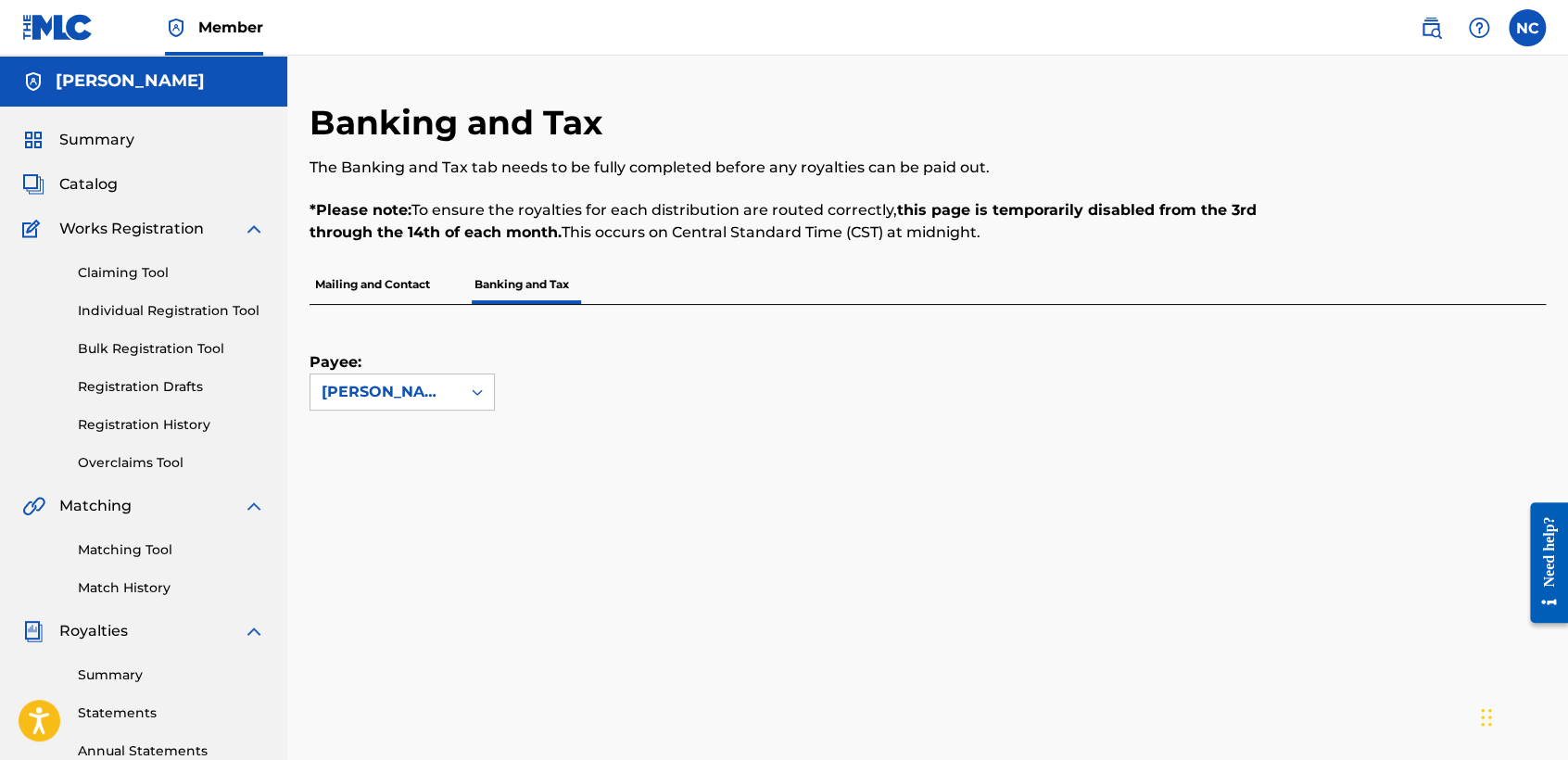
click at [236, 553] on link "Matching Tool" at bounding box center [172, 550] width 188 height 20
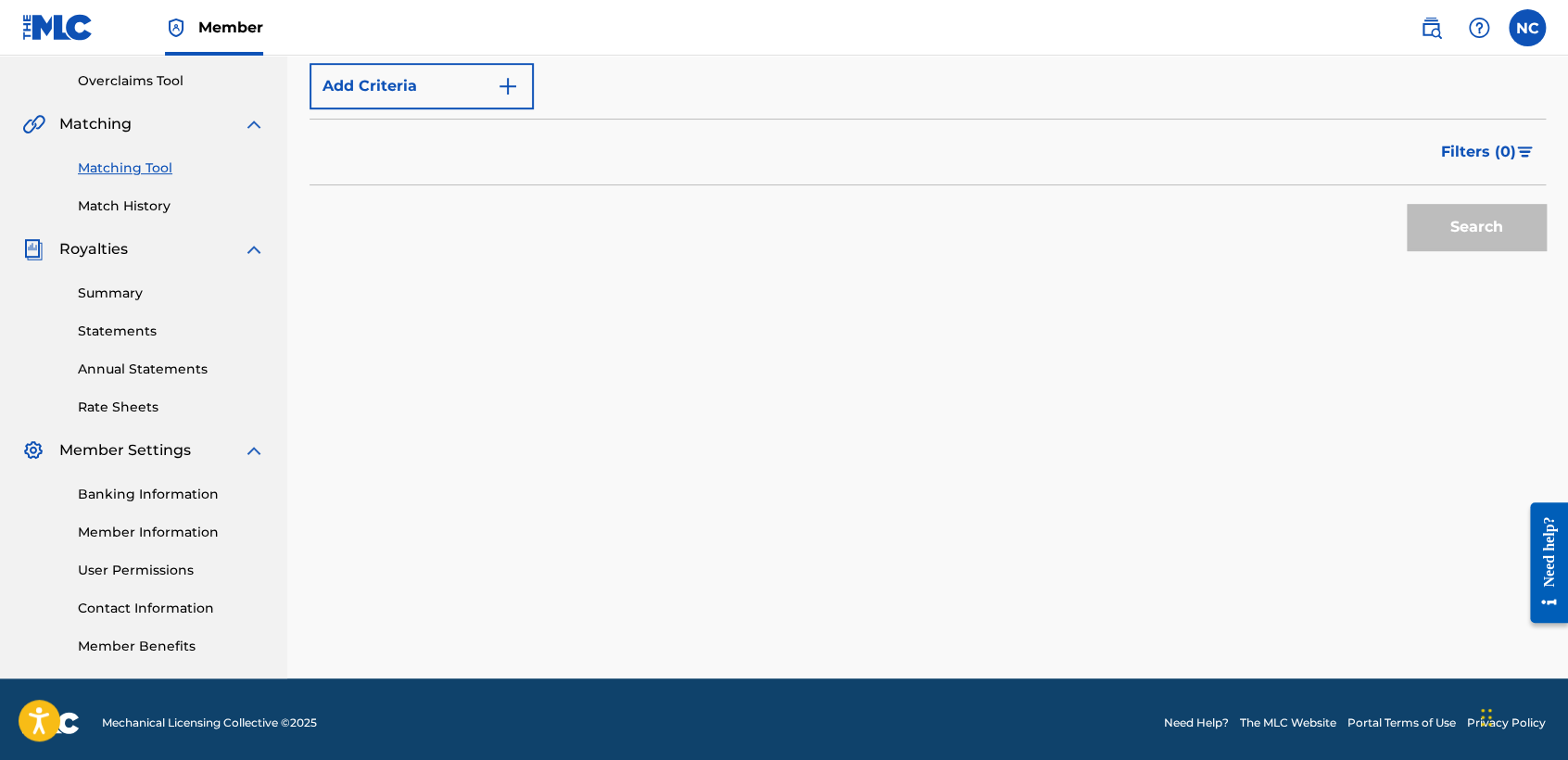
scroll to position [388, 0]
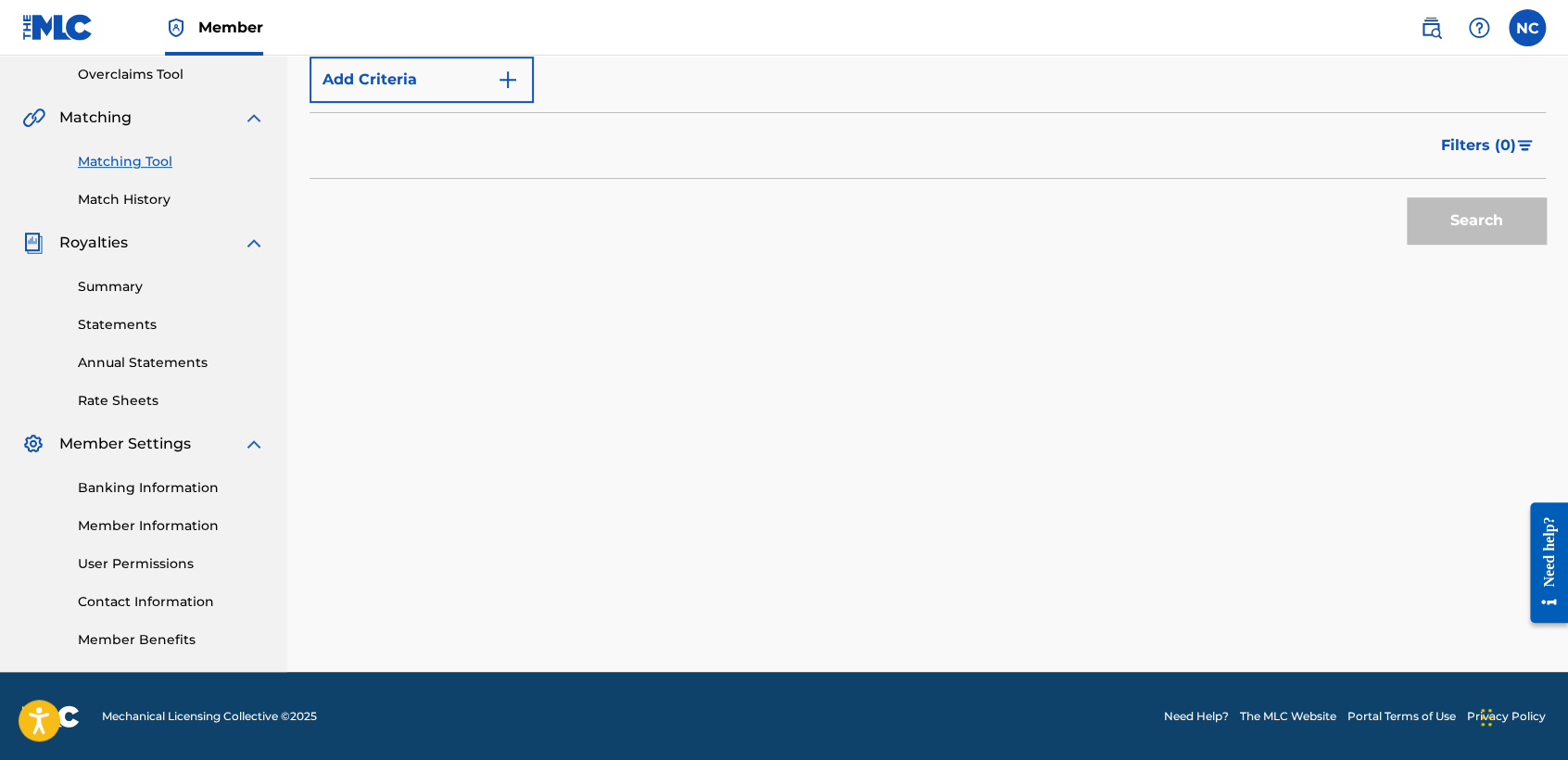
click at [236, 554] on link "User Permissions" at bounding box center [172, 564] width 188 height 20
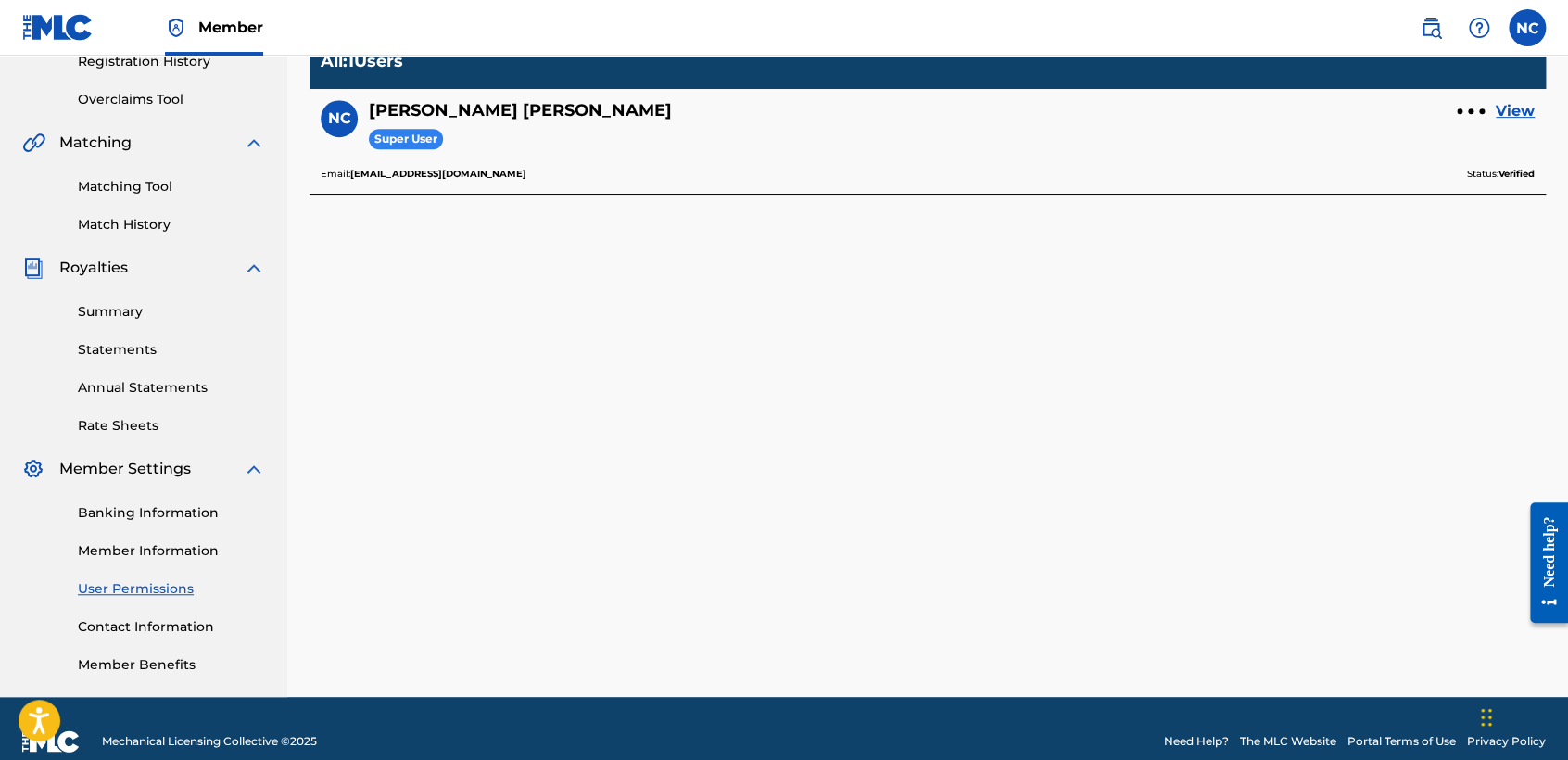
scroll to position [388, 0]
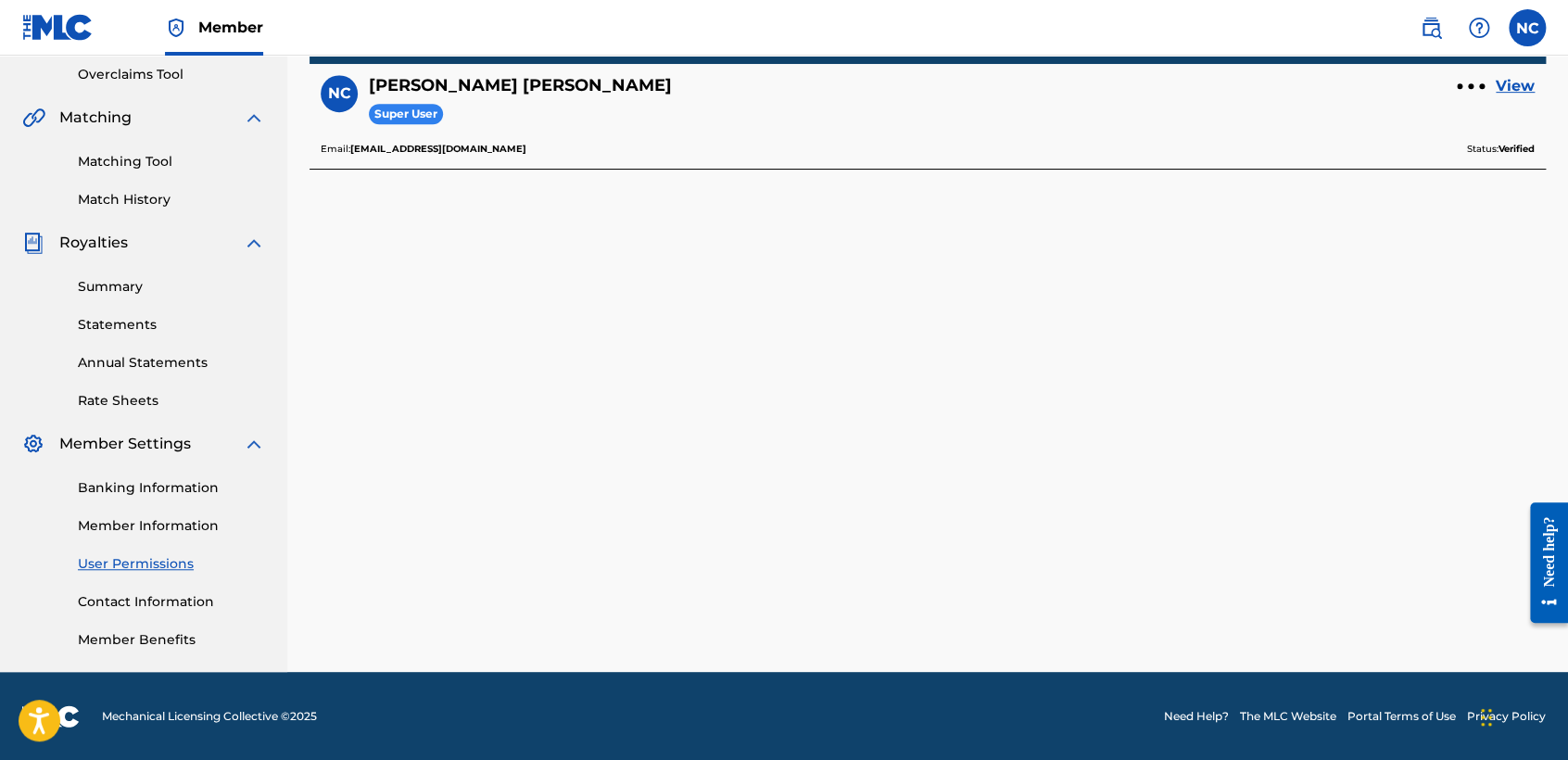
click at [191, 486] on link "Banking Information" at bounding box center [172, 487] width 188 height 20
